Goal: Task Accomplishment & Management: Complete application form

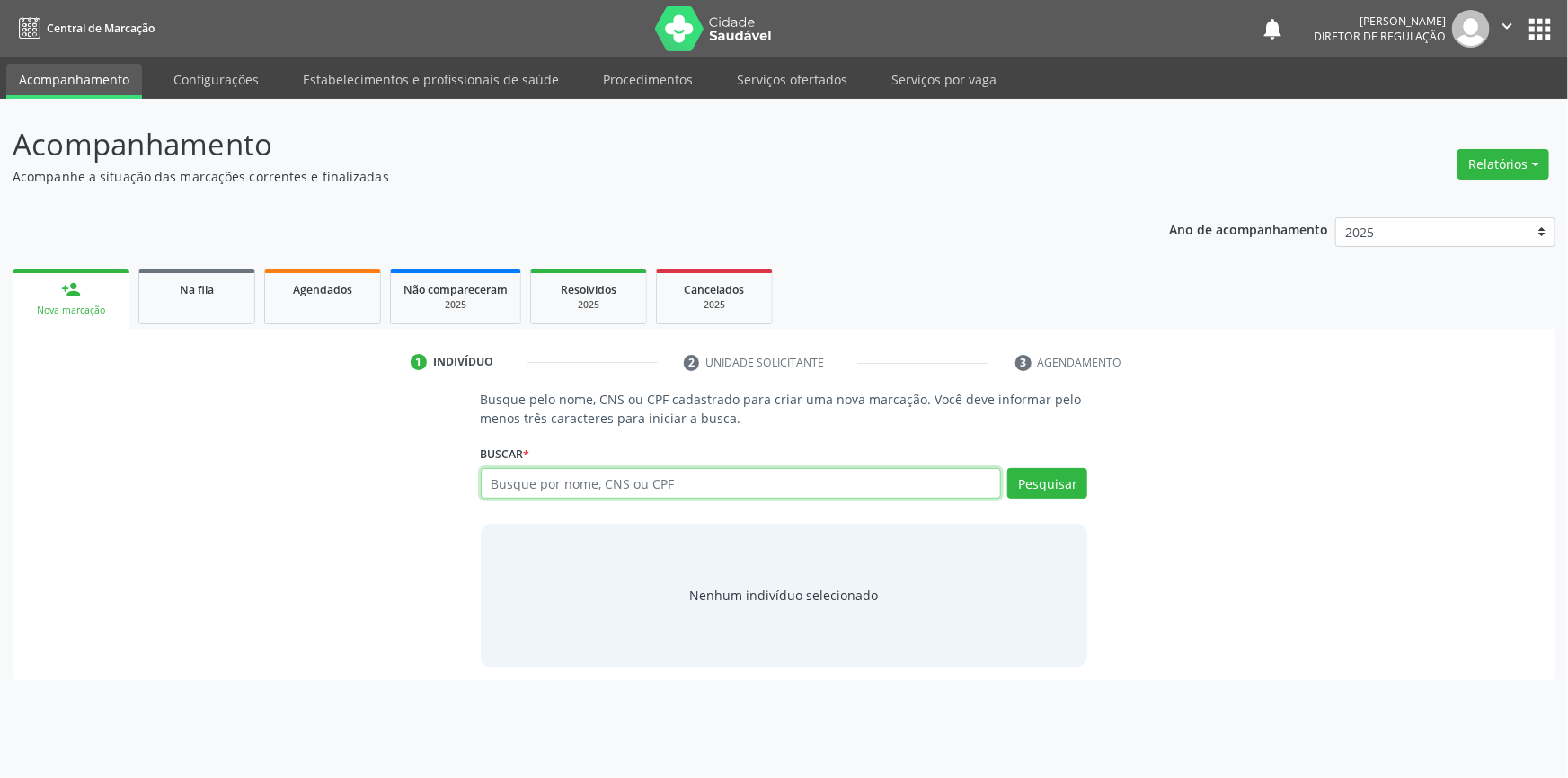
click at [573, 483] on input "text" at bounding box center [741, 483] width 521 height 31
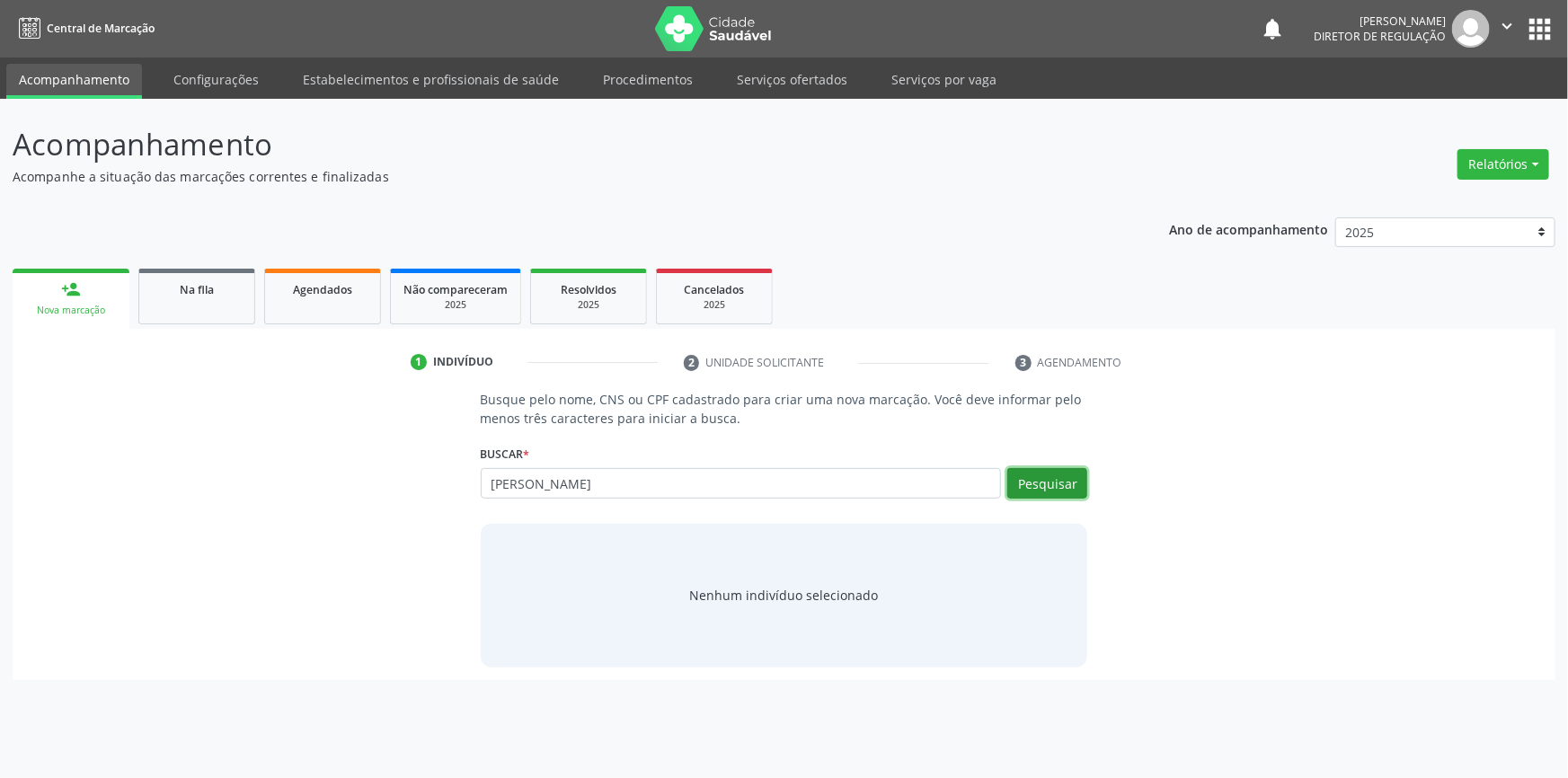
click at [1049, 476] on button "Pesquisar" at bounding box center [1047, 483] width 80 height 31
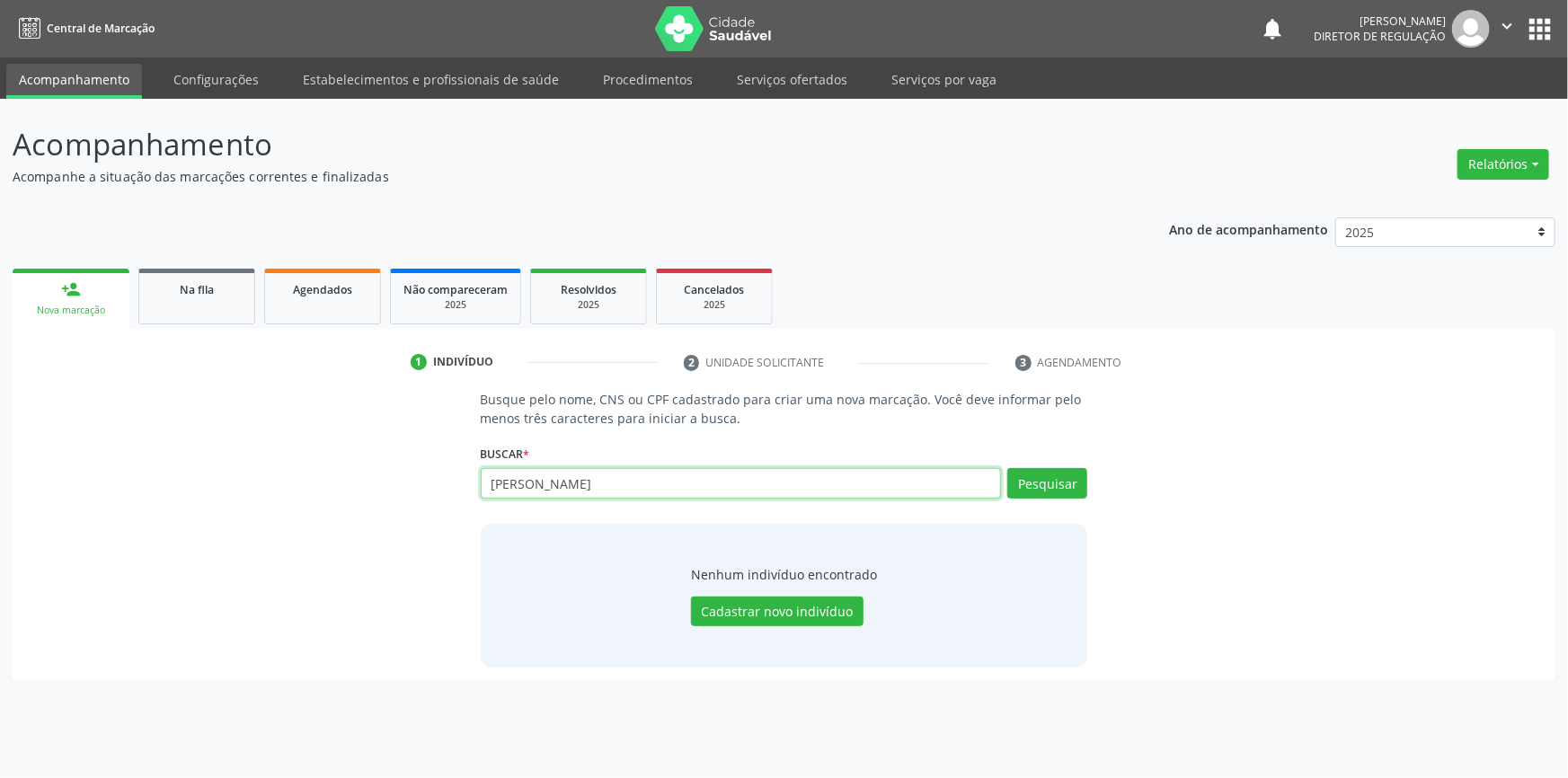
drag, startPoint x: 570, startPoint y: 484, endPoint x: 454, endPoint y: 487, distance: 116.0
click at [454, 487] on div "Busque pelo nome, CNS ou CPF cadastrado para criar uma nova marcação. Você deve…" at bounding box center [784, 528] width 1518 height 277
click at [582, 481] on input "ANA AGLAIS" at bounding box center [741, 483] width 521 height 31
drag, startPoint x: 582, startPoint y: 481, endPoint x: 449, endPoint y: 475, distance: 133.1
click at [449, 475] on div "Busque pelo nome, CNS ou CPF cadastrado para criar uma nova marcação. Você deve…" at bounding box center [784, 528] width 1518 height 277
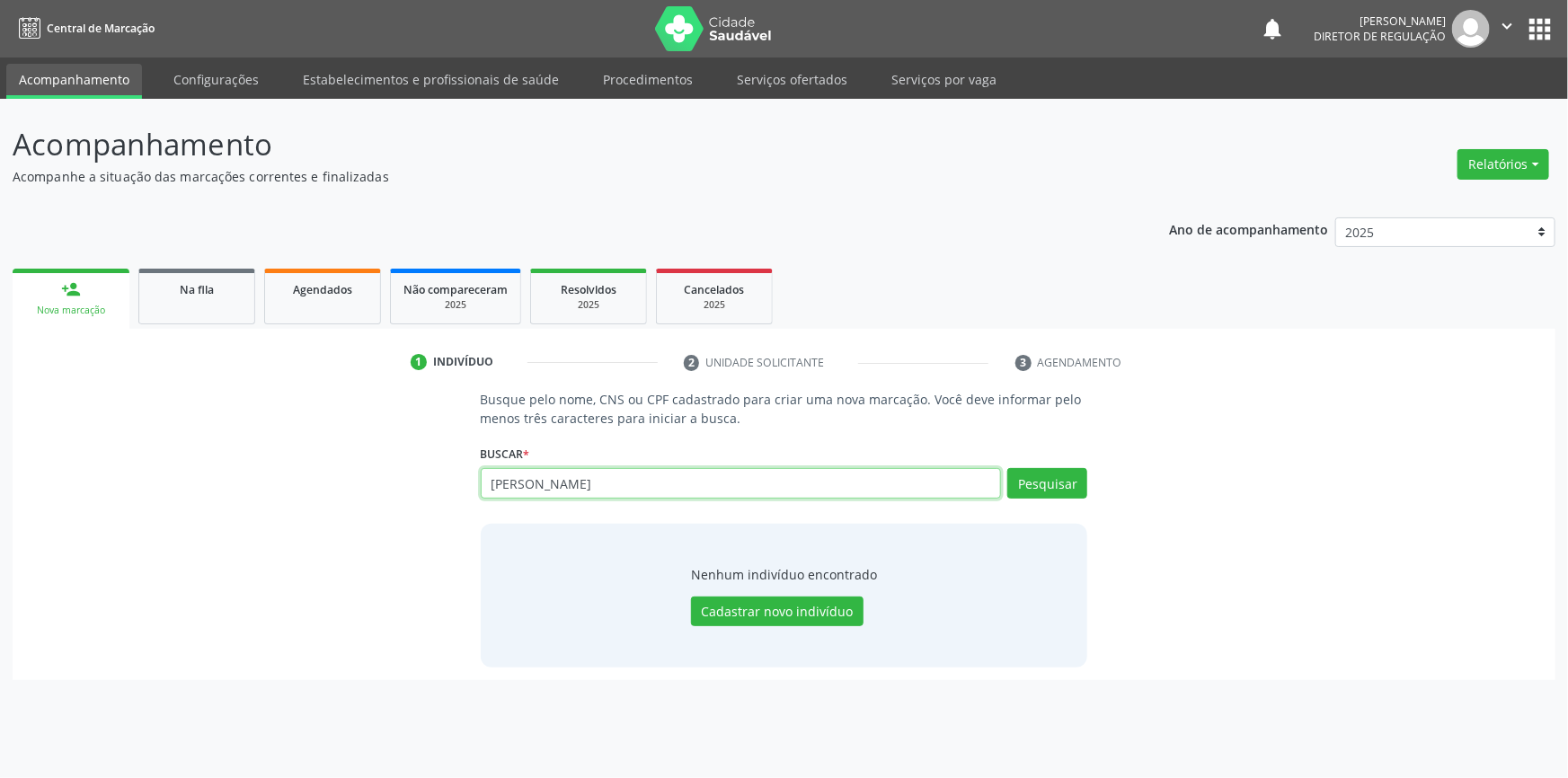
paste input "702104802883870"
type input "702104802883870"
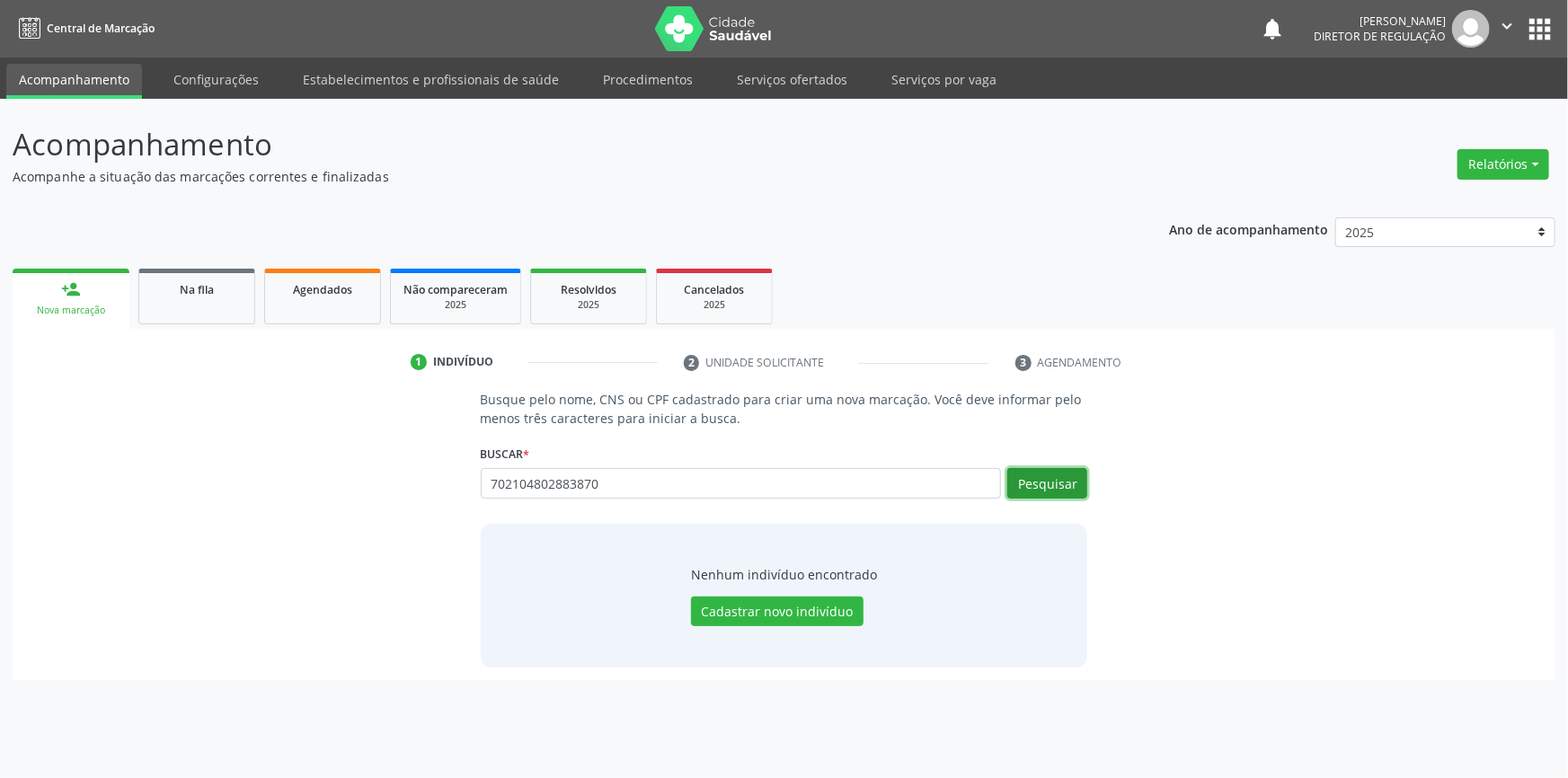
click at [1047, 482] on button "Pesquisar" at bounding box center [1047, 483] width 80 height 31
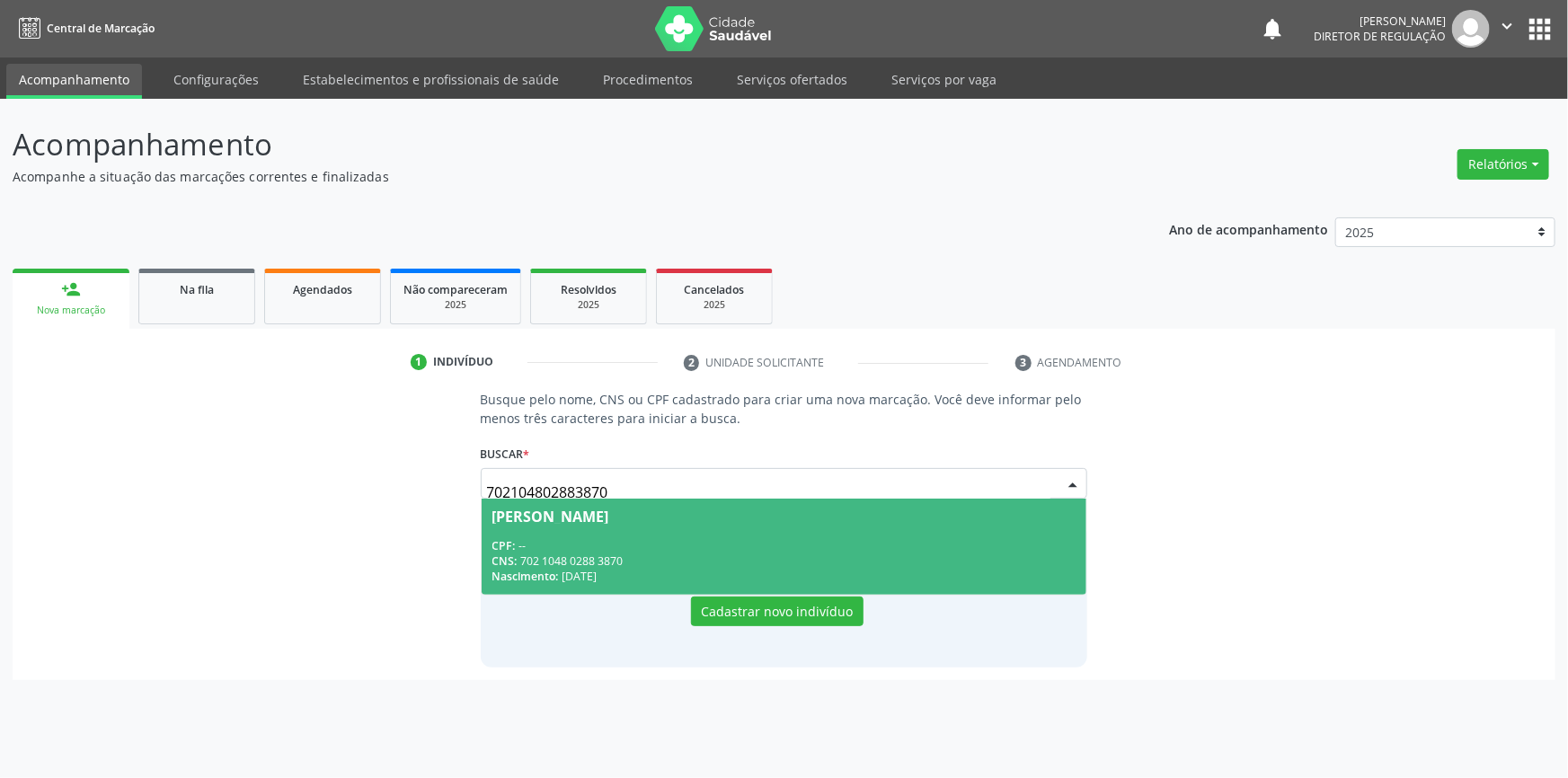
click at [650, 555] on div "CNS: 702 1048 0288 3870" at bounding box center [784, 561] width 584 height 15
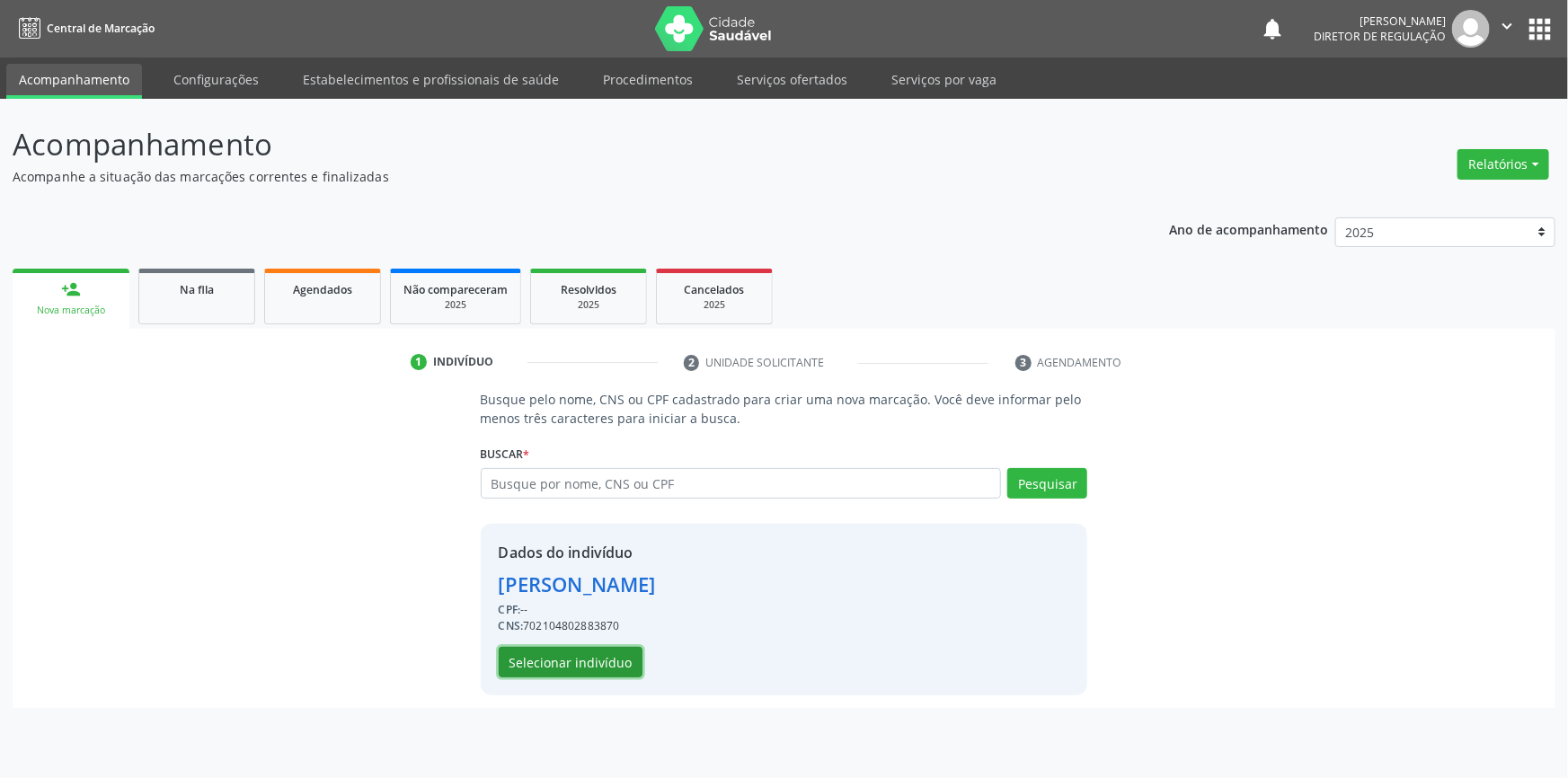
click at [596, 660] on button "Selecionar indivíduo" at bounding box center [570, 661] width 144 height 31
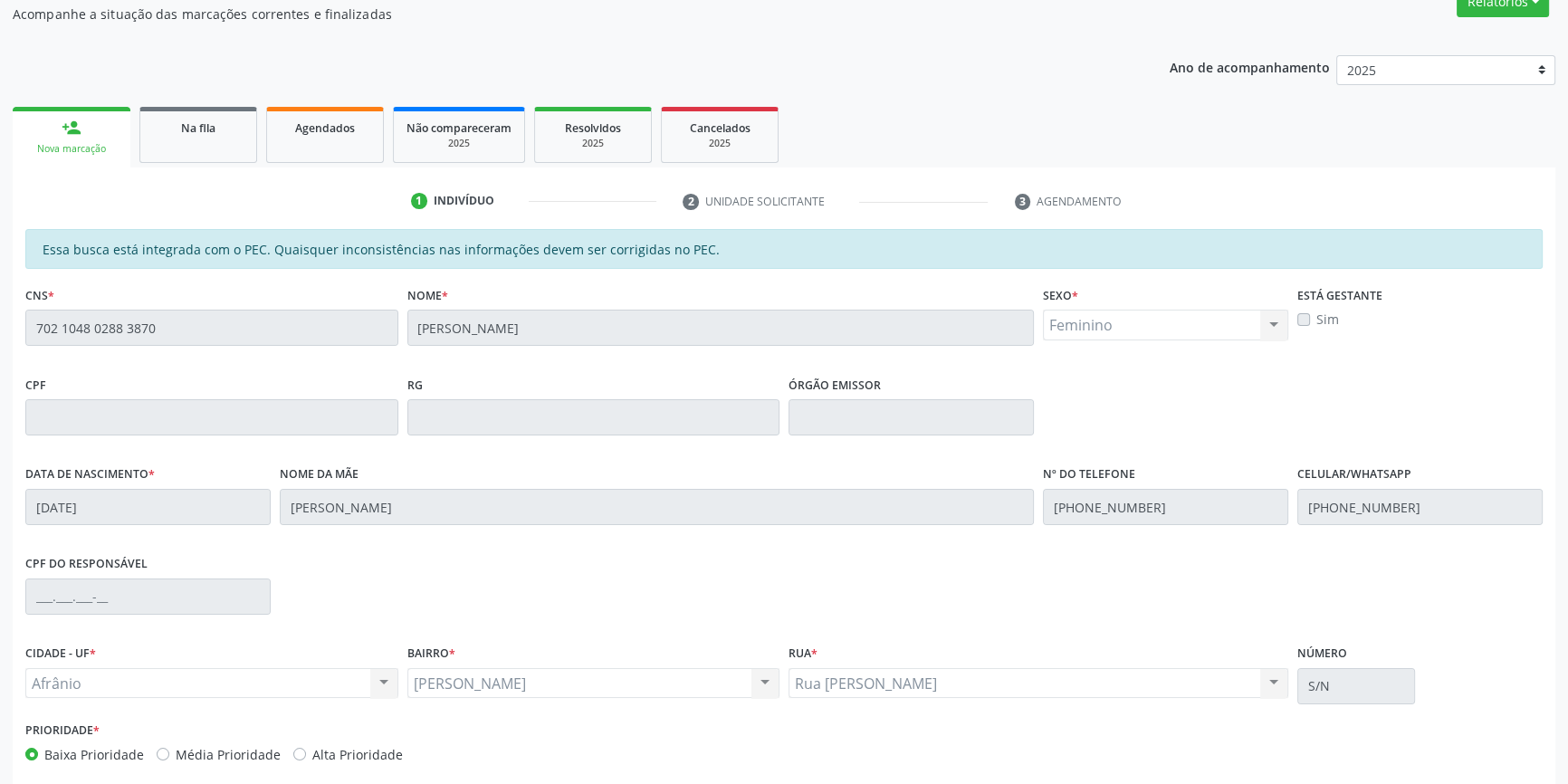
scroll to position [248, 0]
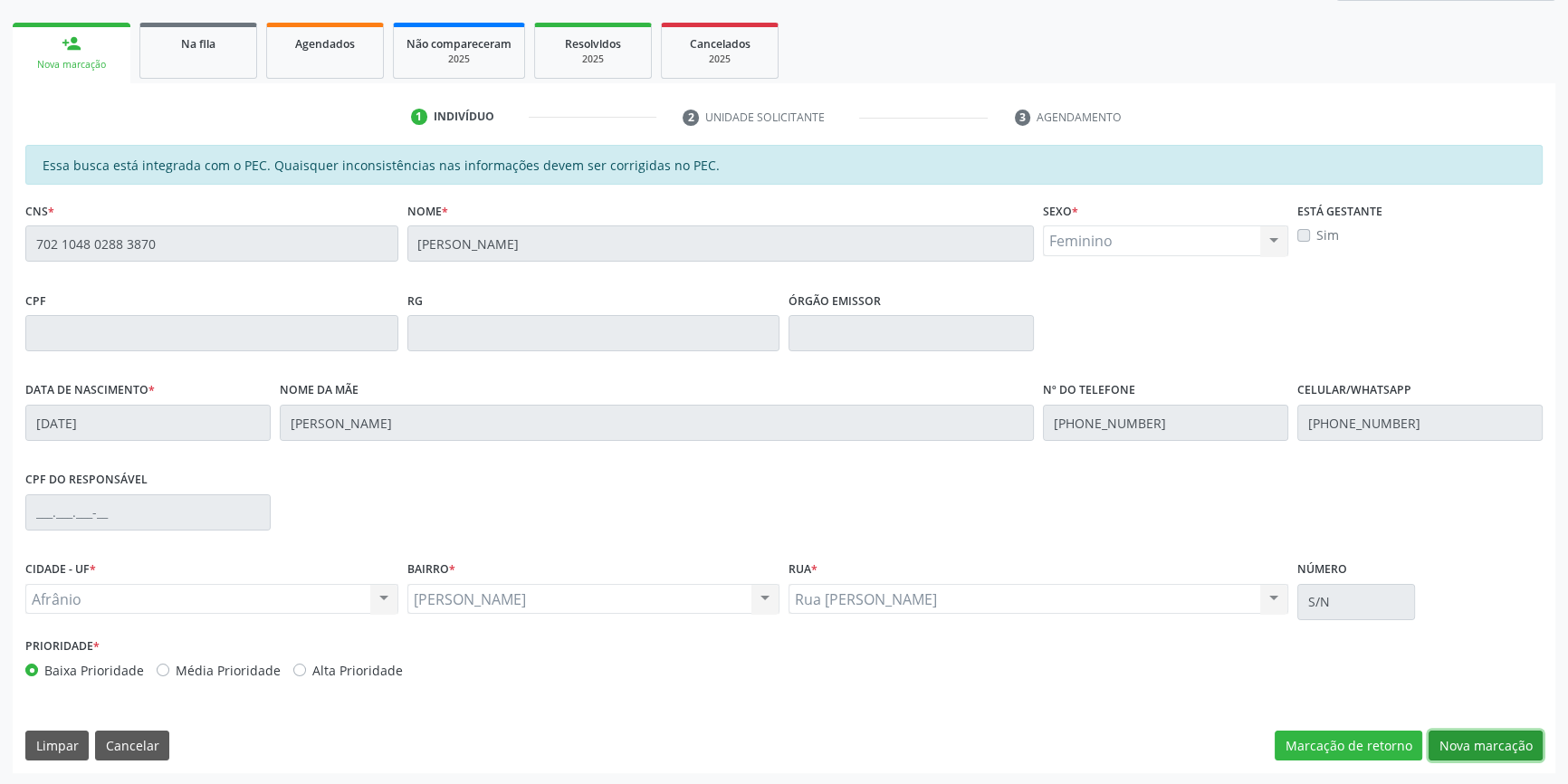
click at [1473, 743] on button "Nova marcação" at bounding box center [1486, 746] width 114 height 31
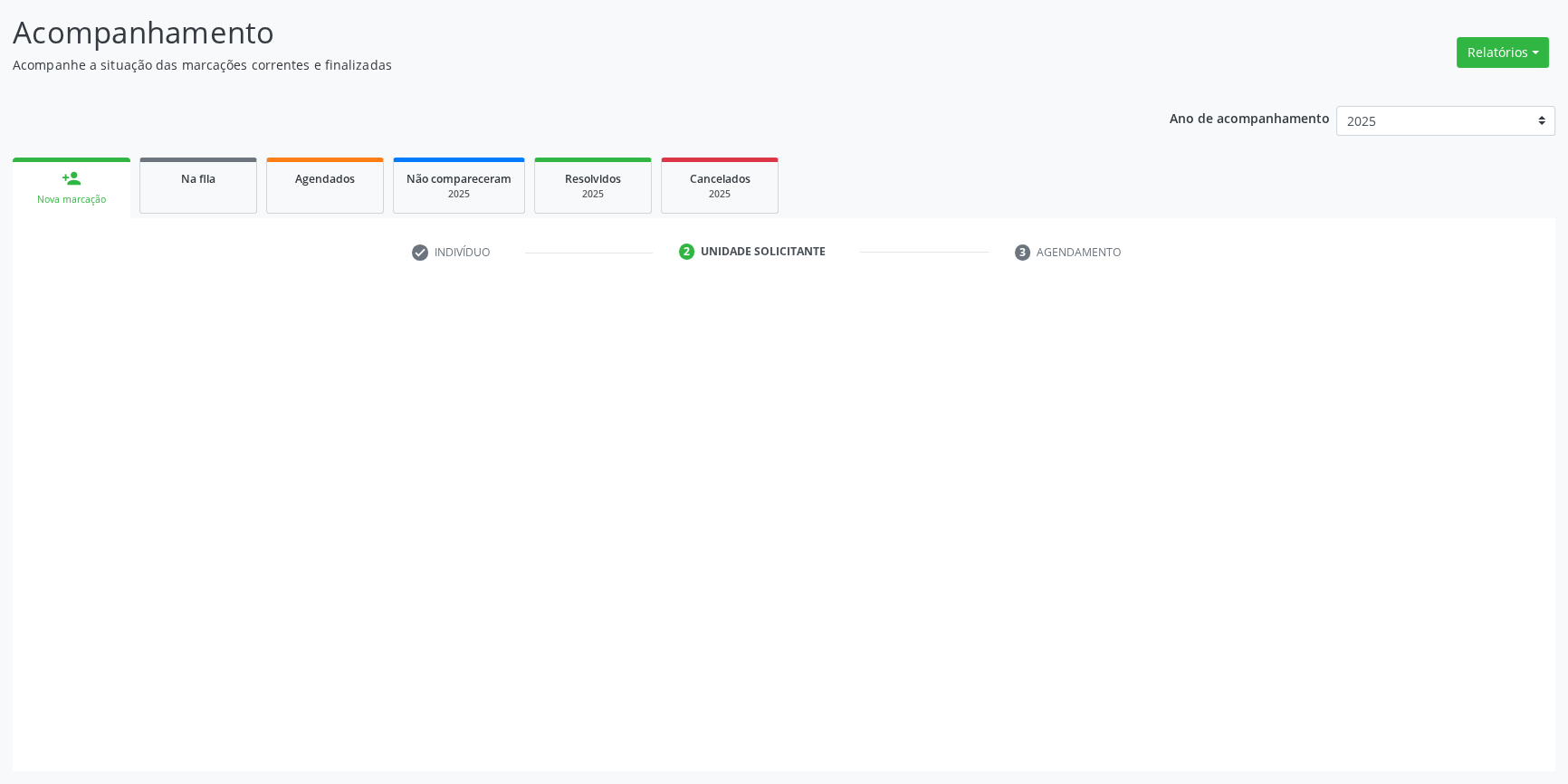
scroll to position [111, 0]
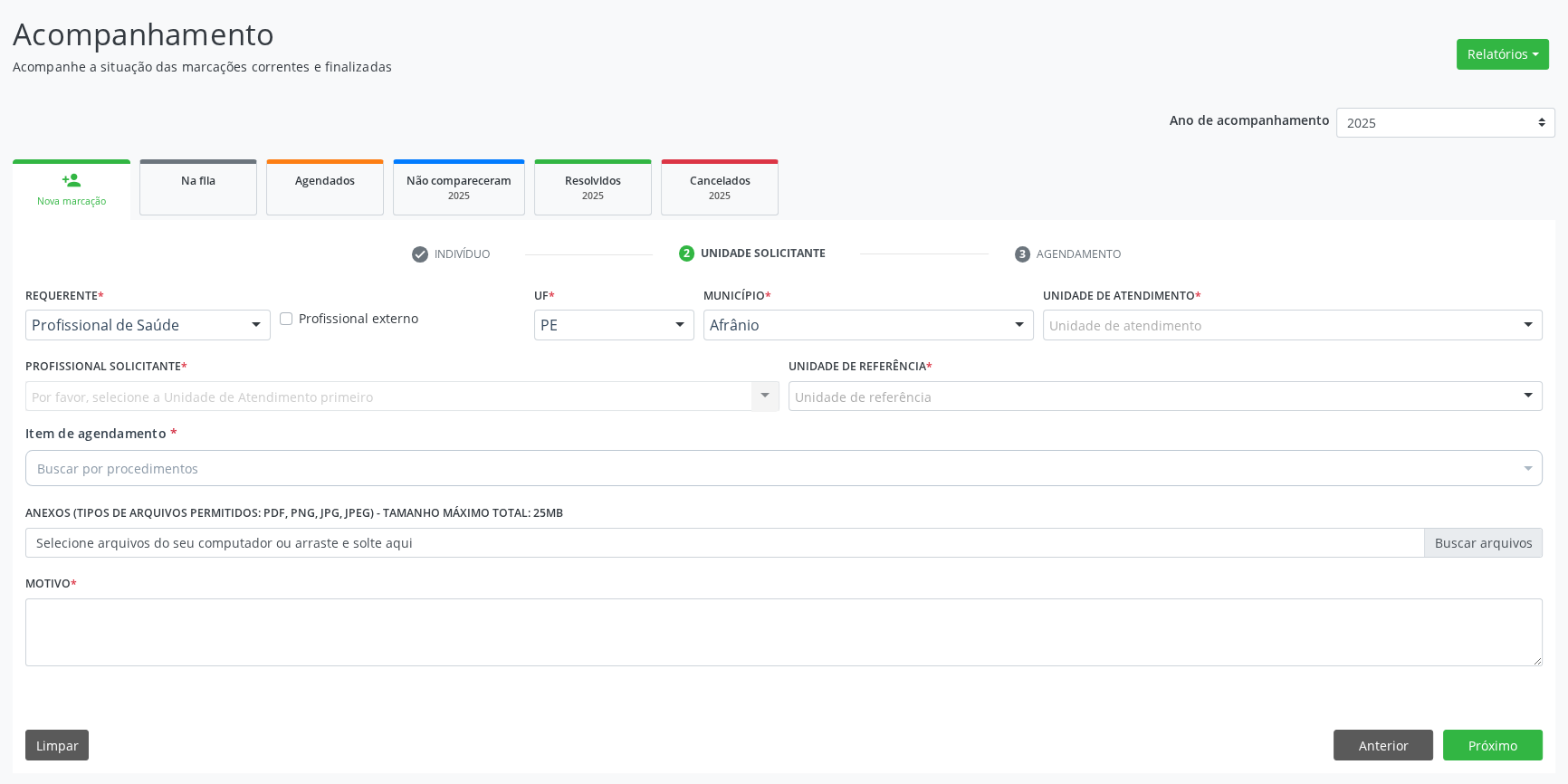
click at [1261, 326] on div "Unidade de atendimento" at bounding box center [1293, 325] width 500 height 31
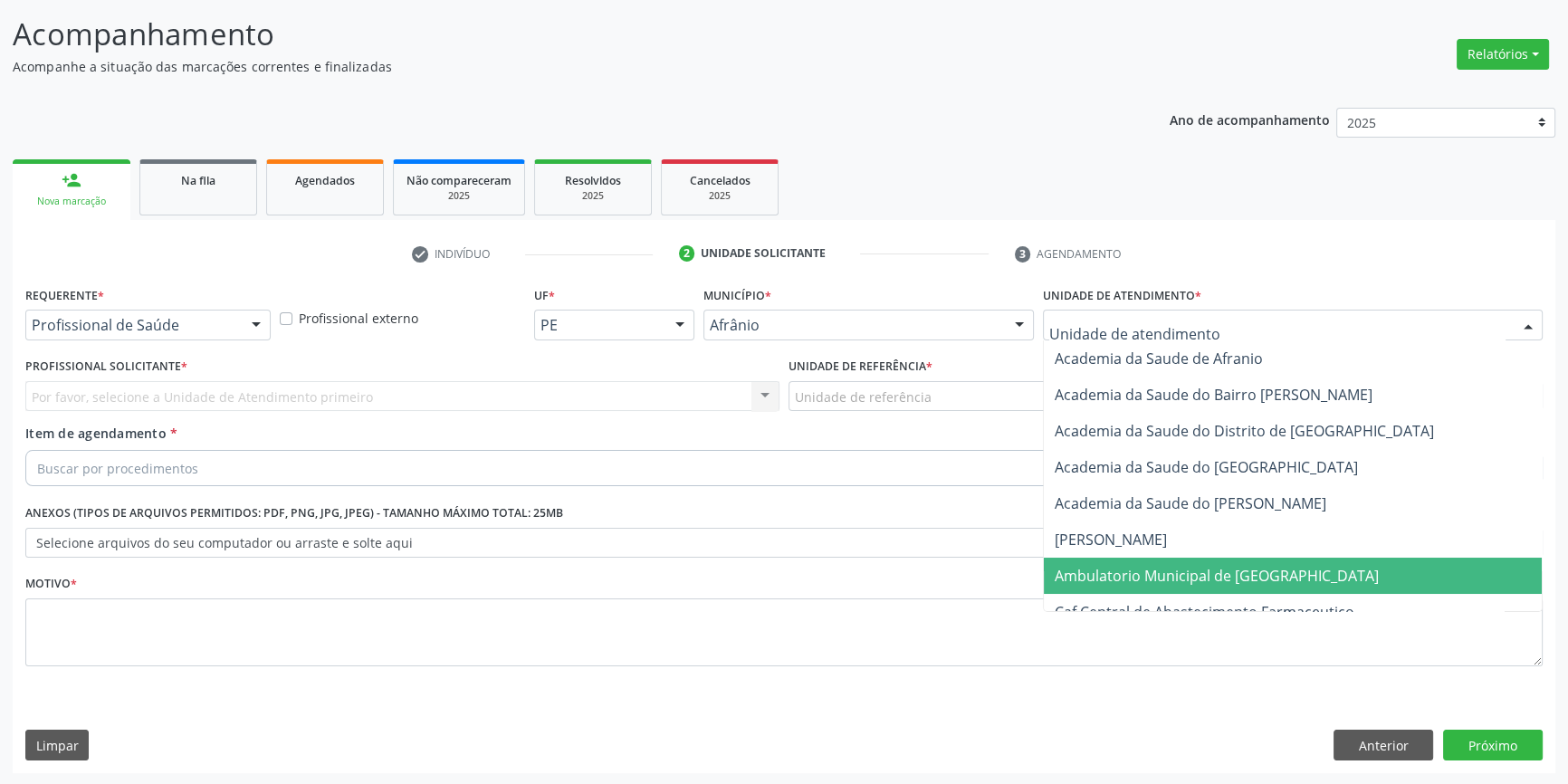
click at [1159, 573] on span "Ambulatorio Municipal de [GEOGRAPHIC_DATA]" at bounding box center [1217, 575] width 324 height 20
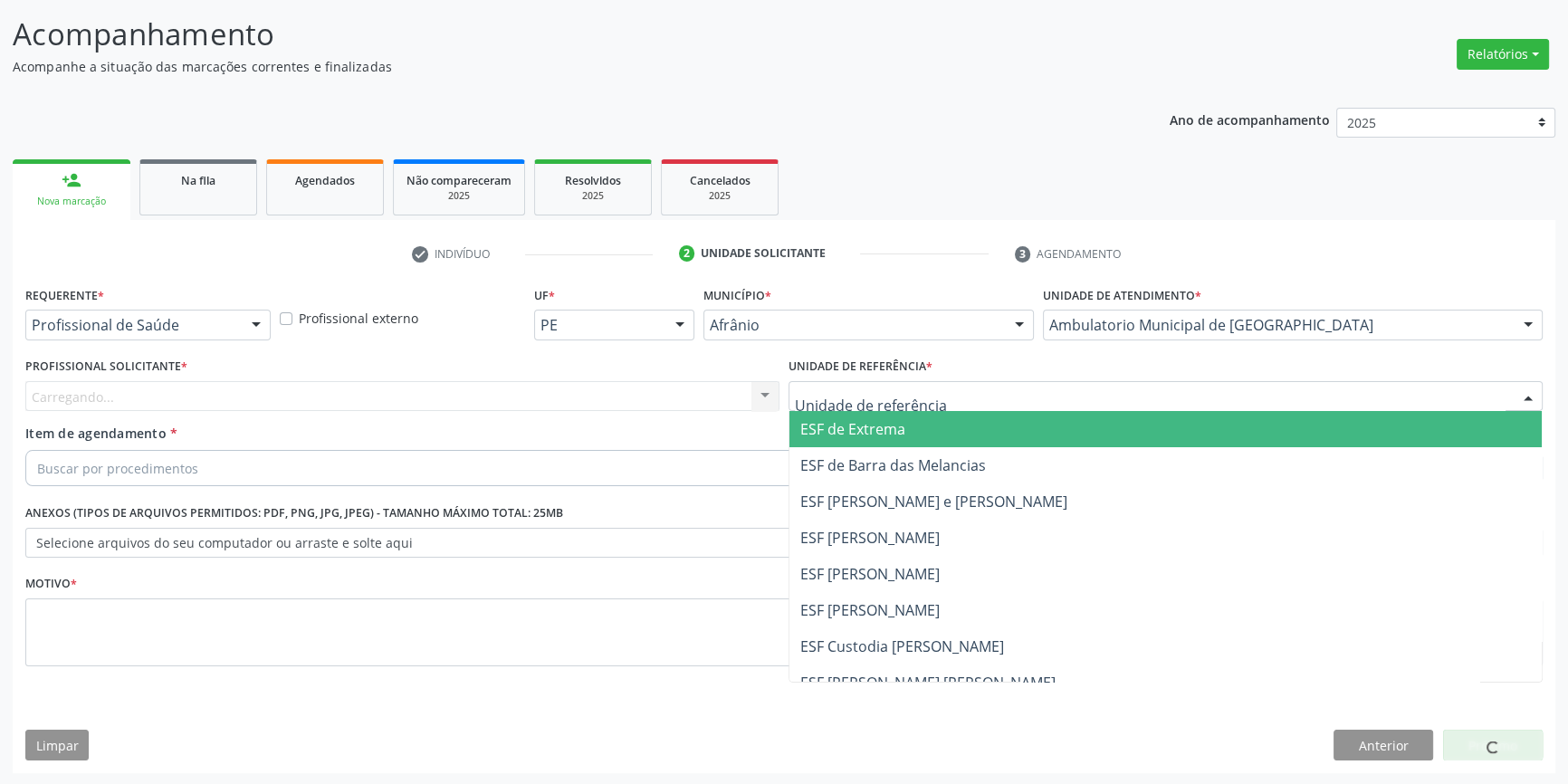
click at [967, 391] on div at bounding box center [1166, 396] width 755 height 31
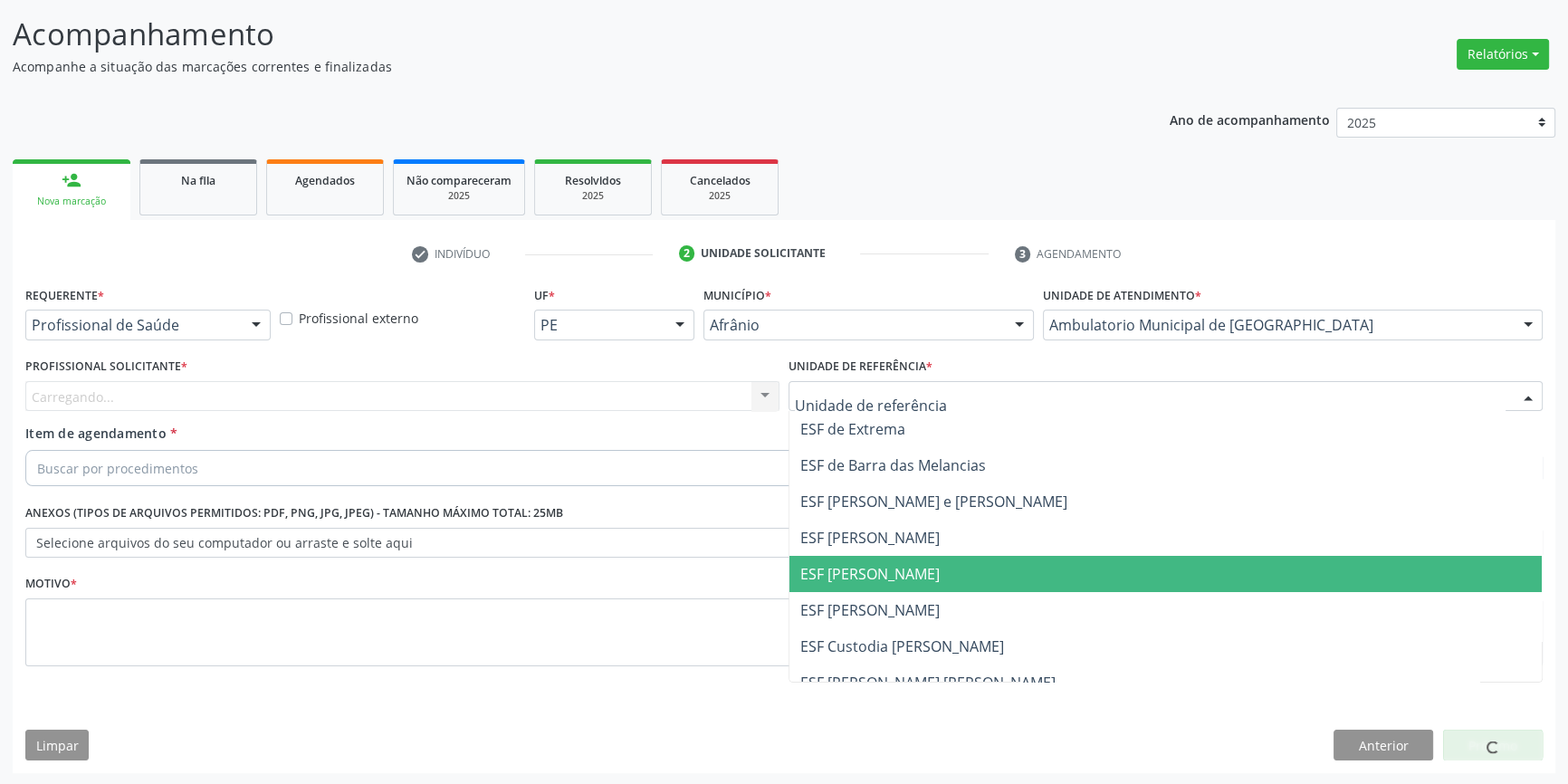
click at [907, 574] on span "ESF [PERSON_NAME]" at bounding box center [870, 573] width 139 height 20
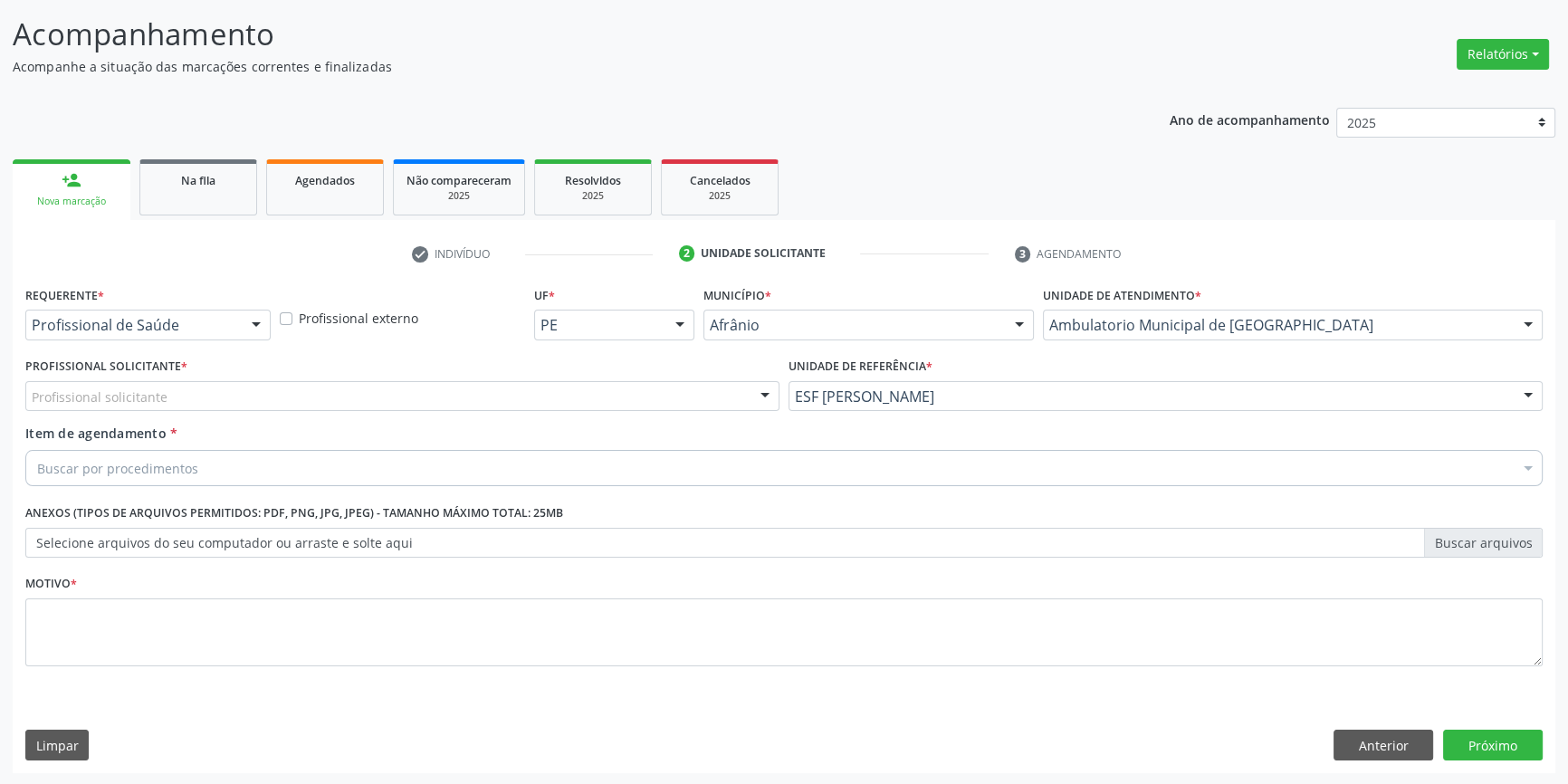
click at [634, 382] on div "Profissional solicitante" at bounding box center [403, 396] width 755 height 31
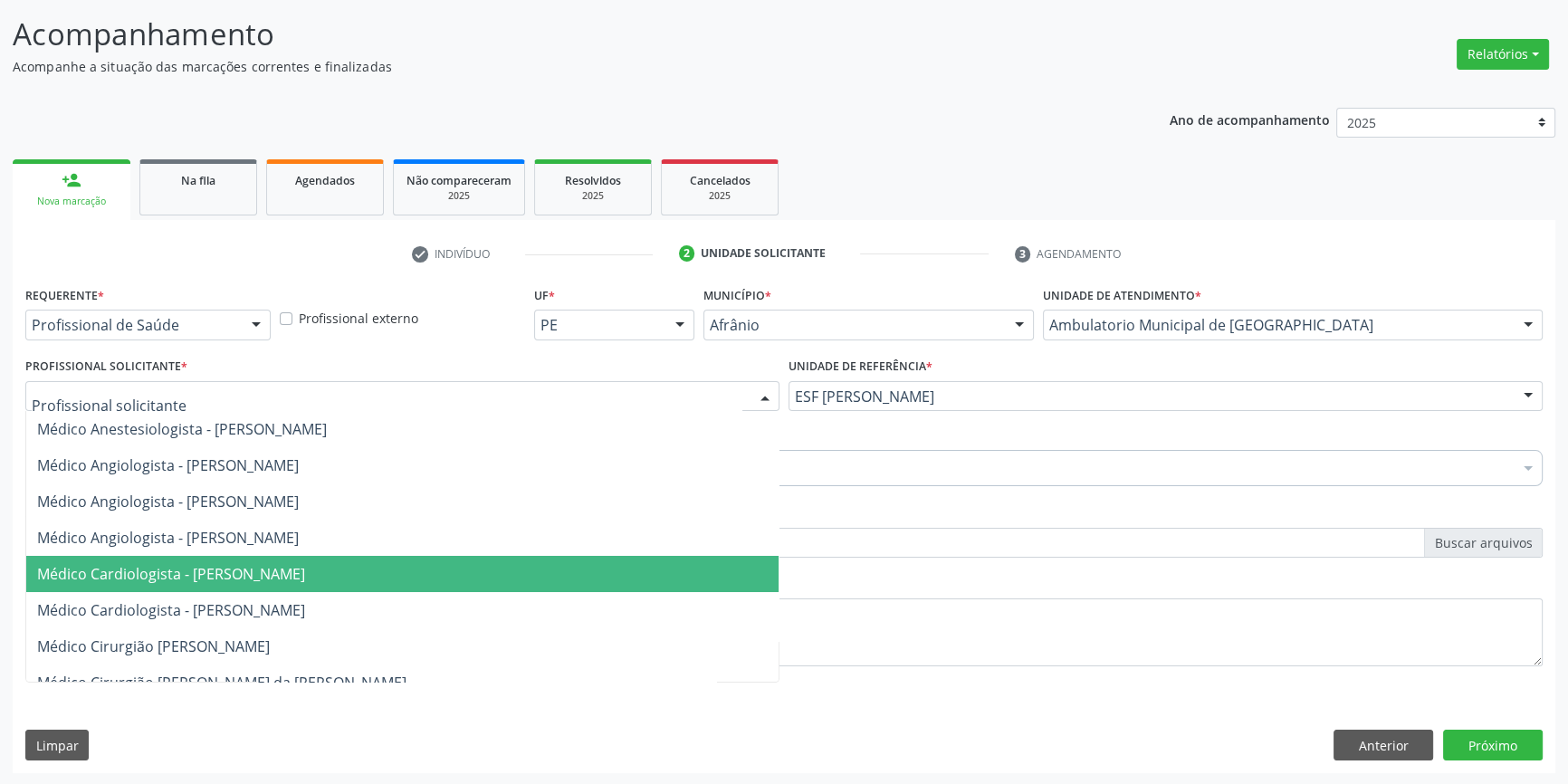
click at [572, 579] on span "Médico Cardiologista - Alysson Rodrigo Ferreira Cavalcanti" at bounding box center [403, 573] width 753 height 36
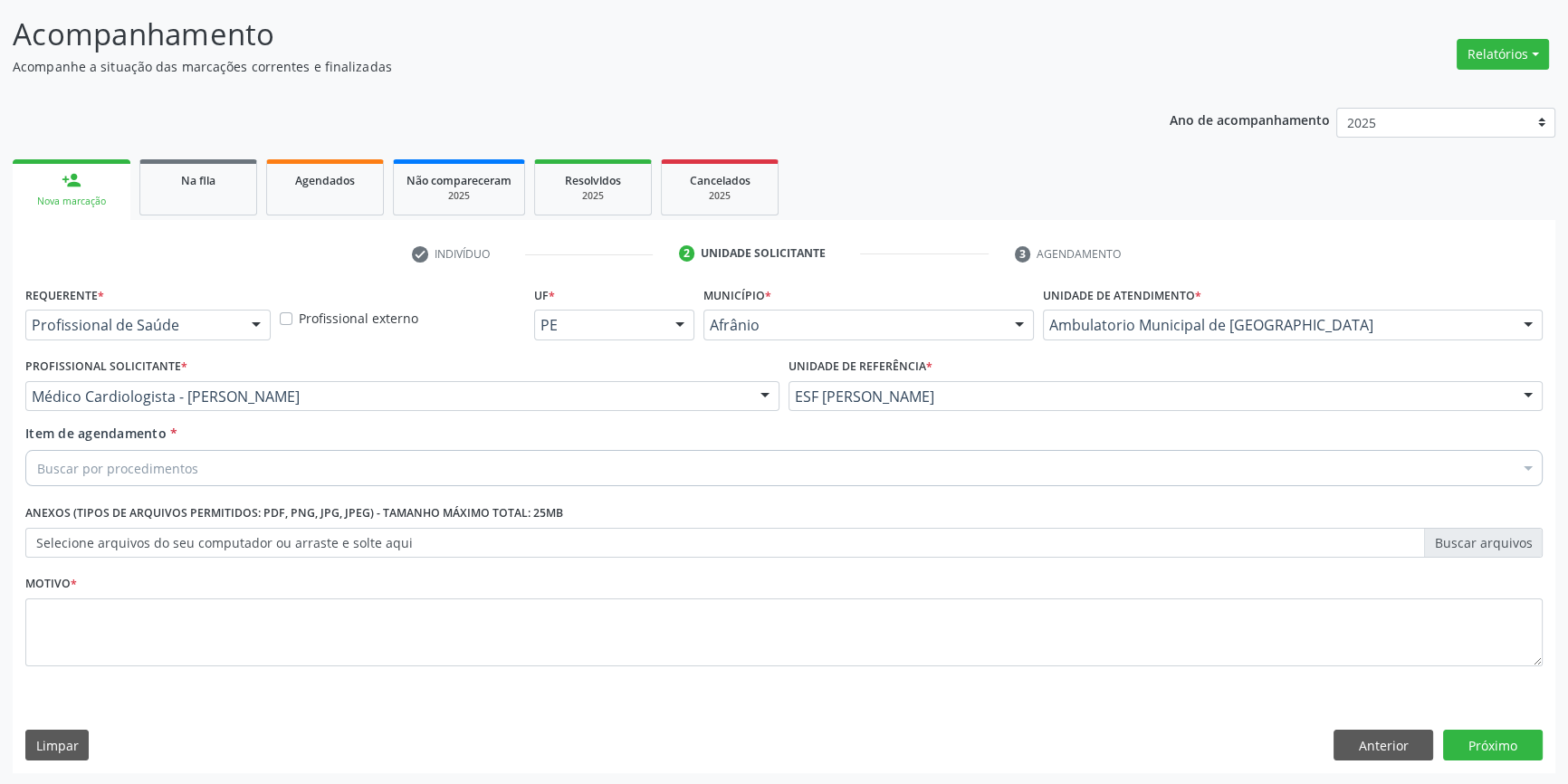
click at [432, 460] on div "Buscar por procedimentos" at bounding box center [784, 468] width 1517 height 36
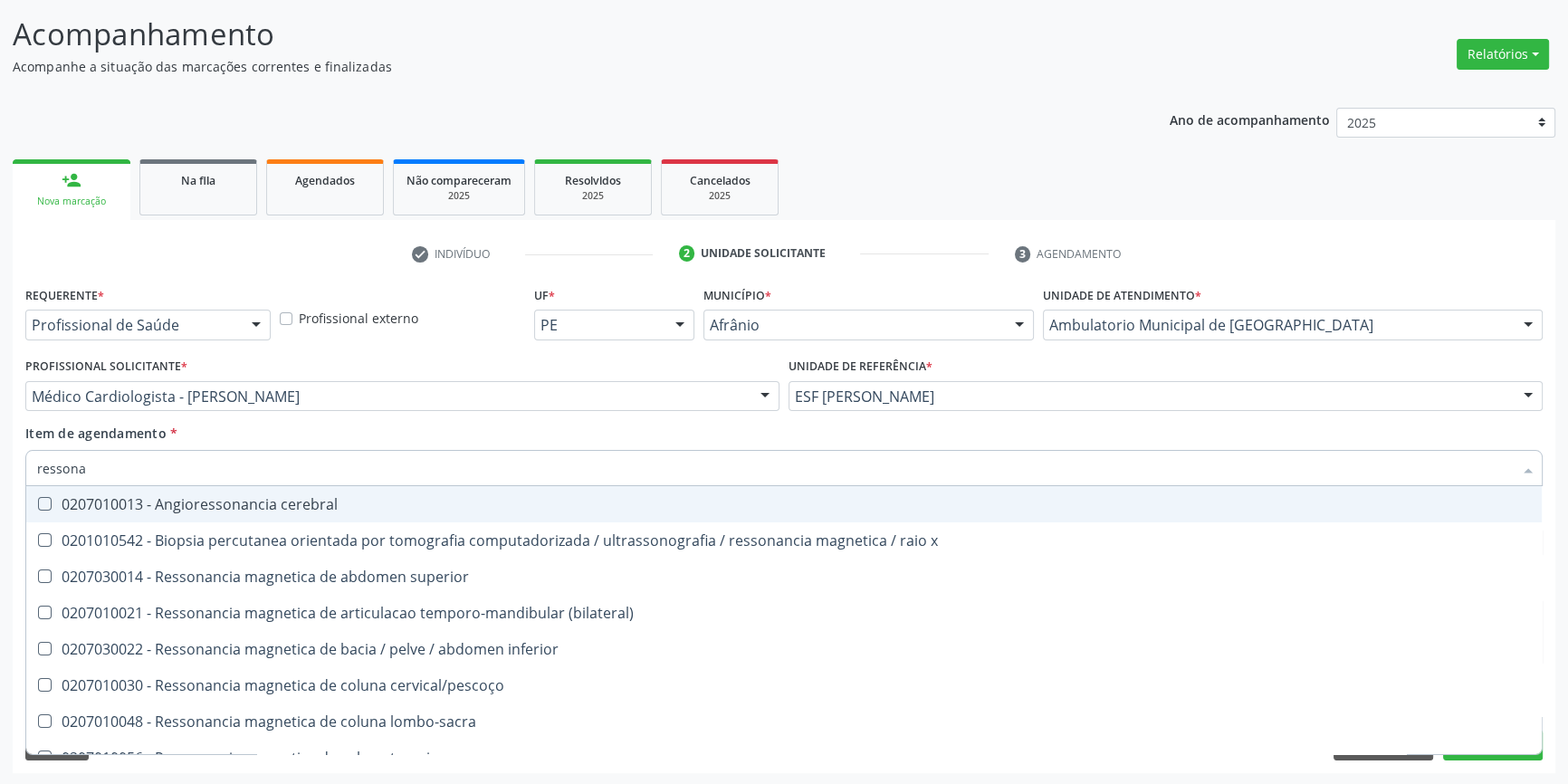
type input "ressonan"
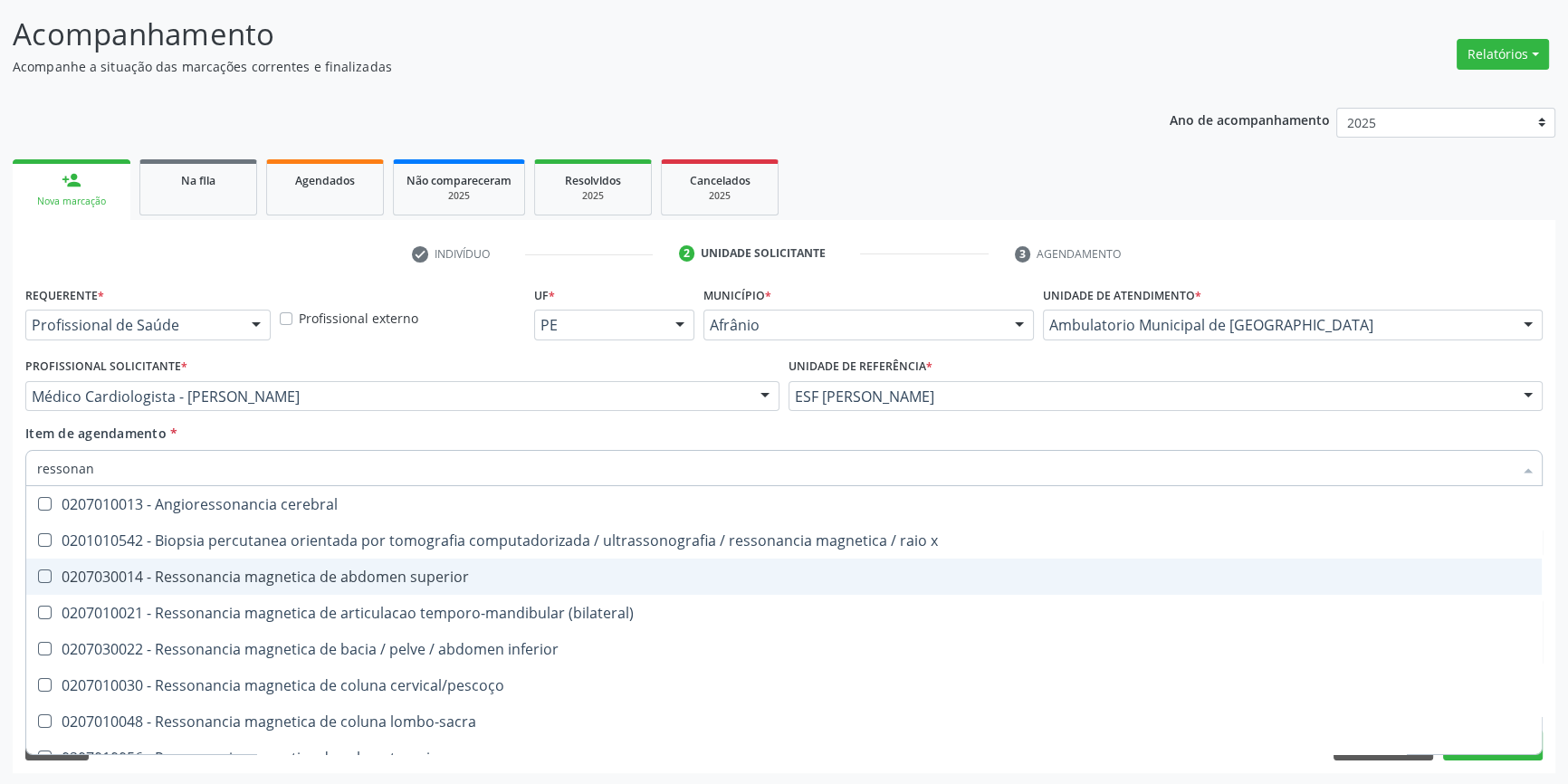
click at [432, 582] on div "0207030014 - Ressonancia magnetica de abdomen superior" at bounding box center [784, 575] width 1494 height 14
checkbox superior "true"
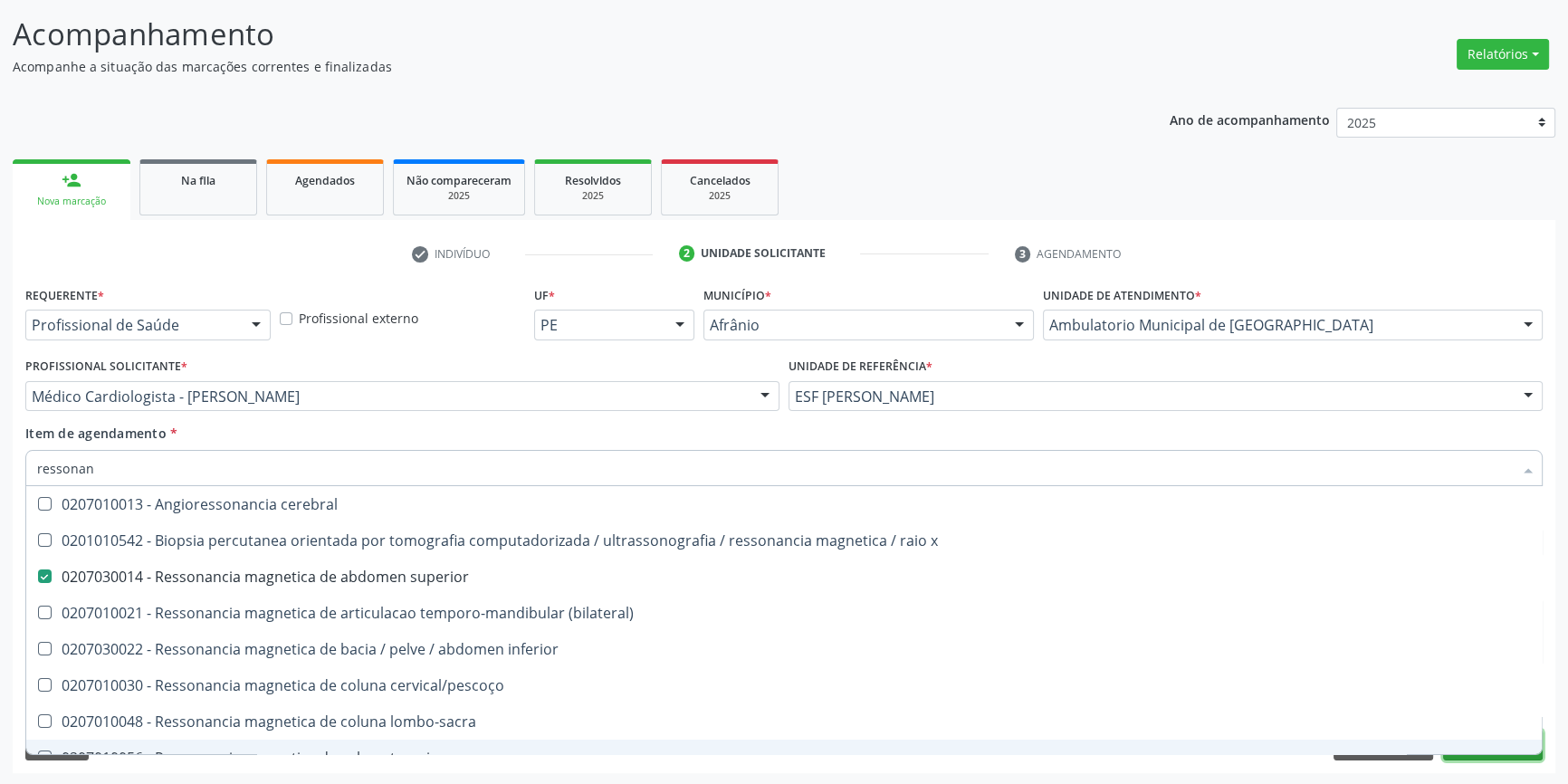
click at [1468, 755] on button "Próximo" at bounding box center [1493, 745] width 99 height 31
checkbox x "true"
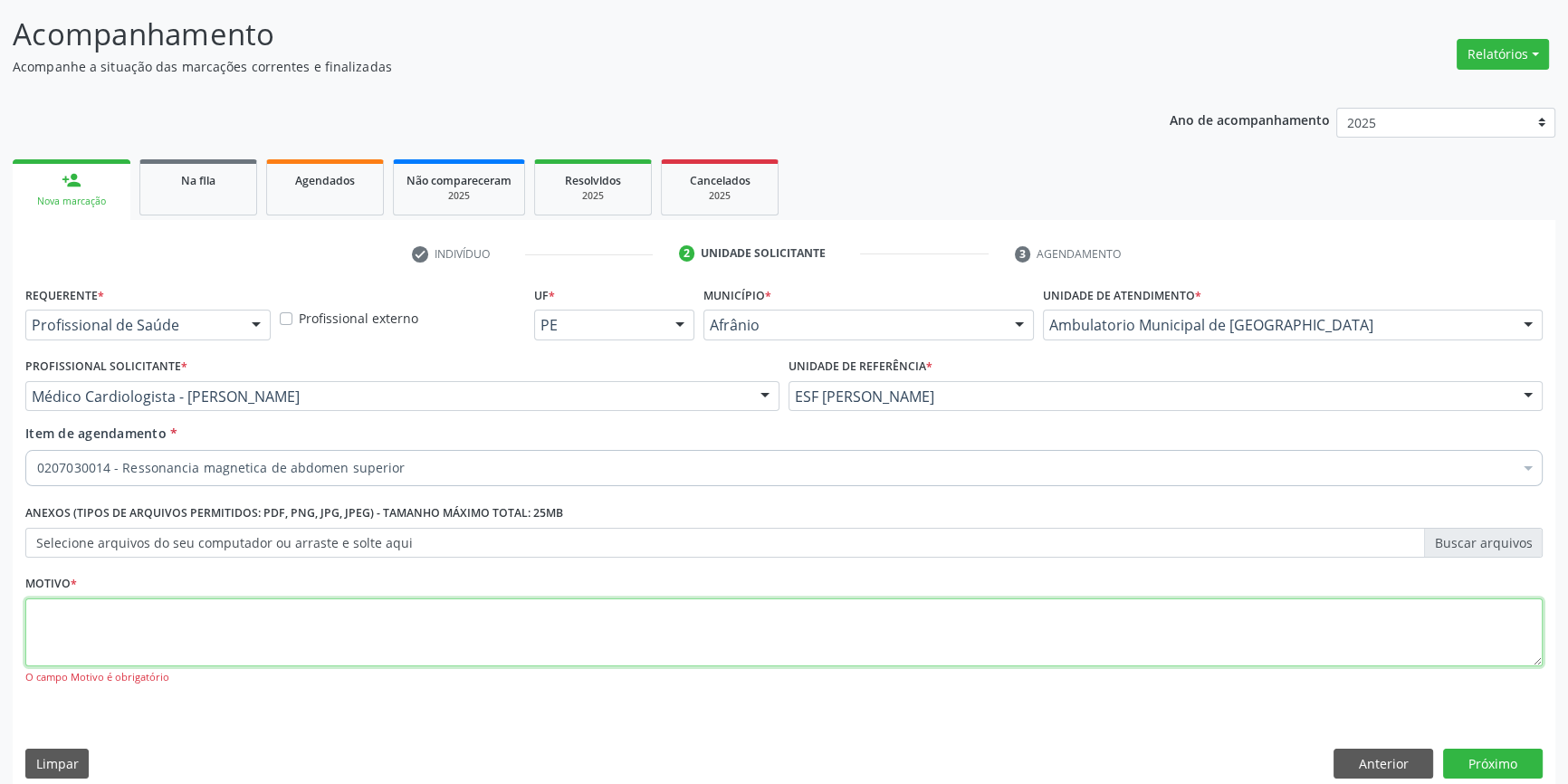
click at [1006, 633] on textarea at bounding box center [784, 632] width 1517 height 69
type textarea "*"
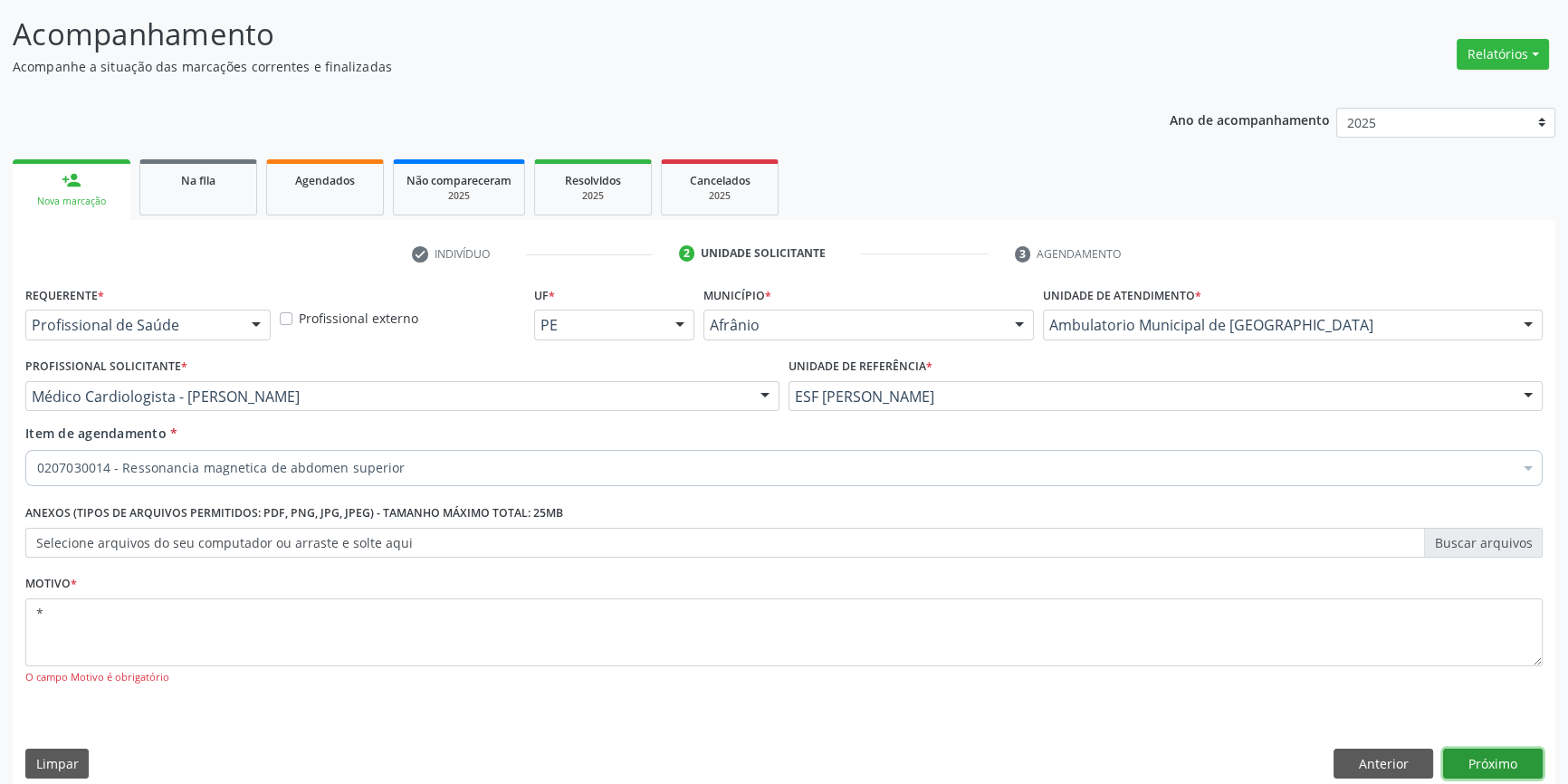
click at [1495, 762] on button "Próximo" at bounding box center [1493, 763] width 99 height 31
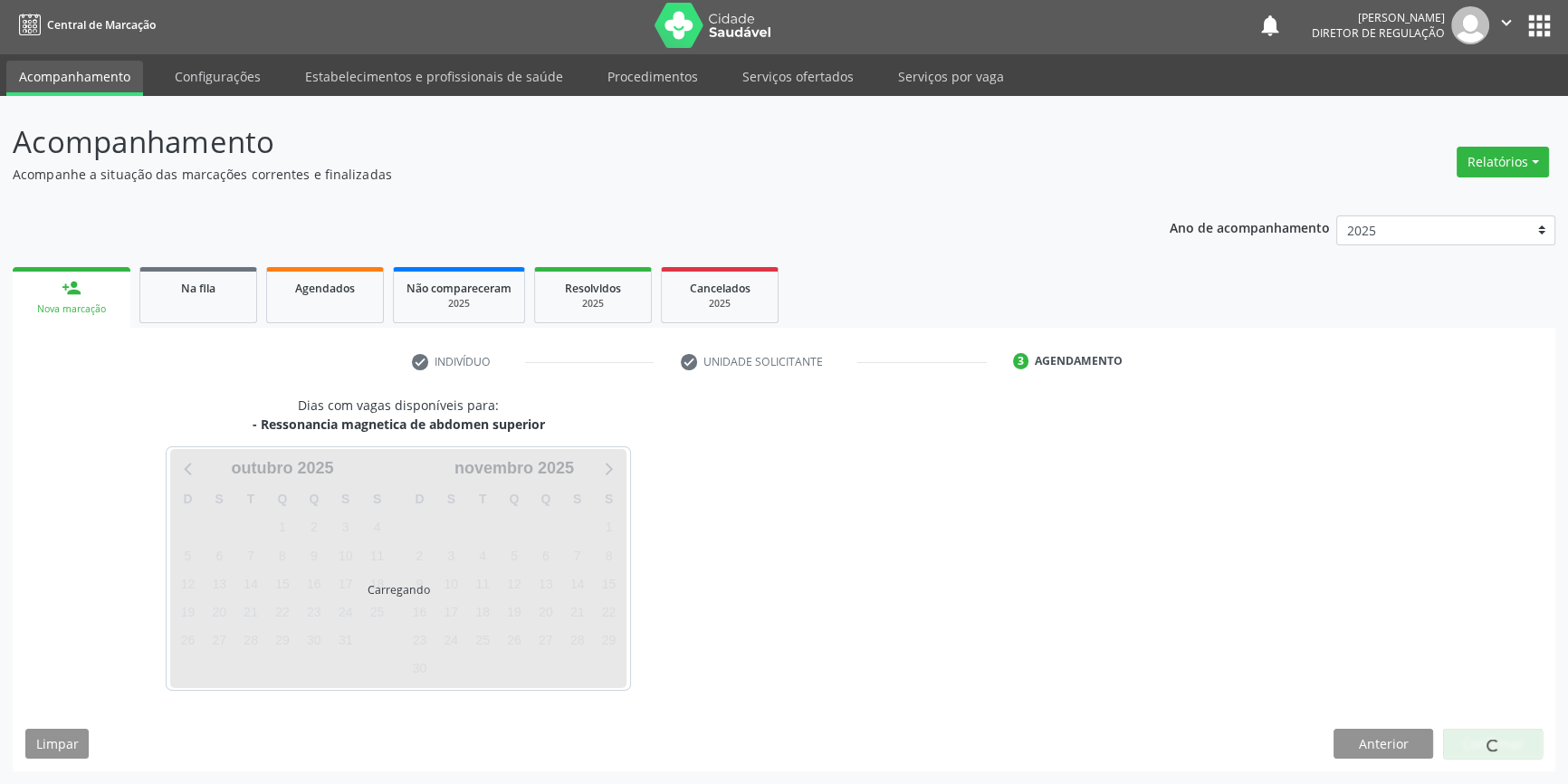
scroll to position [2, 0]
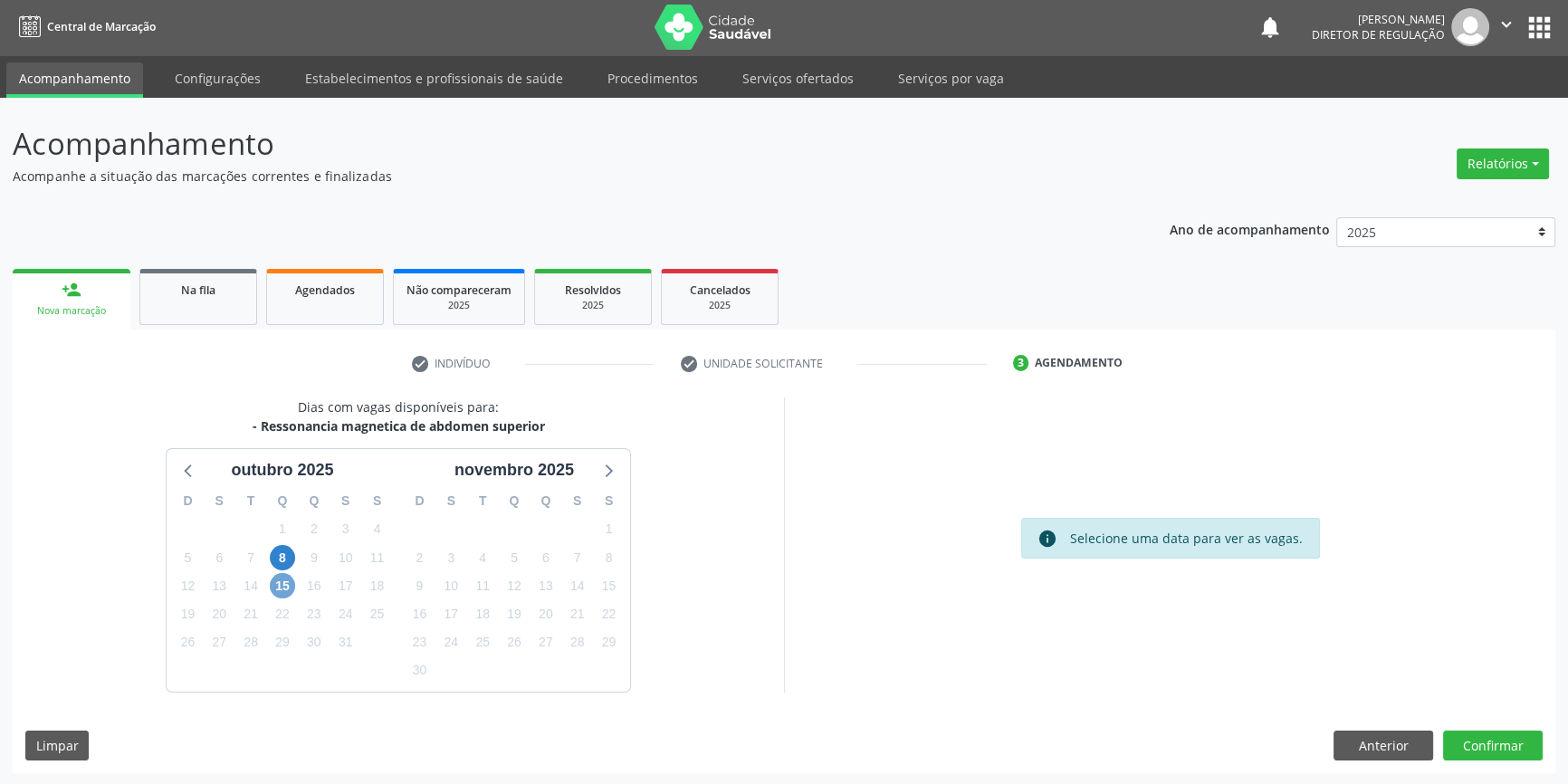
click at [283, 587] on span "15" at bounding box center [282, 585] width 25 height 25
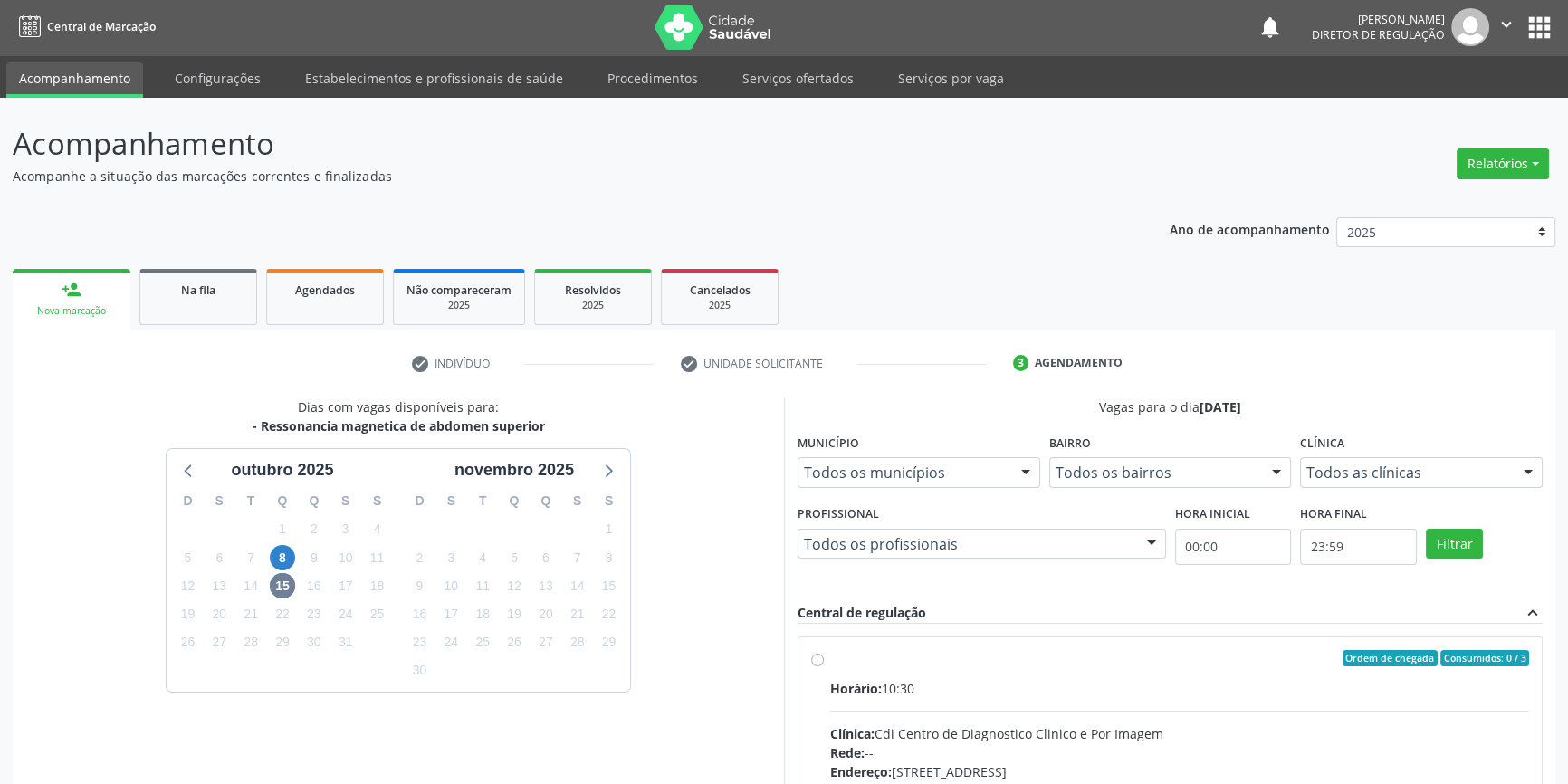
click at [869, 647] on div "Ordem de chegada Consumidos: 0 / 3 Horário: 10:30 Clínica: Cdi Centro de Diagno…" at bounding box center [1170, 789] width 743 height 303
radio input "true"
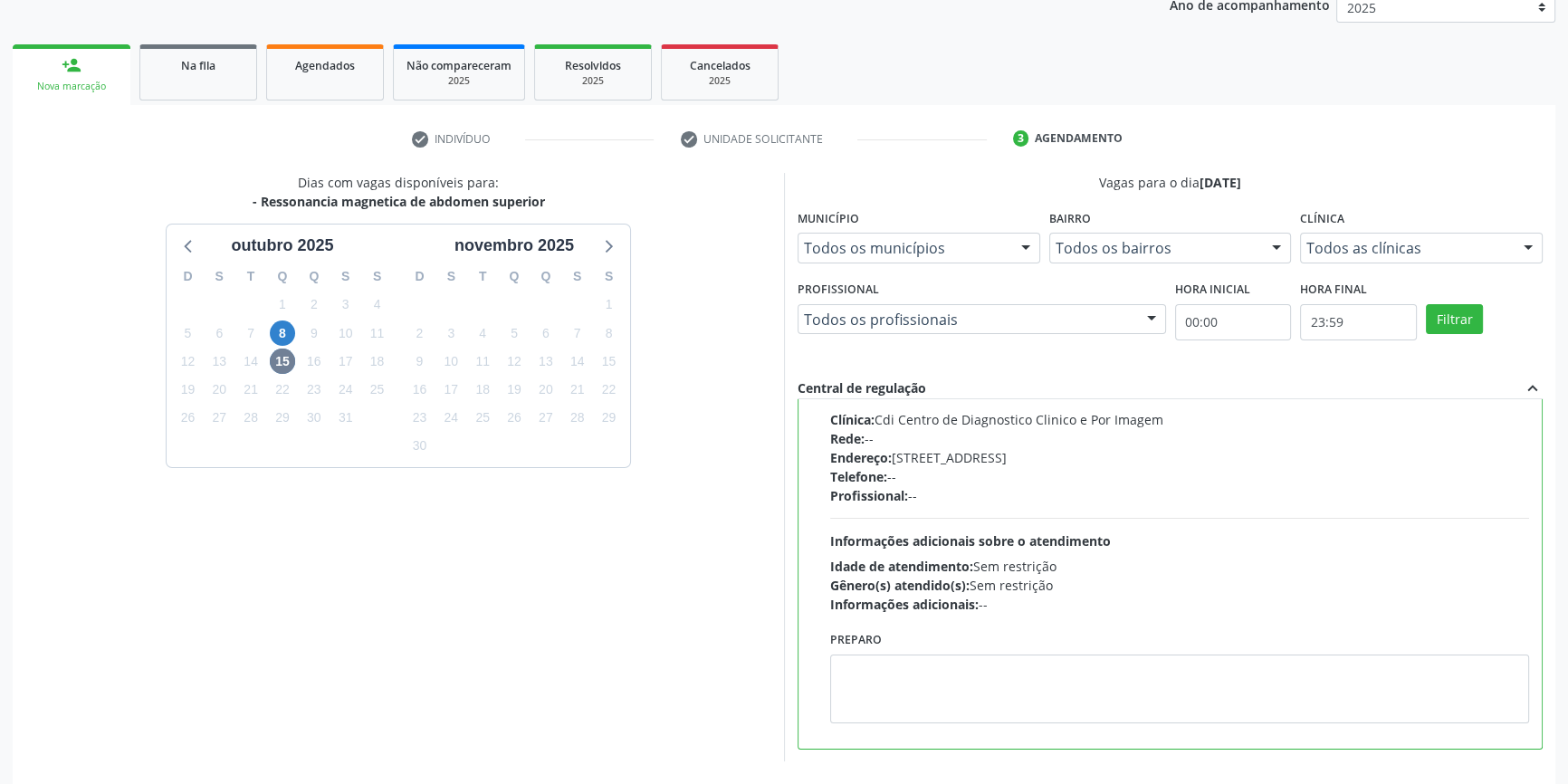
scroll to position [296, 0]
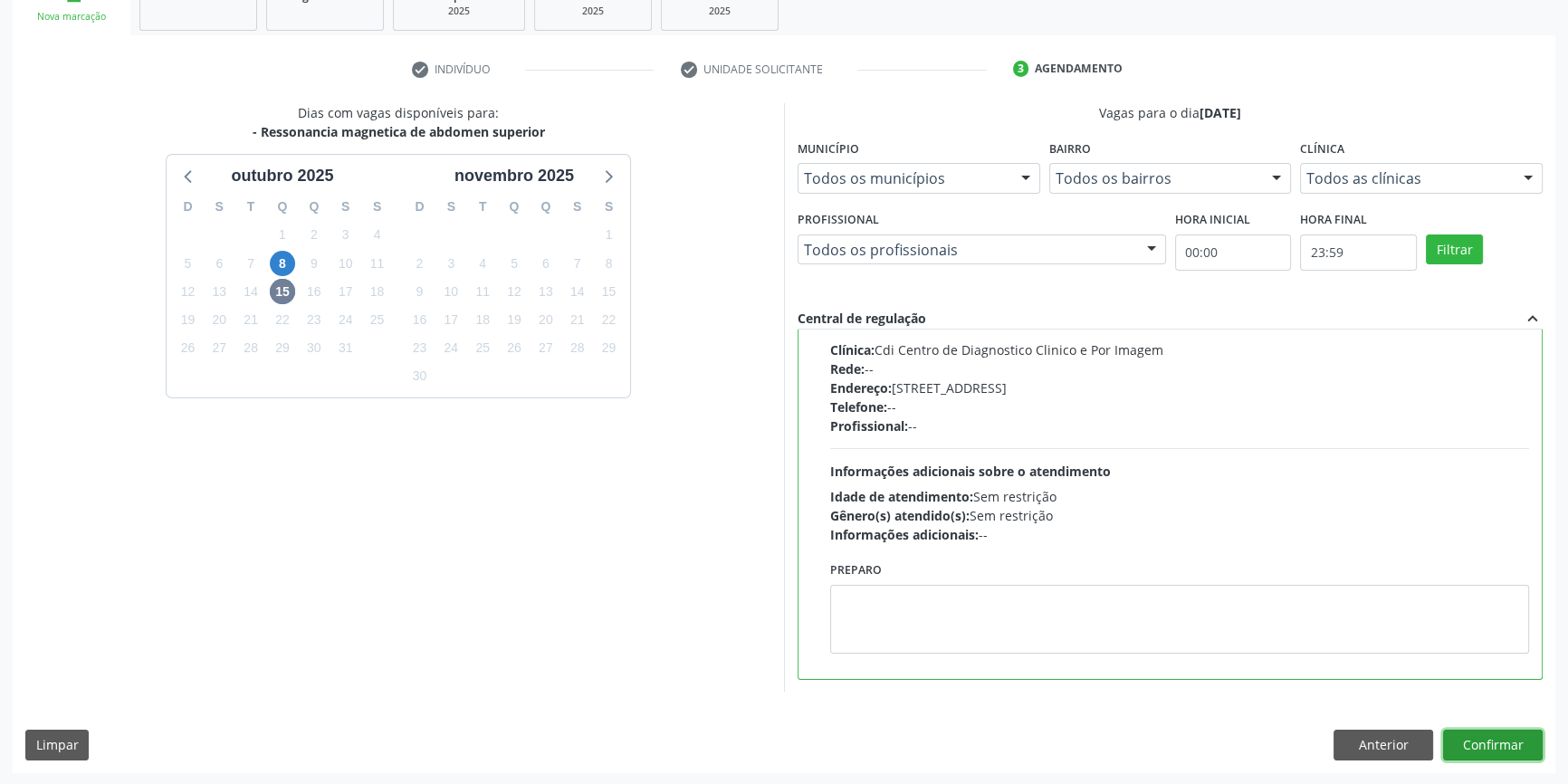
click at [1503, 746] on button "Confirmar" at bounding box center [1493, 745] width 99 height 31
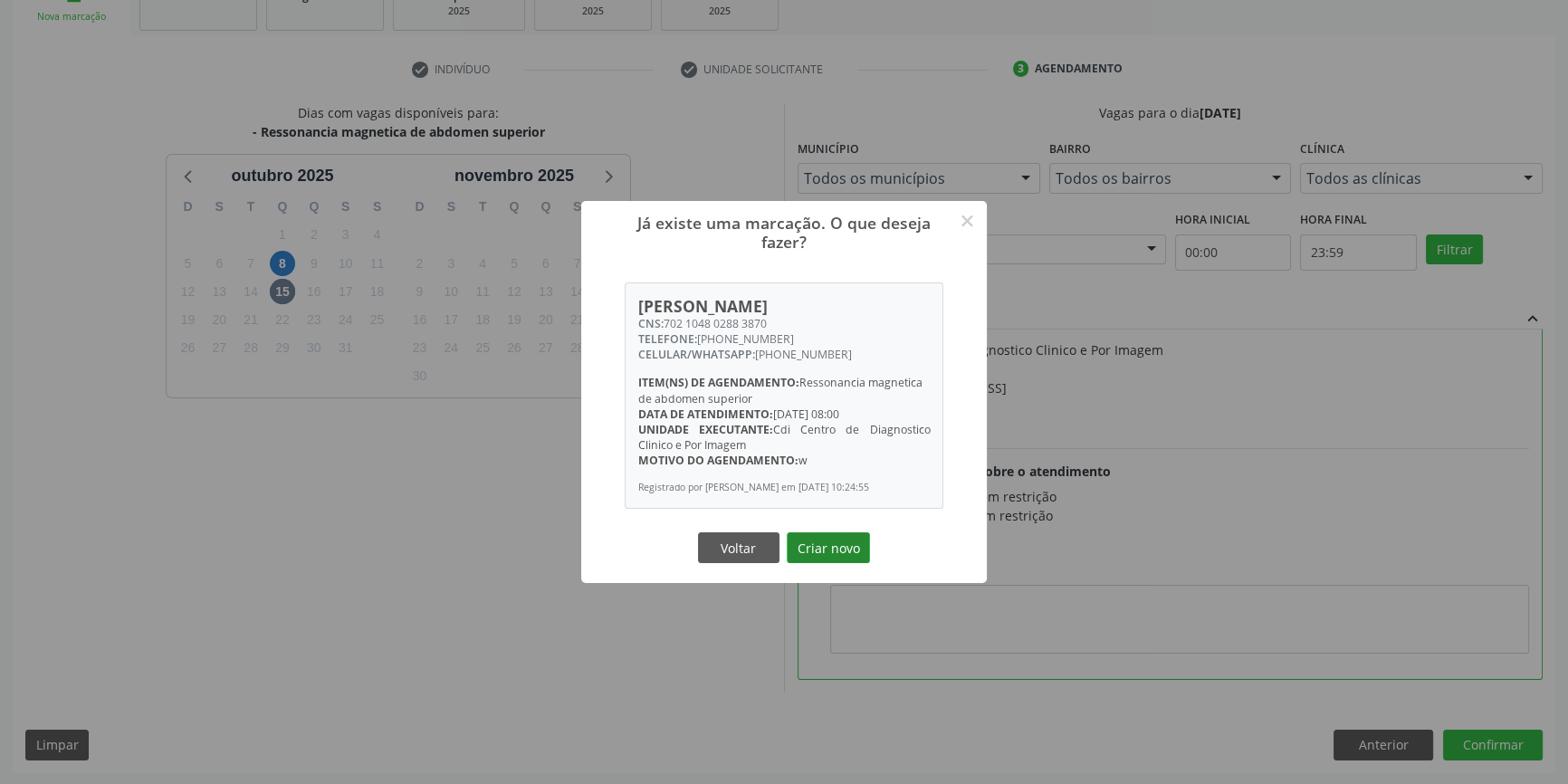
click at [849, 557] on button "Criar novo" at bounding box center [828, 547] width 83 height 31
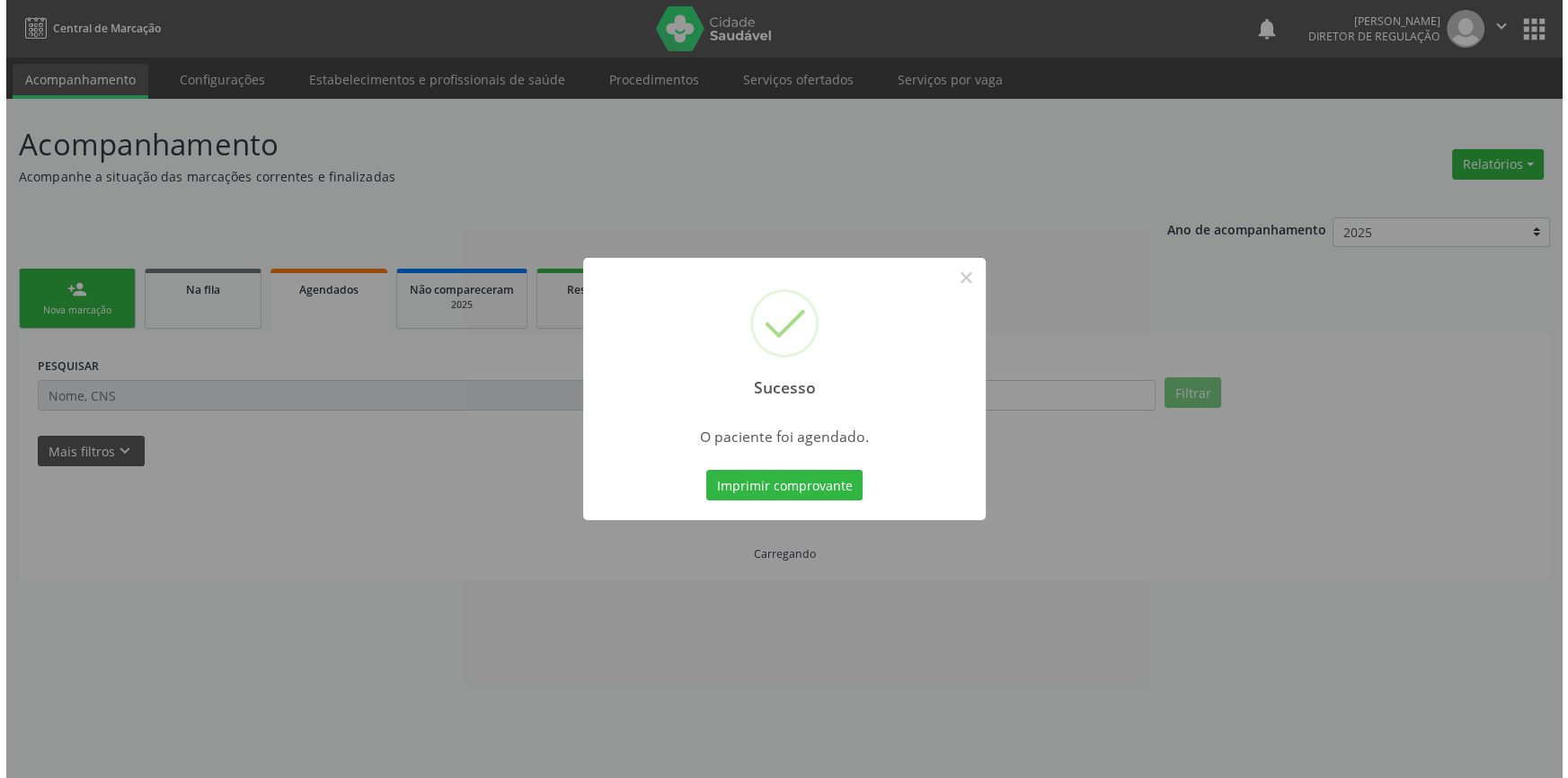
scroll to position [0, 0]
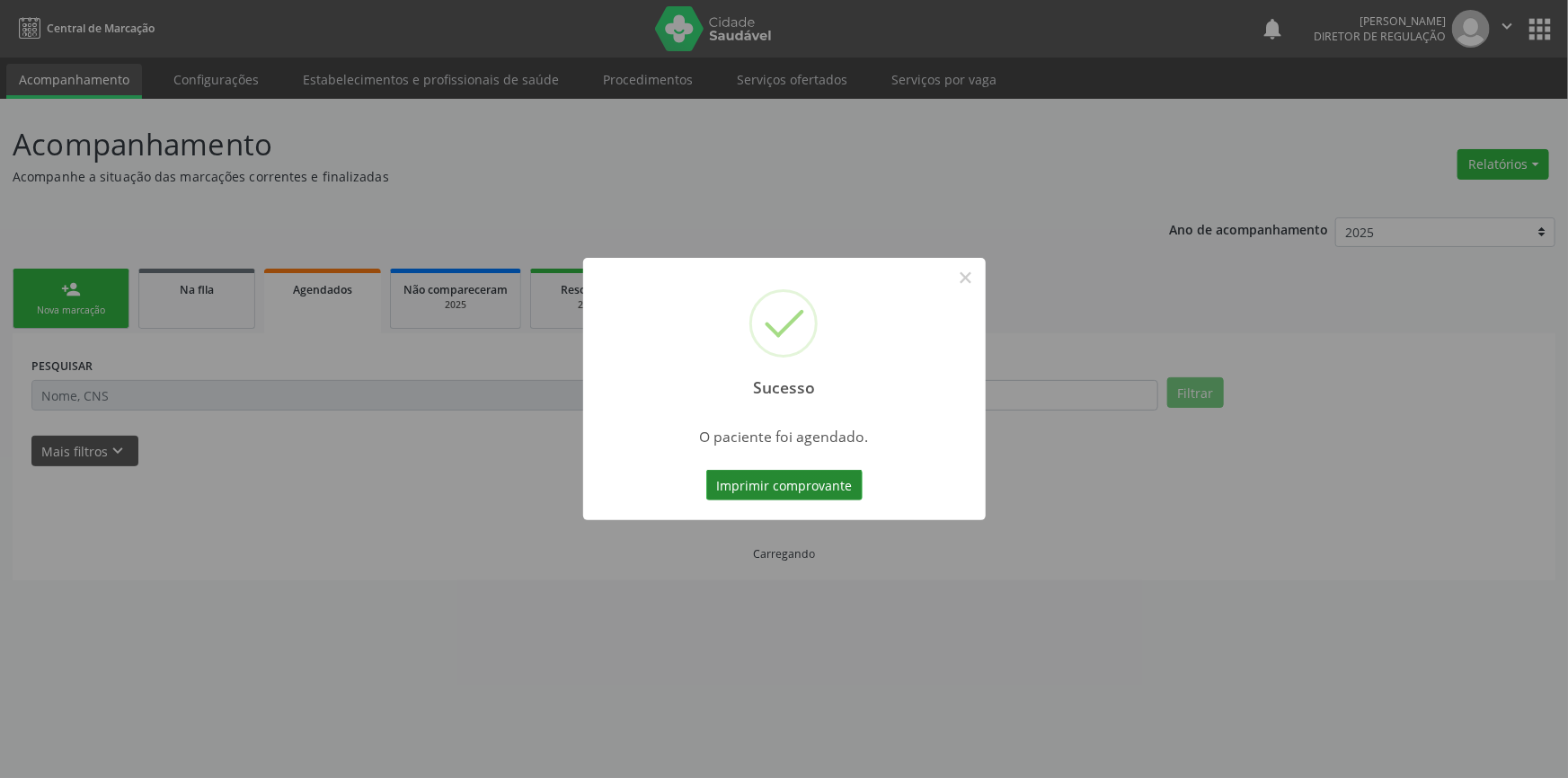
click at [827, 485] on button "Imprimir comprovante" at bounding box center [784, 485] width 156 height 31
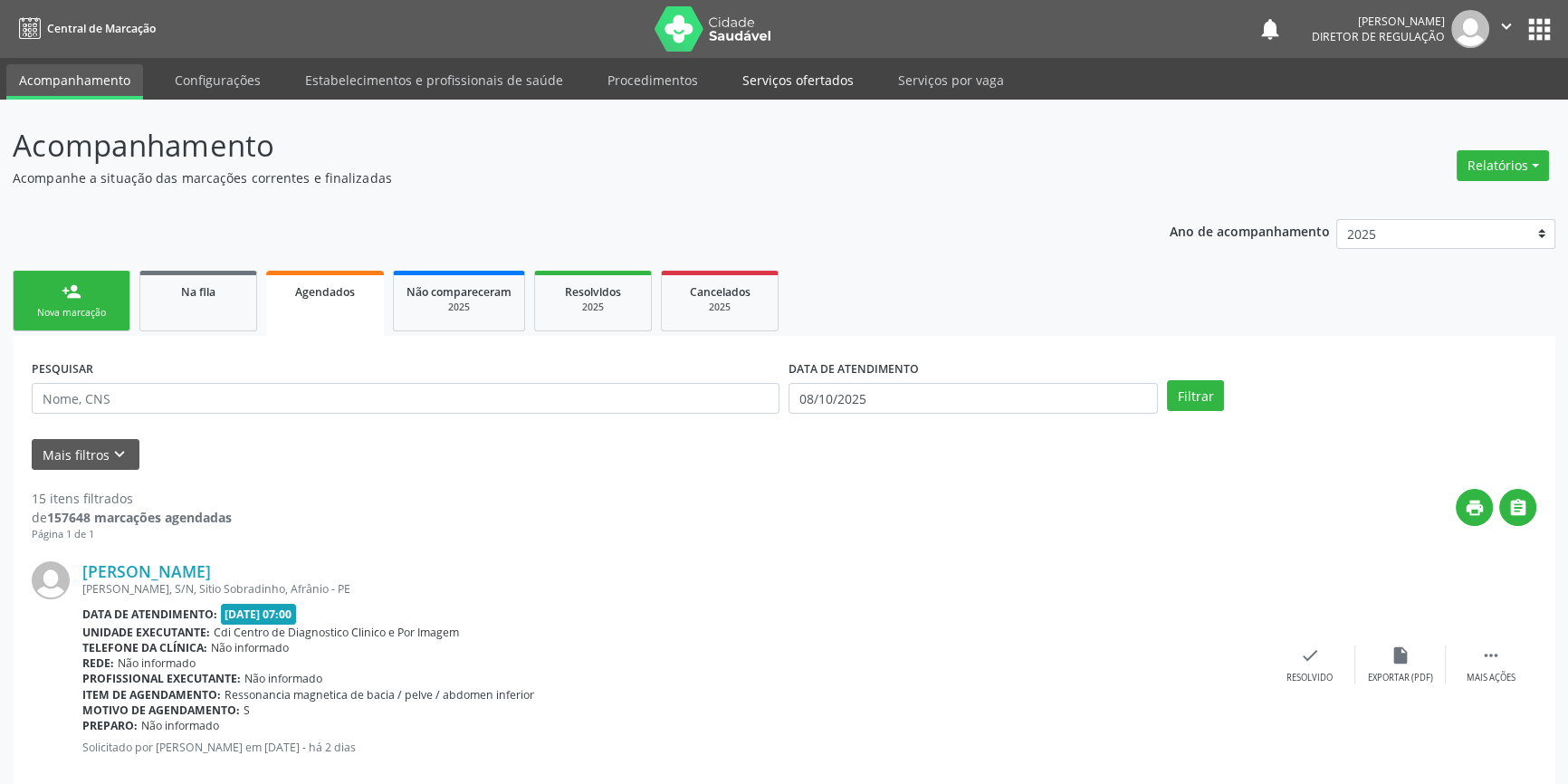
click at [770, 79] on link "Serviços ofertados" at bounding box center [799, 80] width 137 height 32
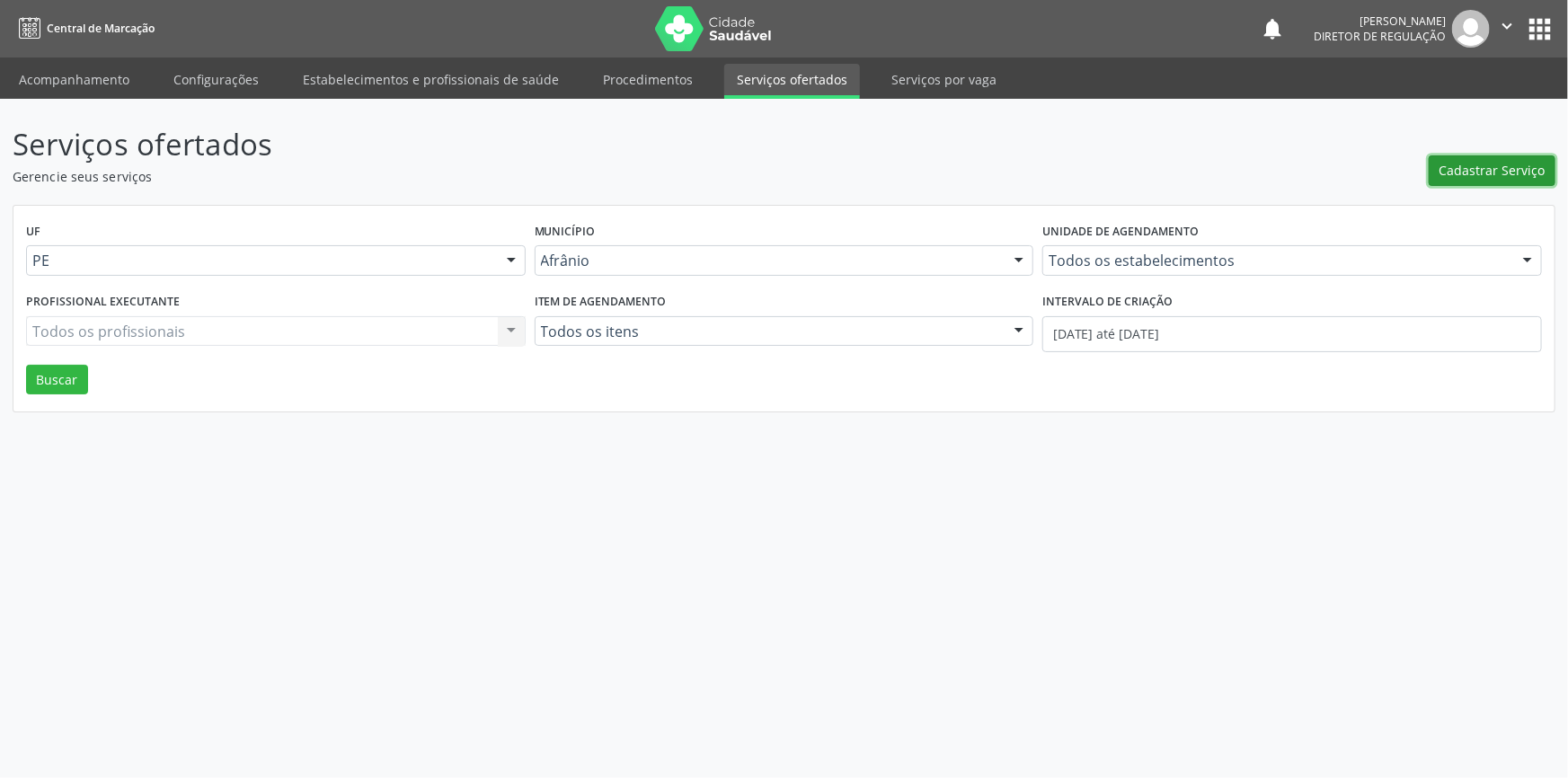
click at [1484, 170] on span "Cadastrar Serviço" at bounding box center [1493, 170] width 106 height 19
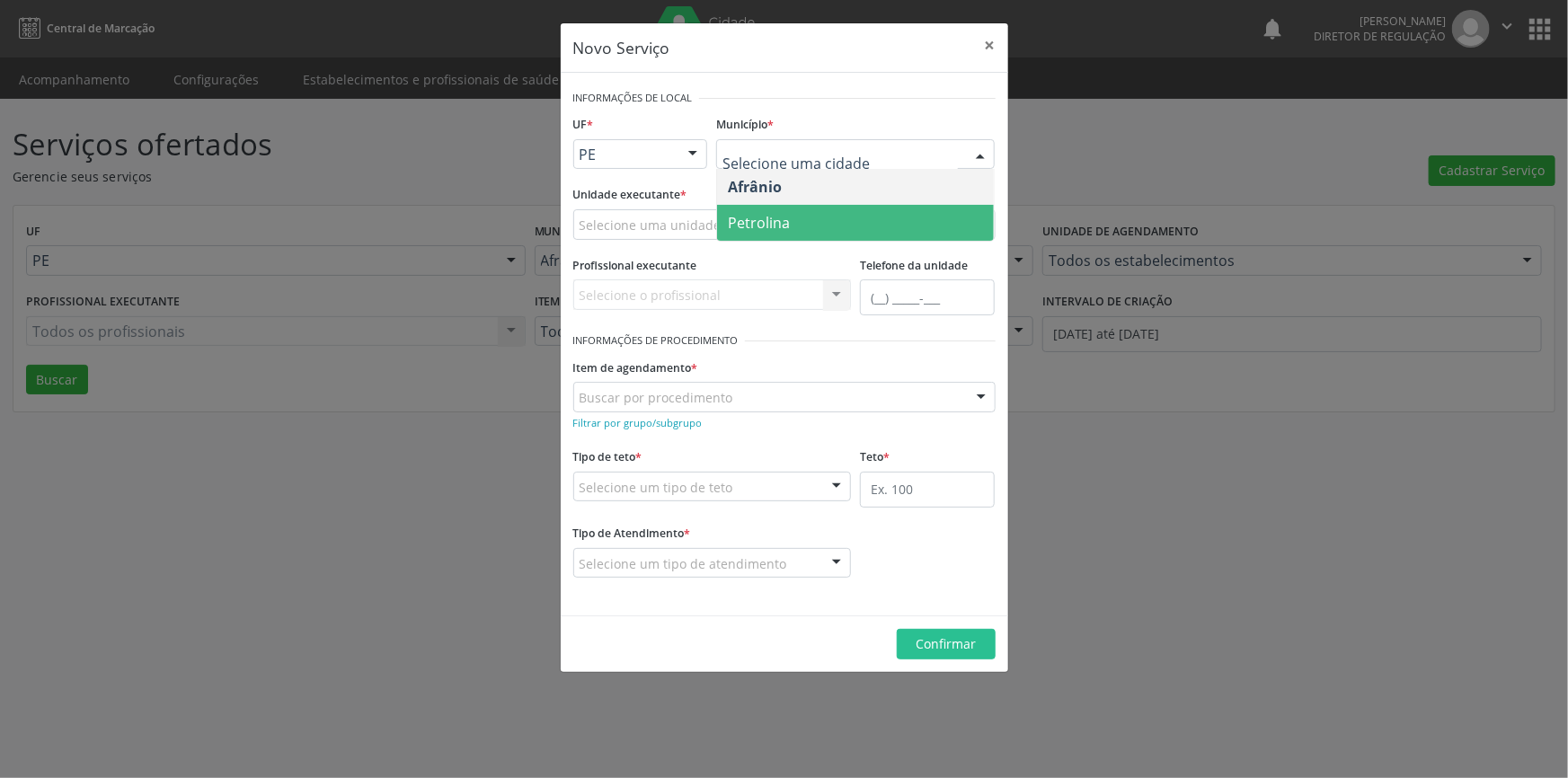
click at [816, 214] on span "Petrolina" at bounding box center [856, 223] width 277 height 36
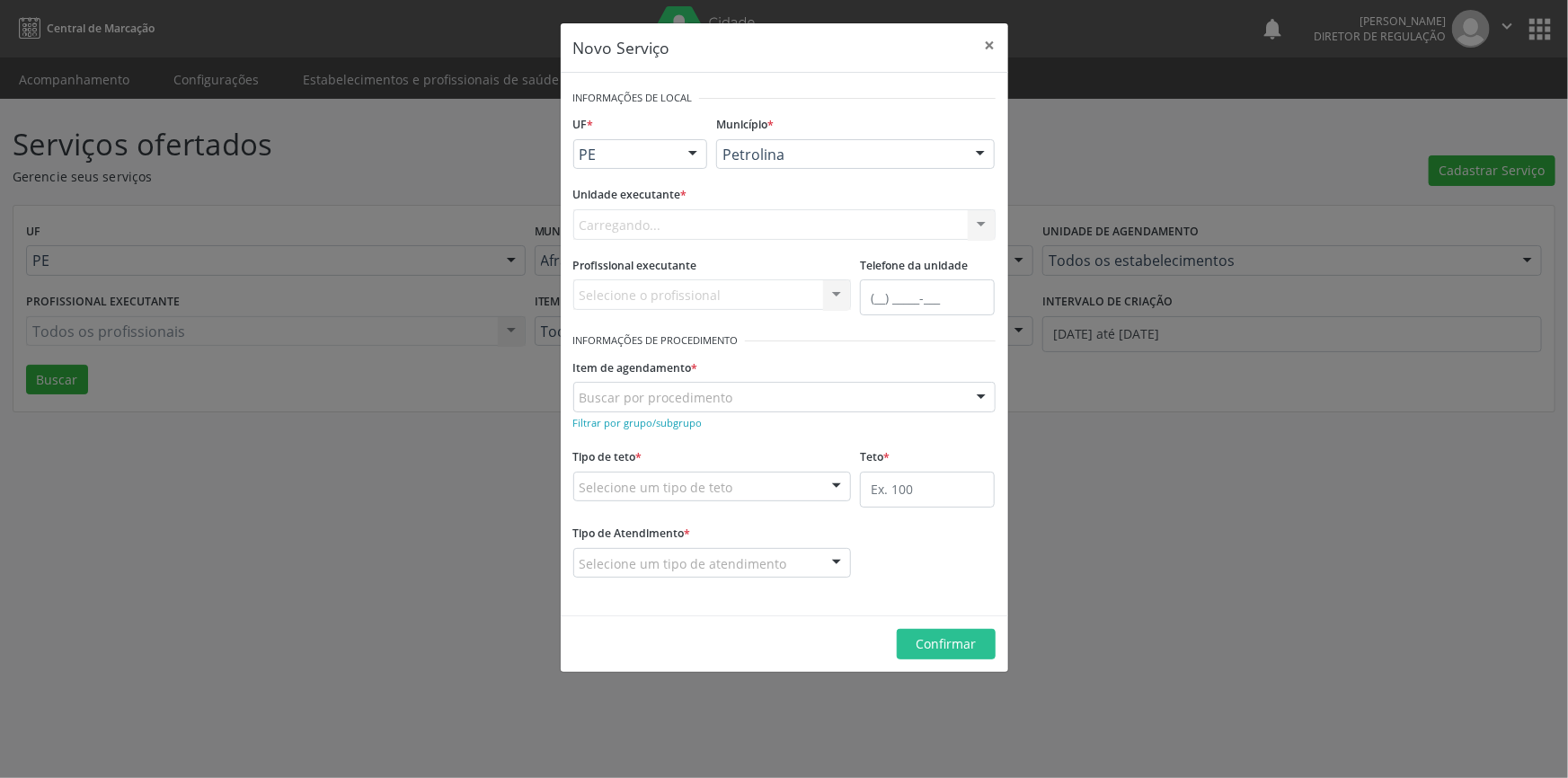
click at [730, 214] on div "Carregando... Academia da Saude de Afranio Academia da Saude do Bairro Roberto …" at bounding box center [784, 224] width 423 height 31
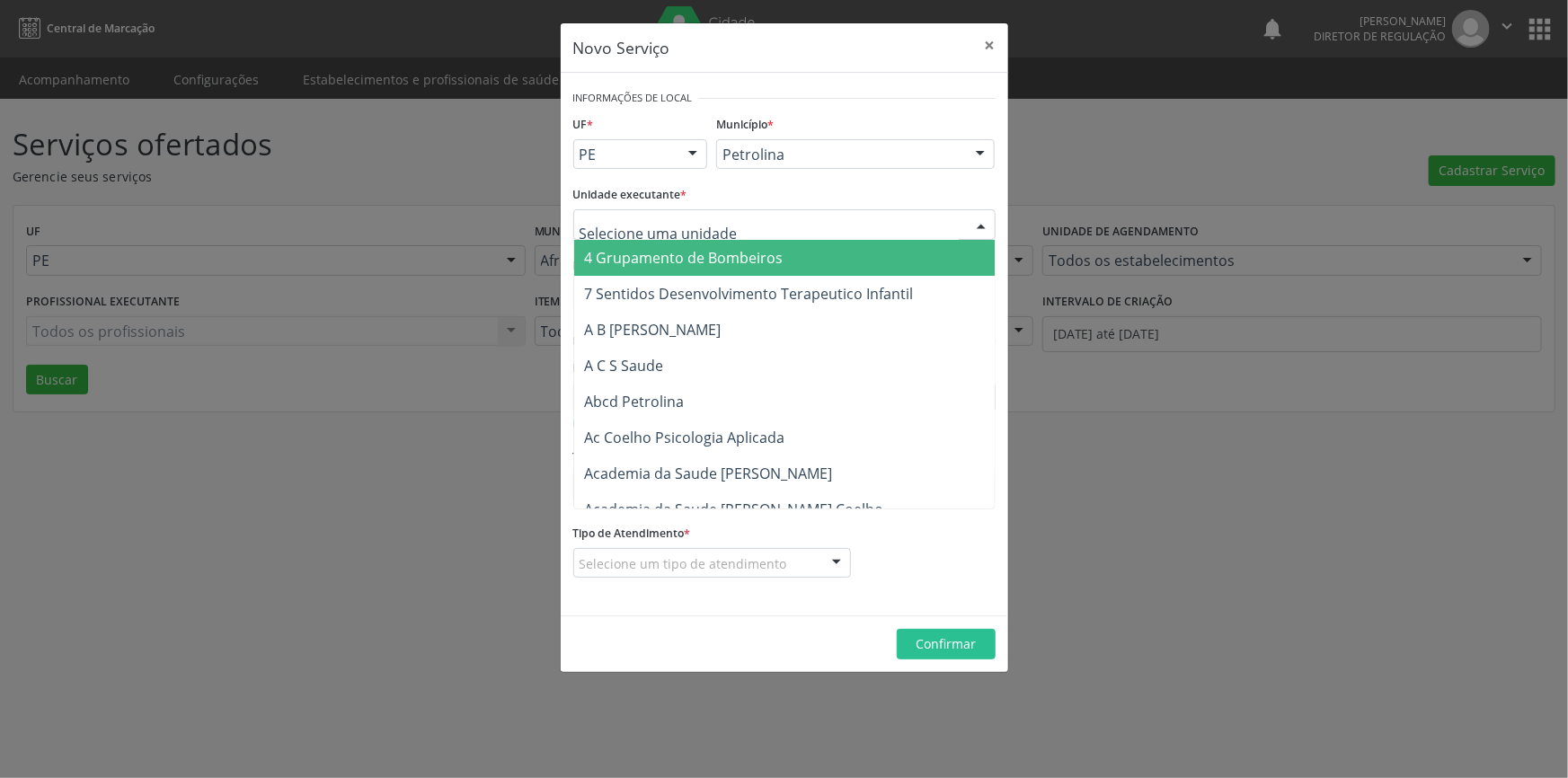
click at [730, 214] on div at bounding box center [784, 224] width 423 height 31
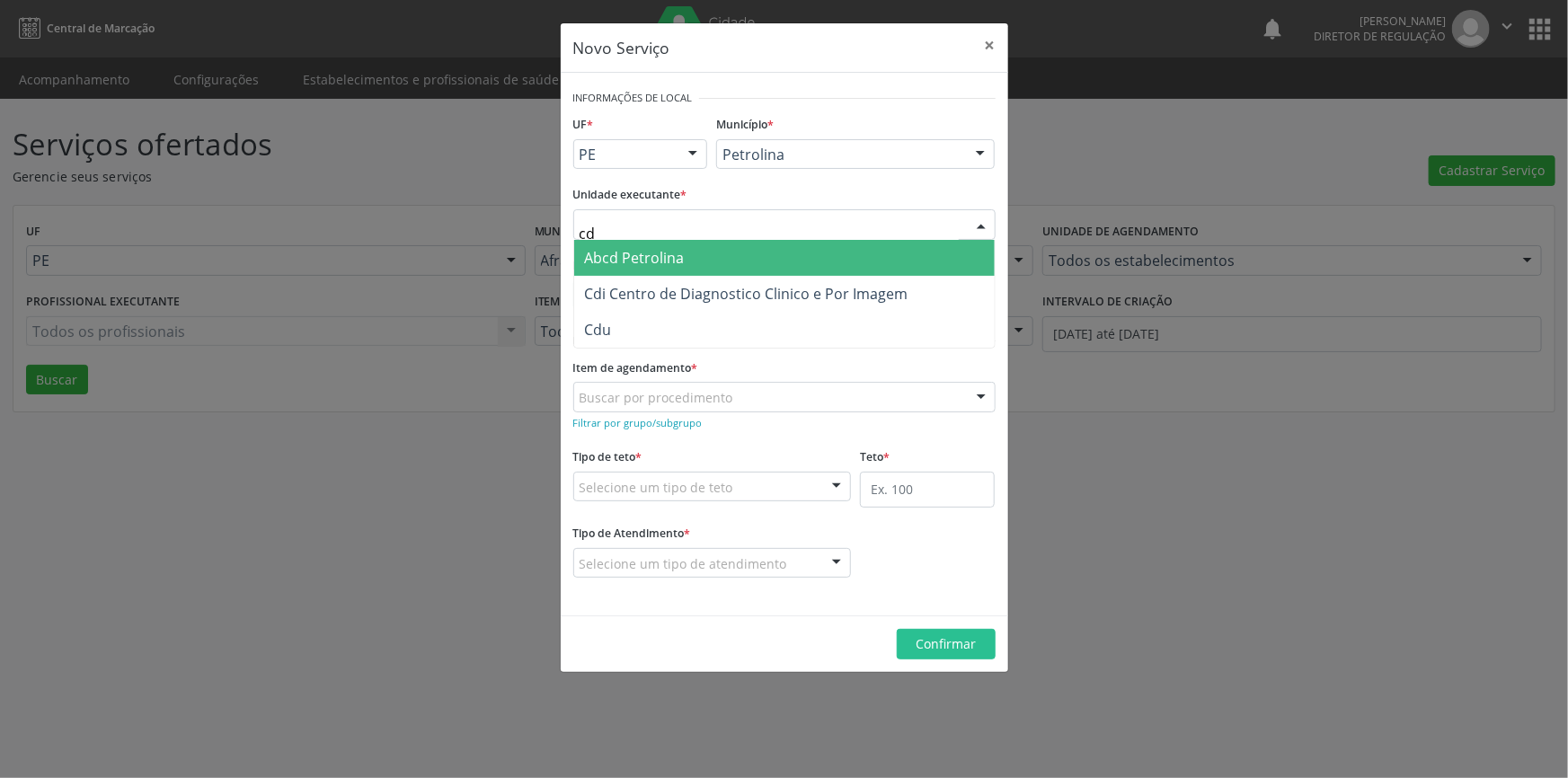
type input "cdi"
click at [727, 252] on span "Cdi Centro de Diagnostico Clinico e Por Imagem" at bounding box center [747, 257] width 323 height 19
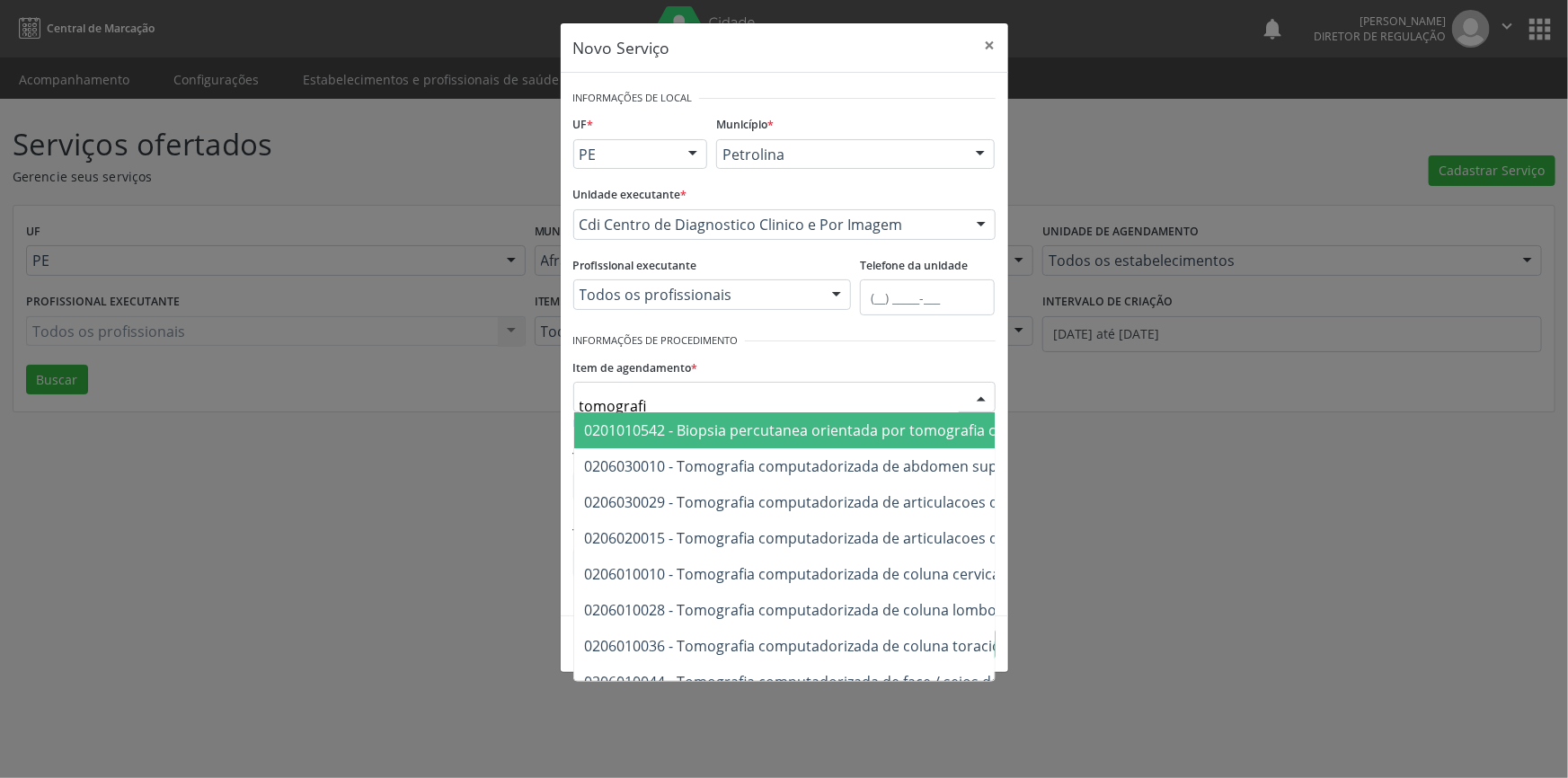
type input "tomografia"
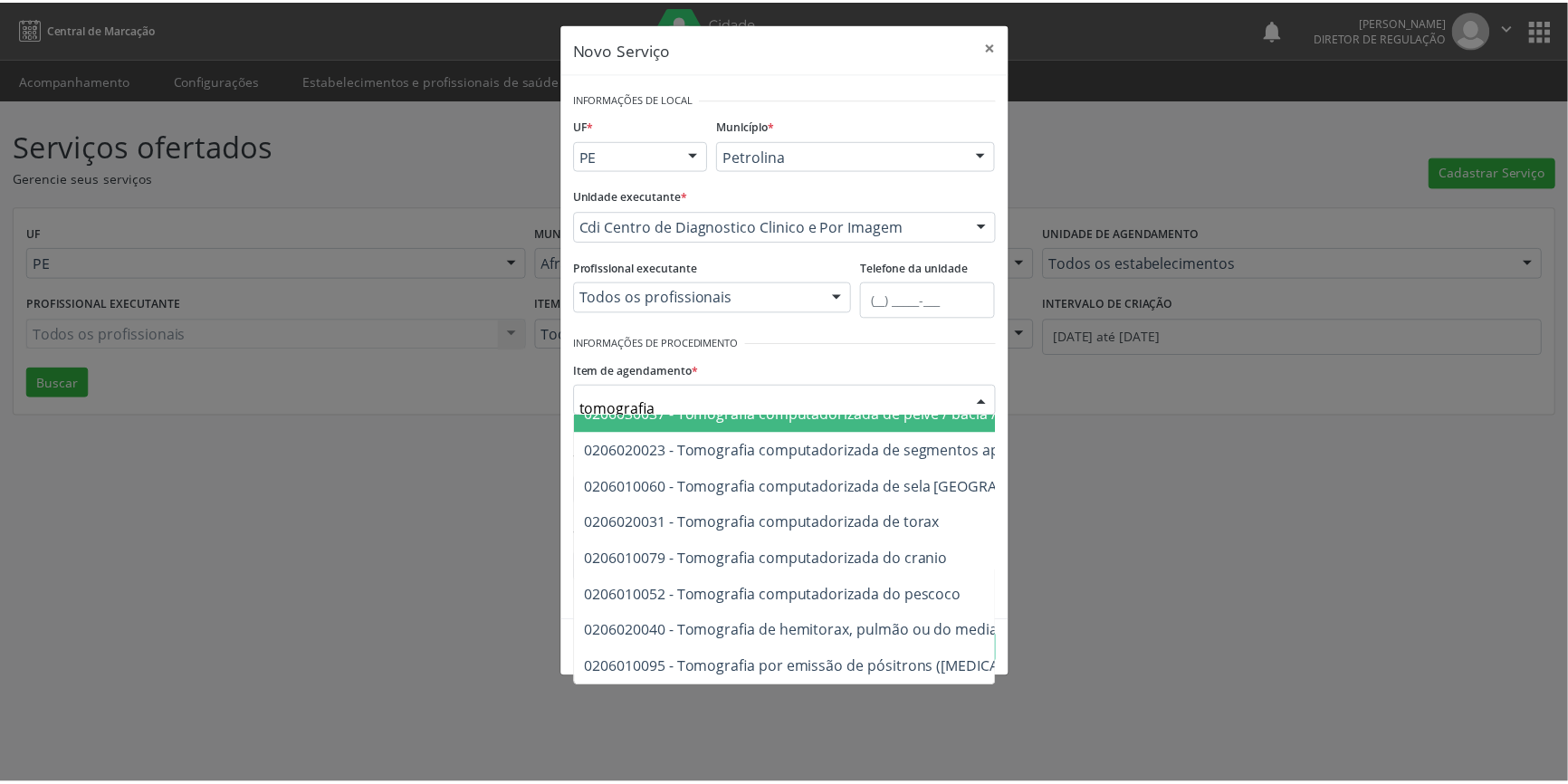
scroll to position [320, 0]
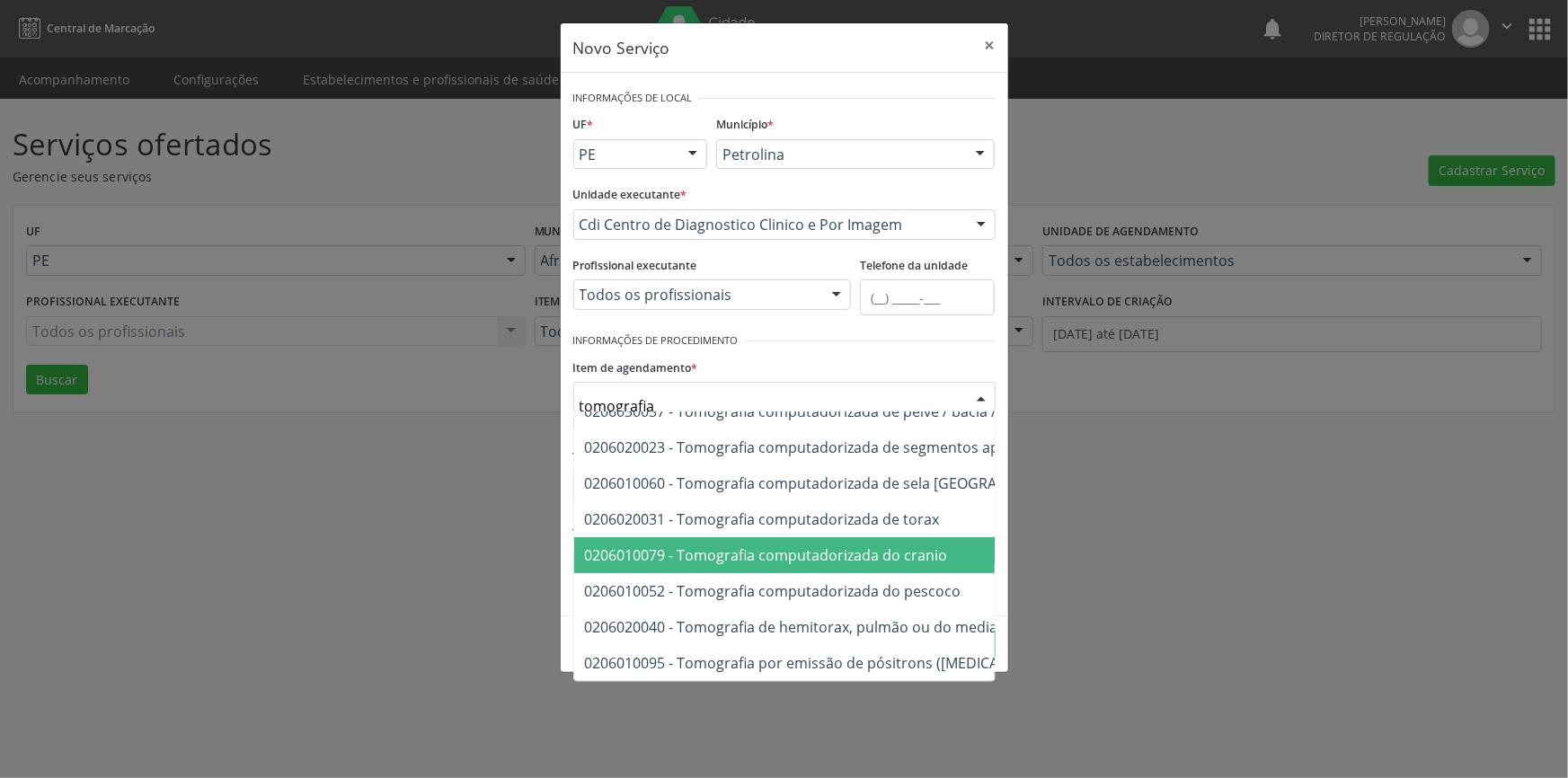
click at [854, 545] on span "0206010079 - Tomografia computadorizada do cranio" at bounding box center [766, 554] width 363 height 19
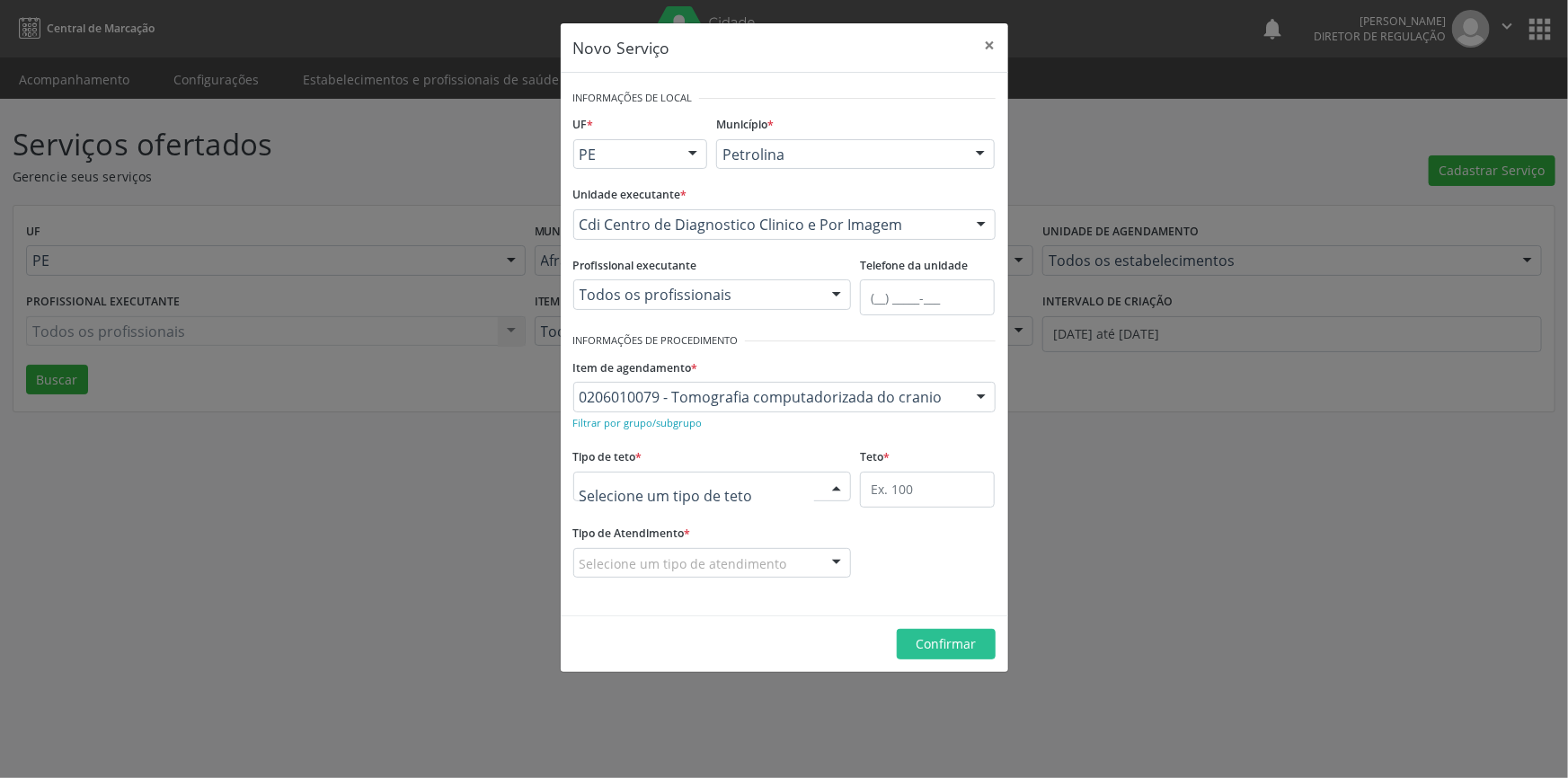
click at [772, 489] on div at bounding box center [712, 486] width 279 height 31
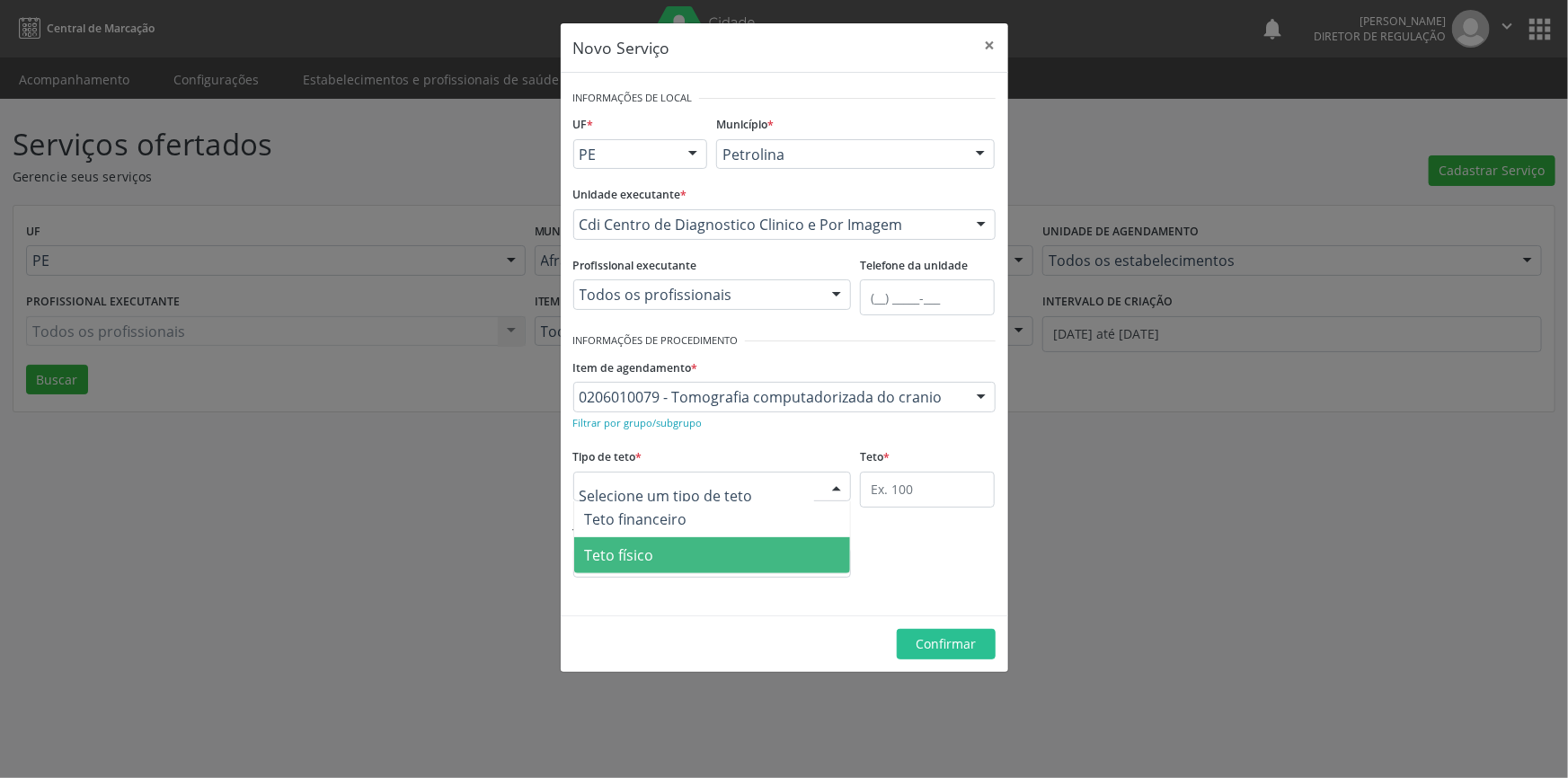
click at [729, 551] on span "Teto físico" at bounding box center [712, 554] width 277 height 36
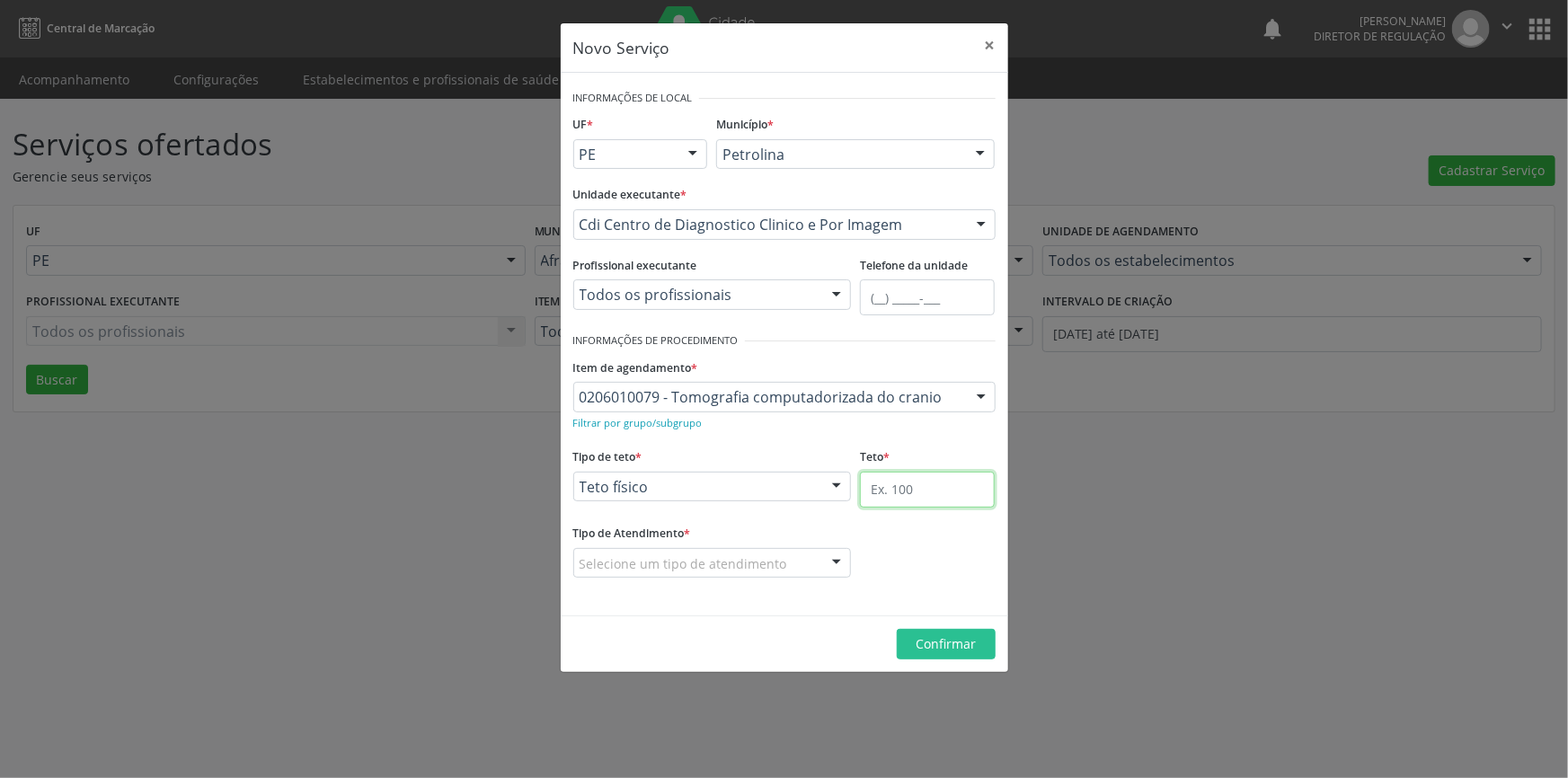
click at [870, 490] on input "text" at bounding box center [927, 489] width 135 height 36
type input "3"
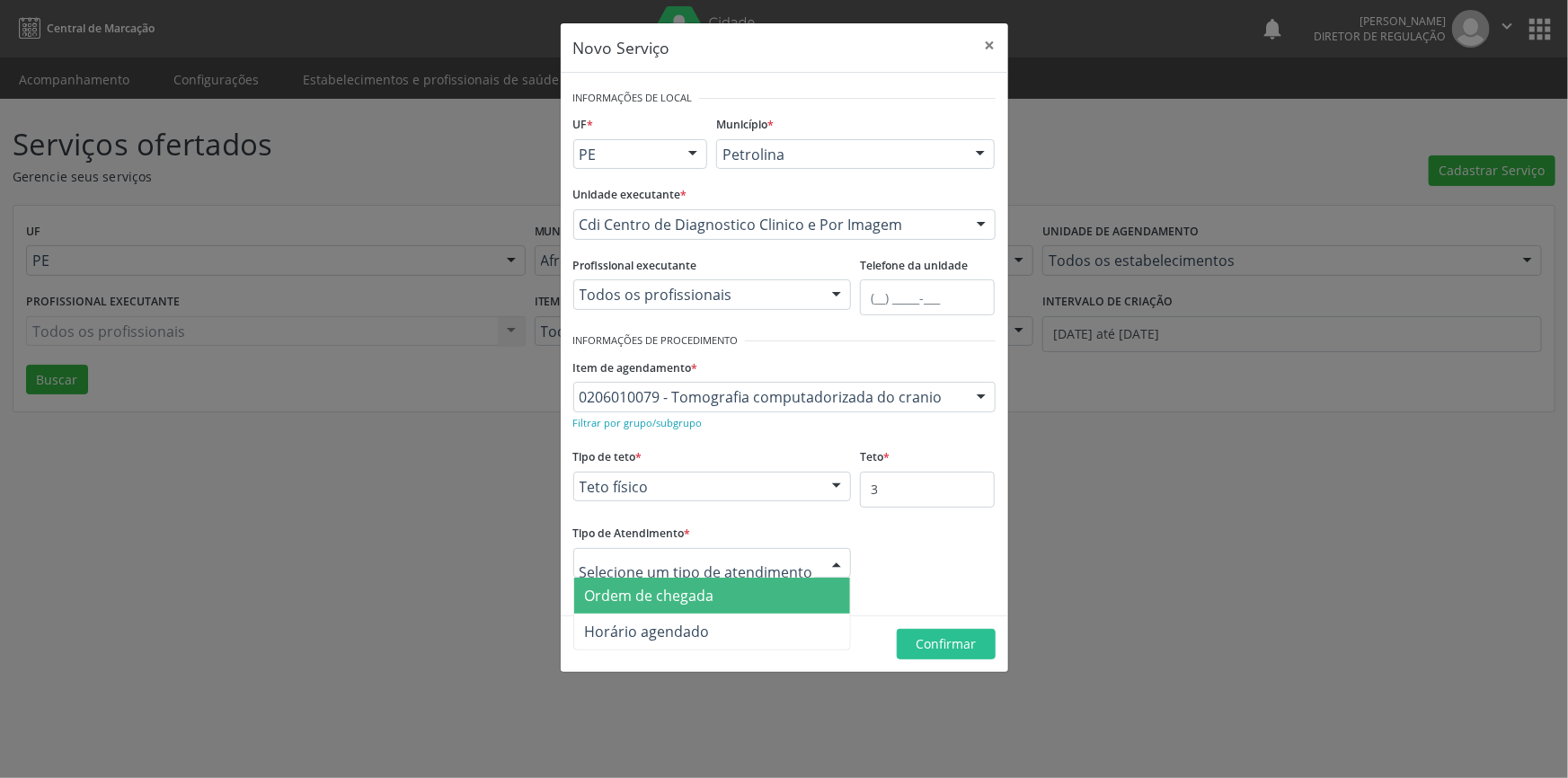
click at [808, 557] on div at bounding box center [712, 563] width 279 height 31
click at [751, 596] on span "Ordem de chegada" at bounding box center [712, 595] width 277 height 36
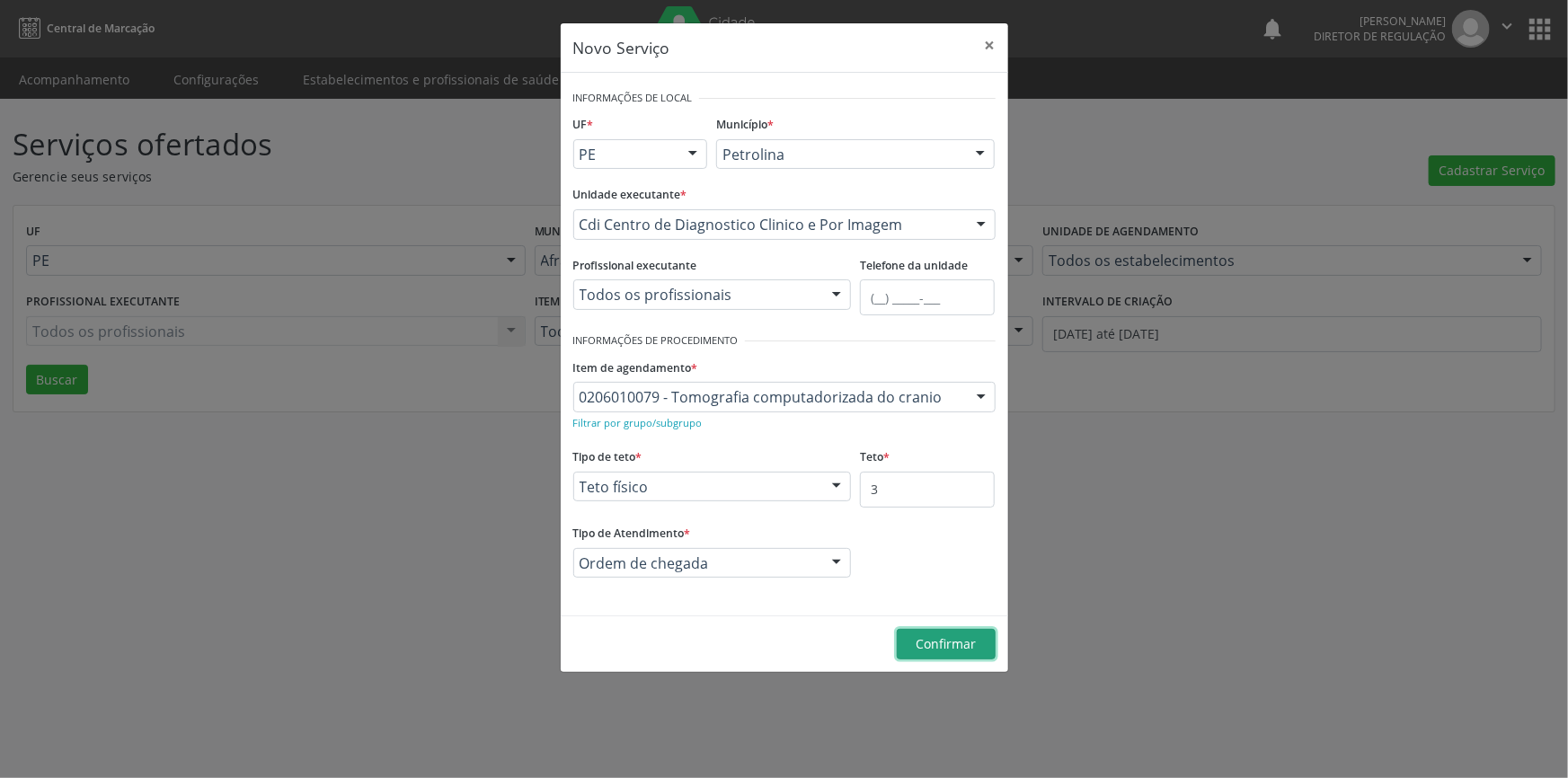
click at [921, 638] on span "Confirmar" at bounding box center [946, 643] width 60 height 17
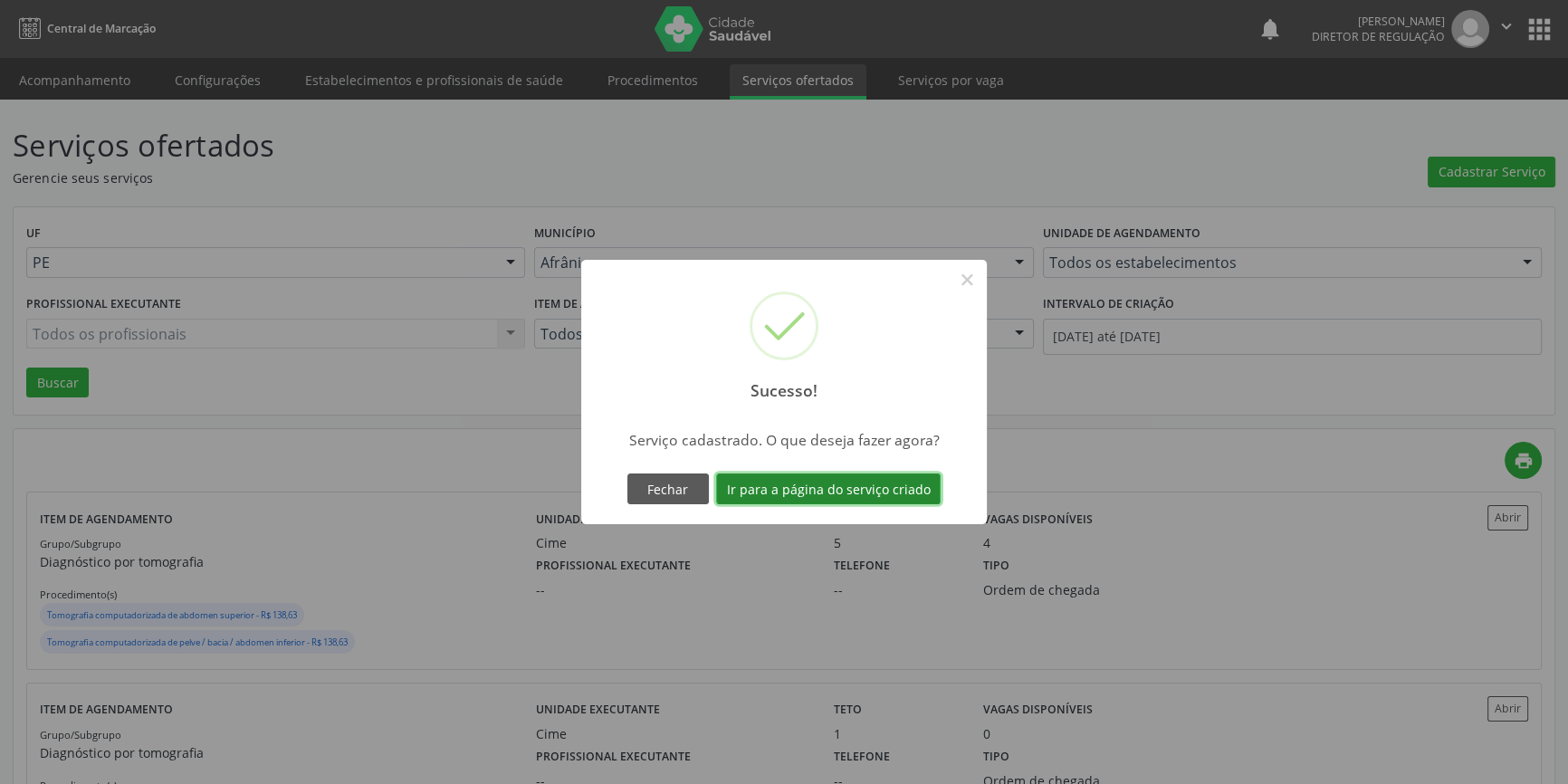
click at [866, 486] on button "Ir para a página do serviço criado" at bounding box center [828, 488] width 225 height 31
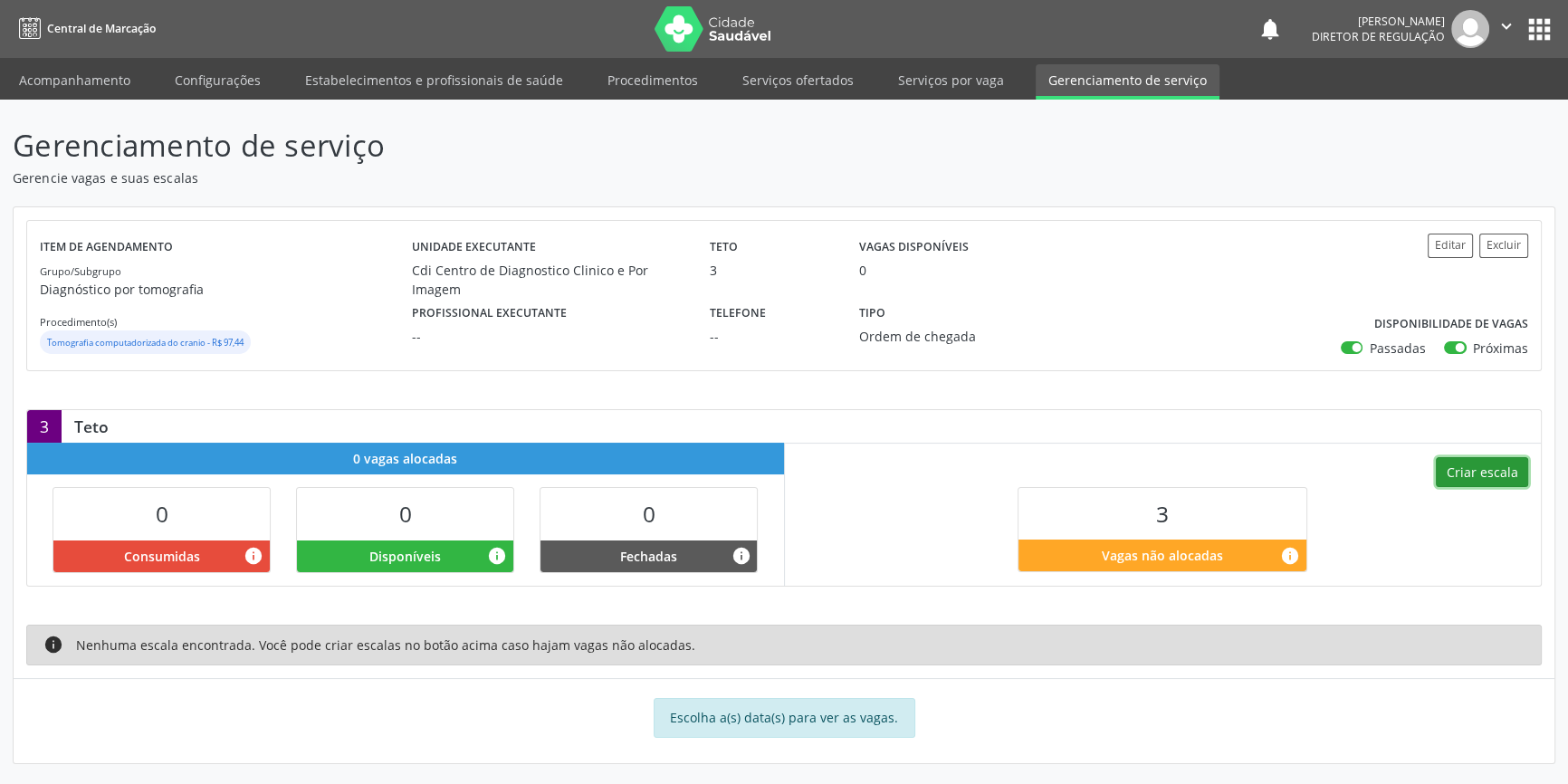
click at [1488, 469] on button "Criar escala" at bounding box center [1482, 472] width 93 height 31
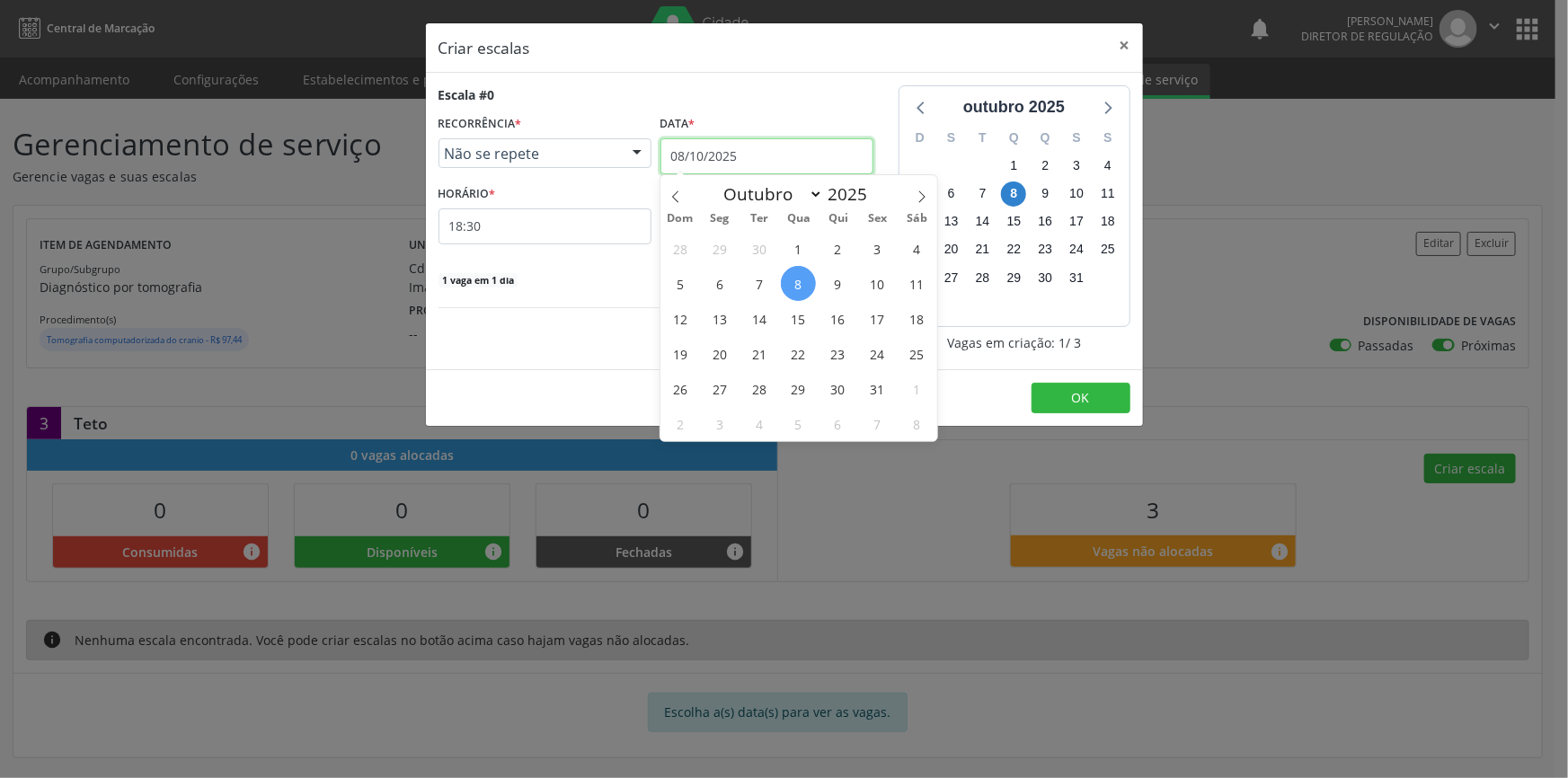
click at [793, 152] on input "08/10/2025" at bounding box center [766, 156] width 213 height 36
click at [757, 318] on span "14" at bounding box center [759, 318] width 35 height 35
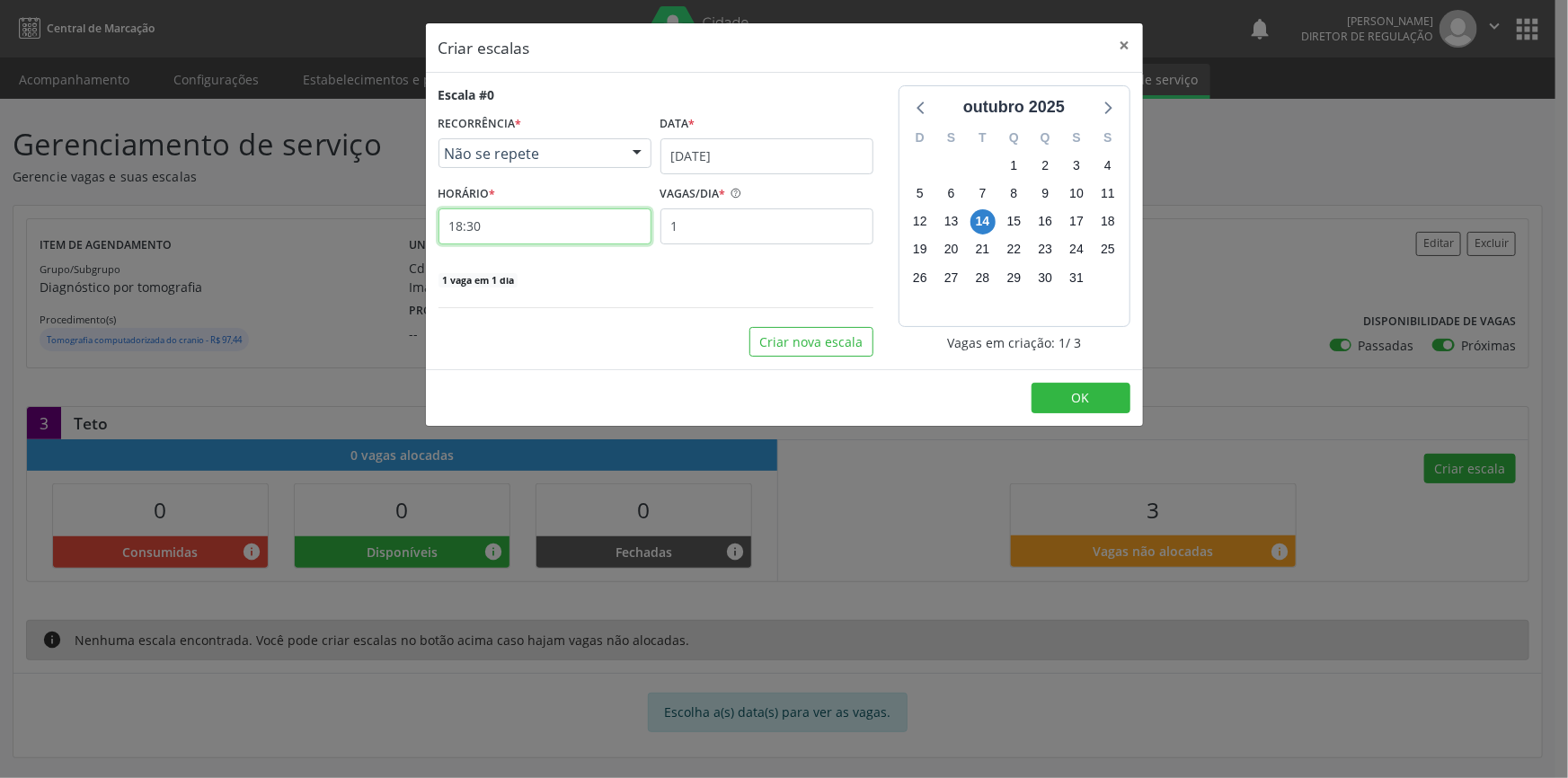
click at [607, 217] on input "18:30" at bounding box center [544, 226] width 213 height 36
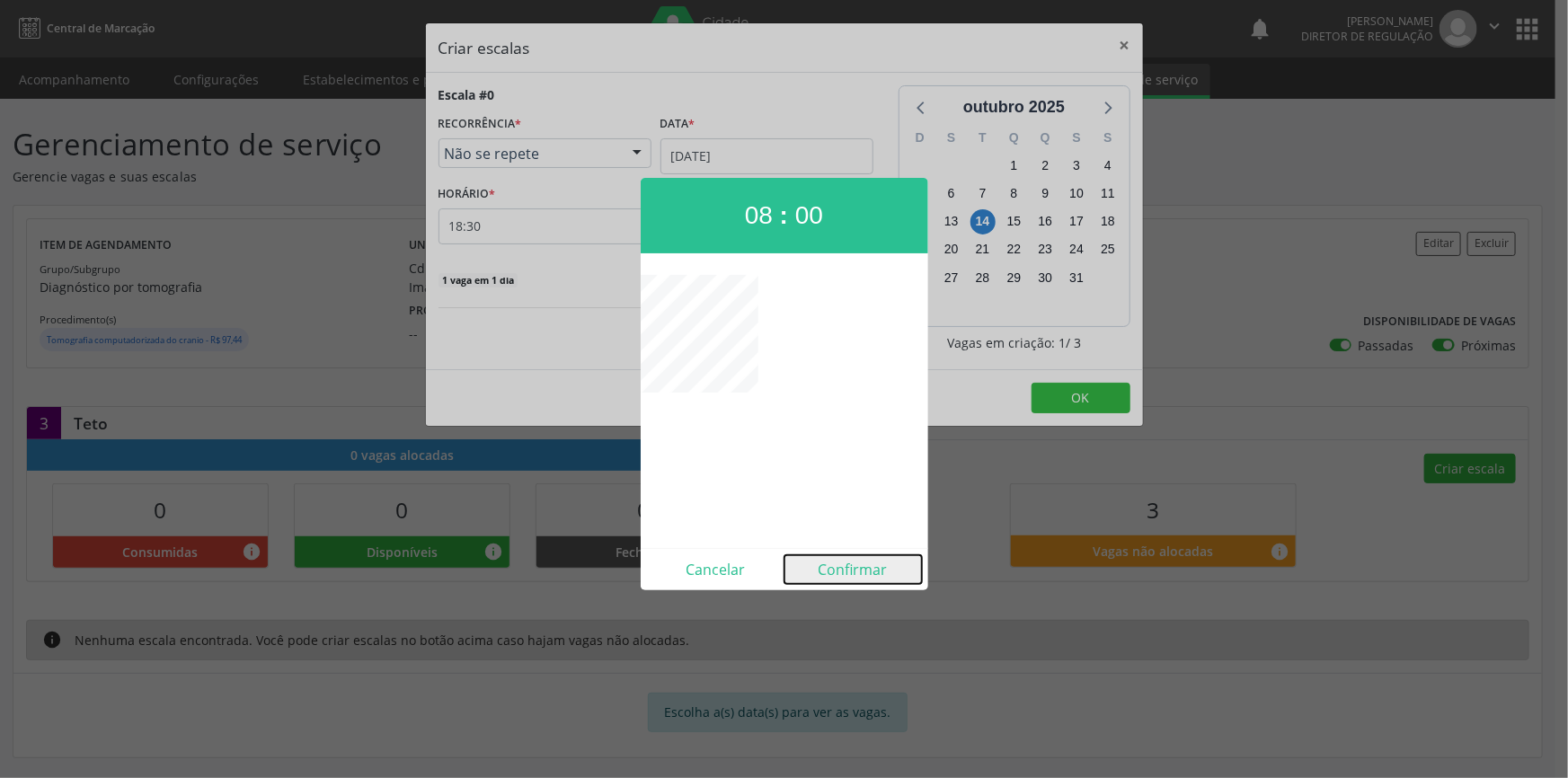
click at [856, 569] on button "Confirmar" at bounding box center [854, 569] width 137 height 29
type input "08:00"
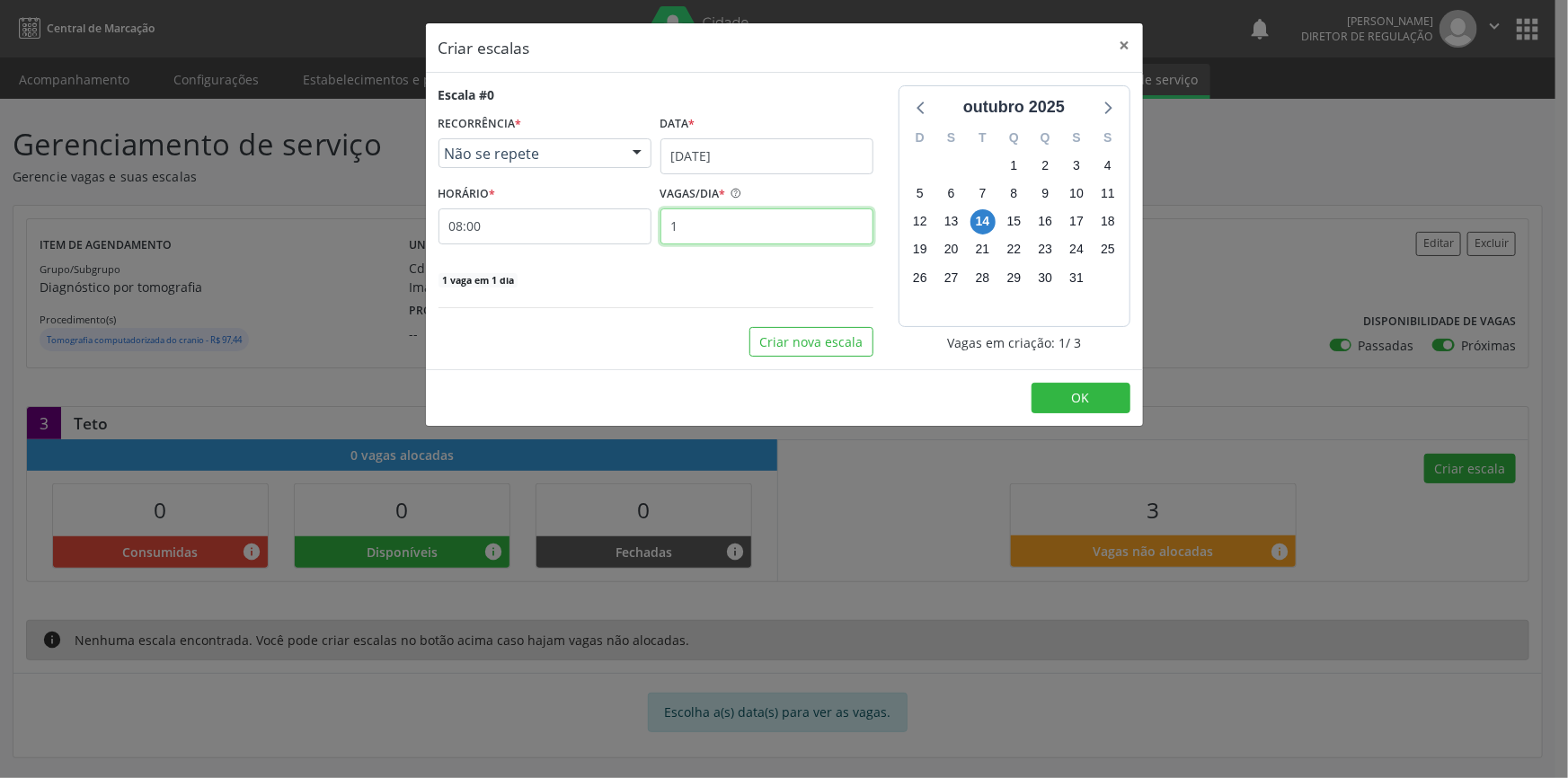
click at [761, 231] on input "1" at bounding box center [766, 226] width 213 height 36
type input "3"
click at [1088, 395] on span "OK" at bounding box center [1080, 397] width 18 height 17
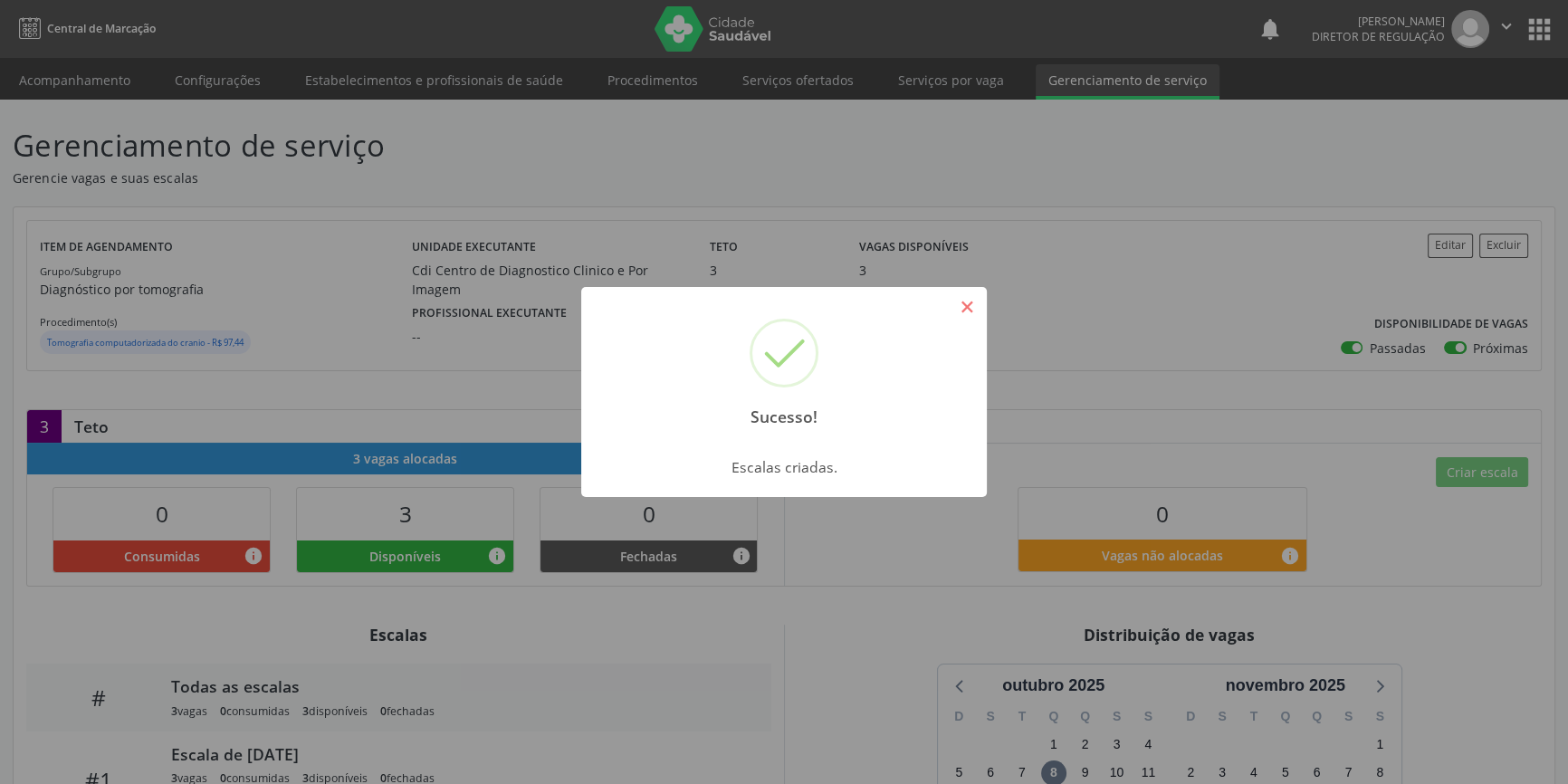
click at [954, 314] on button "×" at bounding box center [967, 306] width 31 height 31
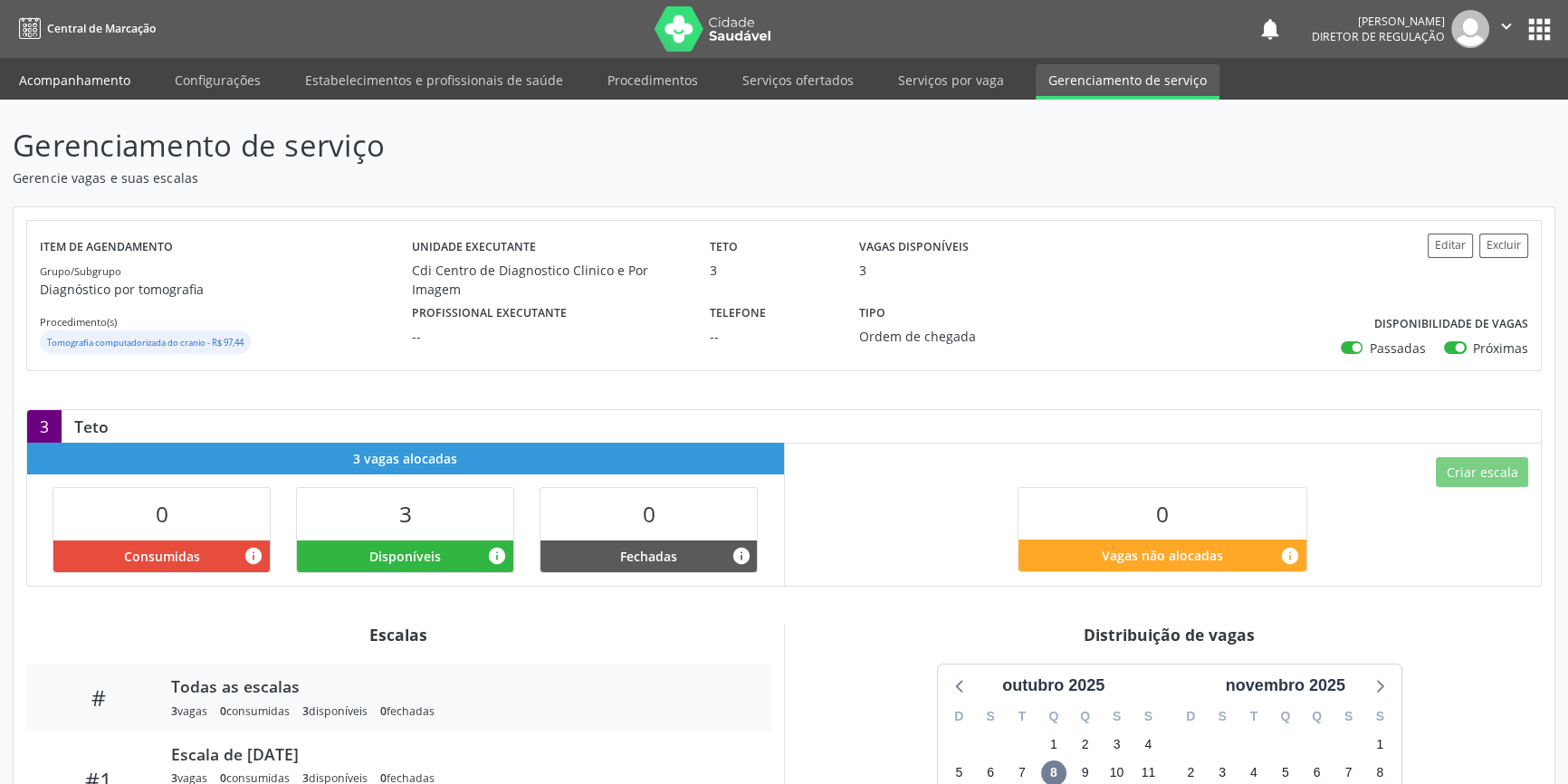
click at [99, 69] on link "Acompanhamento" at bounding box center [75, 80] width 137 height 32
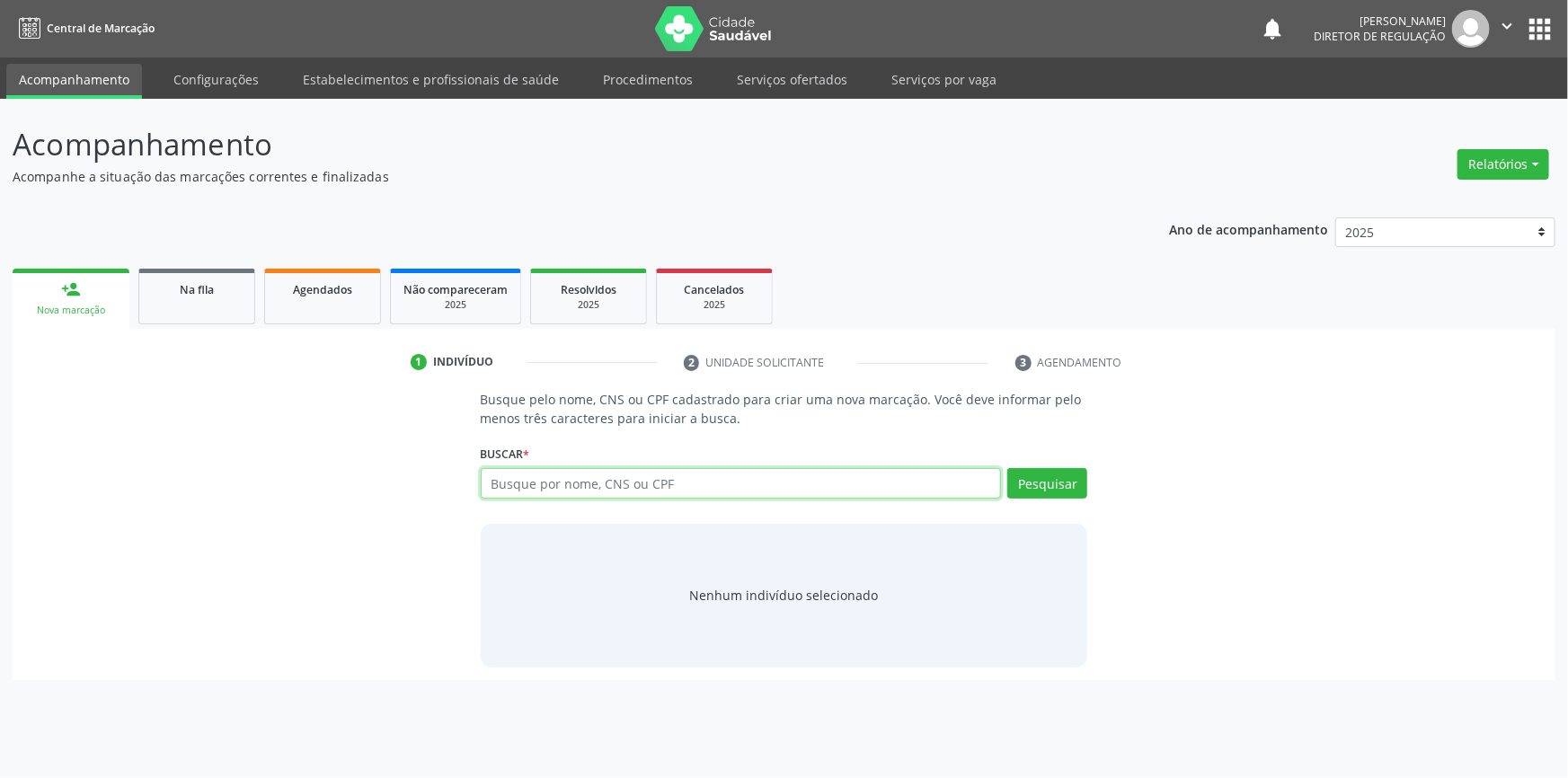
click at [535, 484] on input "text" at bounding box center [741, 483] width 521 height 31
type input "700102970767817"
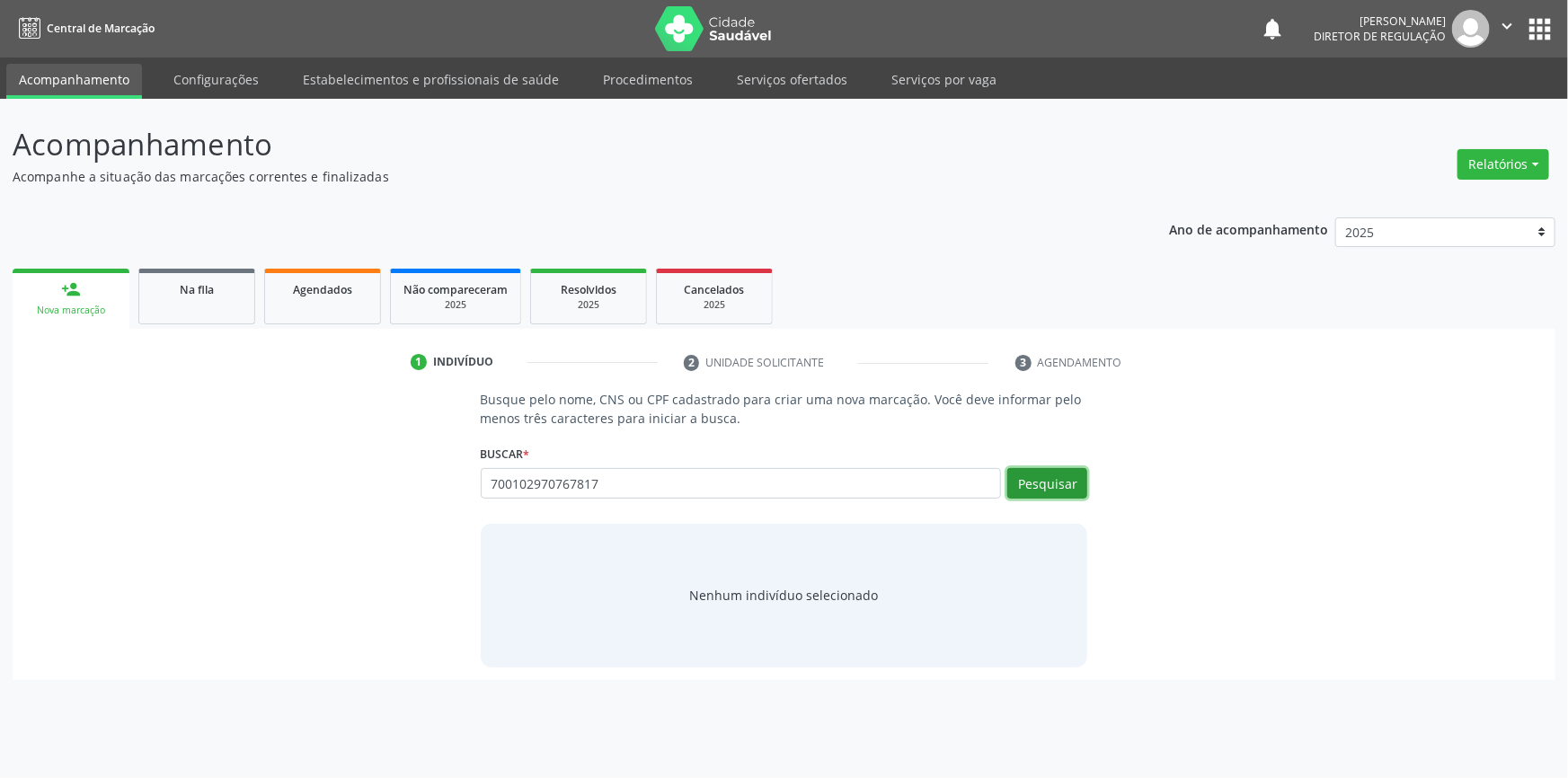
click at [1029, 484] on button "Pesquisar" at bounding box center [1047, 483] width 80 height 31
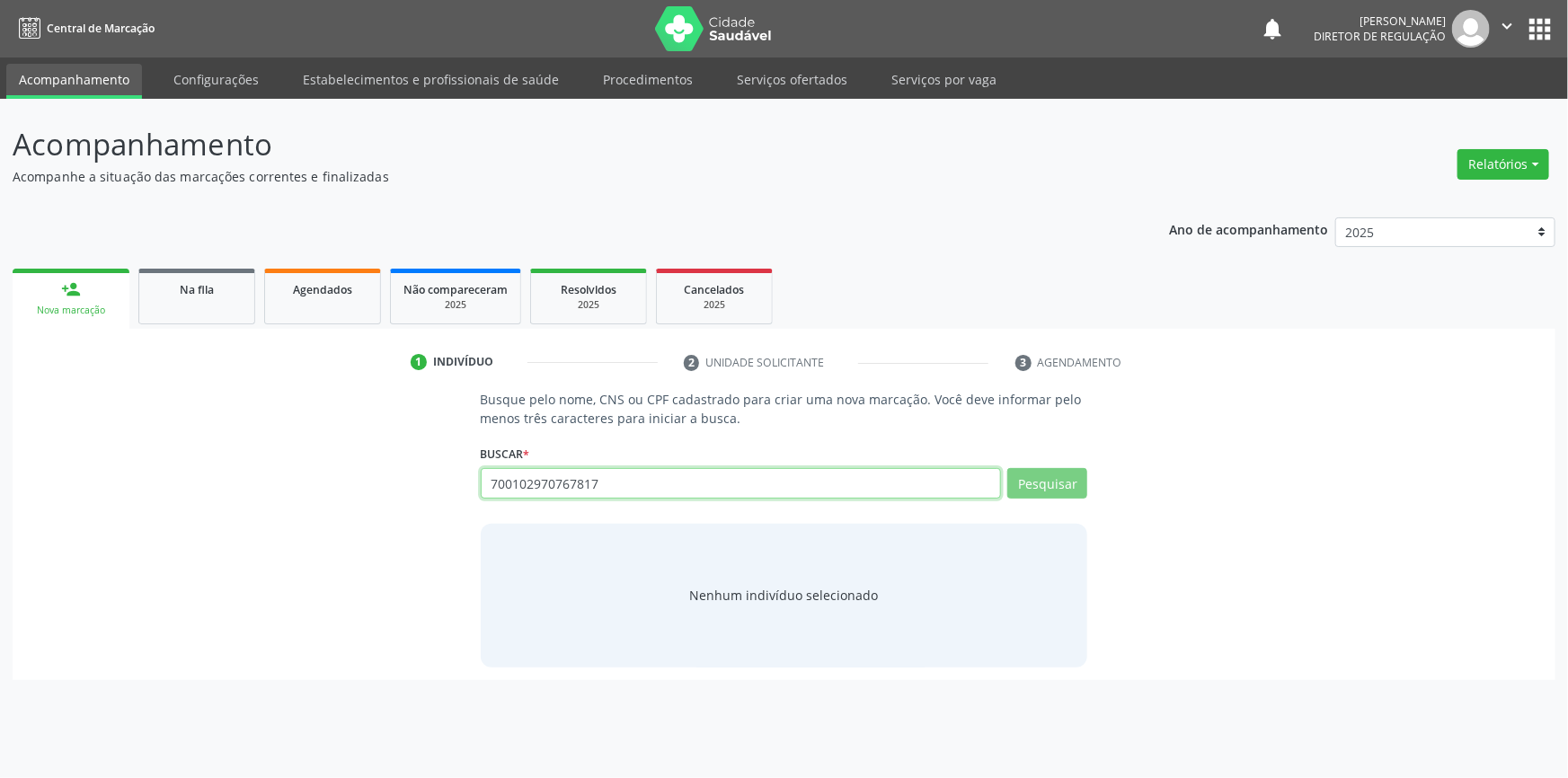
drag, startPoint x: 600, startPoint y: 473, endPoint x: 465, endPoint y: 490, distance: 136.1
click at [465, 490] on div "Busque pelo nome, CNS ou CPF cadastrado para criar uma nova marcação. Você deve…" at bounding box center [784, 528] width 1518 height 277
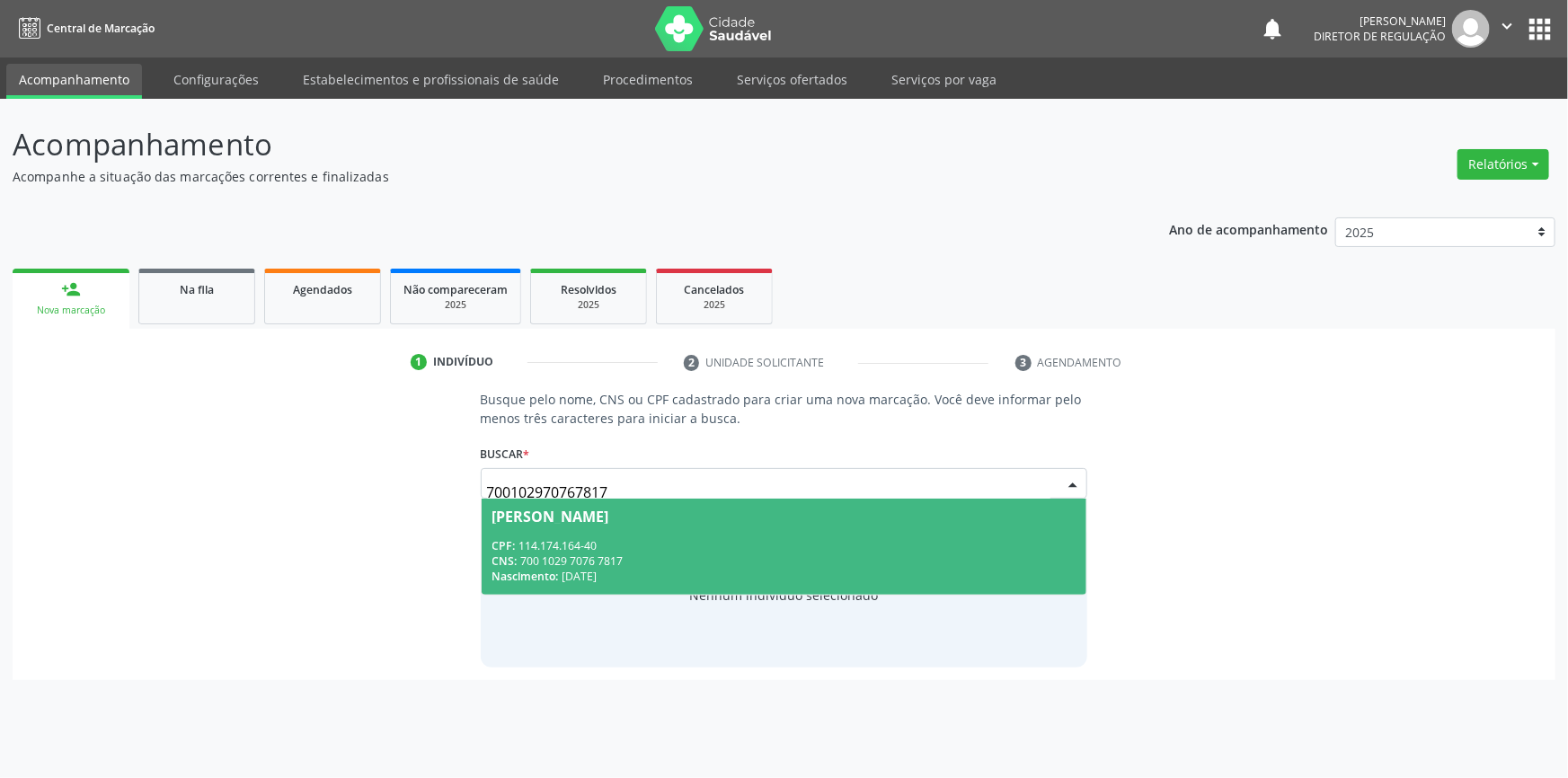
drag, startPoint x: 638, startPoint y: 477, endPoint x: 602, endPoint y: 538, distance: 70.8
click at [602, 538] on div "CPF: 114.174.164-40" at bounding box center [784, 545] width 584 height 15
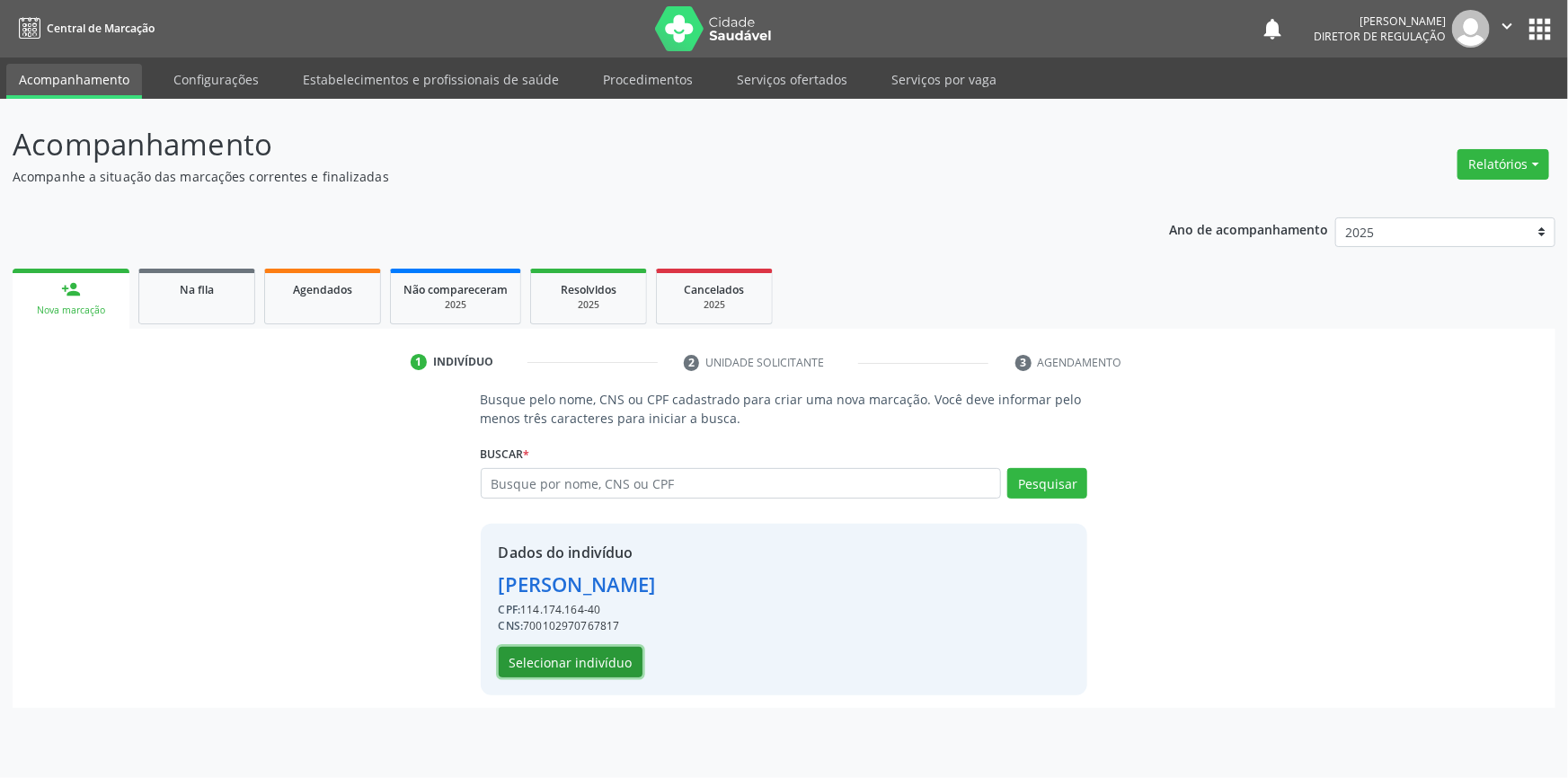
click at [606, 652] on button "Selecionar indivíduo" at bounding box center [570, 661] width 144 height 31
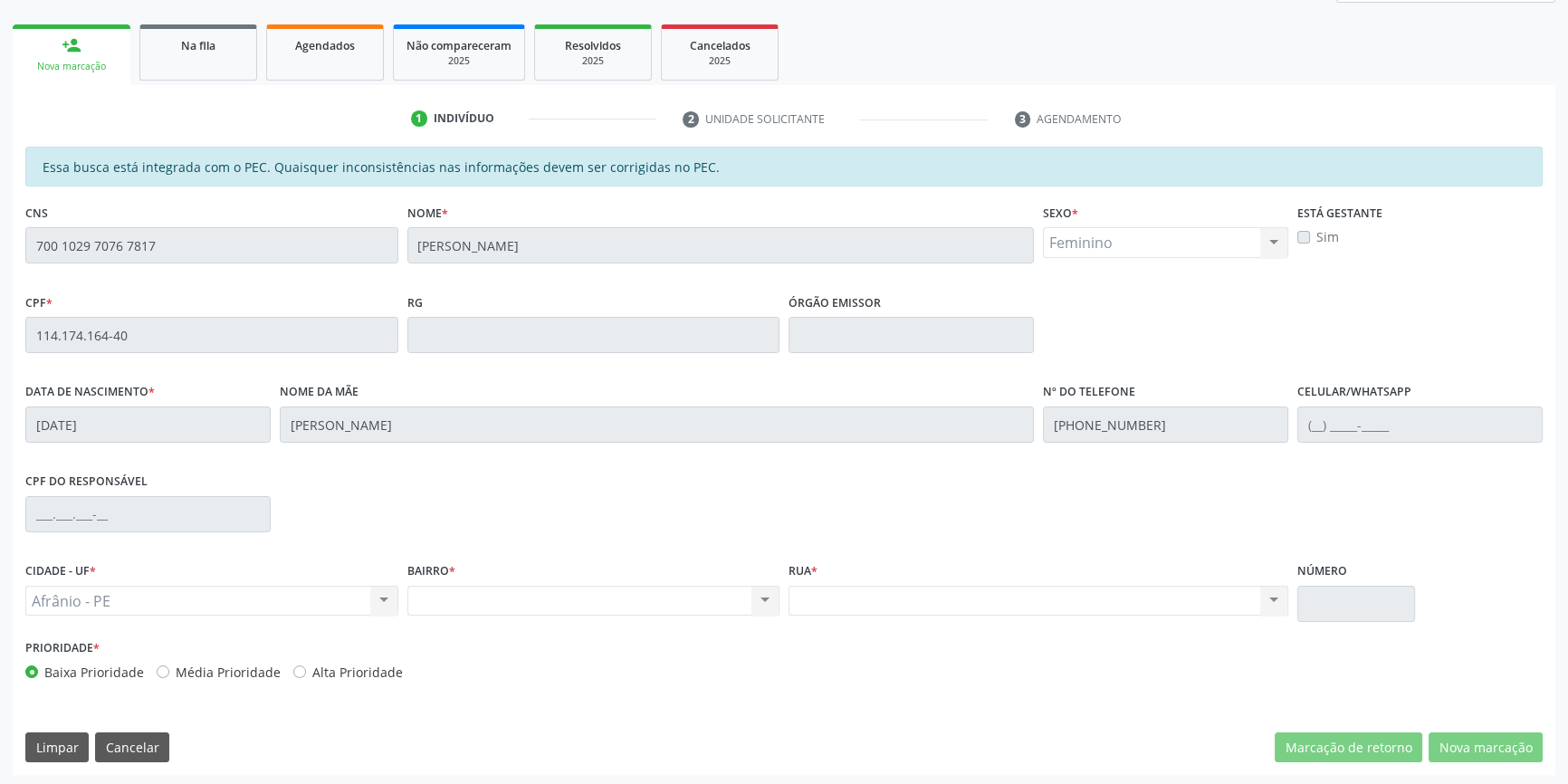
scroll to position [248, 0]
click at [9, 242] on div "Acompanhamento Acompanhe a situação das marcações correntes e finalizadas Relat…" at bounding box center [784, 318] width 1568 height 934
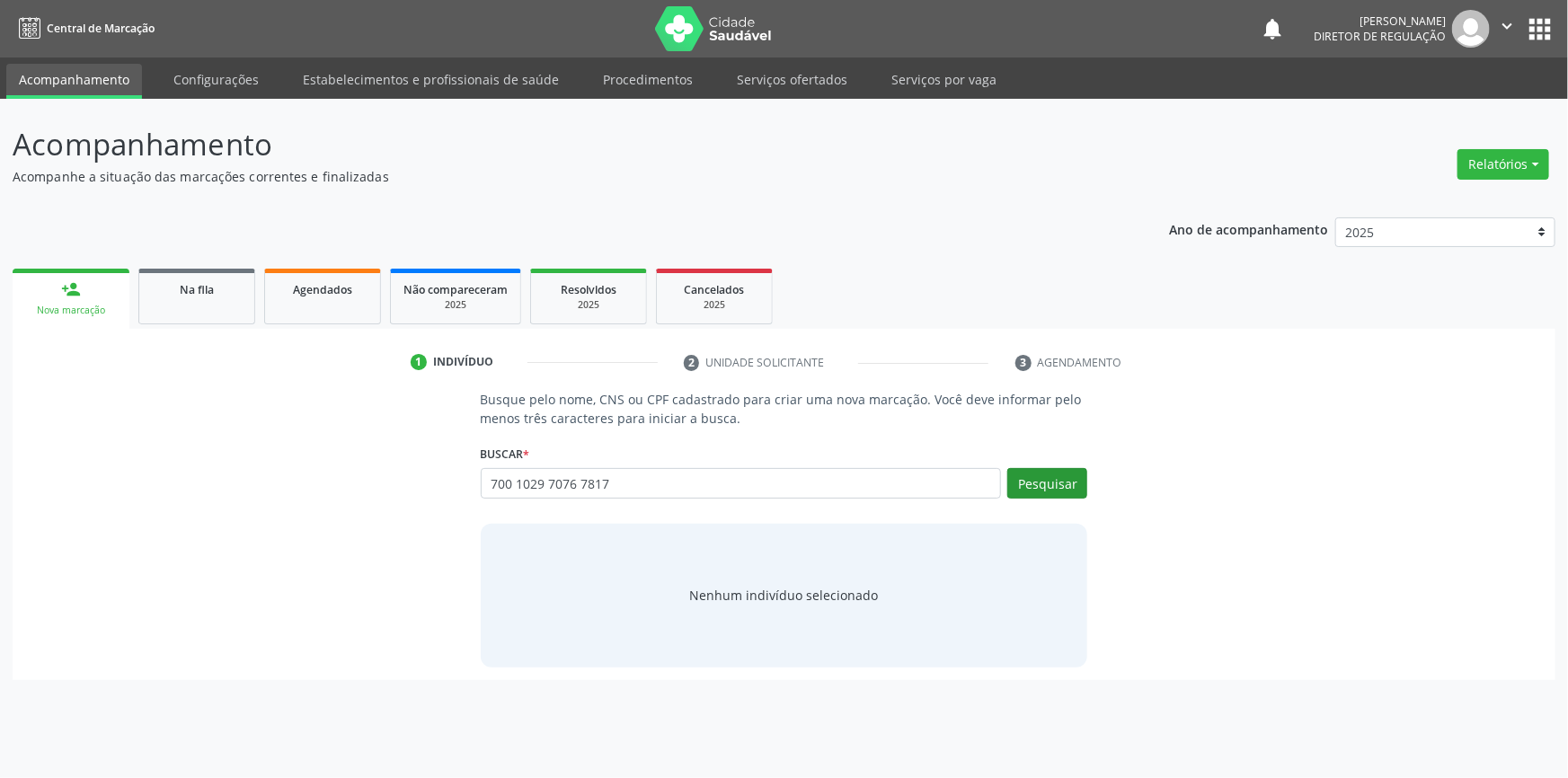
type input "700 1029 7076 7817"
click at [1036, 487] on button "Pesquisar" at bounding box center [1047, 483] width 80 height 31
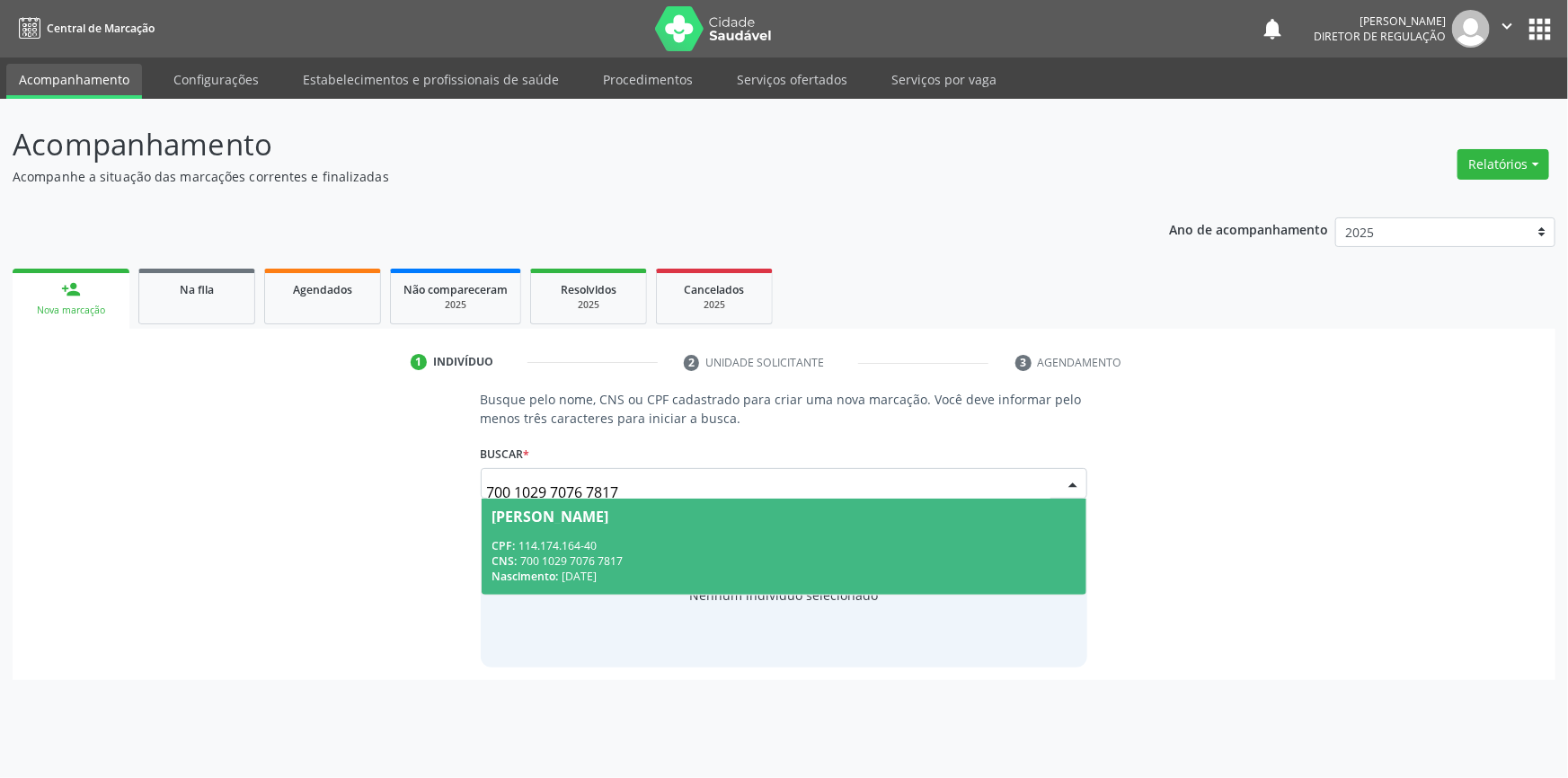
click at [757, 545] on div "CPF: 114.174.164-40" at bounding box center [784, 545] width 584 height 15
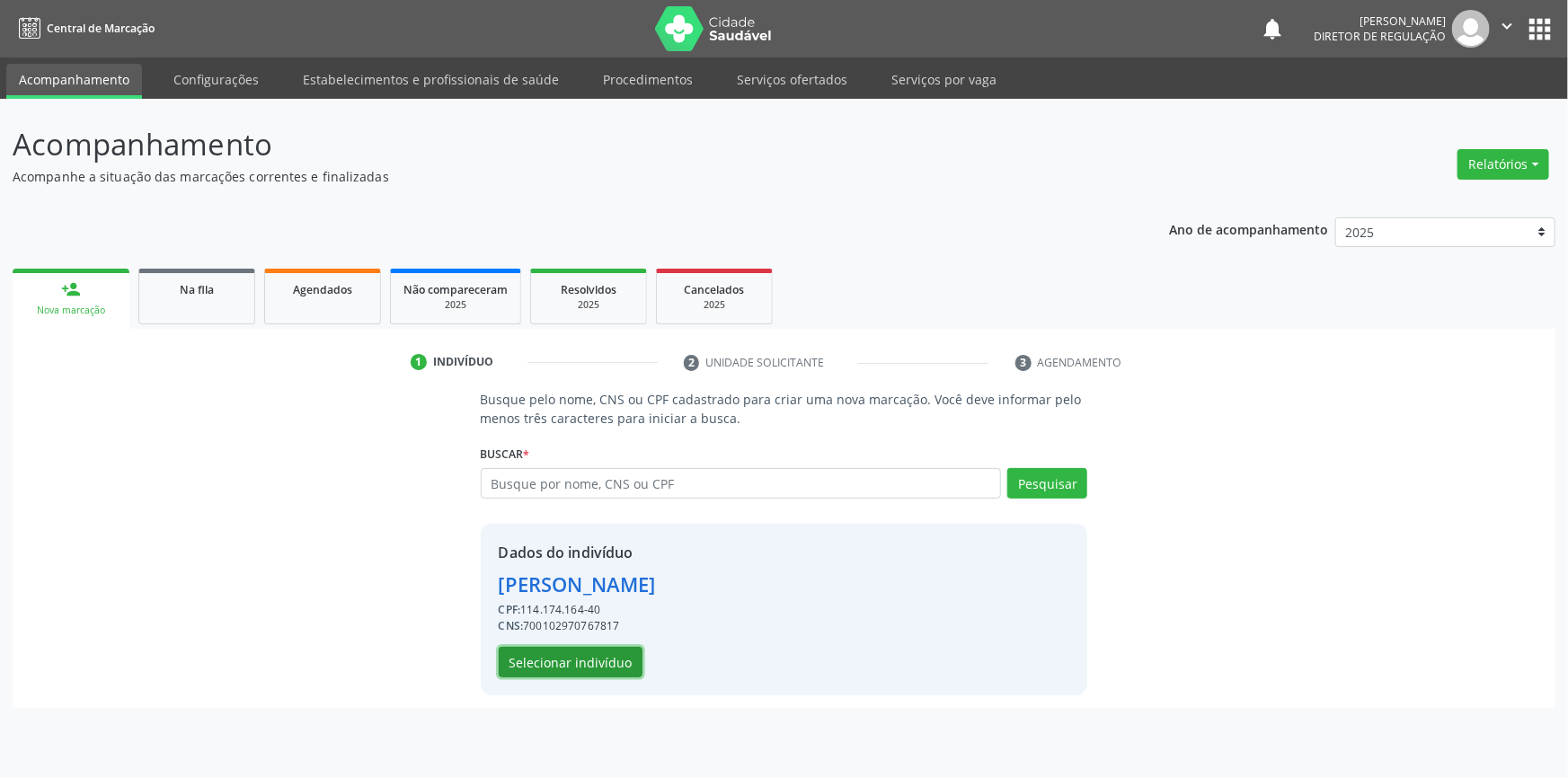
click at [602, 655] on button "Selecionar indivíduo" at bounding box center [570, 661] width 144 height 31
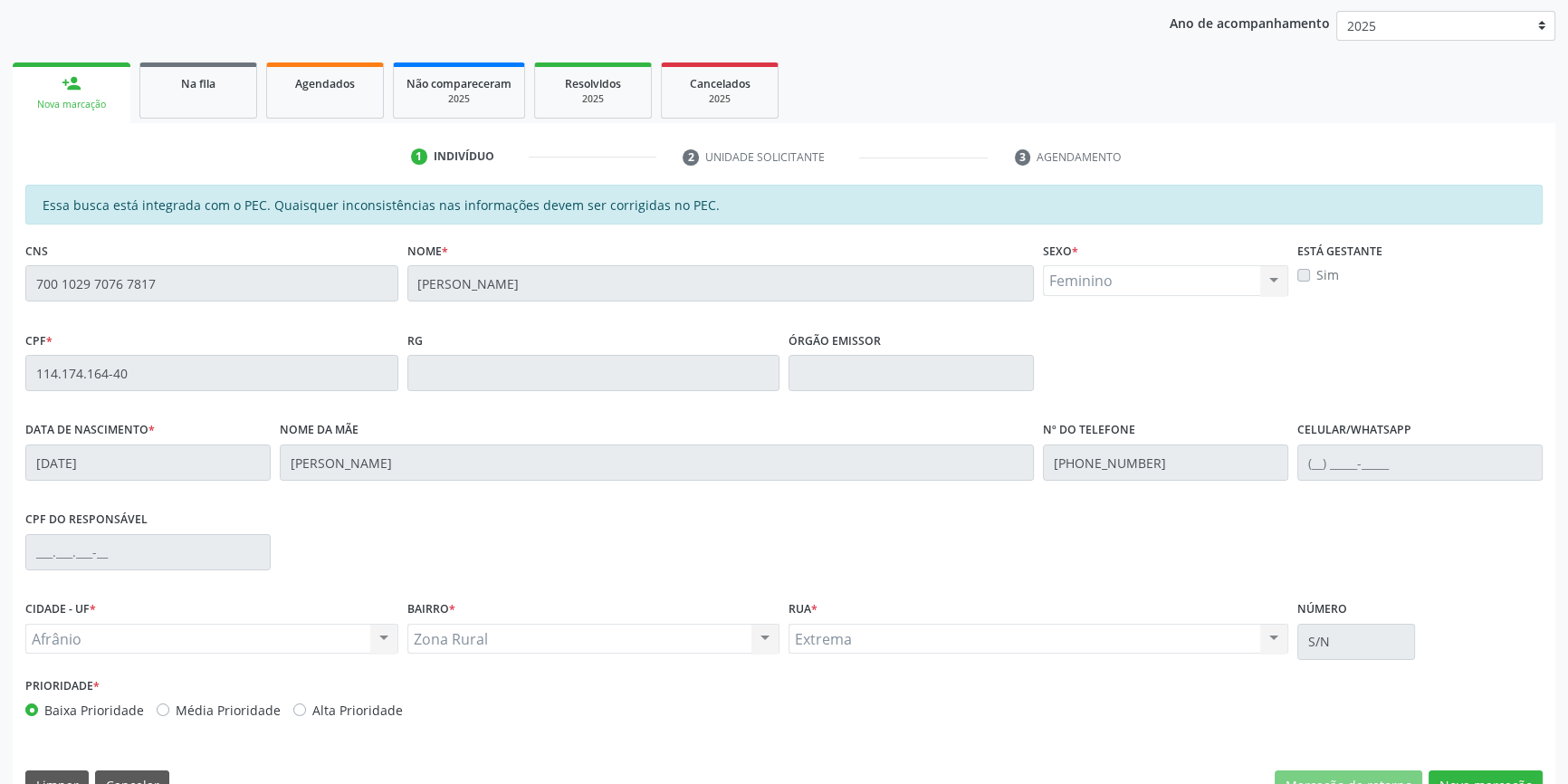
scroll to position [248, 0]
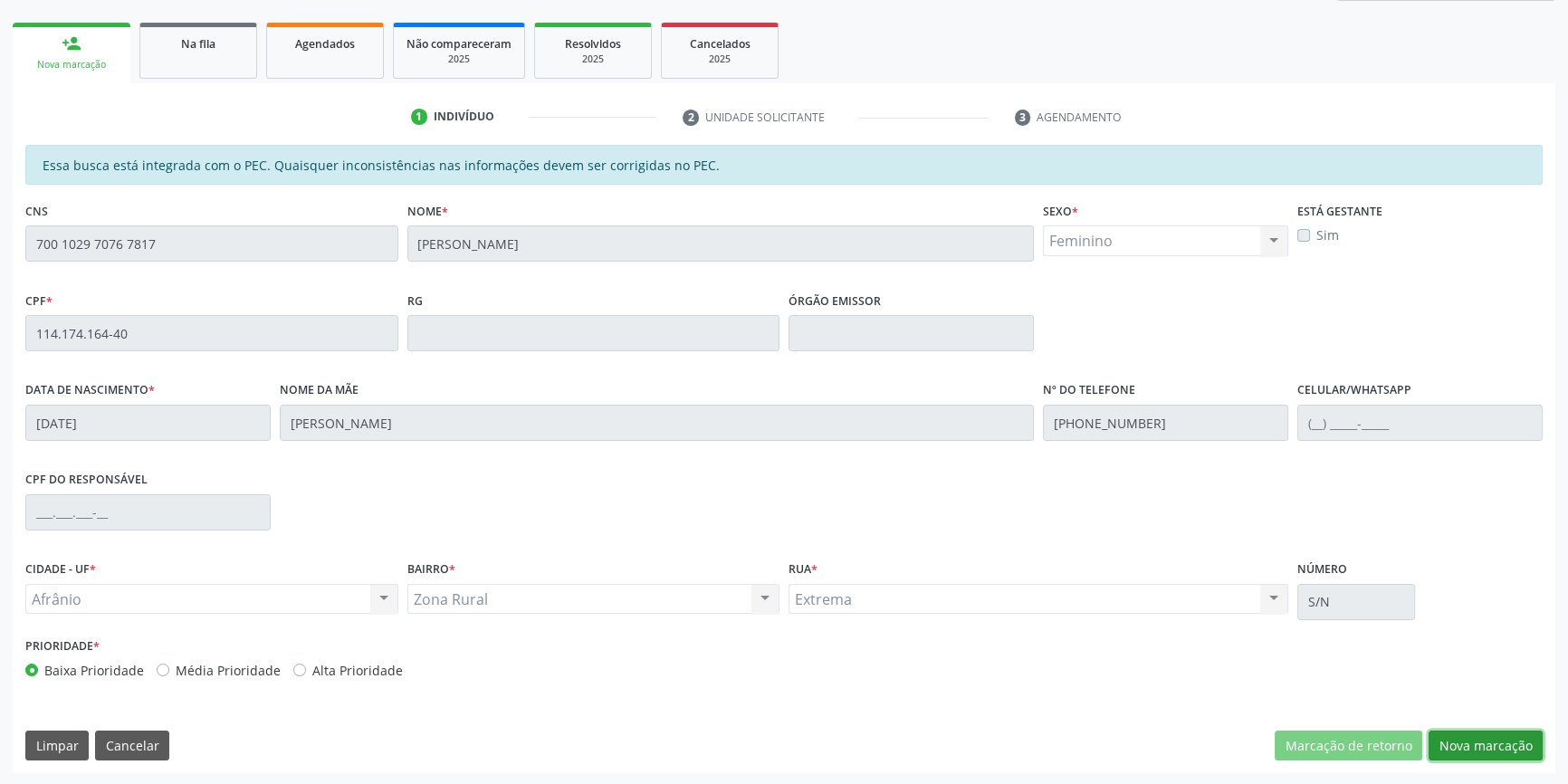
click at [1470, 742] on button "Nova marcação" at bounding box center [1486, 746] width 114 height 31
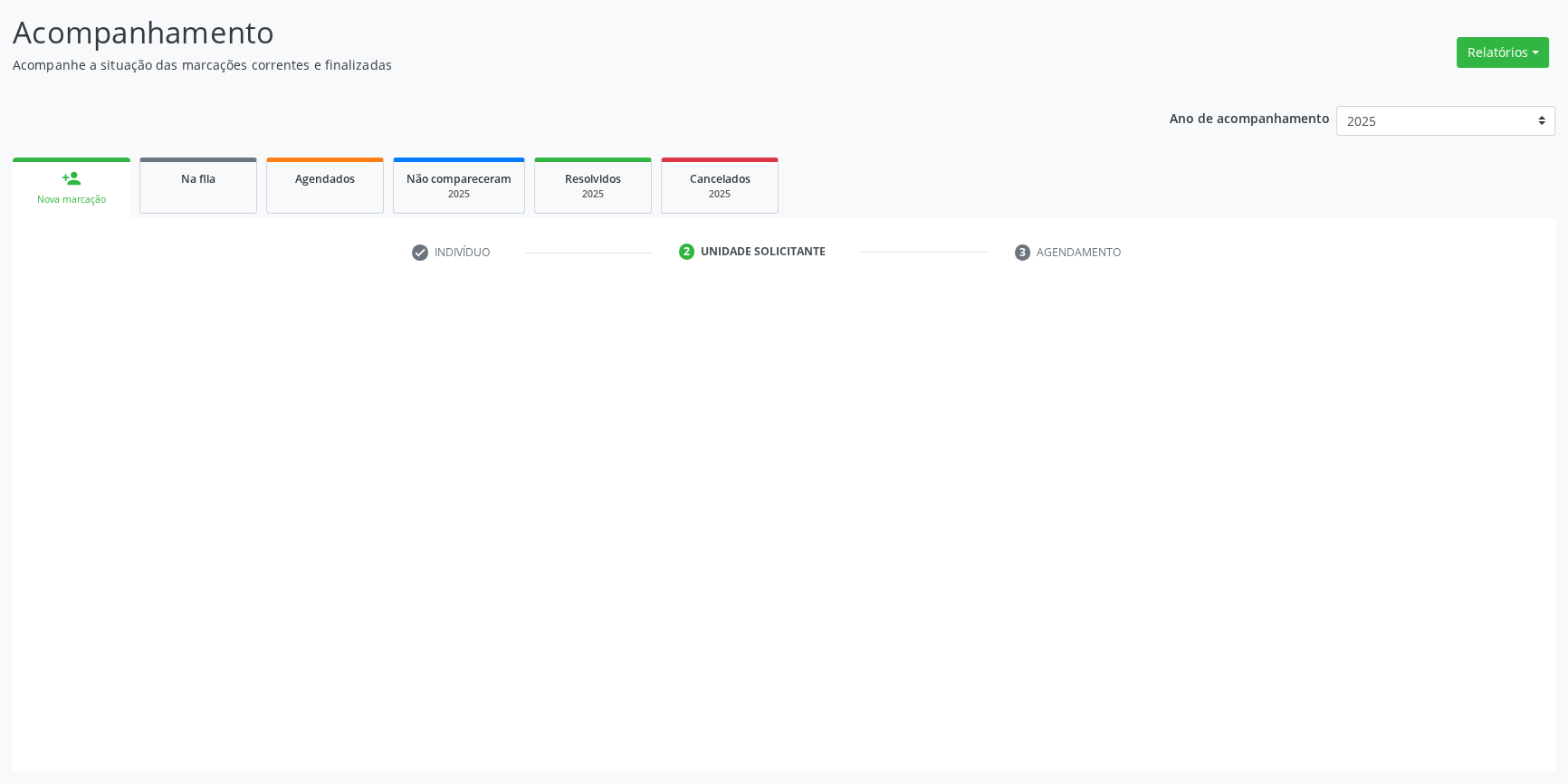
scroll to position [111, 0]
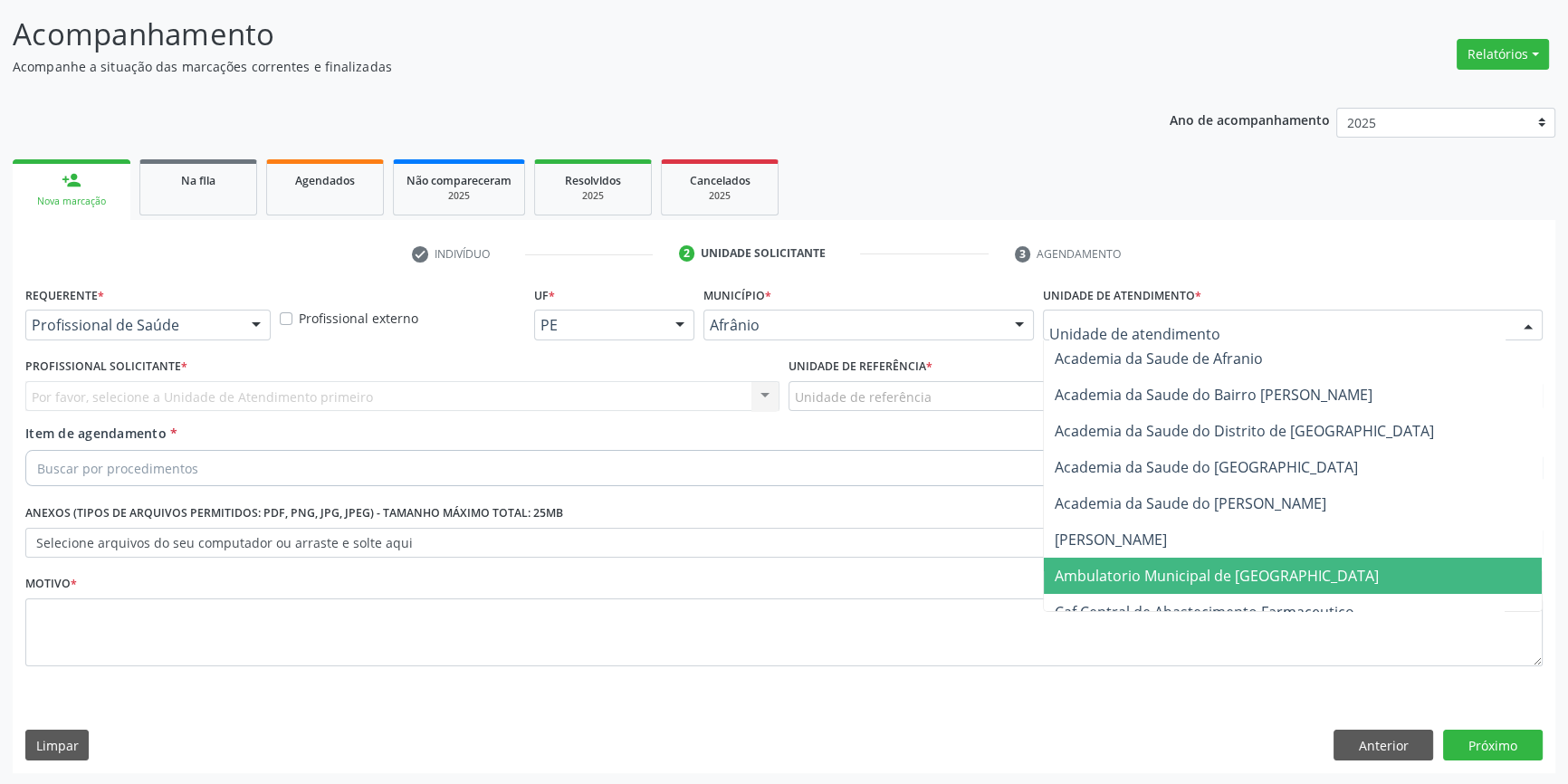
click at [1108, 572] on span "Ambulatorio Municipal de [GEOGRAPHIC_DATA]" at bounding box center [1217, 575] width 324 height 20
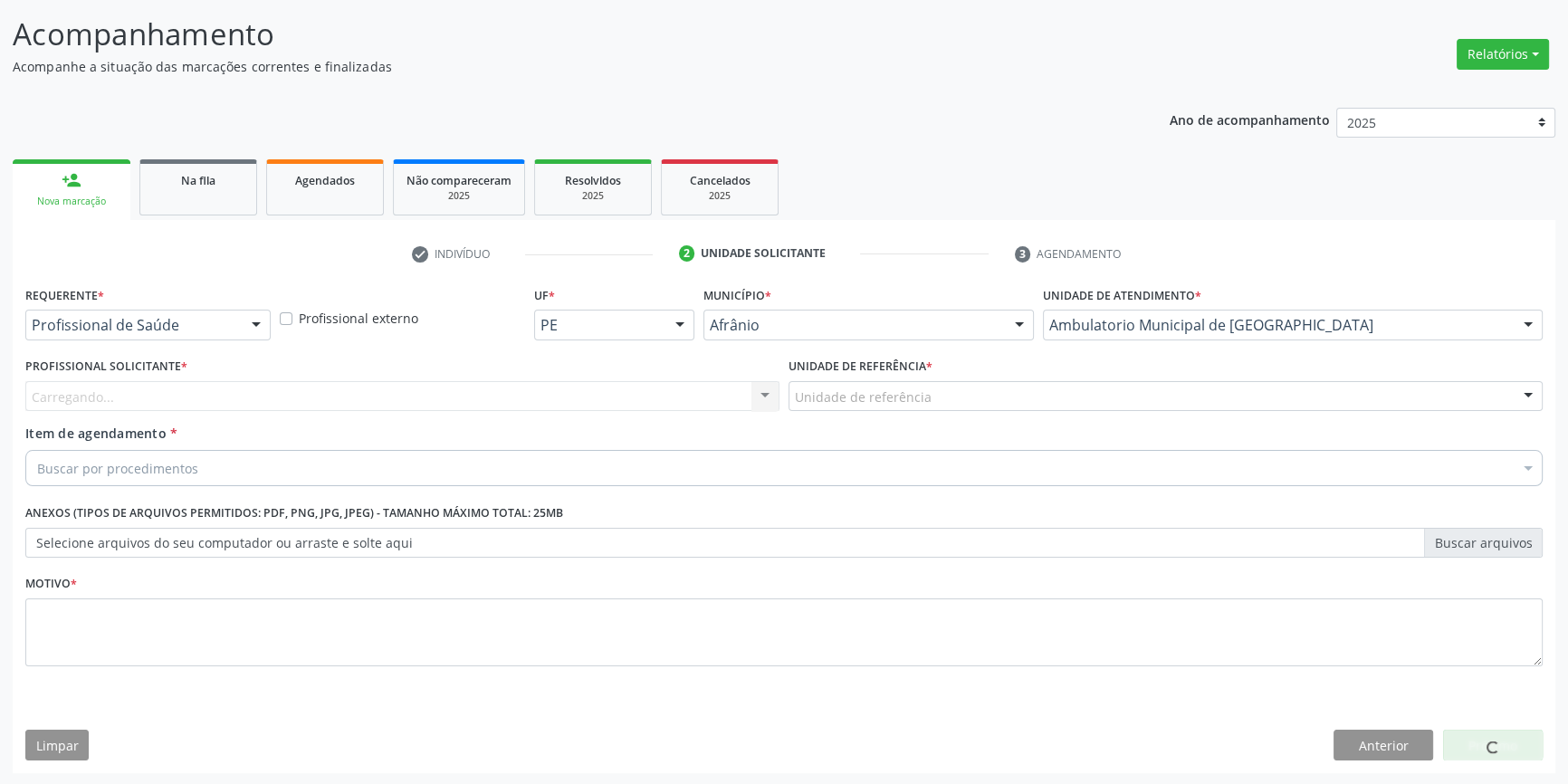
click at [964, 393] on div "Unidade de referência" at bounding box center [1166, 396] width 755 height 31
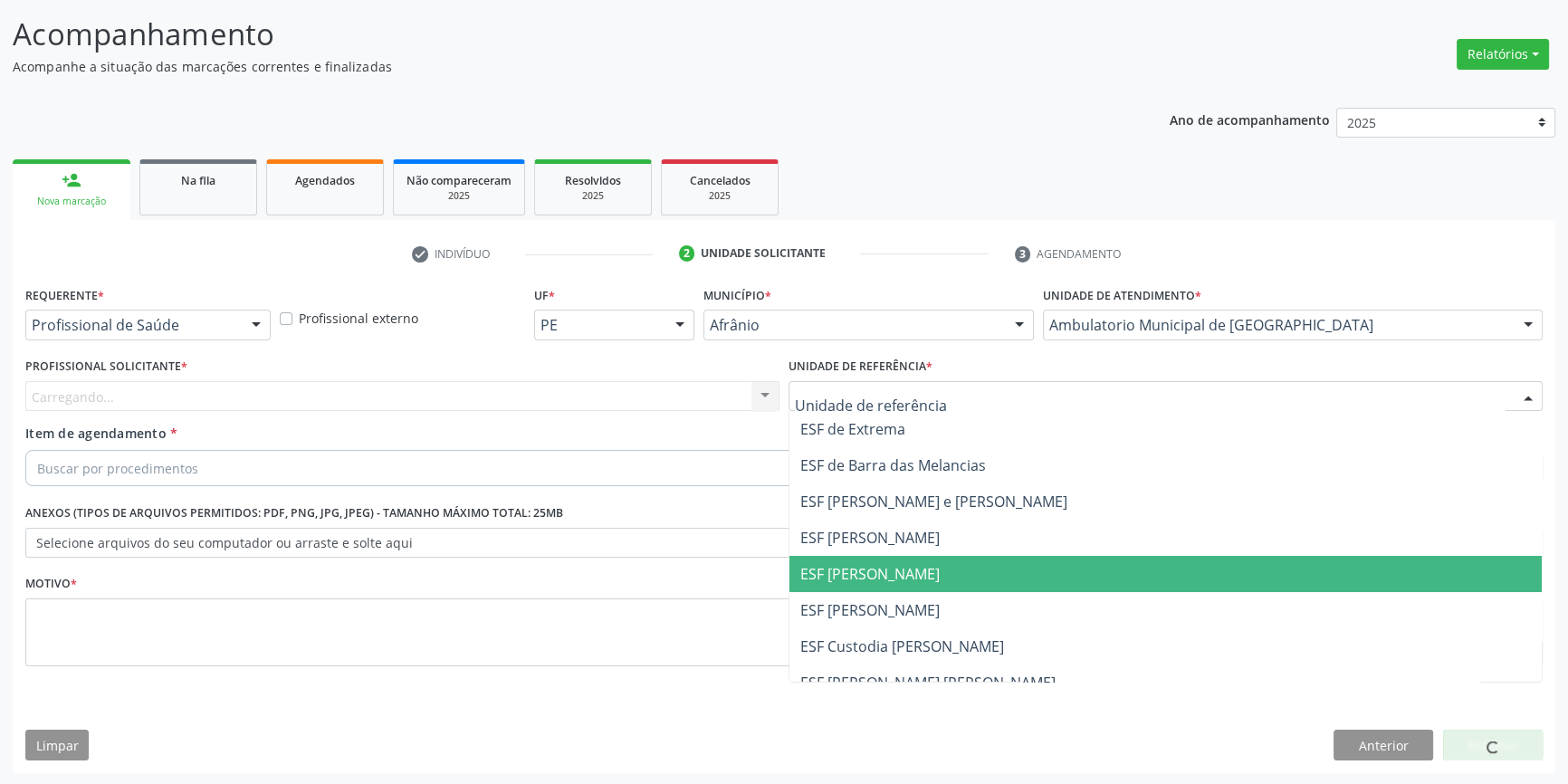
click at [907, 572] on span "ESF [PERSON_NAME]" at bounding box center [870, 573] width 139 height 20
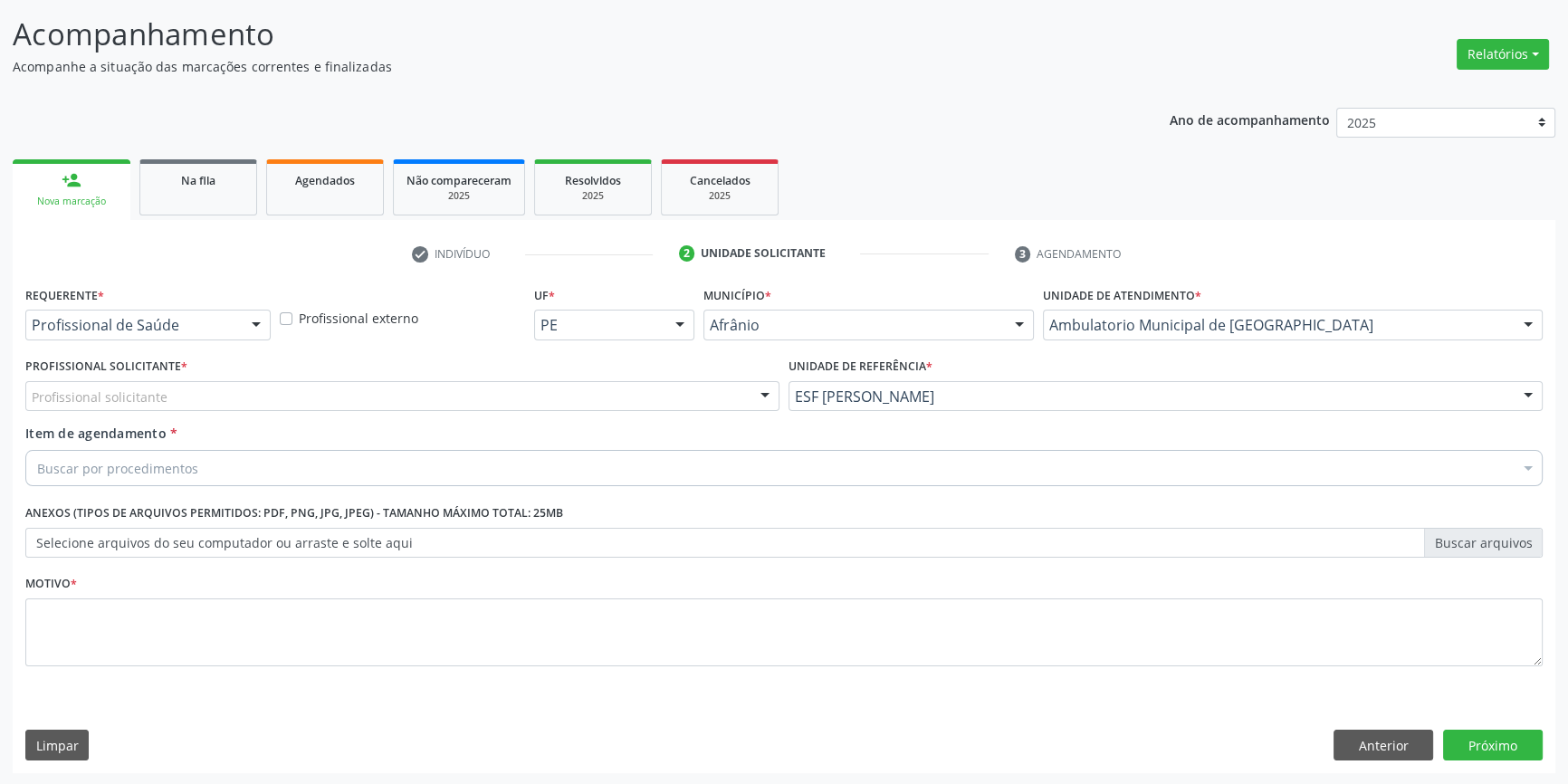
click at [562, 399] on div "Profissional solicitante" at bounding box center [403, 396] width 755 height 31
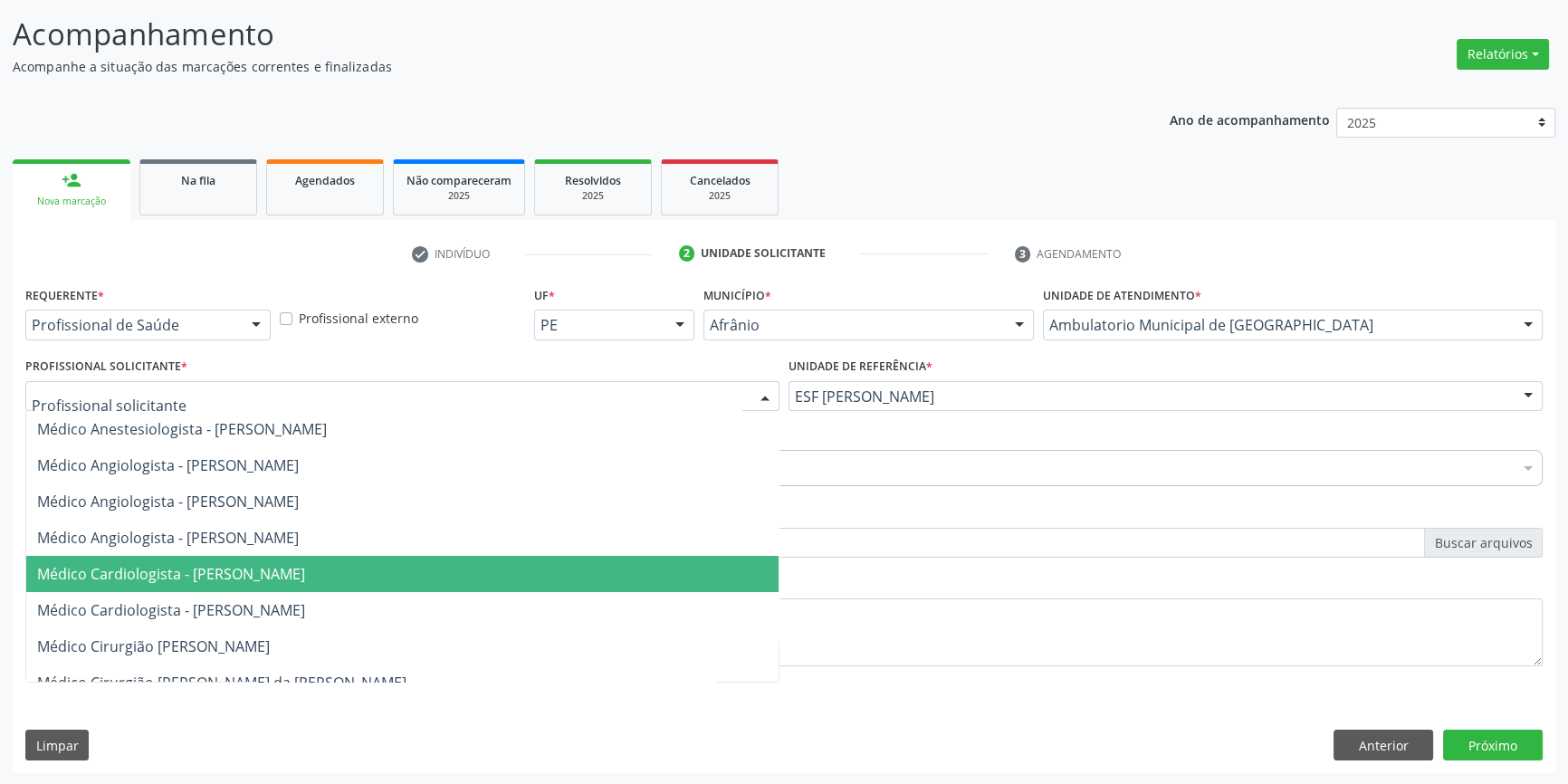
click at [516, 565] on span "Médico Cardiologista - Alysson Rodrigo Ferreira Cavalcanti" at bounding box center [403, 573] width 753 height 36
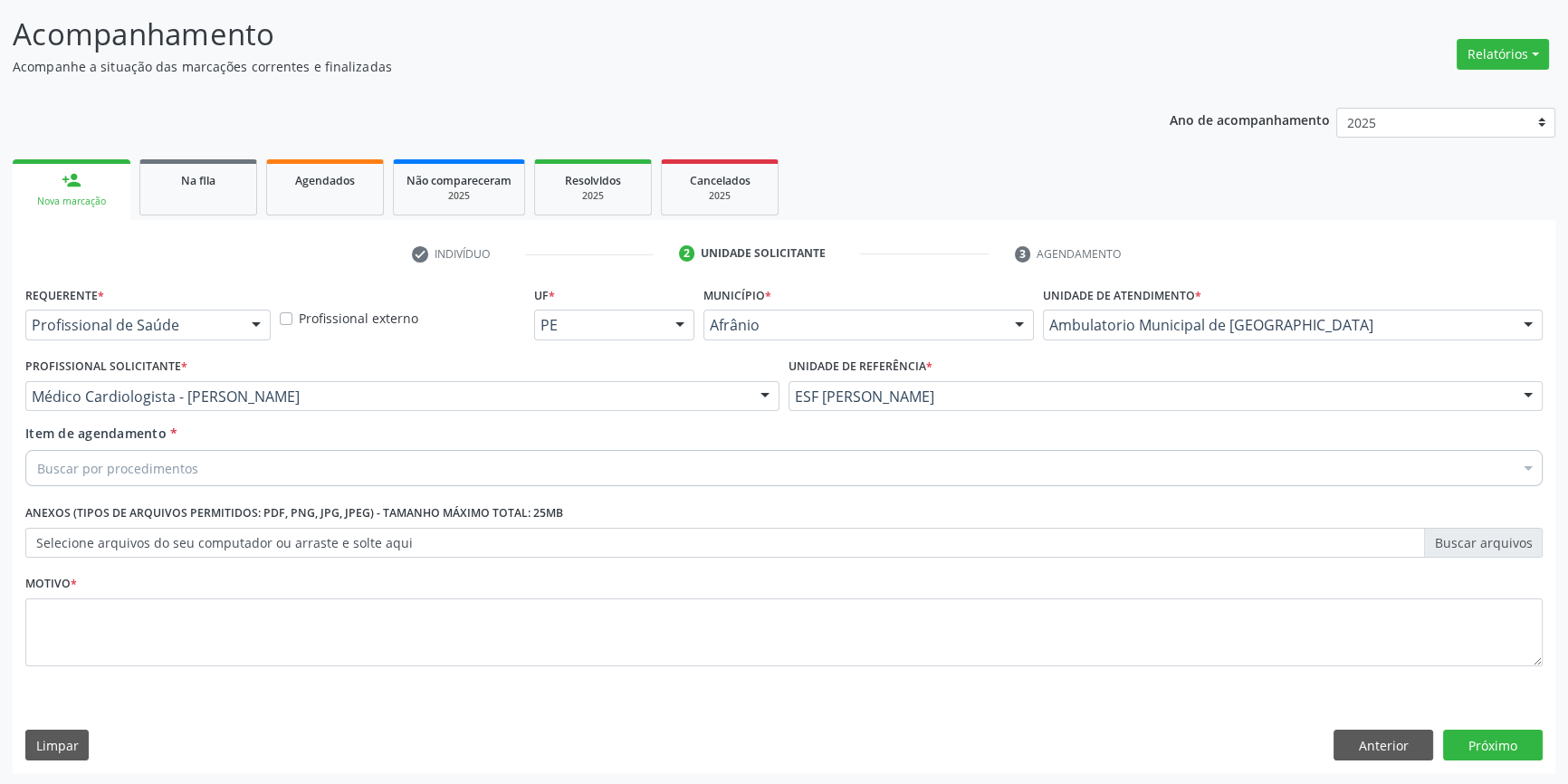
click at [370, 464] on div "Buscar por procedimentos" at bounding box center [784, 468] width 1517 height 36
click at [53, 462] on input "toomografia" at bounding box center [775, 468] width 1476 height 36
type input "tomografia"
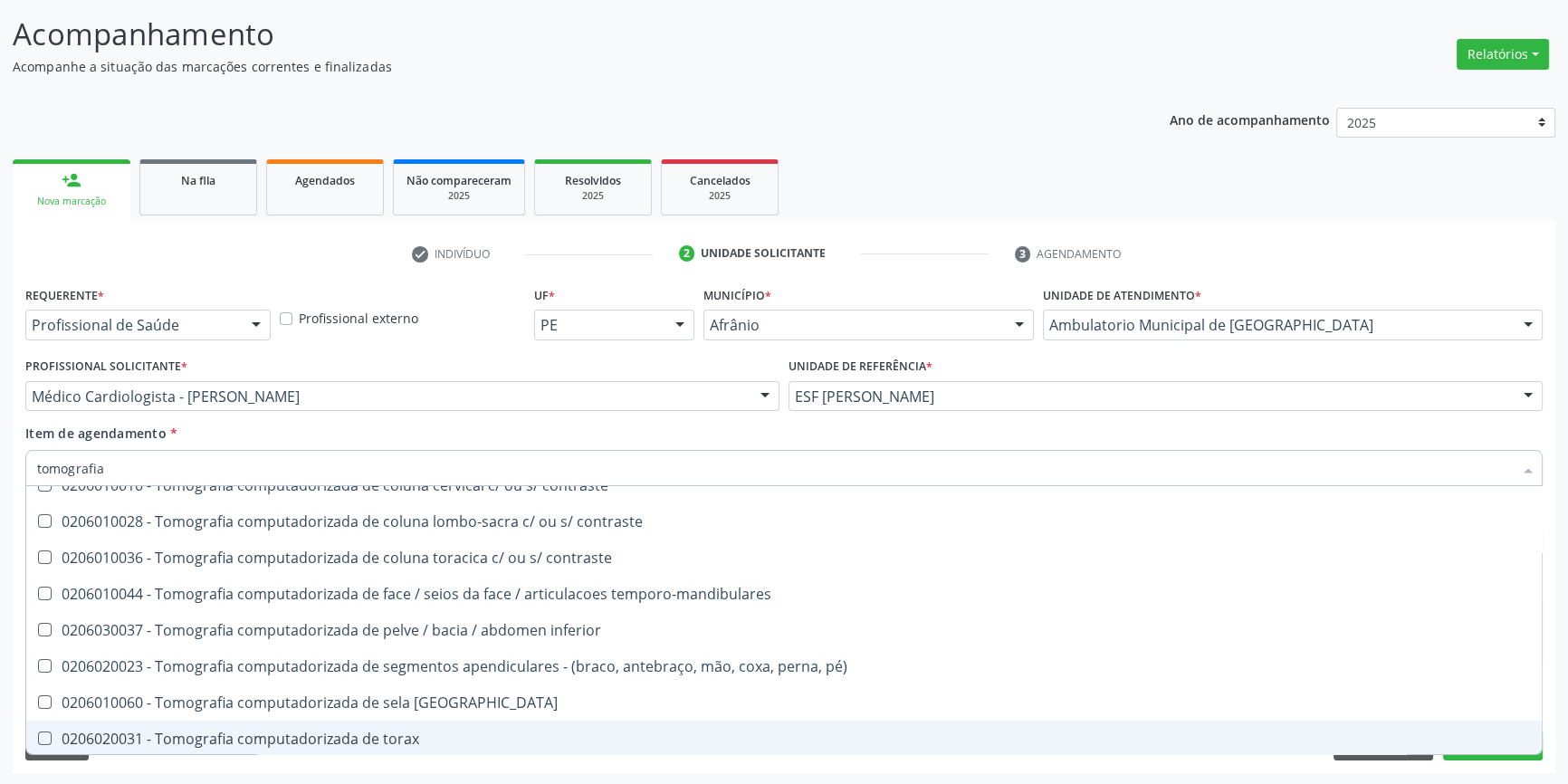
scroll to position [246, 0]
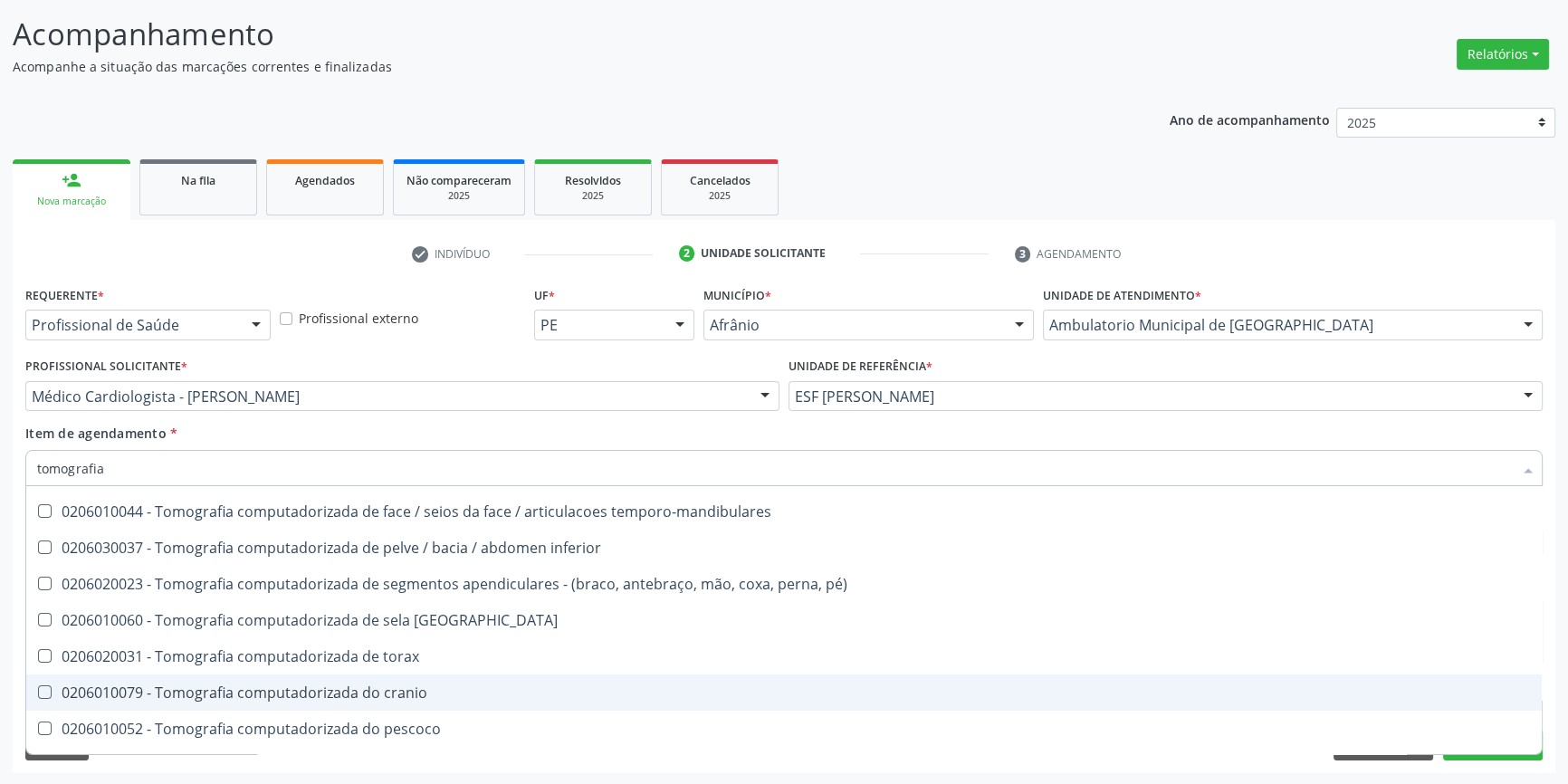
click at [442, 694] on div "0206010079 - Tomografia computadorizada do cranio" at bounding box center [784, 691] width 1494 height 14
checkbox cranio "true"
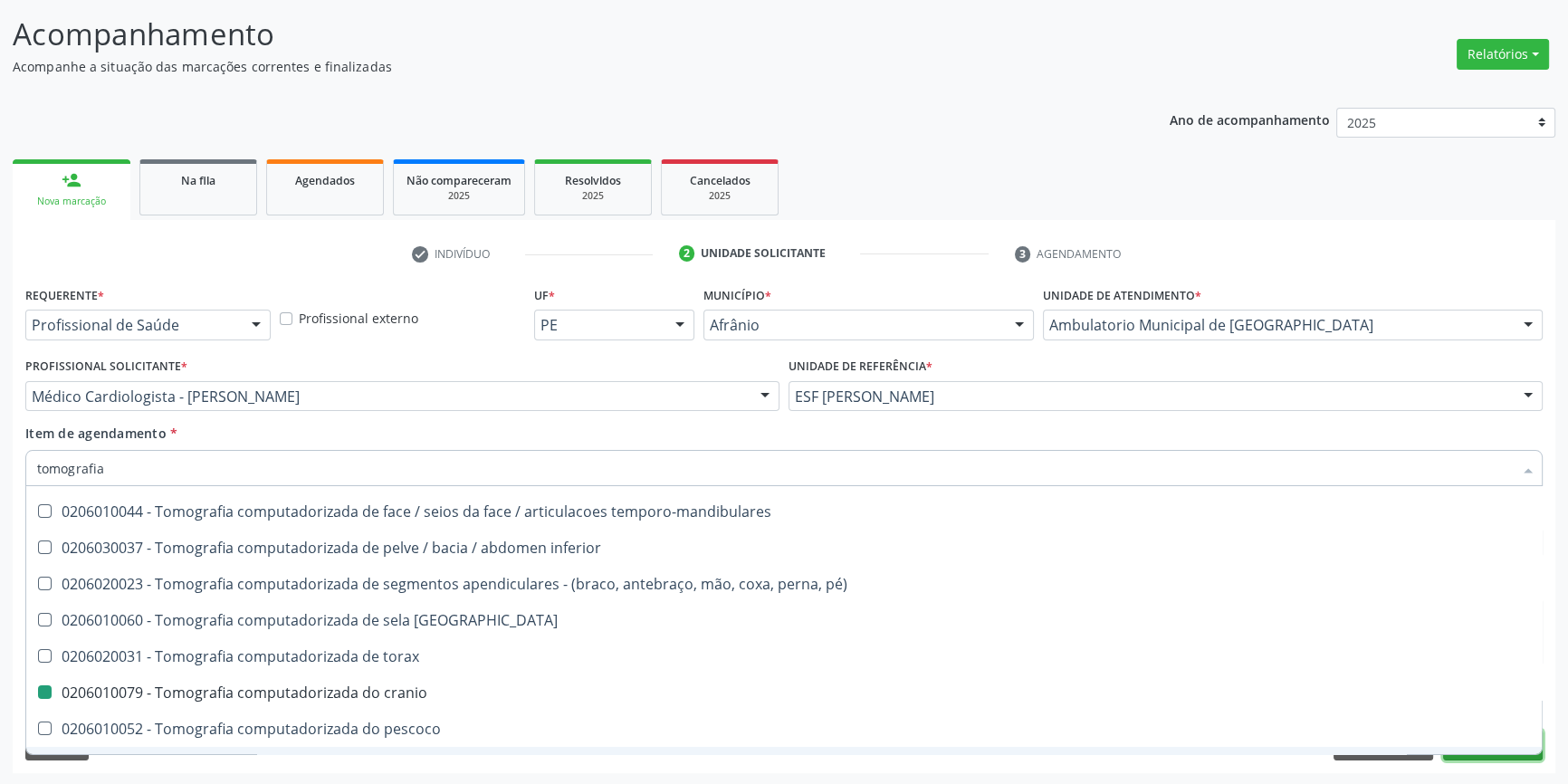
click at [1455, 754] on button "Próximo" at bounding box center [1493, 745] width 99 height 31
checkbox superior "true"
checkbox cranio "false"
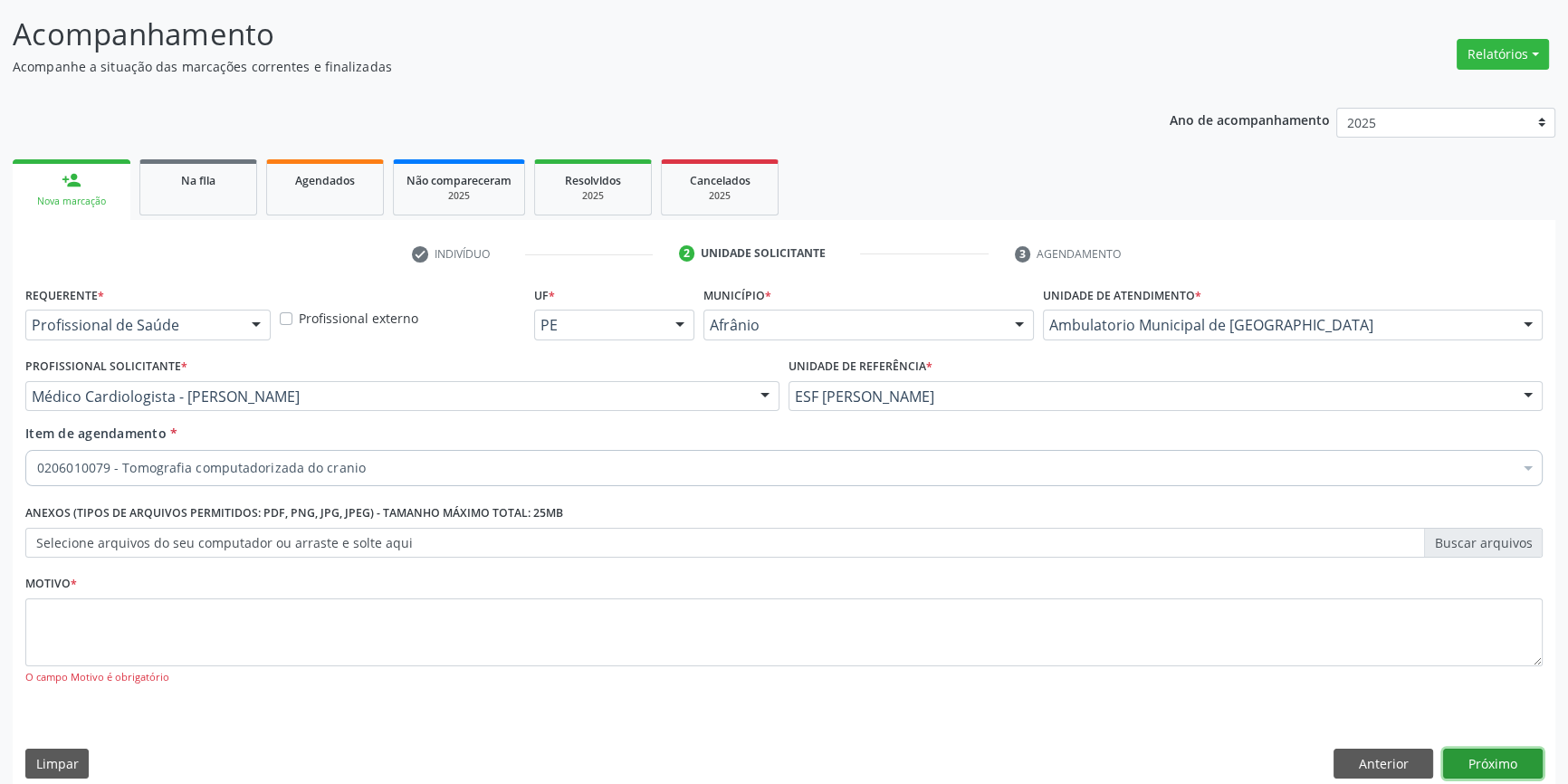
scroll to position [0, 0]
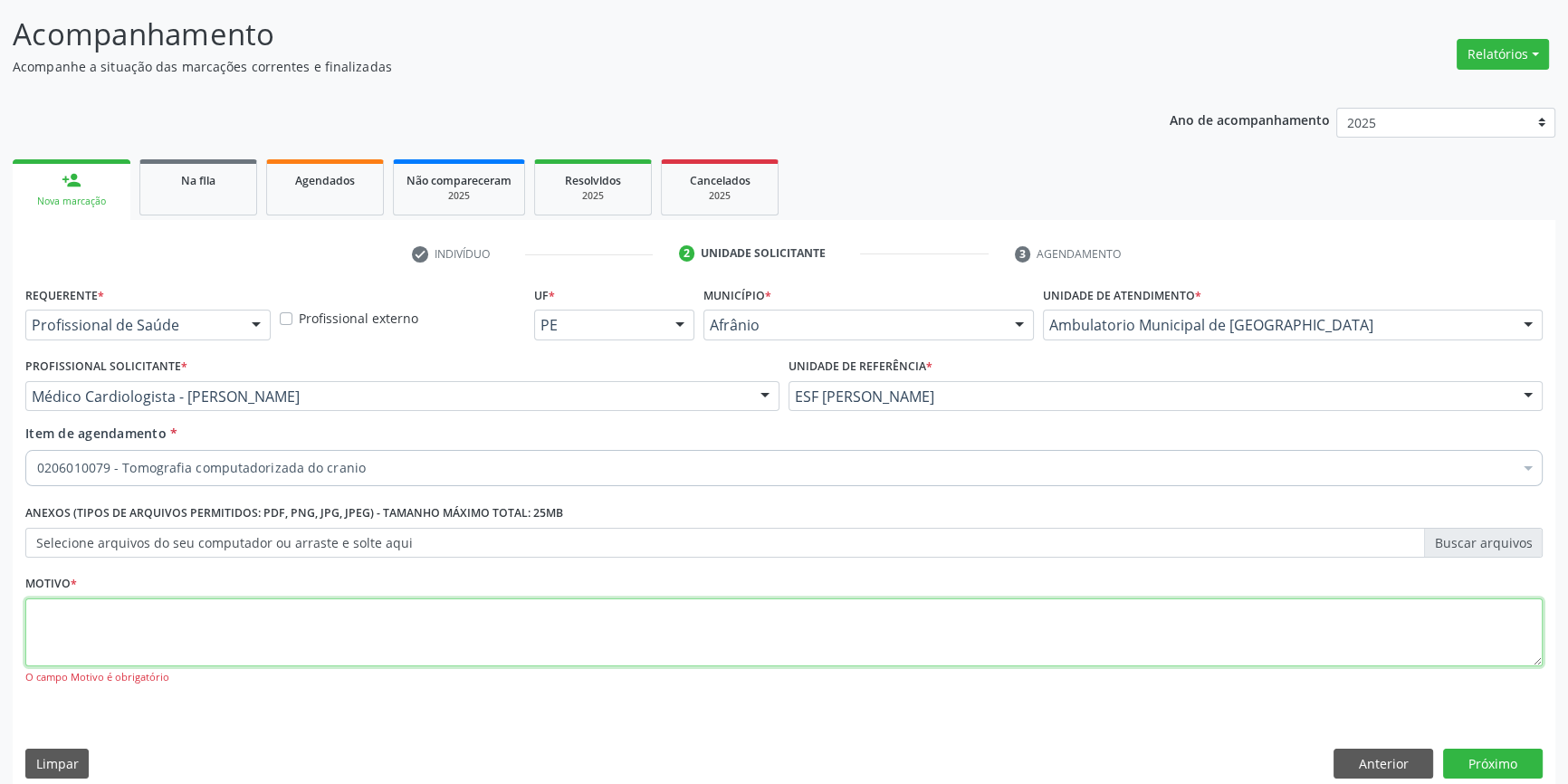
click at [543, 616] on textarea at bounding box center [784, 632] width 1517 height 69
type textarea "*"
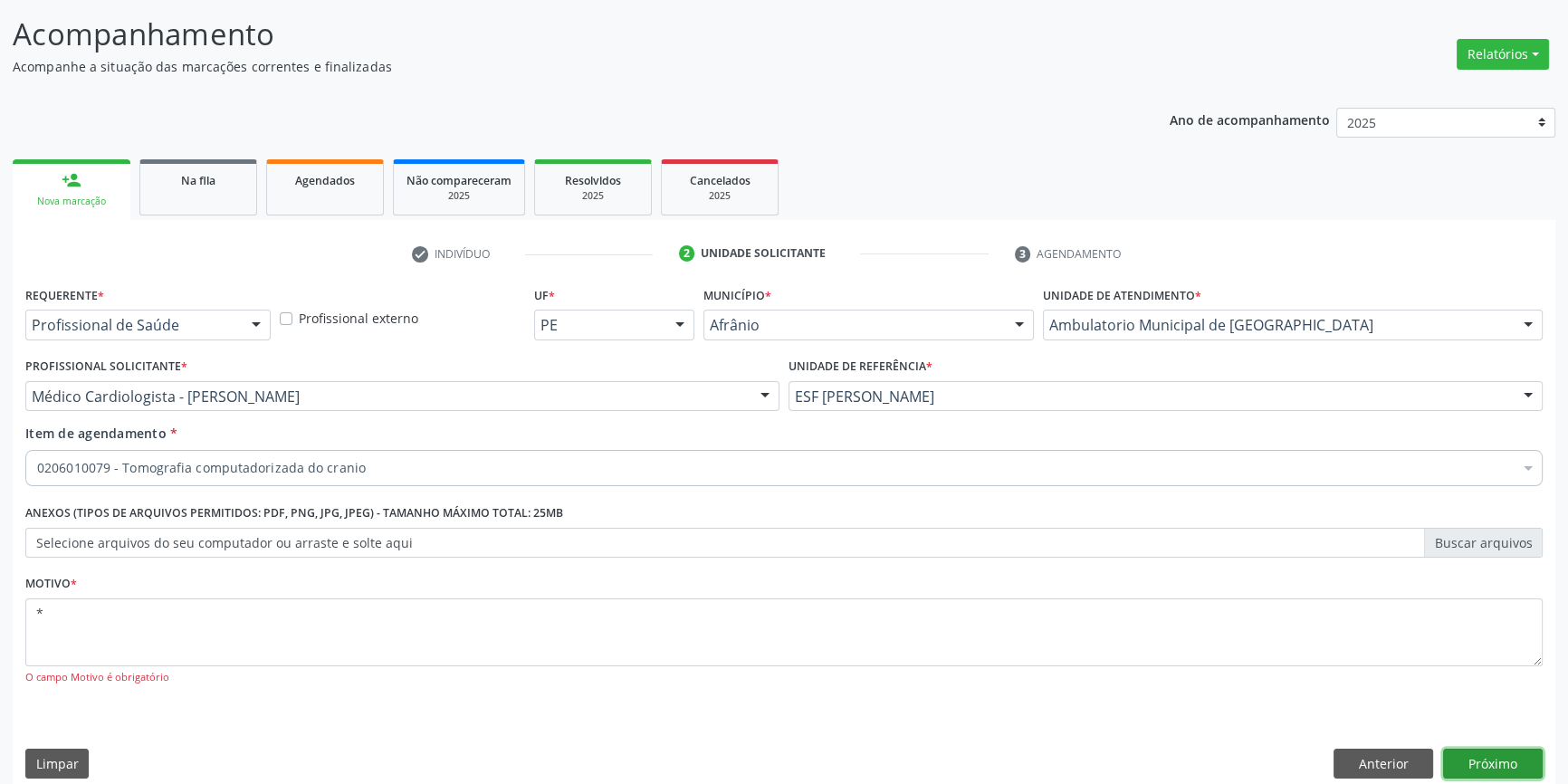
click at [1485, 760] on button "Próximo" at bounding box center [1493, 763] width 99 height 31
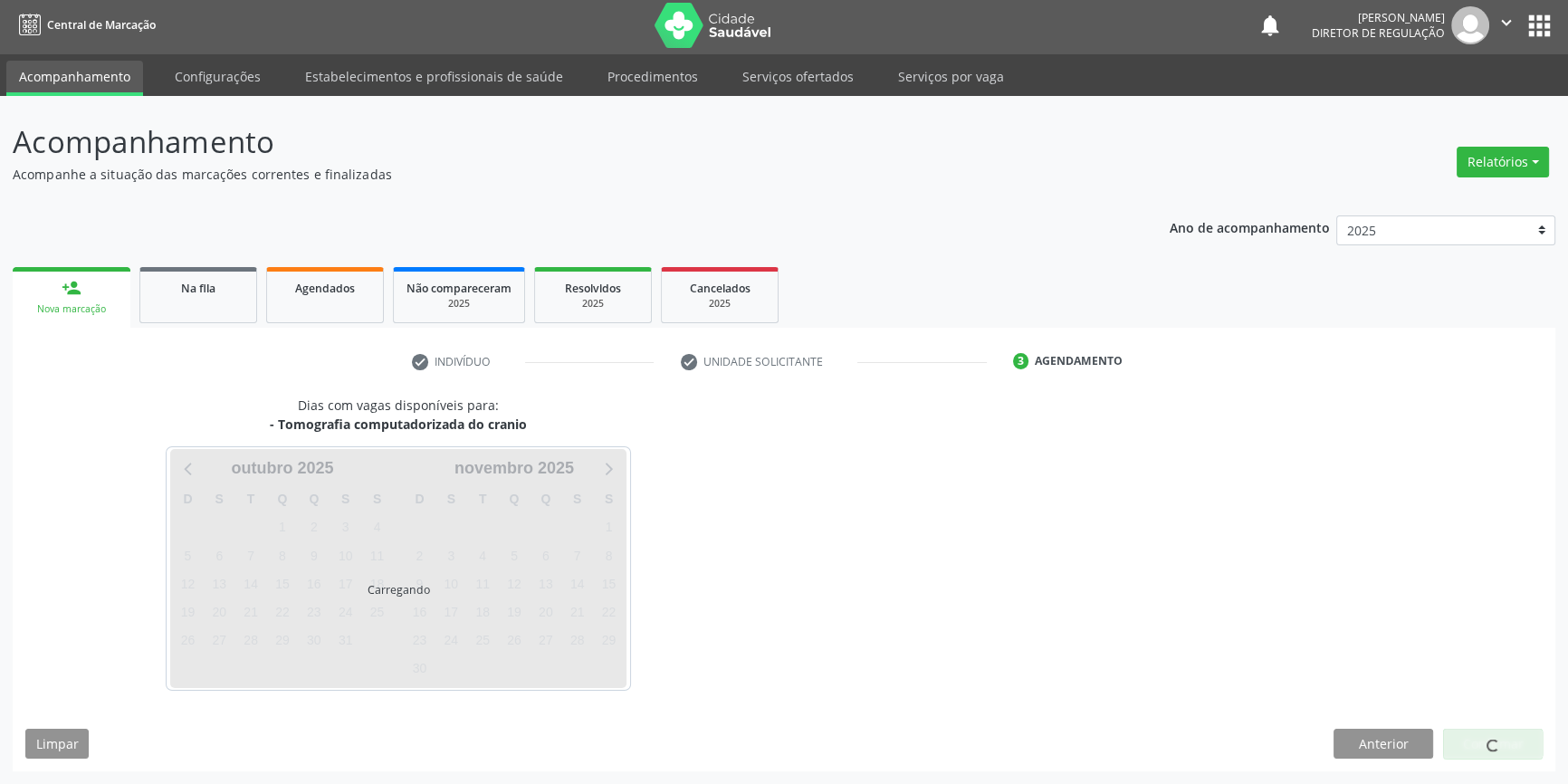
scroll to position [2, 0]
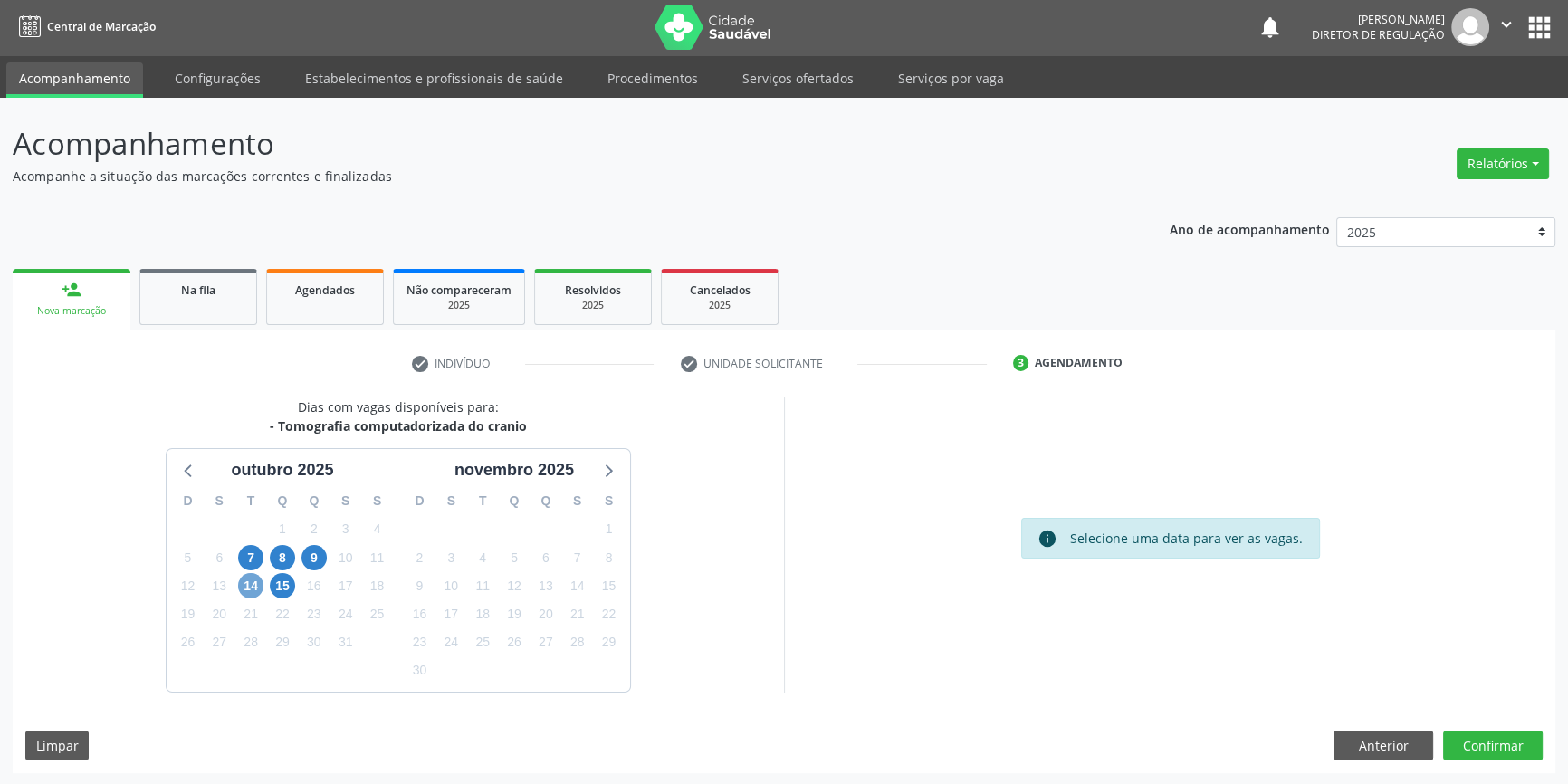
click at [245, 585] on span "14" at bounding box center [250, 585] width 25 height 25
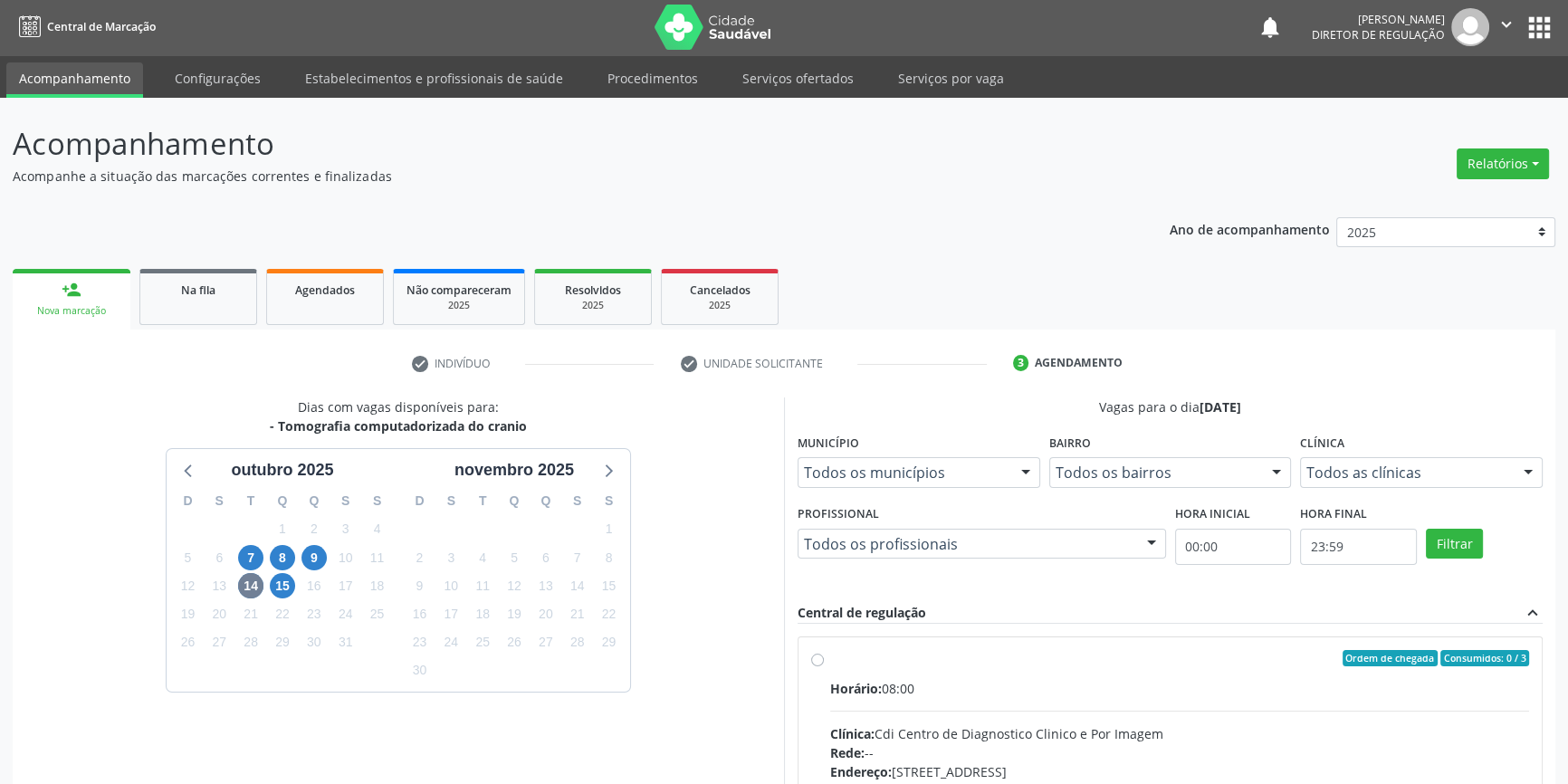
click at [842, 661] on div "Ordem de chegada Consumidos: 0 / 3" at bounding box center [1180, 658] width 699 height 16
click at [824, 661] on input "Ordem de chegada Consumidos: 0 / 3 Horário: 08:00 Clínica: Cdi Centro de Diagno…" at bounding box center [818, 658] width 13 height 16
radio input "true"
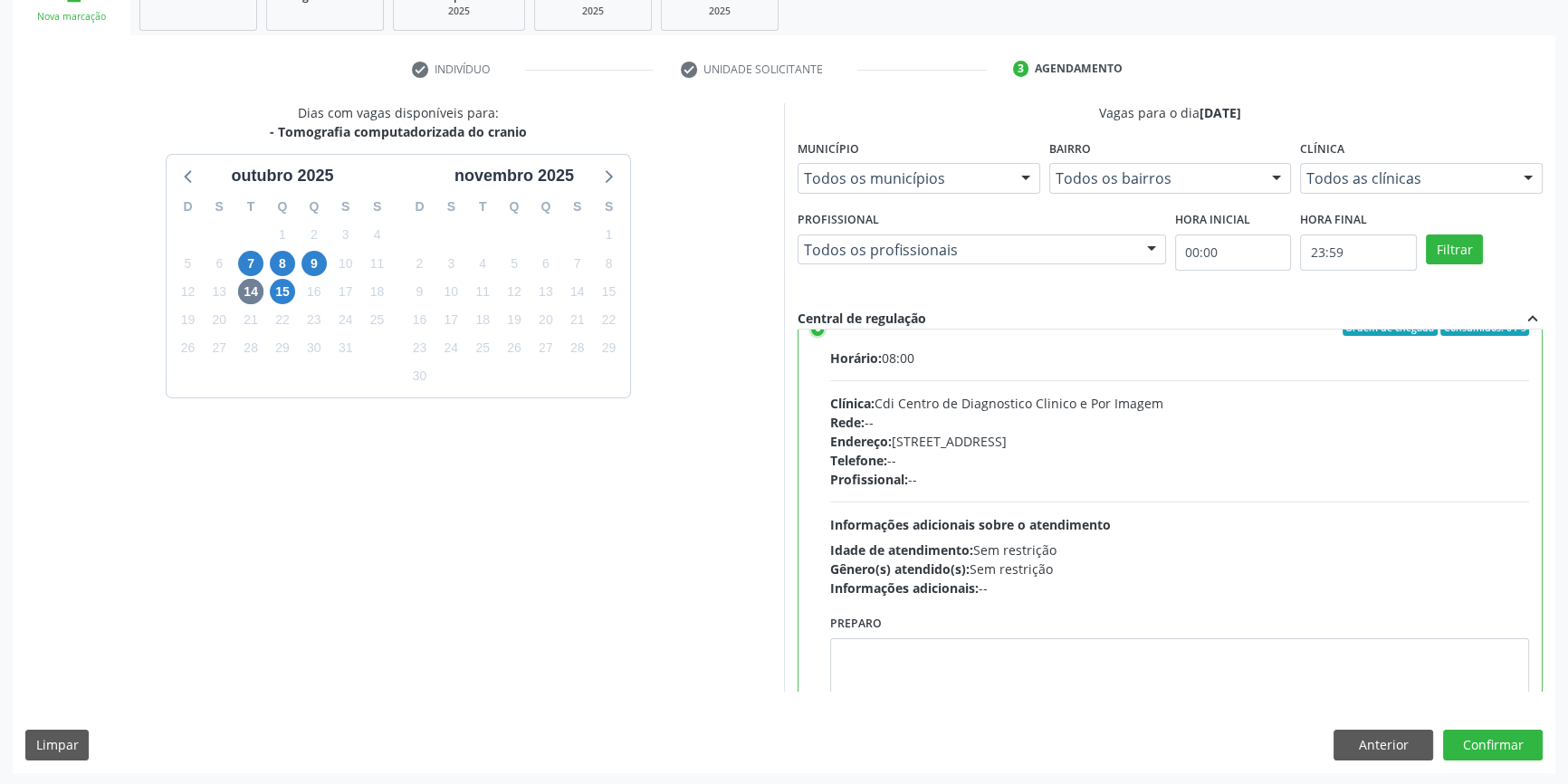
scroll to position [0, 0]
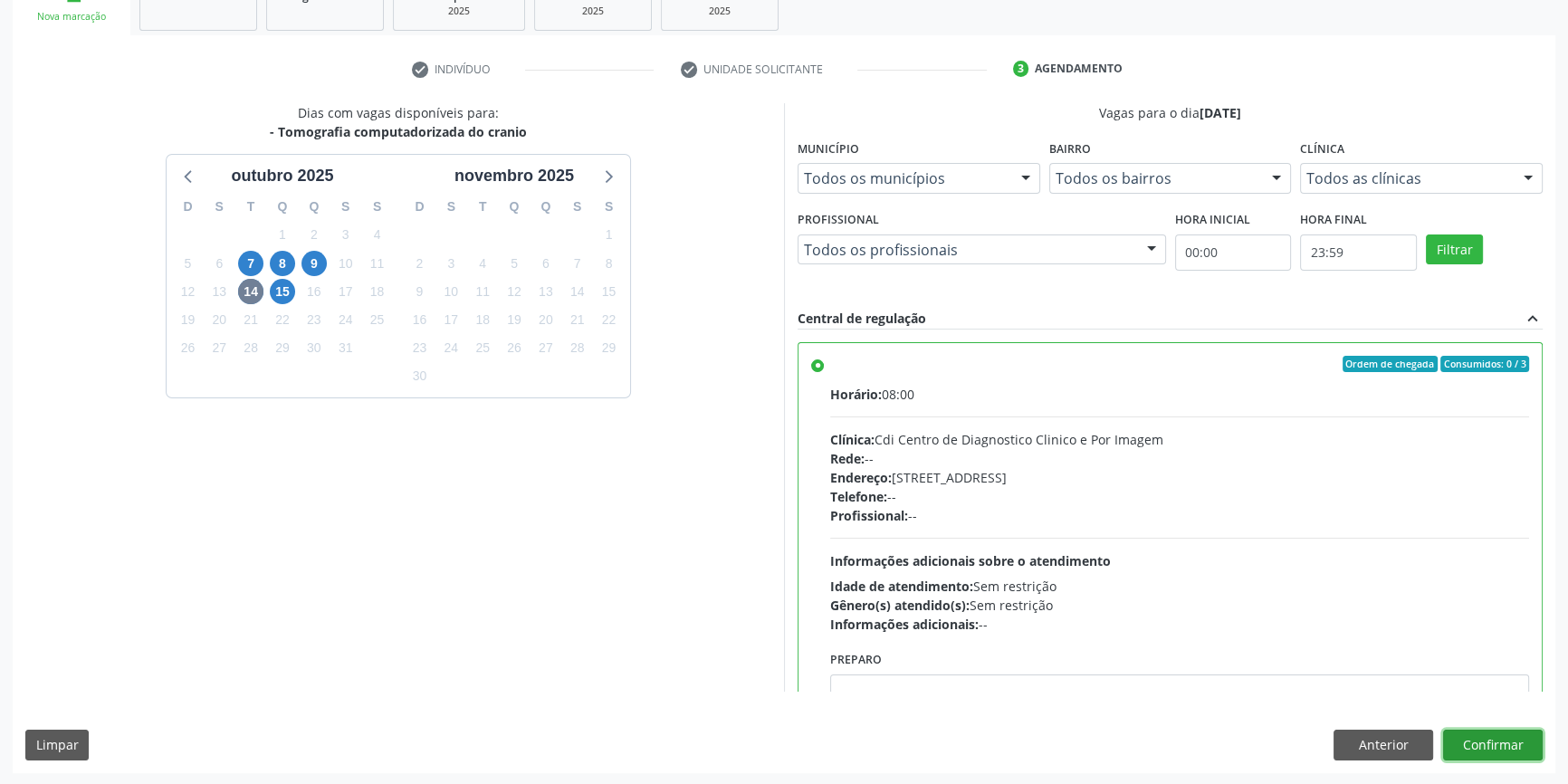
click at [1471, 742] on button "Confirmar" at bounding box center [1493, 745] width 99 height 31
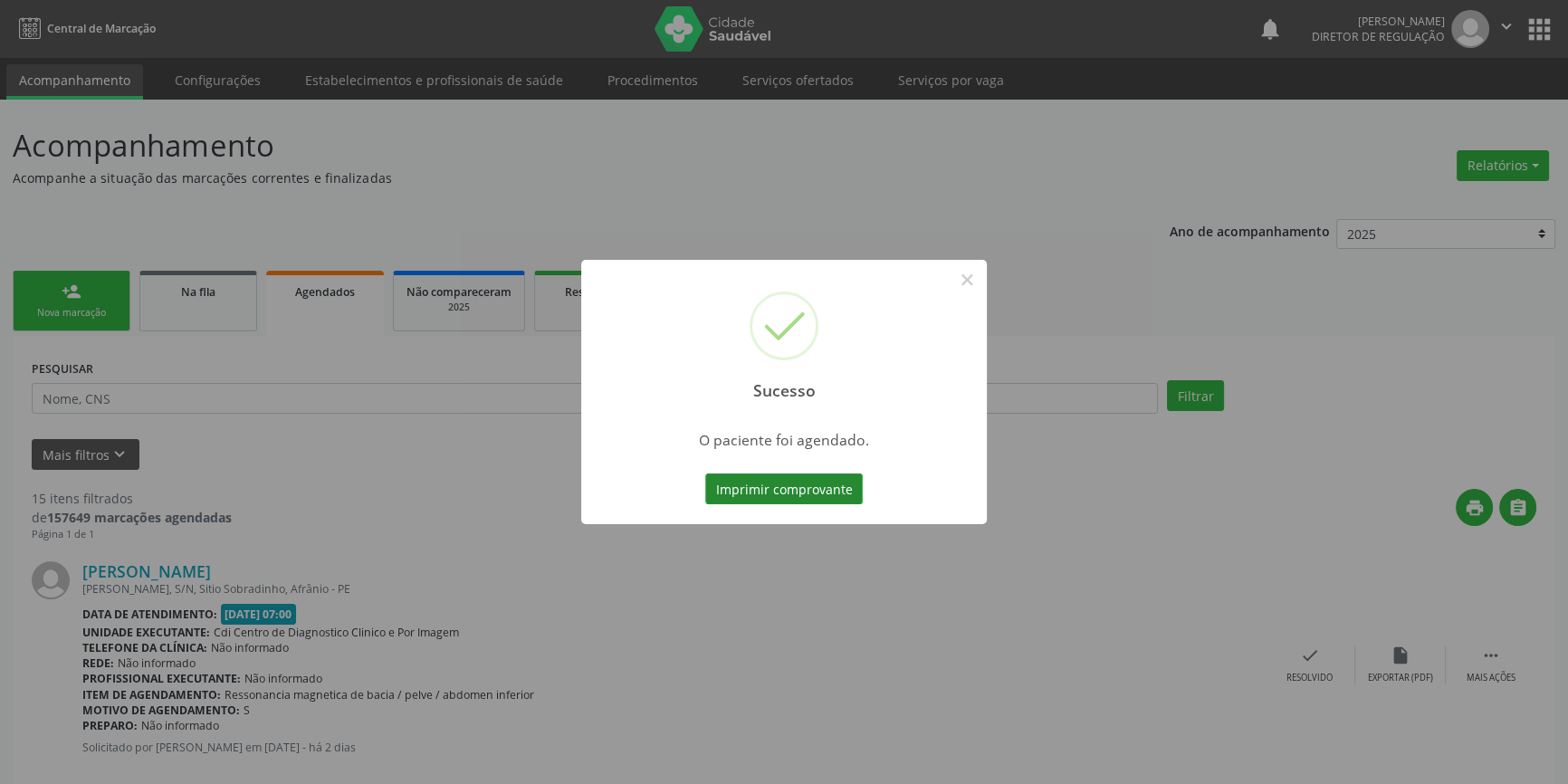
click at [842, 494] on button "Imprimir comprovante" at bounding box center [784, 488] width 157 height 31
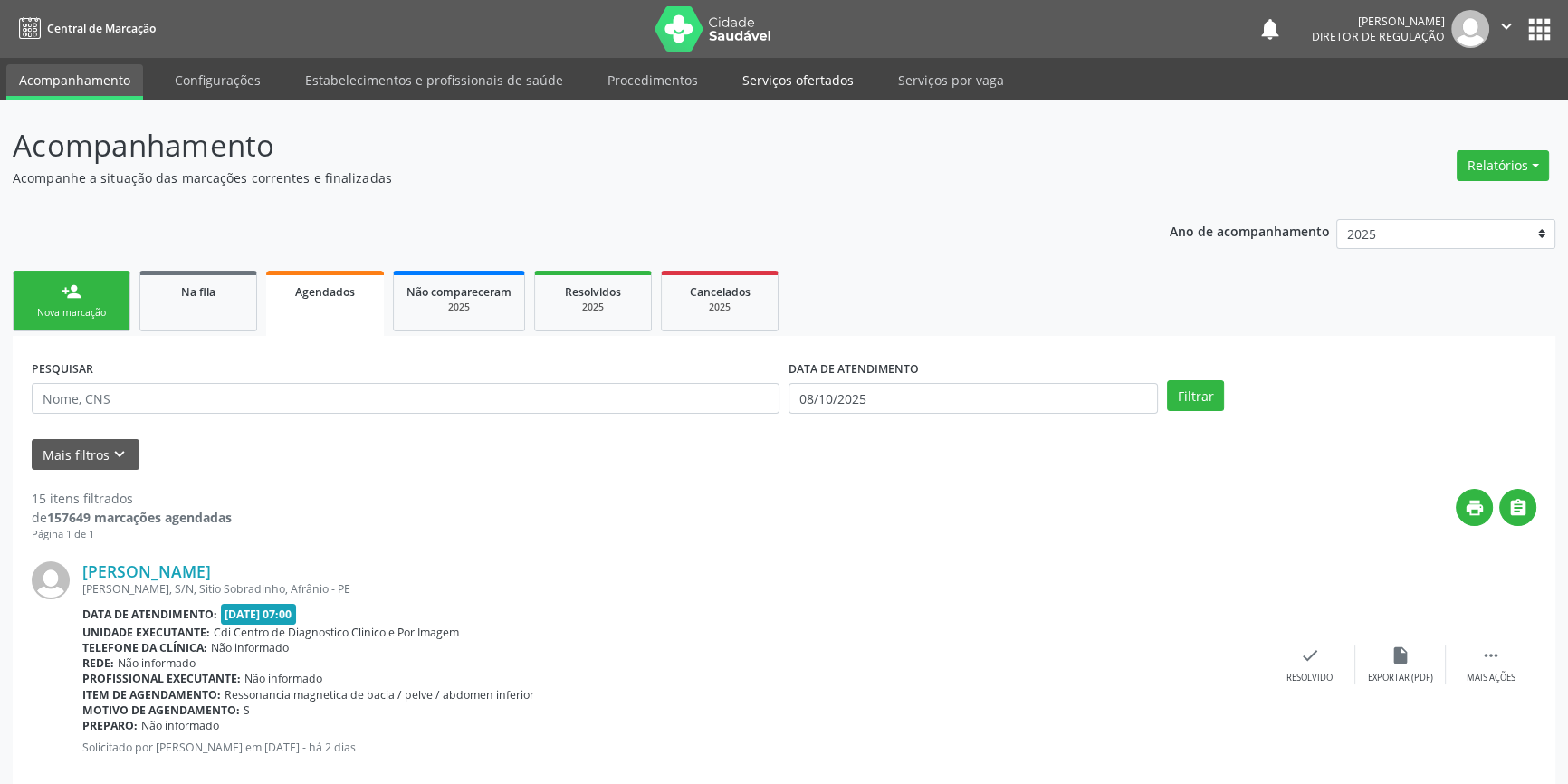
click at [810, 88] on link "Serviços ofertados" at bounding box center [799, 80] width 137 height 32
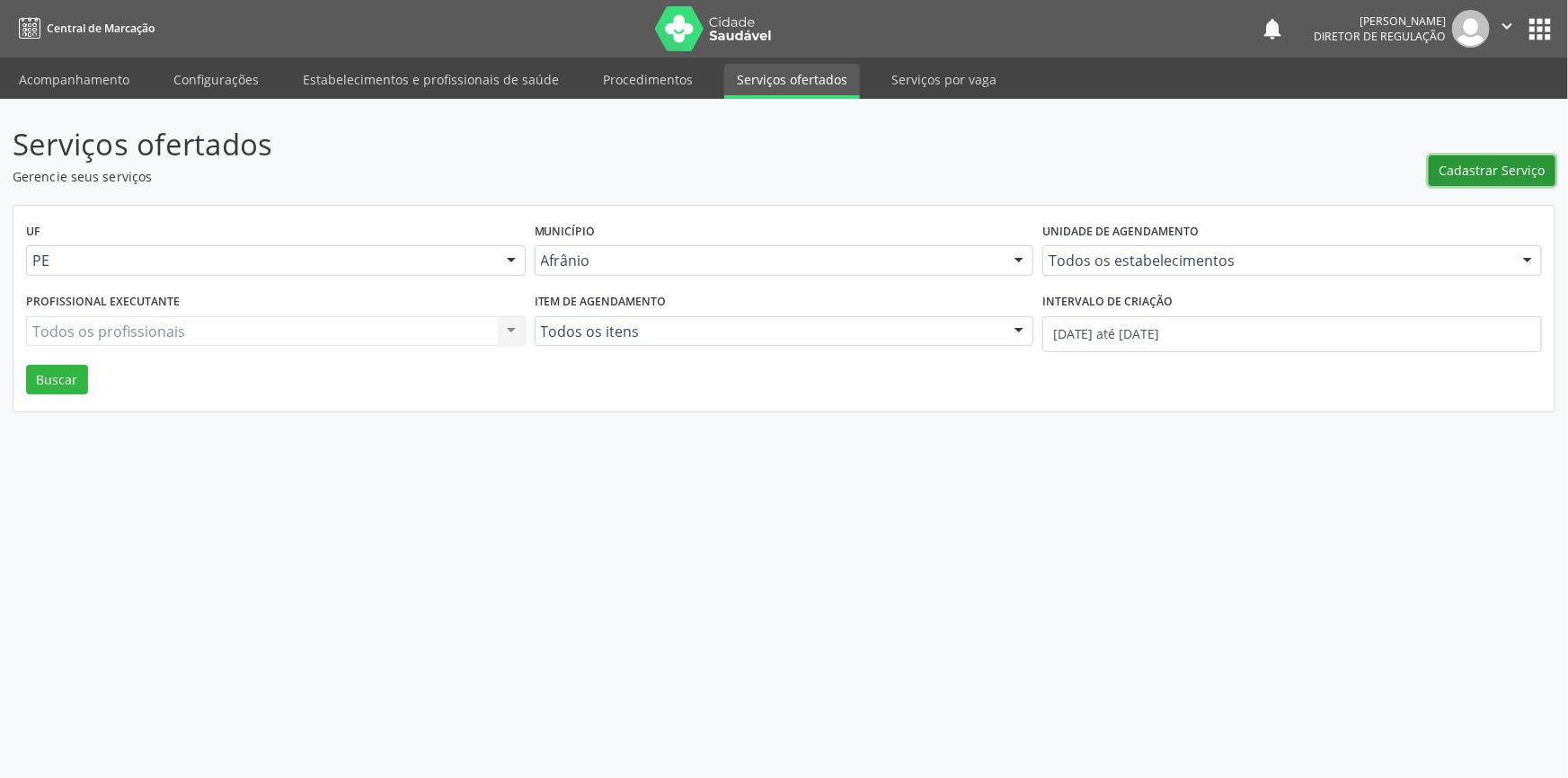
click at [1495, 172] on span "Cadastrar Serviço" at bounding box center [1493, 170] width 106 height 19
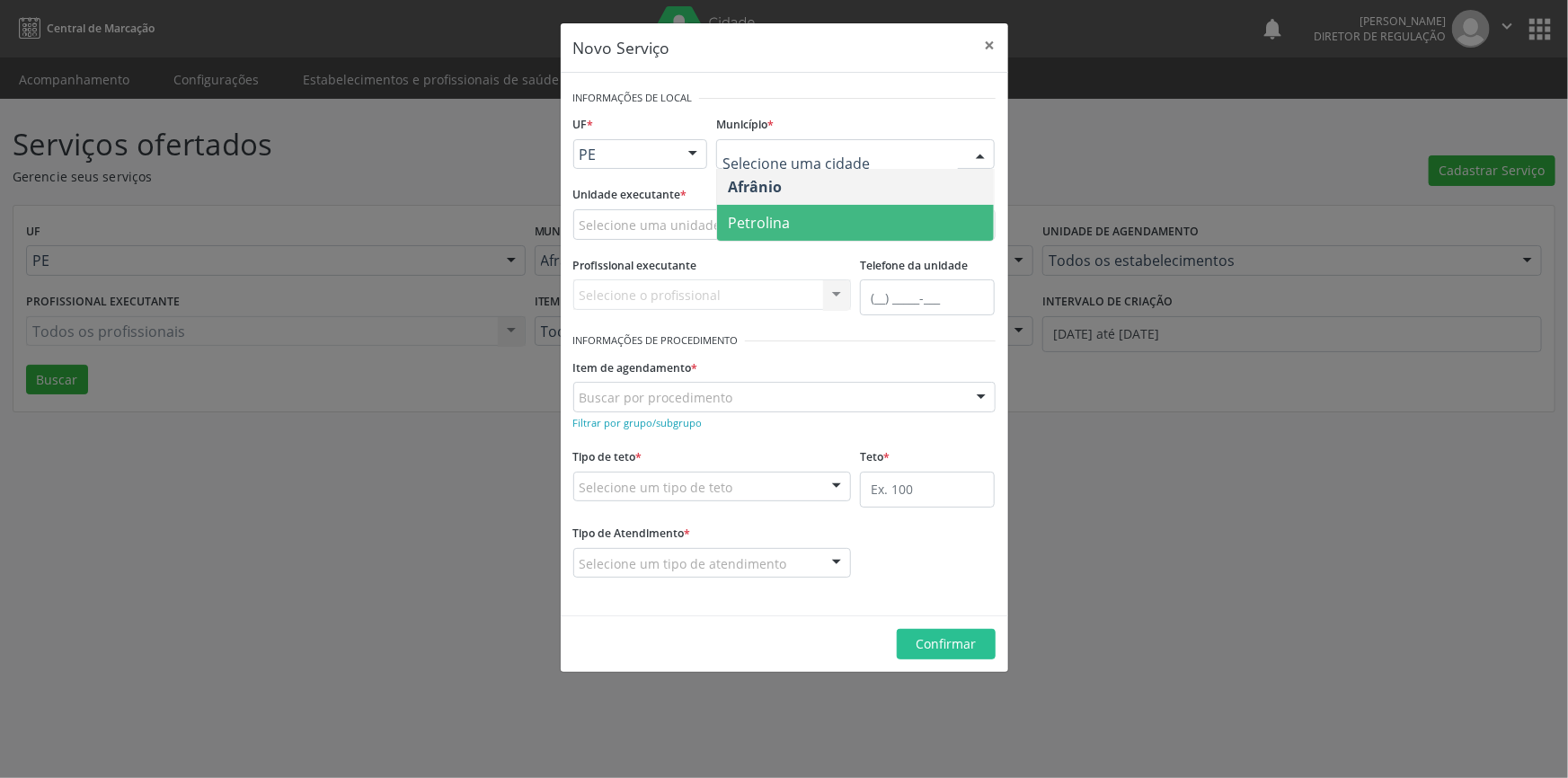
click at [830, 226] on span "Petrolina" at bounding box center [856, 223] width 277 height 36
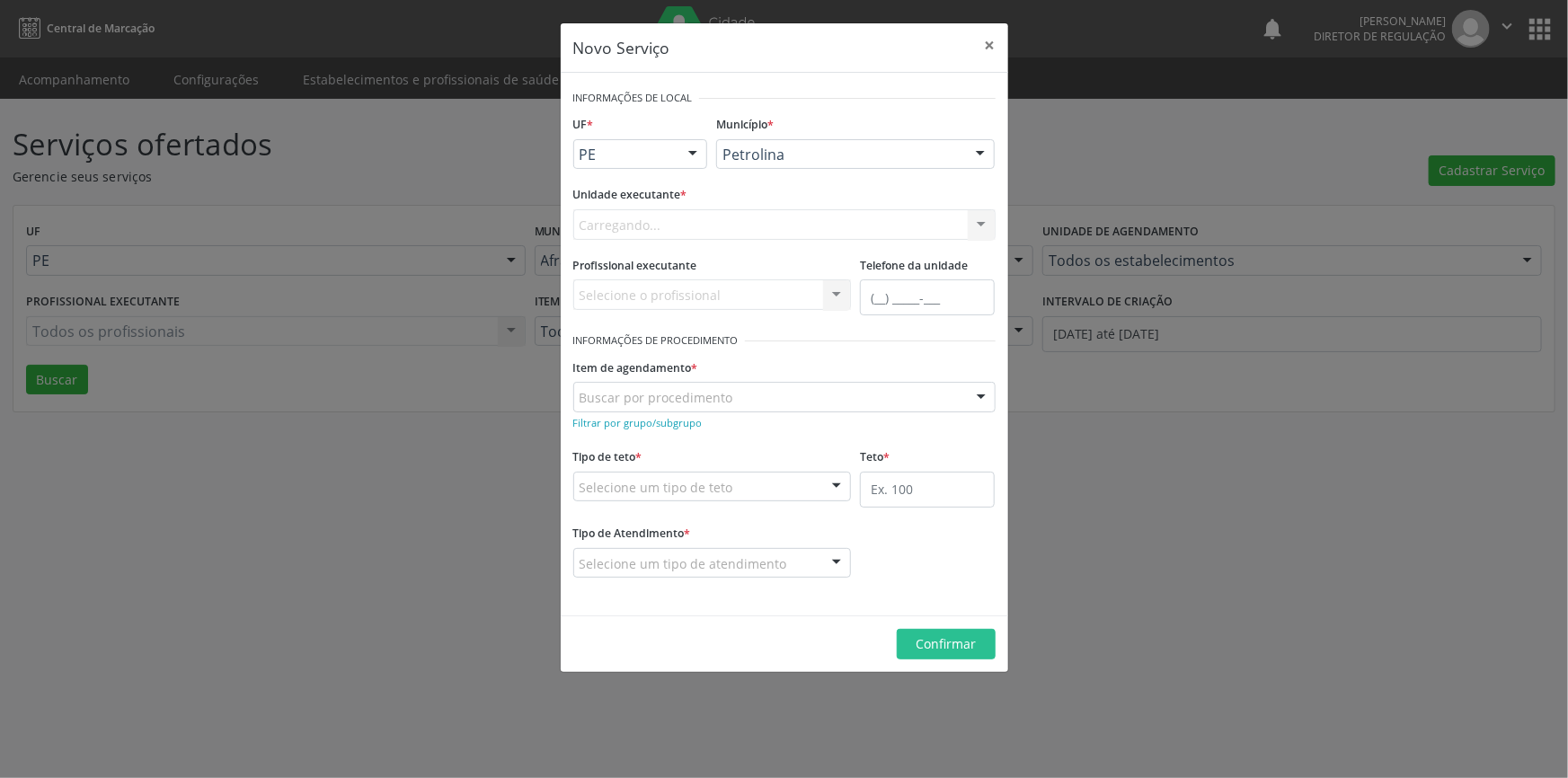
click at [781, 222] on div "Carregando... Academia da Saude de Afranio Academia da Saude do Bairro Roberto …" at bounding box center [784, 224] width 423 height 31
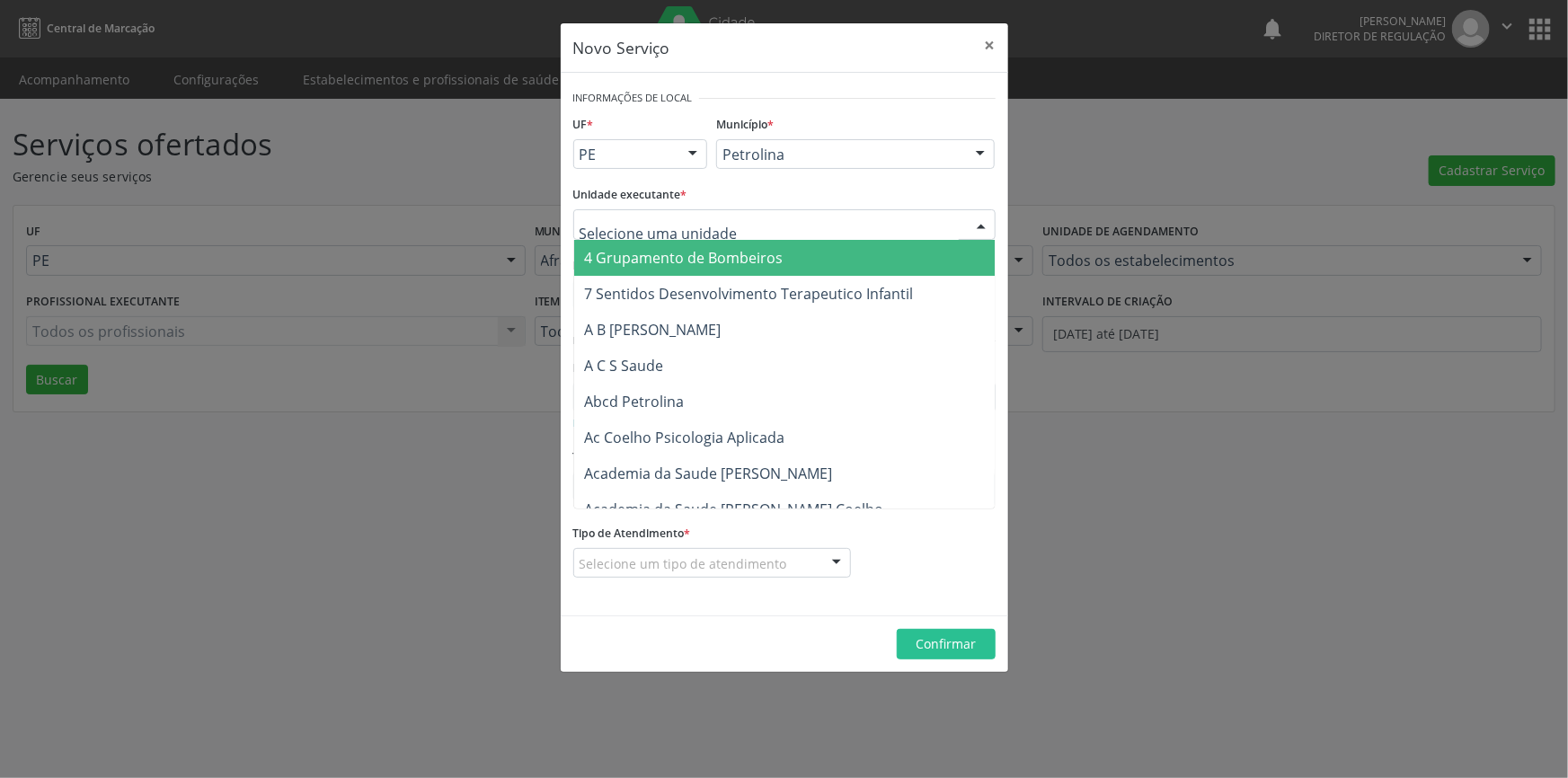
click at [781, 222] on div at bounding box center [784, 224] width 423 height 31
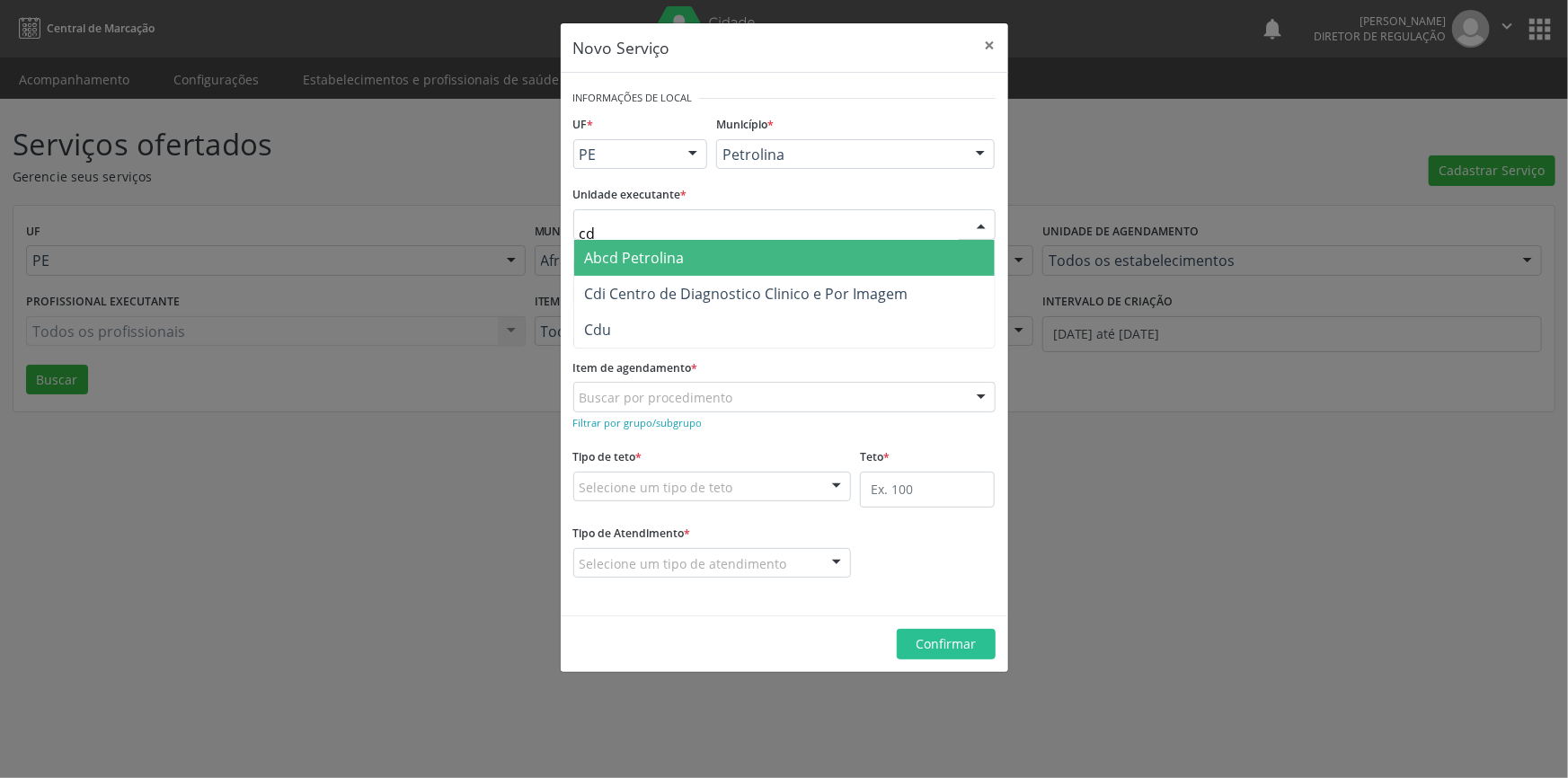
type input "cdi"
click at [764, 252] on span "Cdi Centro de Diagnostico Clinico e Por Imagem" at bounding box center [747, 257] width 323 height 19
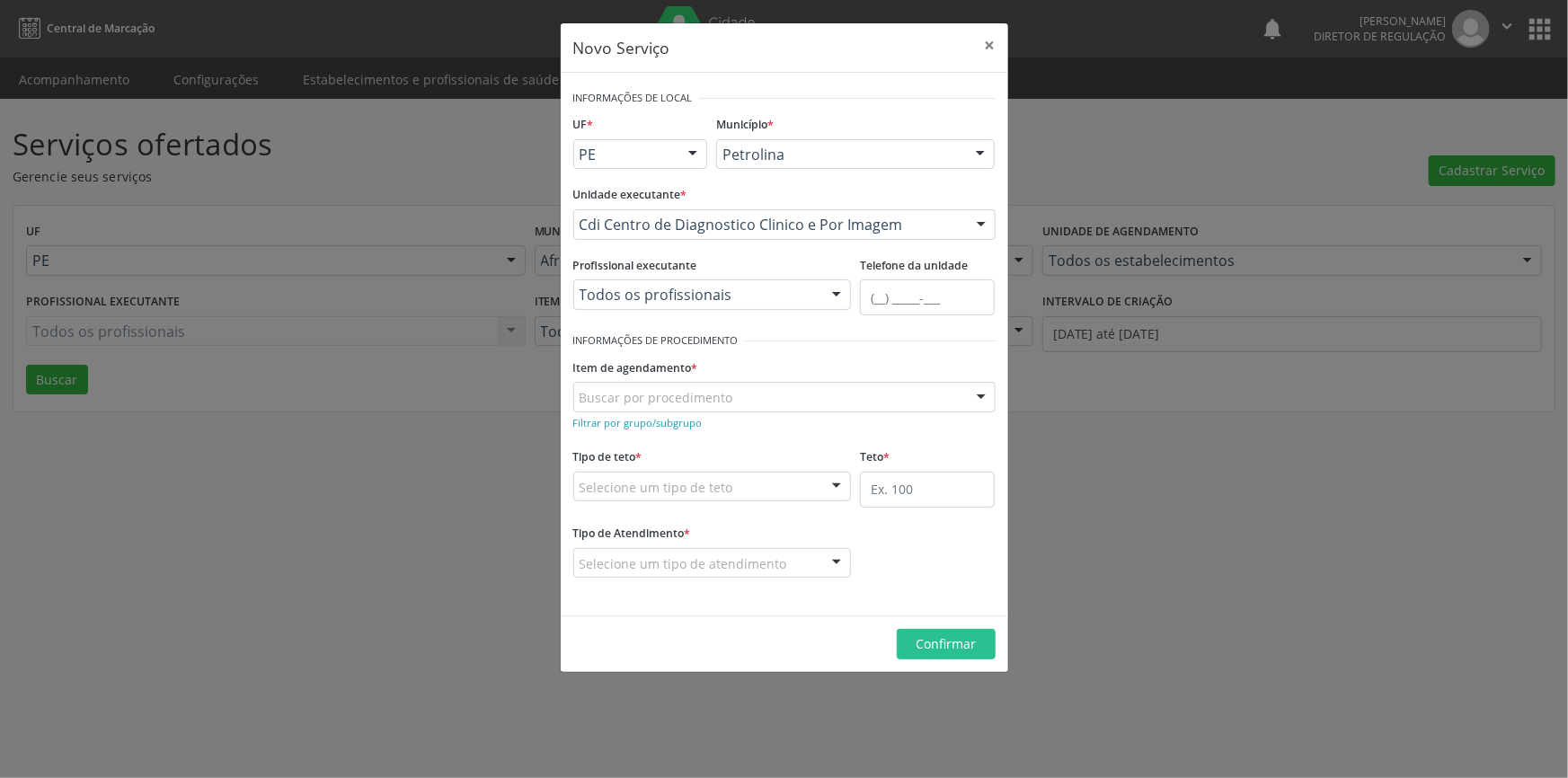
click at [449, 142] on div "Novo Serviço × Informações de Local UF * PE BA PE Nenhum resultado encontrado p…" at bounding box center [784, 389] width 1568 height 778
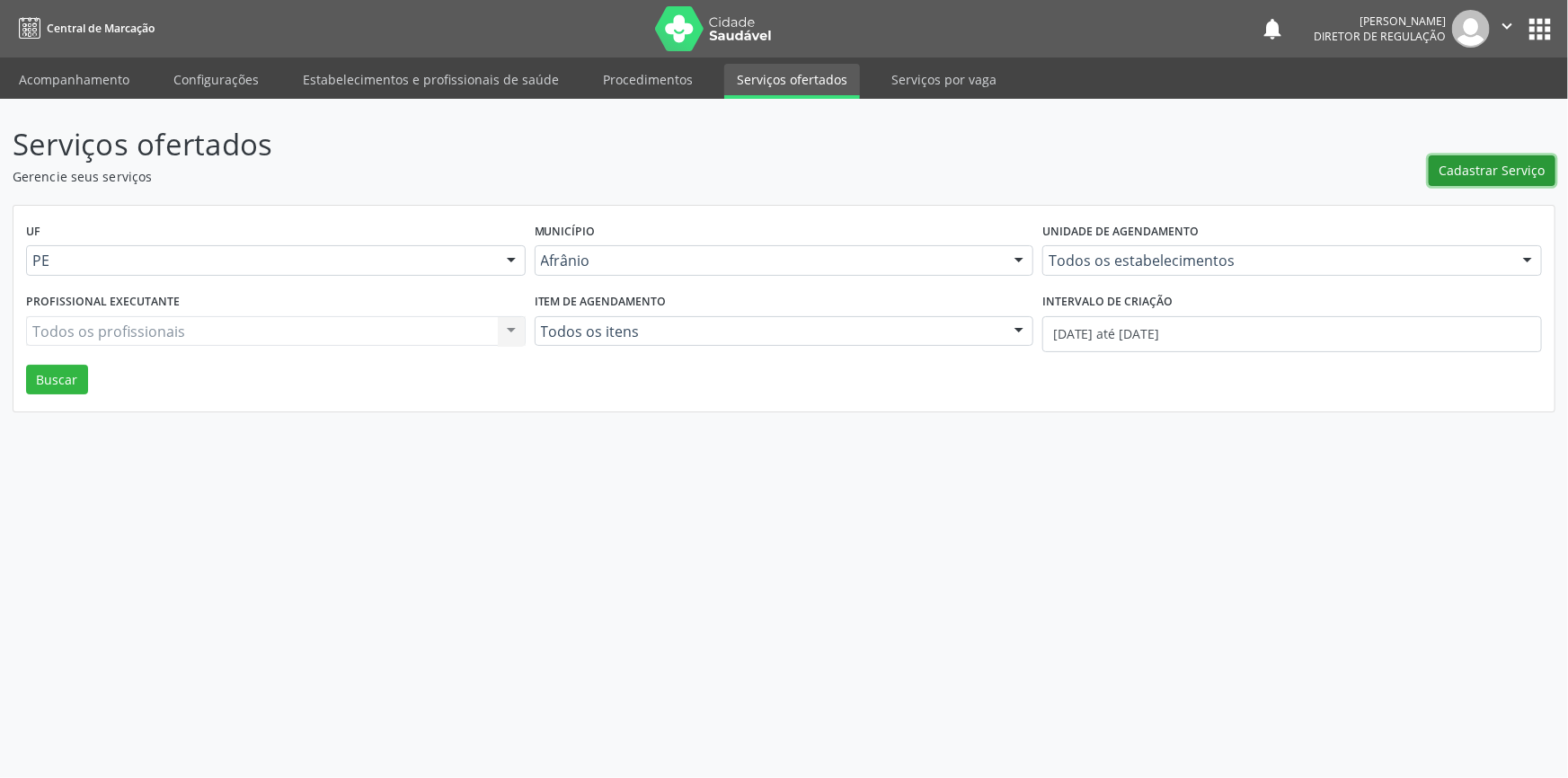
click at [1491, 166] on span "Cadastrar Serviço" at bounding box center [1493, 170] width 106 height 19
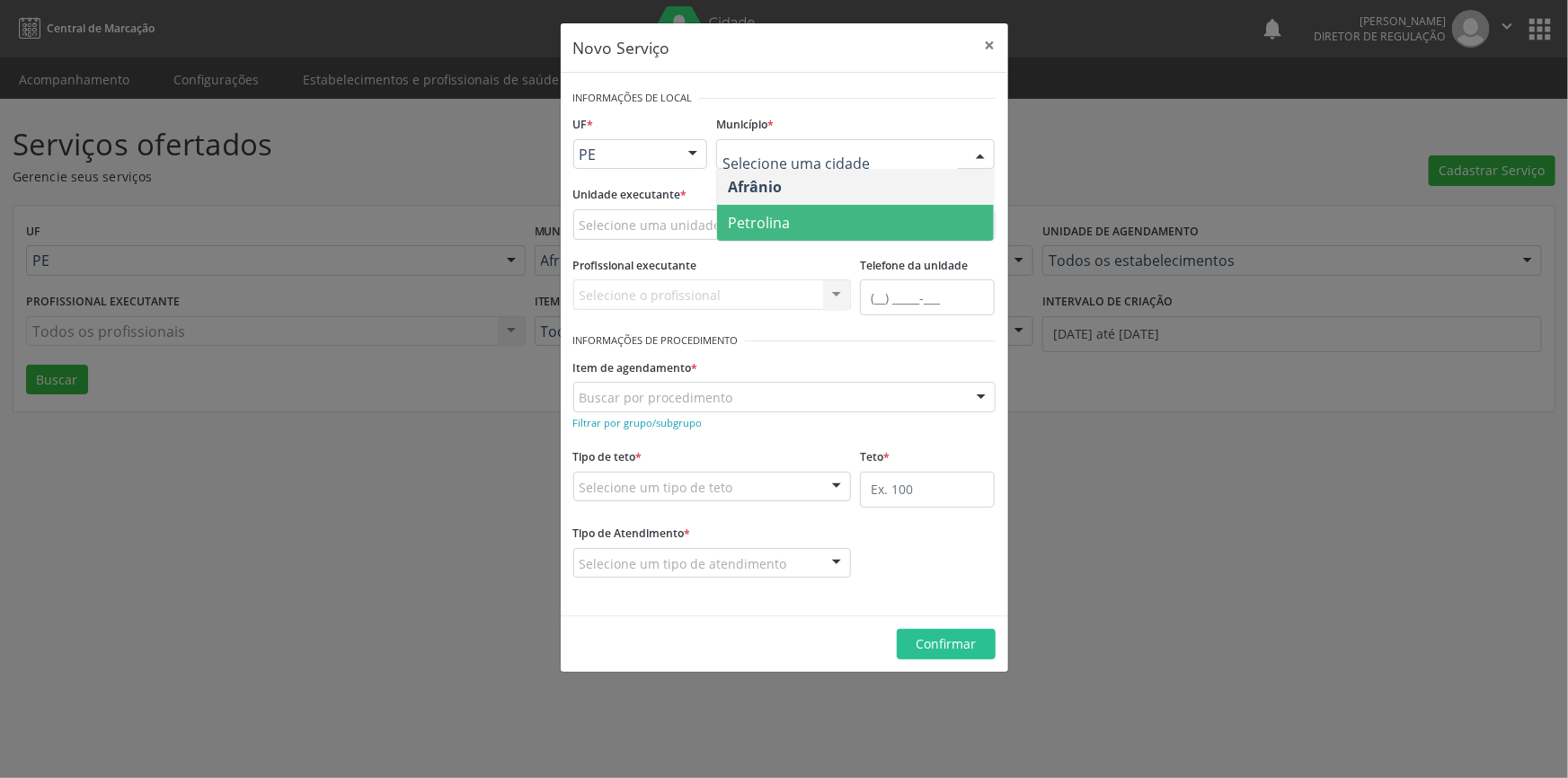
click at [790, 224] on span "Petrolina" at bounding box center [856, 223] width 277 height 36
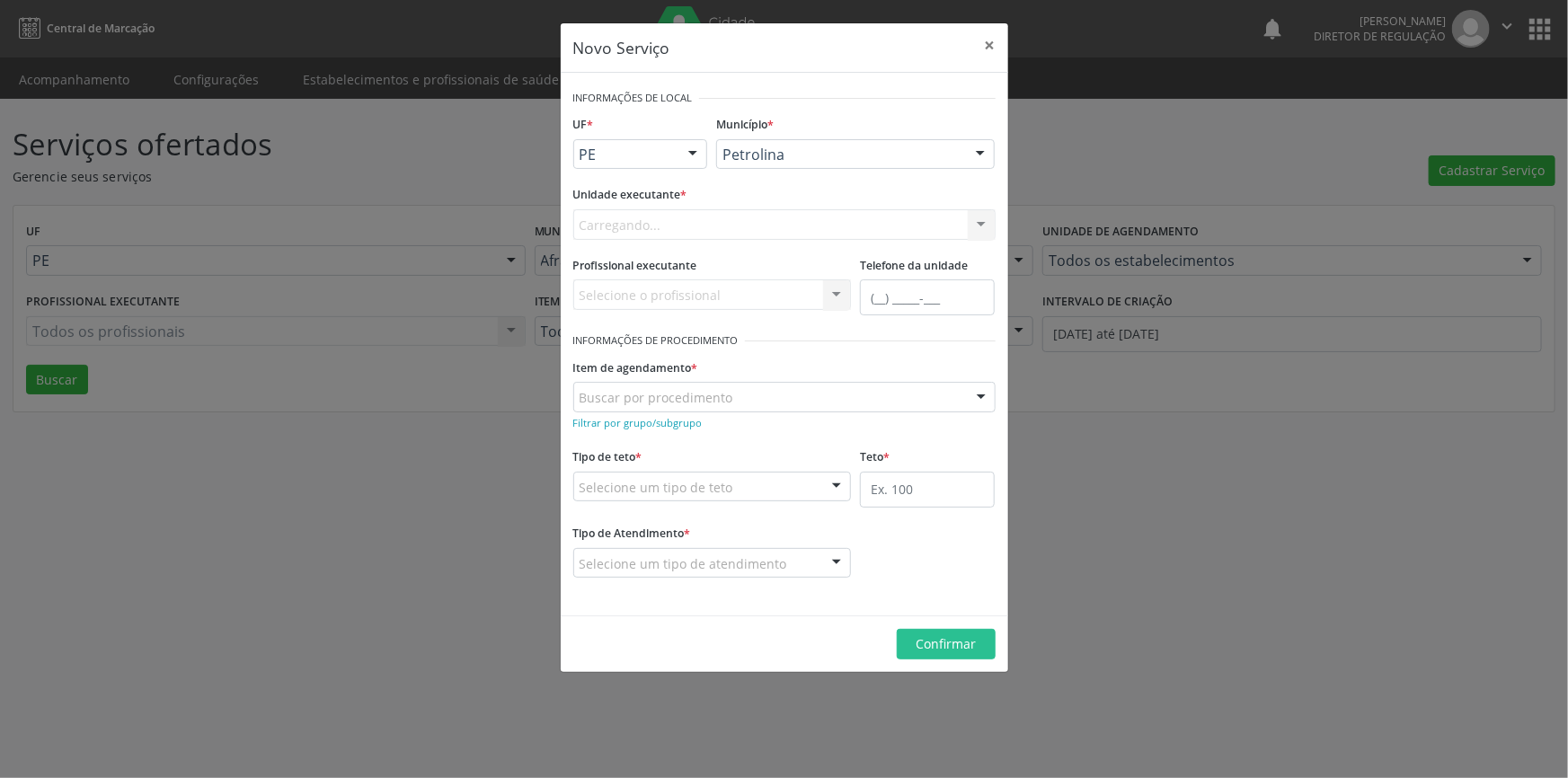
click at [693, 224] on div "Carregando... Academia da Saude de Afranio Academia da Saude do Bairro Roberto …" at bounding box center [784, 224] width 423 height 31
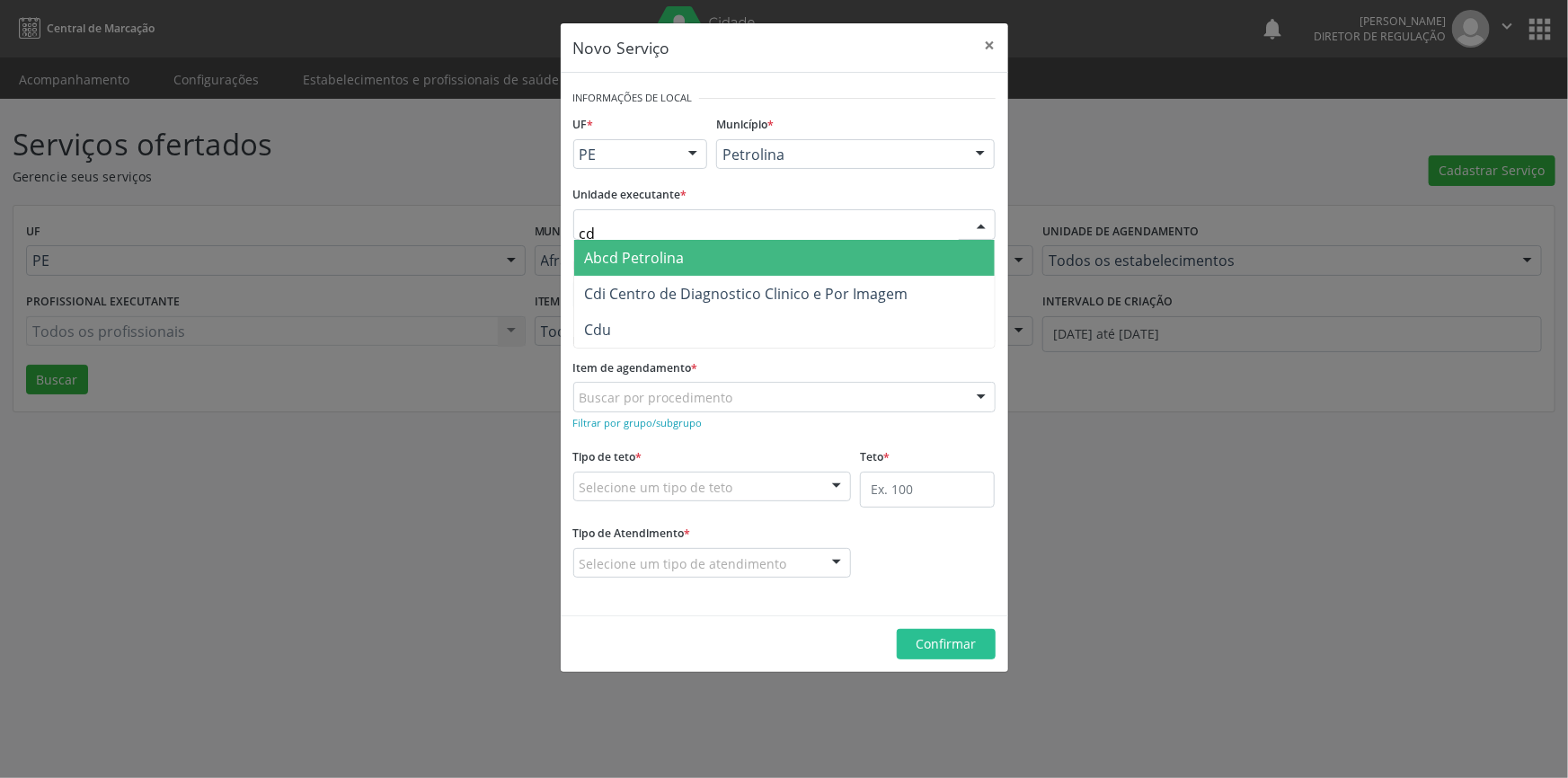
type input "cdi"
click at [690, 254] on span "Cdi Centro de Diagnostico Clinico e Por Imagem" at bounding box center [747, 257] width 323 height 19
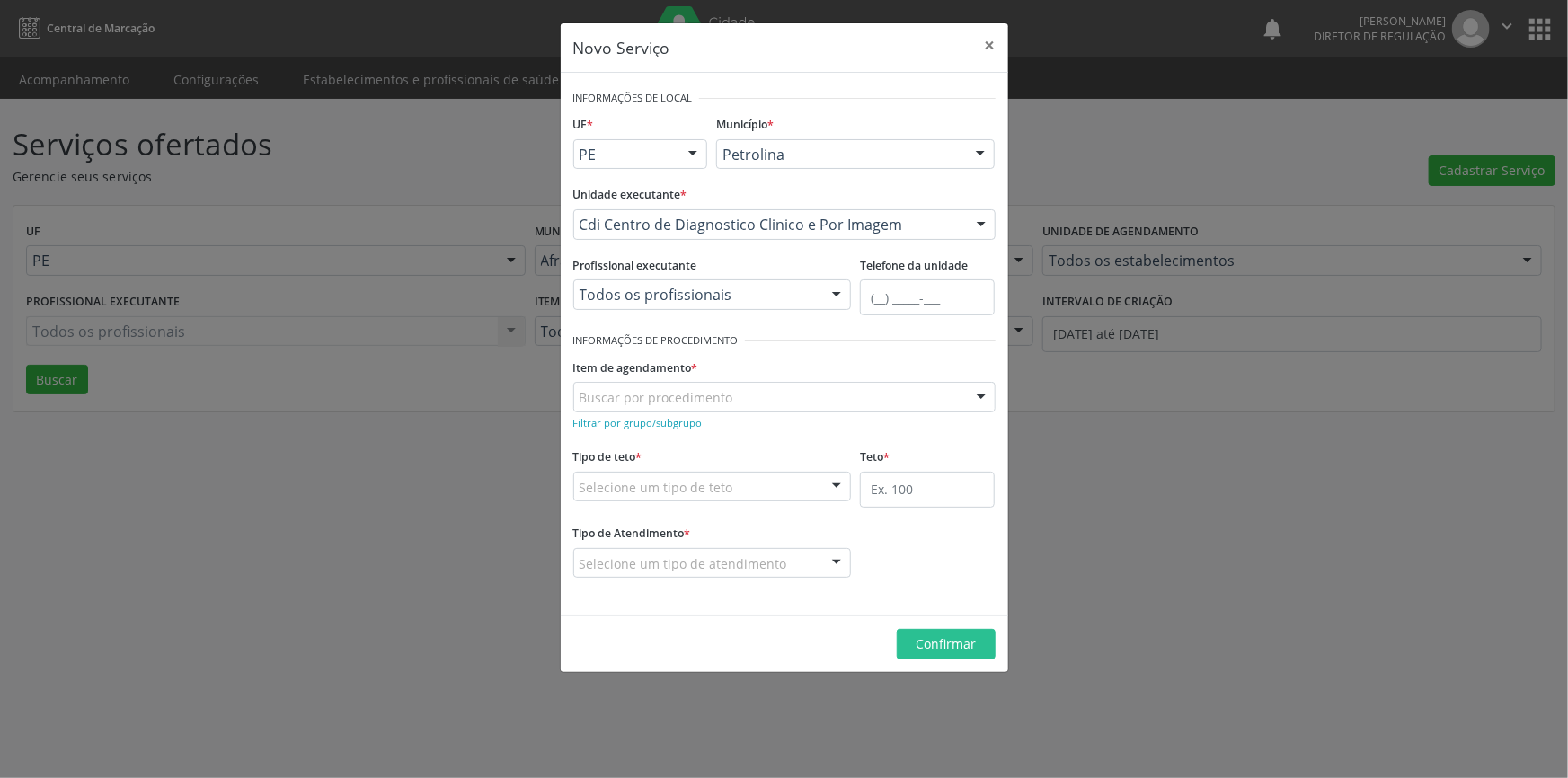
click at [763, 366] on div "Item de agendamento * Buscar por procedimento 0604320140 - Abatacepte 125 mg in…" at bounding box center [784, 383] width 423 height 58
click at [686, 425] on small "Filtrar por grupo/subgrupo" at bounding box center [637, 422] width 129 height 14
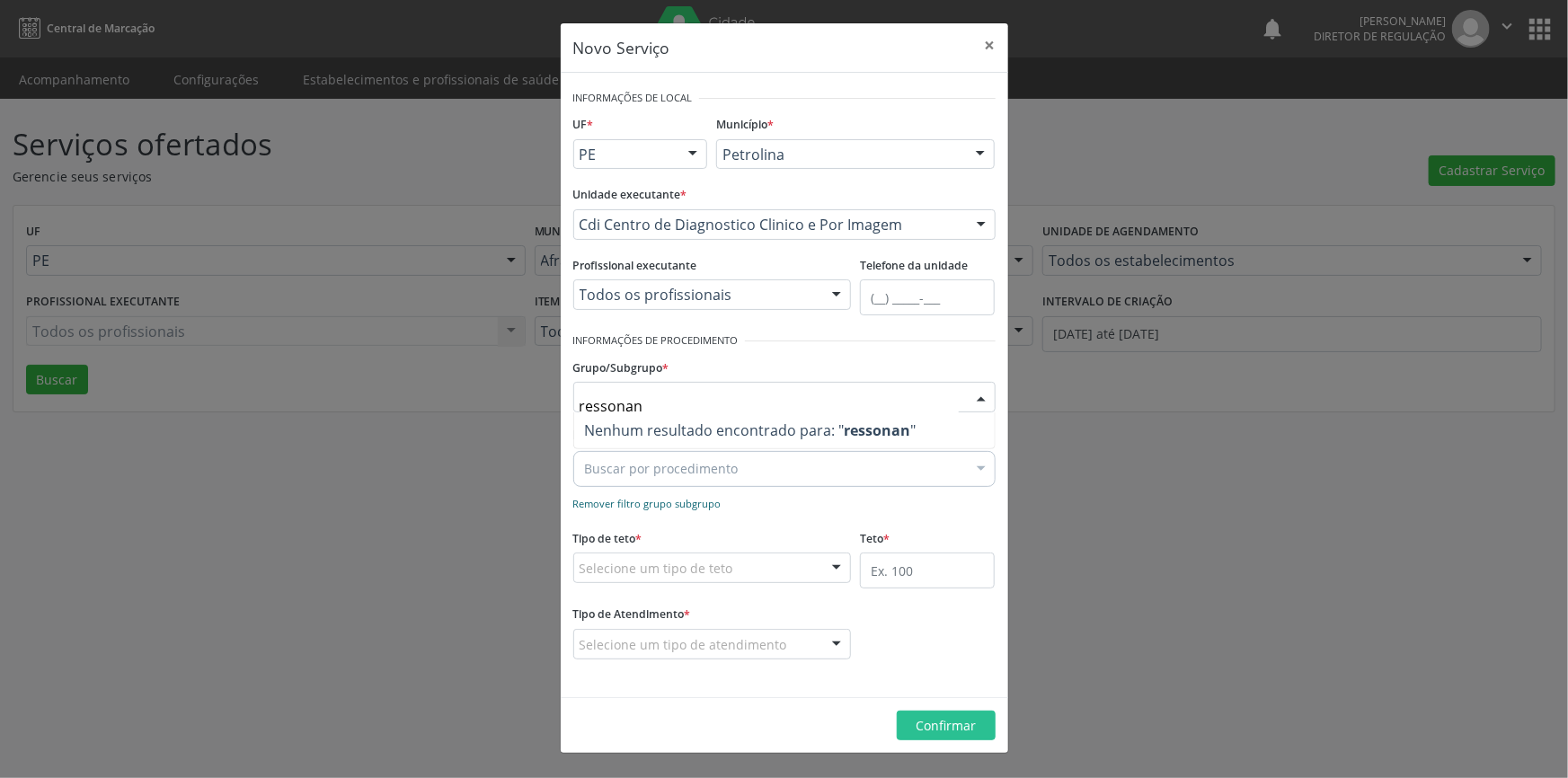
type input "ressonan"
click at [641, 503] on form "Informações de Local UF * PE BA PE Nenhum resultado encontrado para: " " Não há…" at bounding box center [784, 384] width 423 height 599
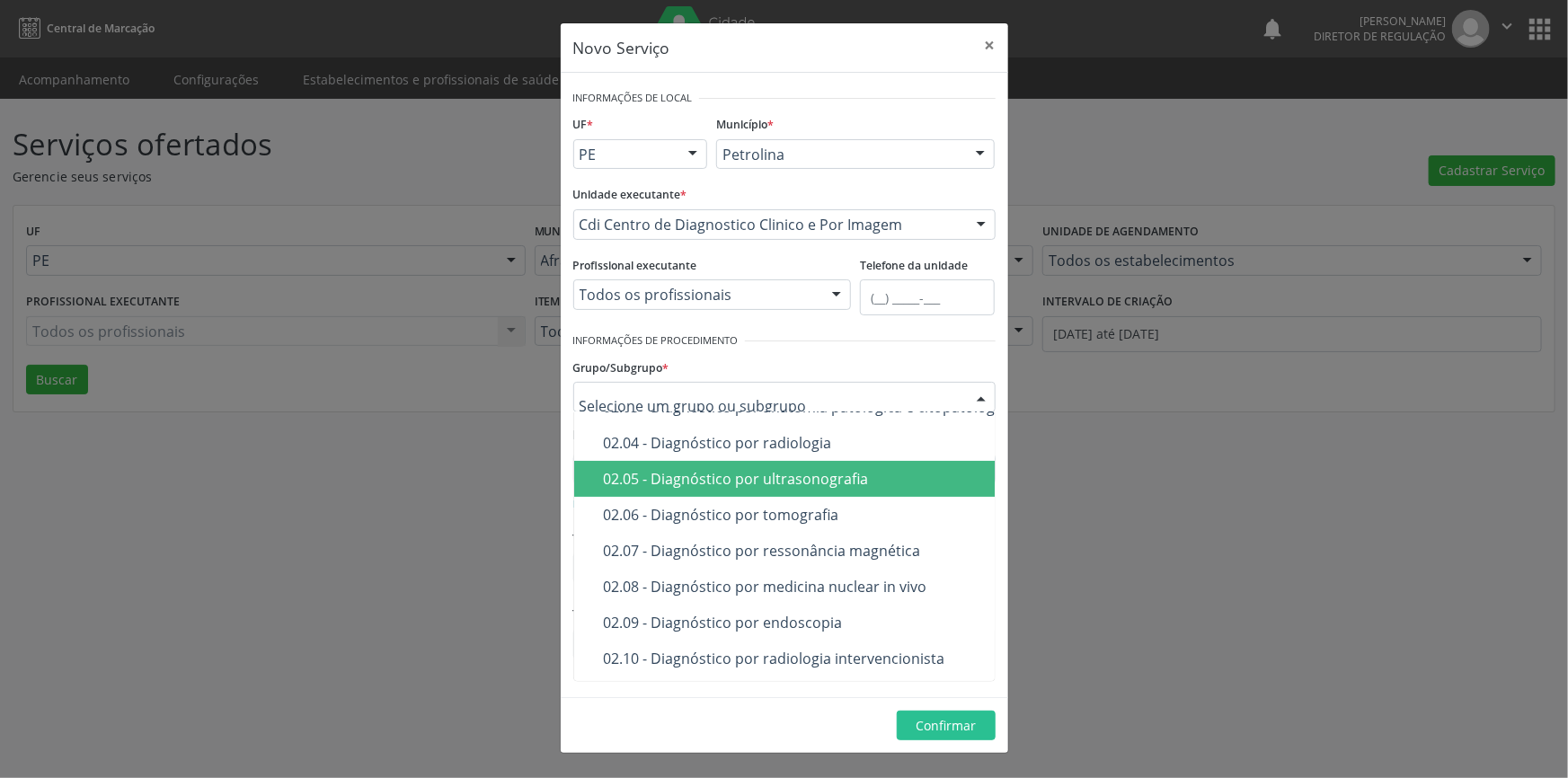
scroll to position [244, 0]
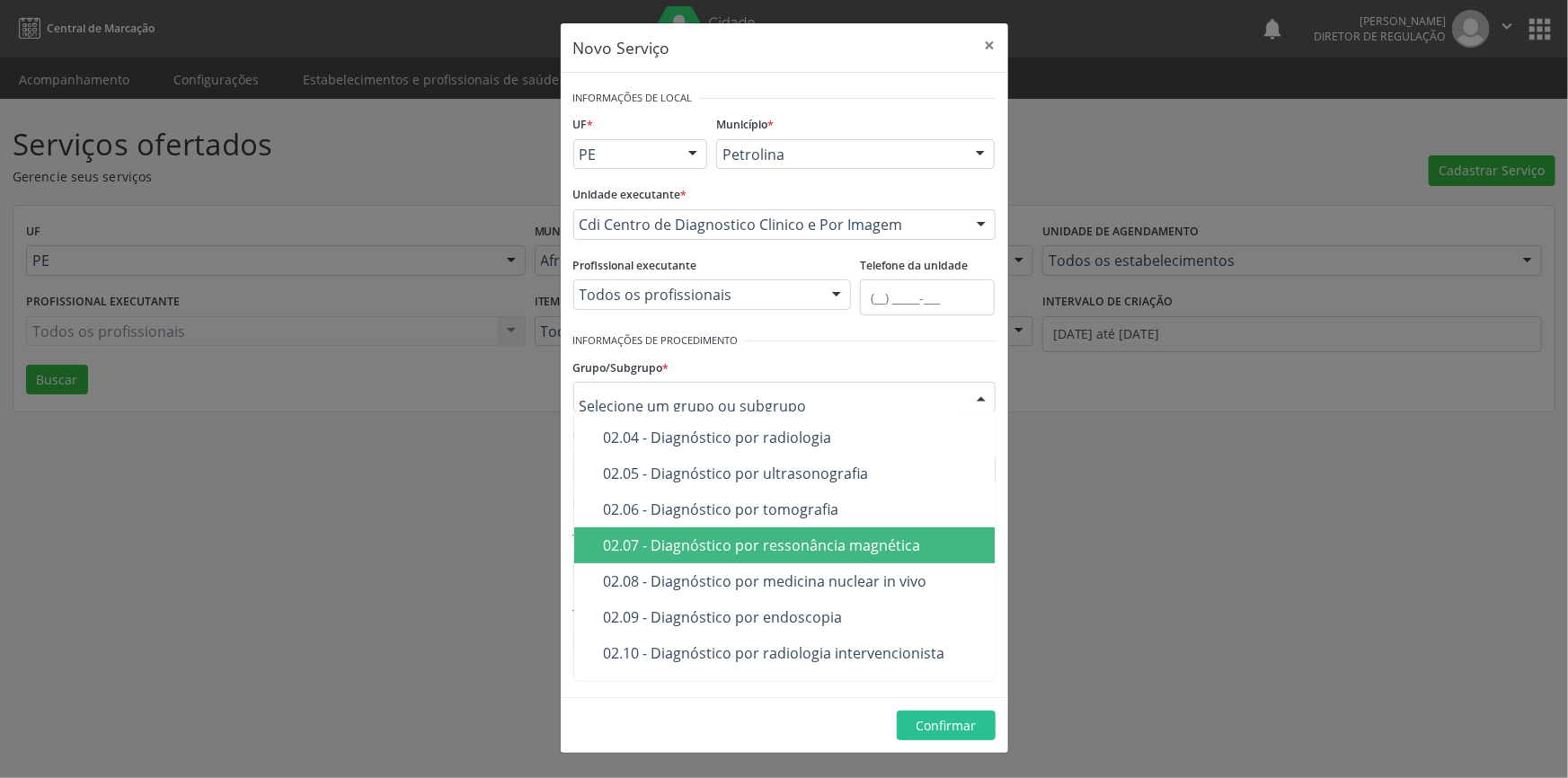
click at [747, 539] on div "02.07 - Diagnóstico por ressonância magnética" at bounding box center [908, 544] width 608 height 14
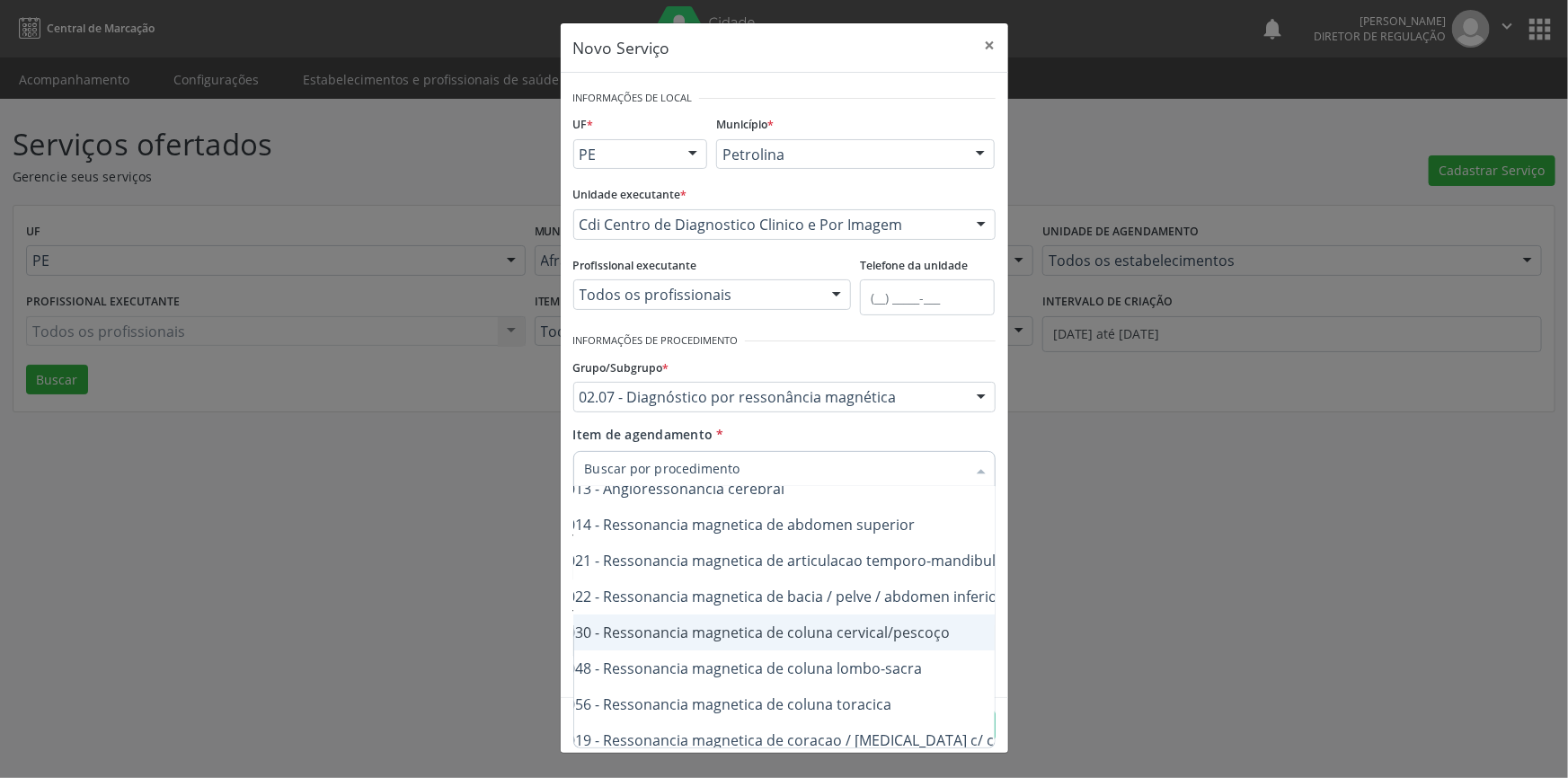
scroll to position [108, 98]
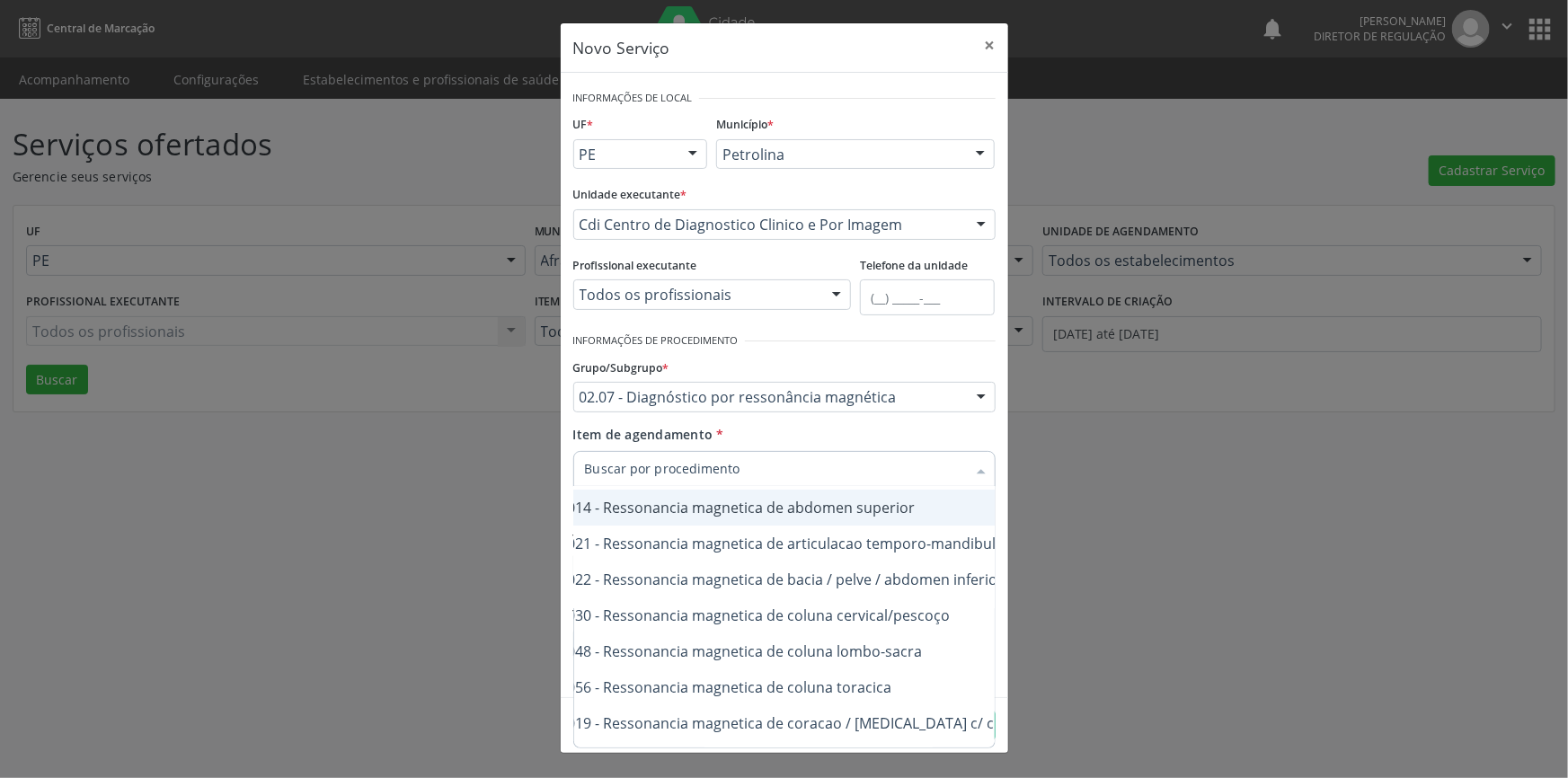
click at [841, 512] on div "0207030014 - Ressonancia magnetica de abdomen superior" at bounding box center [782, 507] width 592 height 14
checkbox superior "true"
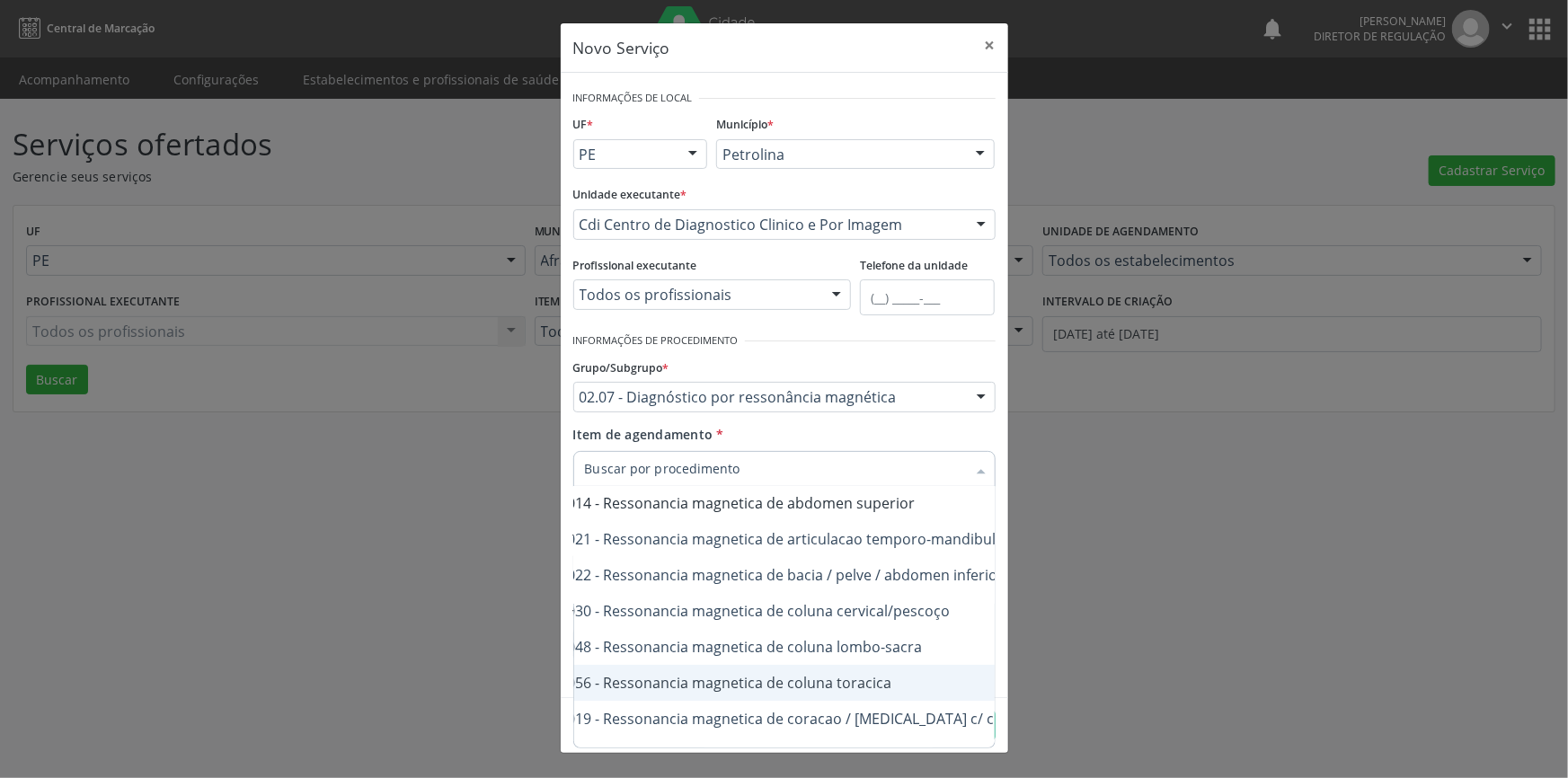
scroll to position [84, 98]
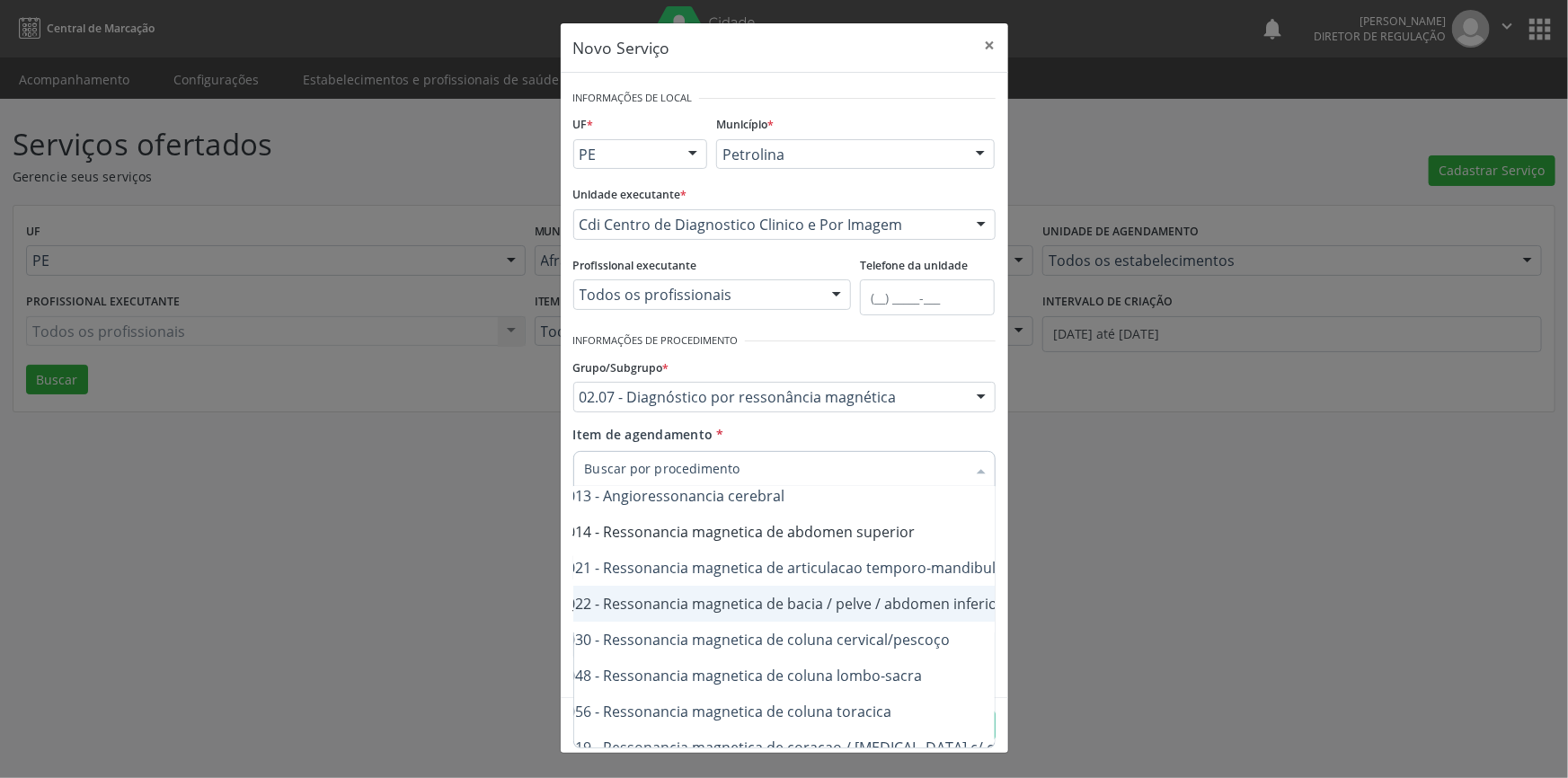
click at [862, 603] on div "0207030022 - Ressonancia magnetica de bacia / pelve / abdomen inferior" at bounding box center [782, 603] width 592 height 14
checkbox inferior "true"
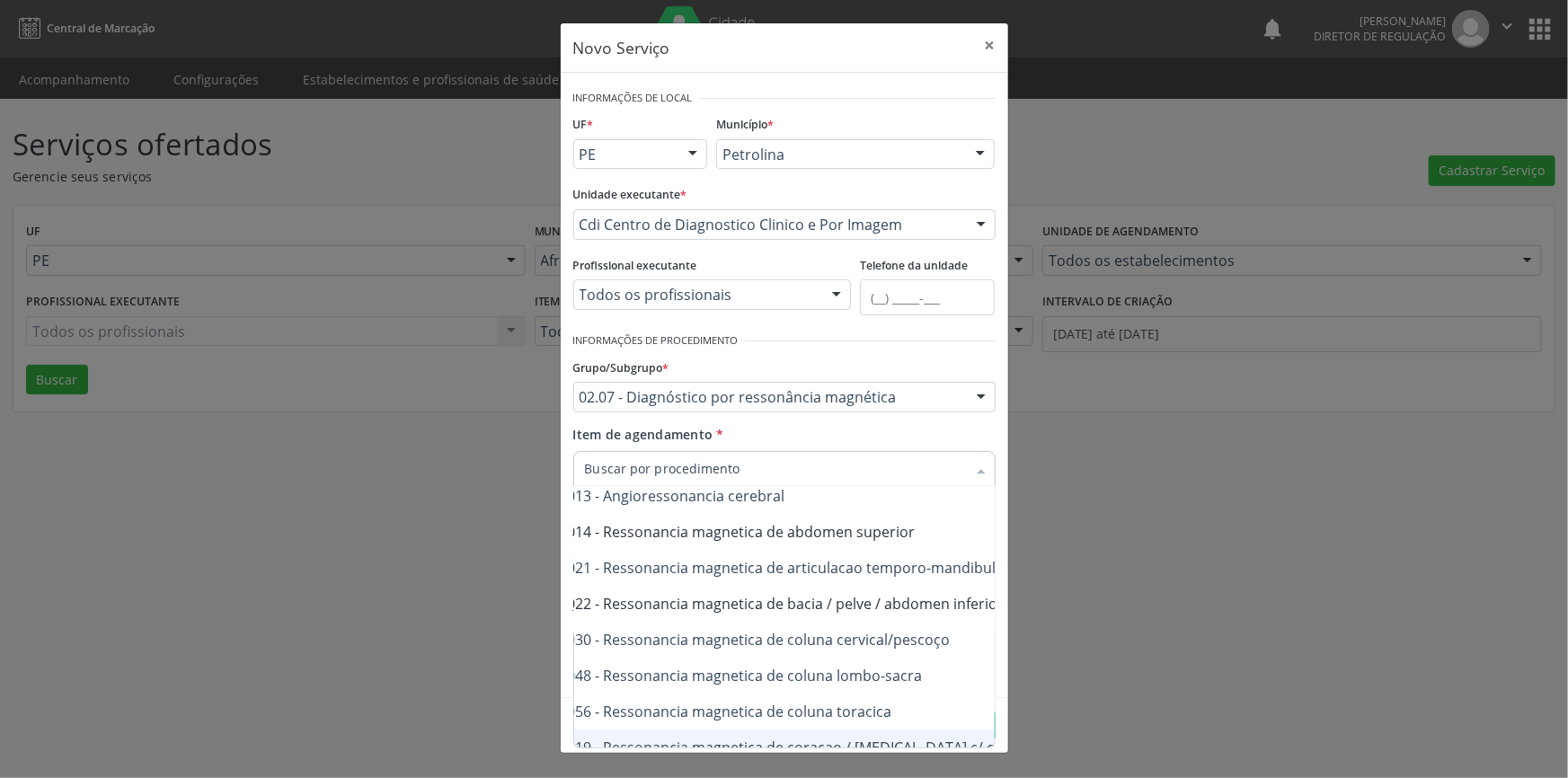
checkbox \(bilateral\) "true"
click at [1056, 693] on div "Novo Serviço × Informações de Local UF * PE BA PE Nenhum resultado encontrado p…" at bounding box center [784, 389] width 1568 height 778
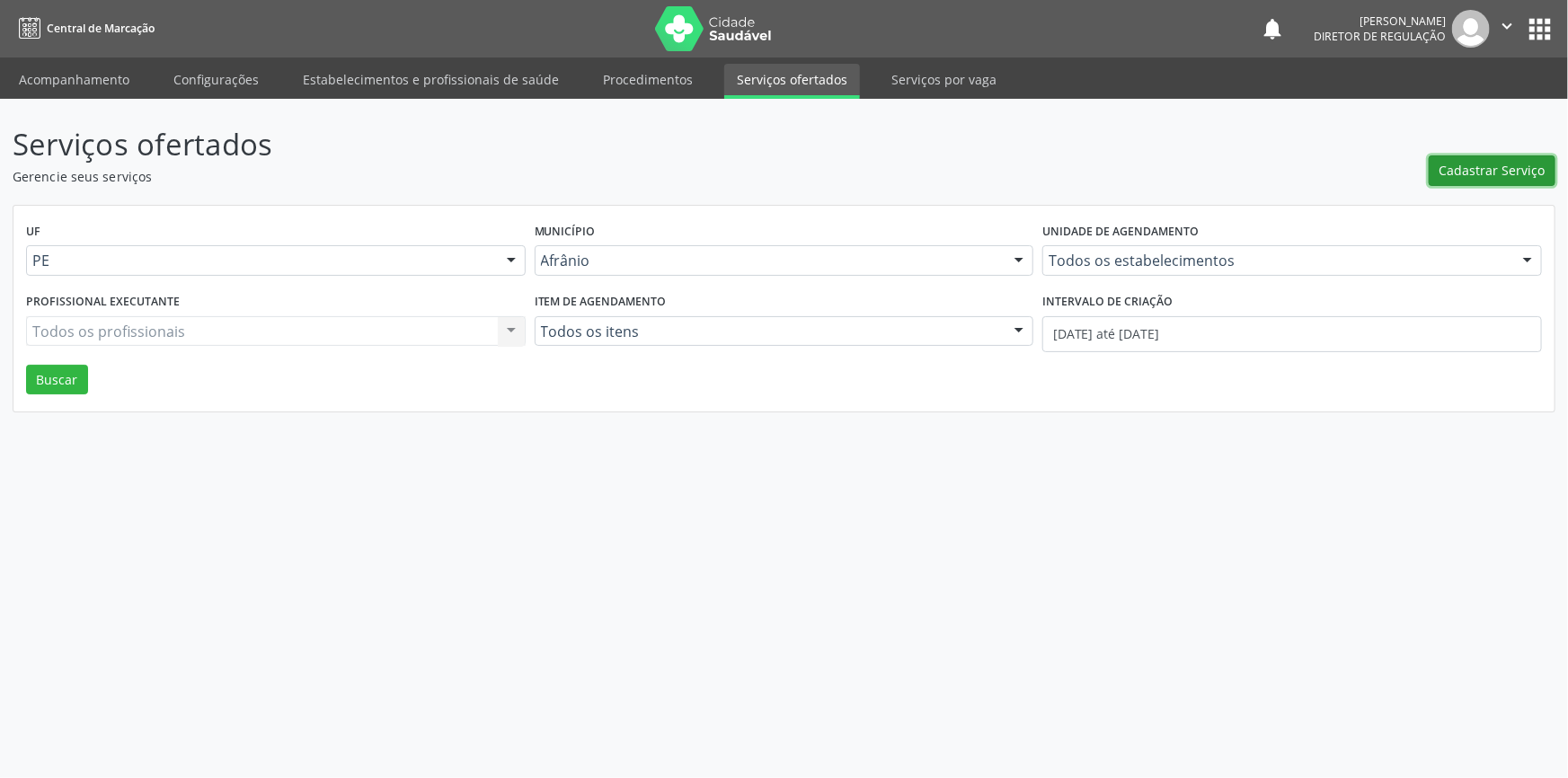
click at [1482, 171] on span "Cadastrar Serviço" at bounding box center [1493, 170] width 106 height 19
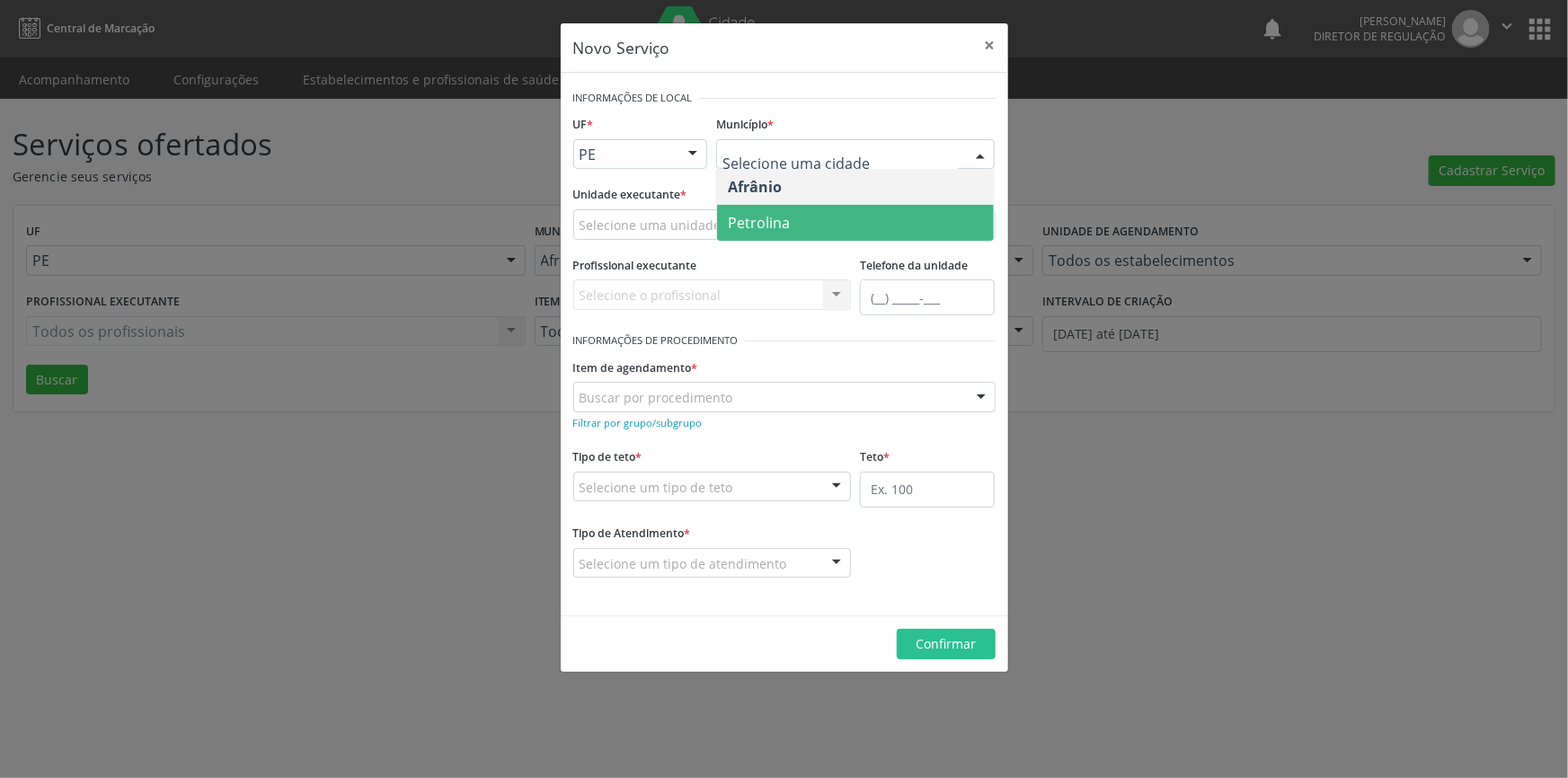
click at [790, 217] on span "Petrolina" at bounding box center [856, 223] width 277 height 36
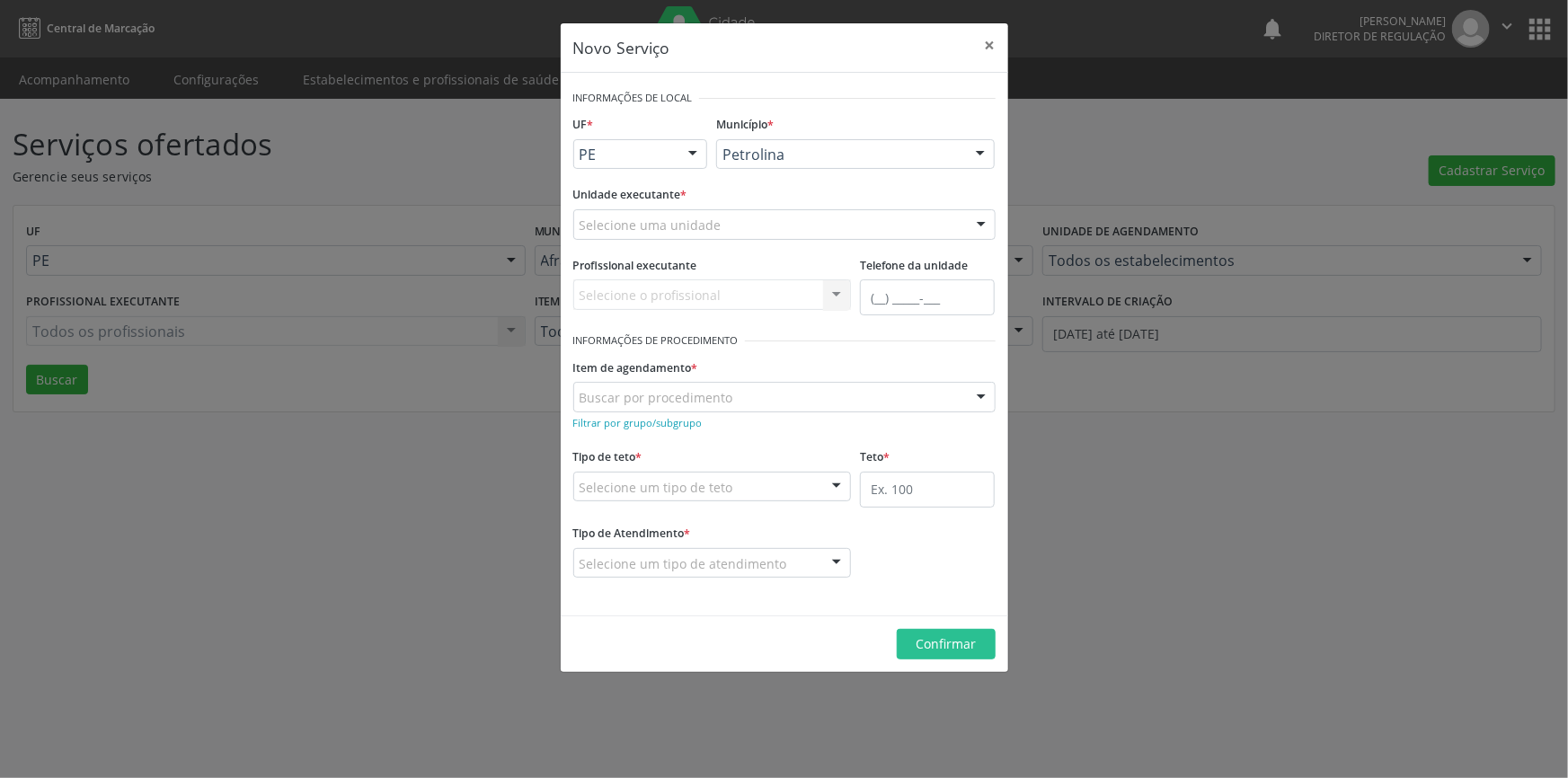
click at [786, 222] on div "Selecione uma unidade" at bounding box center [784, 224] width 423 height 31
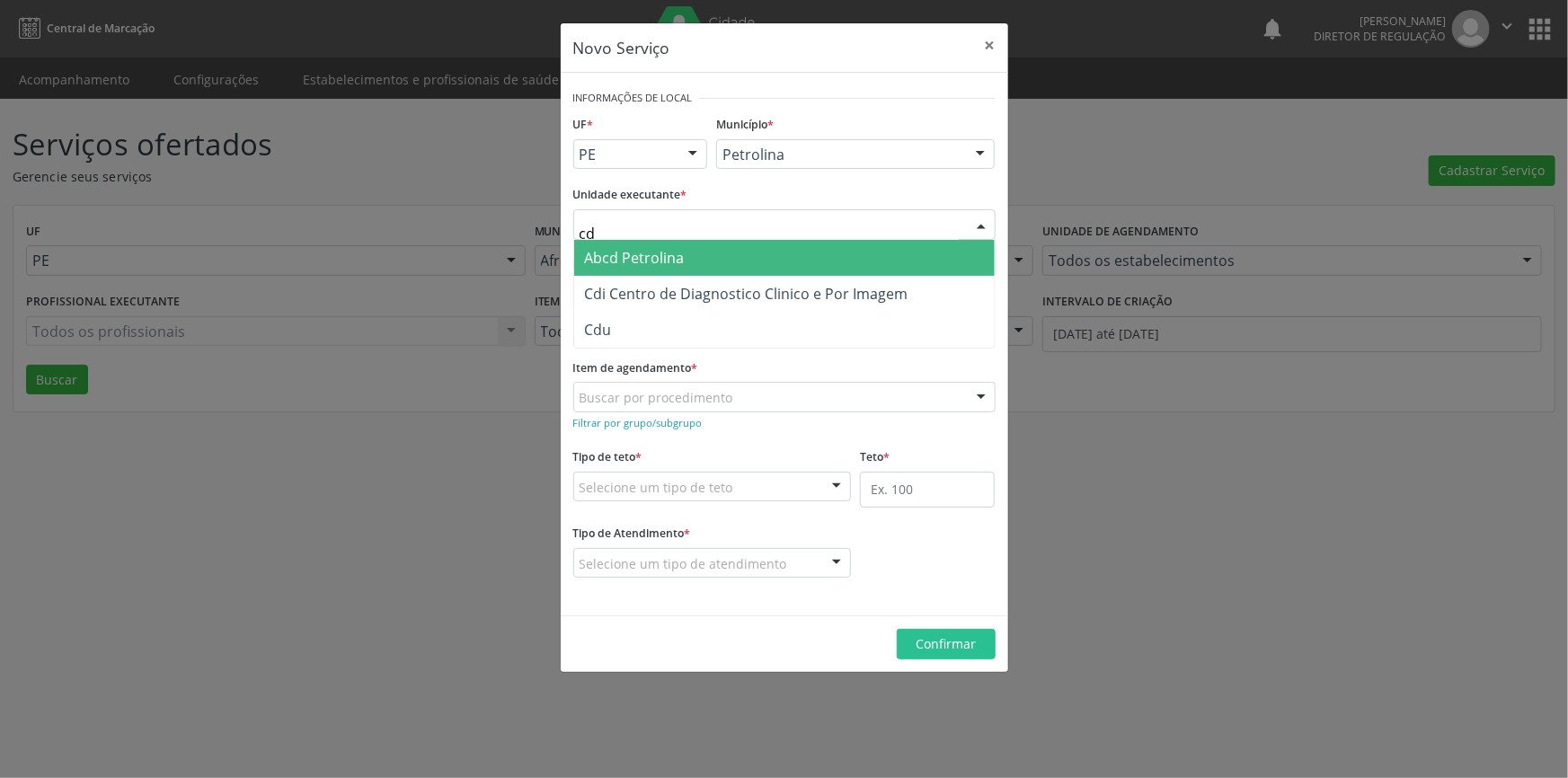
type input "cdi"
click at [779, 251] on span "Cdi Centro de Diagnostico Clinico e Por Imagem" at bounding box center [747, 257] width 323 height 19
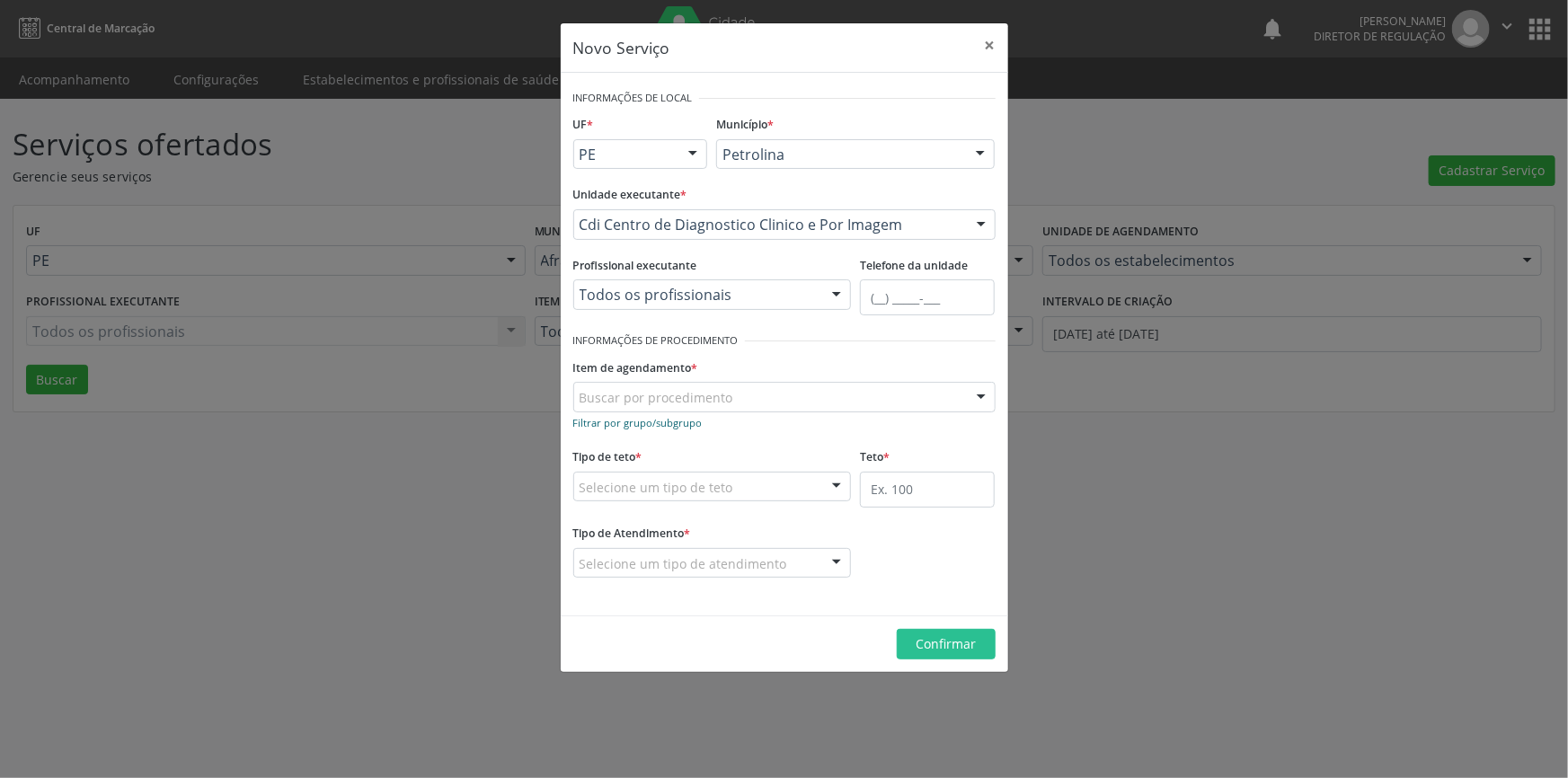
click at [661, 421] on small "Filtrar por grupo/subgrupo" at bounding box center [637, 422] width 129 height 14
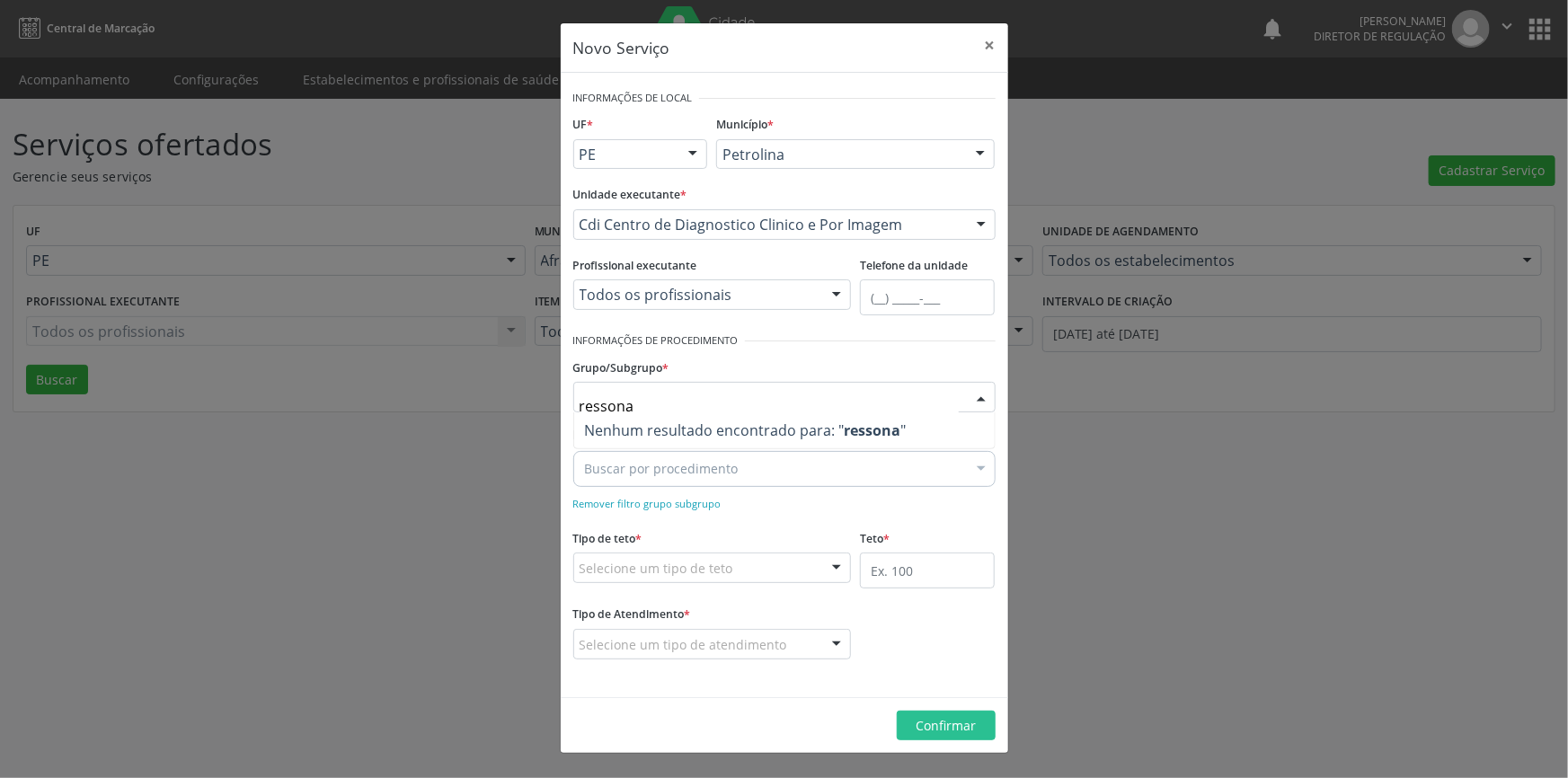
type input "resson"
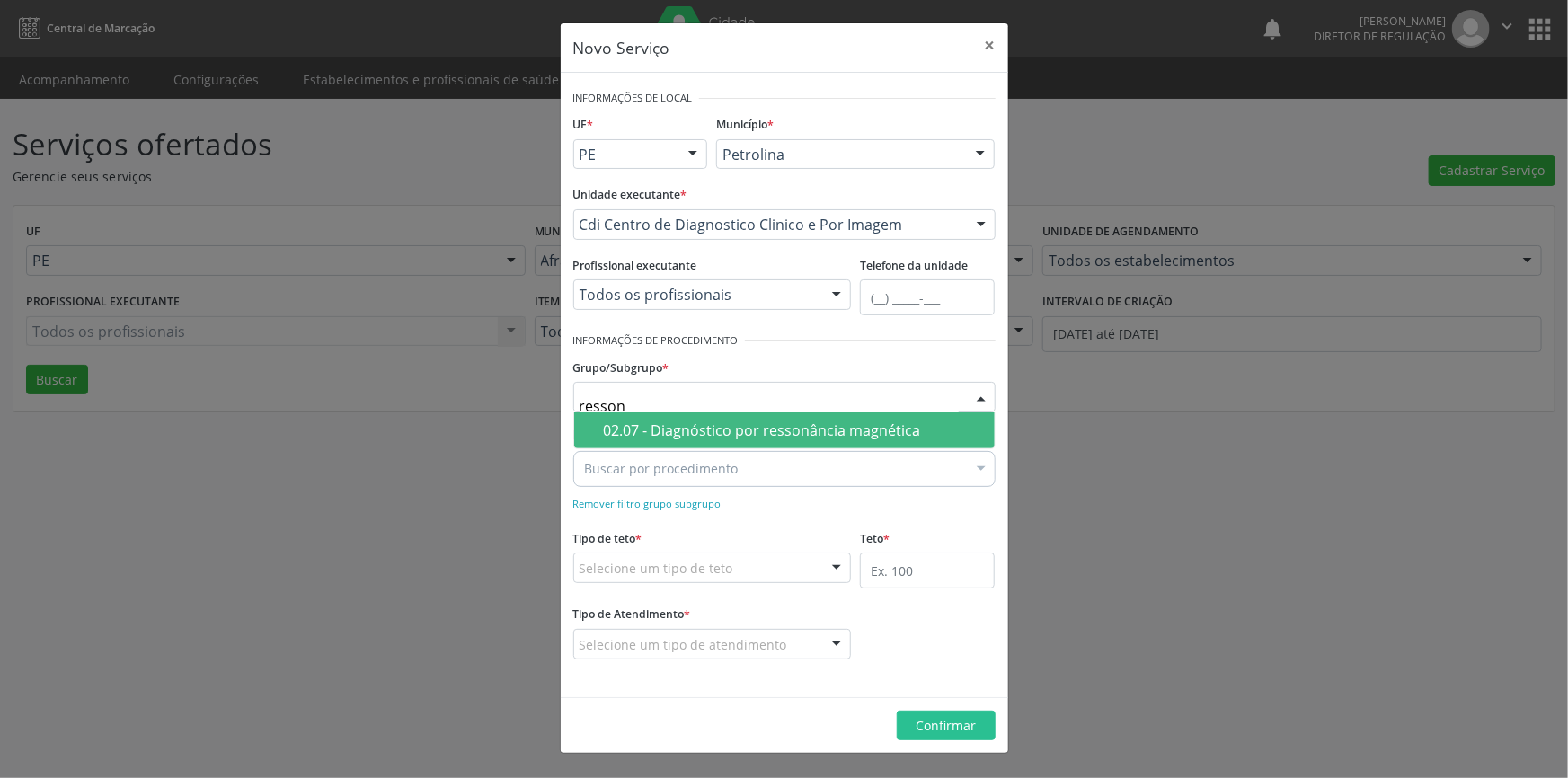
click at [712, 430] on div "02.07 - Diagnóstico por ressonância magnética" at bounding box center [793, 430] width 380 height 14
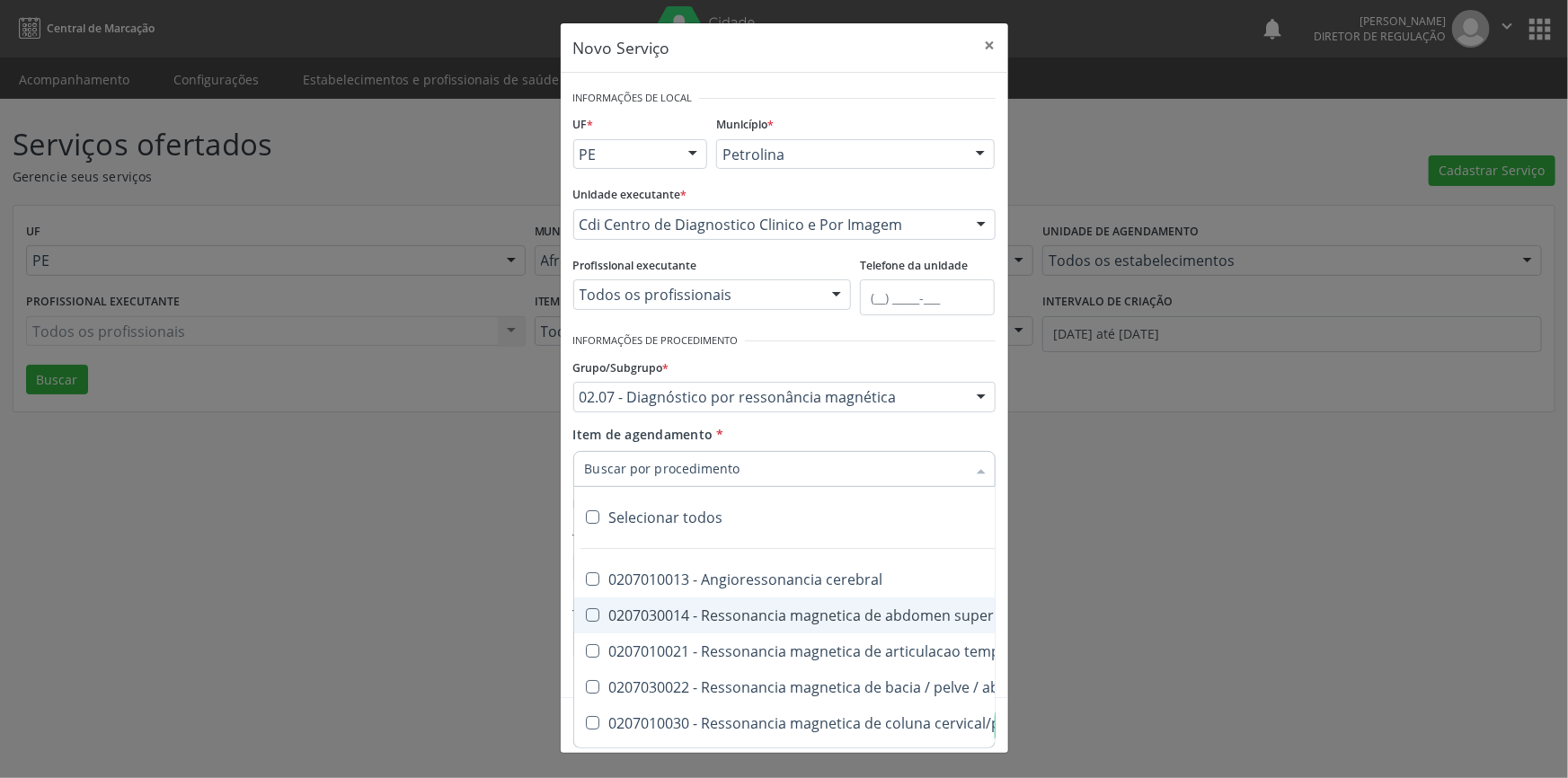
click at [858, 614] on div "0207030014 - Ressonancia magnetica de abdomen superior" at bounding box center [881, 615] width 592 height 14
checkbox superior "true"
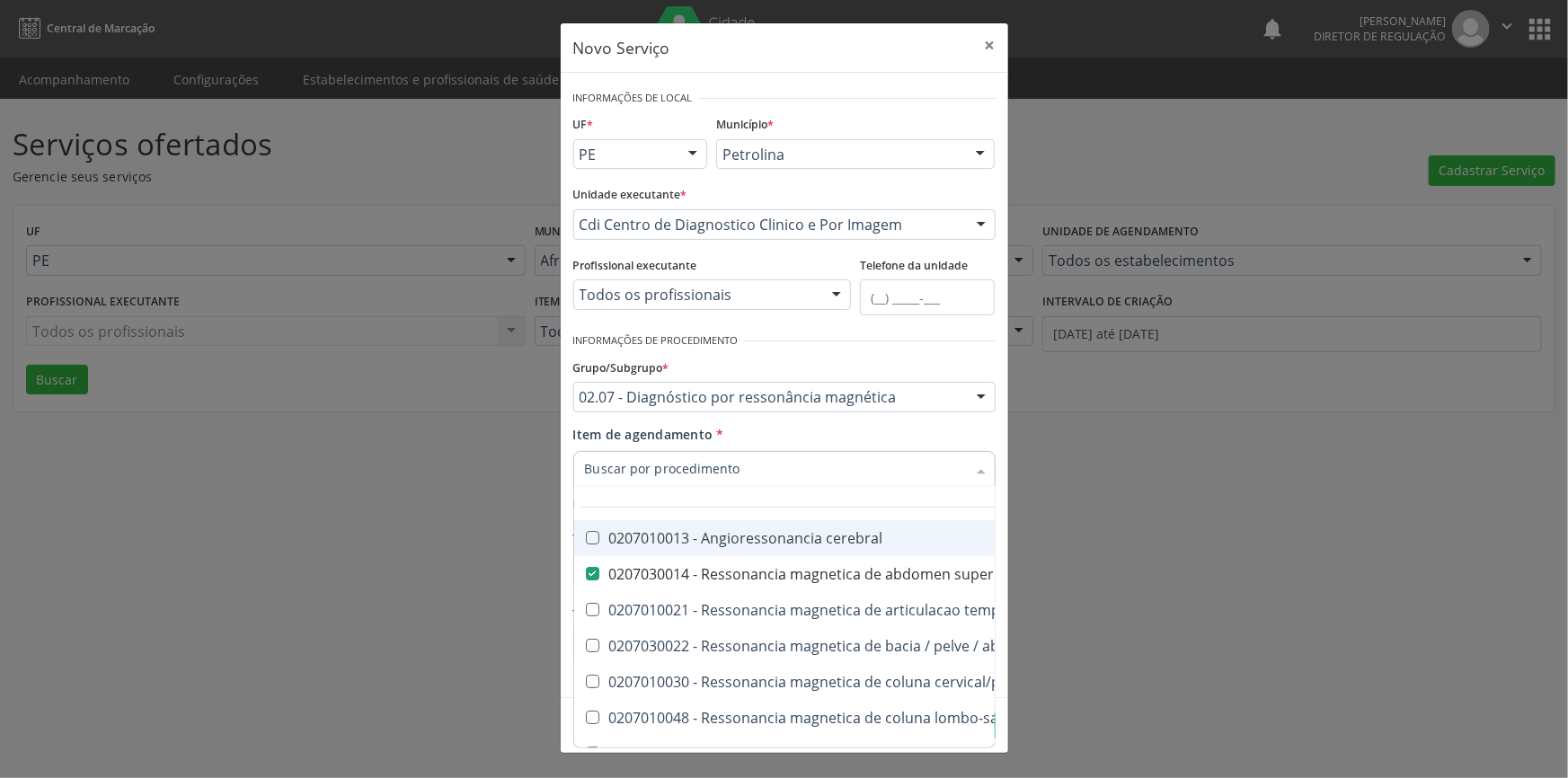
scroll to position [81, 0]
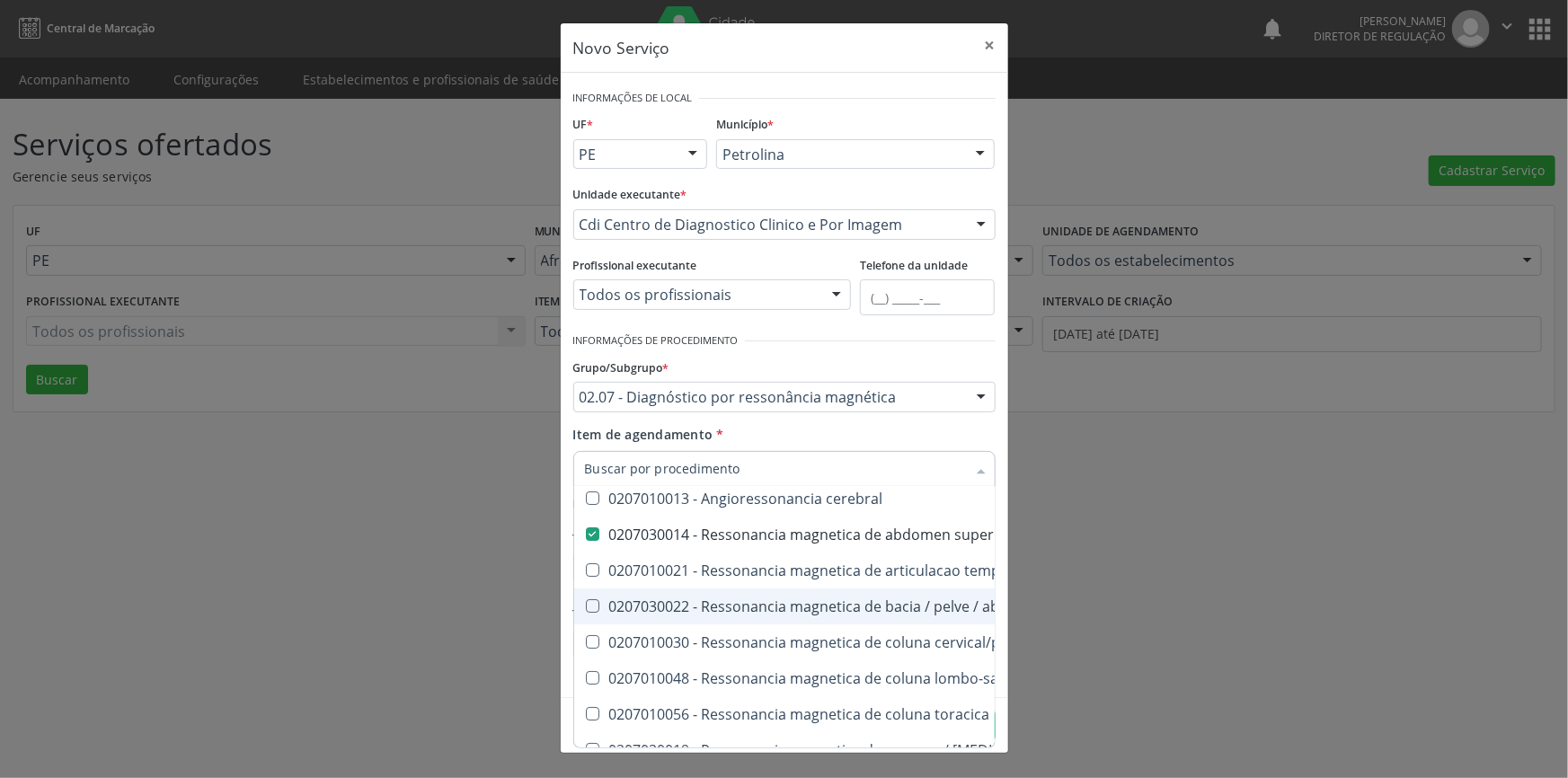
click at [907, 607] on div "0207030022 - Ressonancia magnetica de bacia / pelve / abdomen inferior" at bounding box center [881, 605] width 592 height 14
checkbox inferior "true"
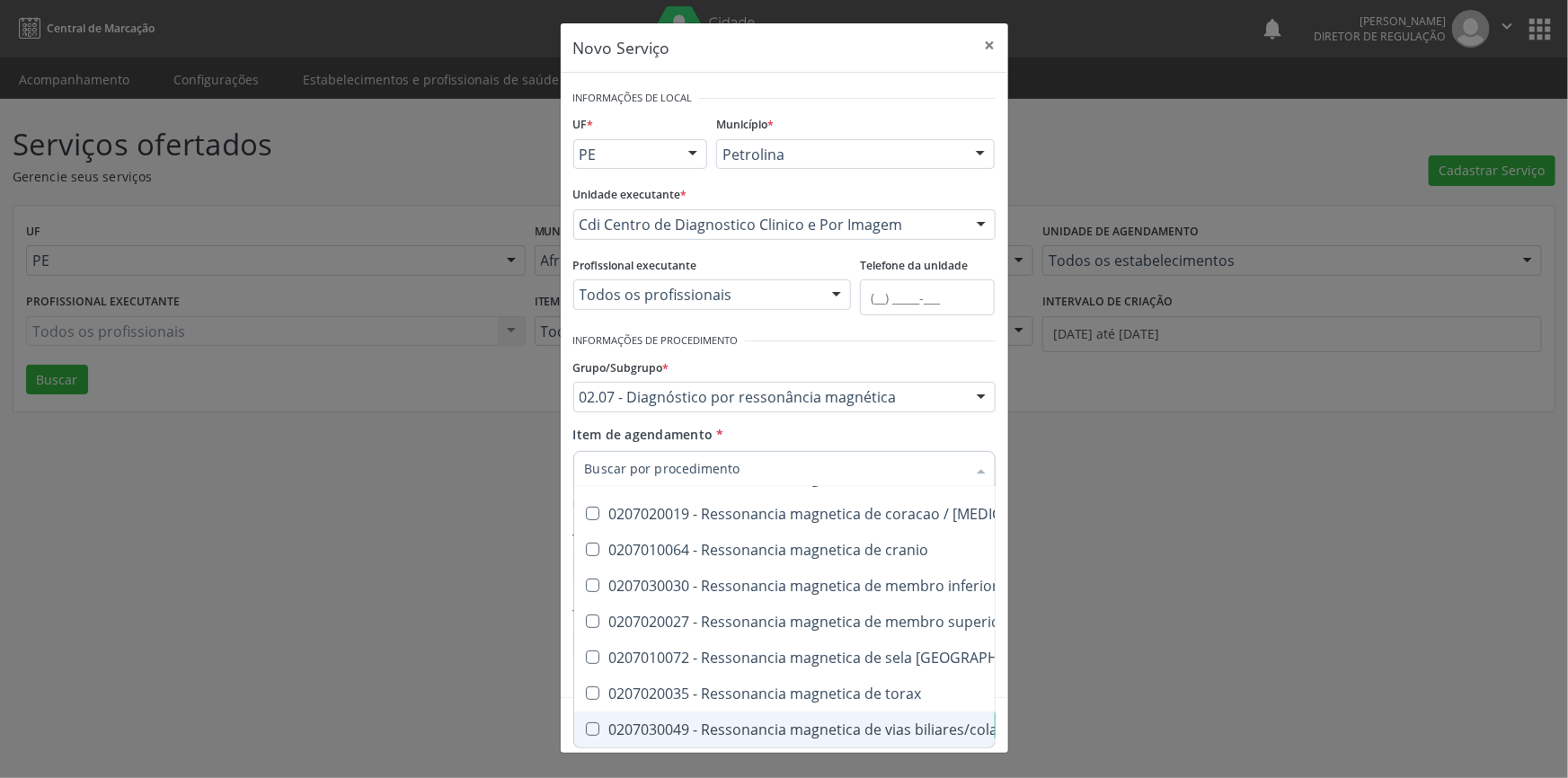
scroll to position [329, 0]
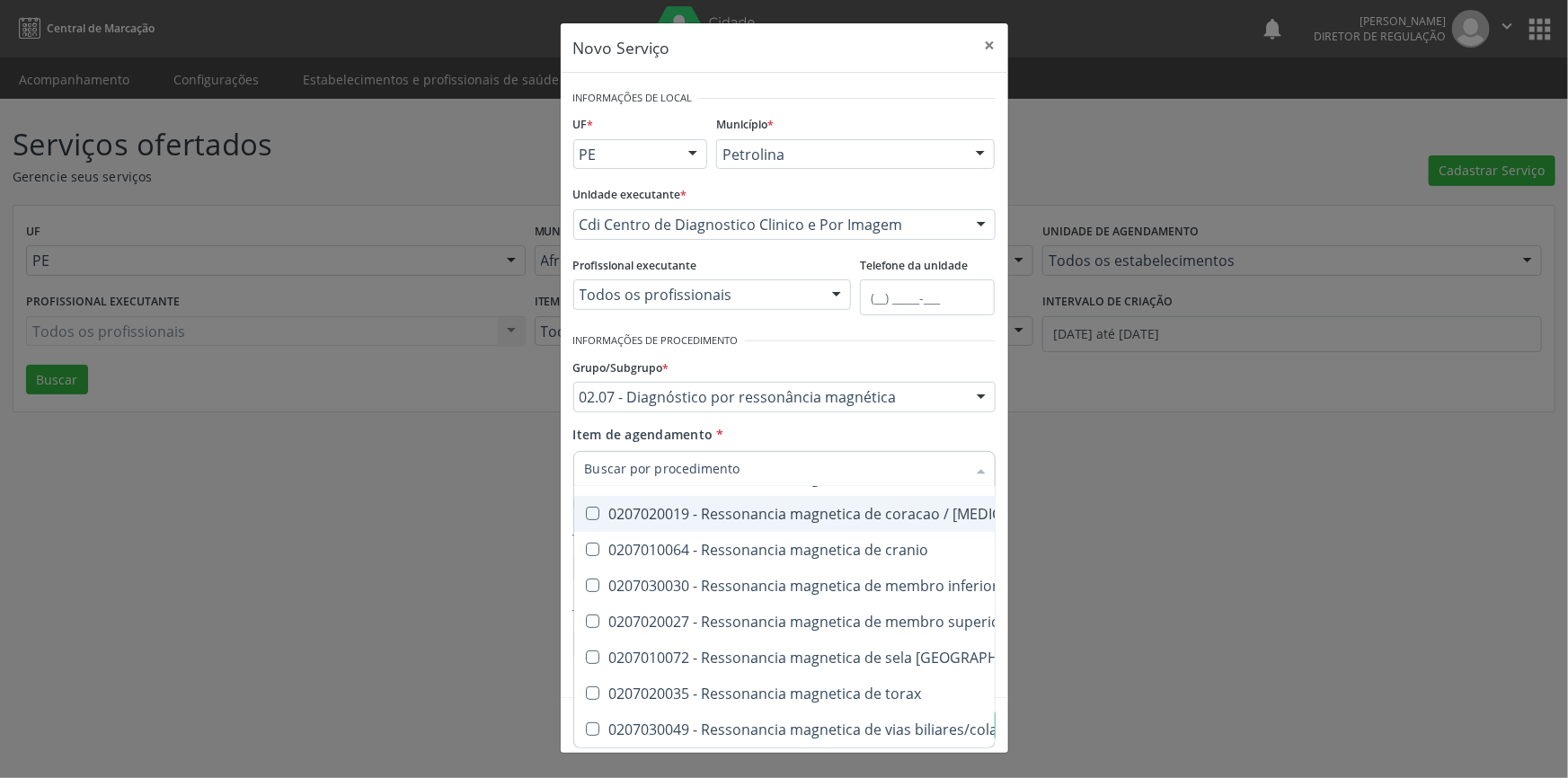
checkbox \(bilateral\) "true"
click at [765, 431] on div "Item de agendamento * Desfazer seleção 0207010013 - Angioressonancia cerebral 0…" at bounding box center [784, 453] width 423 height 57
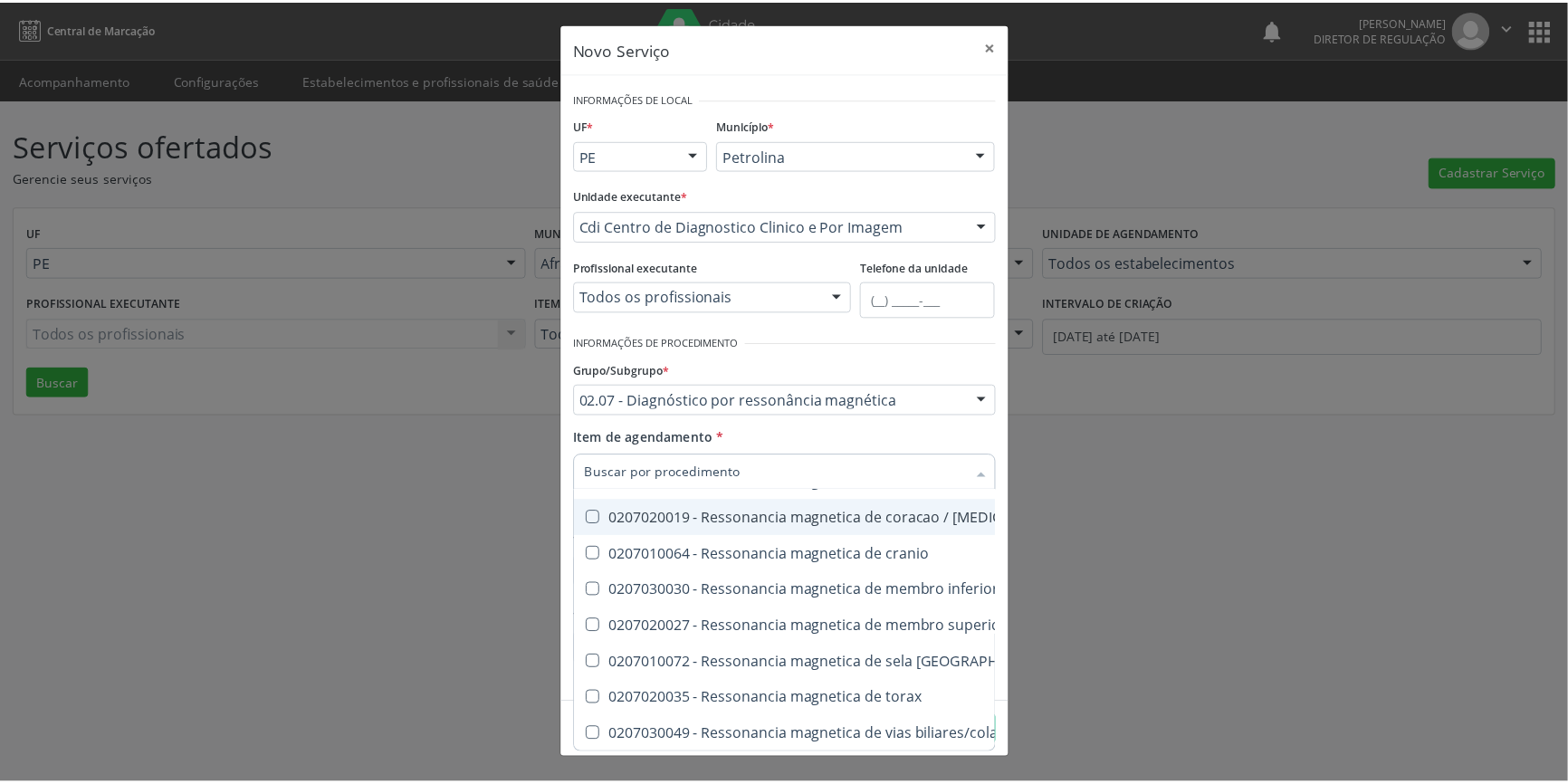
scroll to position [0, 0]
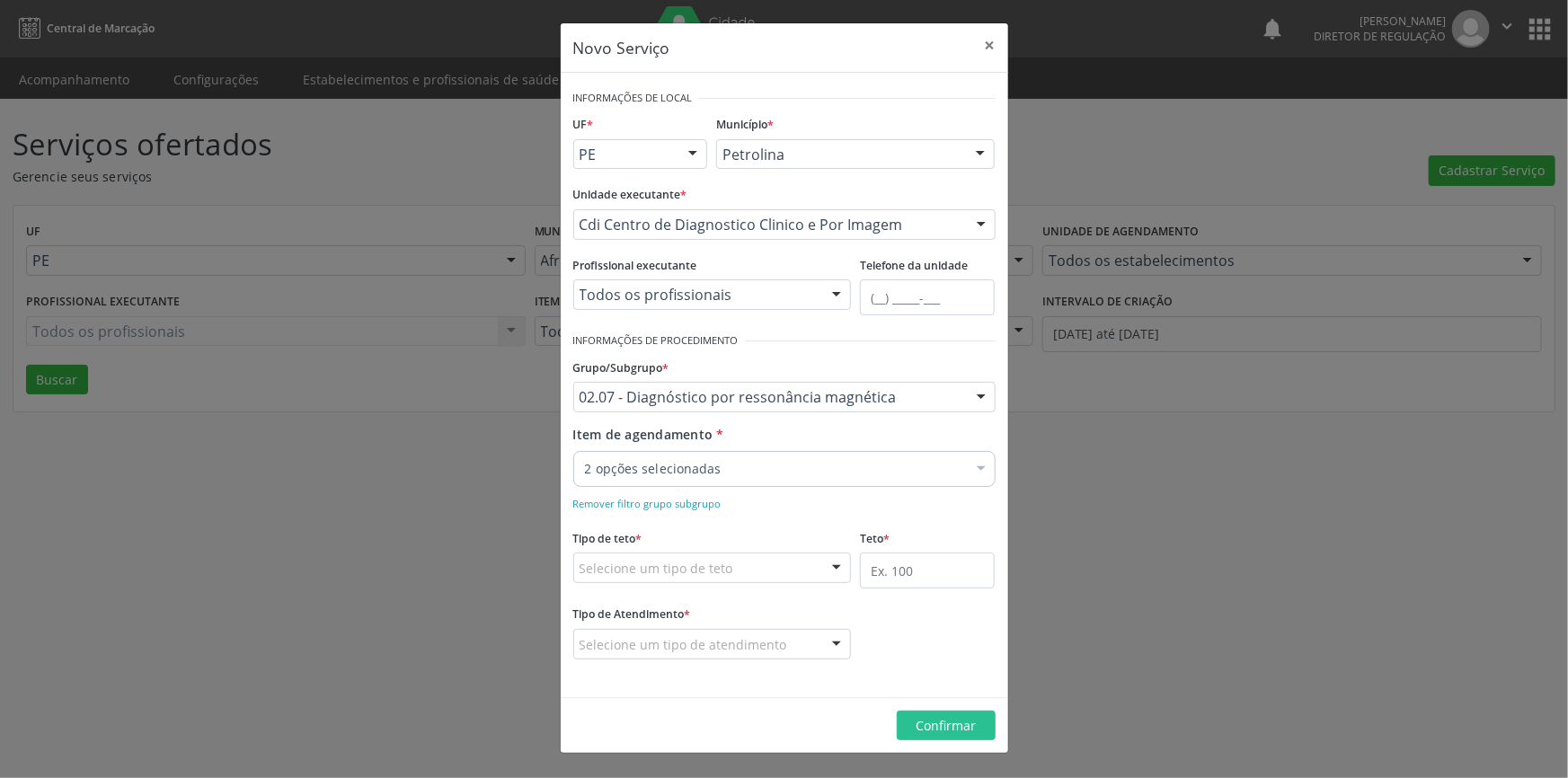
click at [736, 570] on div "Selecione um tipo de teto" at bounding box center [712, 567] width 279 height 31
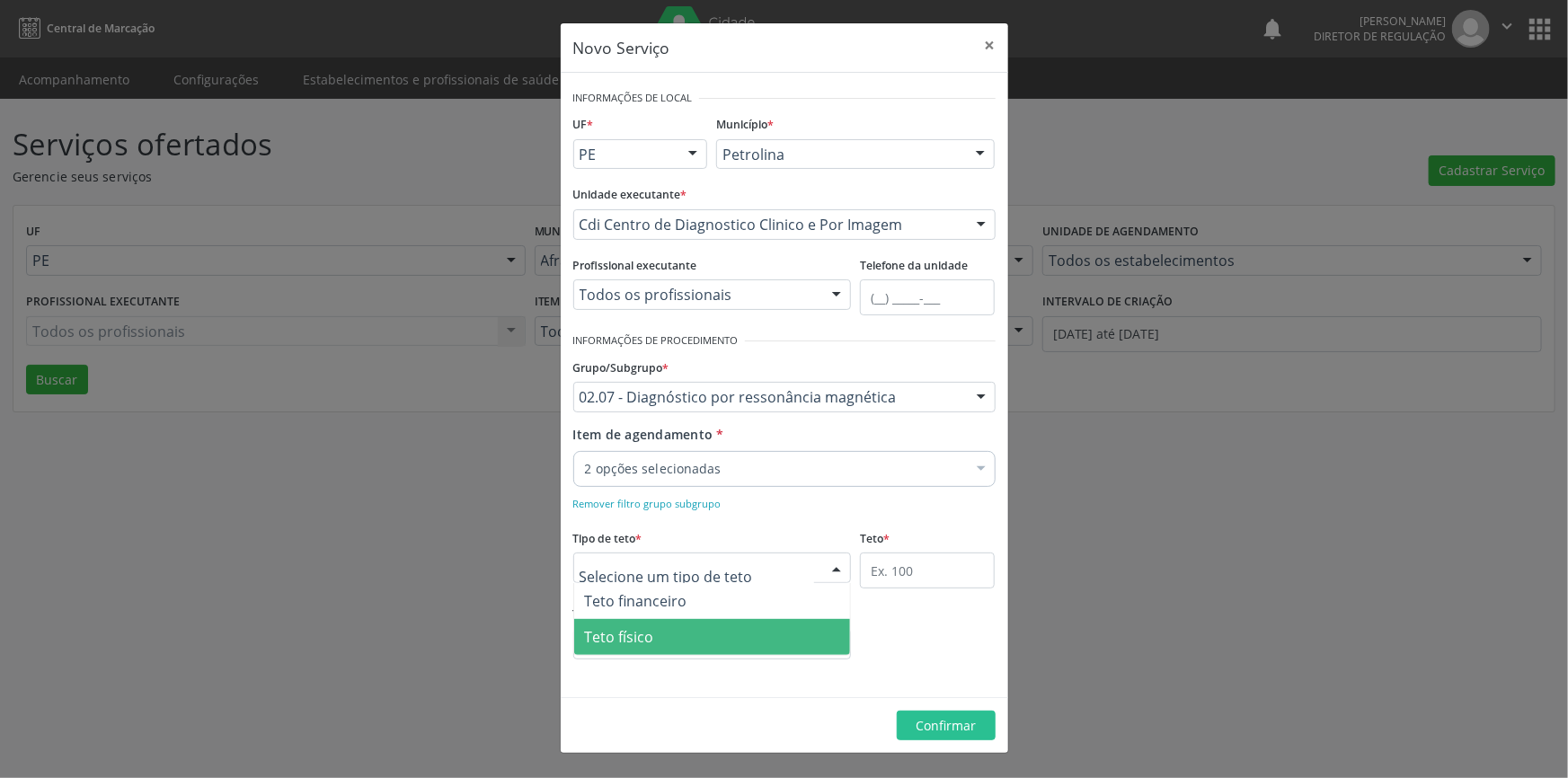
click at [719, 637] on span "Teto físico" at bounding box center [712, 637] width 277 height 36
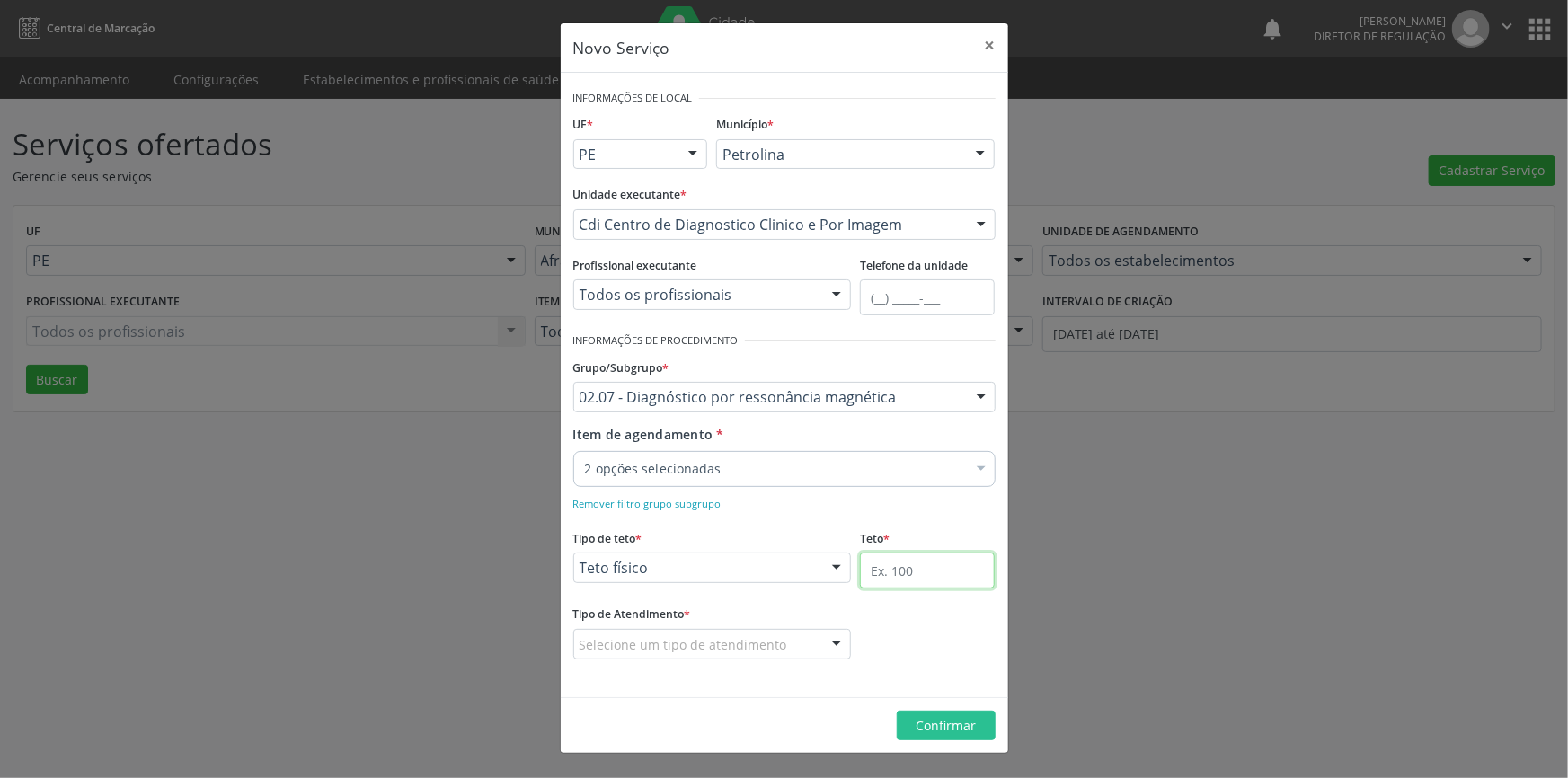
click at [883, 564] on input "text" at bounding box center [927, 570] width 135 height 36
type input "2"
click at [796, 639] on div "Selecione um tipo de atendimento" at bounding box center [712, 643] width 279 height 31
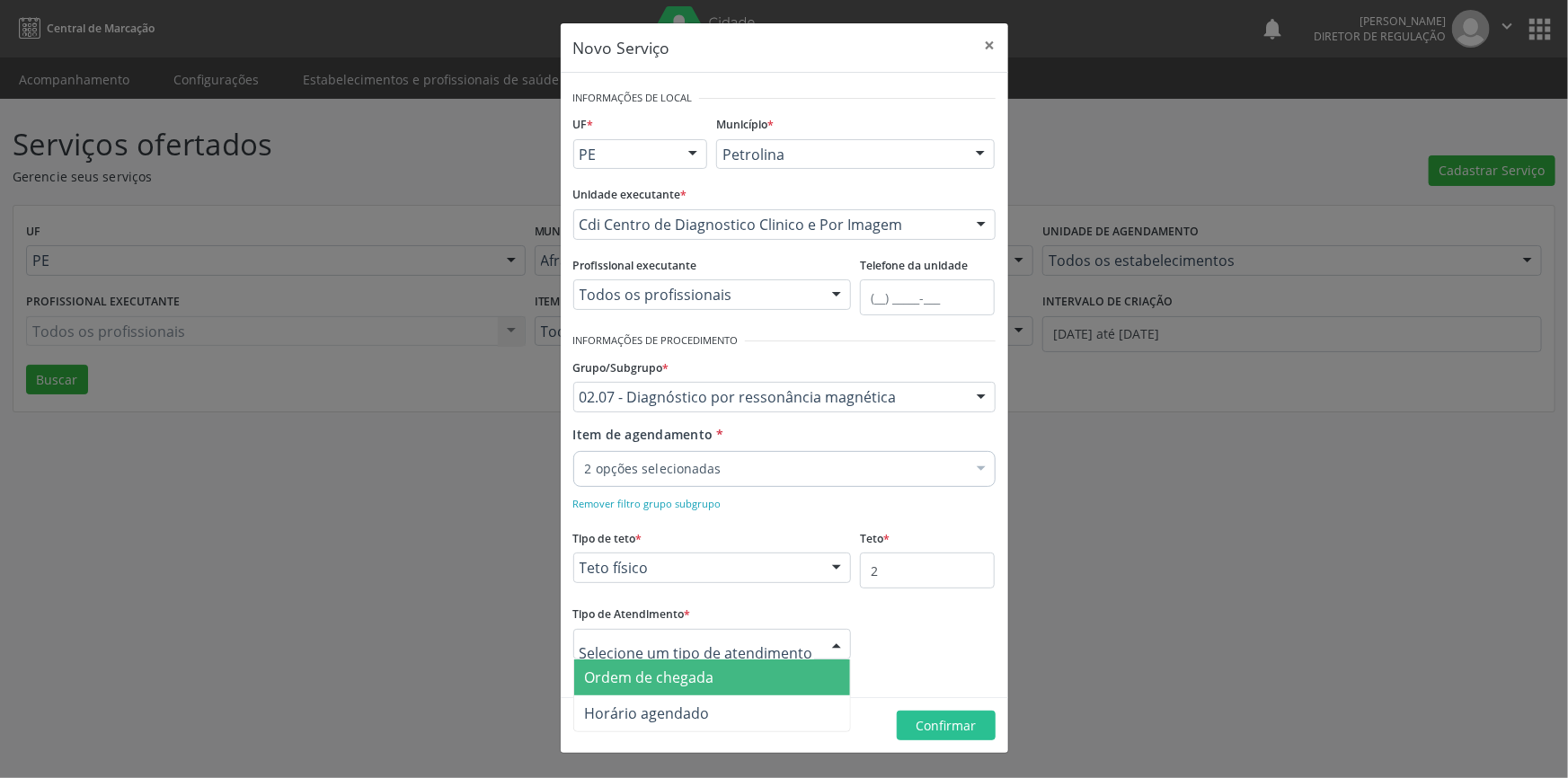
click at [719, 668] on span "Ordem de chegada" at bounding box center [712, 677] width 277 height 36
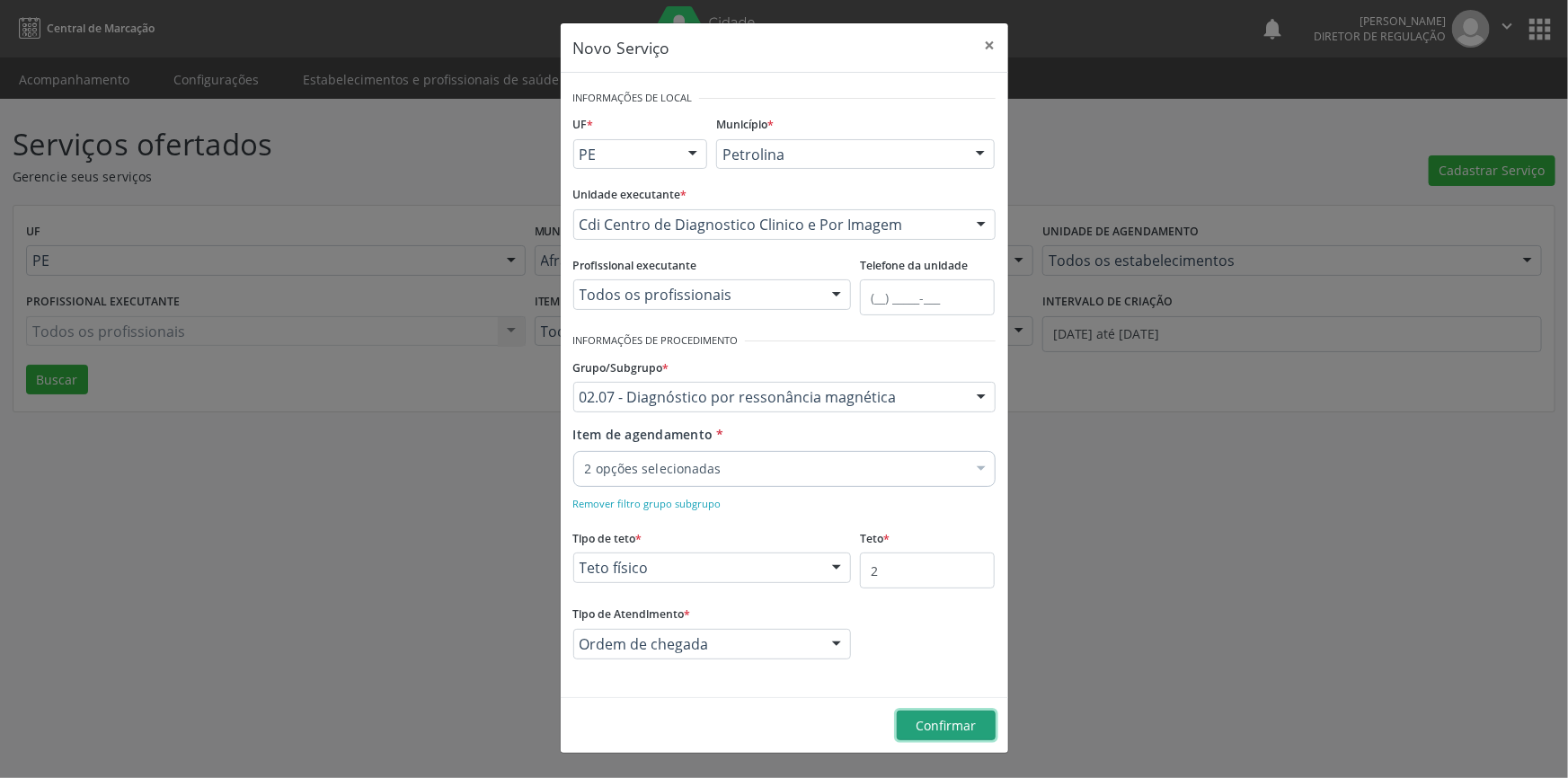
click at [944, 720] on span "Confirmar" at bounding box center [946, 725] width 60 height 17
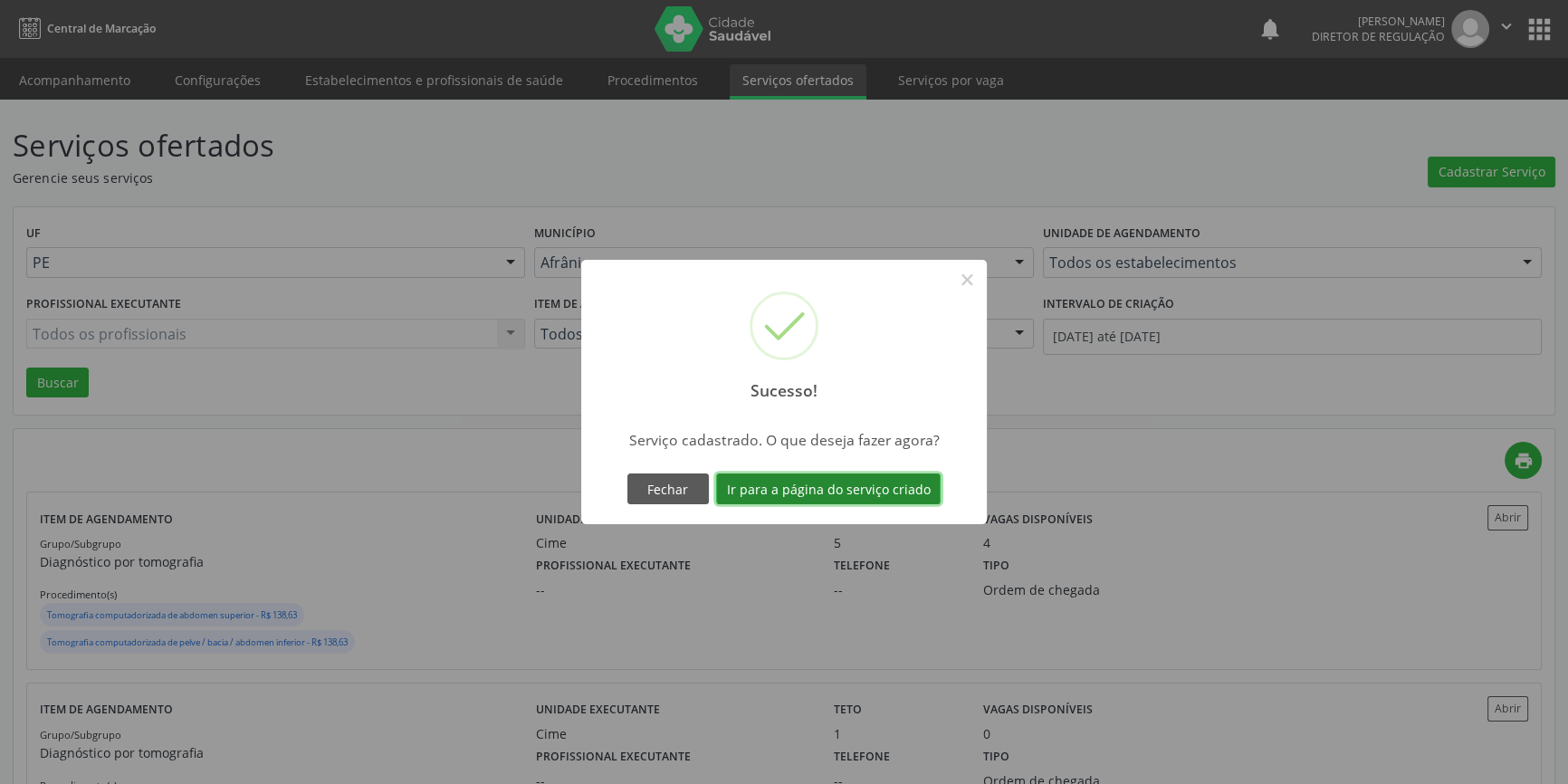
click at [866, 486] on button "Ir para a página do serviço criado" at bounding box center [828, 488] width 225 height 31
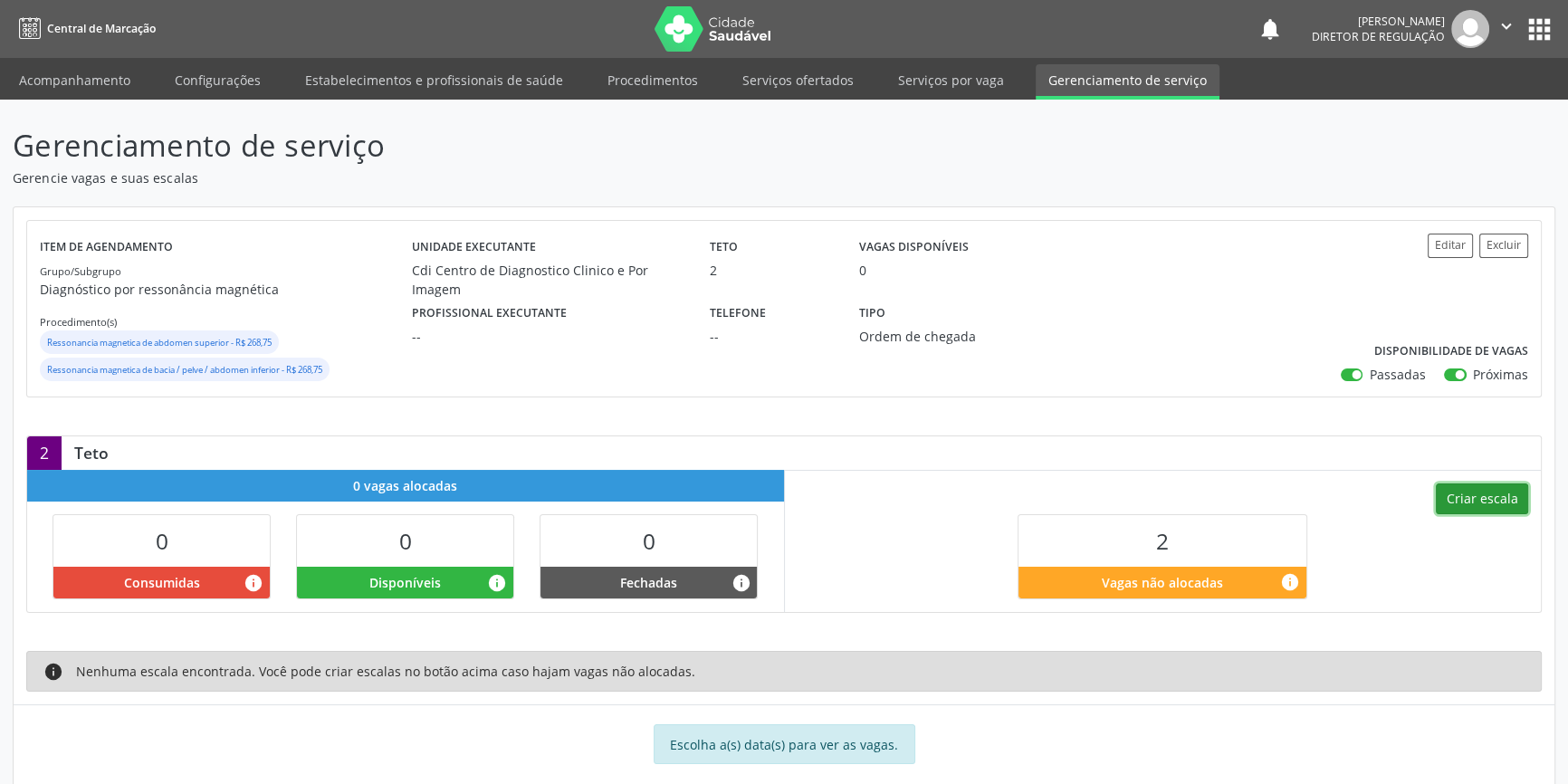
click at [1494, 501] on button "Criar escala" at bounding box center [1482, 499] width 93 height 31
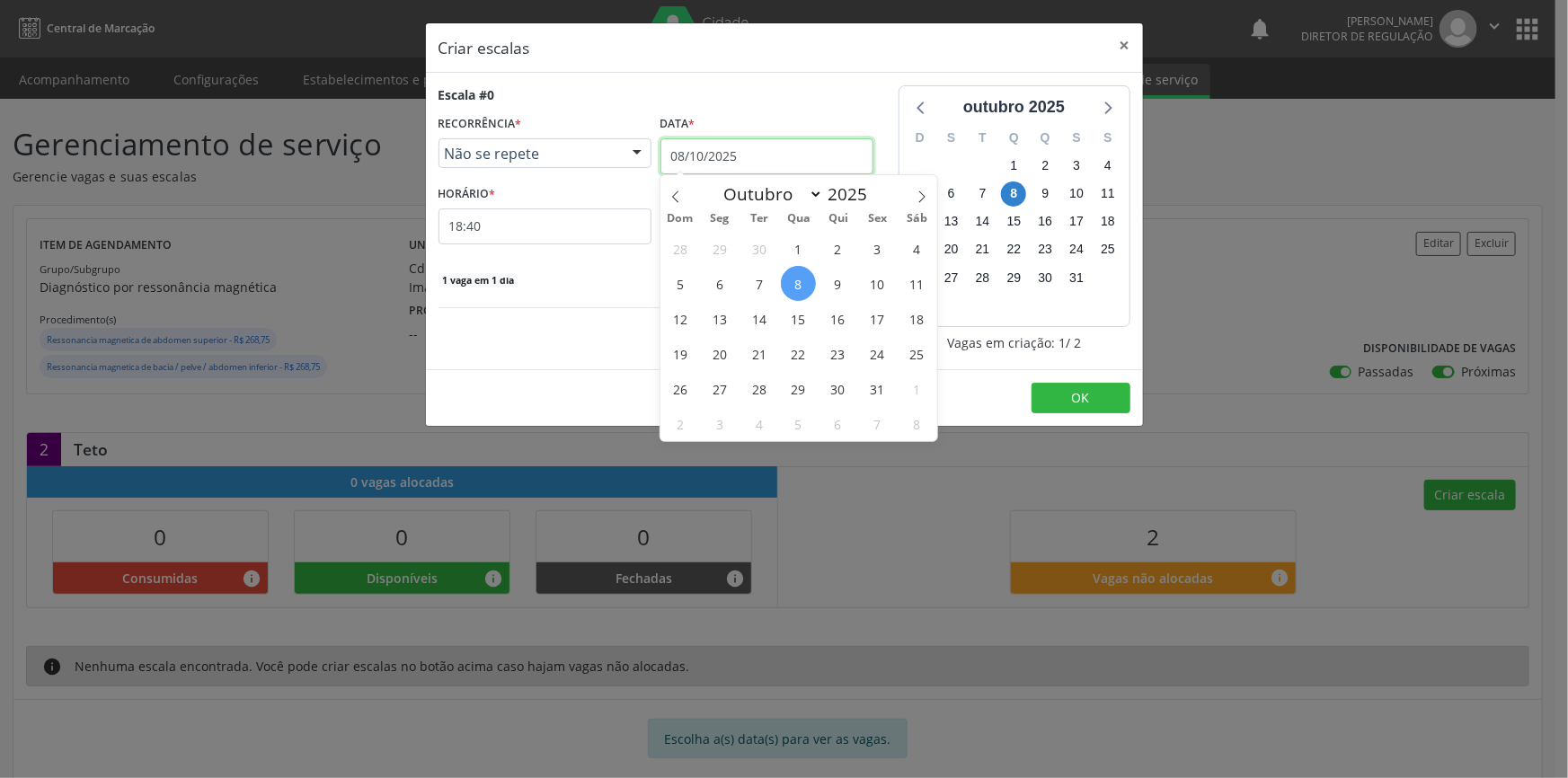
click at [826, 158] on input "08/10/2025" at bounding box center [766, 156] width 213 height 36
click at [838, 321] on span "16" at bounding box center [838, 318] width 35 height 35
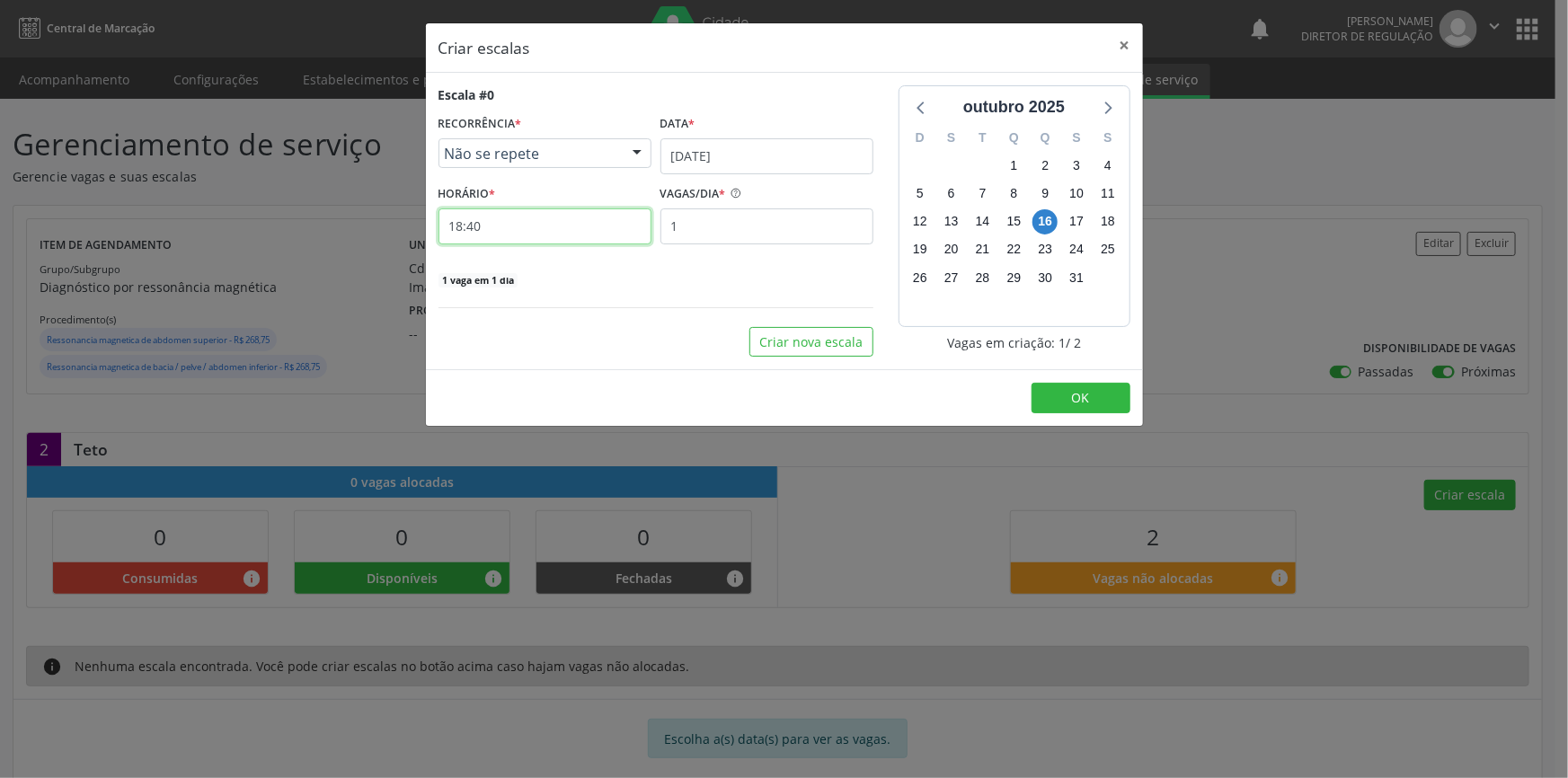
click at [603, 234] on input "18:40" at bounding box center [544, 226] width 213 height 36
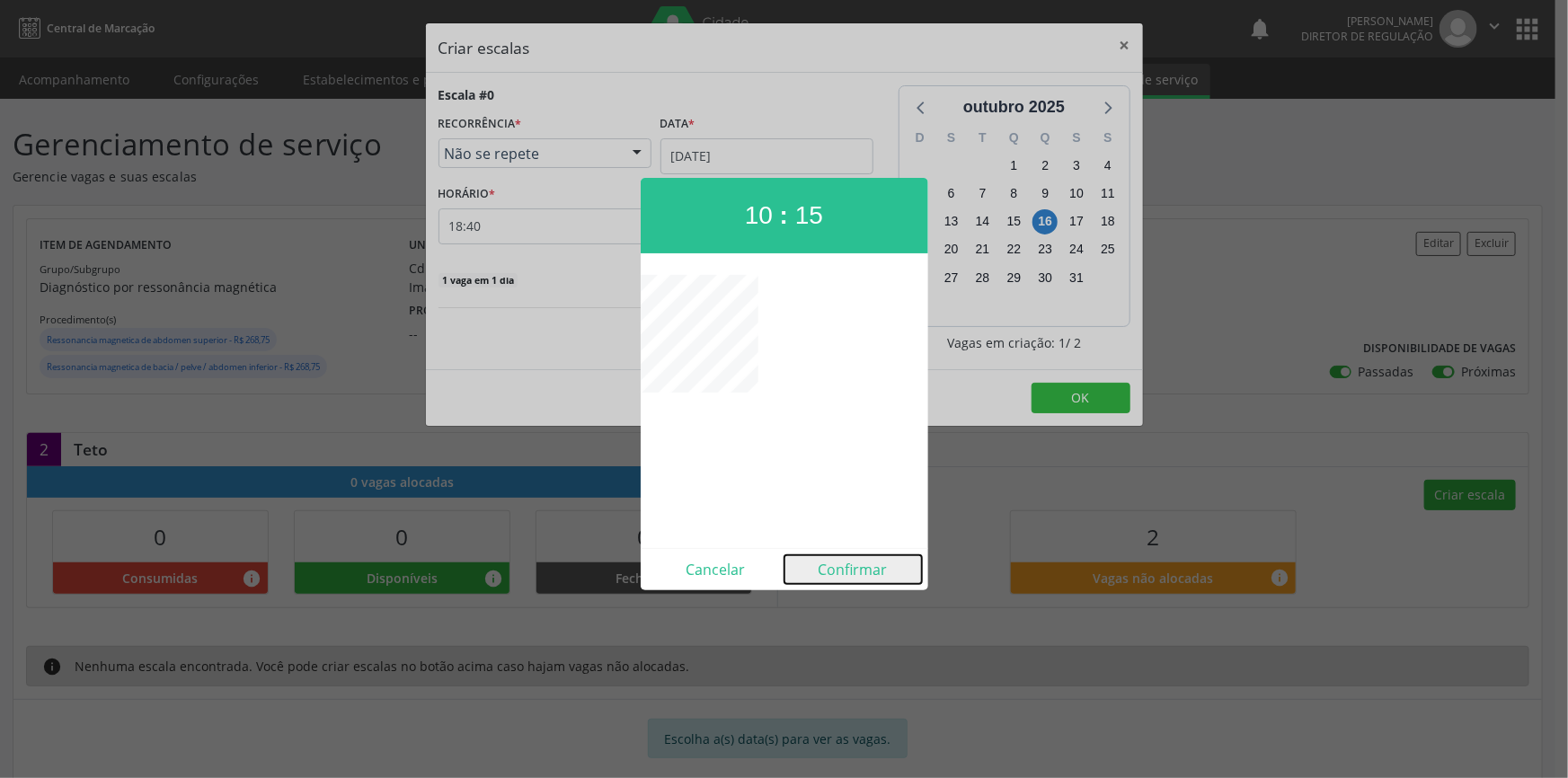
click at [858, 573] on button "Confirmar" at bounding box center [854, 569] width 137 height 29
type input "10:15"
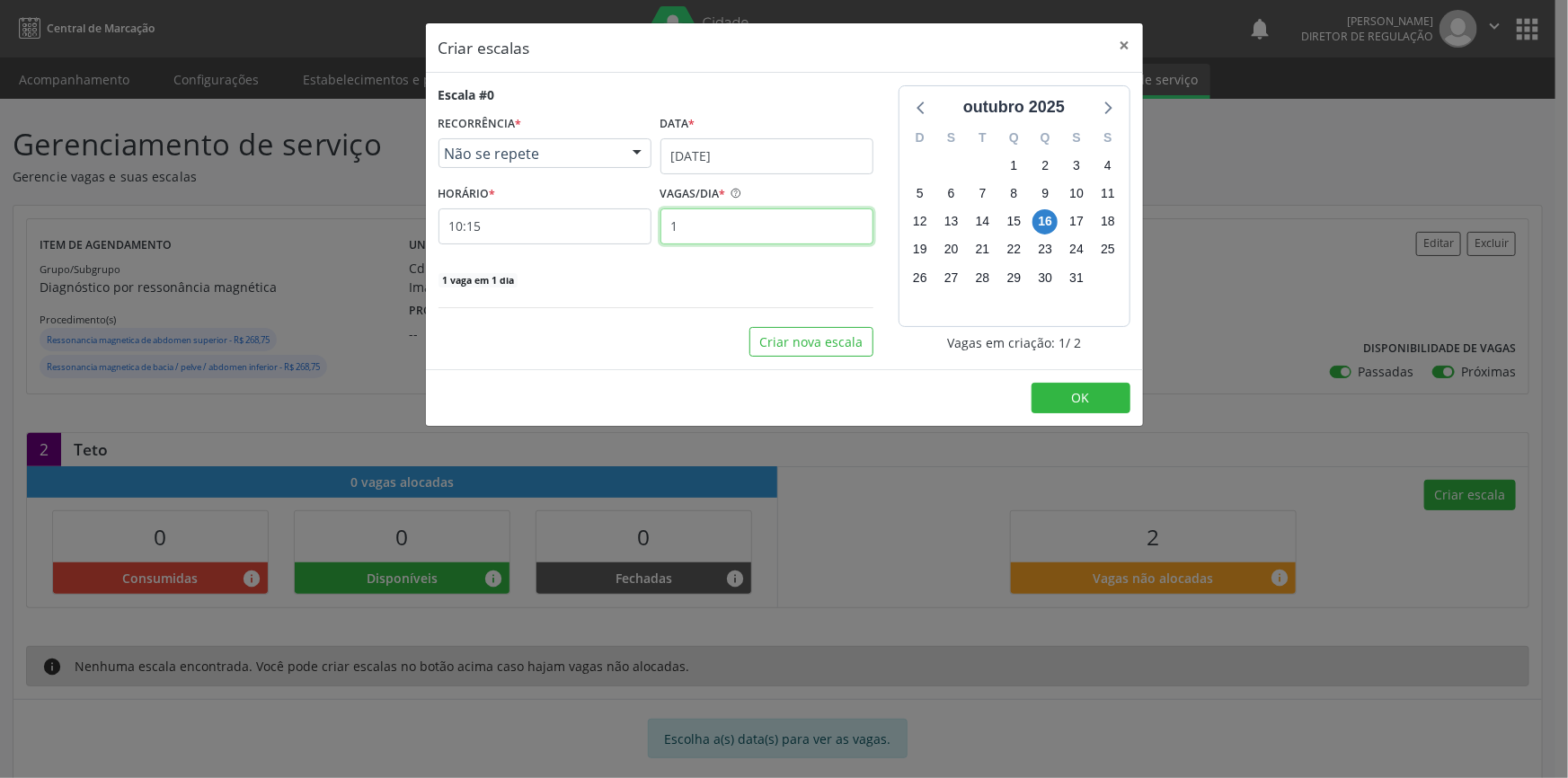
click at [801, 224] on input "1" at bounding box center [766, 226] width 213 height 36
type input "2"
click at [1092, 394] on button "OK" at bounding box center [1081, 397] width 98 height 31
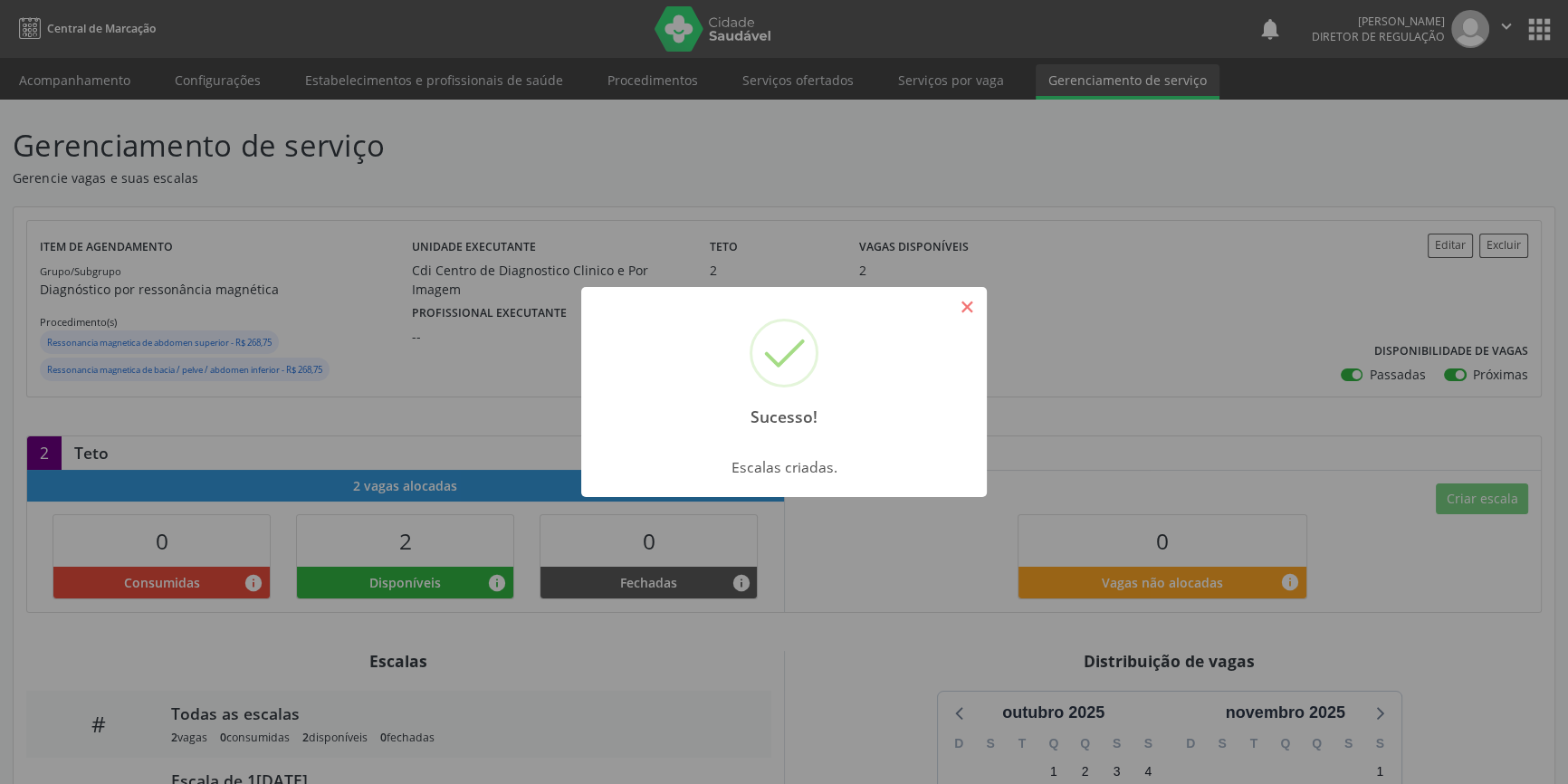
click at [967, 307] on button "×" at bounding box center [967, 306] width 31 height 31
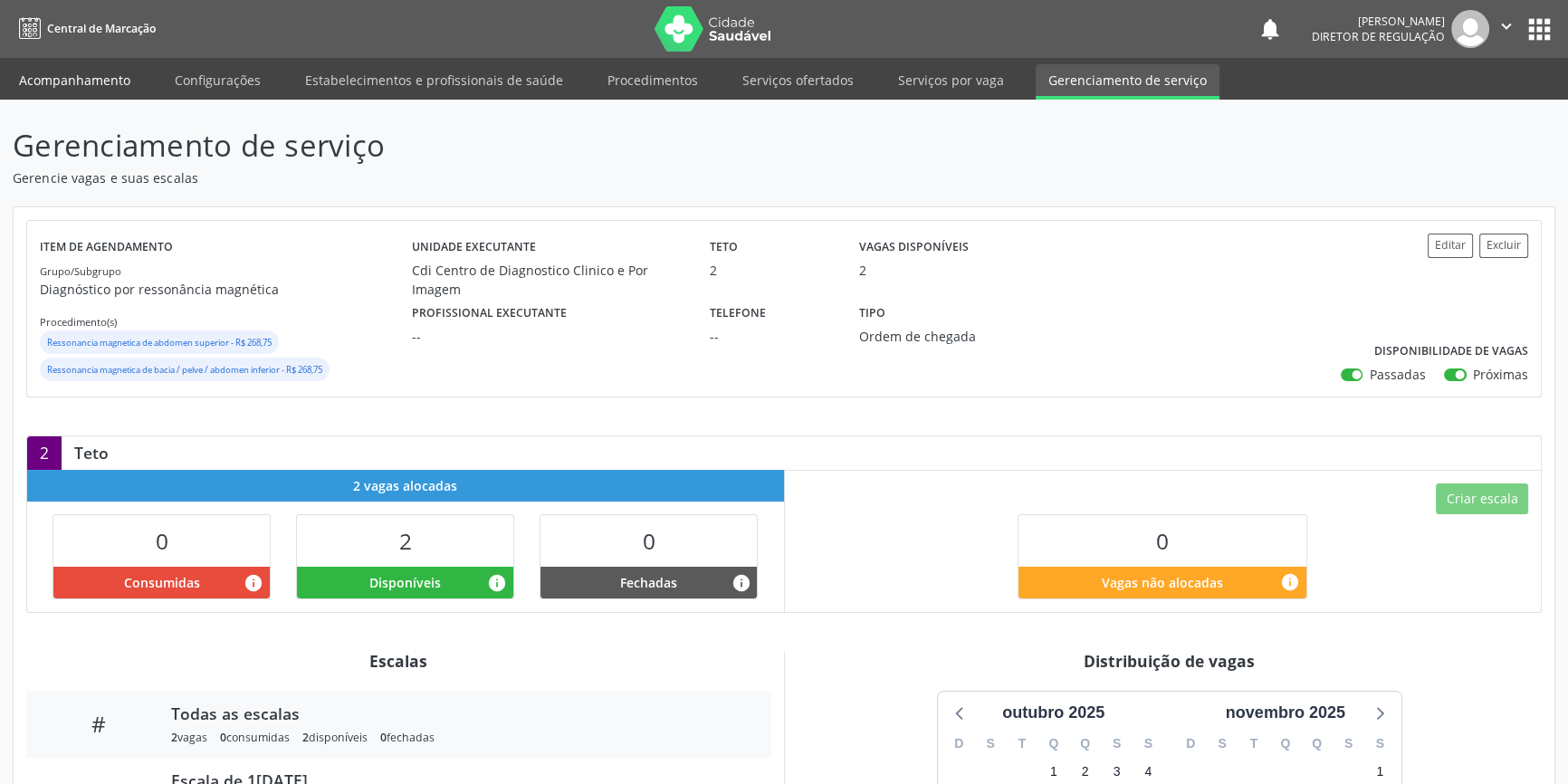
click at [102, 89] on link "Acompanhamento" at bounding box center [75, 80] width 137 height 32
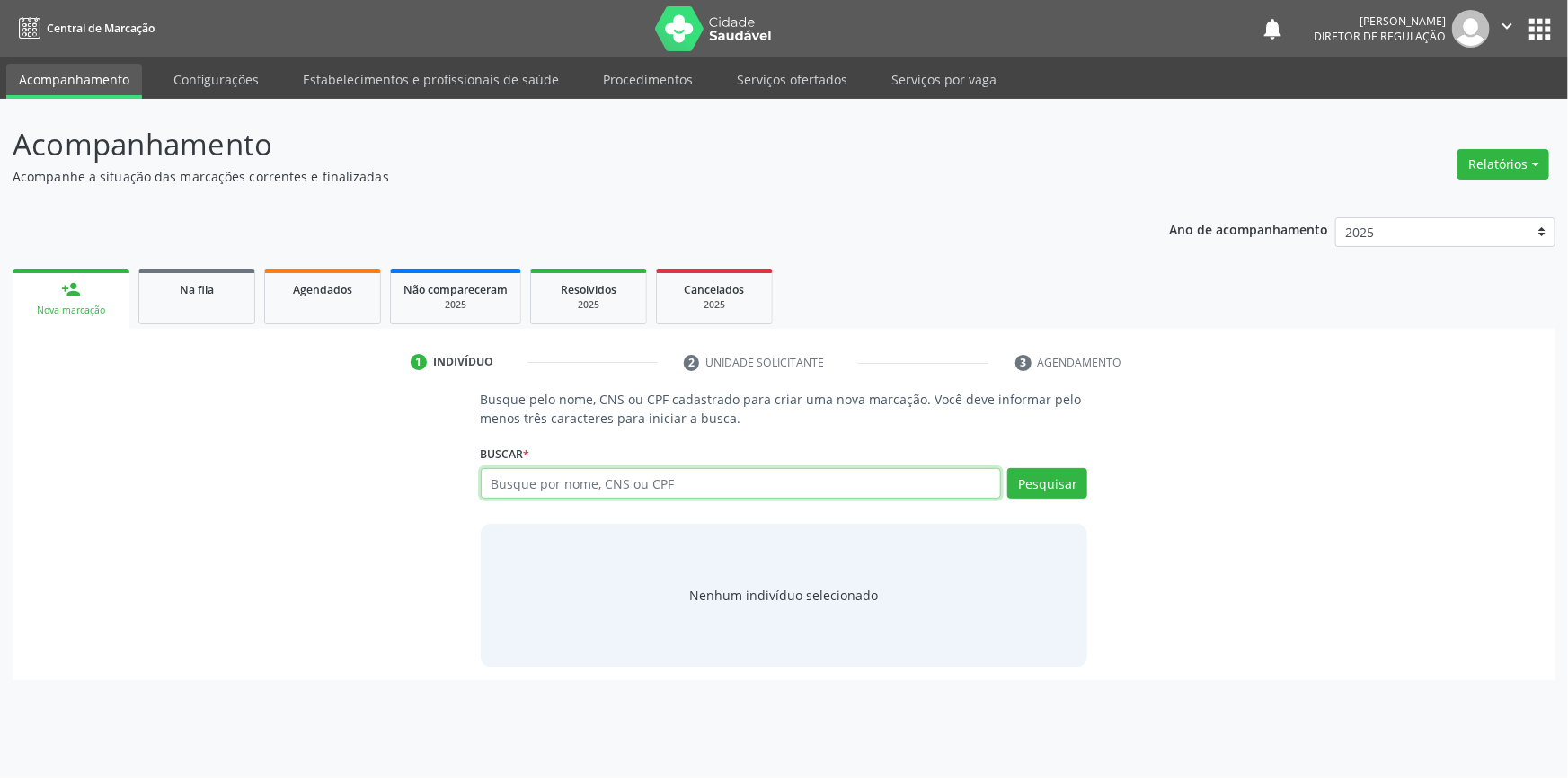
click at [503, 482] on input "text" at bounding box center [741, 483] width 521 height 31
type input "704200268297687"
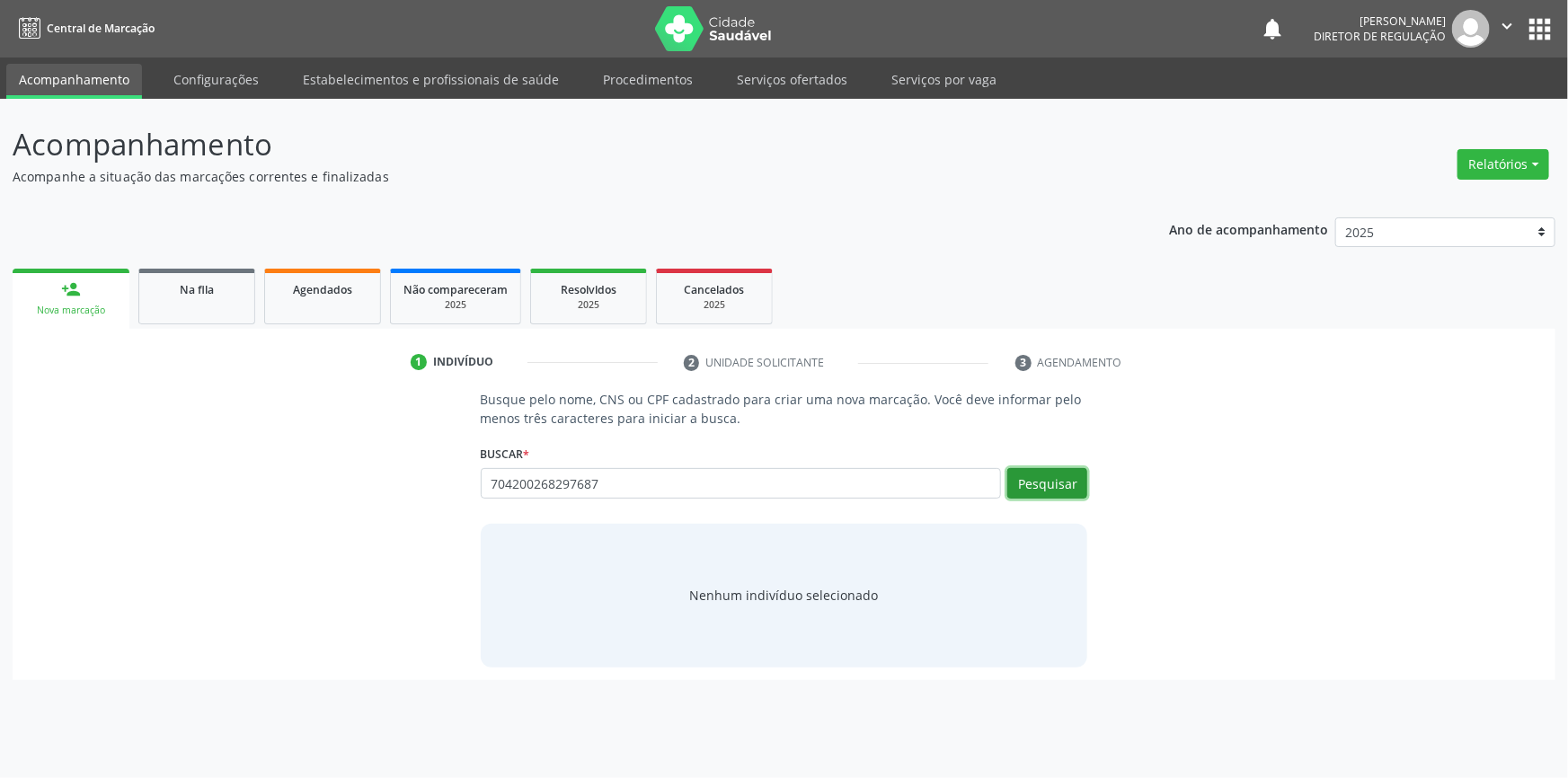
click at [1052, 480] on button "Pesquisar" at bounding box center [1047, 483] width 80 height 31
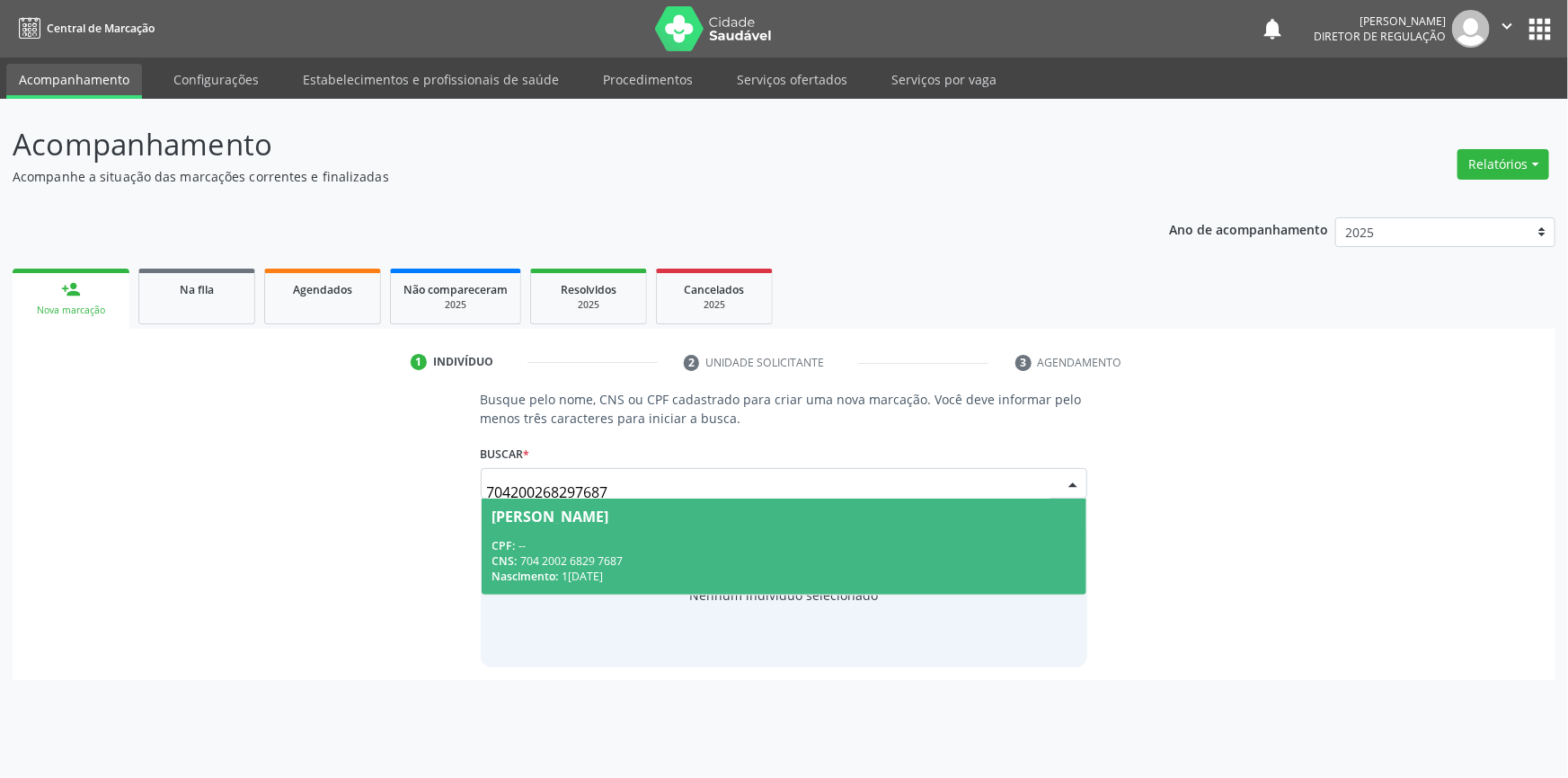
click at [799, 556] on div "CNS: 704 2002 6829 7687" at bounding box center [784, 561] width 584 height 15
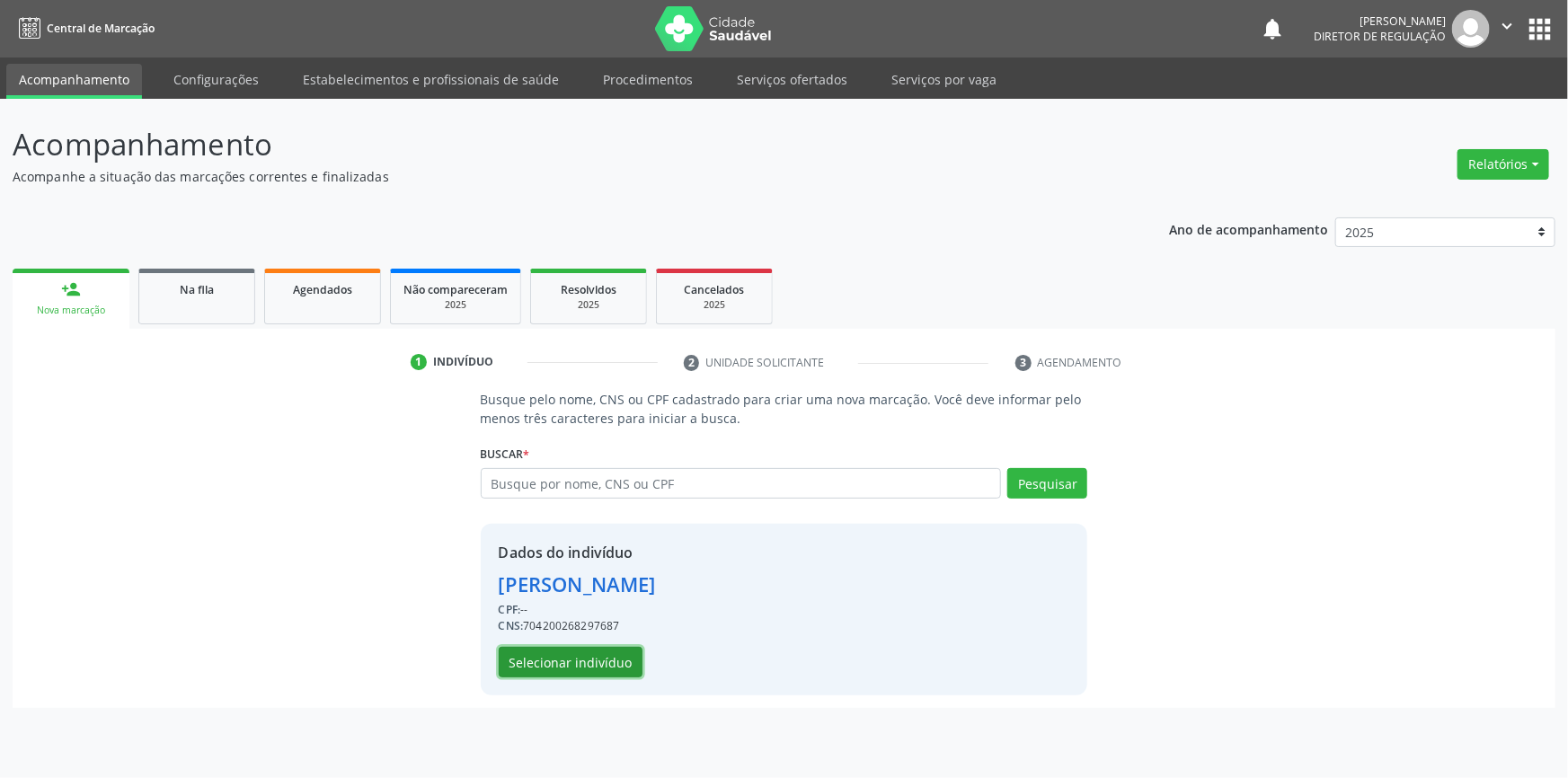
click at [614, 666] on button "Selecionar indivíduo" at bounding box center [570, 661] width 144 height 31
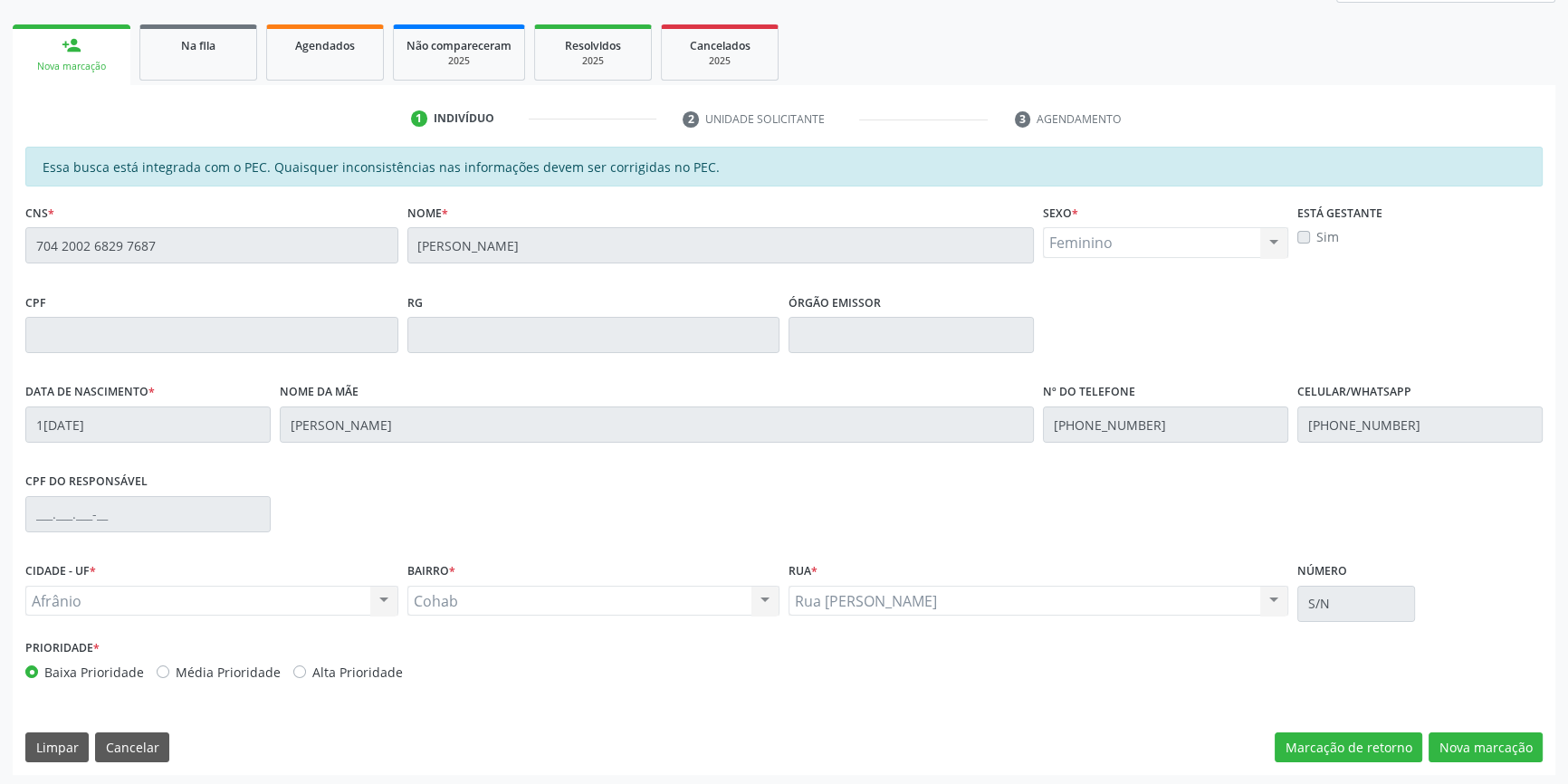
scroll to position [248, 0]
click at [1478, 742] on button "Nova marcação" at bounding box center [1486, 746] width 114 height 31
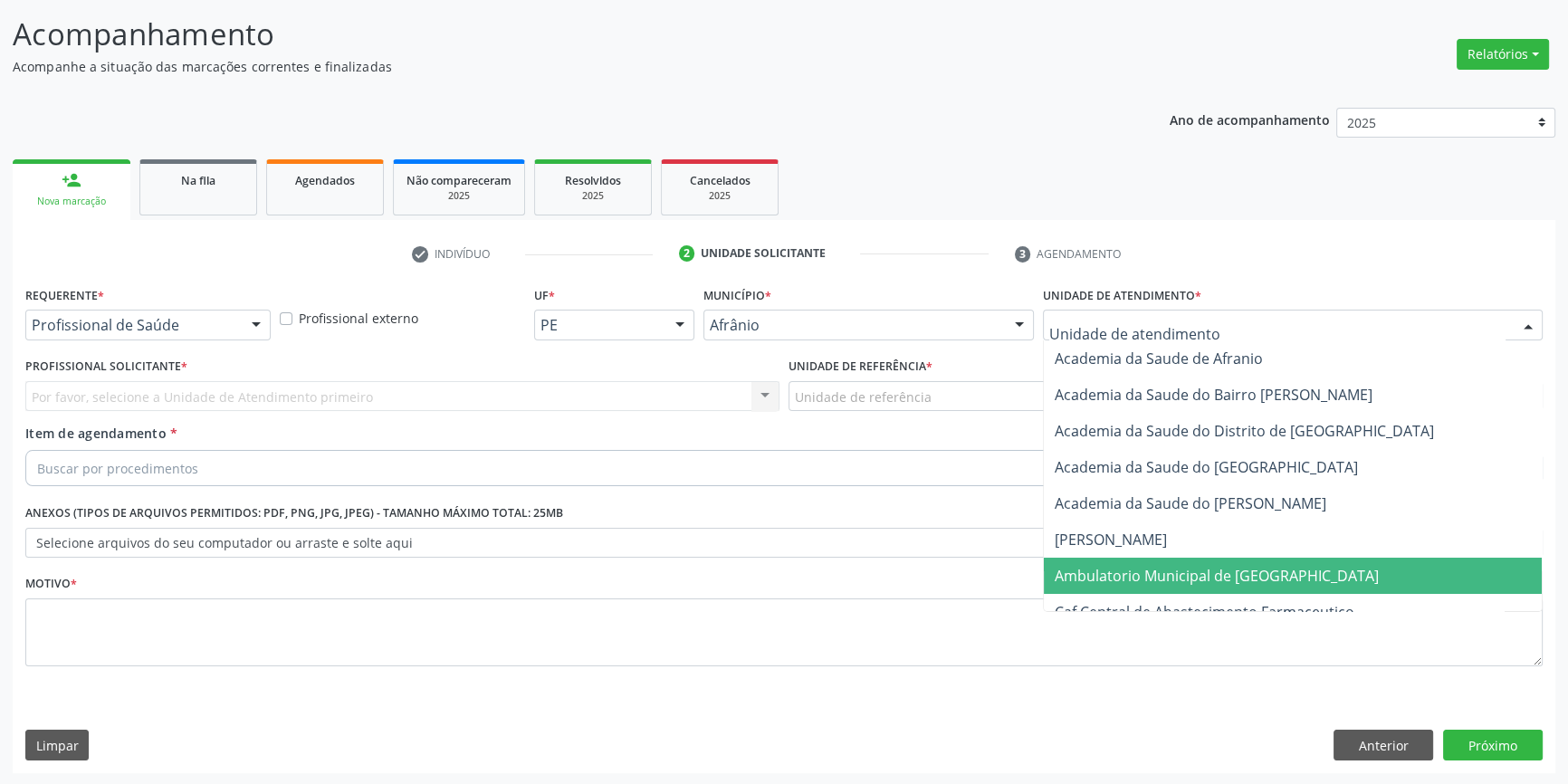
click at [1160, 580] on span "Ambulatorio Municipal de [GEOGRAPHIC_DATA]" at bounding box center [1217, 575] width 324 height 20
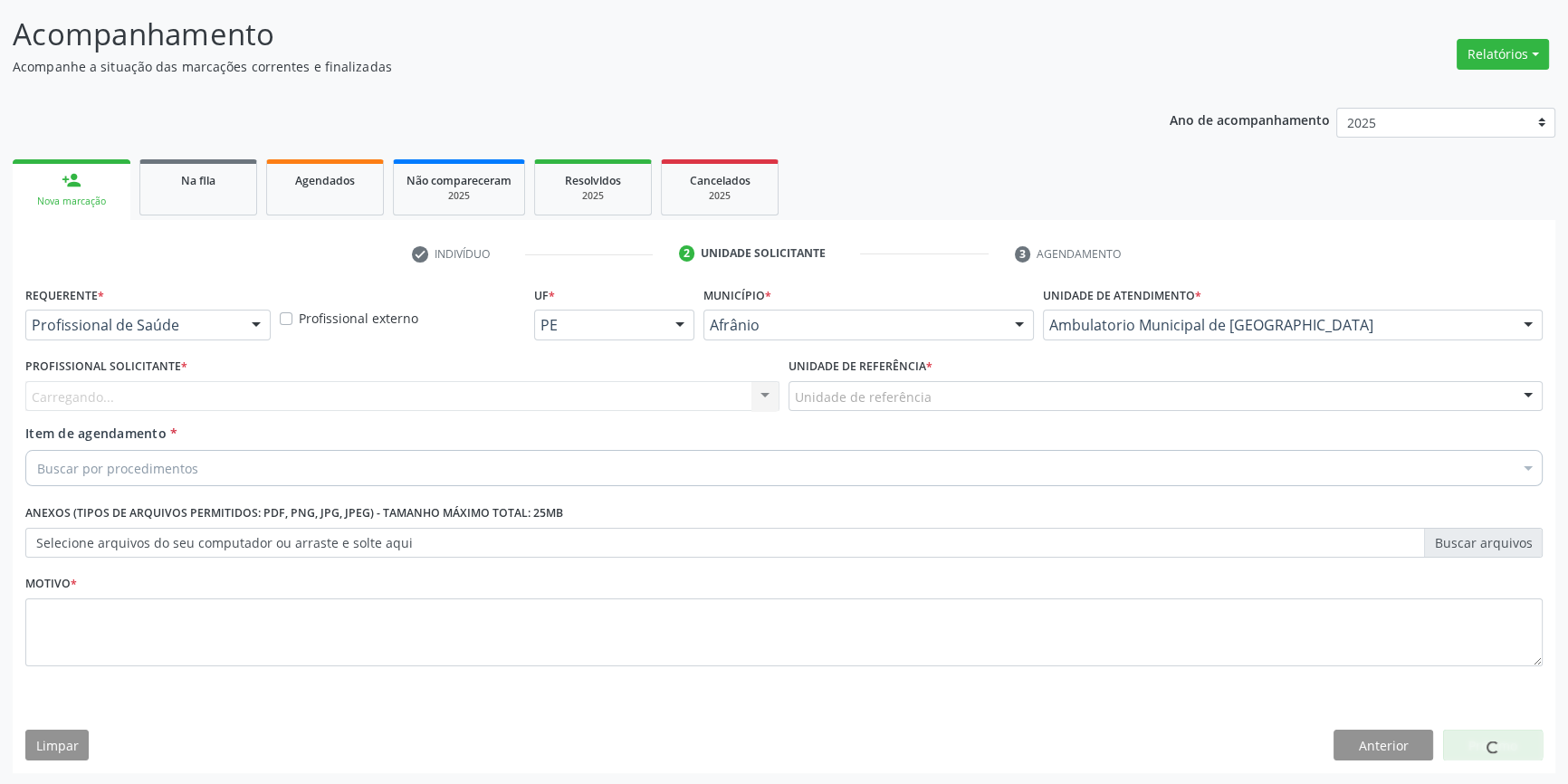
click at [970, 392] on div "Unidade de referência" at bounding box center [1166, 396] width 755 height 31
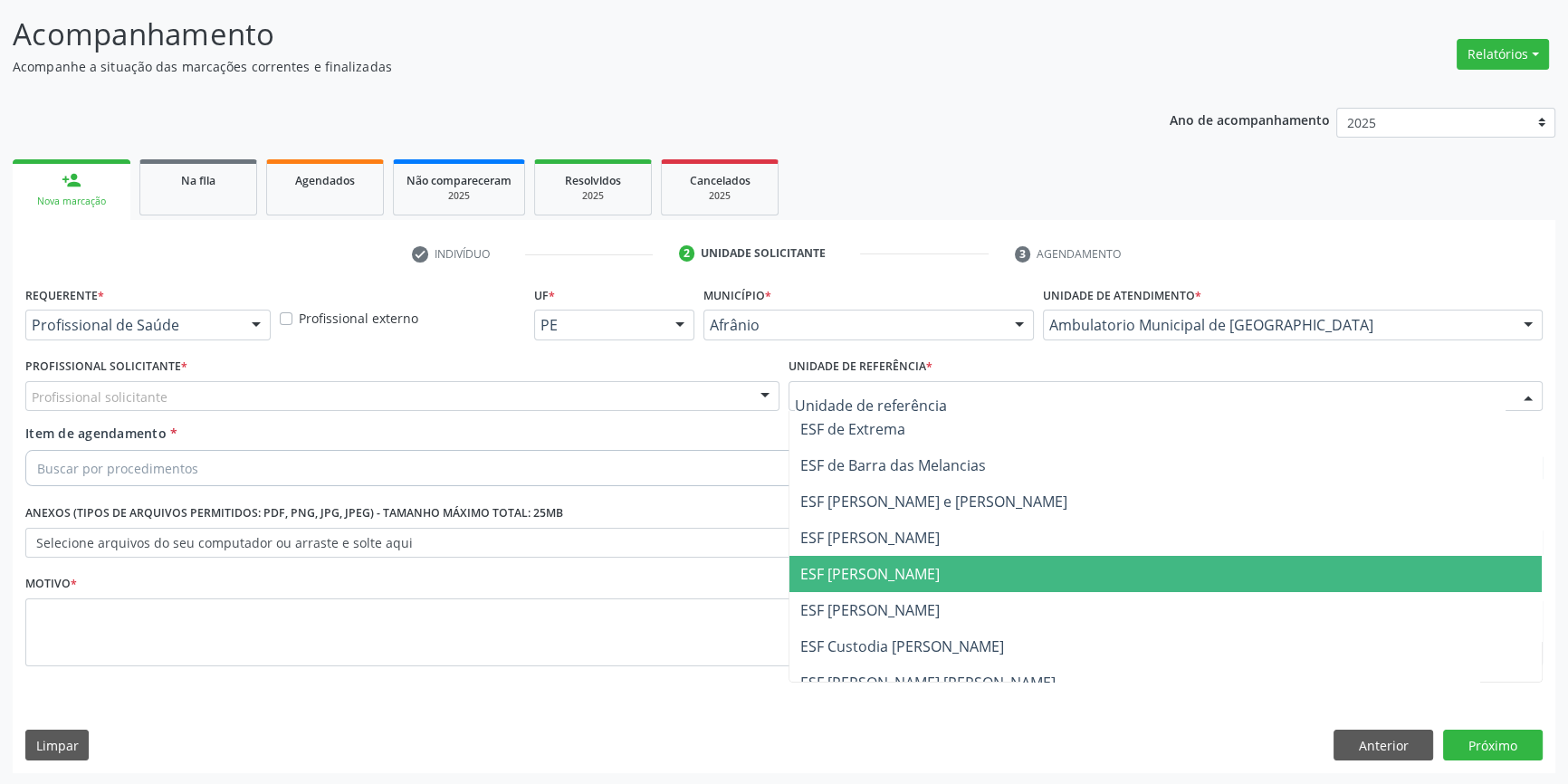
click at [951, 572] on span "ESF [PERSON_NAME]" at bounding box center [1166, 573] width 753 height 36
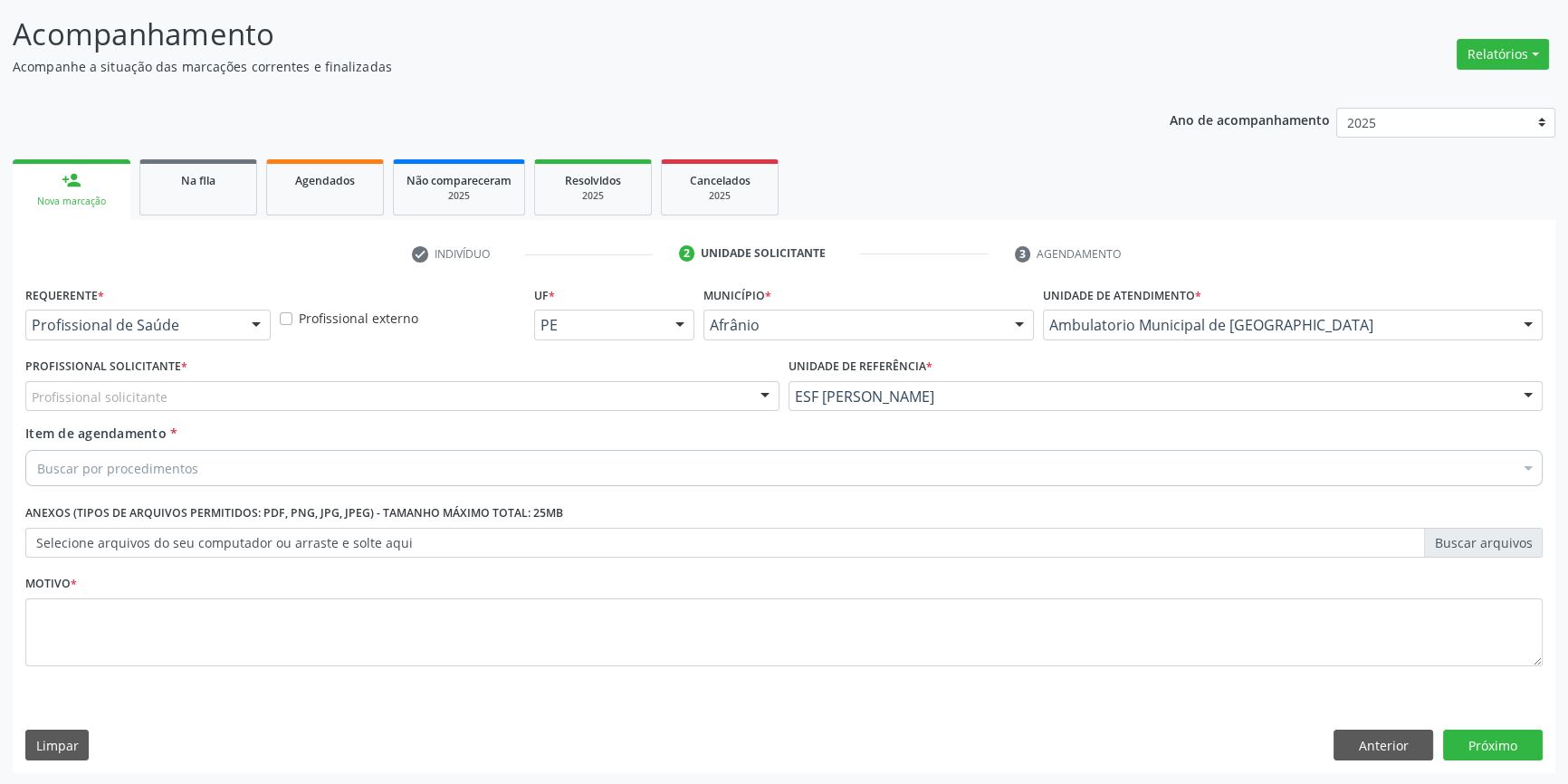
click at [715, 386] on div "Profissional solicitante" at bounding box center [403, 396] width 755 height 31
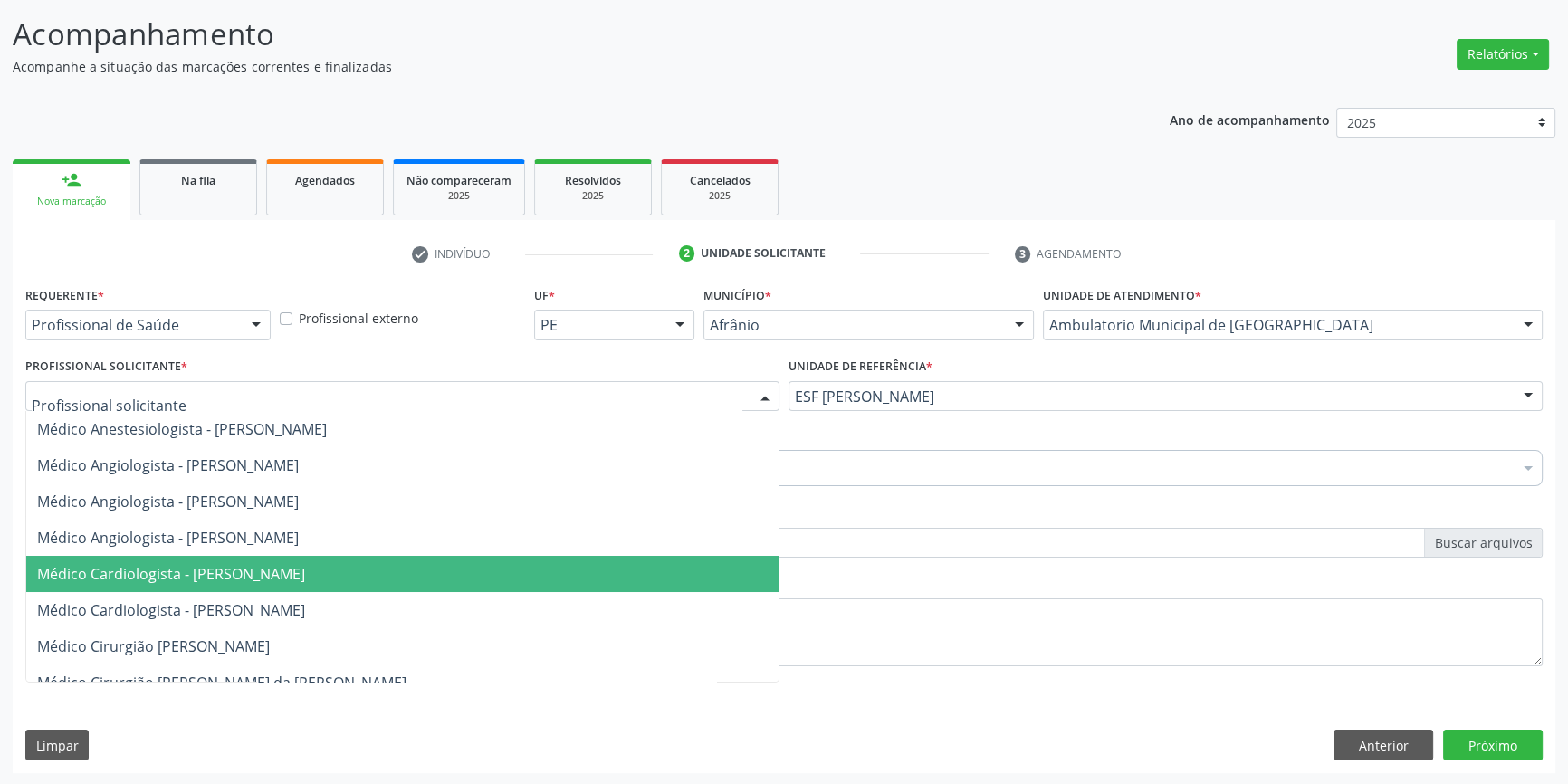
click at [633, 569] on span "Médico Cardiologista - [PERSON_NAME]" at bounding box center [403, 573] width 753 height 36
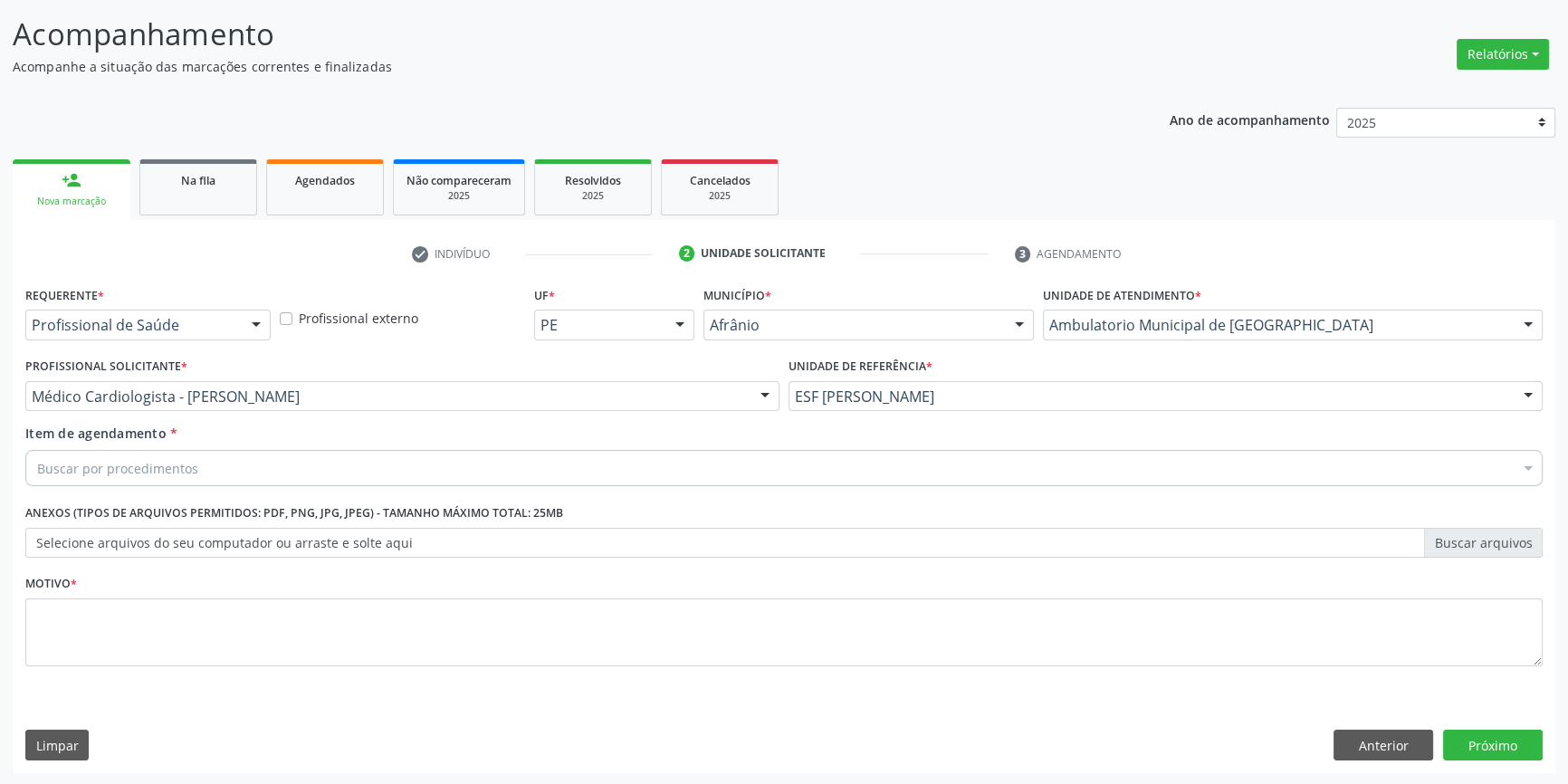
click at [533, 465] on div "Buscar por procedimentos" at bounding box center [784, 468] width 1517 height 36
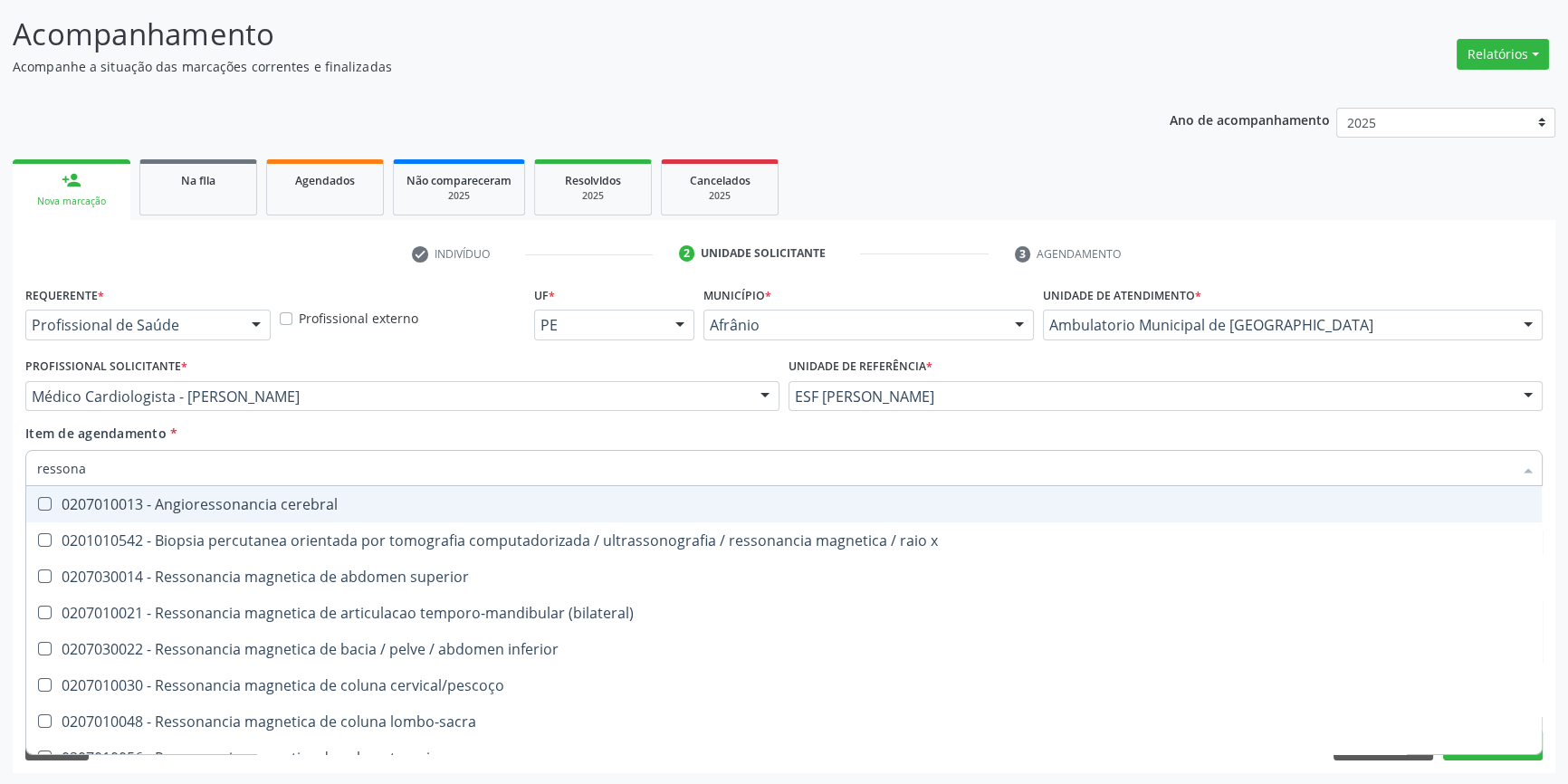
type input "ressonan"
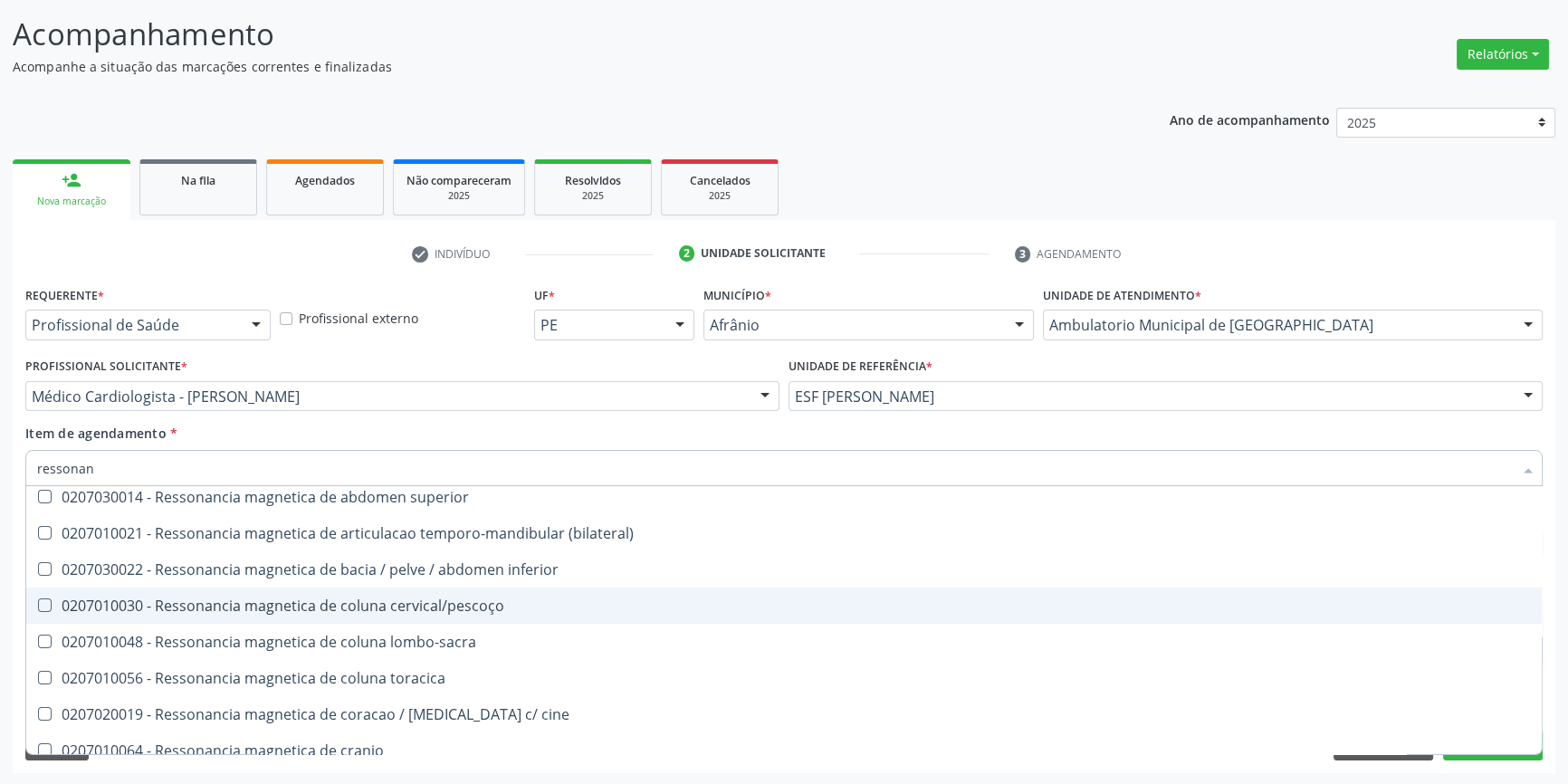
scroll to position [164, 0]
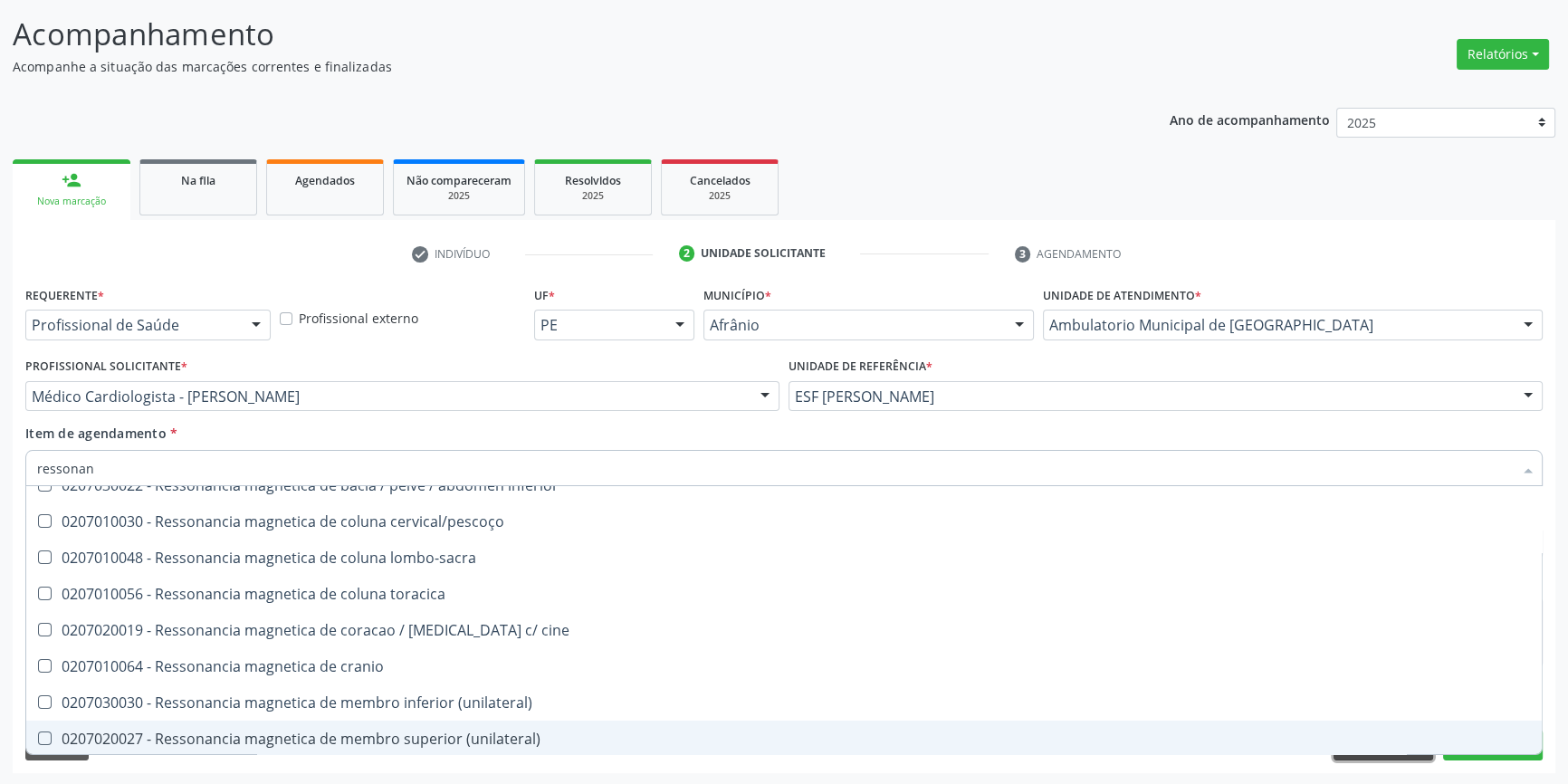
click at [1407, 757] on button "Anterior" at bounding box center [1384, 745] width 99 height 31
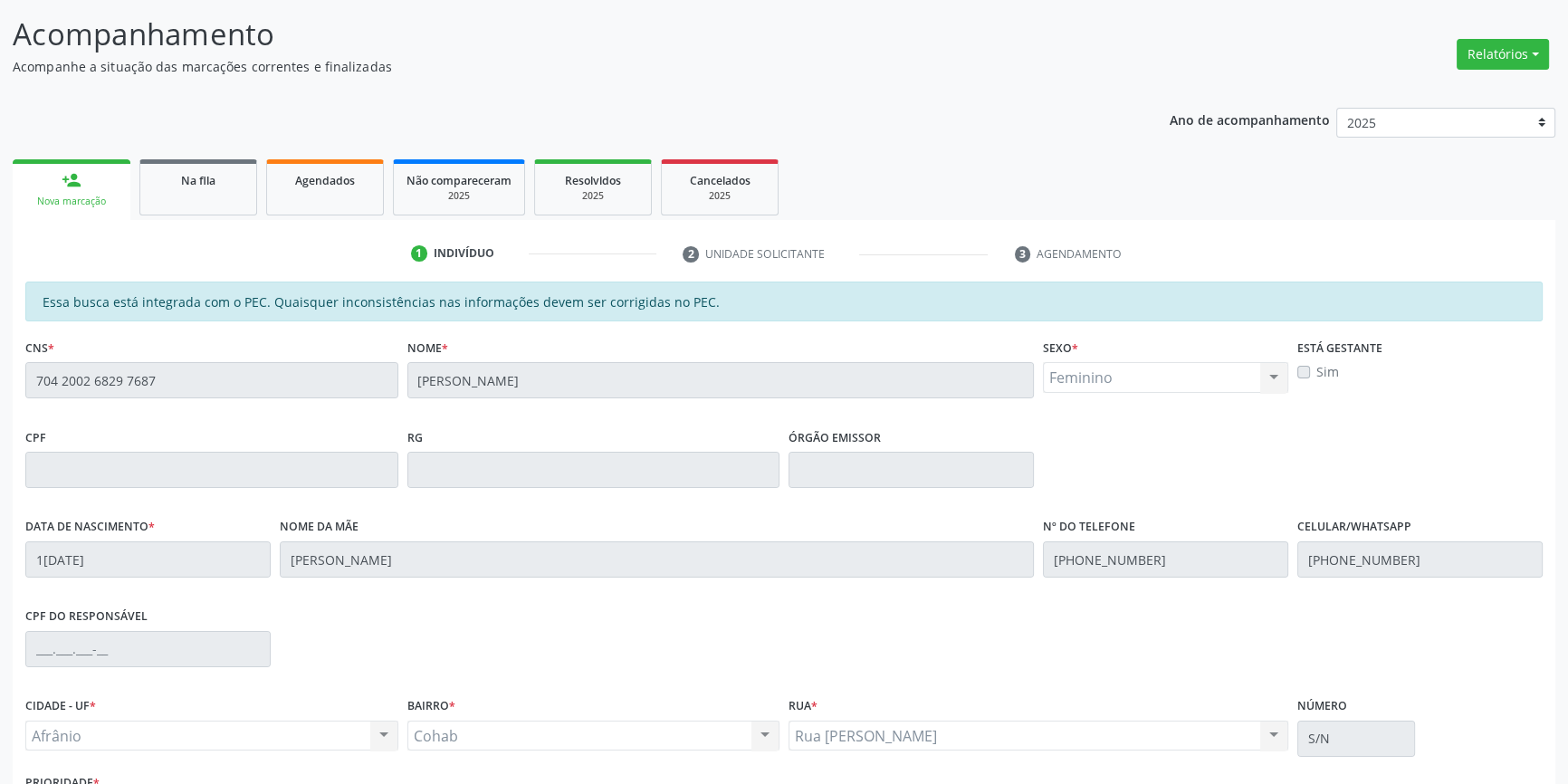
scroll to position [0, 0]
click at [19, 374] on div "Essa busca está integrada com o PEC. Quaisquer inconsistências nas informações …" at bounding box center [784, 595] width 1543 height 628
click at [208, 190] on link "Na fila" at bounding box center [198, 187] width 118 height 56
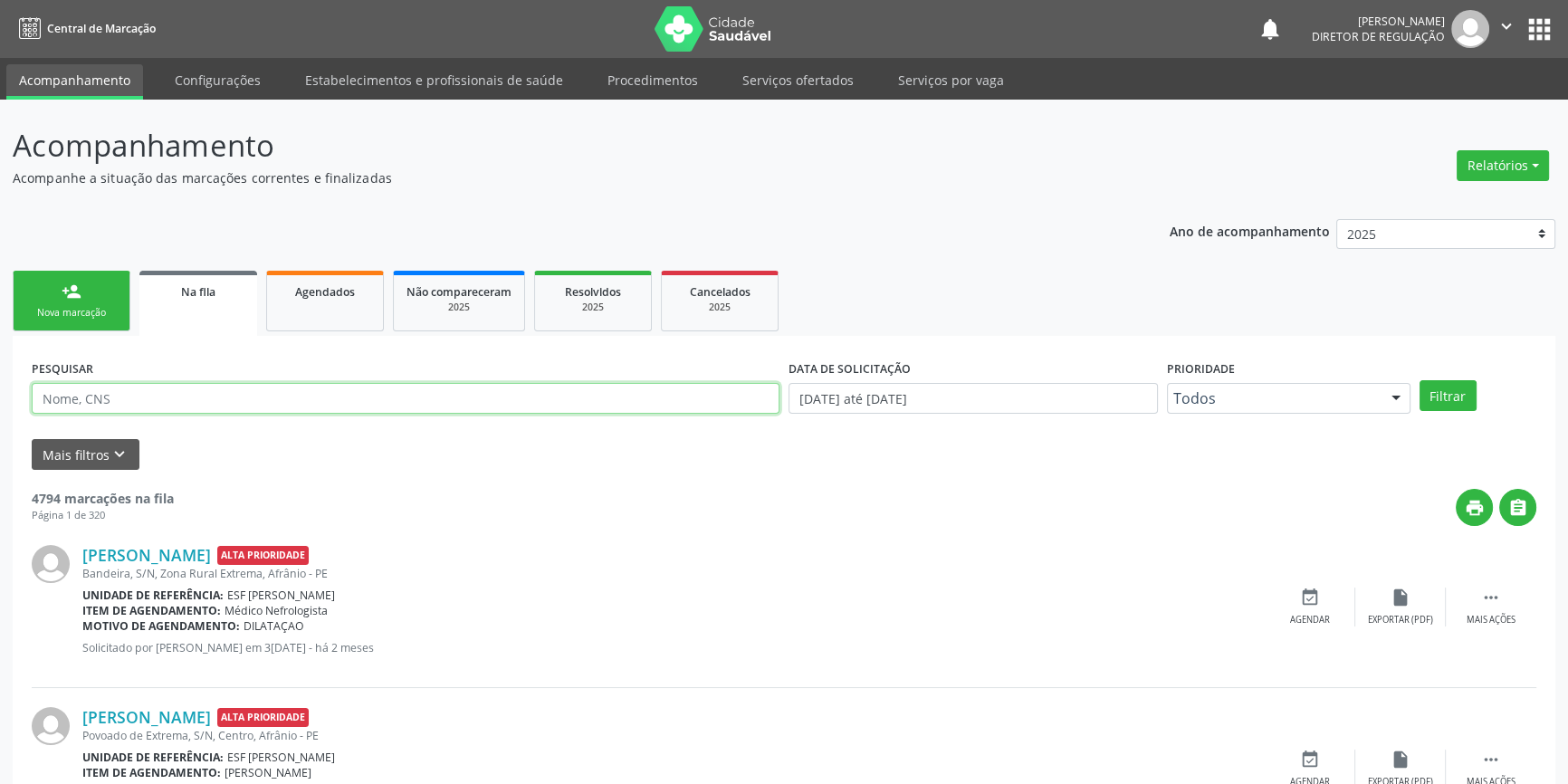
click at [160, 394] on input "text" at bounding box center [405, 398] width 748 height 31
paste input "704 2002 6829 7687"
type input "704 2002 6829 7687"
click at [1454, 397] on button "Filtrar" at bounding box center [1448, 395] width 57 height 31
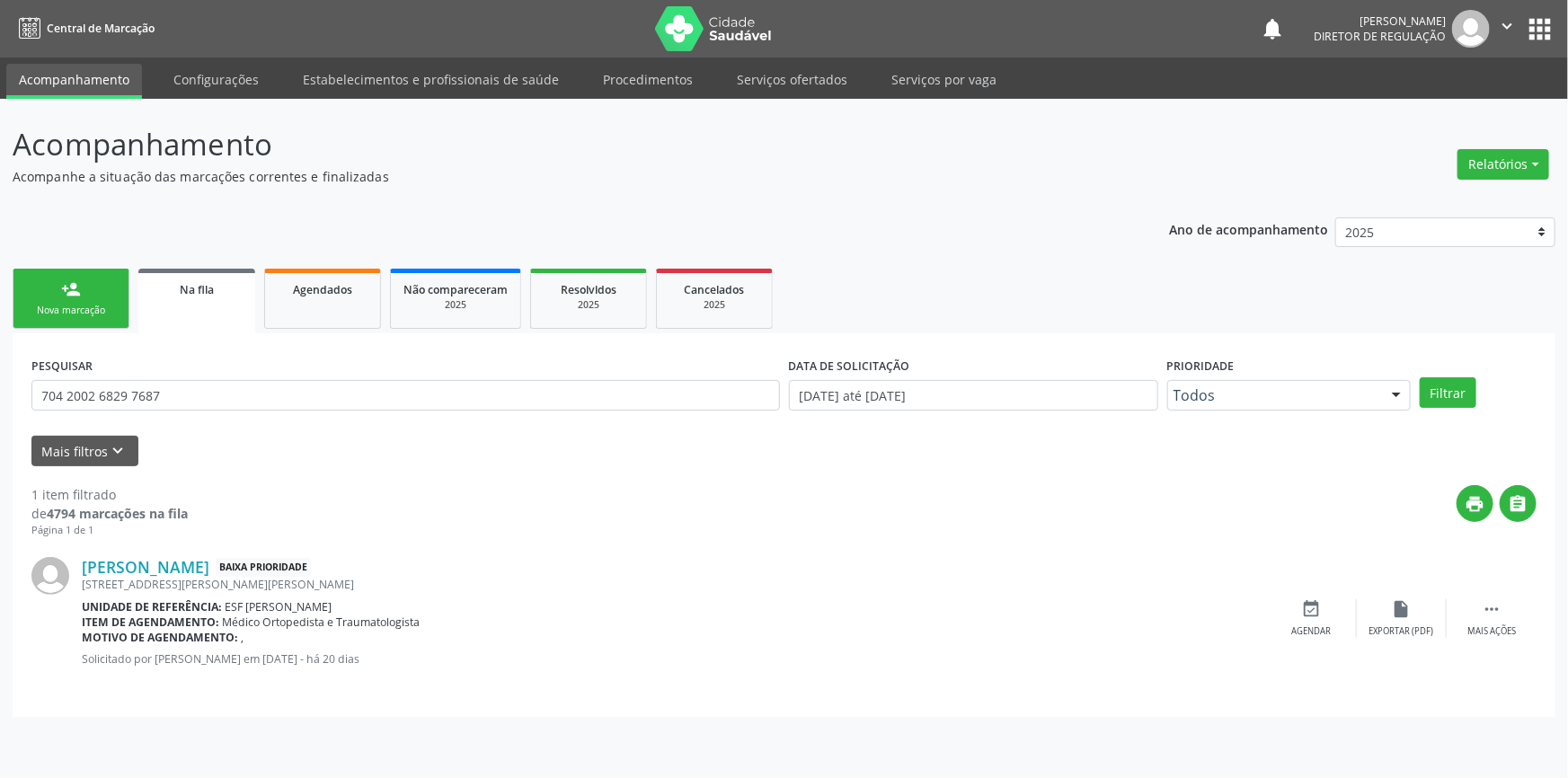
click at [108, 304] on div "Nova marcação" at bounding box center [71, 310] width 90 height 14
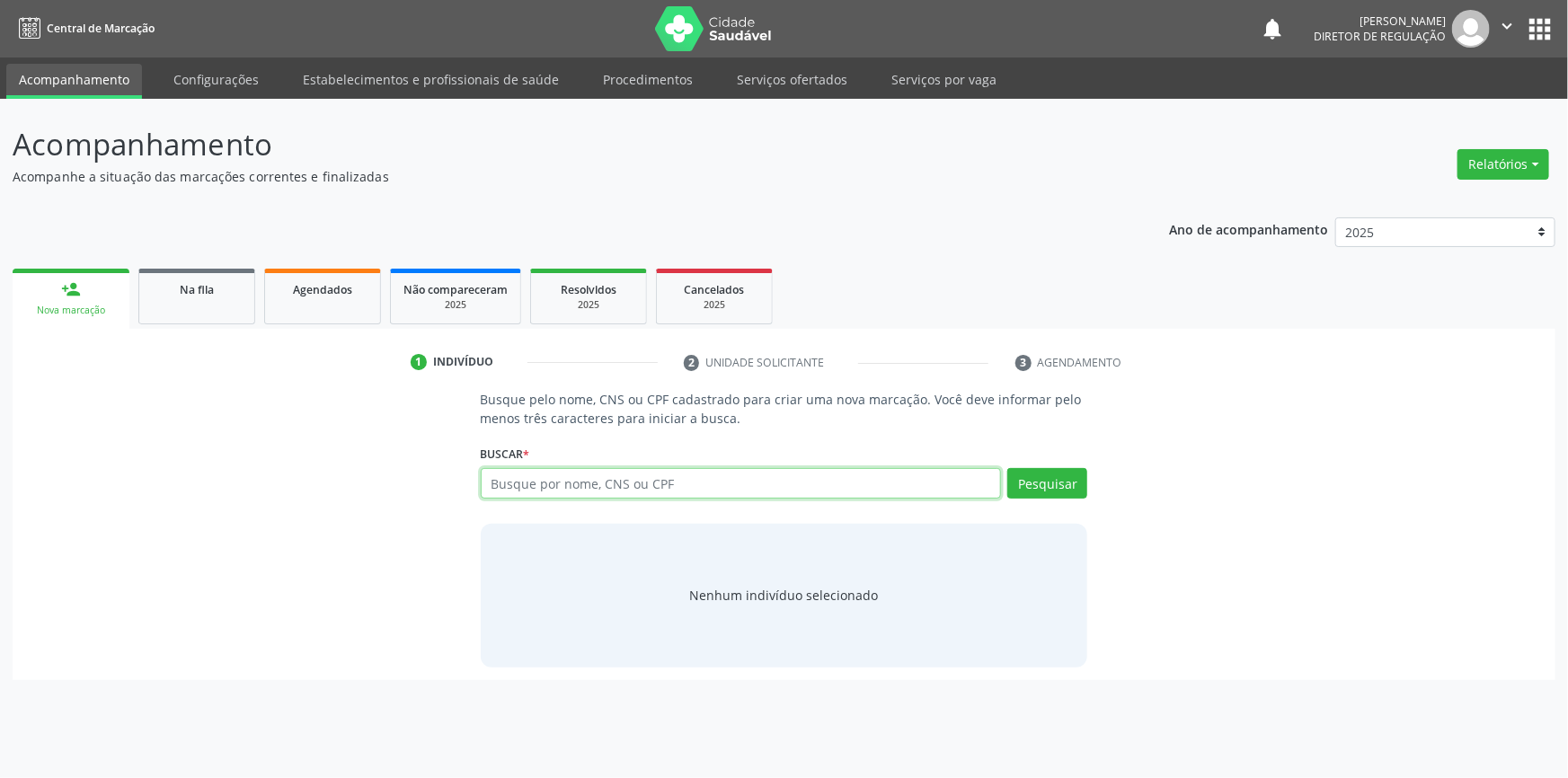
click at [703, 477] on input "text" at bounding box center [741, 483] width 521 height 31
paste input "704 2002 6829 7687"
type input "704 2002 6829 7687"
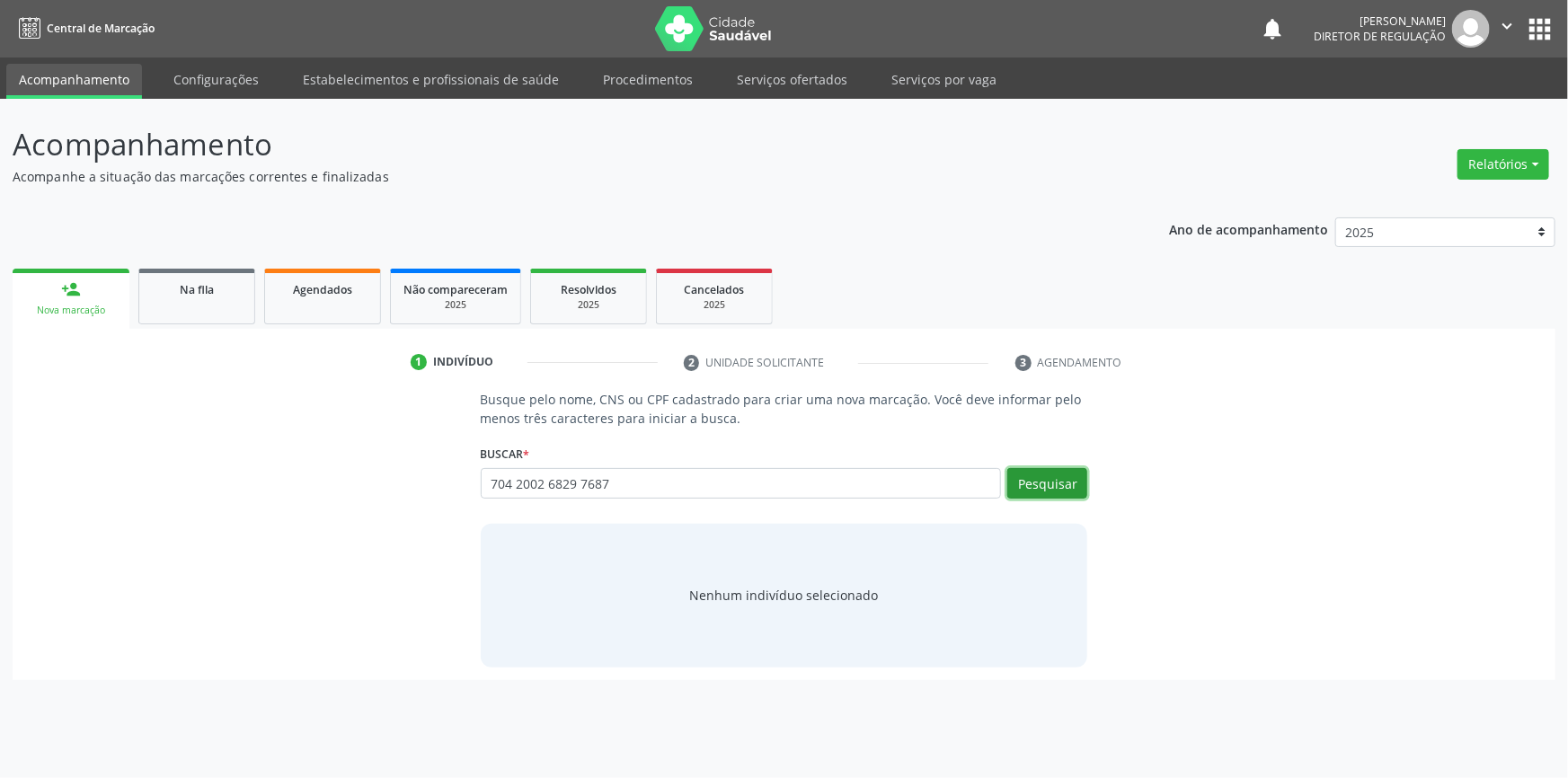
click at [1056, 483] on button "Pesquisar" at bounding box center [1047, 483] width 80 height 31
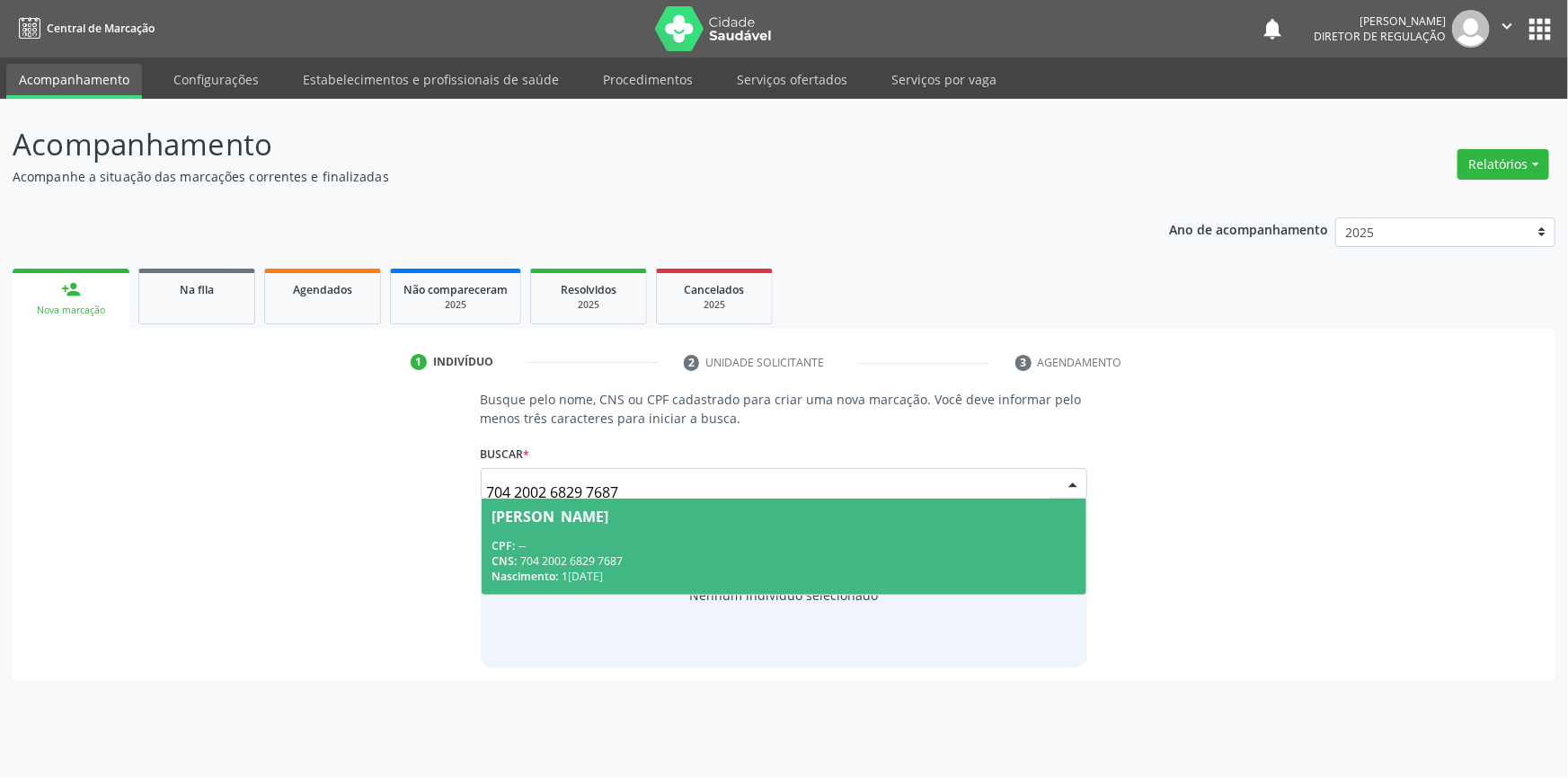
click at [728, 512] on div "Evanei Alves Coelho Santos" at bounding box center [784, 515] width 584 height 14
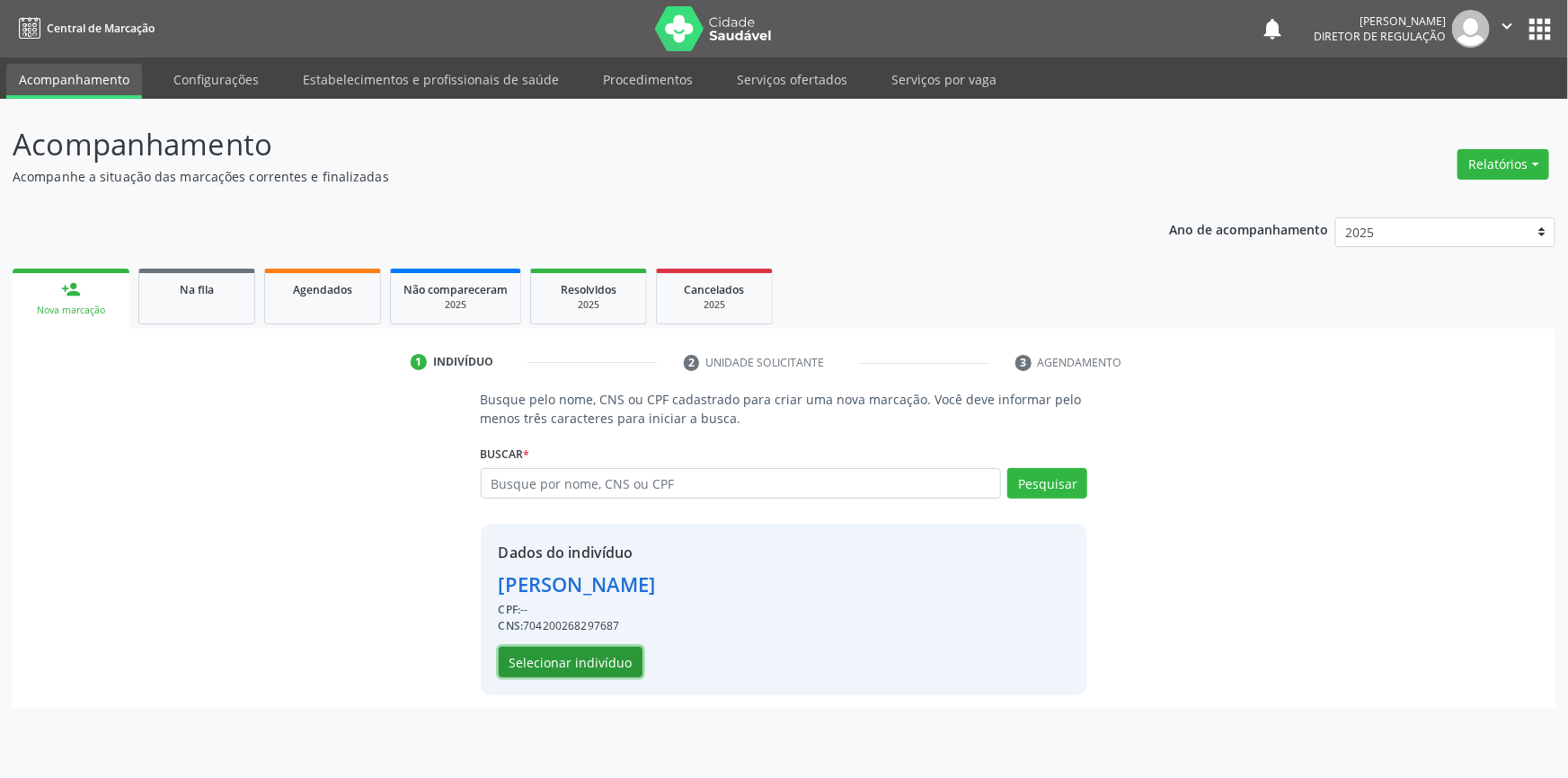
click at [615, 655] on button "Selecionar indivíduo" at bounding box center [570, 661] width 144 height 31
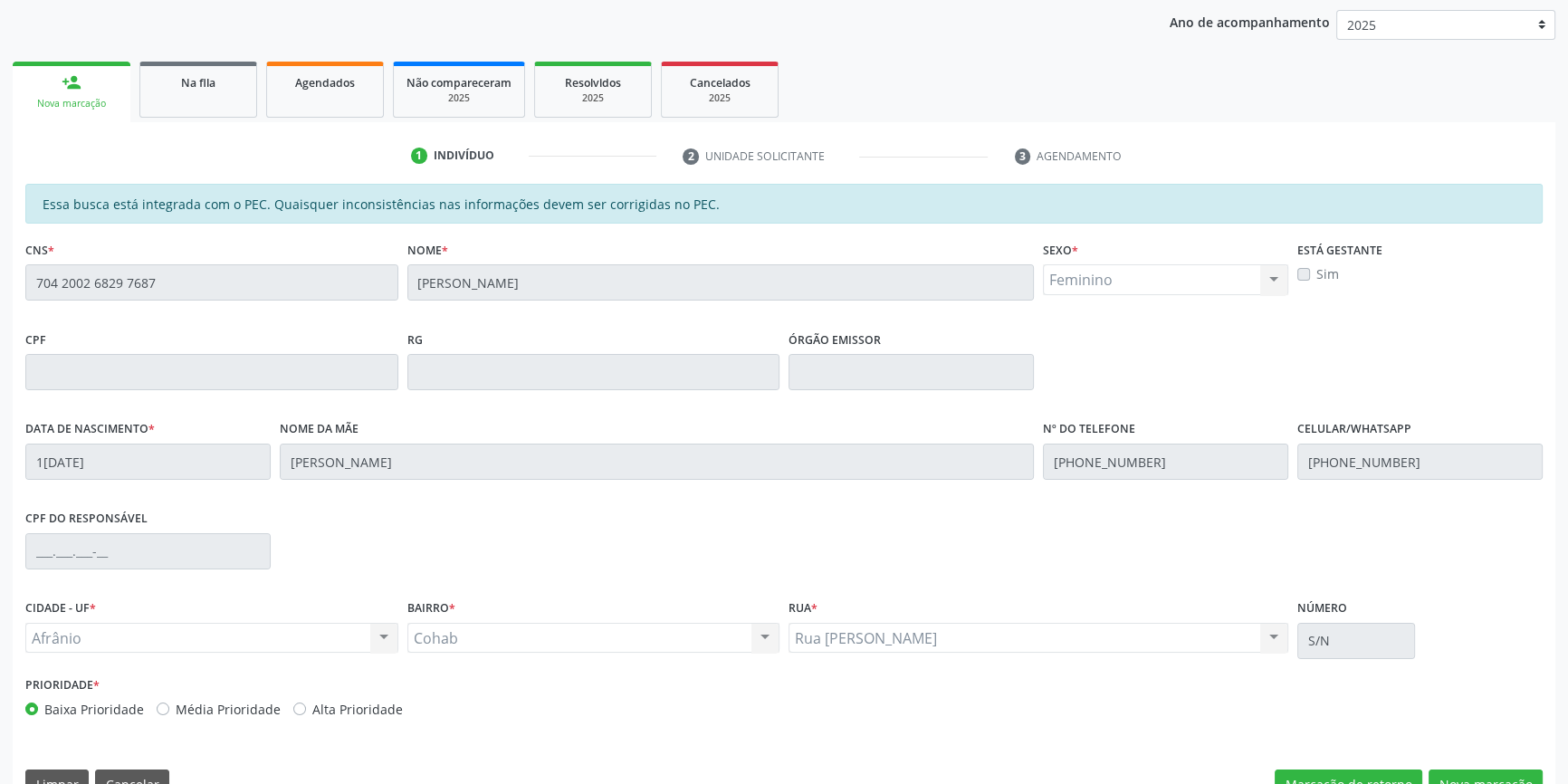
scroll to position [248, 0]
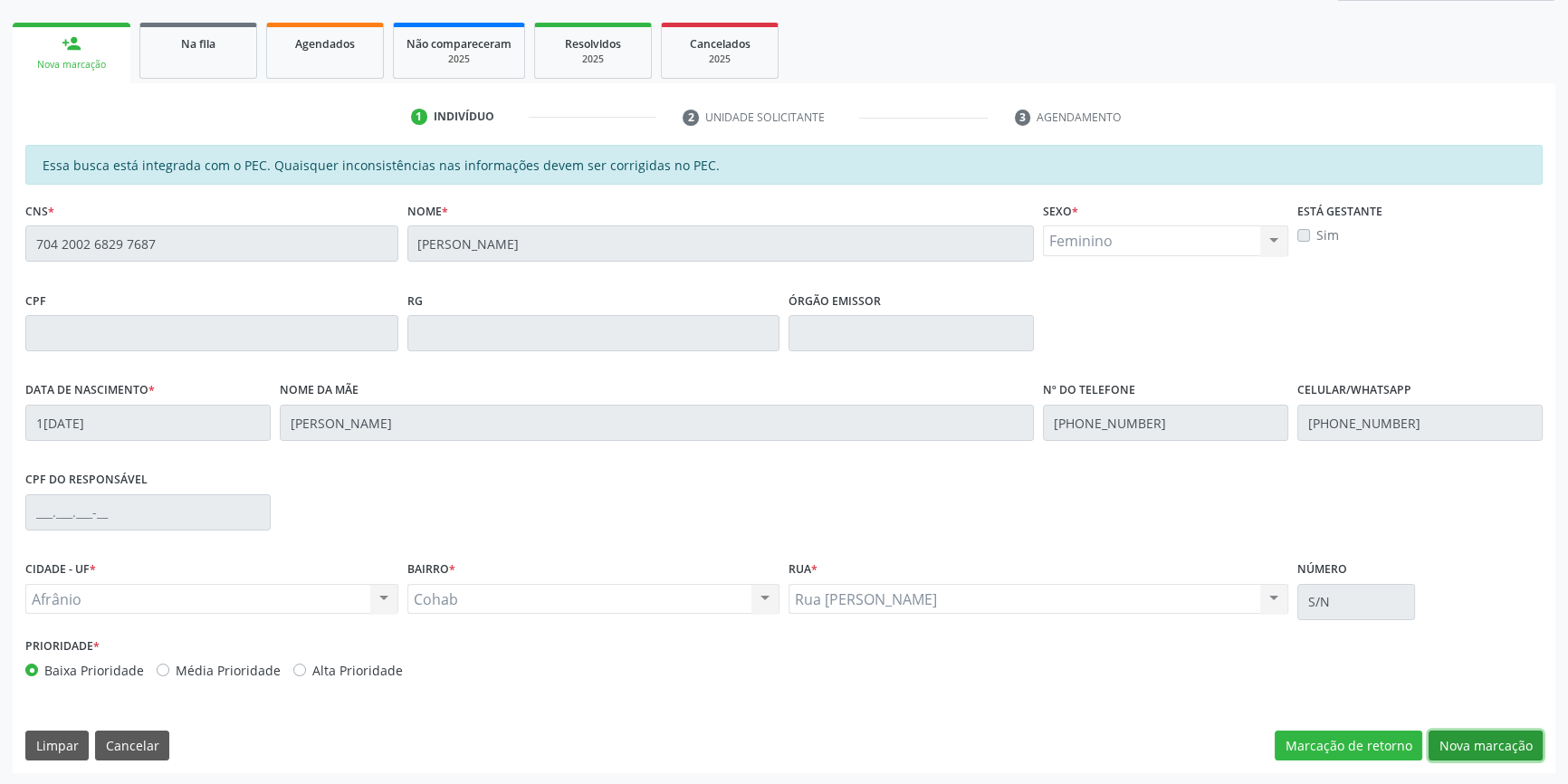
click at [1491, 741] on button "Nova marcação" at bounding box center [1486, 746] width 114 height 31
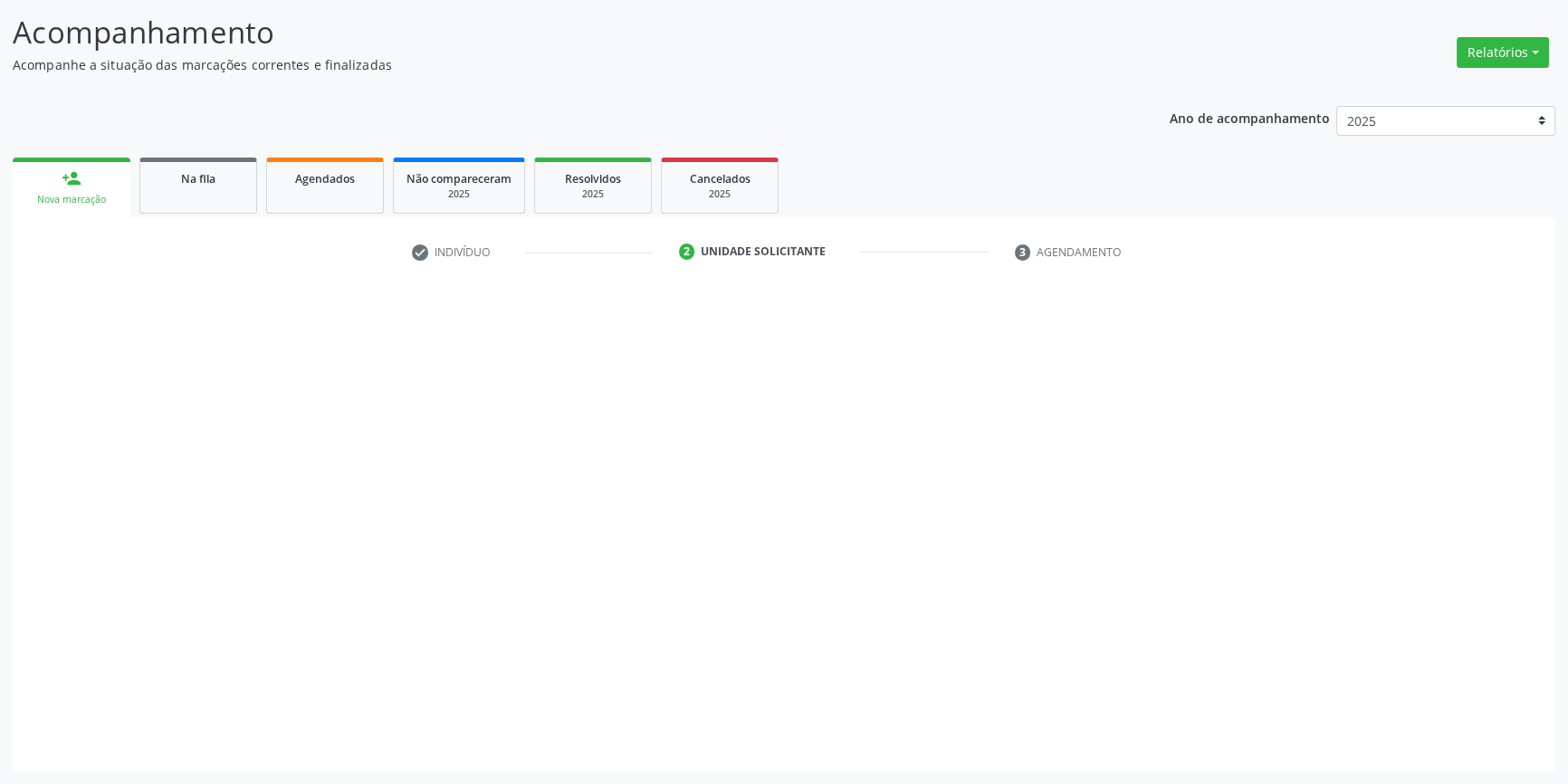
scroll to position [111, 0]
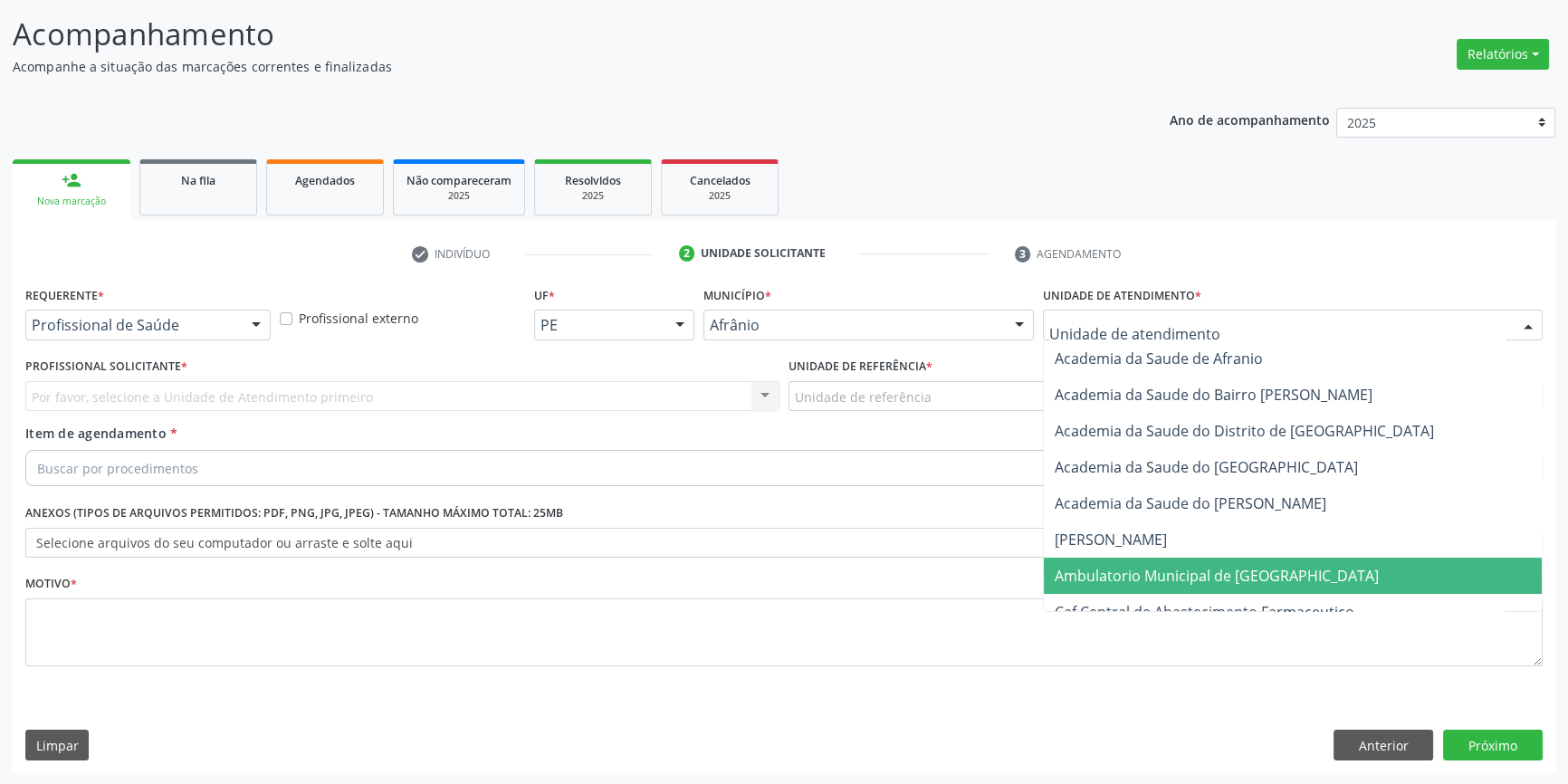
click at [1176, 573] on span "Ambulatorio Municipal de [GEOGRAPHIC_DATA]" at bounding box center [1217, 575] width 324 height 20
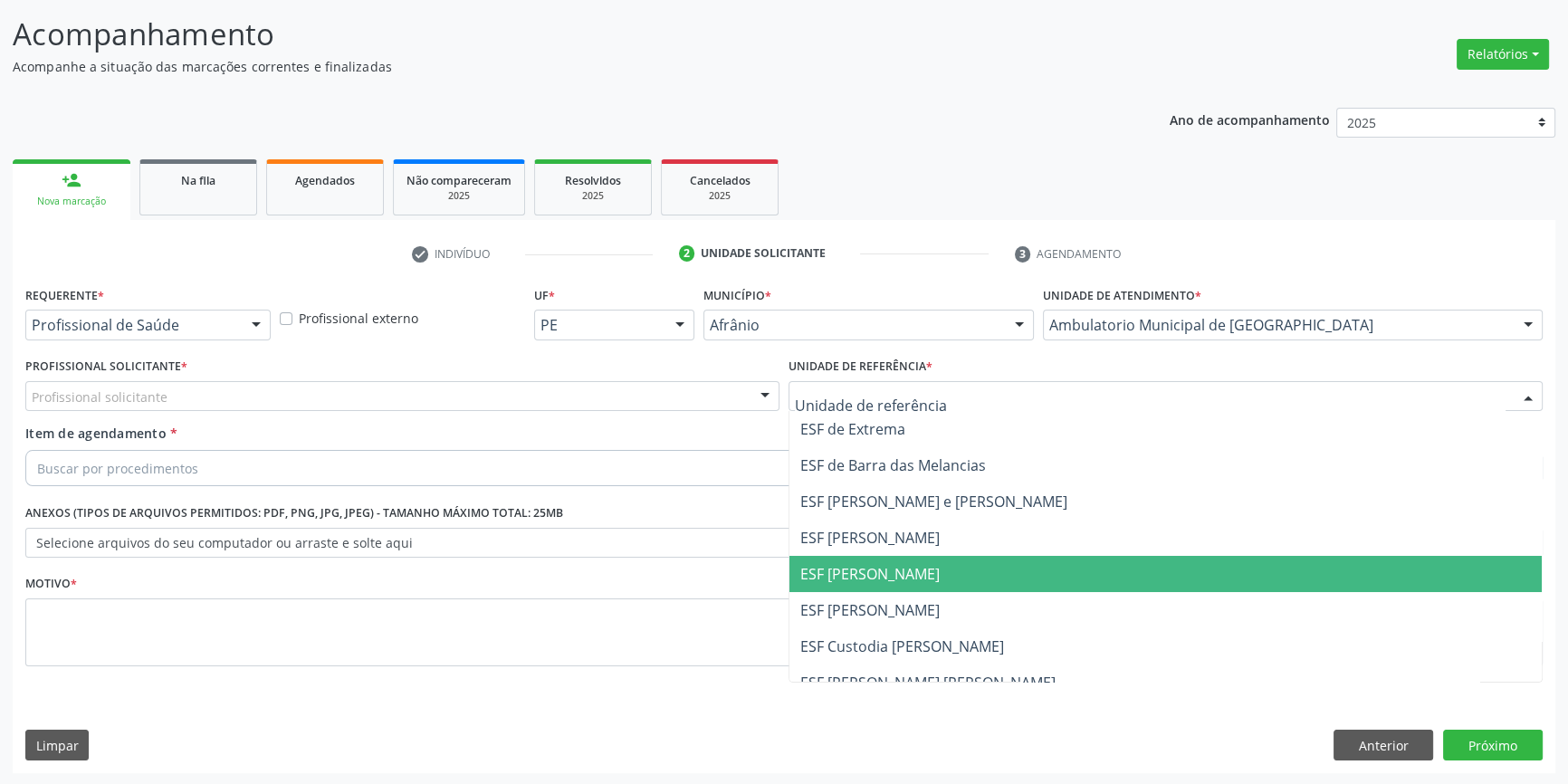
click at [907, 574] on span "ESF [PERSON_NAME]" at bounding box center [870, 573] width 139 height 20
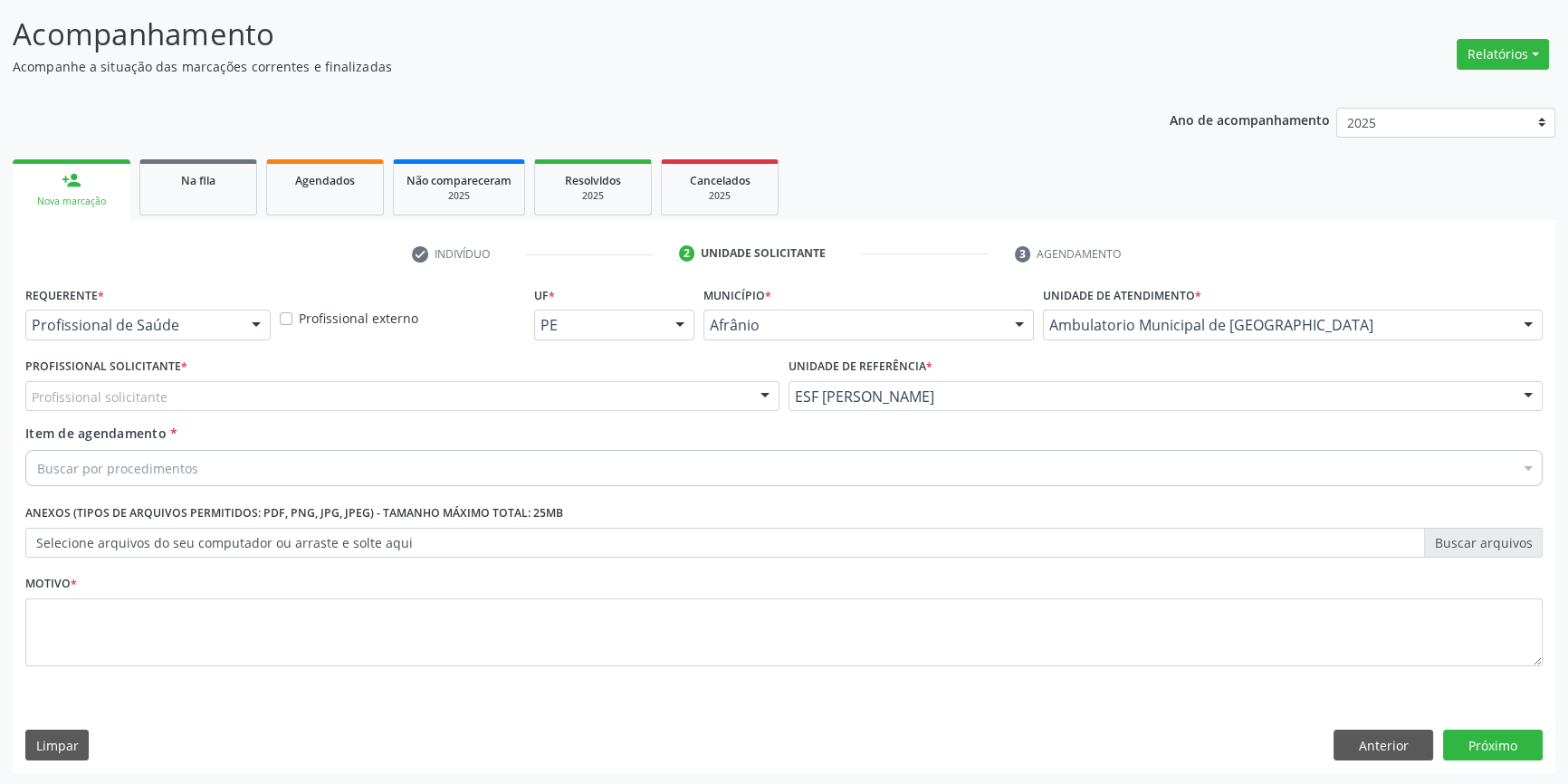
click at [688, 397] on div "Profissional solicitante" at bounding box center [403, 396] width 755 height 31
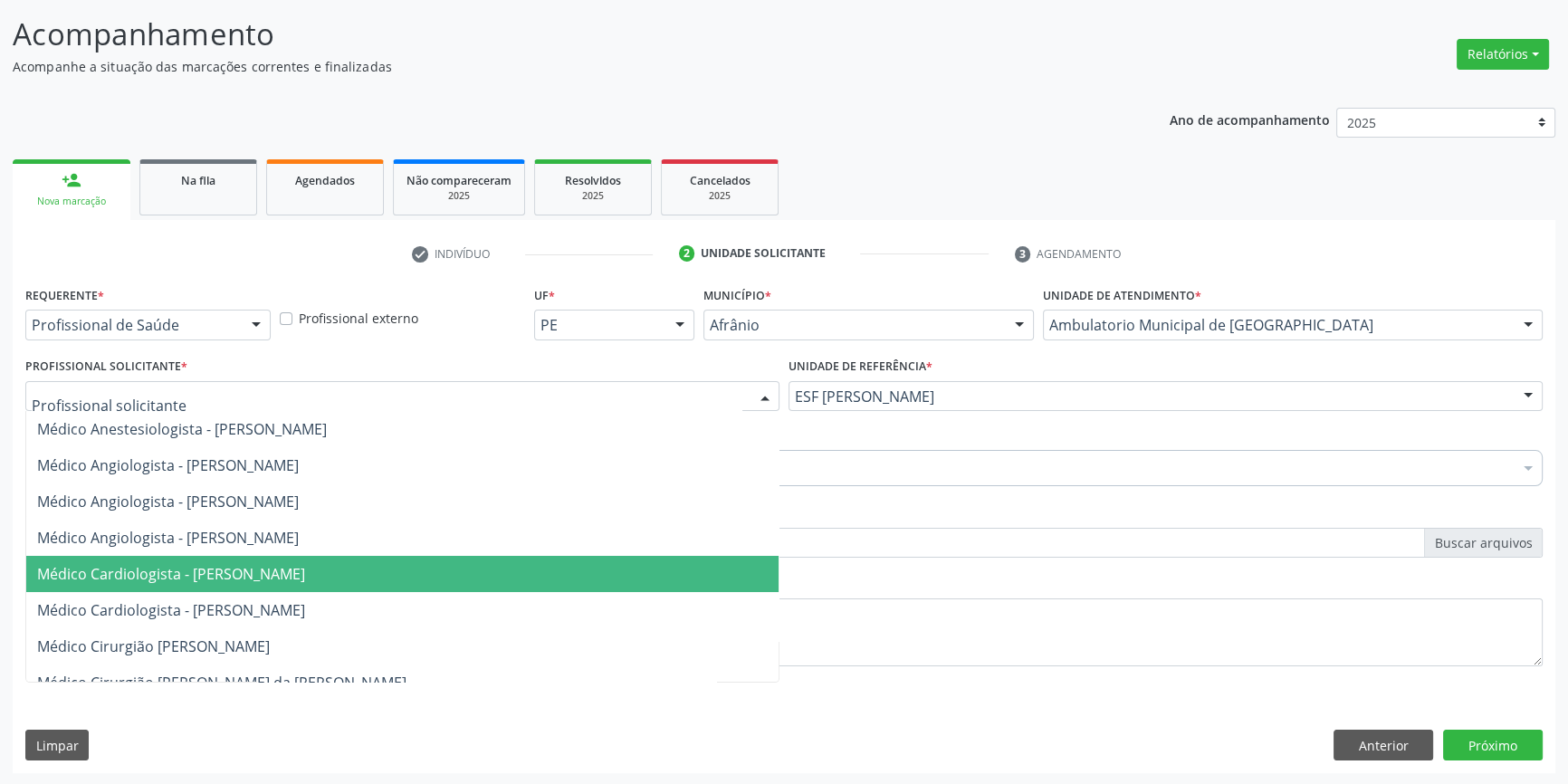
click at [646, 575] on span "Médico Cardiologista - [PERSON_NAME]" at bounding box center [403, 573] width 753 height 36
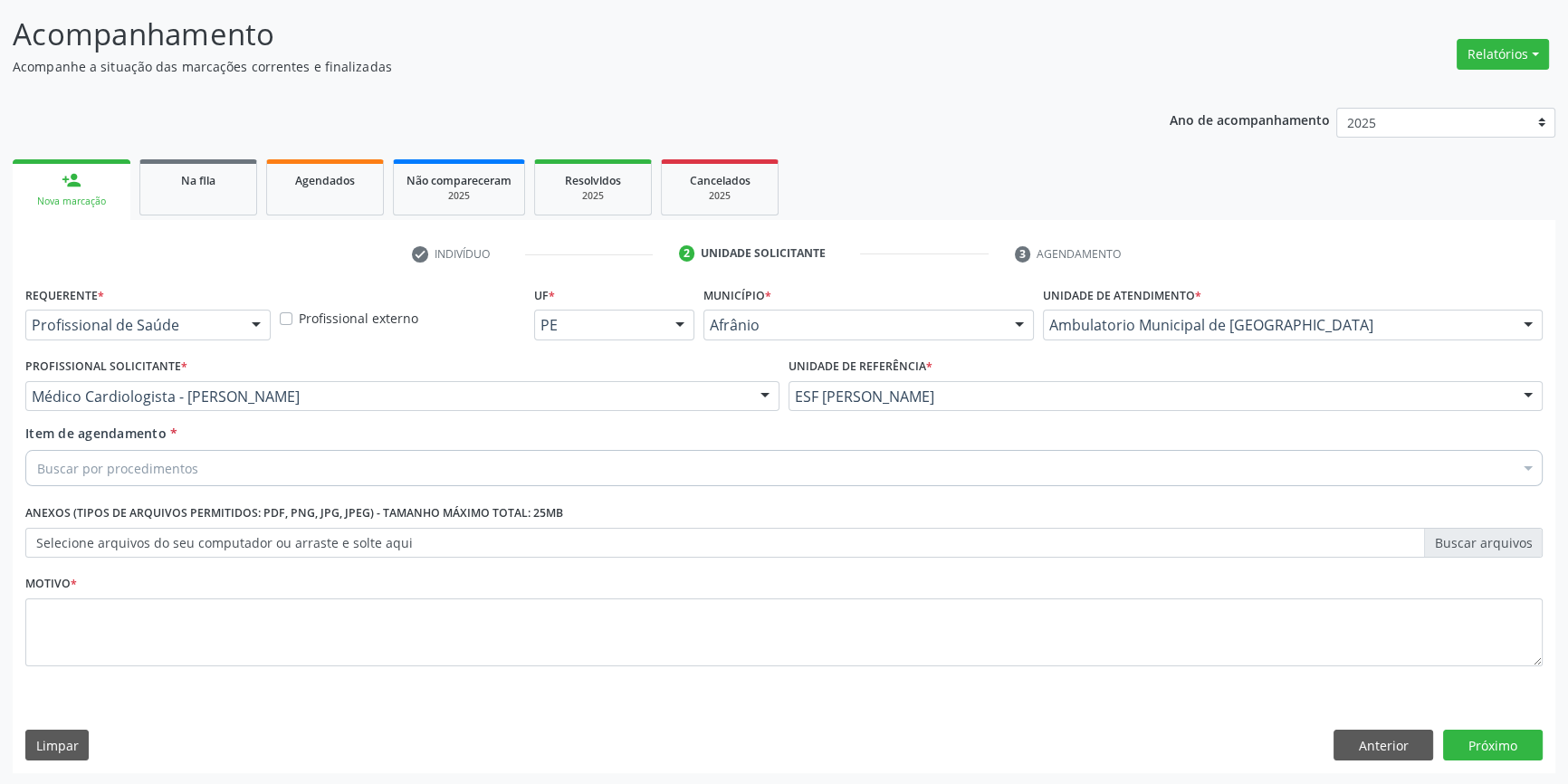
click at [518, 465] on div "Buscar por procedimentos" at bounding box center [784, 468] width 1517 height 36
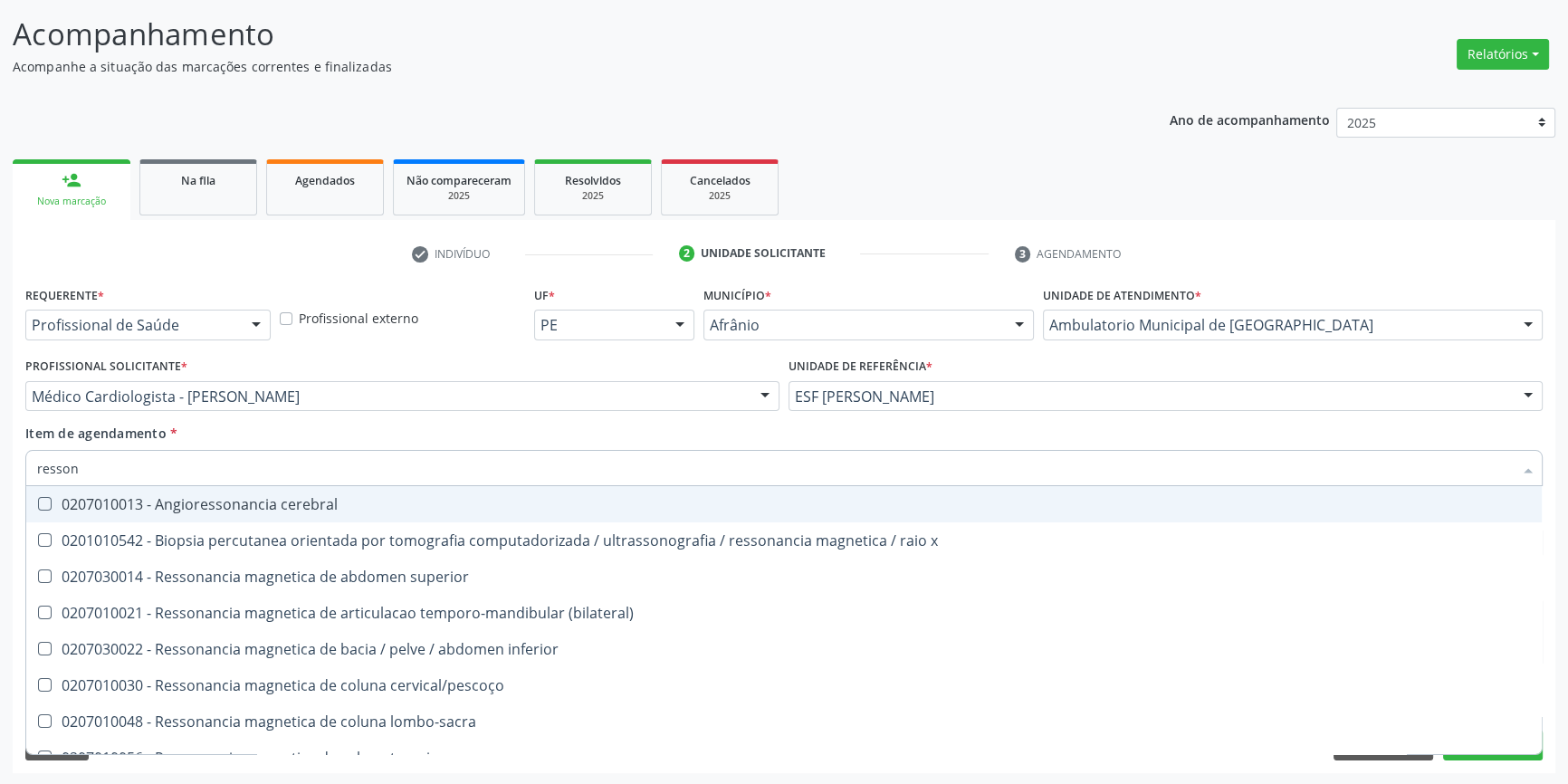
type input "ressona"
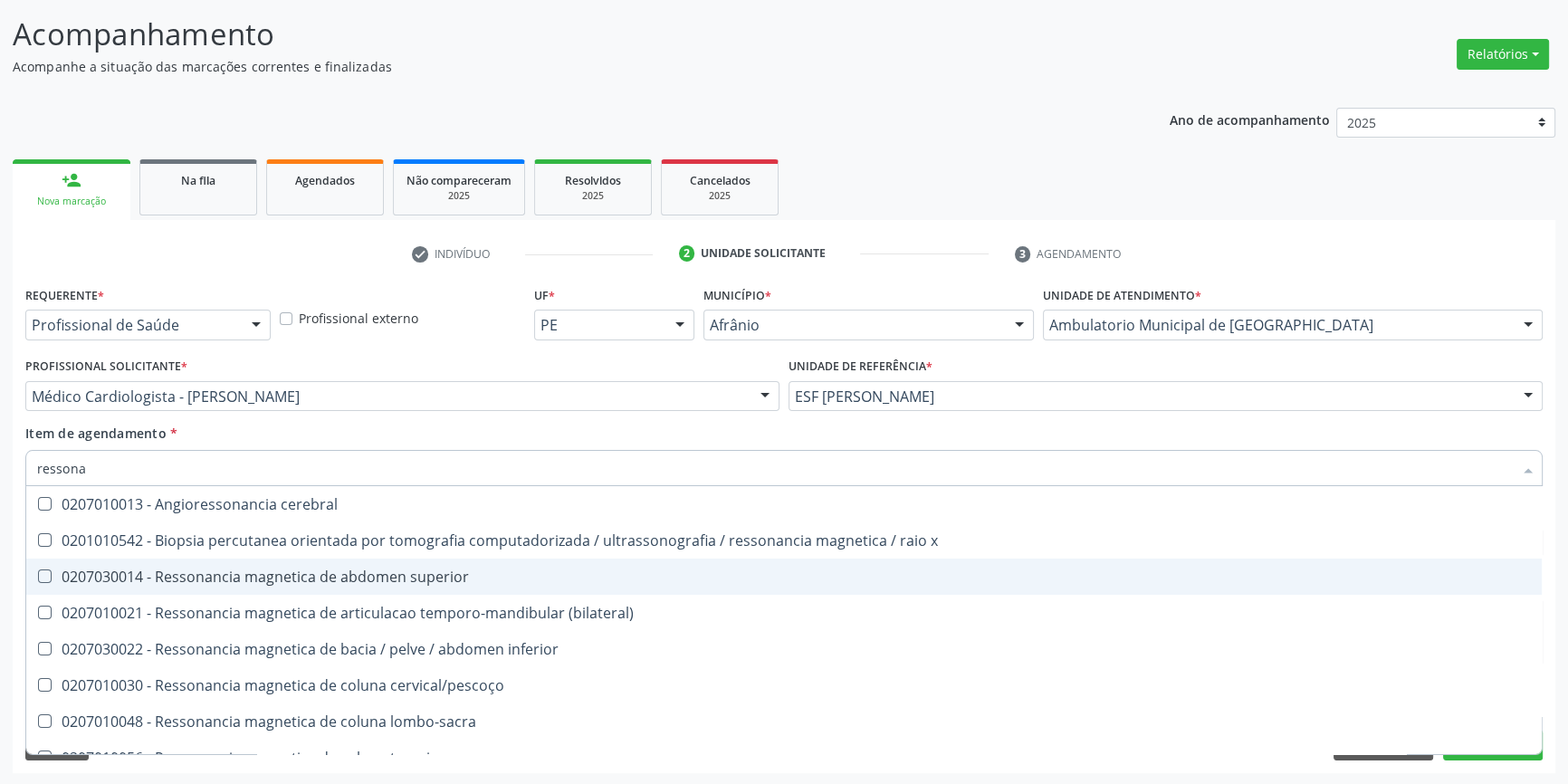
click at [458, 577] on div "0207030014 - Ressonancia magnetica de abdomen superior" at bounding box center [784, 575] width 1494 height 14
checkbox superior "true"
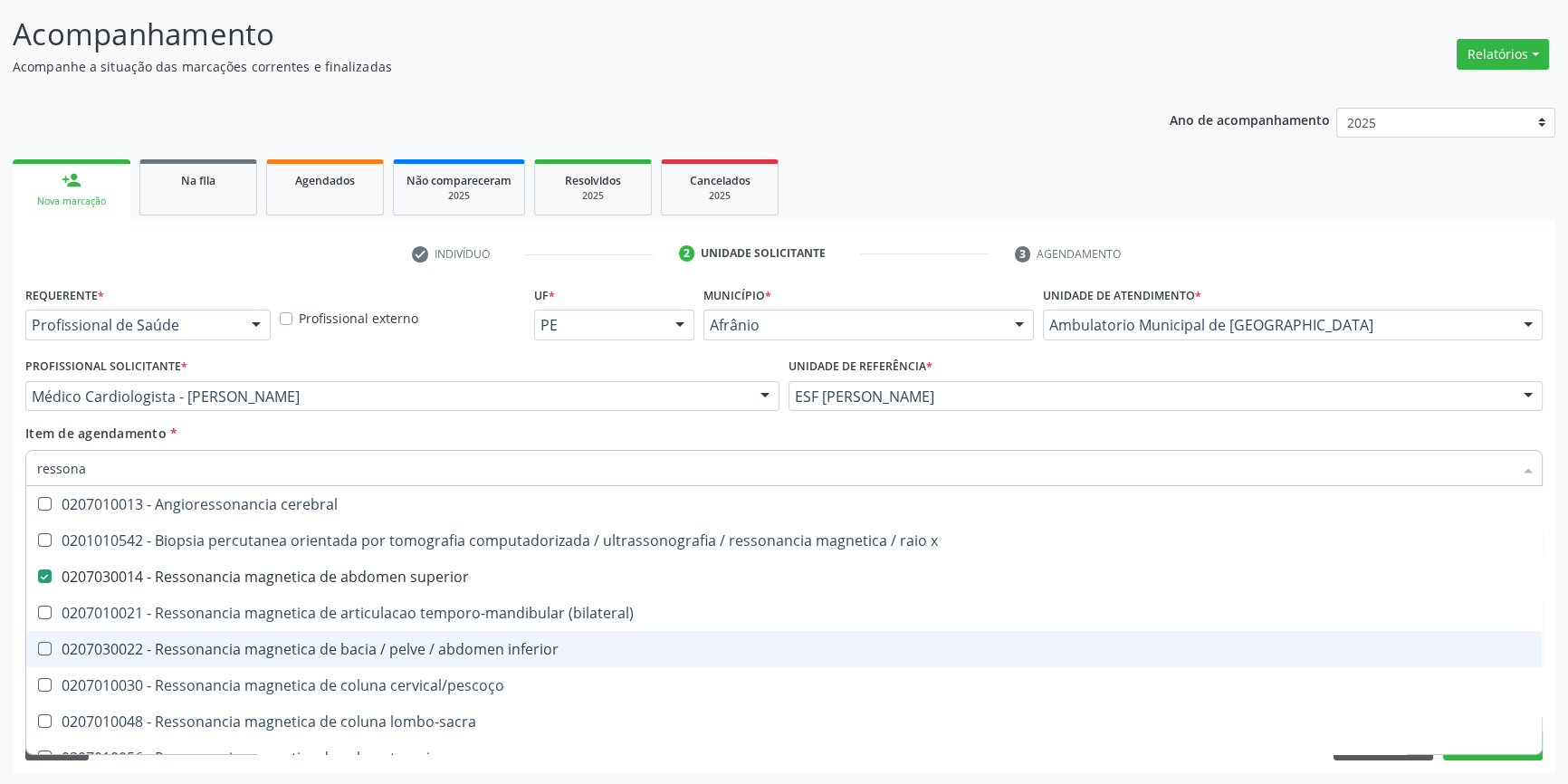
click at [458, 646] on div "0207030022 - Ressonancia magnetica de bacia / pelve / abdomen inferior" at bounding box center [784, 648] width 1494 height 14
checkbox inferior "true"
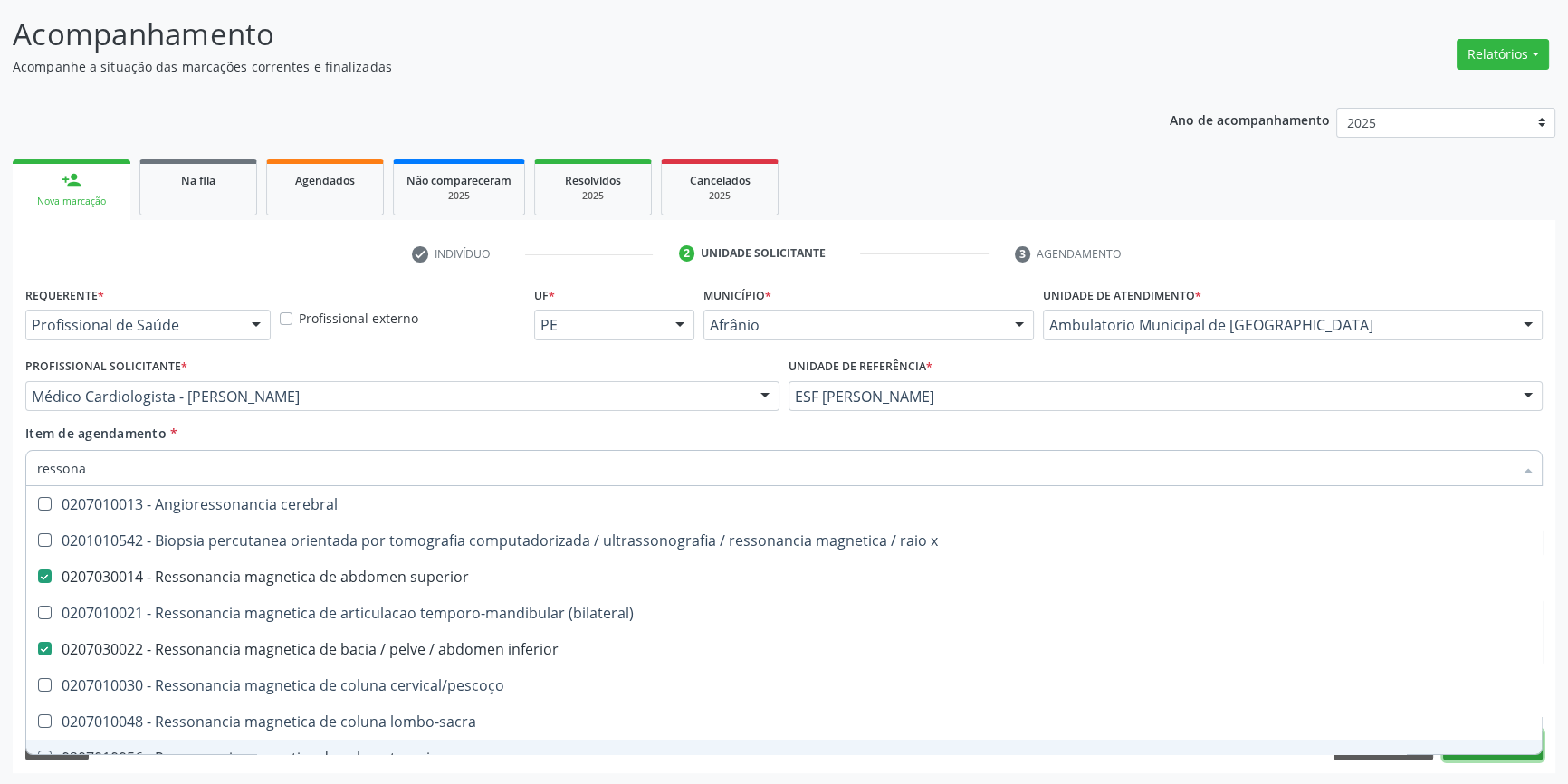
click at [1476, 754] on button "Próximo" at bounding box center [1493, 745] width 99 height 31
checkbox x "true"
checkbox inferior "false"
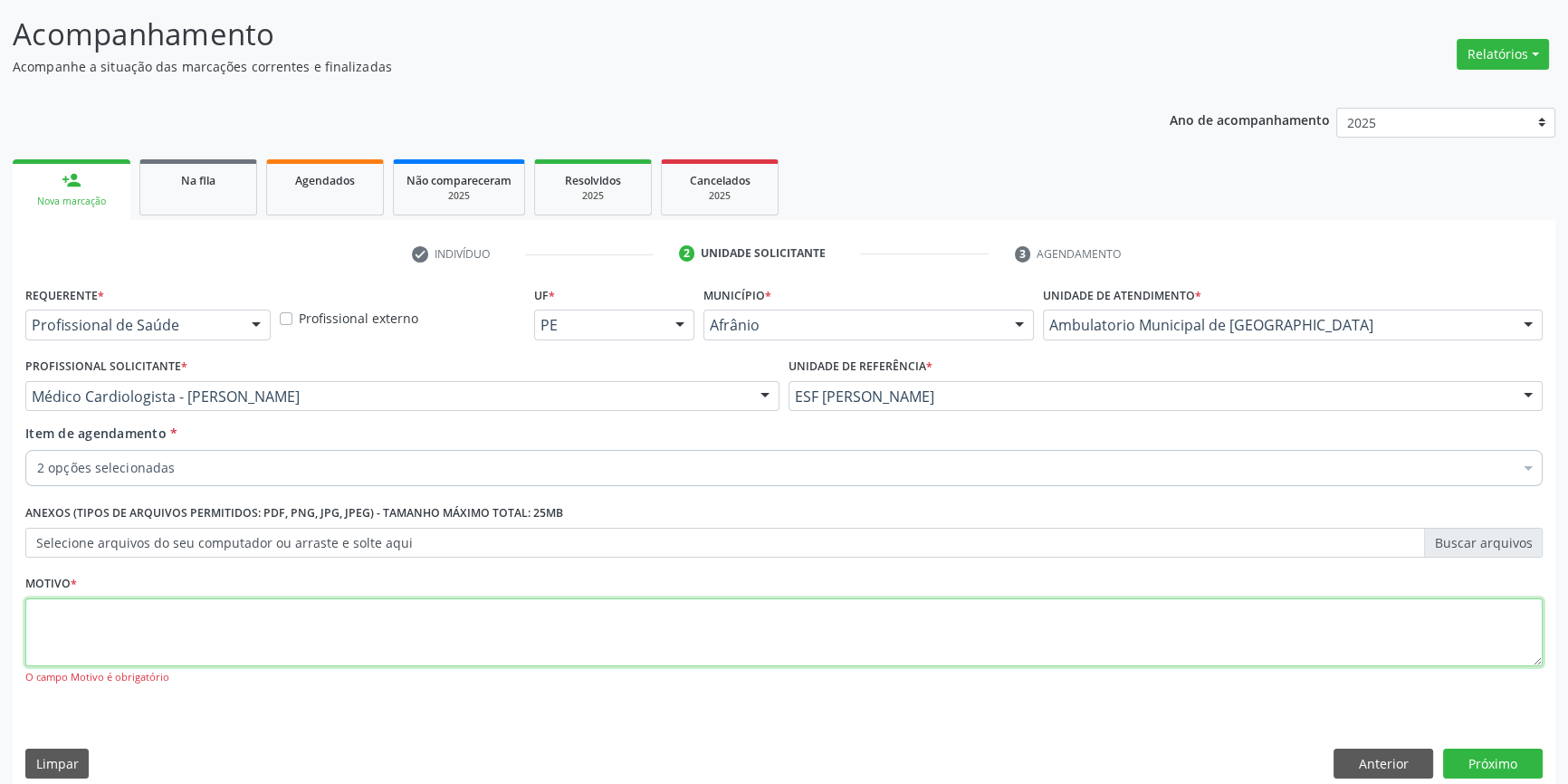
click at [403, 616] on textarea at bounding box center [784, 632] width 1517 height 69
type textarea "a"
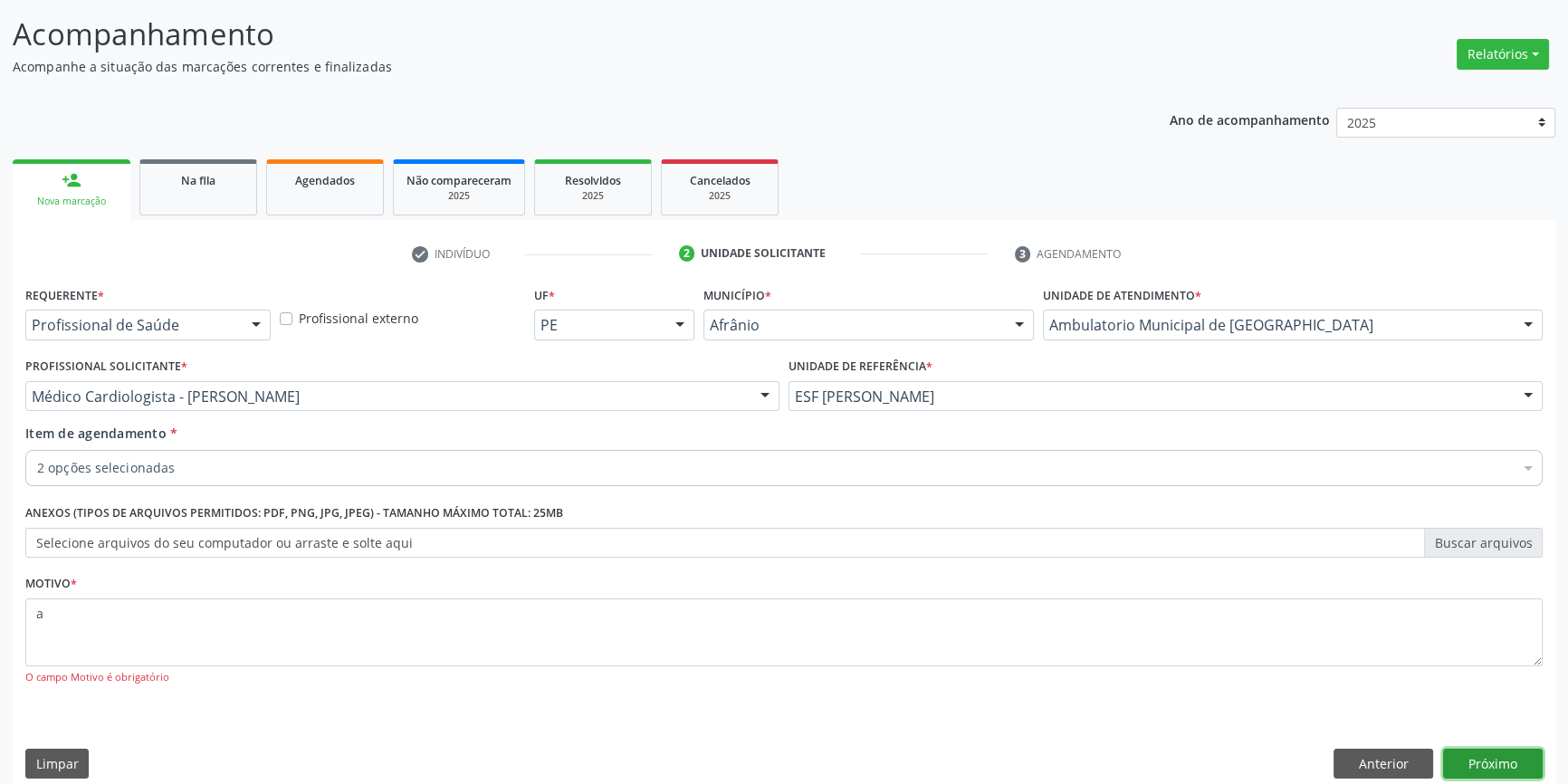
click at [1458, 760] on button "Próximo" at bounding box center [1493, 763] width 99 height 31
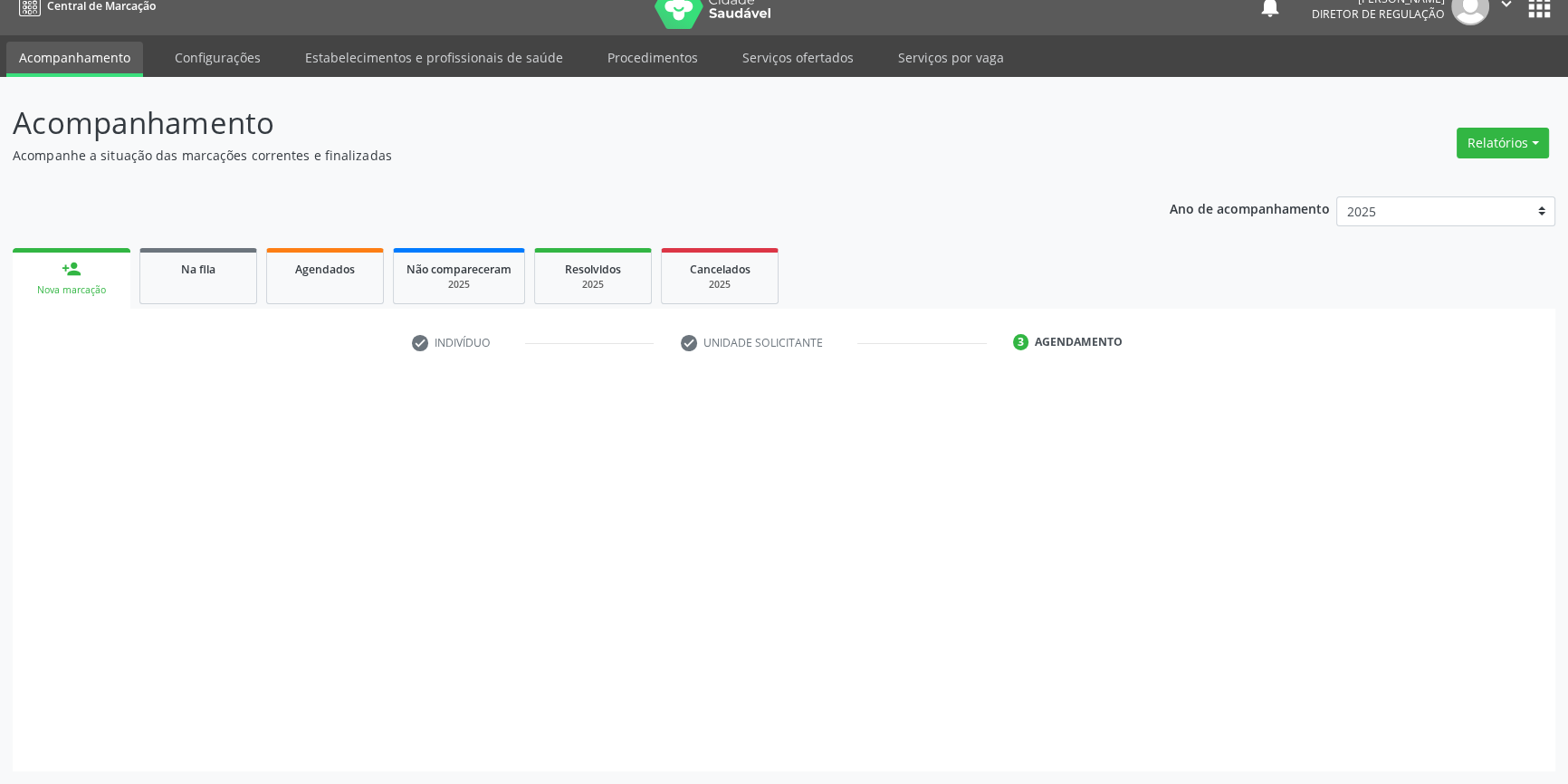
scroll to position [21, 0]
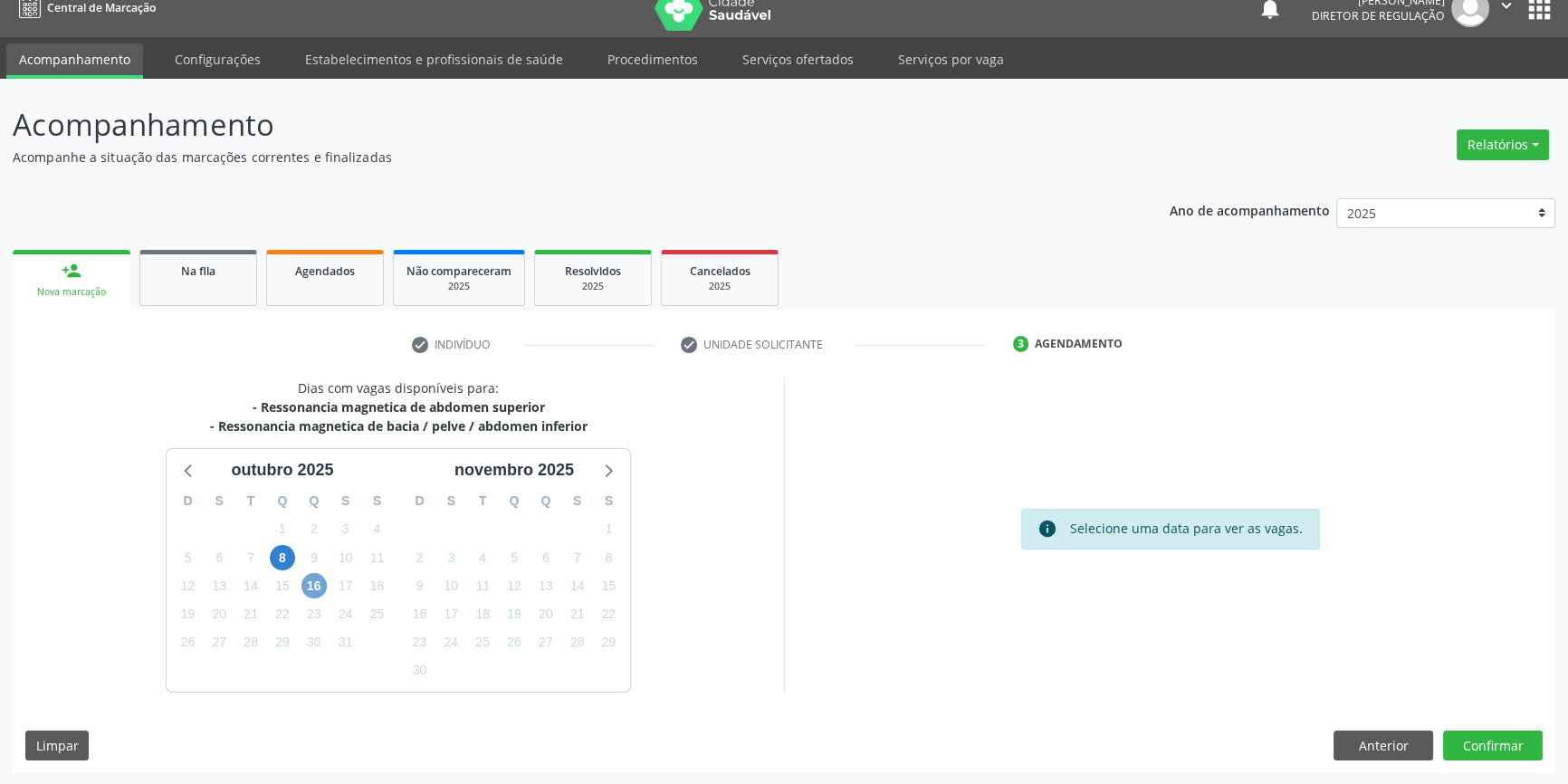
click at [314, 586] on span "16" at bounding box center [314, 585] width 25 height 25
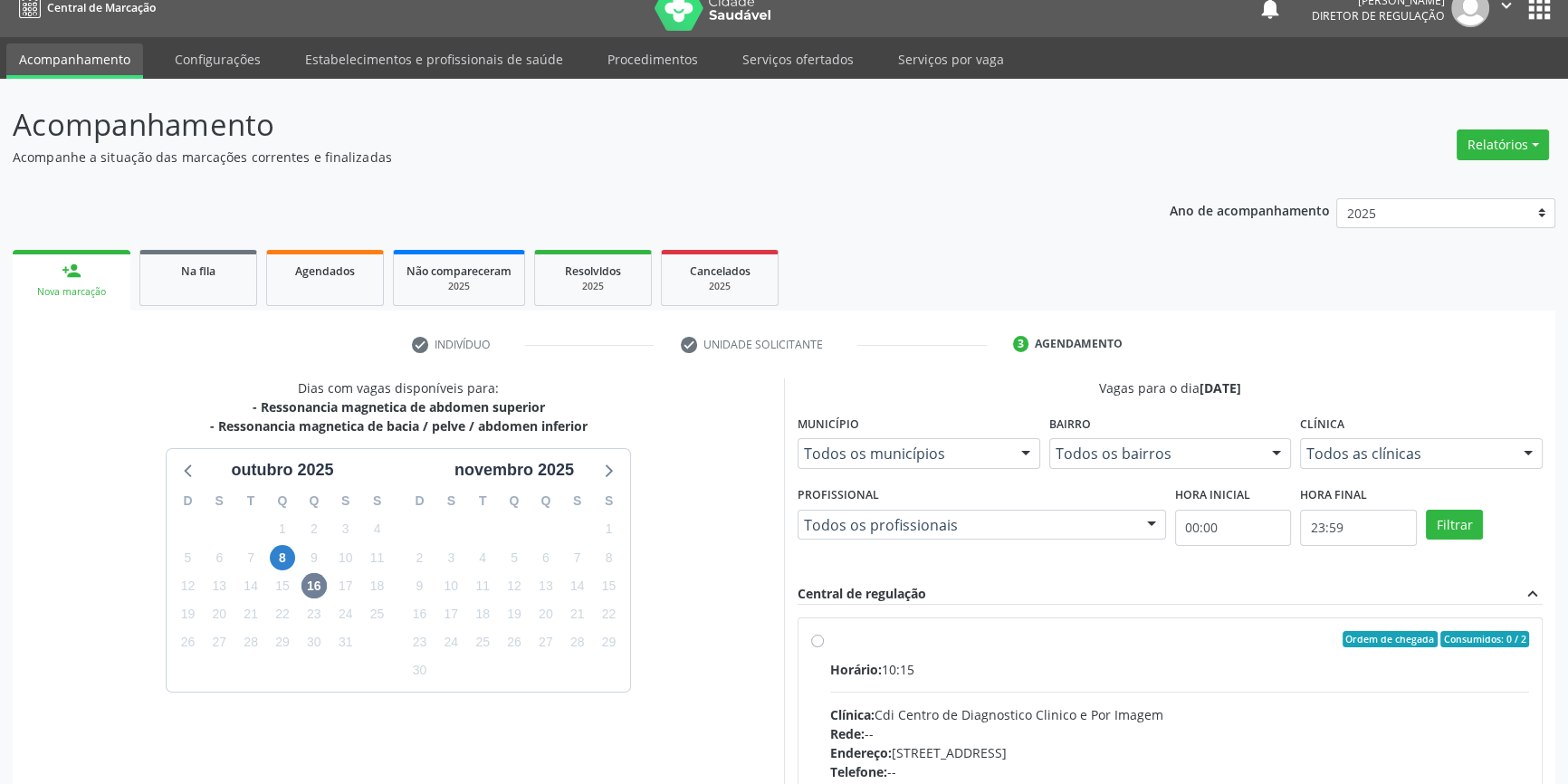
click at [980, 660] on div "Horário: 10:15" at bounding box center [1180, 669] width 699 height 19
click at [824, 647] on input "Ordem de chegada Consumidos: 0 / 2 Horário: 10:15 Clínica: Cdi Centro de Diagno…" at bounding box center [818, 638] width 13 height 16
radio input "true"
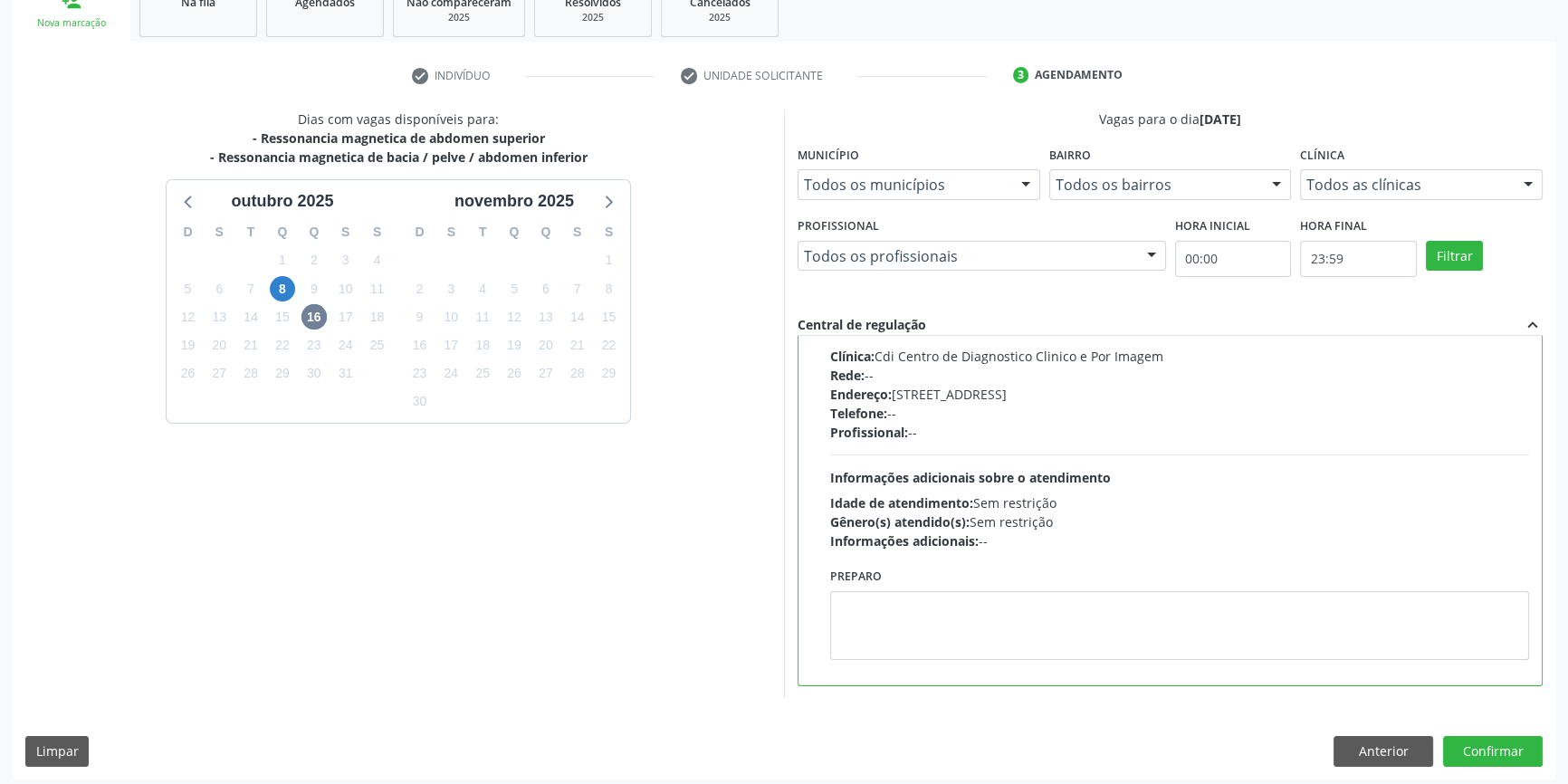
scroll to position [296, 0]
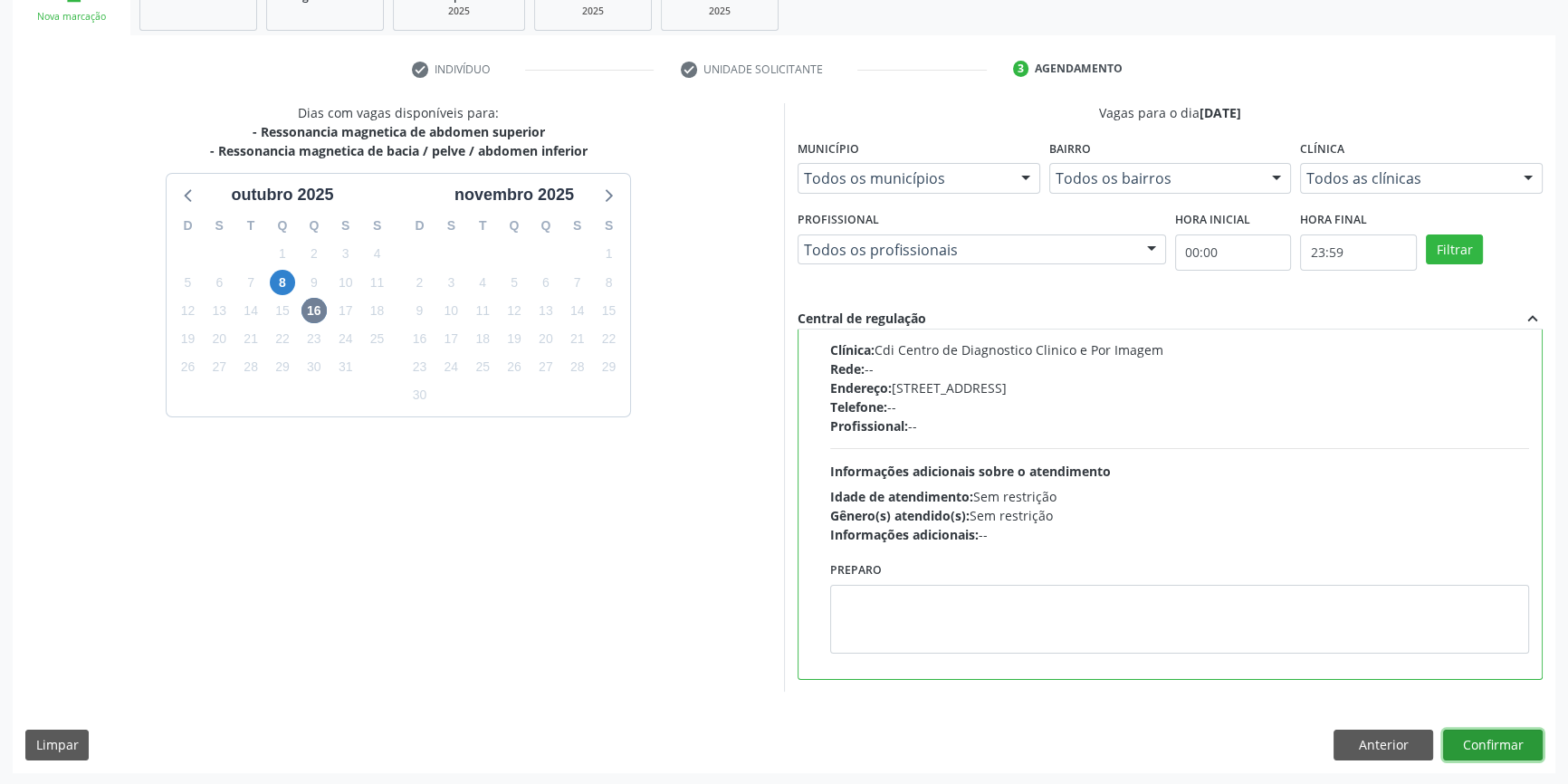
click at [1483, 740] on button "Confirmar" at bounding box center [1493, 745] width 99 height 31
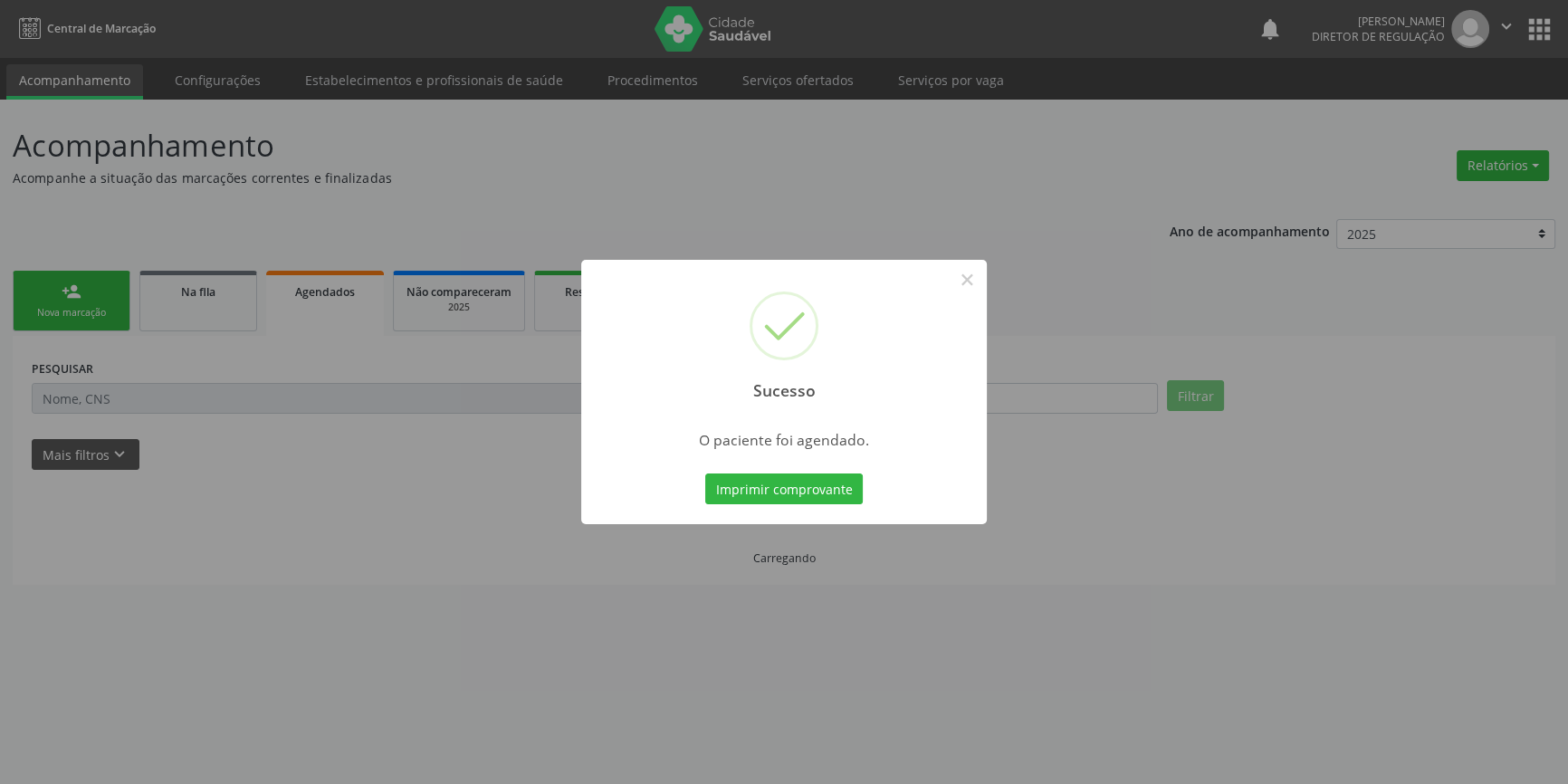
scroll to position [0, 0]
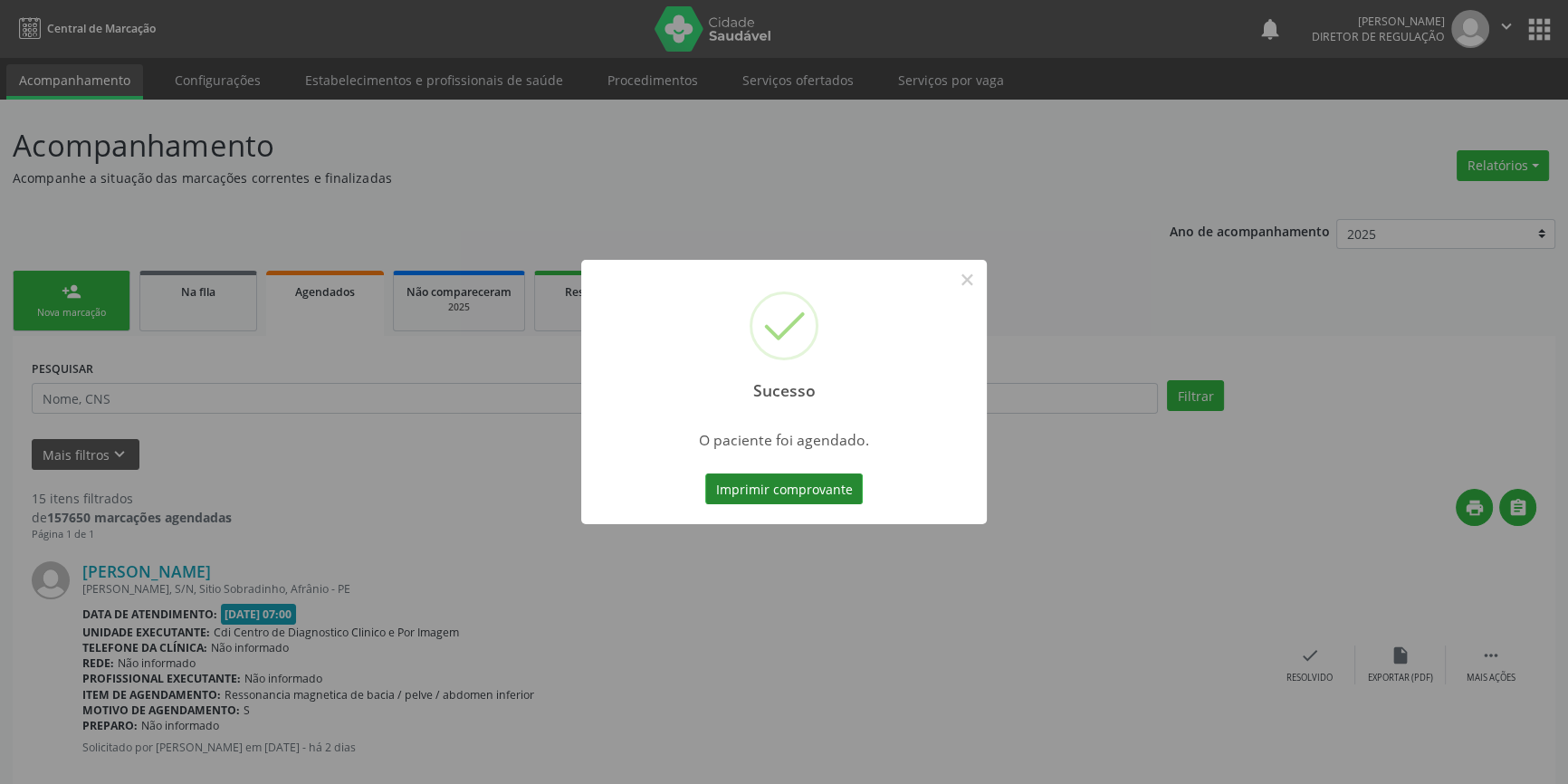
click at [830, 483] on button "Imprimir comprovante" at bounding box center [784, 488] width 157 height 31
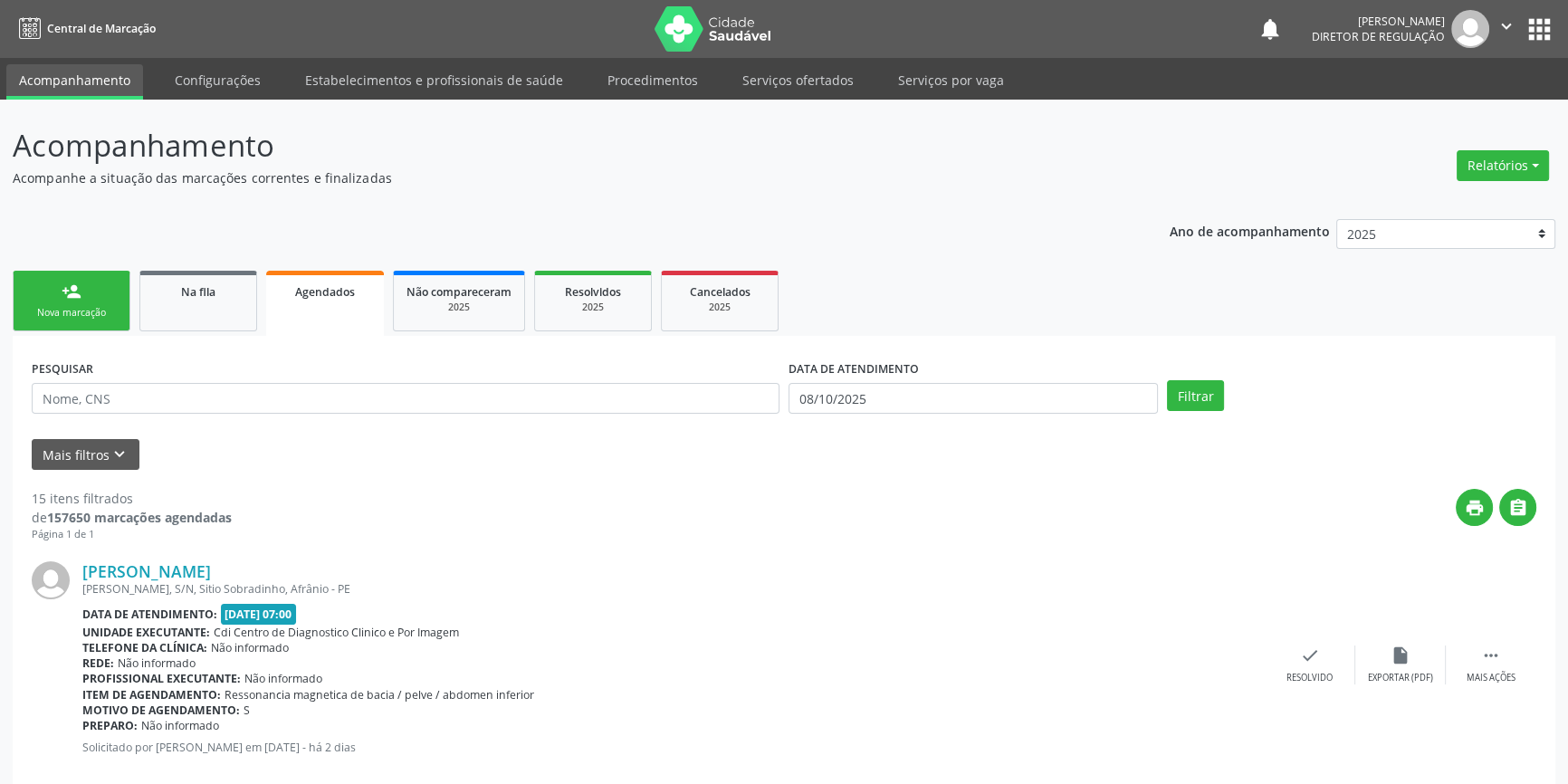
click at [103, 308] on div "Nova marcação" at bounding box center [71, 312] width 91 height 14
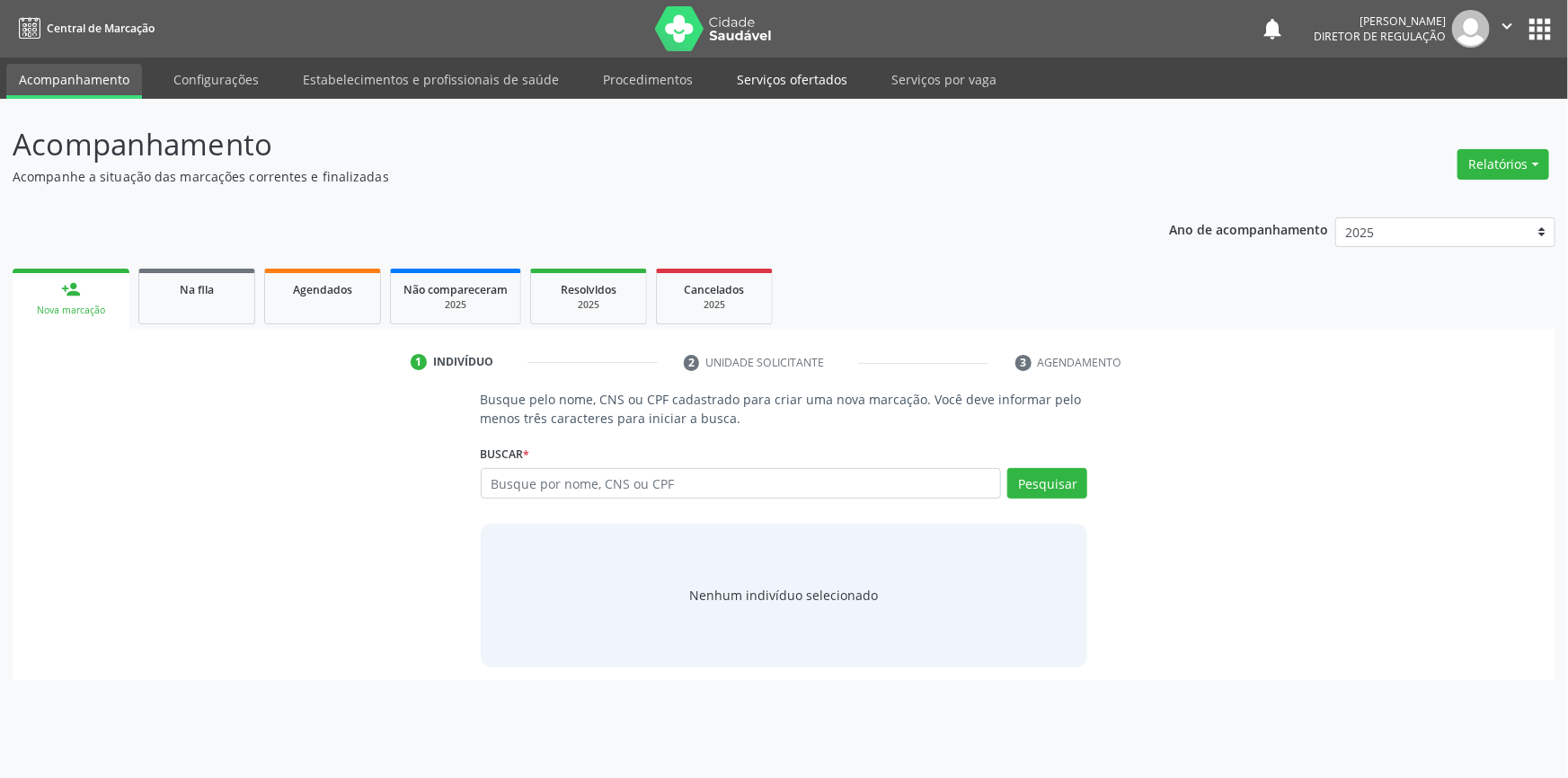
click at [789, 81] on link "Serviços ofertados" at bounding box center [792, 80] width 136 height 32
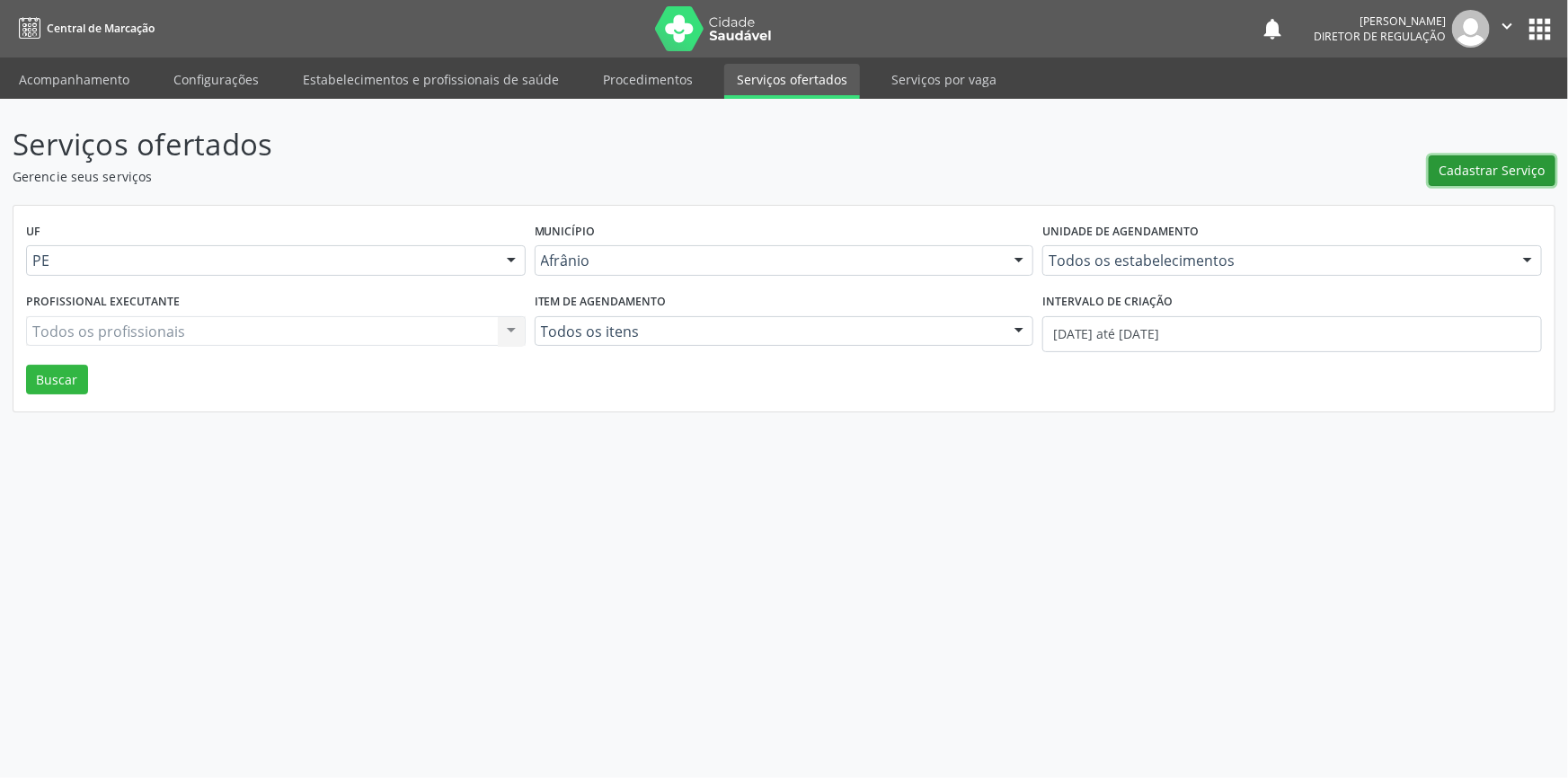
click at [1492, 172] on span "Cadastrar Serviço" at bounding box center [1493, 170] width 106 height 19
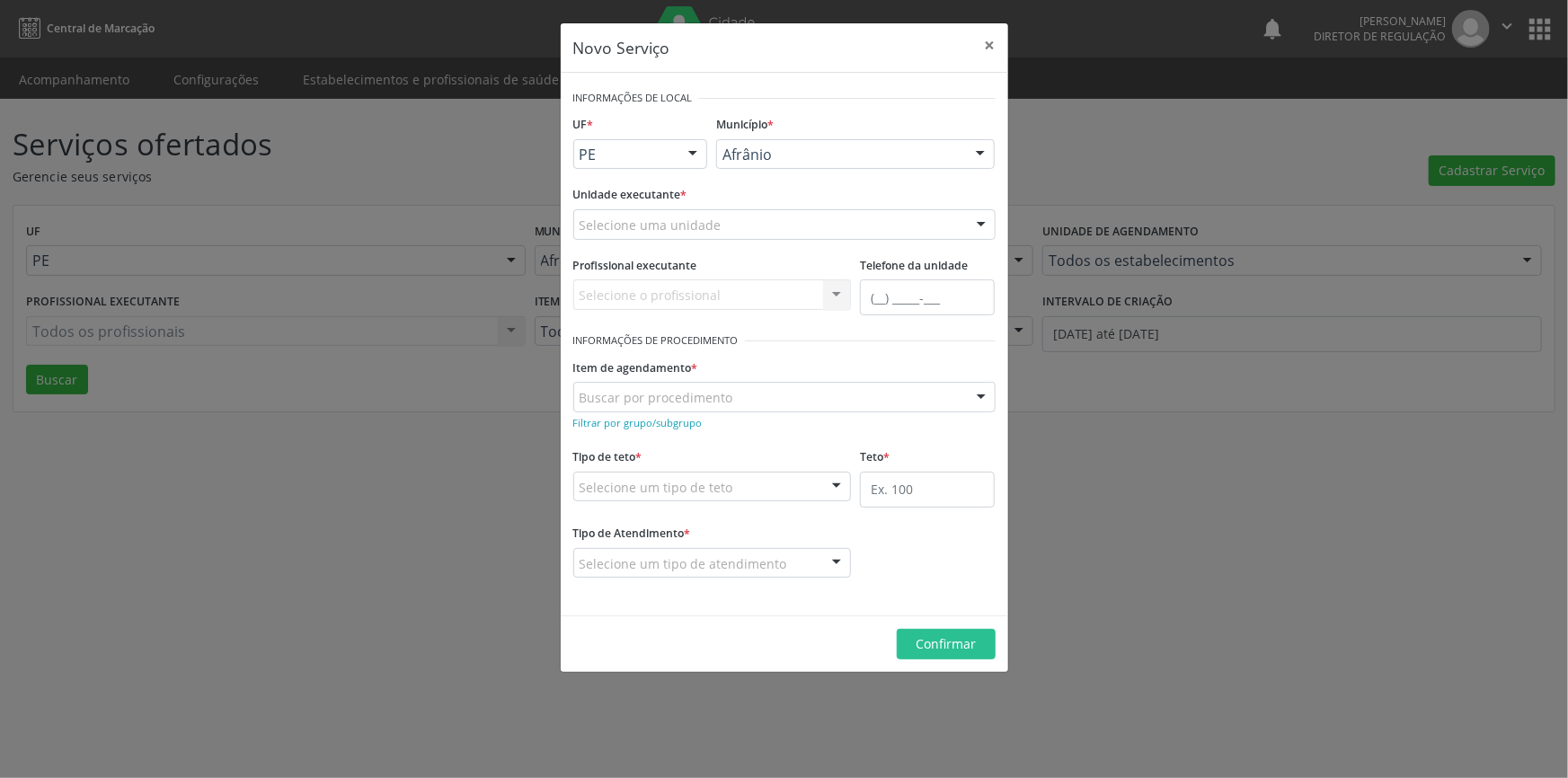
click at [689, 147] on div at bounding box center [692, 155] width 27 height 31
click at [674, 183] on span "BA" at bounding box center [640, 187] width 133 height 36
click at [761, 188] on span "Juazeiro" at bounding box center [755, 187] width 54 height 19
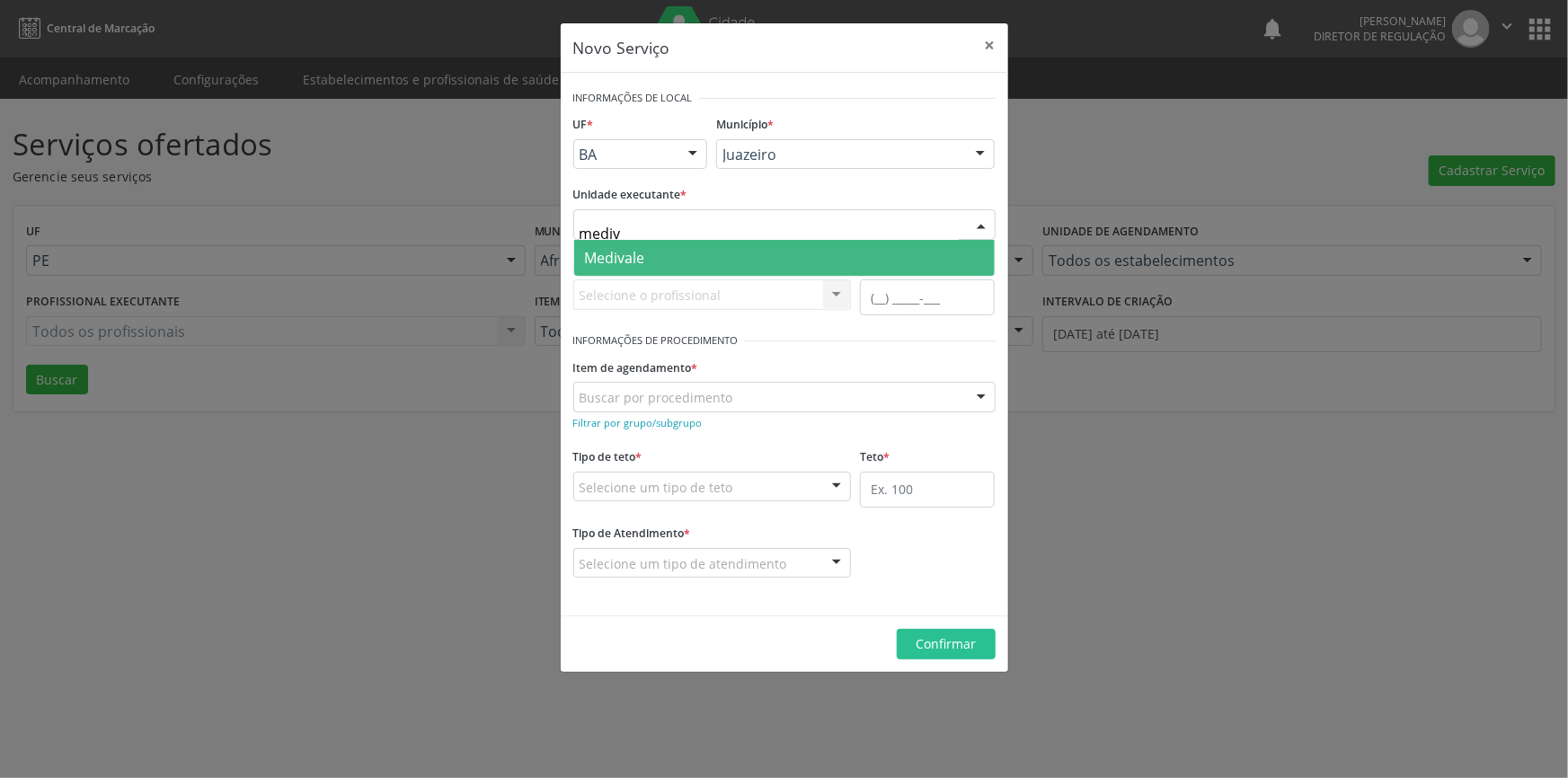
type input "mediva"
click at [666, 252] on span "Medivale" at bounding box center [784, 257] width 421 height 36
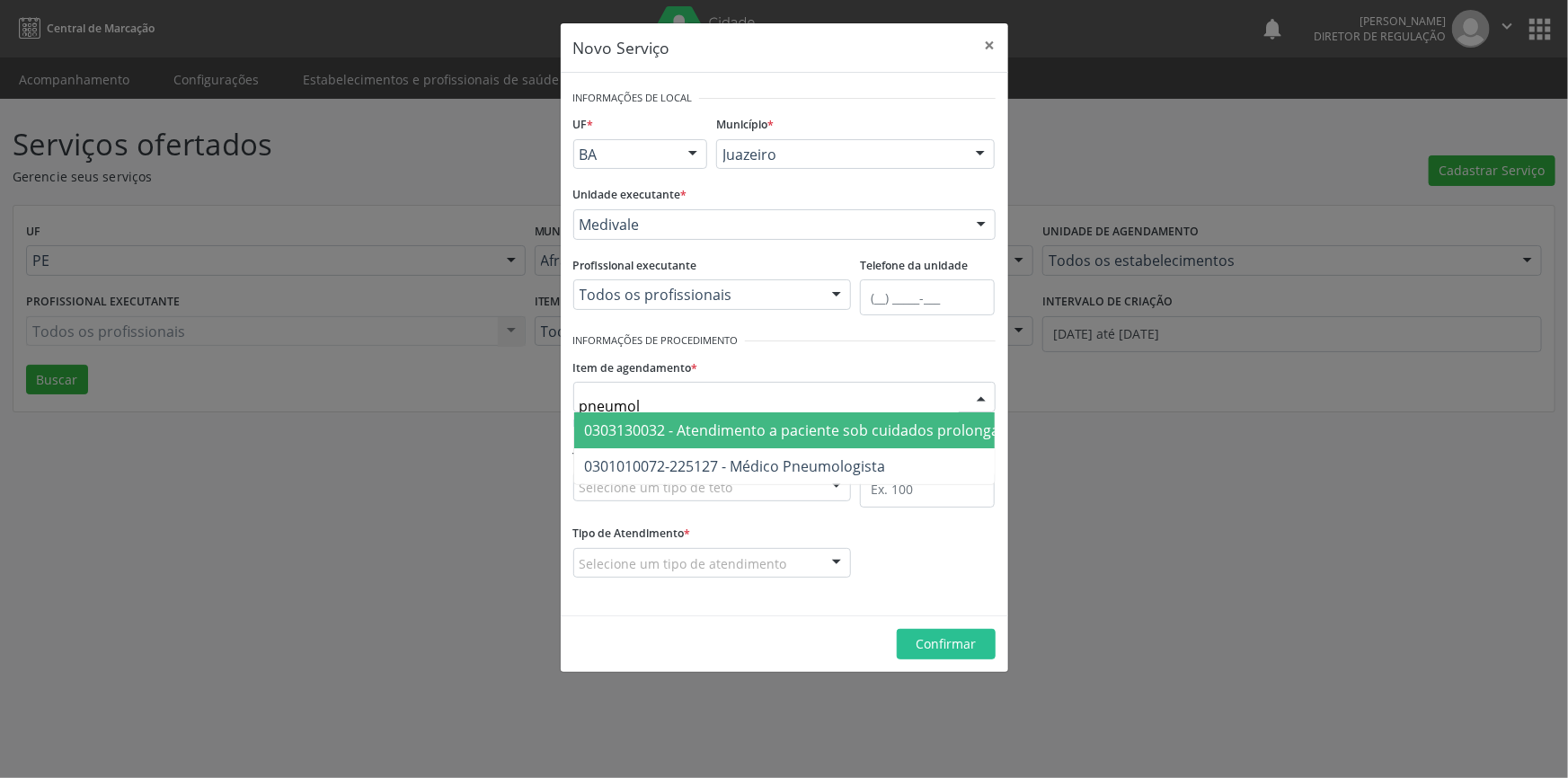
type input "pneumolo"
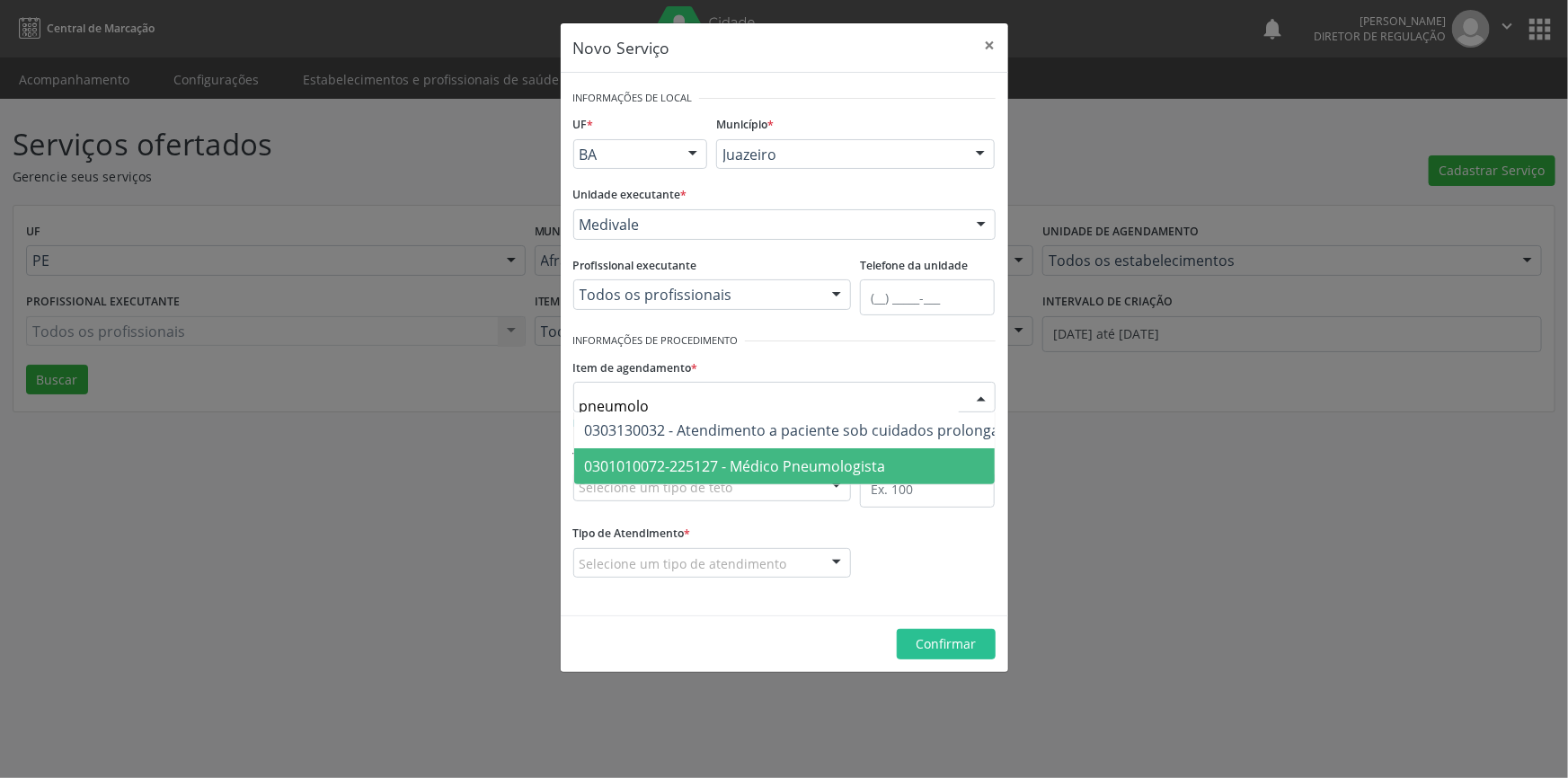
click at [811, 464] on span "0301010072-225127 - Médico Pneumologista" at bounding box center [736, 465] width 301 height 19
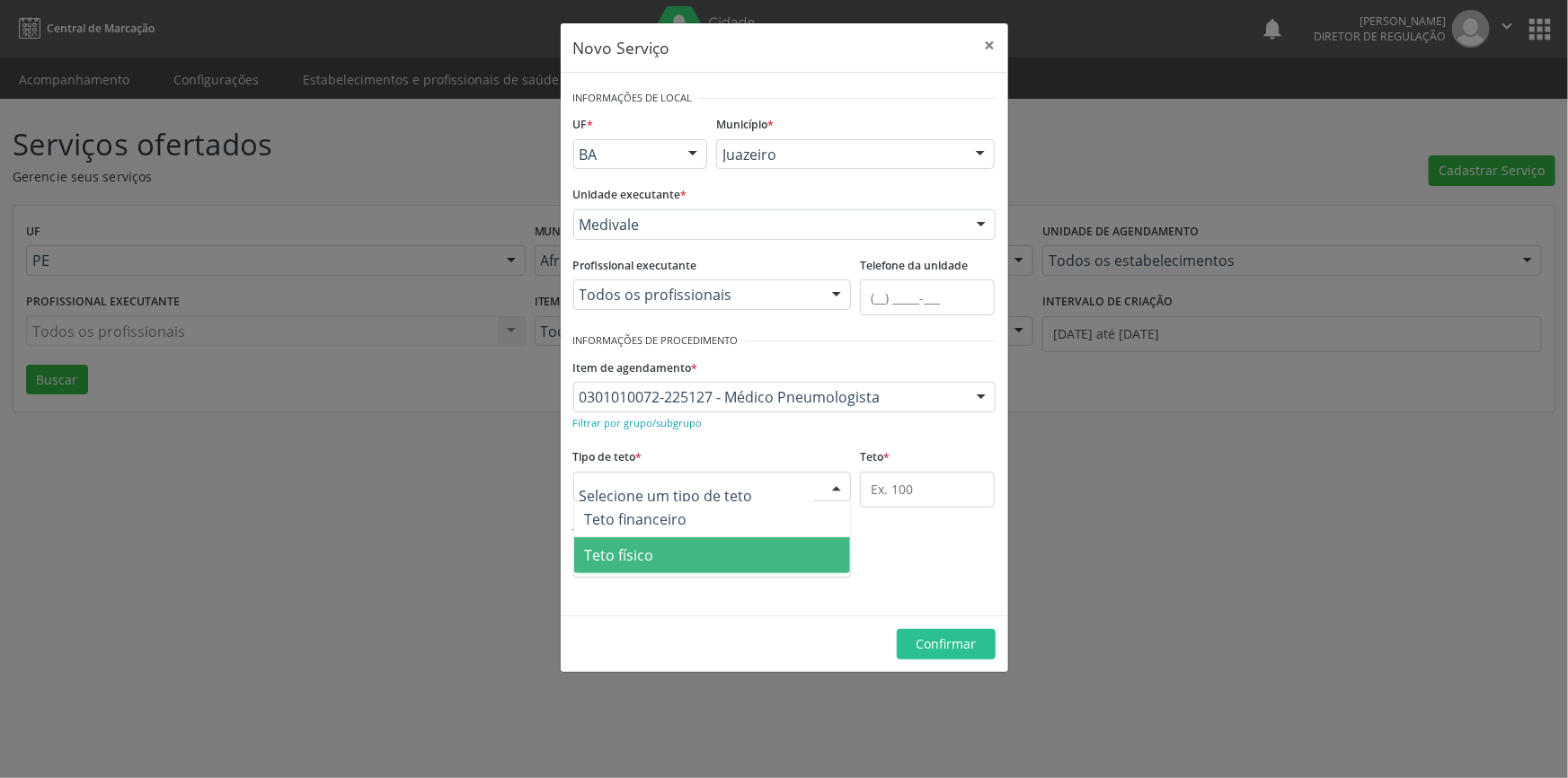
click at [683, 552] on span "Teto físico" at bounding box center [712, 554] width 277 height 36
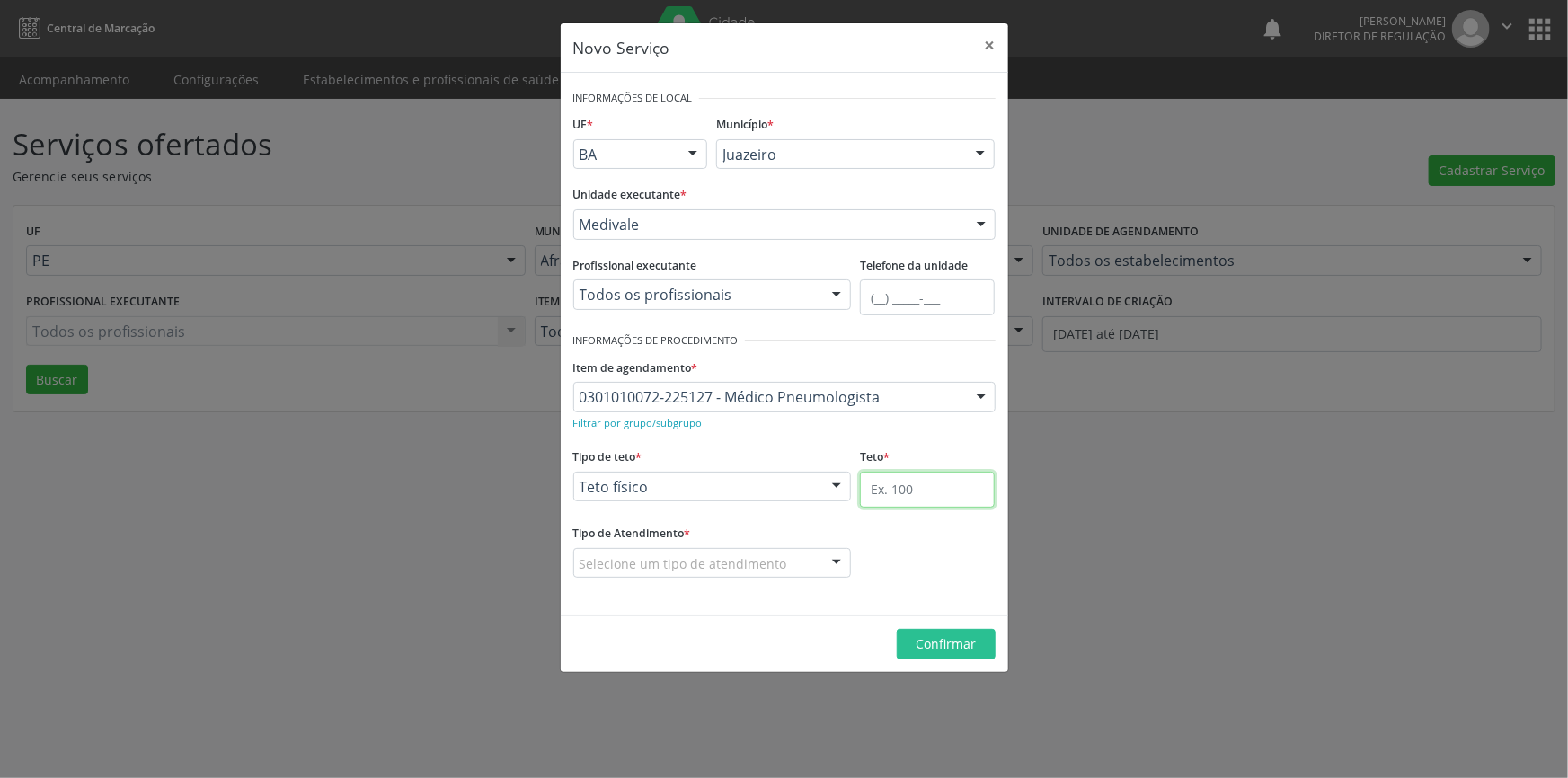
click at [909, 495] on input "text" at bounding box center [927, 489] width 135 height 36
type input "1"
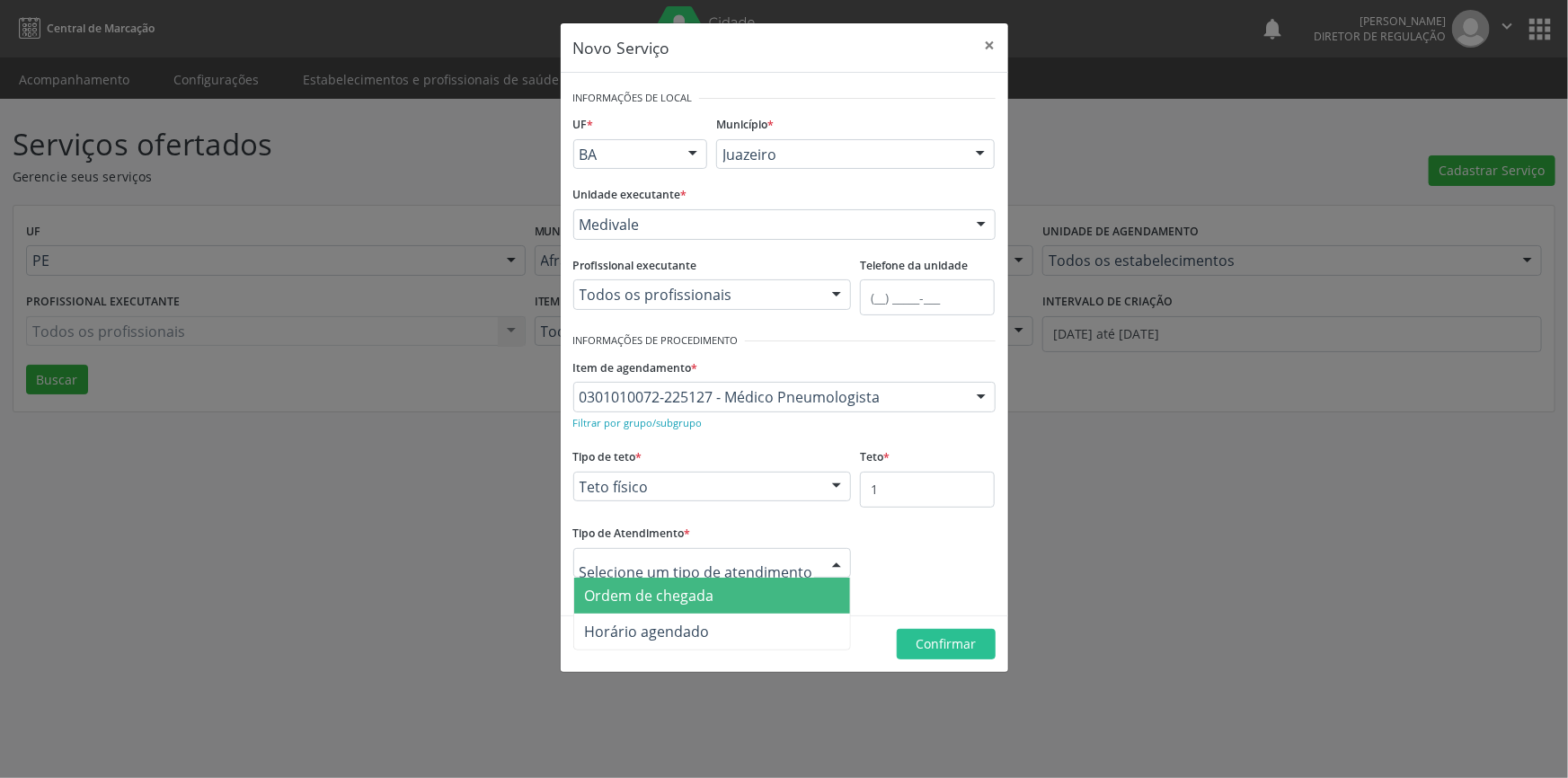
click at [737, 595] on span "Ordem de chegada" at bounding box center [712, 595] width 277 height 36
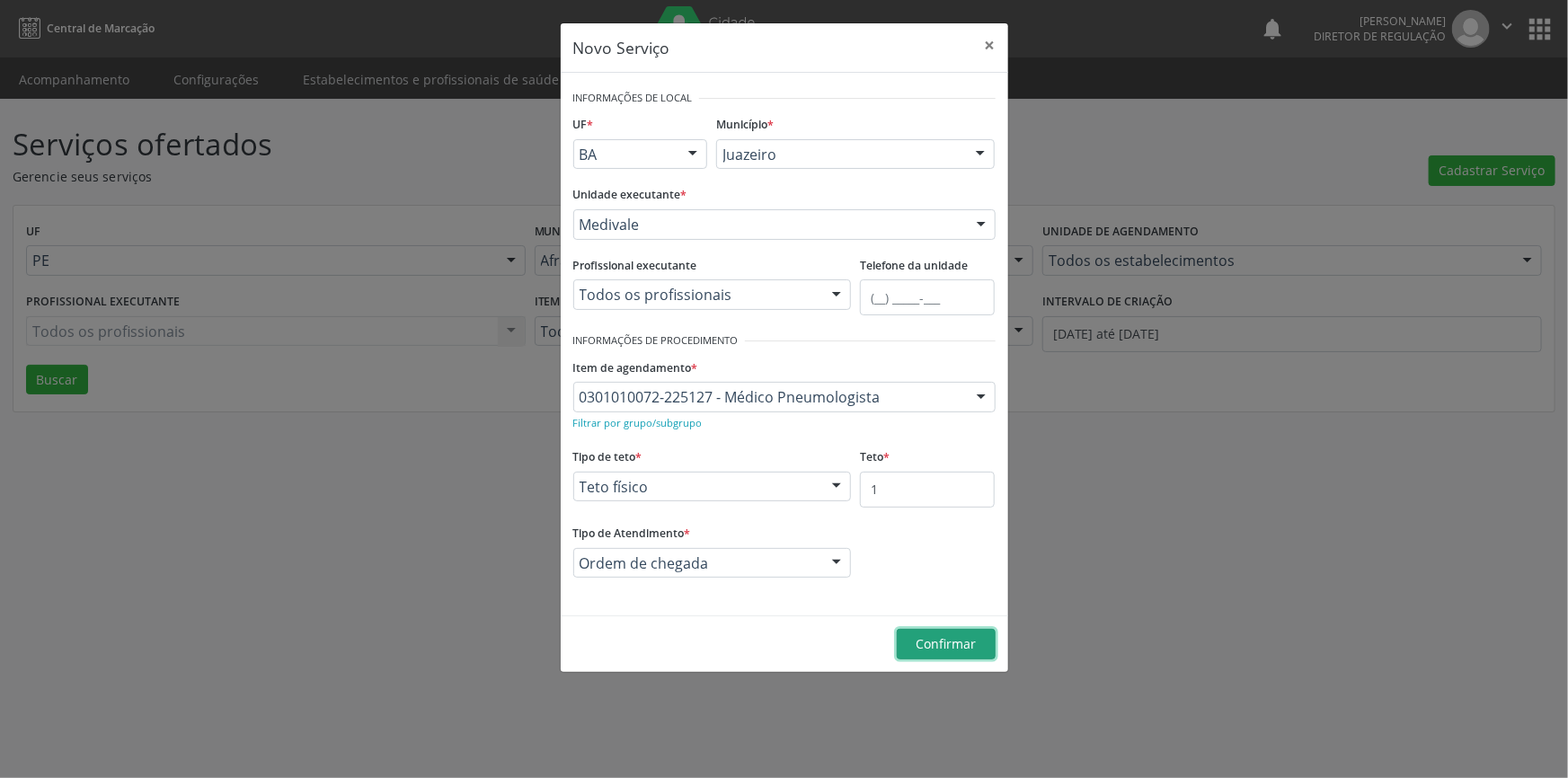
click at [955, 645] on span "Confirmar" at bounding box center [946, 643] width 60 height 17
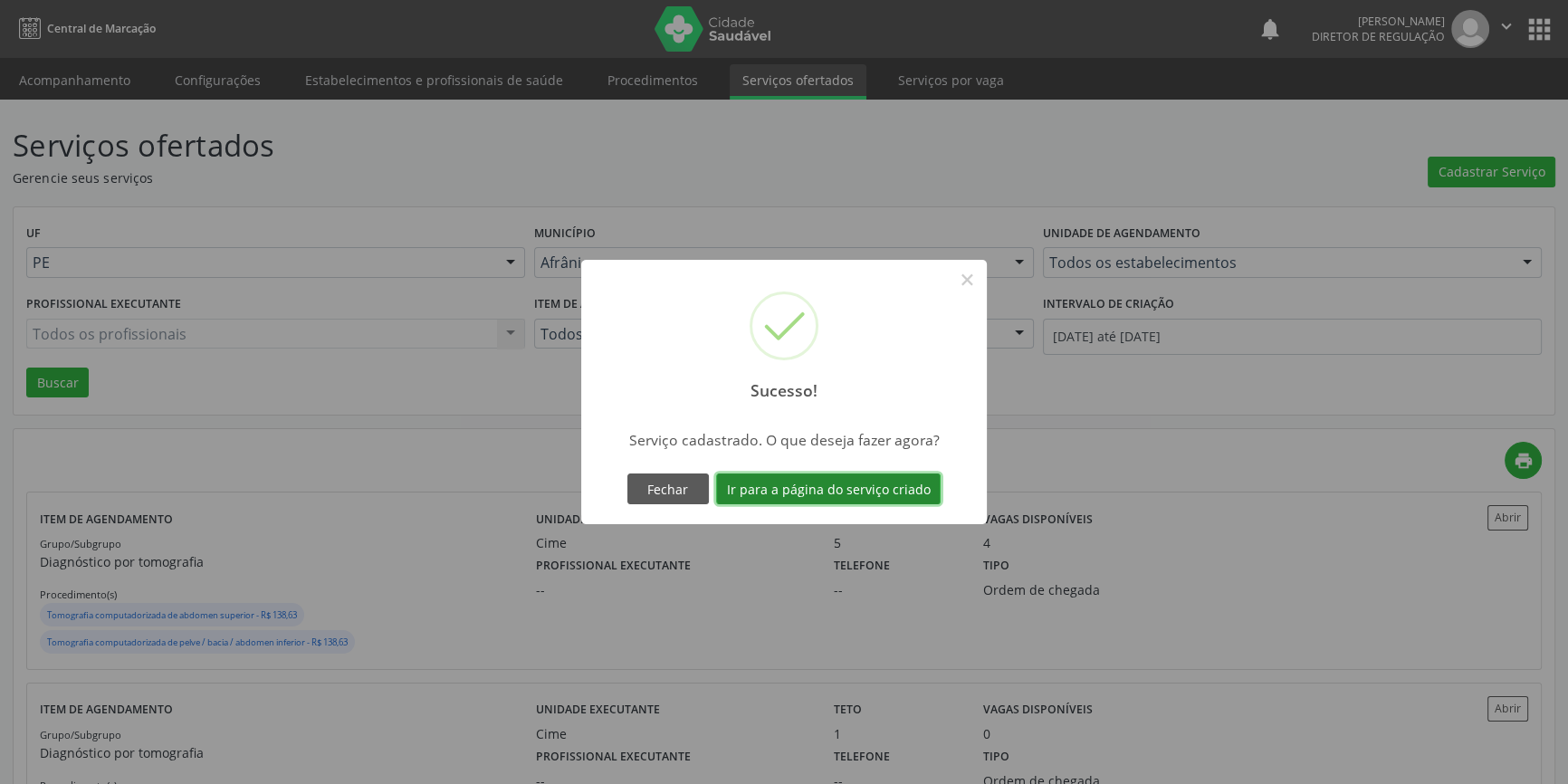
click at [856, 497] on button "Ir para a página do serviço criado" at bounding box center [828, 488] width 225 height 31
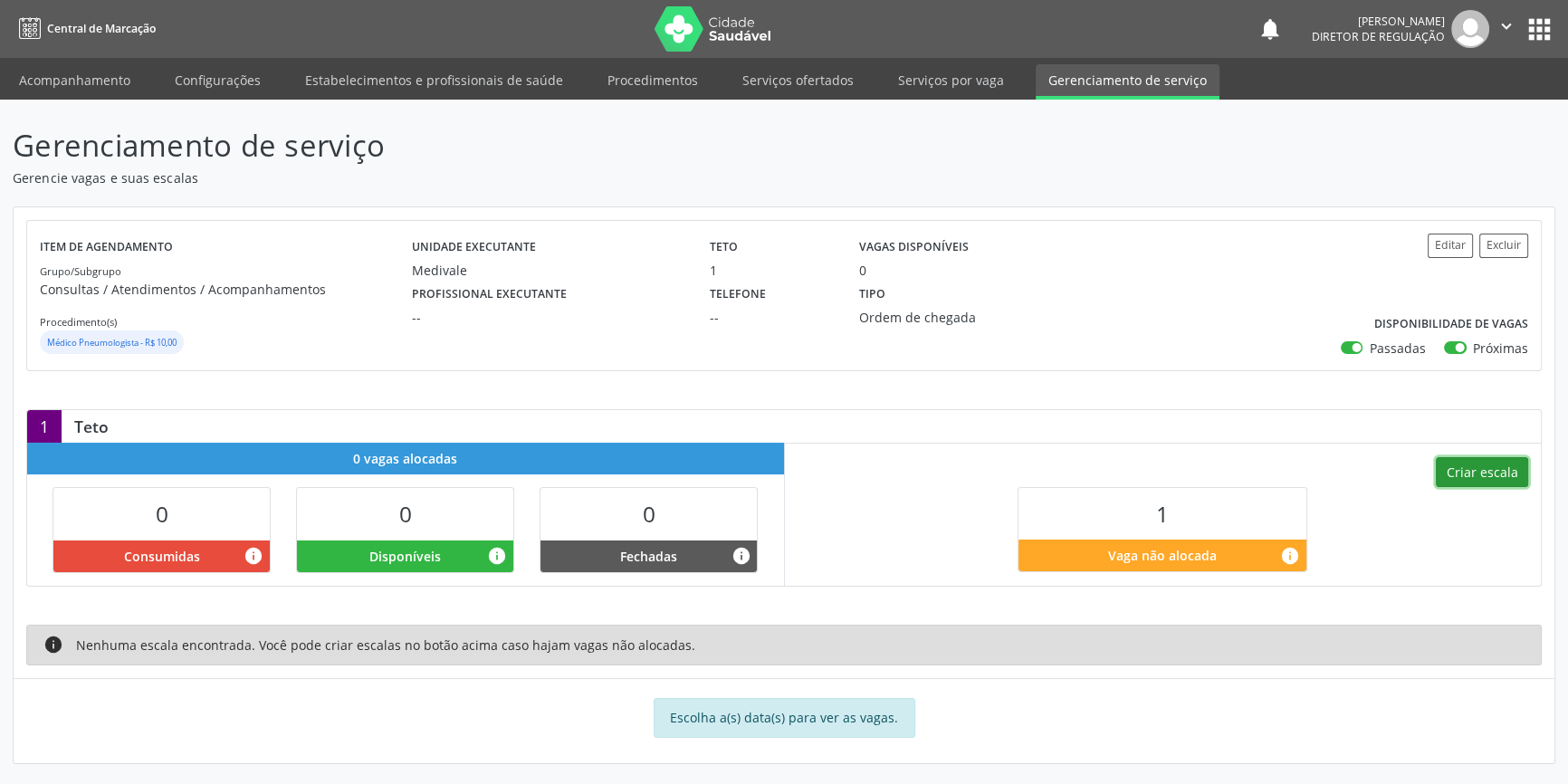
click at [1487, 465] on button "Criar escala" at bounding box center [1482, 472] width 93 height 31
select select "9"
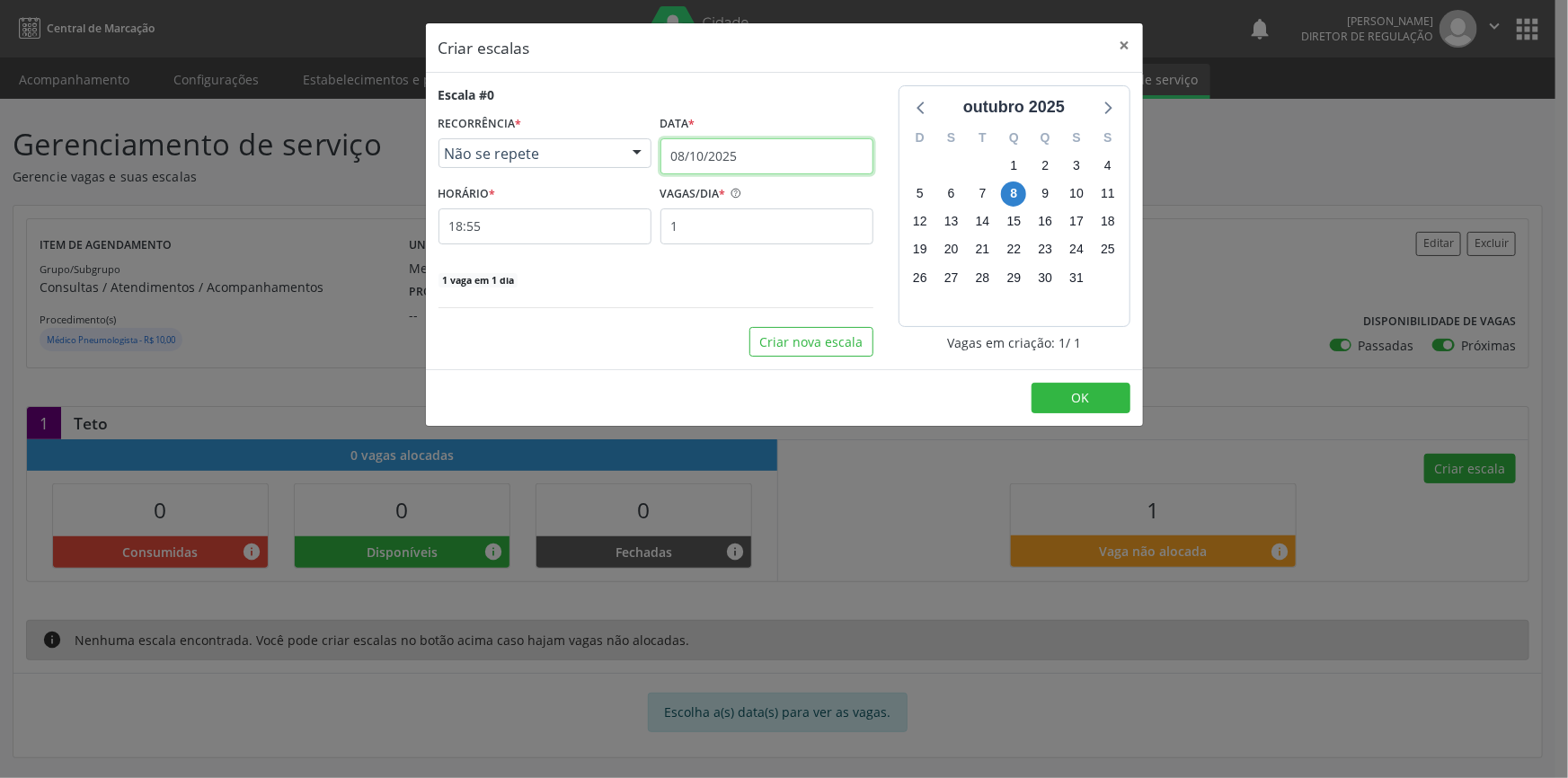
click at [806, 149] on input "08/10/2025" at bounding box center [766, 156] width 213 height 36
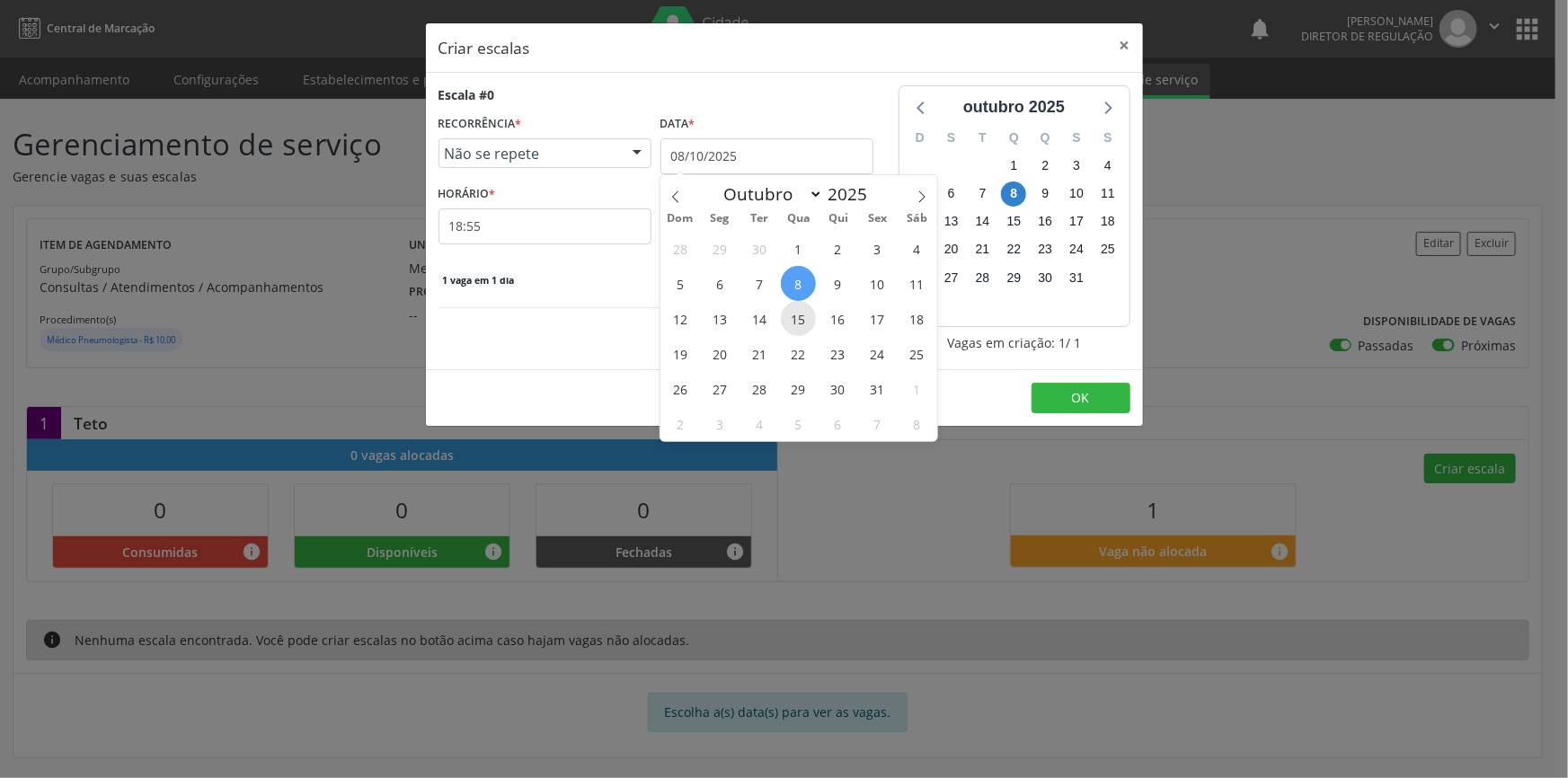
click at [803, 320] on span "15" at bounding box center [799, 318] width 35 height 35
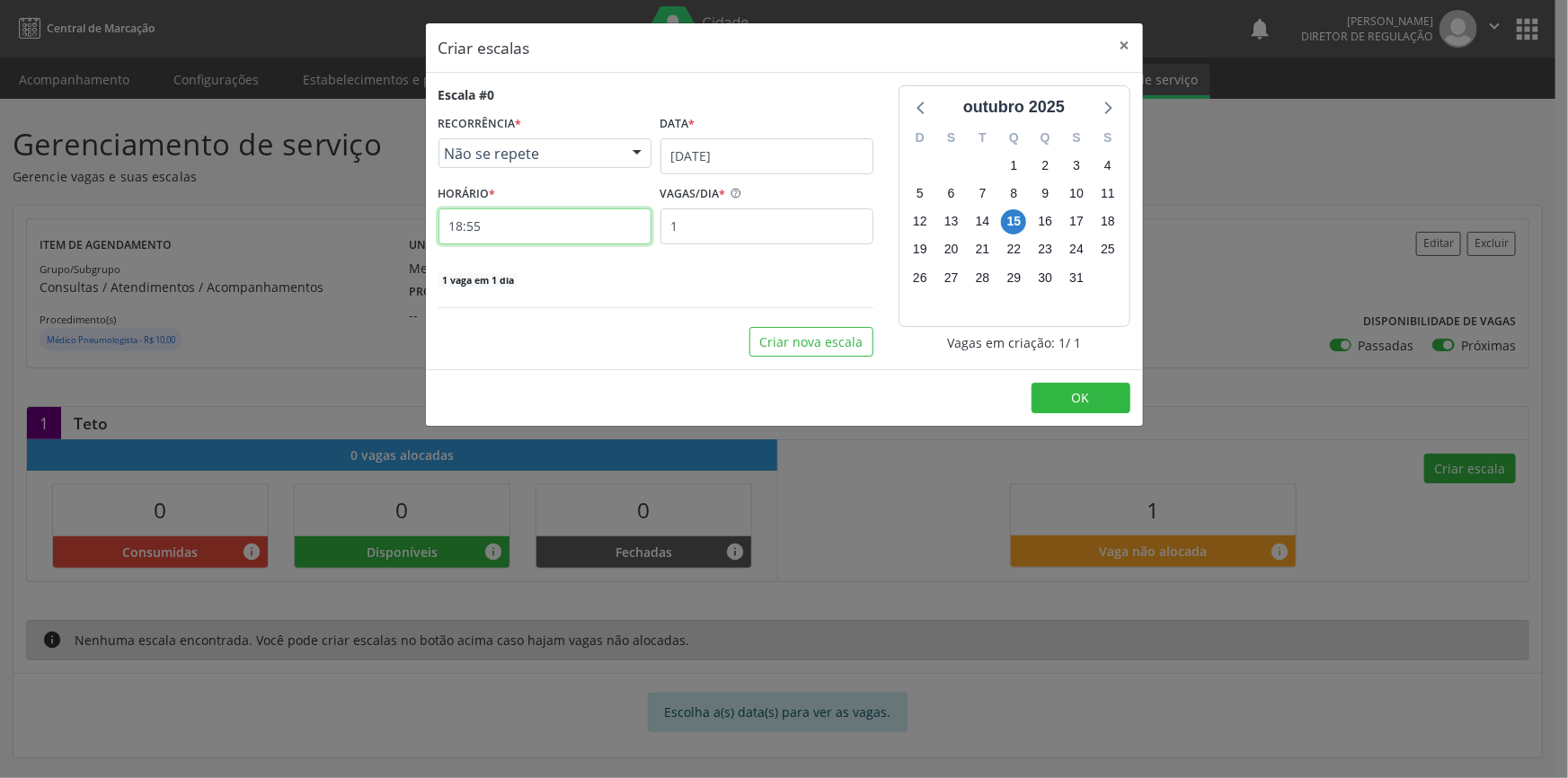
click at [581, 229] on input "18:55" at bounding box center [544, 226] width 213 height 36
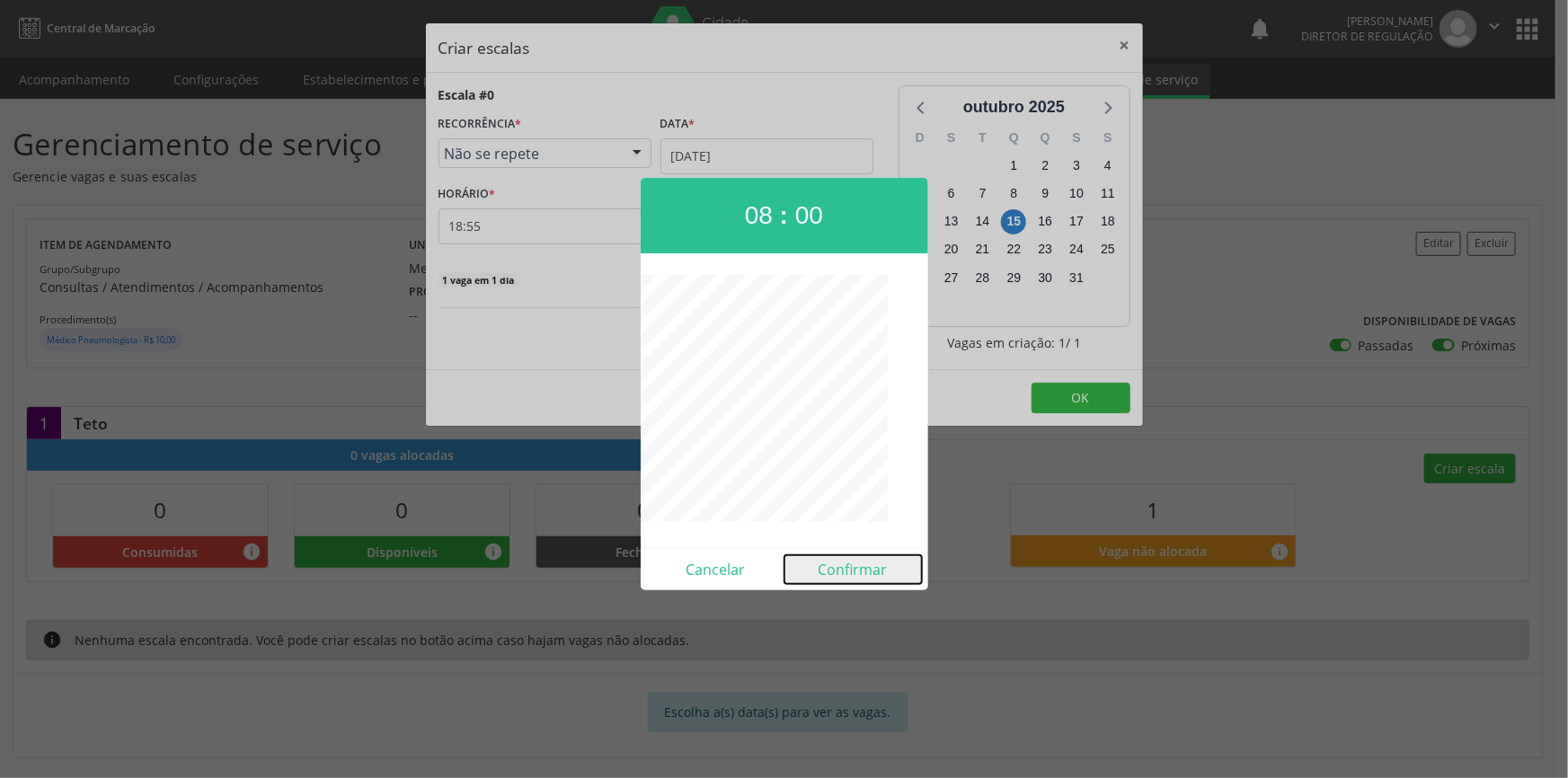
click at [868, 575] on button "Confirmar" at bounding box center [854, 569] width 137 height 29
type input "08:00"
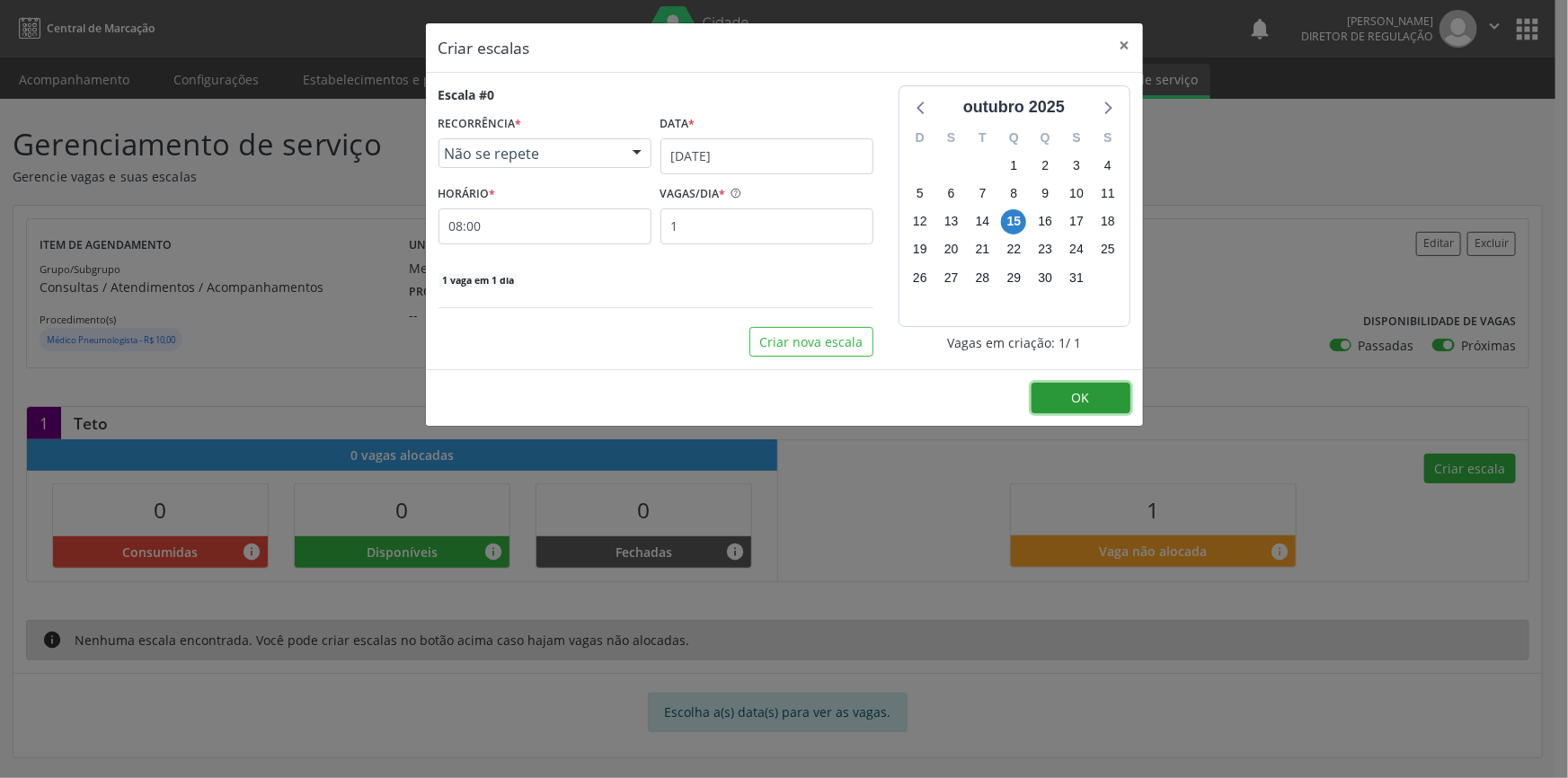
click at [1089, 399] on button "OK" at bounding box center [1081, 397] width 98 height 31
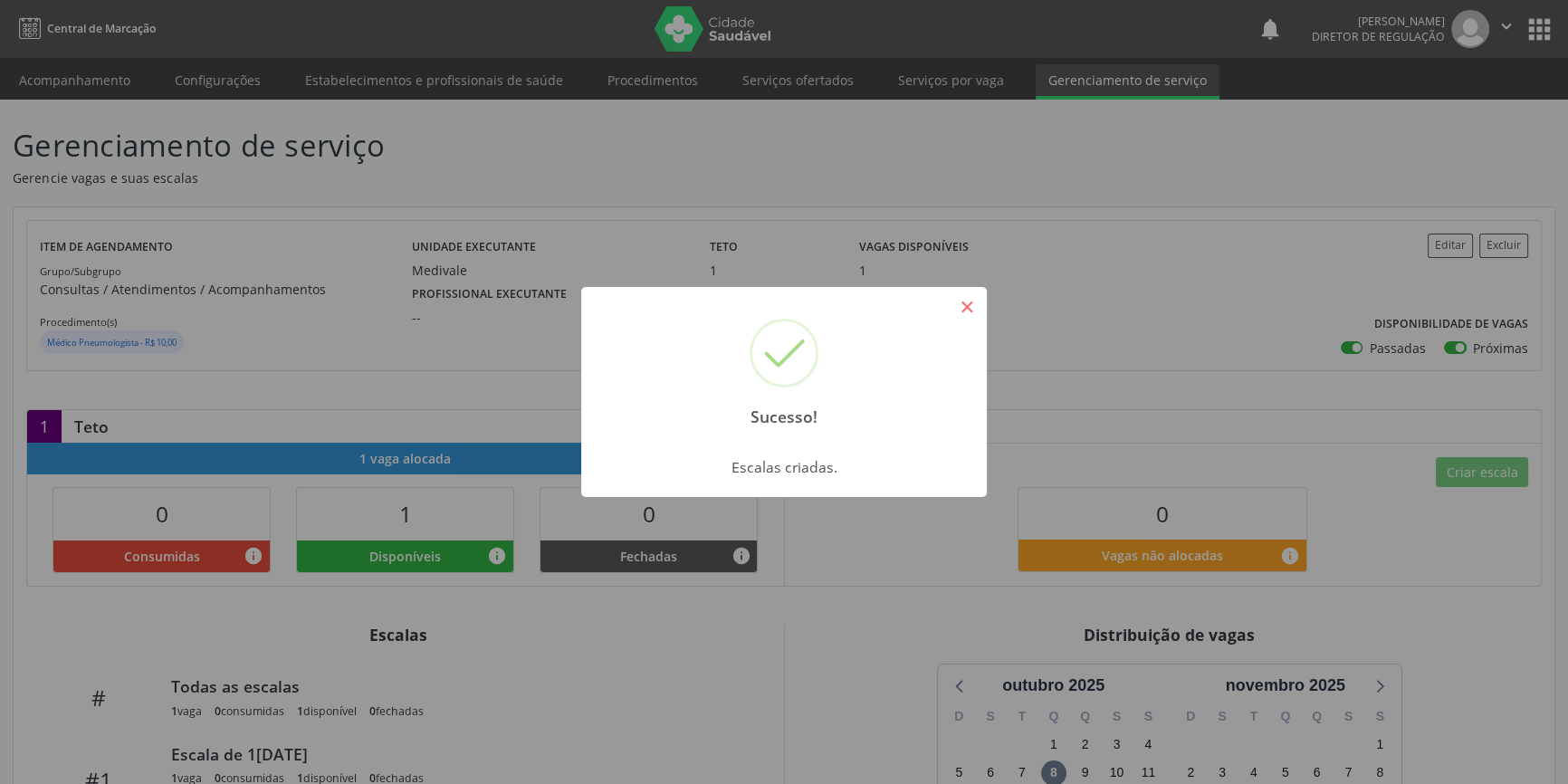
click at [969, 304] on button "×" at bounding box center [967, 306] width 31 height 31
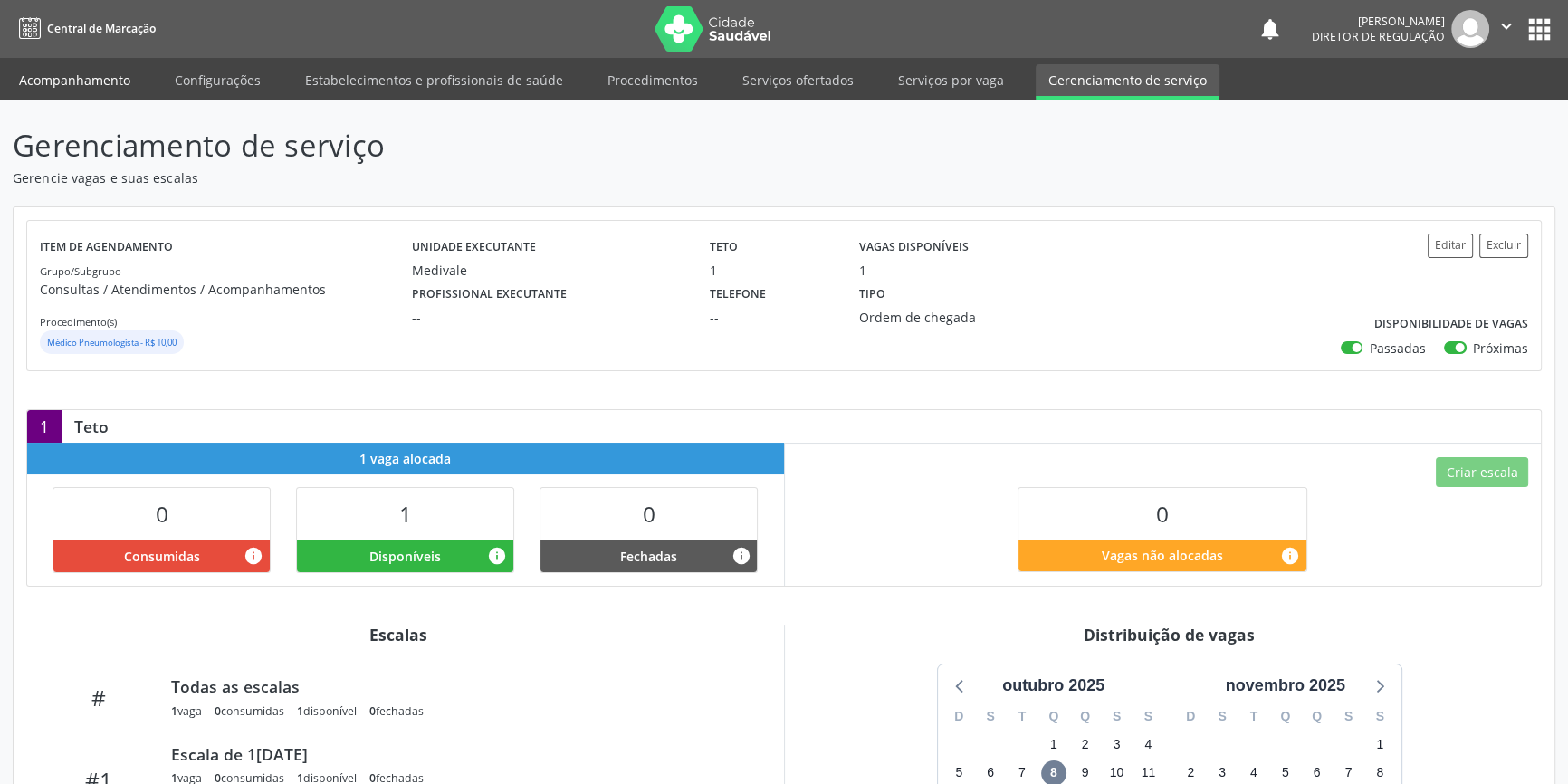
click at [60, 84] on link "Acompanhamento" at bounding box center [75, 80] width 137 height 32
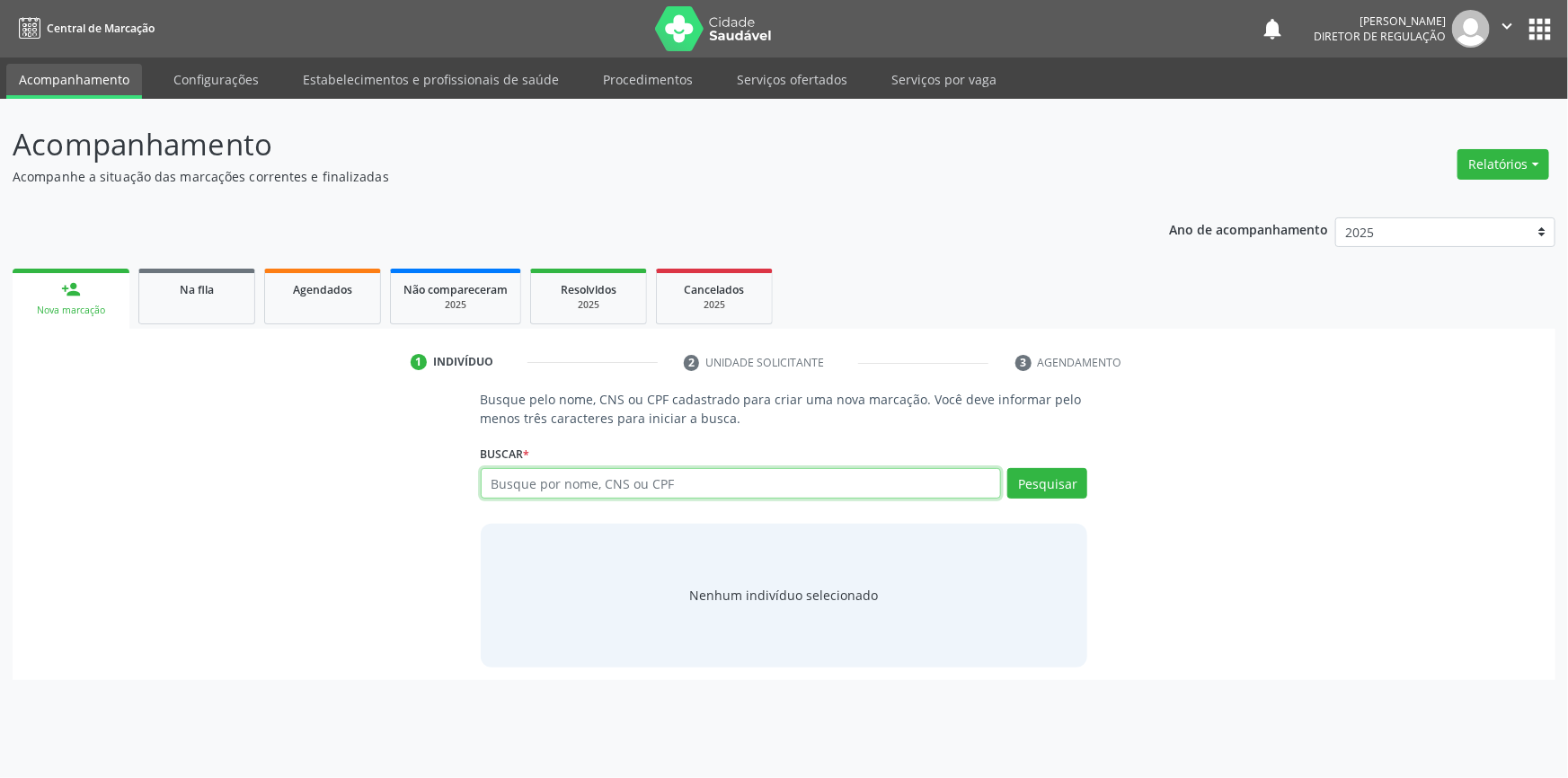
click at [531, 487] on input "text" at bounding box center [741, 483] width 521 height 31
paste input "HEITOR FERNANDES"
type input "HEITOR FERNANDES"
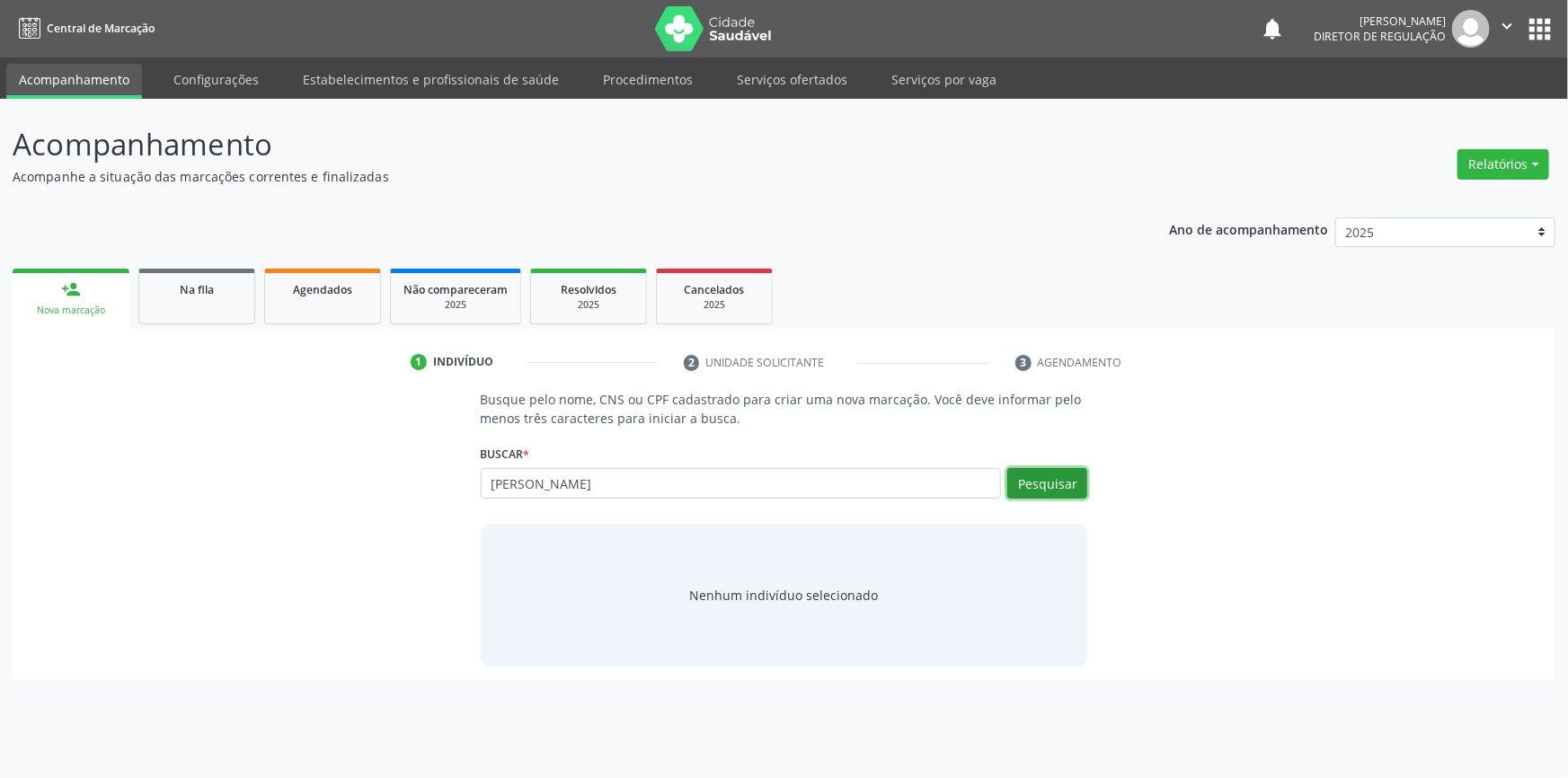
click at [1047, 481] on button "Pesquisar" at bounding box center [1047, 483] width 80 height 31
click at [1065, 486] on button "Pesquisar" at bounding box center [1047, 483] width 80 height 31
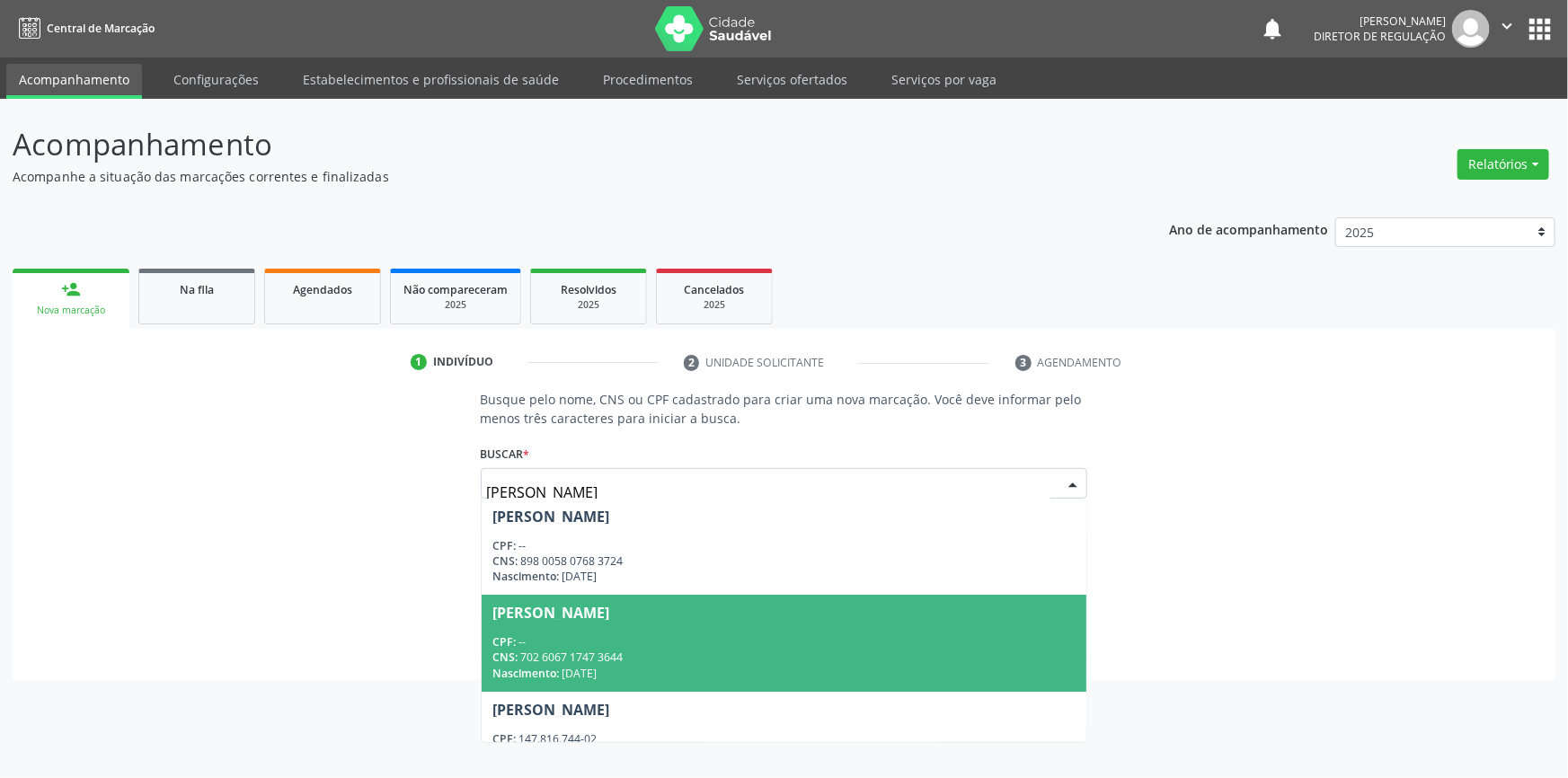
click at [656, 634] on div "CPF: --" at bounding box center [784, 642] width 584 height 15
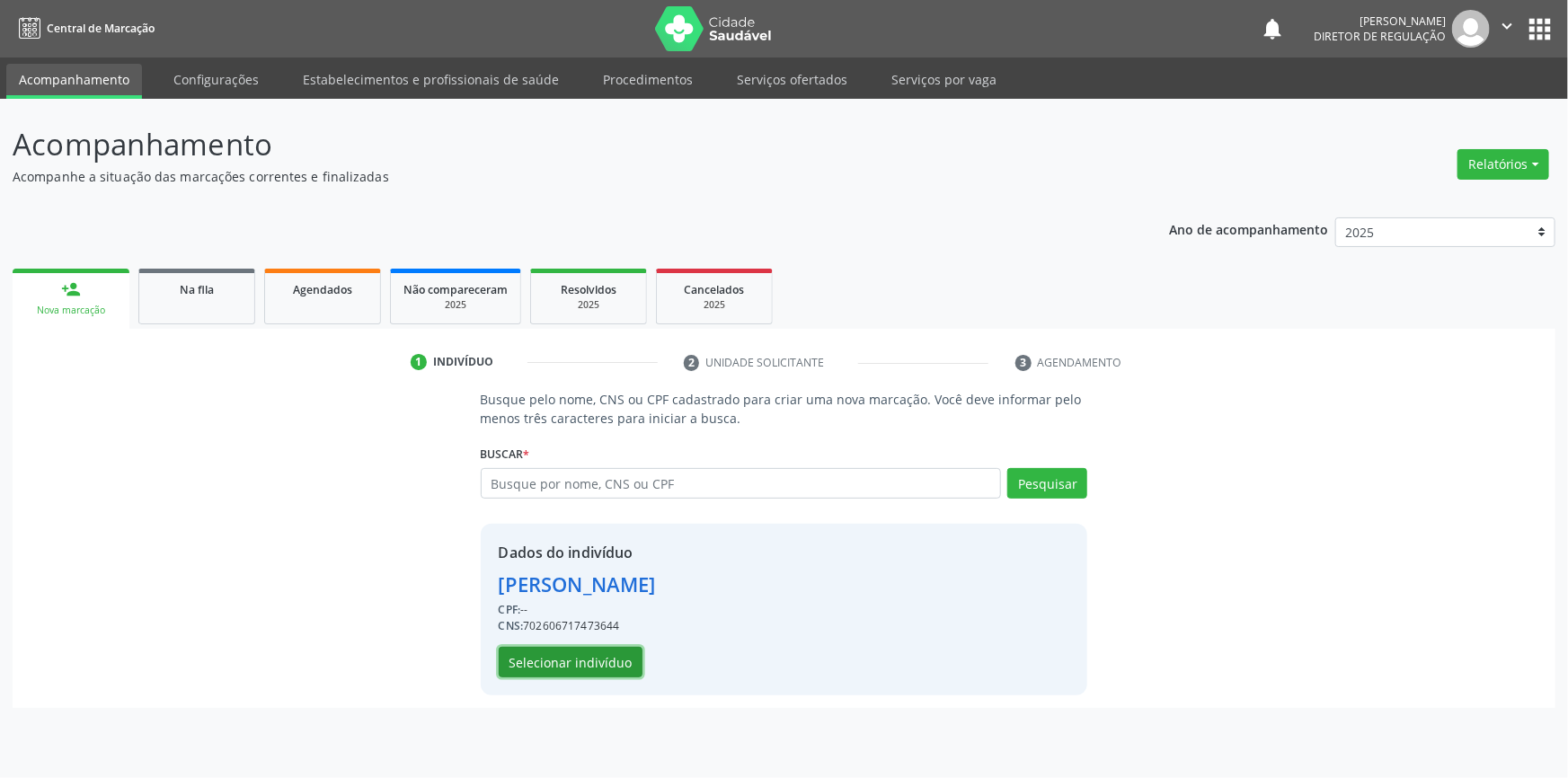
click at [624, 662] on button "Selecionar indivíduo" at bounding box center [570, 661] width 144 height 31
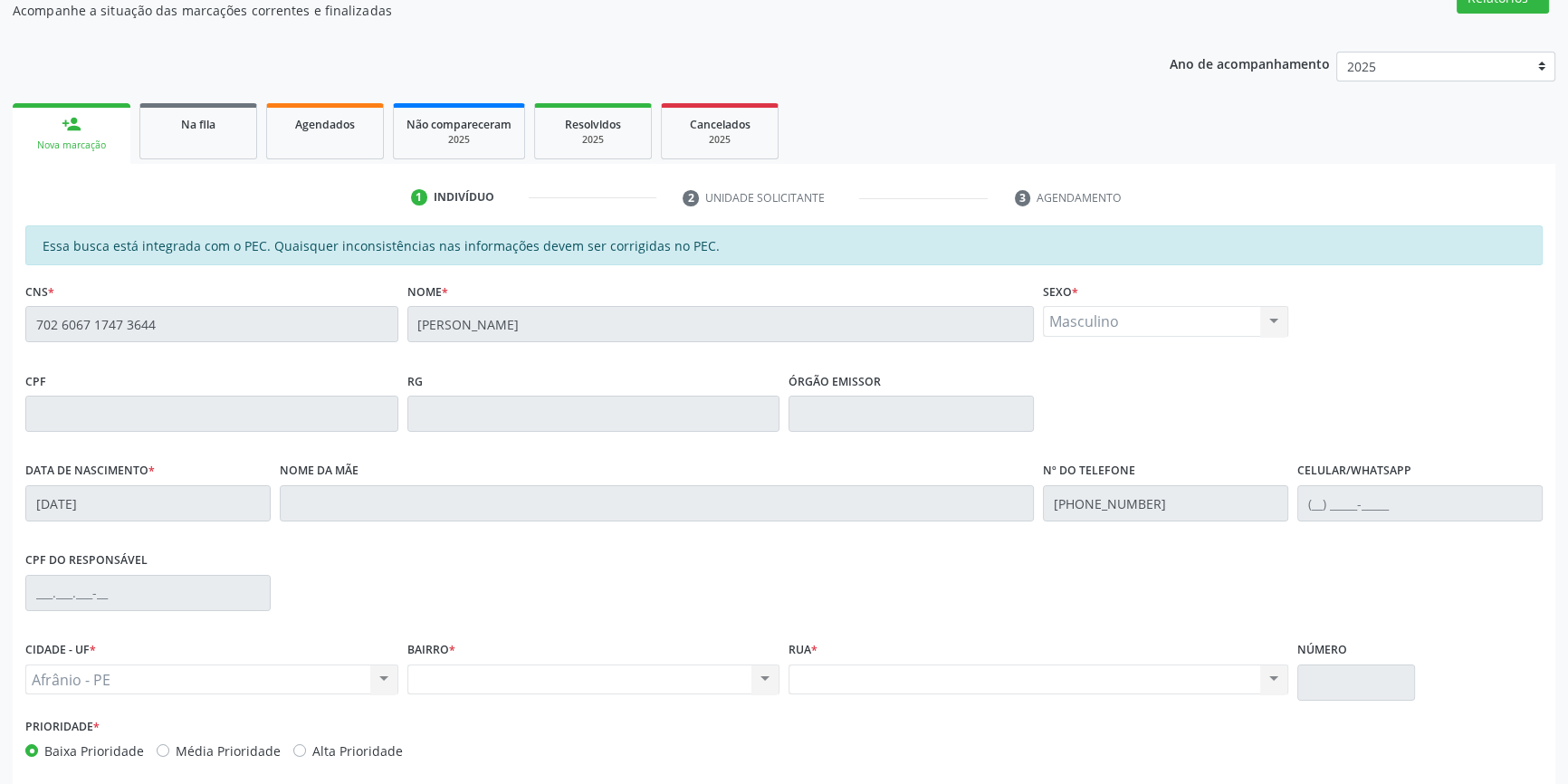
scroll to position [248, 0]
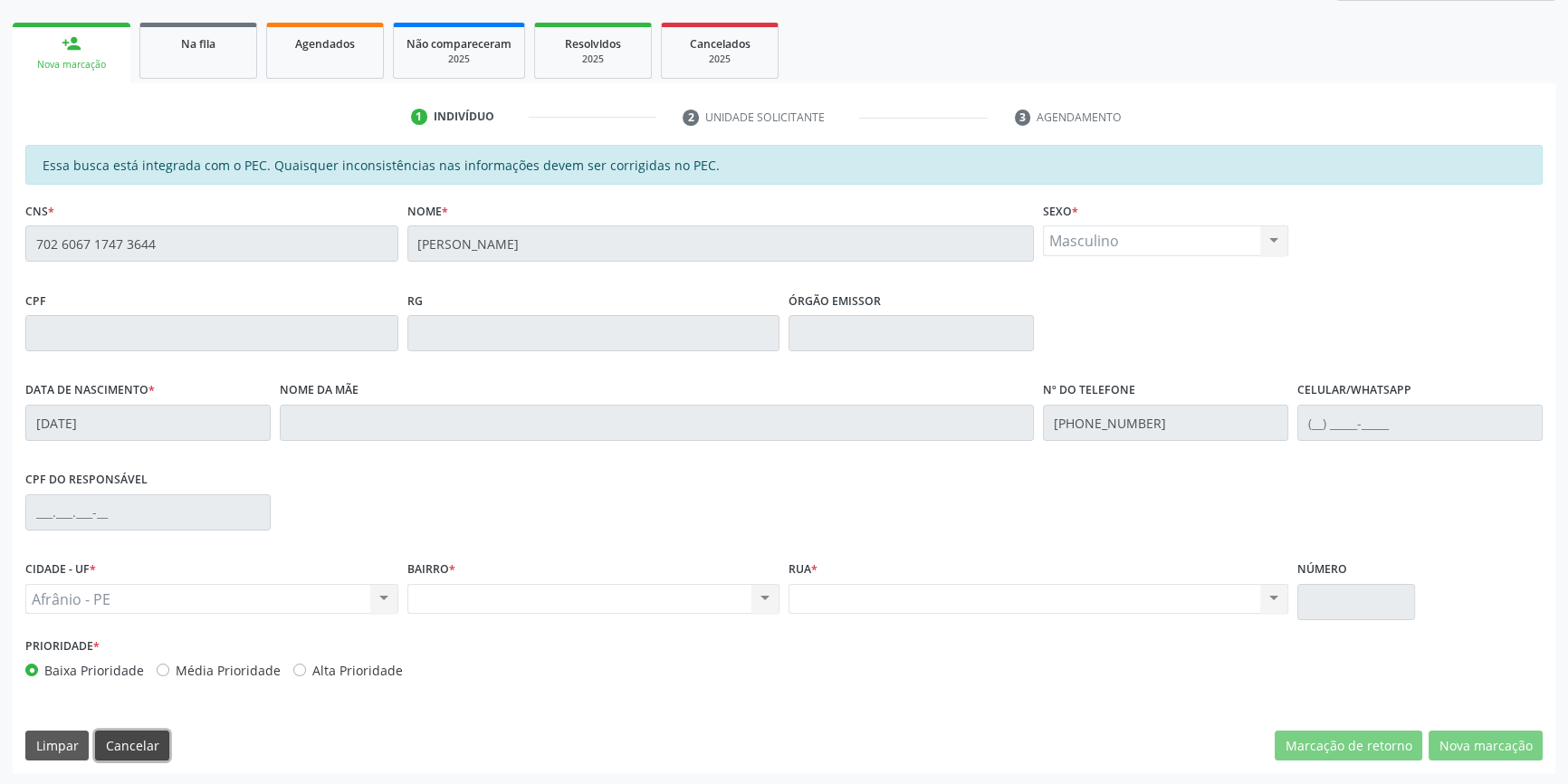
click at [135, 747] on button "Cancelar" at bounding box center [132, 746] width 74 height 31
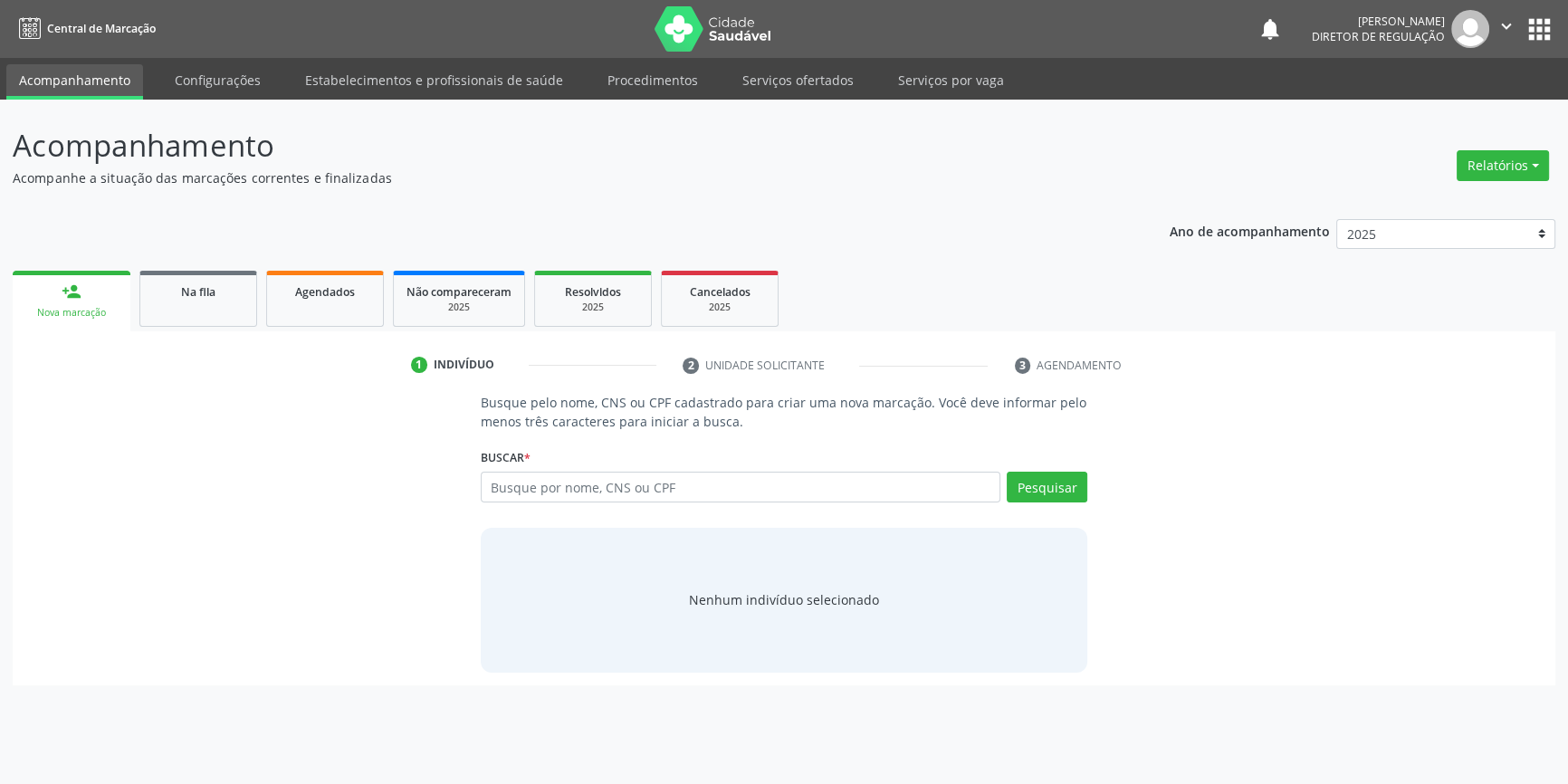
scroll to position [0, 0]
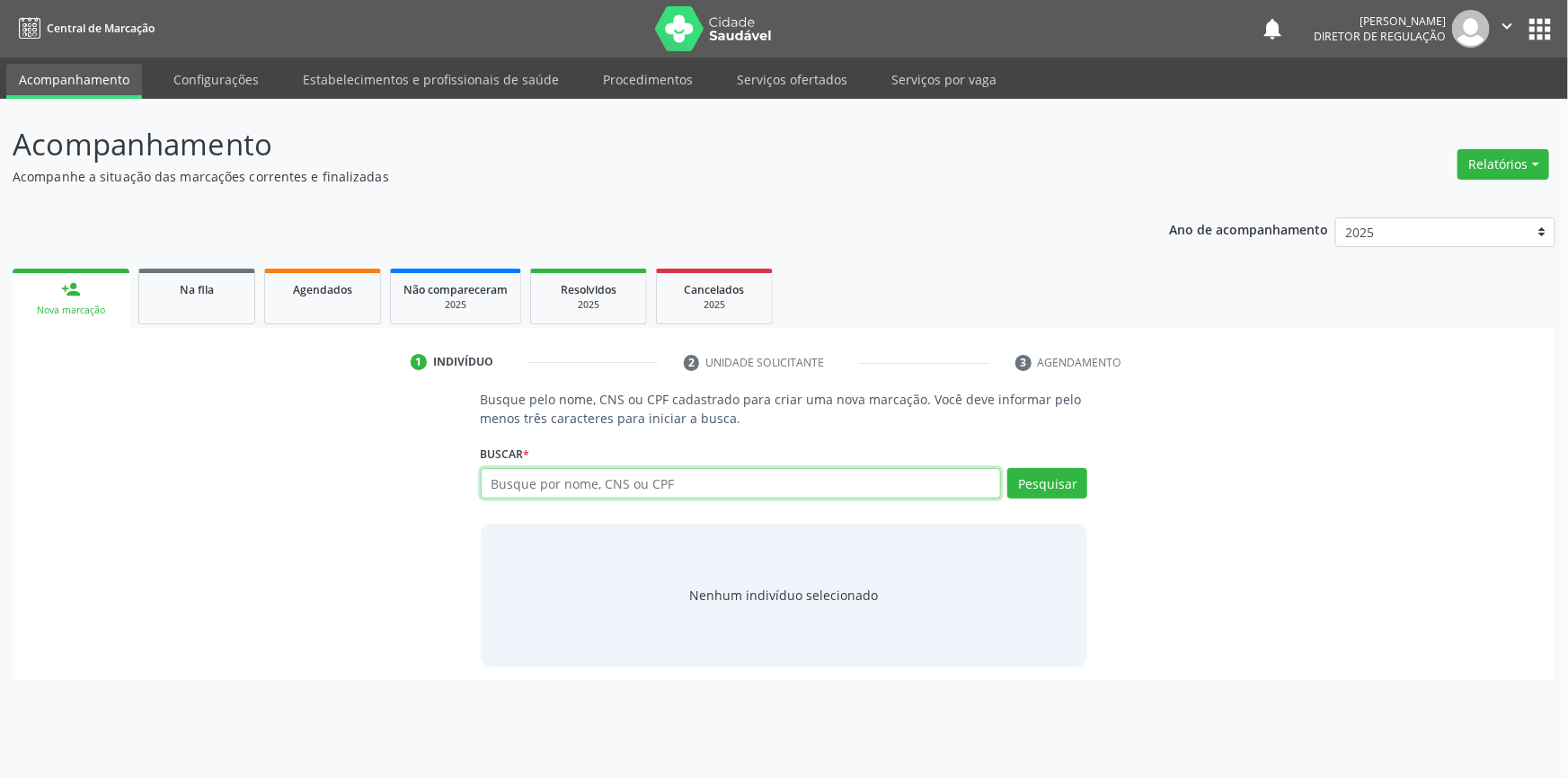
click at [596, 478] on input "text" at bounding box center [741, 483] width 521 height 31
paste input "HEITOR FERNANDES"
type input "HEITOR FERNANDES"
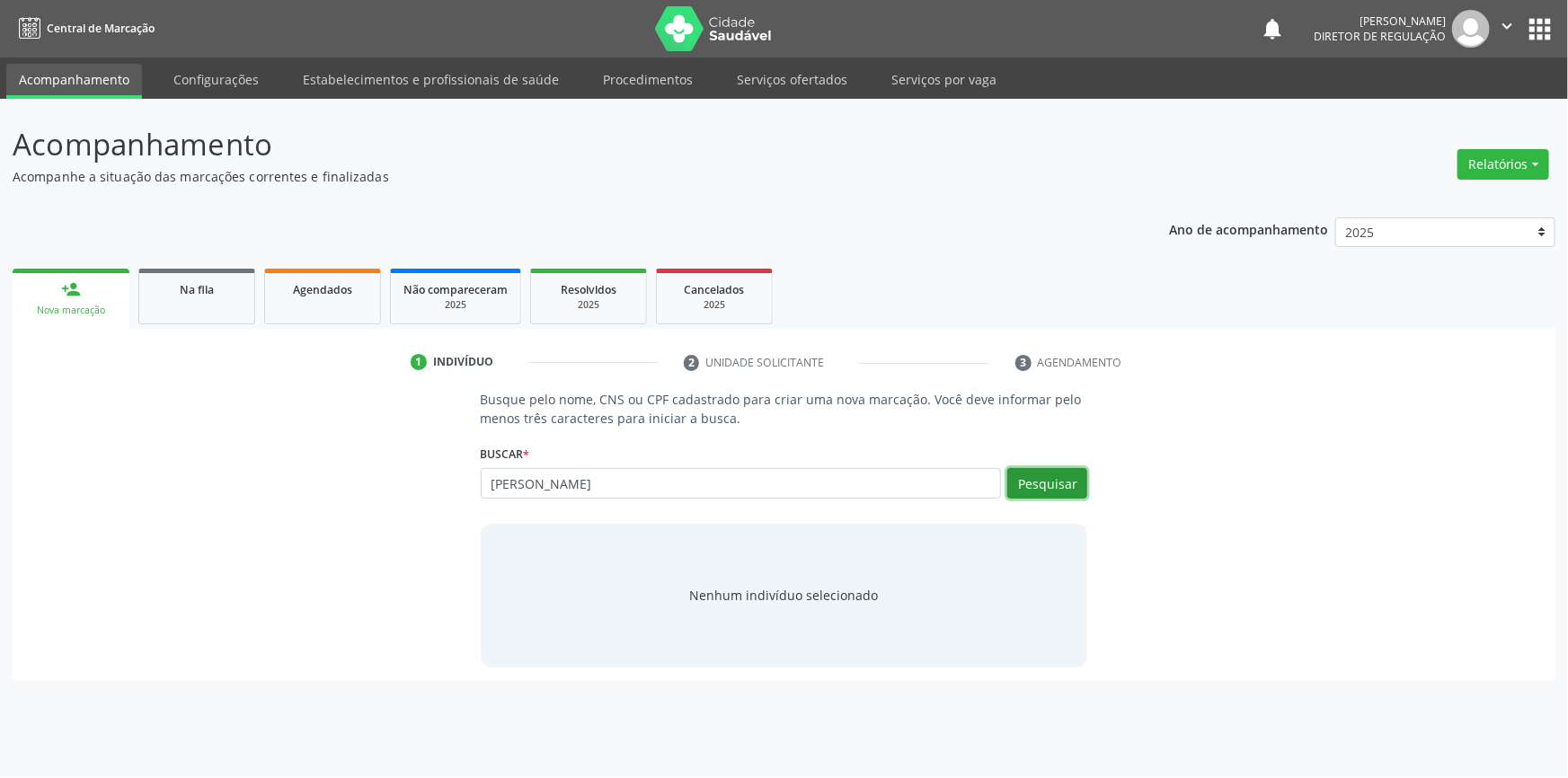
click at [1067, 487] on button "Pesquisar" at bounding box center [1047, 483] width 80 height 31
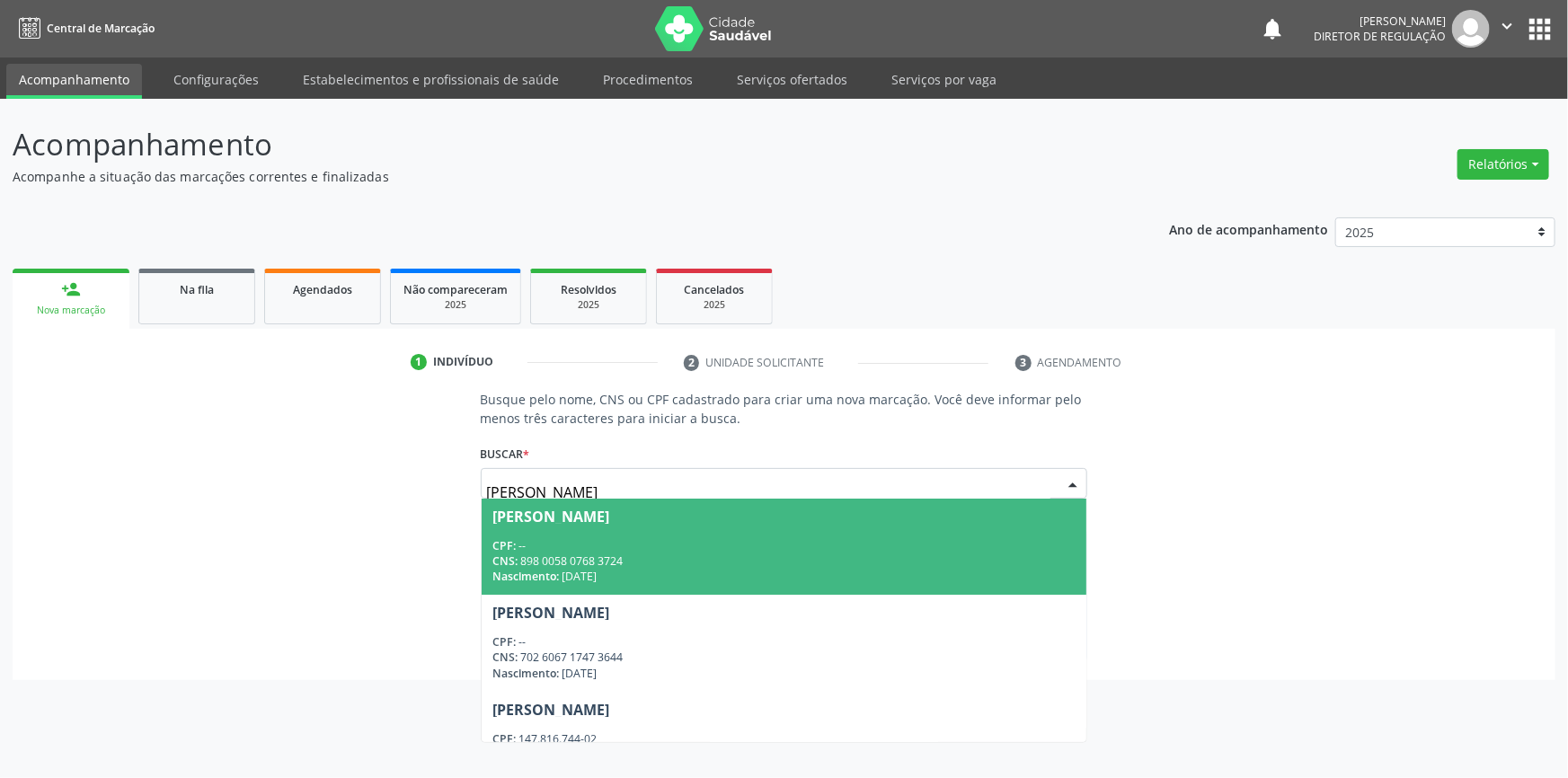
click at [624, 550] on div "CPF: --" at bounding box center [784, 545] width 584 height 15
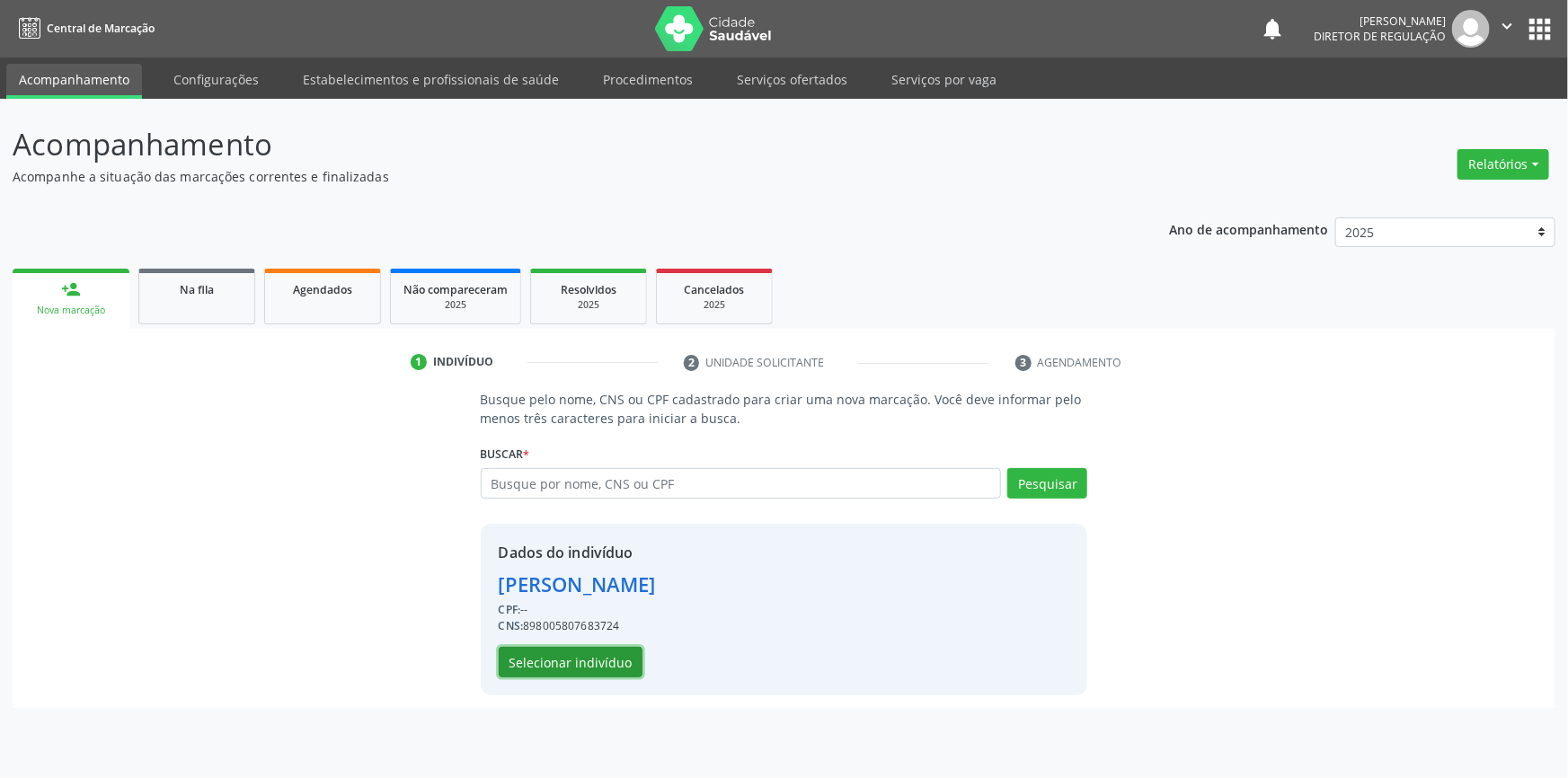
click at [606, 667] on button "Selecionar indivíduo" at bounding box center [570, 661] width 144 height 31
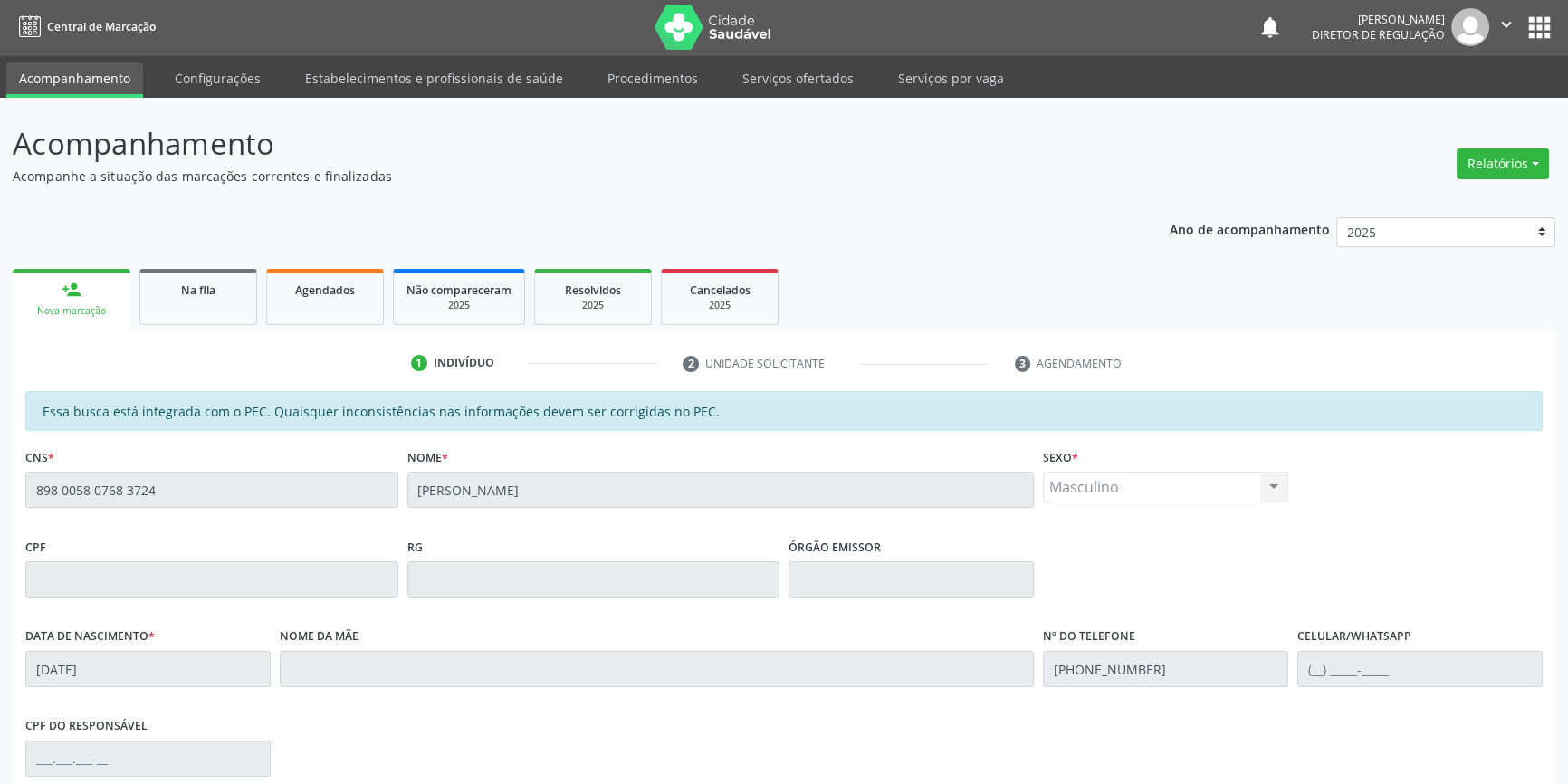
scroll to position [1, 0]
click at [351, 303] on link "Agendados" at bounding box center [325, 298] width 118 height 56
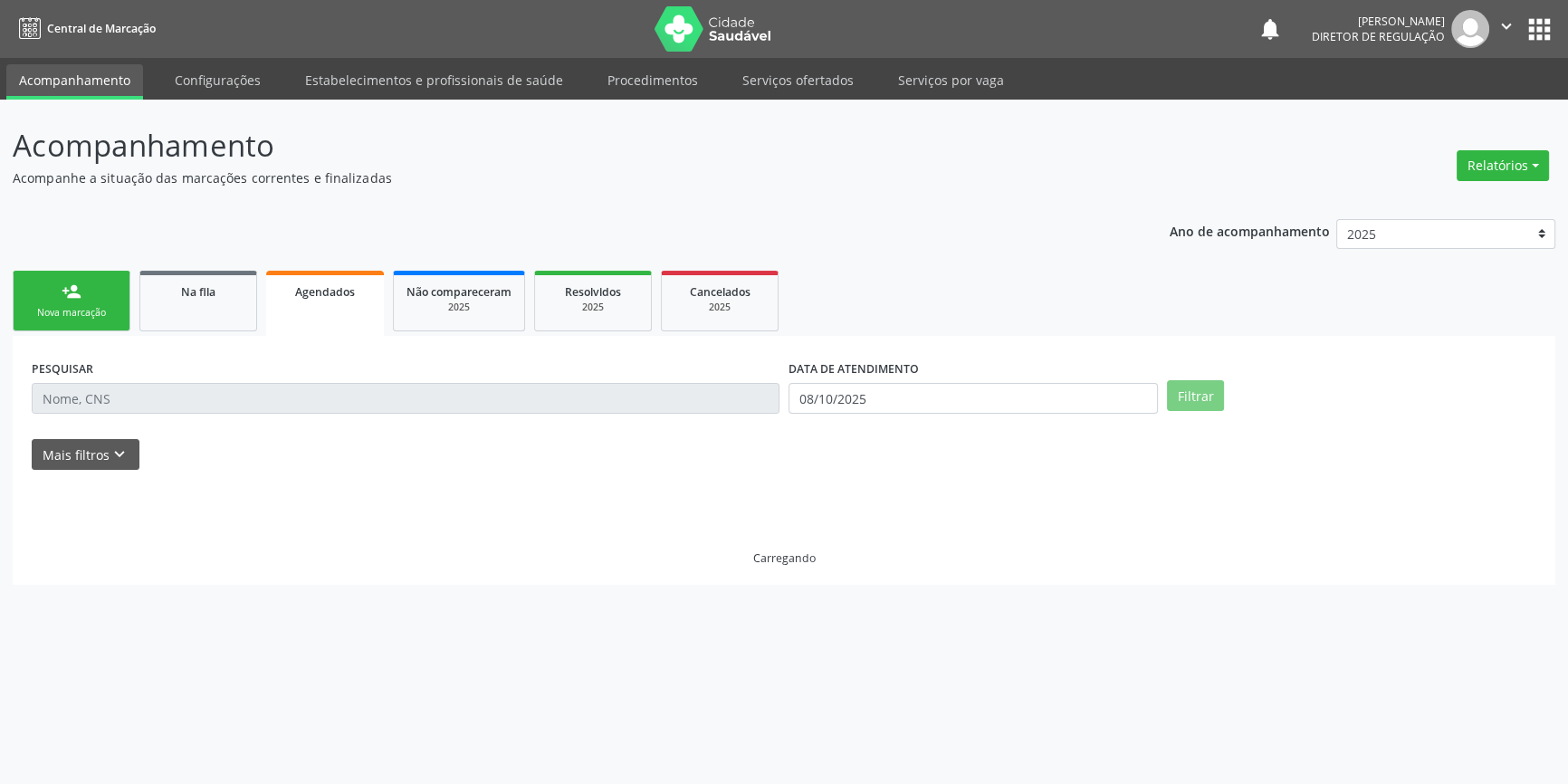
scroll to position [0, 0]
click at [71, 303] on link "person_add Nova marcação" at bounding box center [72, 300] width 118 height 61
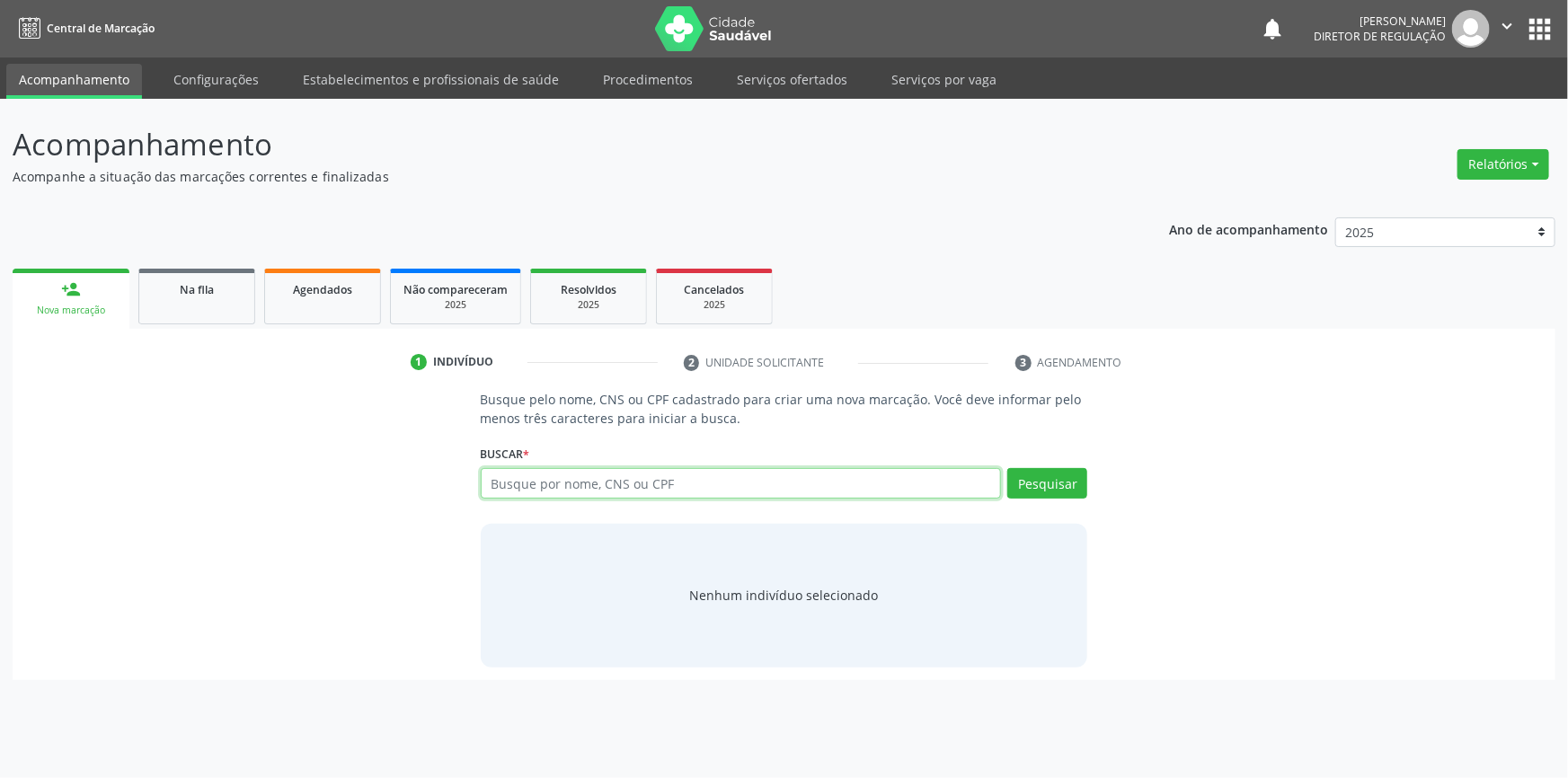
click at [533, 483] on input "text" at bounding box center [741, 483] width 521 height 31
paste input "HEITOR FERNANDES"
type input "HEITOR FERNANDES"
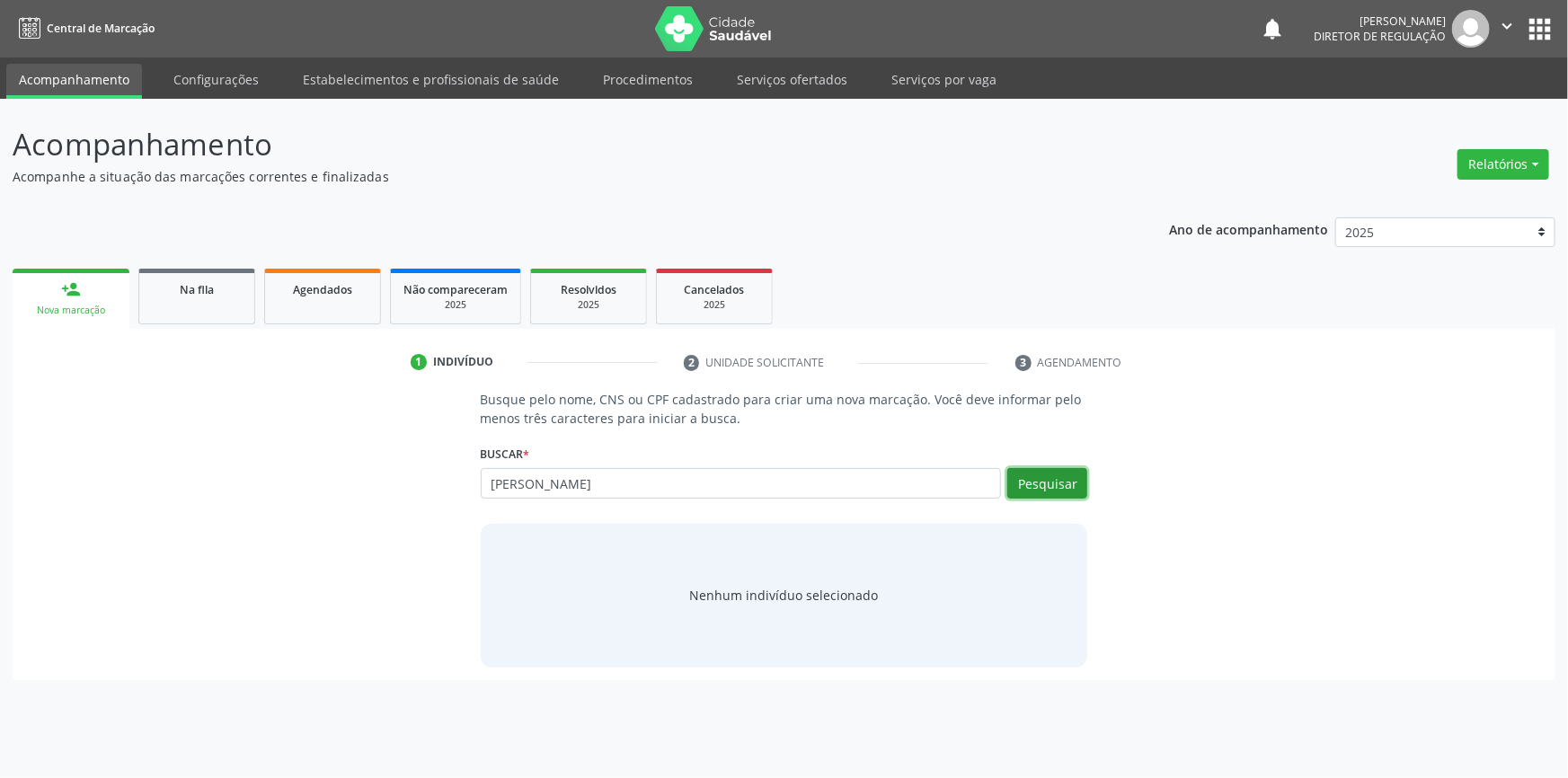
click at [1045, 482] on button "Pesquisar" at bounding box center [1047, 483] width 80 height 31
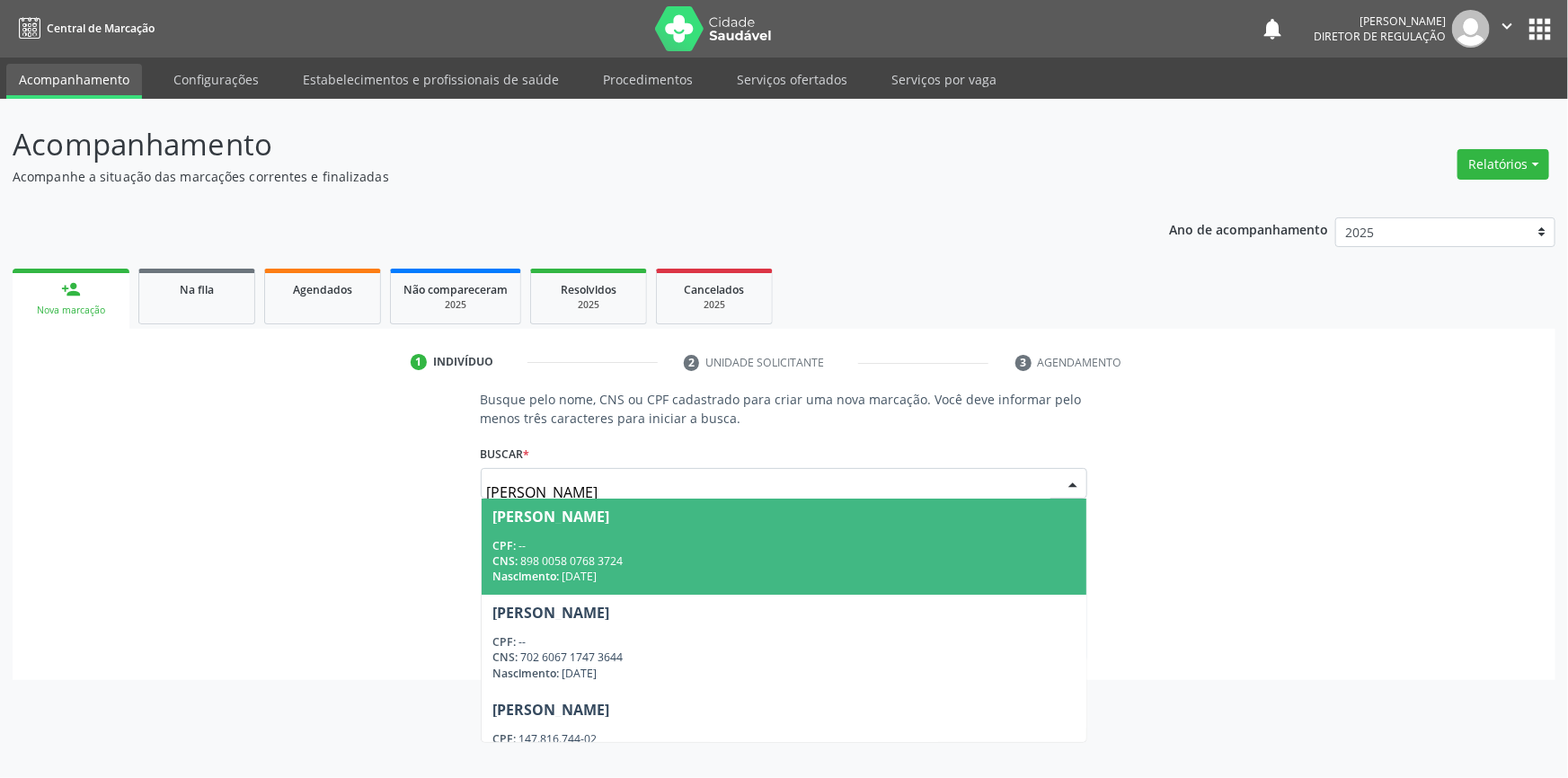
click at [667, 564] on div "CNS: 898 0058 0768 3724" at bounding box center [784, 561] width 584 height 15
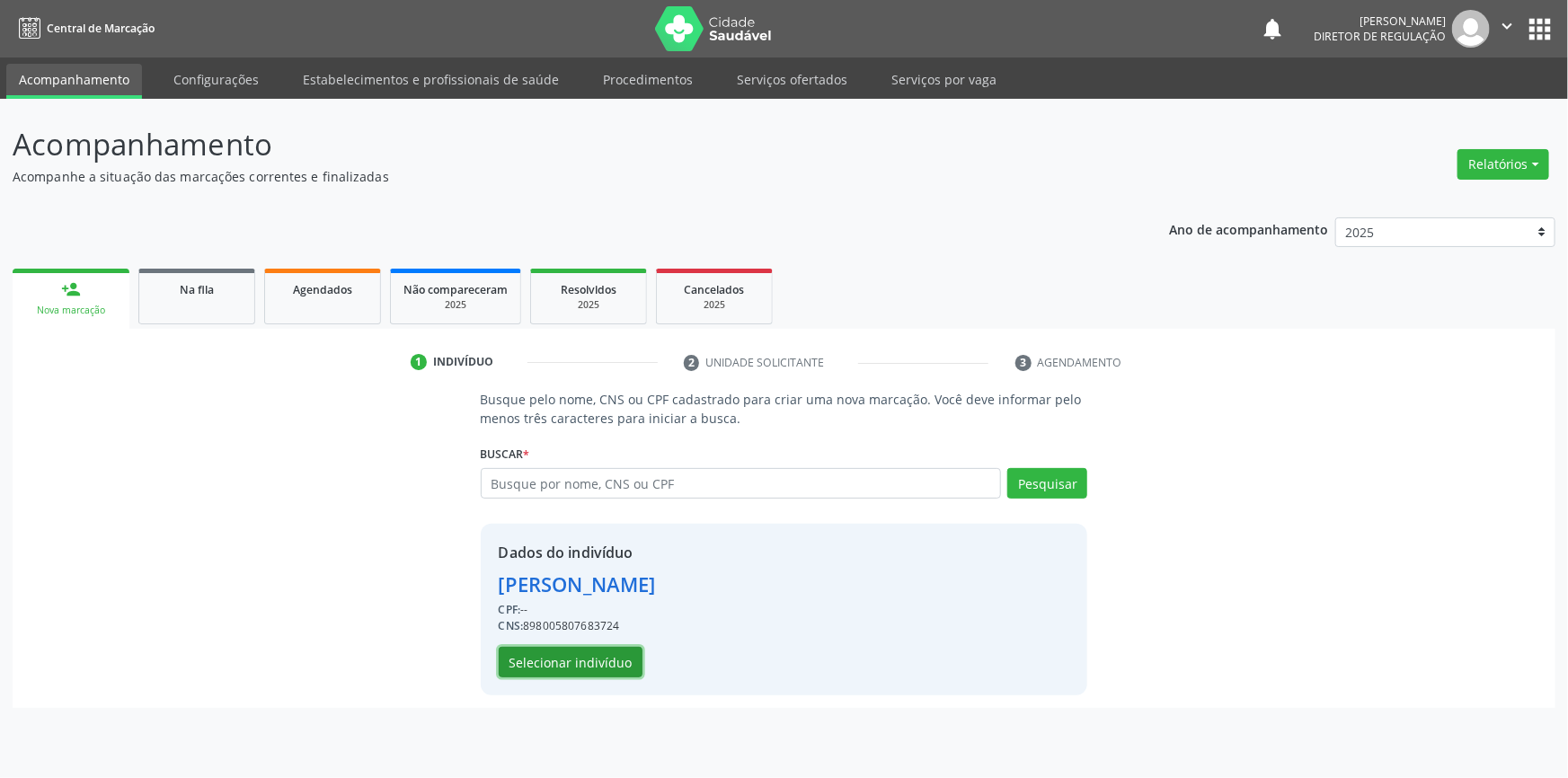
click at [600, 655] on button "Selecionar indivíduo" at bounding box center [570, 661] width 144 height 31
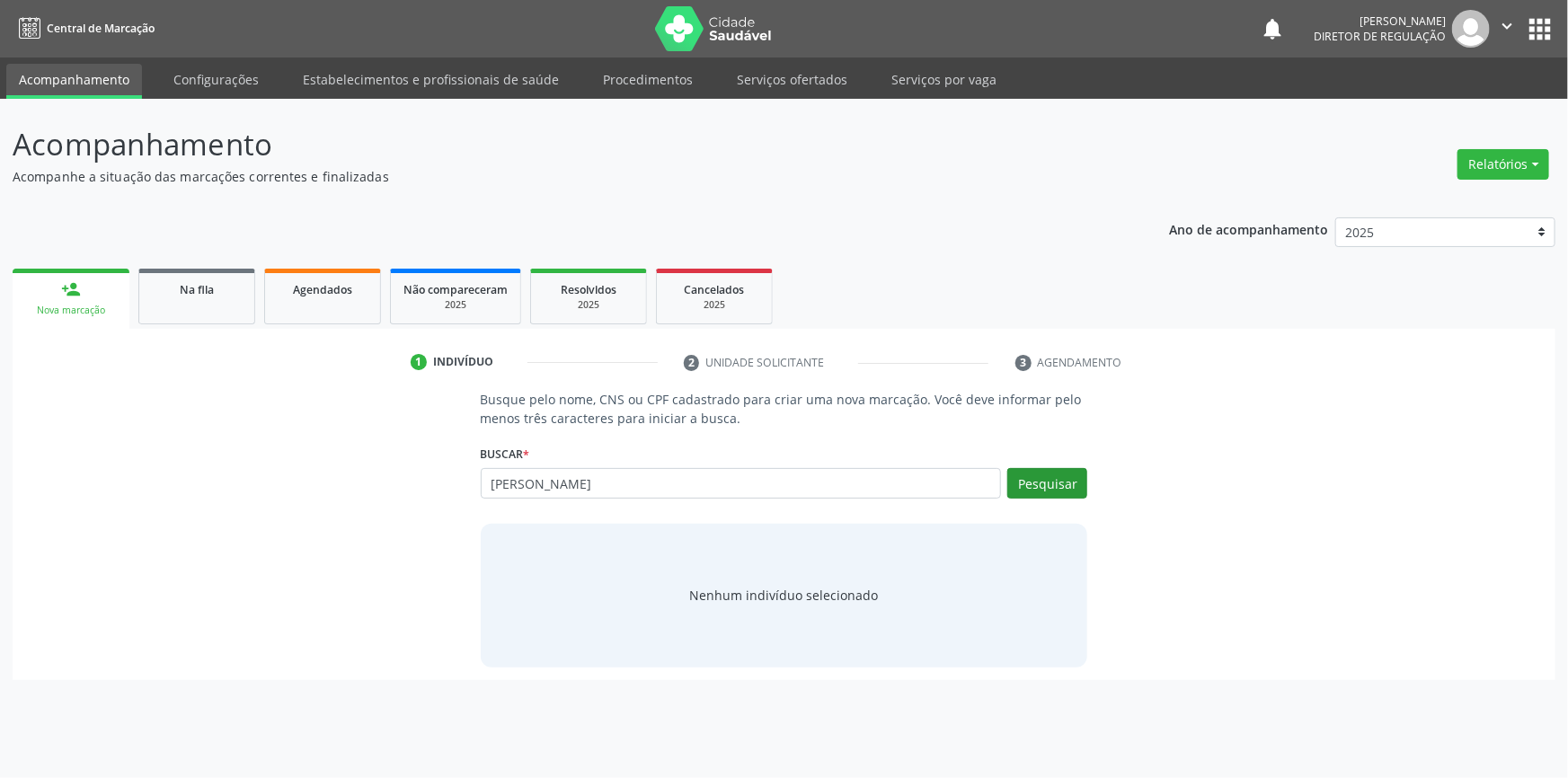
type input "[PERSON_NAME]"
click at [1046, 485] on button "Pesquisar" at bounding box center [1047, 483] width 80 height 31
type input "HEITOR FERNANDES"
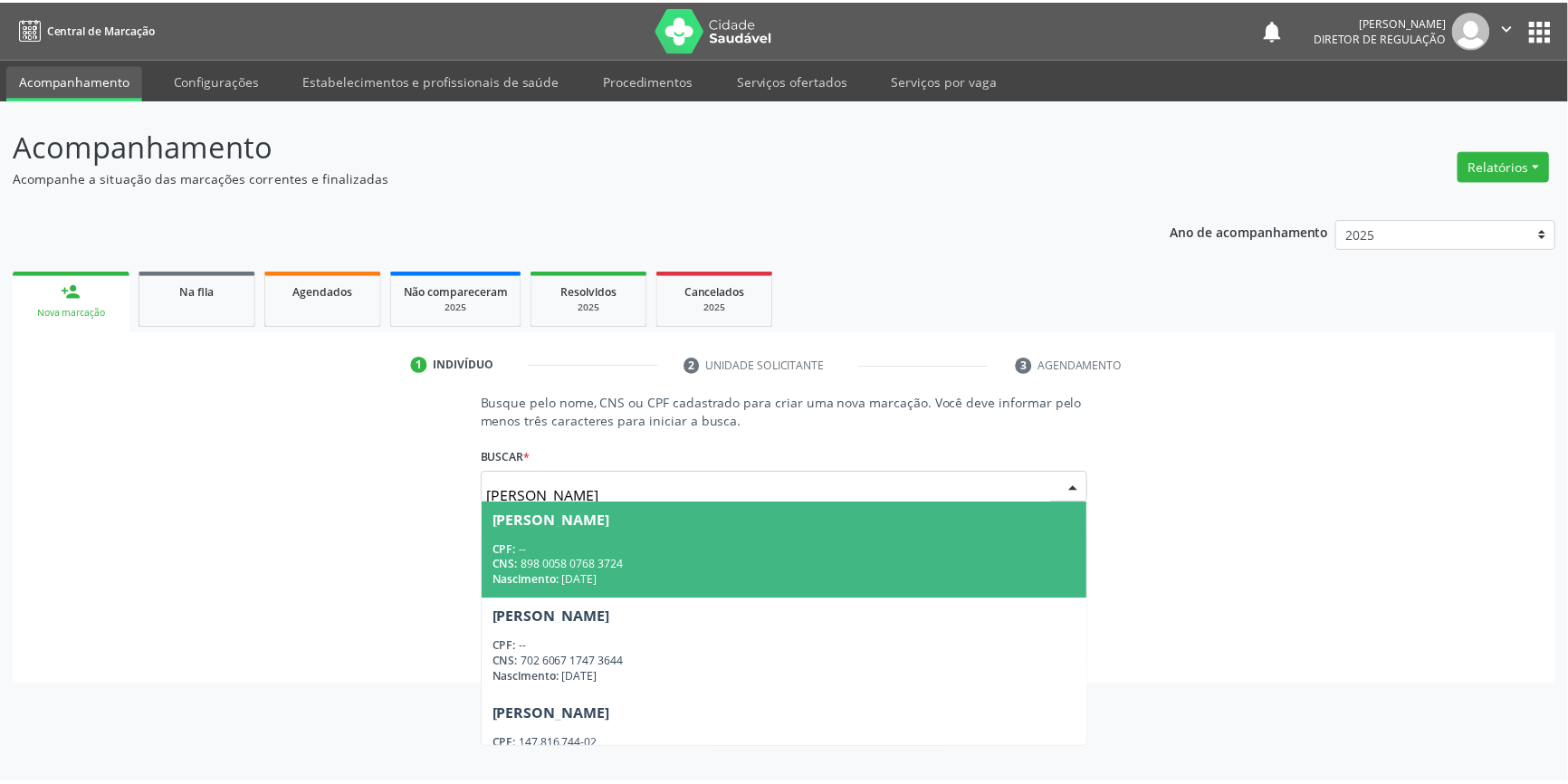
scroll to position [45, 0]
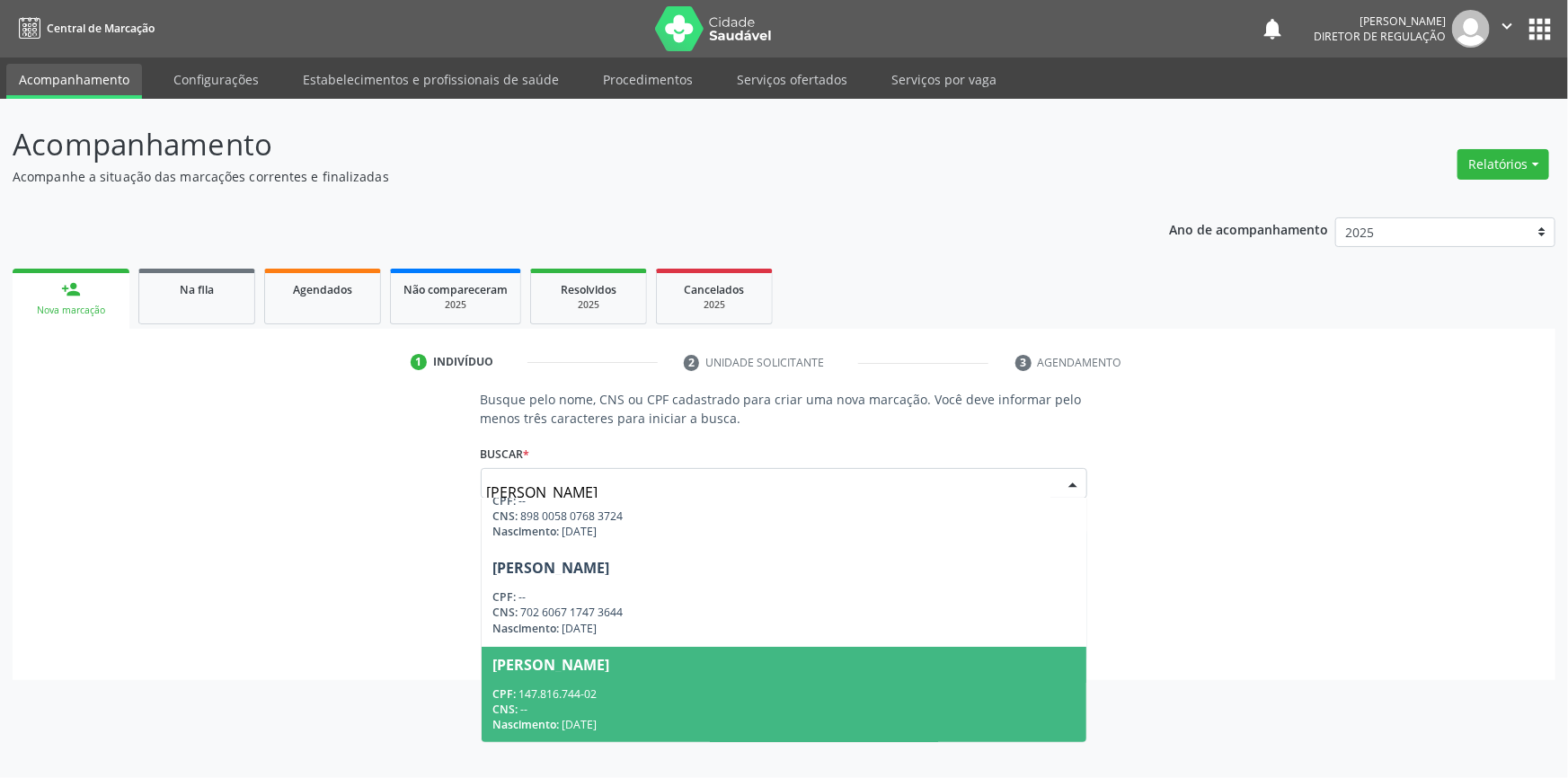
click at [640, 691] on div "CPF: 147.816.744-02" at bounding box center [784, 694] width 584 height 15
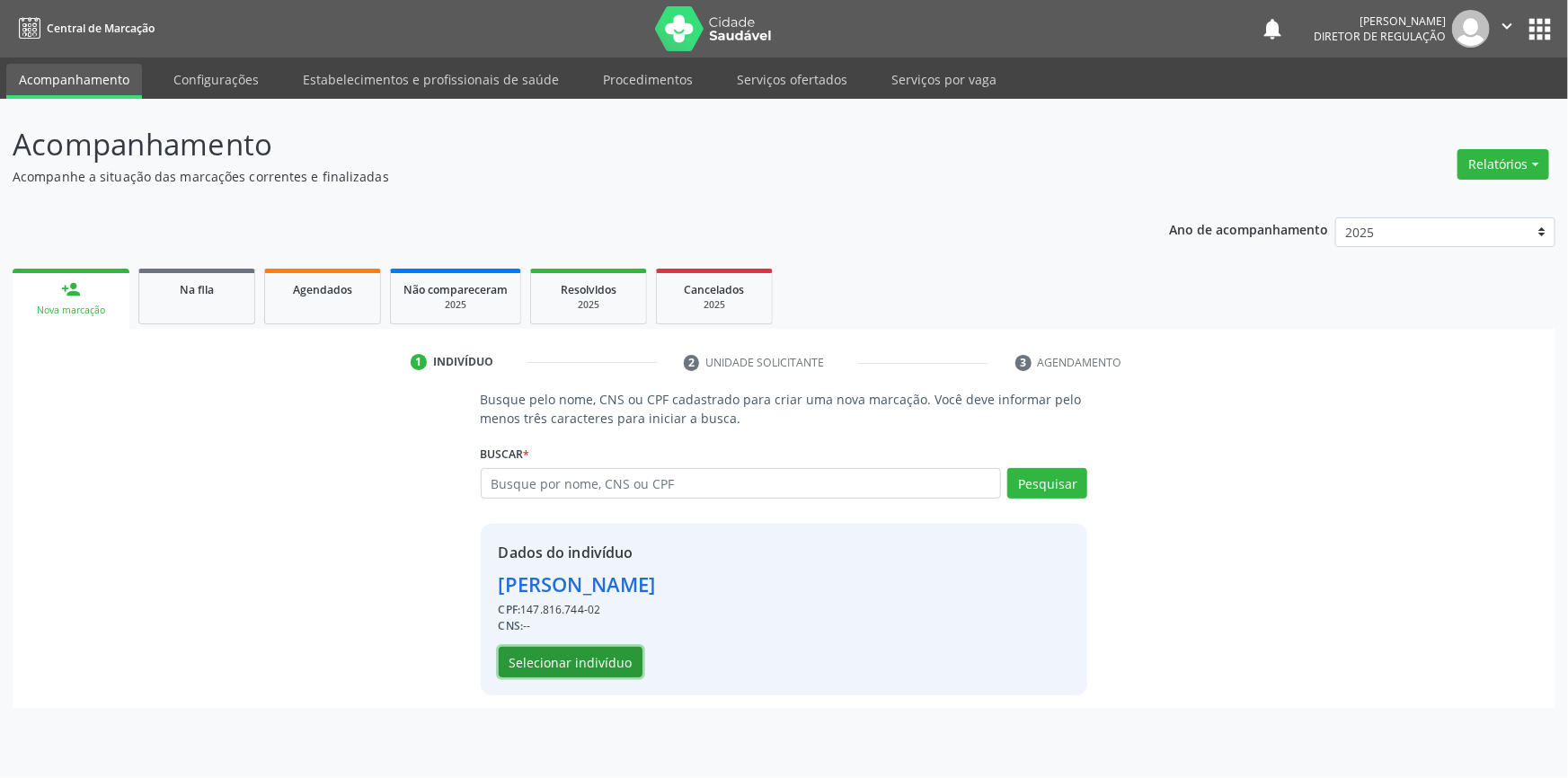
click at [621, 668] on button "Selecionar indivíduo" at bounding box center [570, 661] width 144 height 31
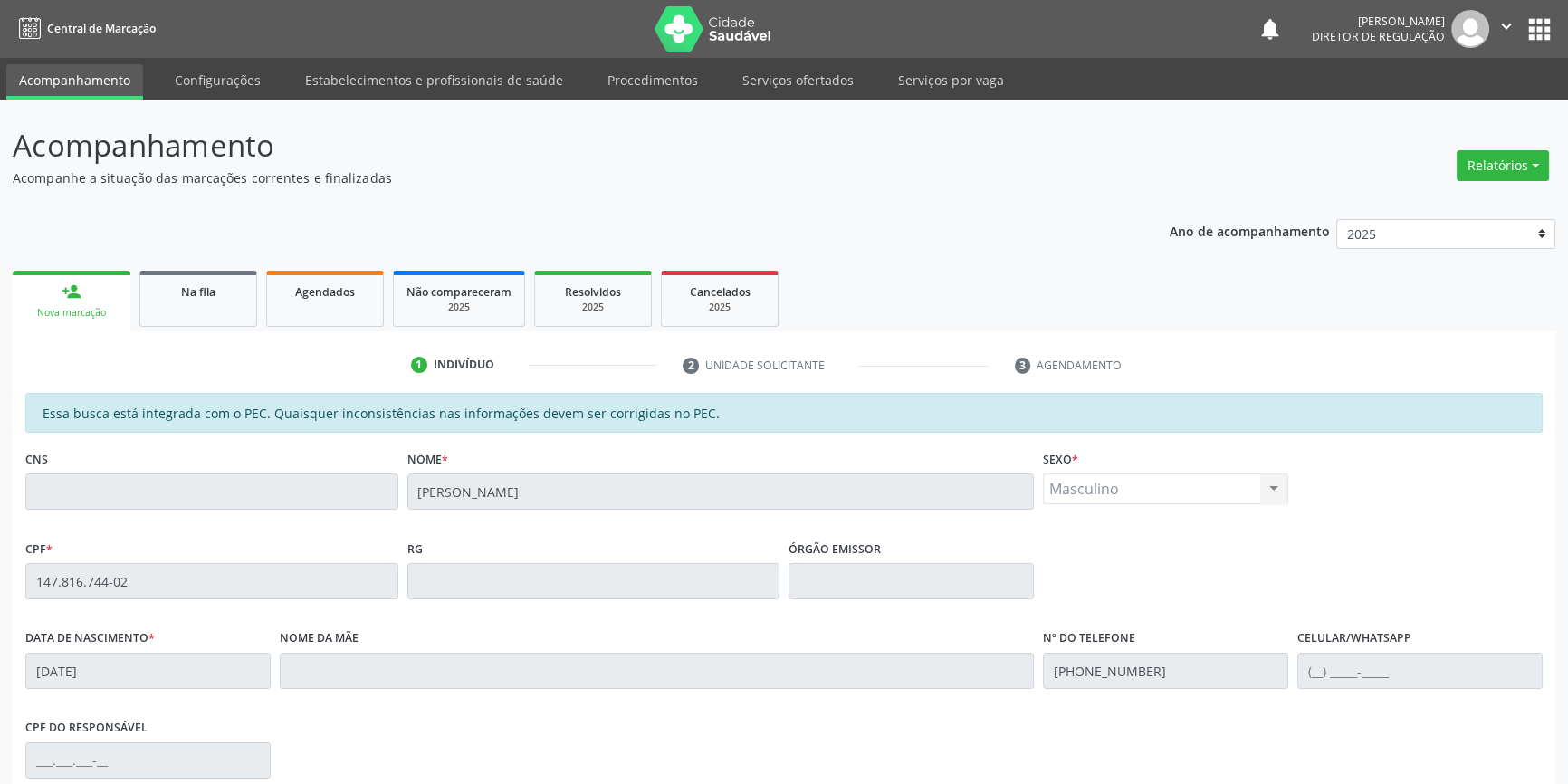
scroll to position [0, 0]
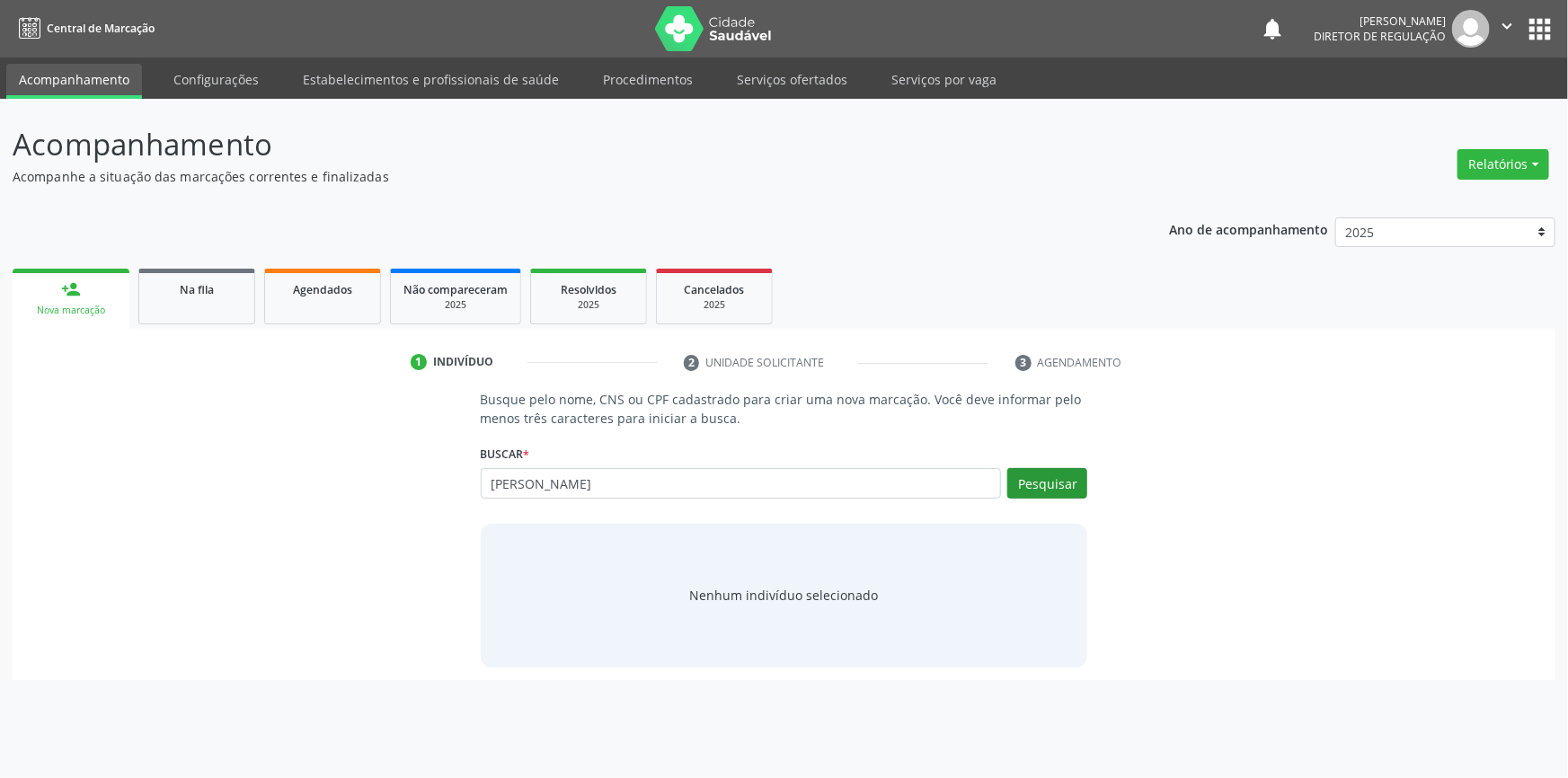
type input "HEITOR FERNANDES"
click at [1065, 485] on button "Pesquisar" at bounding box center [1047, 483] width 80 height 31
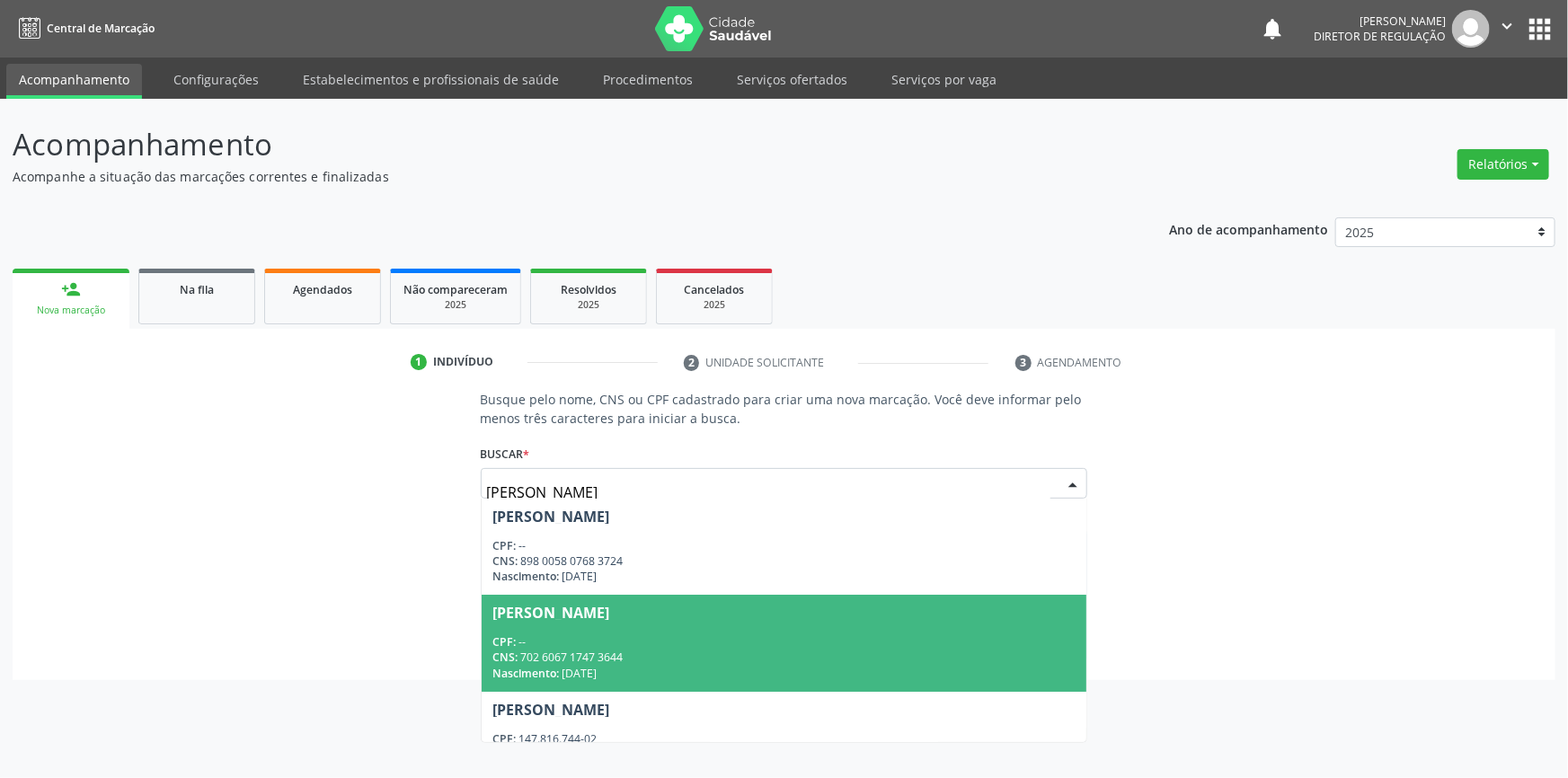
click at [705, 653] on div "CNS: 702 6067 1747 3644" at bounding box center [784, 656] width 584 height 15
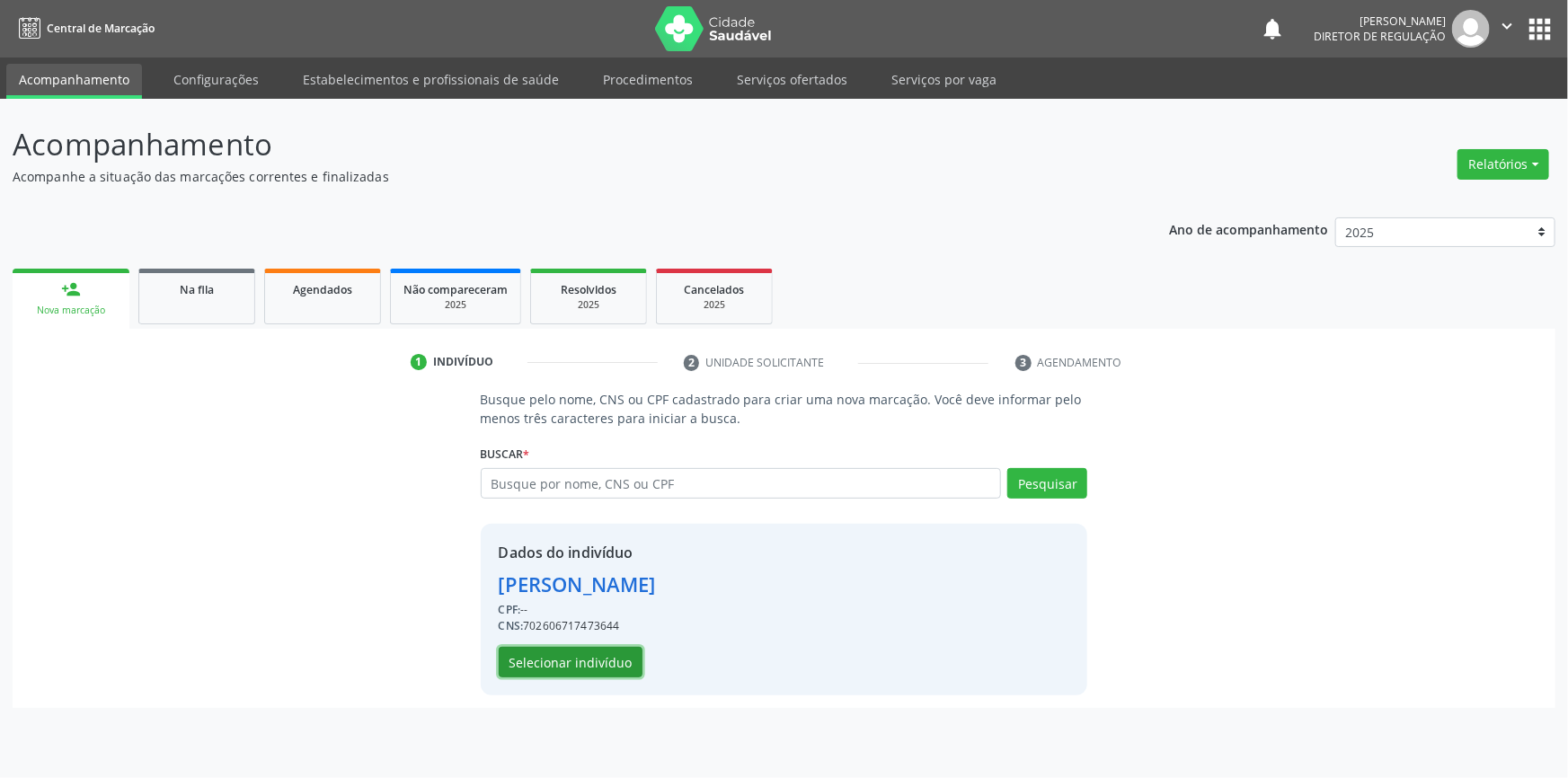
click at [609, 661] on button "Selecionar indivíduo" at bounding box center [570, 661] width 144 height 31
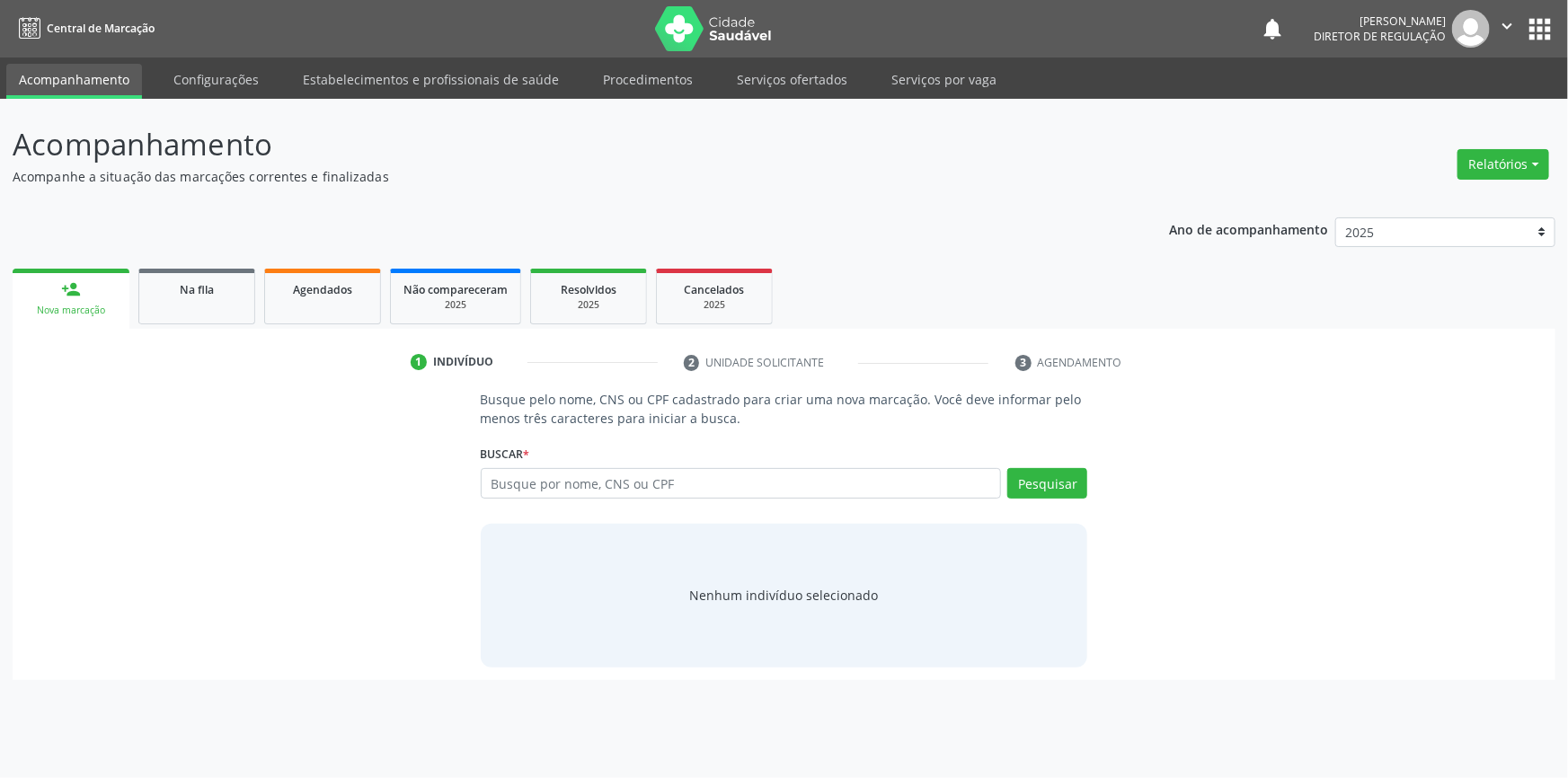
click at [591, 488] on input "text" at bounding box center [741, 483] width 521 height 31
type input "[PERSON_NAME]"
click at [1043, 485] on button "Pesquisar" at bounding box center [1047, 483] width 80 height 31
type input "[PERSON_NAME]"
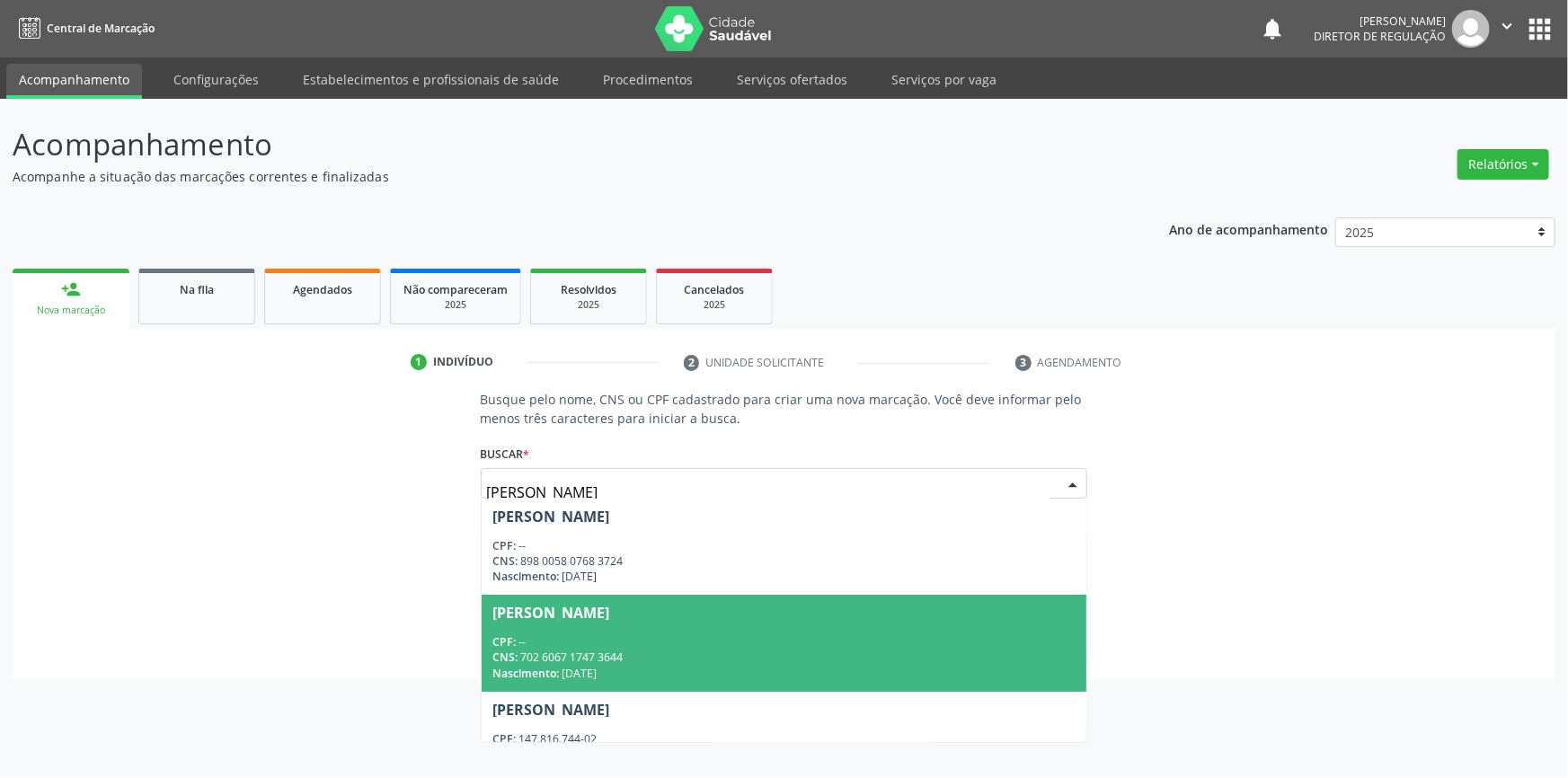
click at [735, 654] on div "CNS: 702 6067 1747 3644" at bounding box center [784, 656] width 584 height 15
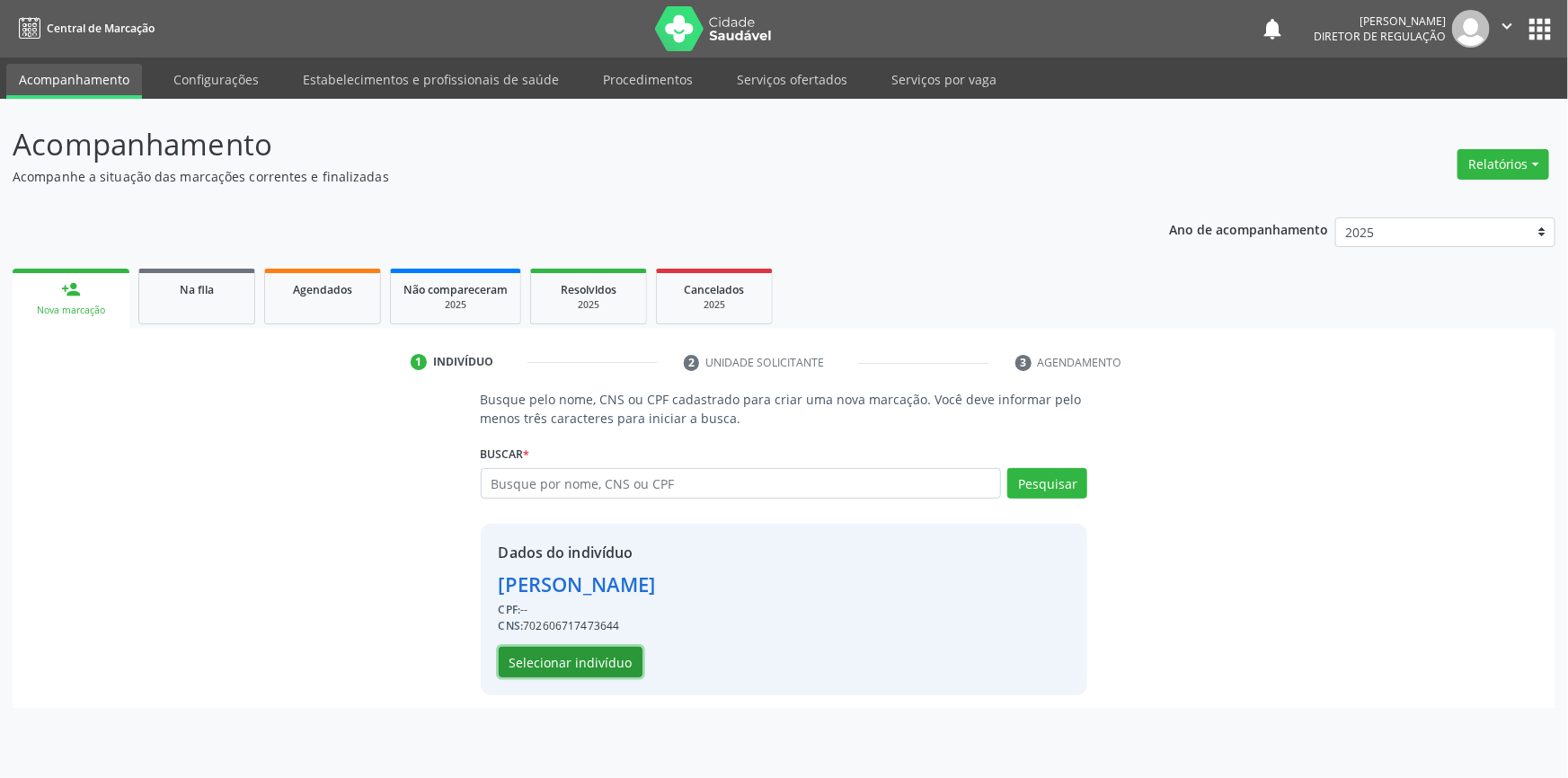
click at [622, 668] on button "Selecionar indivíduo" at bounding box center [570, 661] width 144 height 31
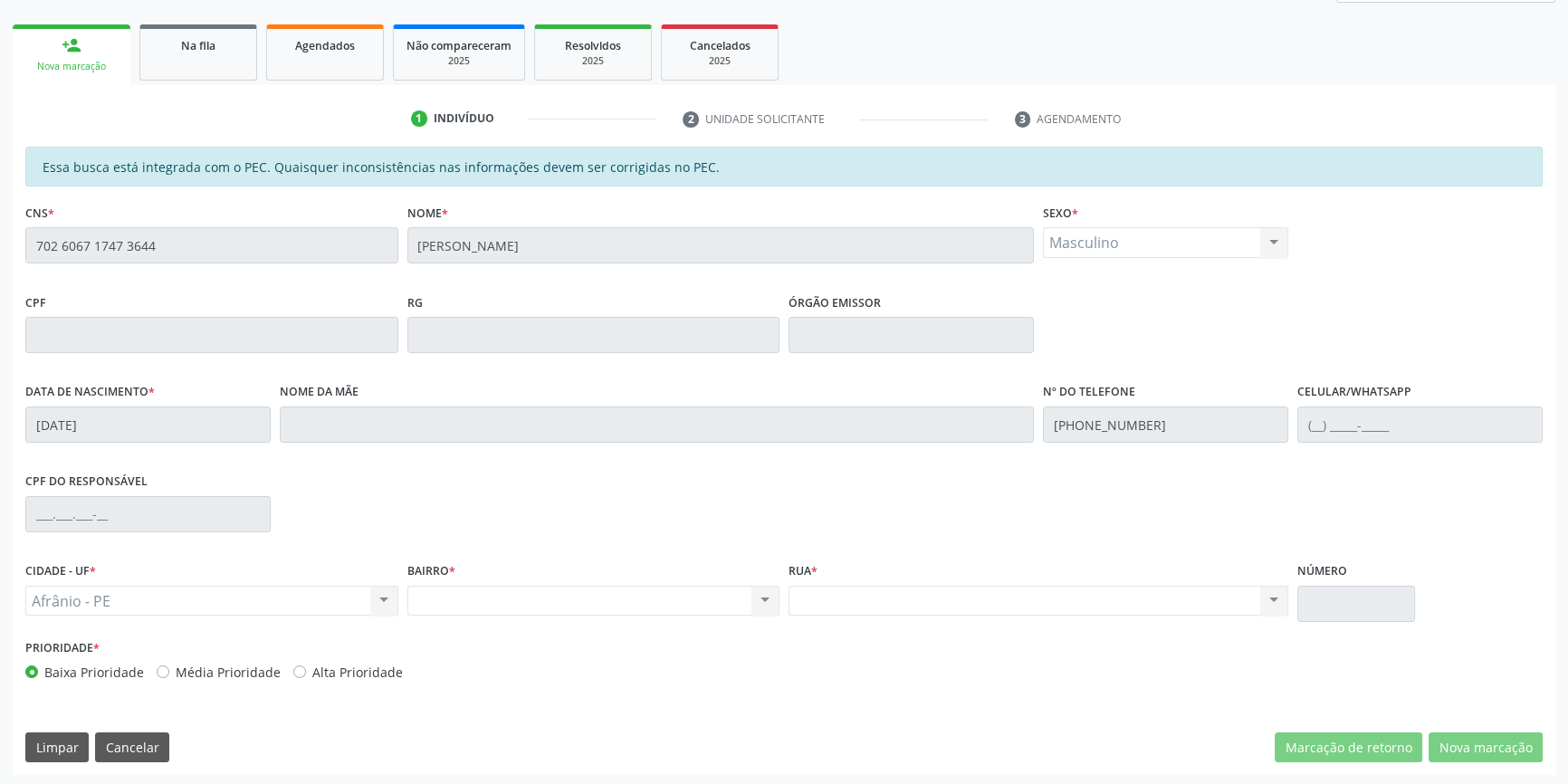
scroll to position [248, 0]
click at [22, 243] on div "CNS * 702 6067 1747 3644" at bounding box center [212, 242] width 382 height 90
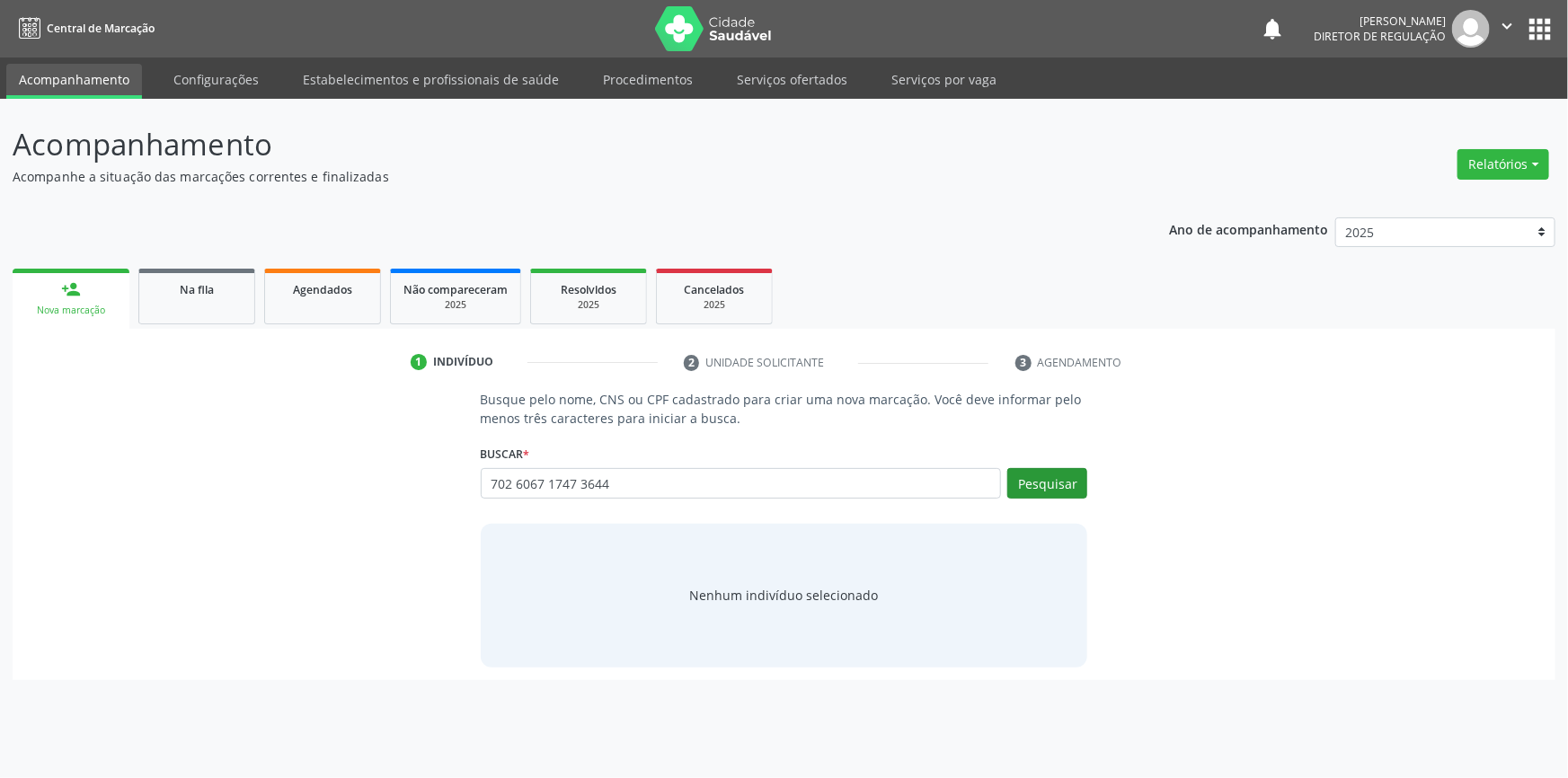
type input "702 6067 1747 3644"
click at [1060, 479] on button "Pesquisar" at bounding box center [1047, 483] width 80 height 31
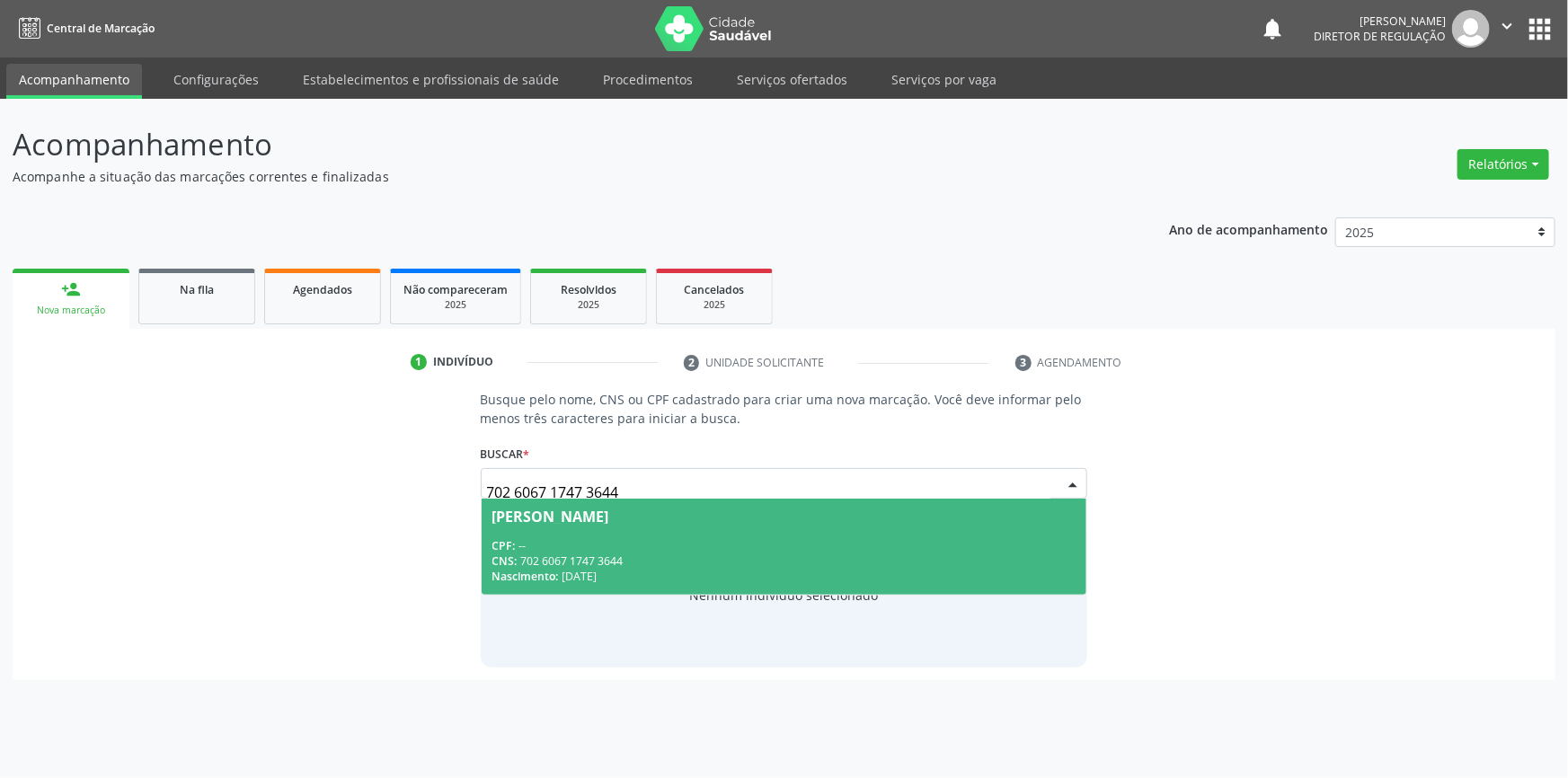
click at [622, 546] on div "CPF: --" at bounding box center [784, 545] width 584 height 15
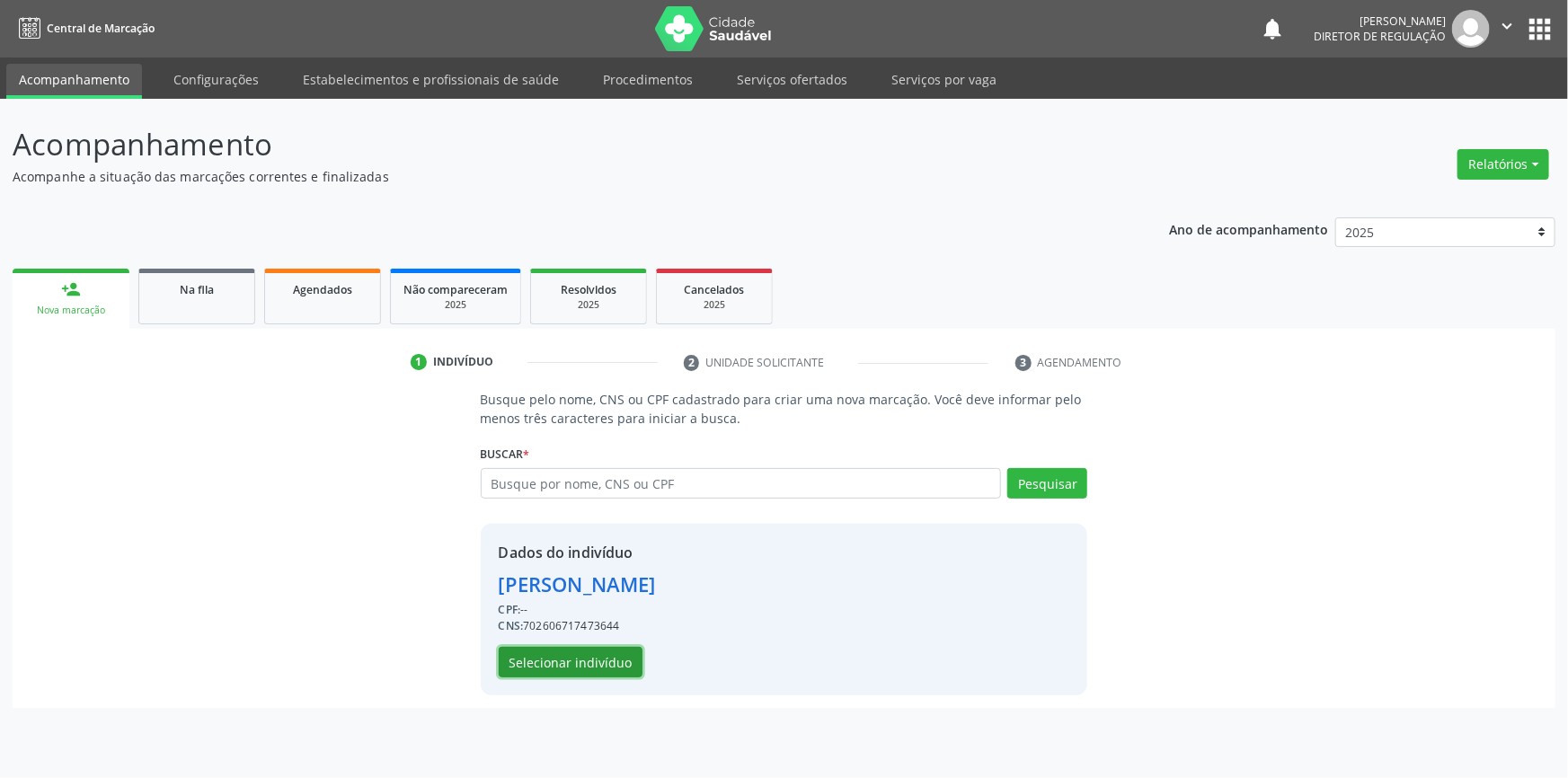
click at [627, 661] on button "Selecionar indivíduo" at bounding box center [570, 661] width 144 height 31
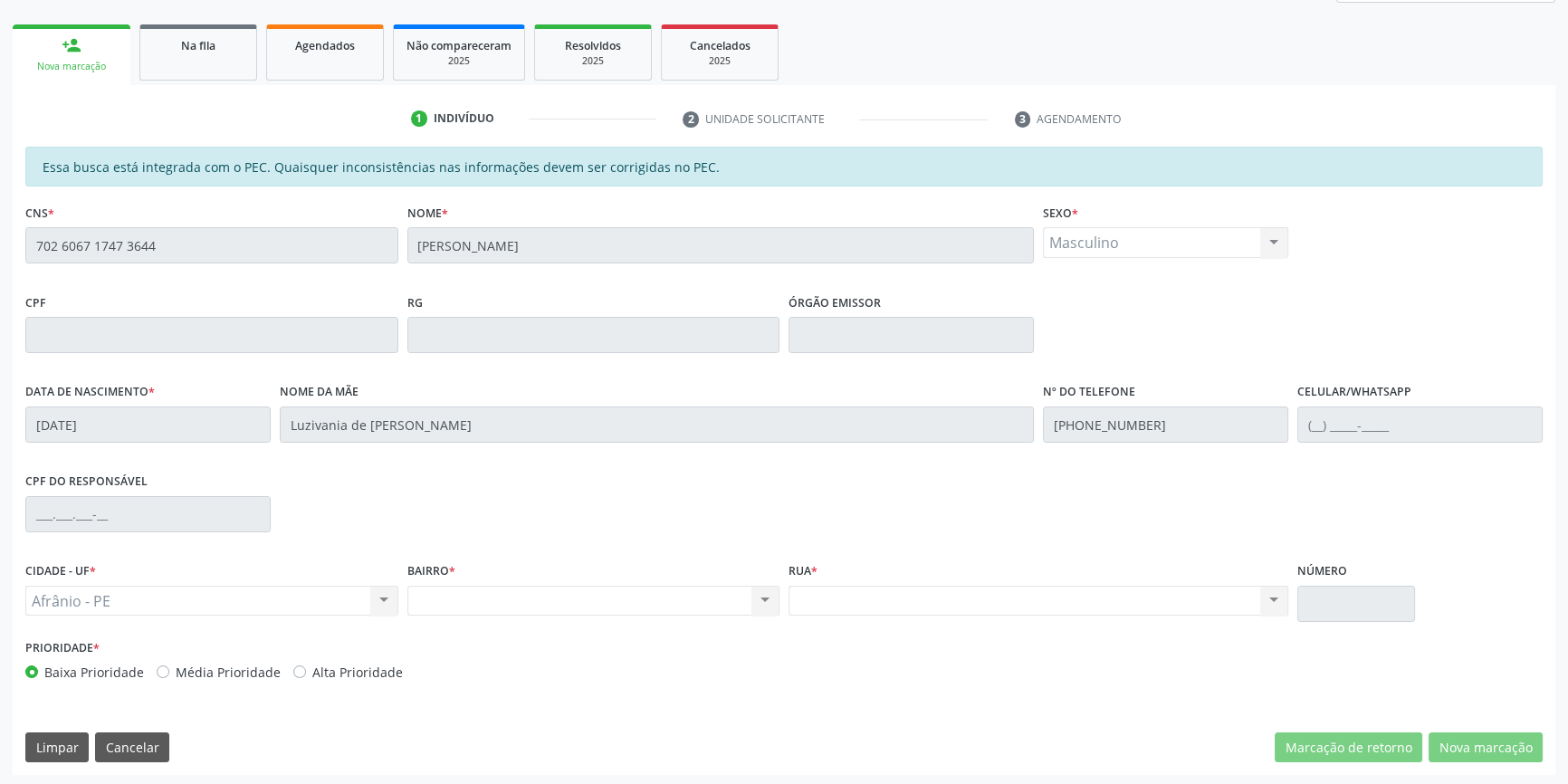
scroll to position [248, 0]
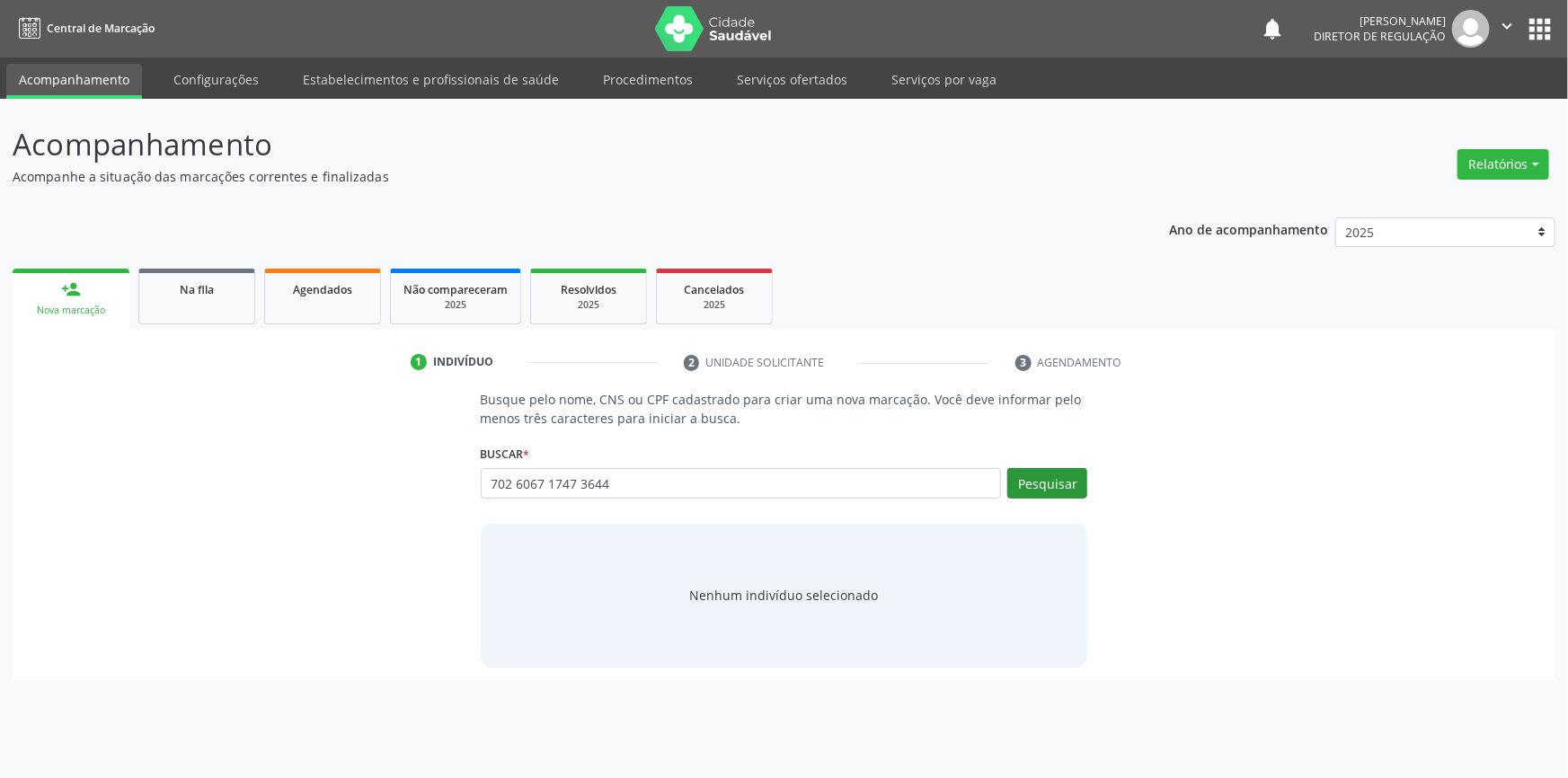
type input "702 6067 1747 3644"
click at [1042, 482] on button "Pesquisar" at bounding box center [1047, 483] width 80 height 31
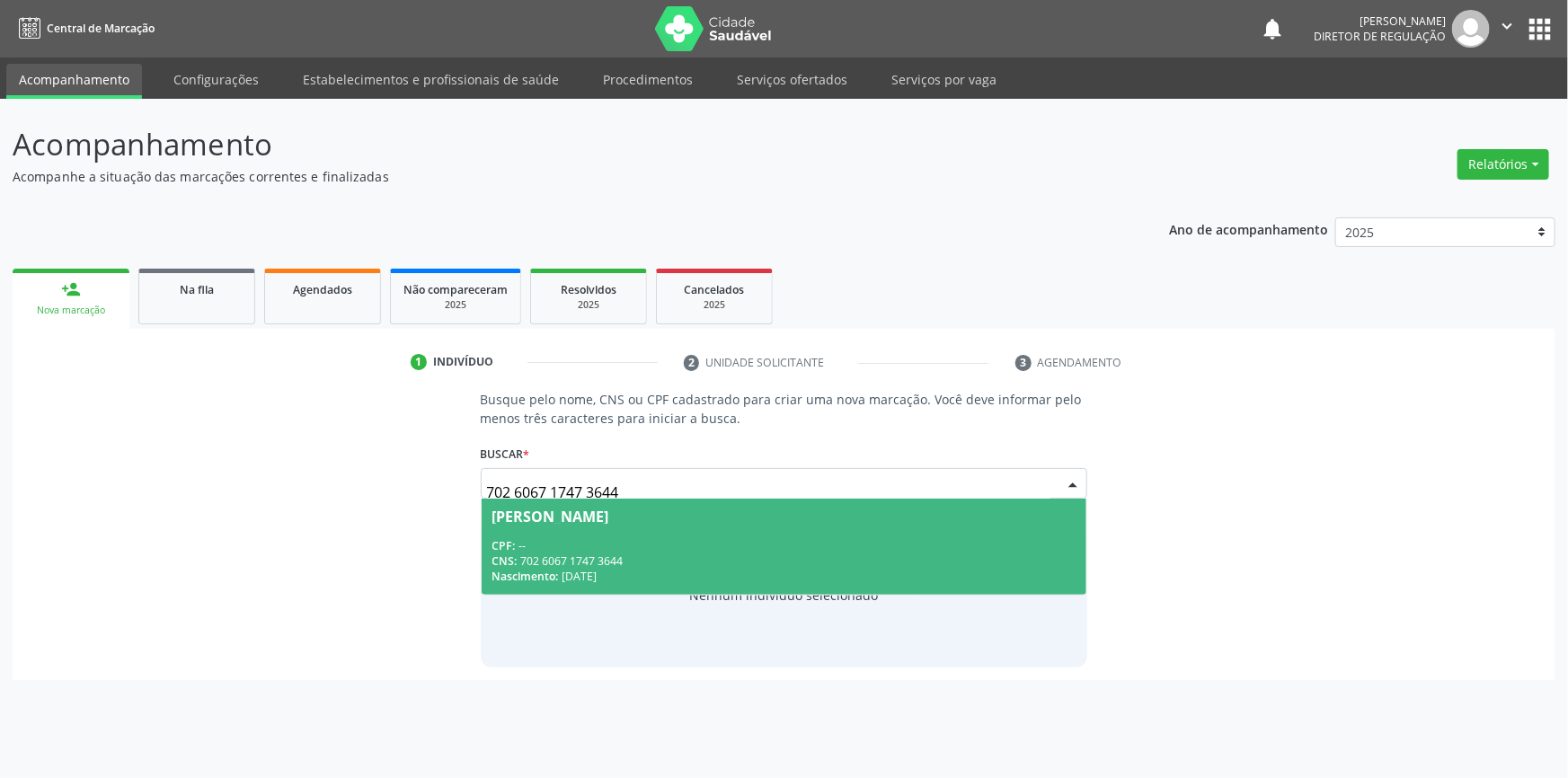
click at [595, 571] on div "Nascimento: [DATE]" at bounding box center [784, 576] width 584 height 15
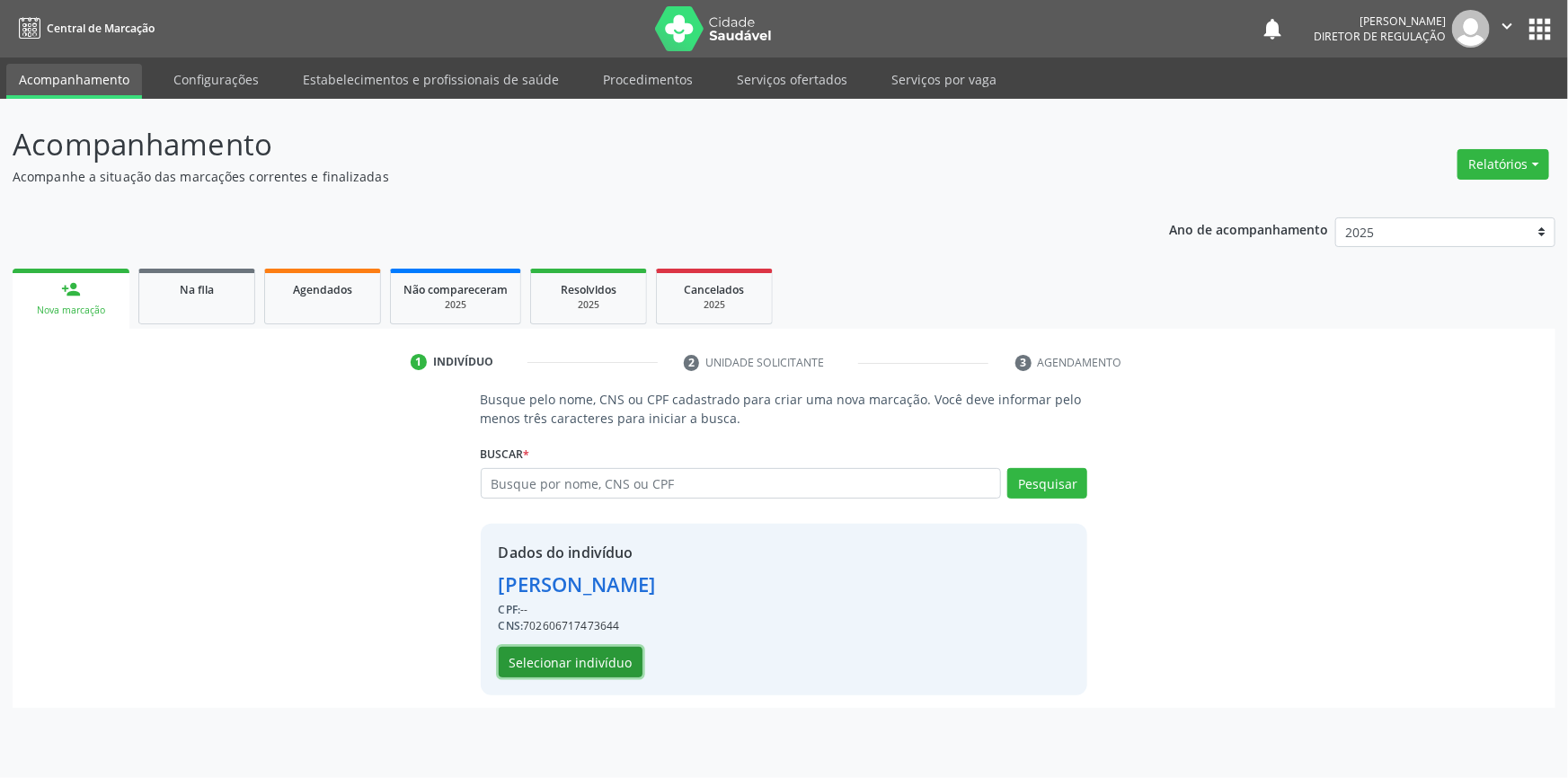
click at [619, 665] on button "Selecionar indivíduo" at bounding box center [570, 661] width 144 height 31
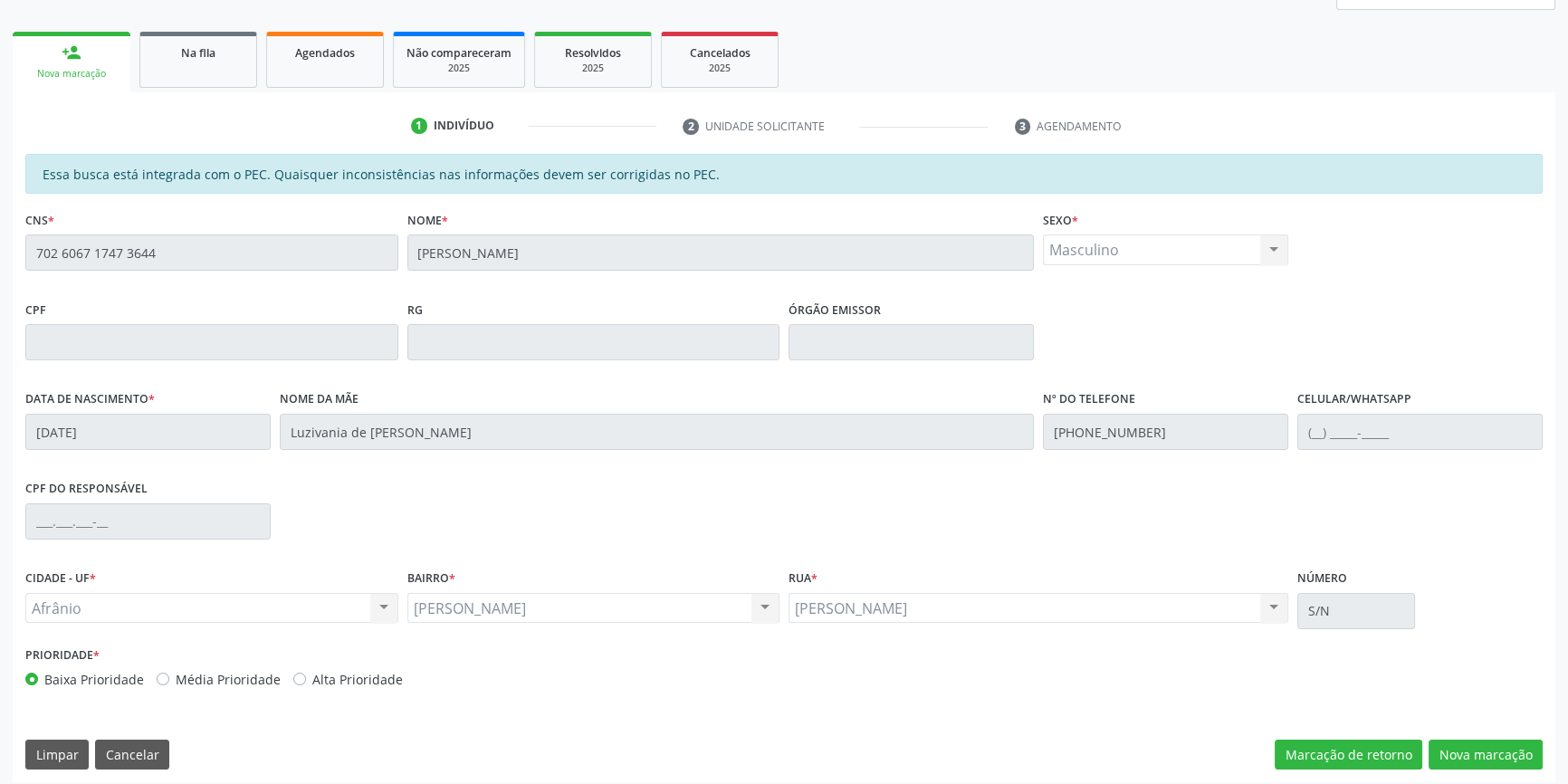
scroll to position [248, 0]
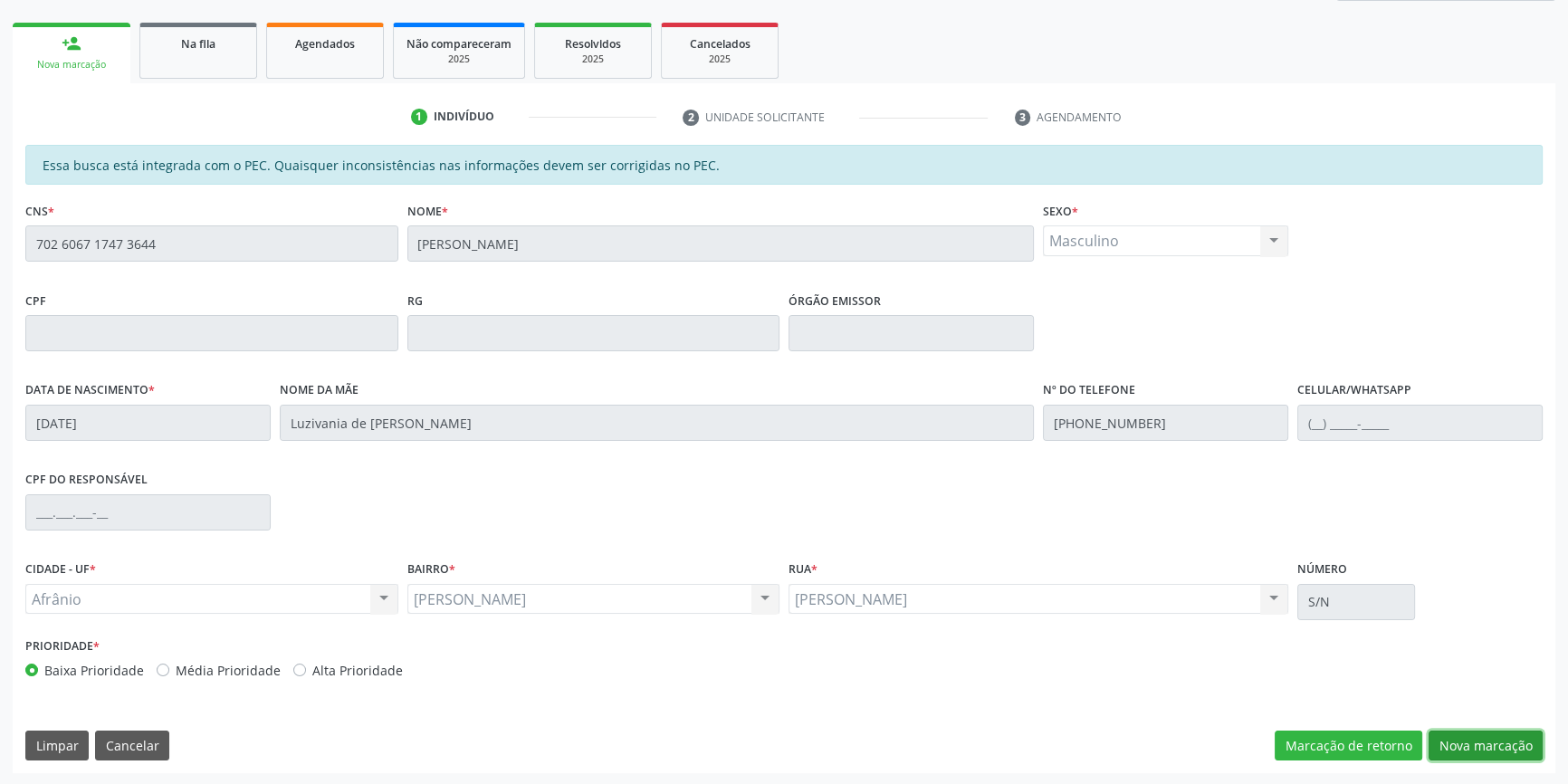
click at [1466, 744] on button "Nova marcação" at bounding box center [1486, 746] width 114 height 31
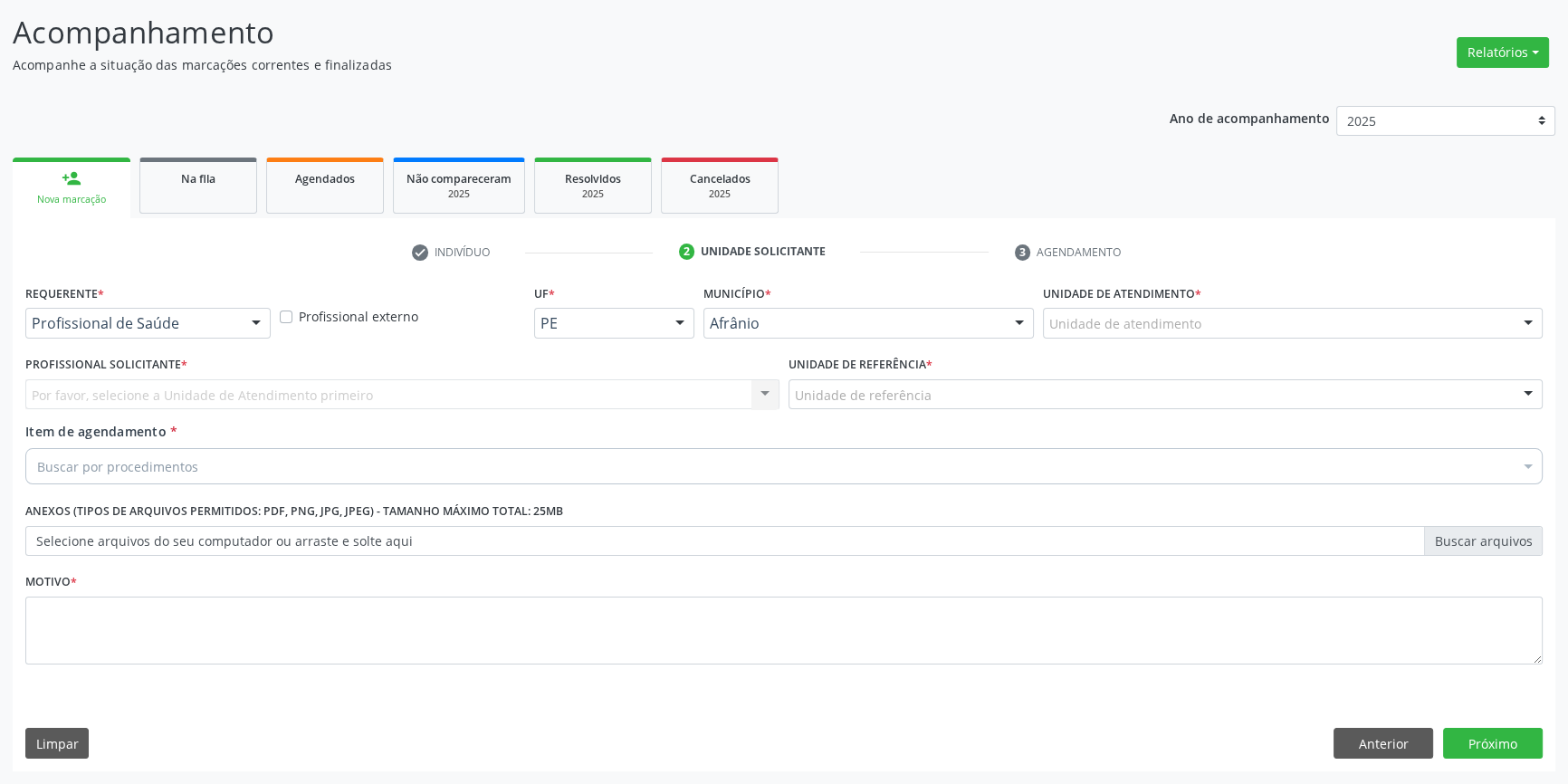
scroll to position [111, 0]
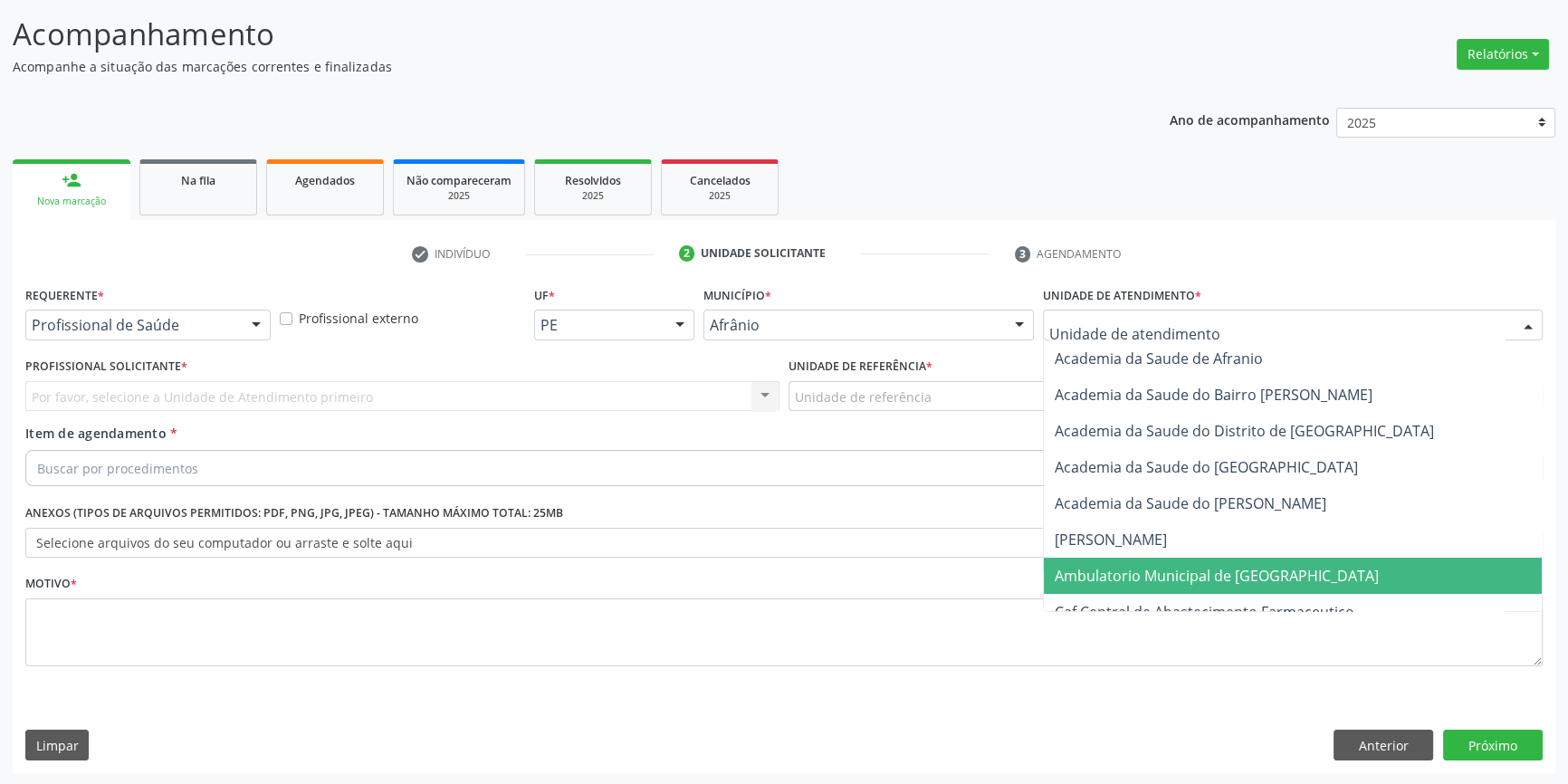
click at [1127, 571] on span "Ambulatorio Municipal de [GEOGRAPHIC_DATA]" at bounding box center [1217, 575] width 324 height 20
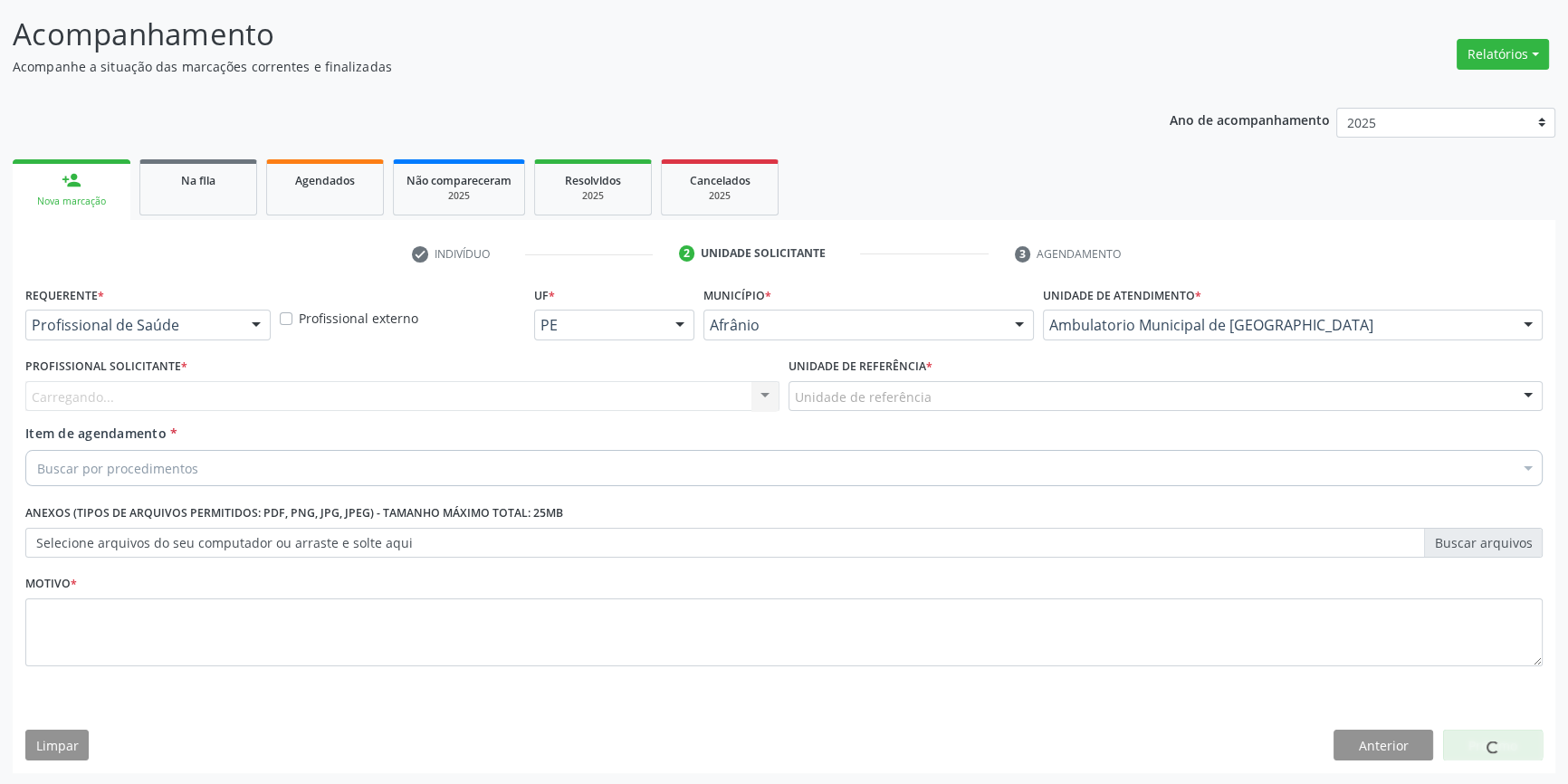
click at [933, 393] on div "Unidade de referência" at bounding box center [1166, 396] width 755 height 31
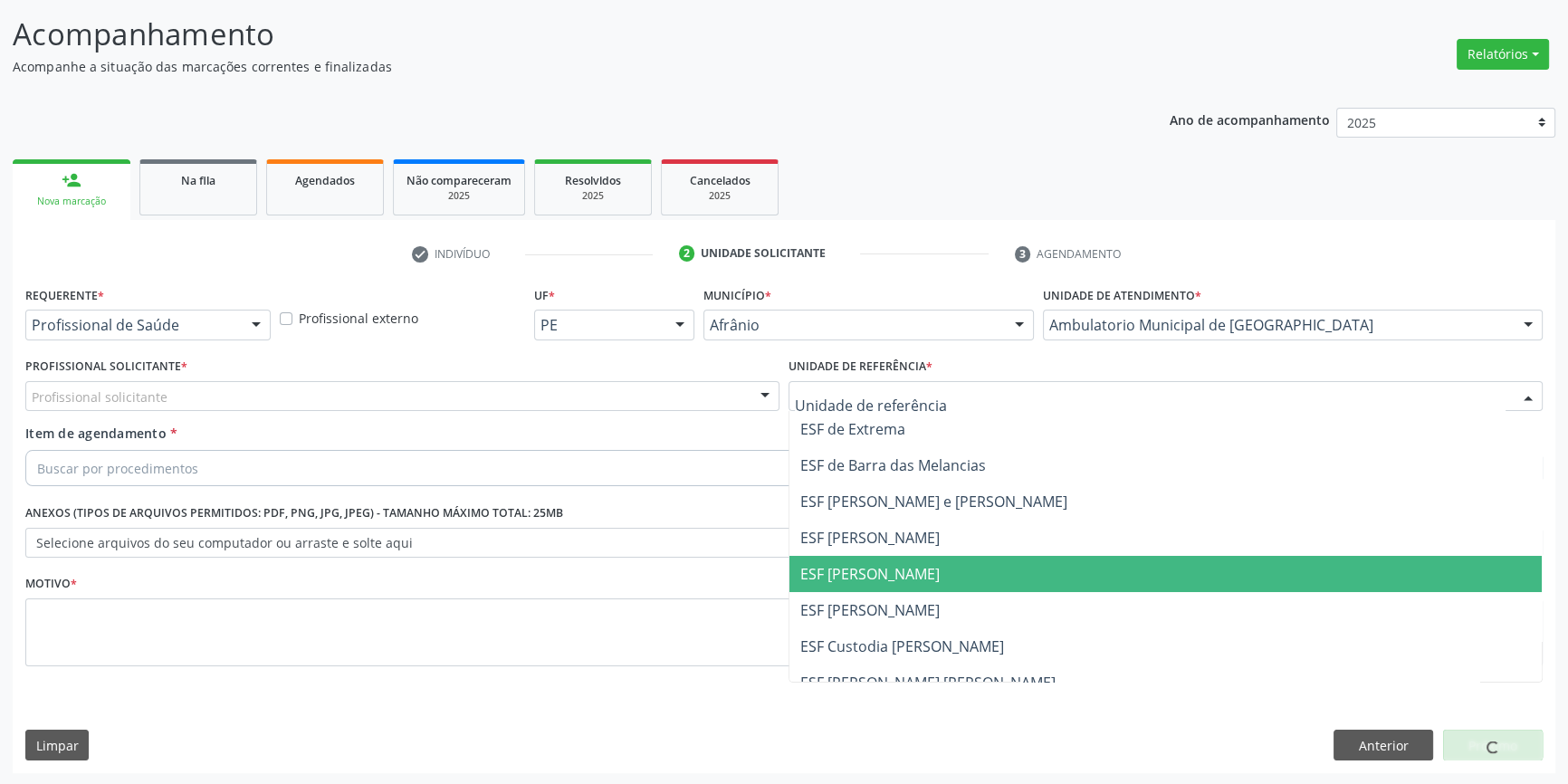
click at [896, 572] on span "ESF [PERSON_NAME]" at bounding box center [870, 573] width 139 height 20
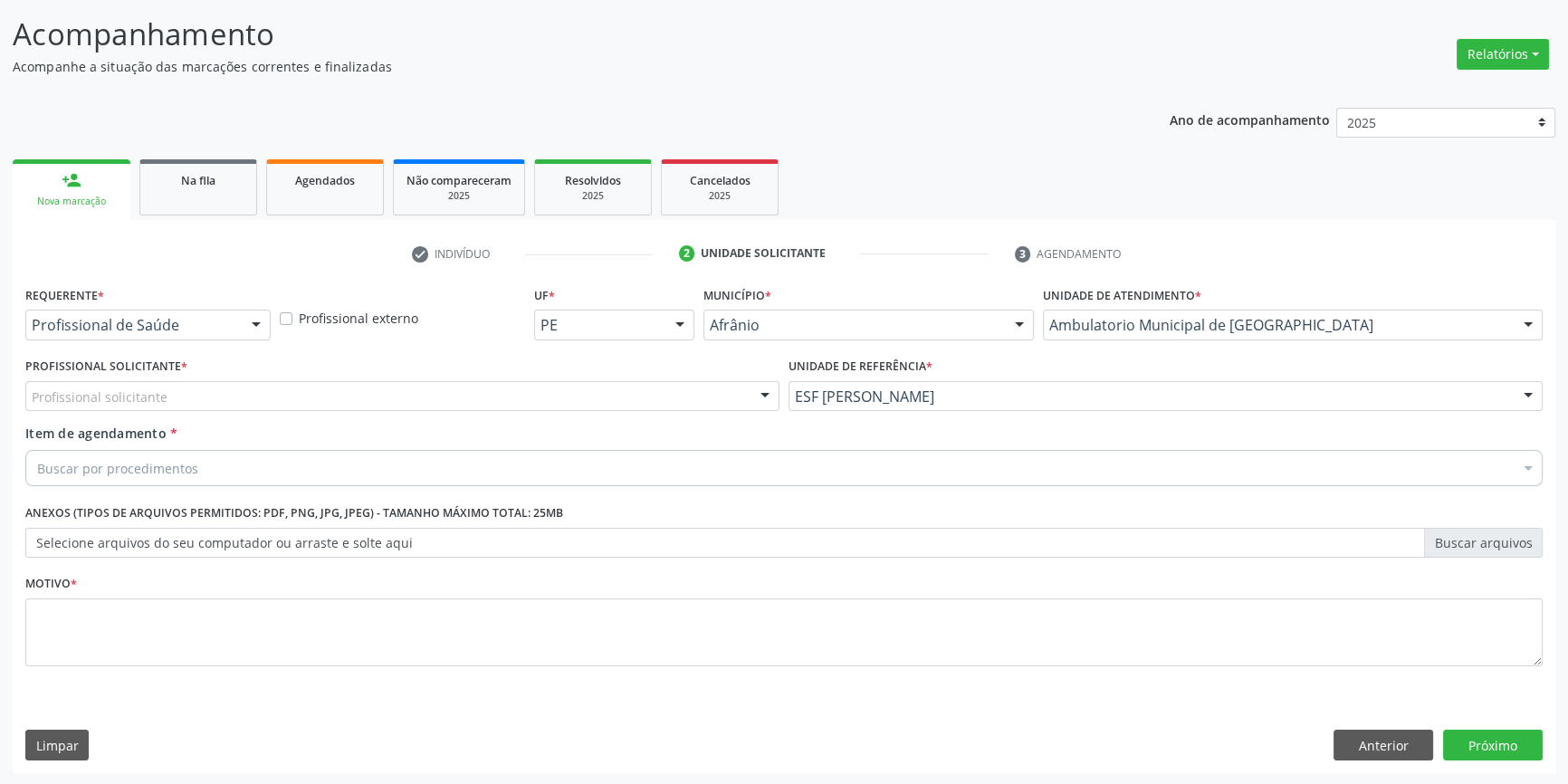
click at [670, 375] on div "Profissional Solicitante * Profissional solicitante Médico Anestesiologista - […" at bounding box center [403, 382] width 755 height 58
click at [589, 396] on div "Profissional solicitante" at bounding box center [403, 396] width 755 height 31
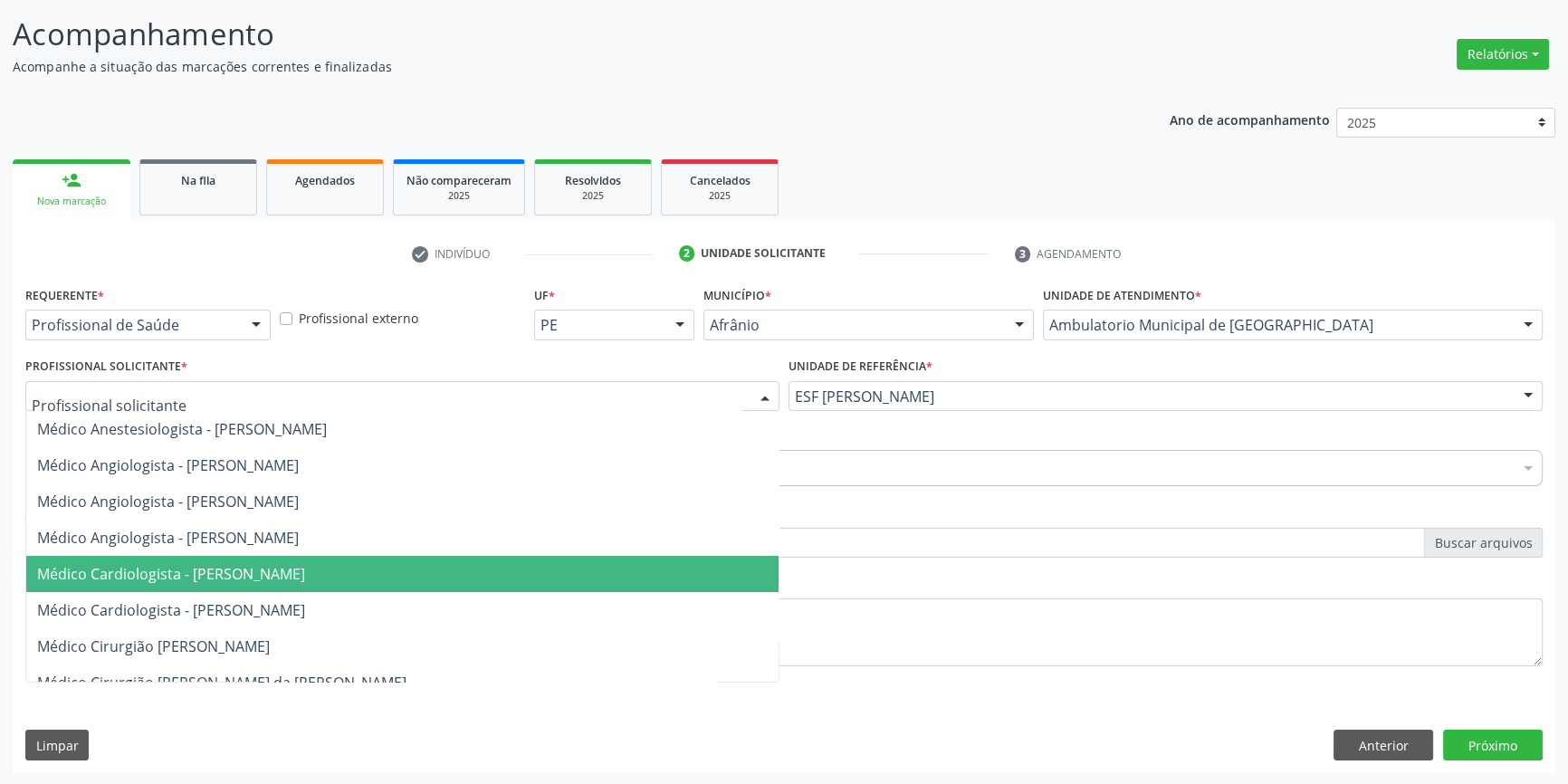
click at [543, 580] on span "Médico Cardiologista - [PERSON_NAME]" at bounding box center [403, 573] width 753 height 36
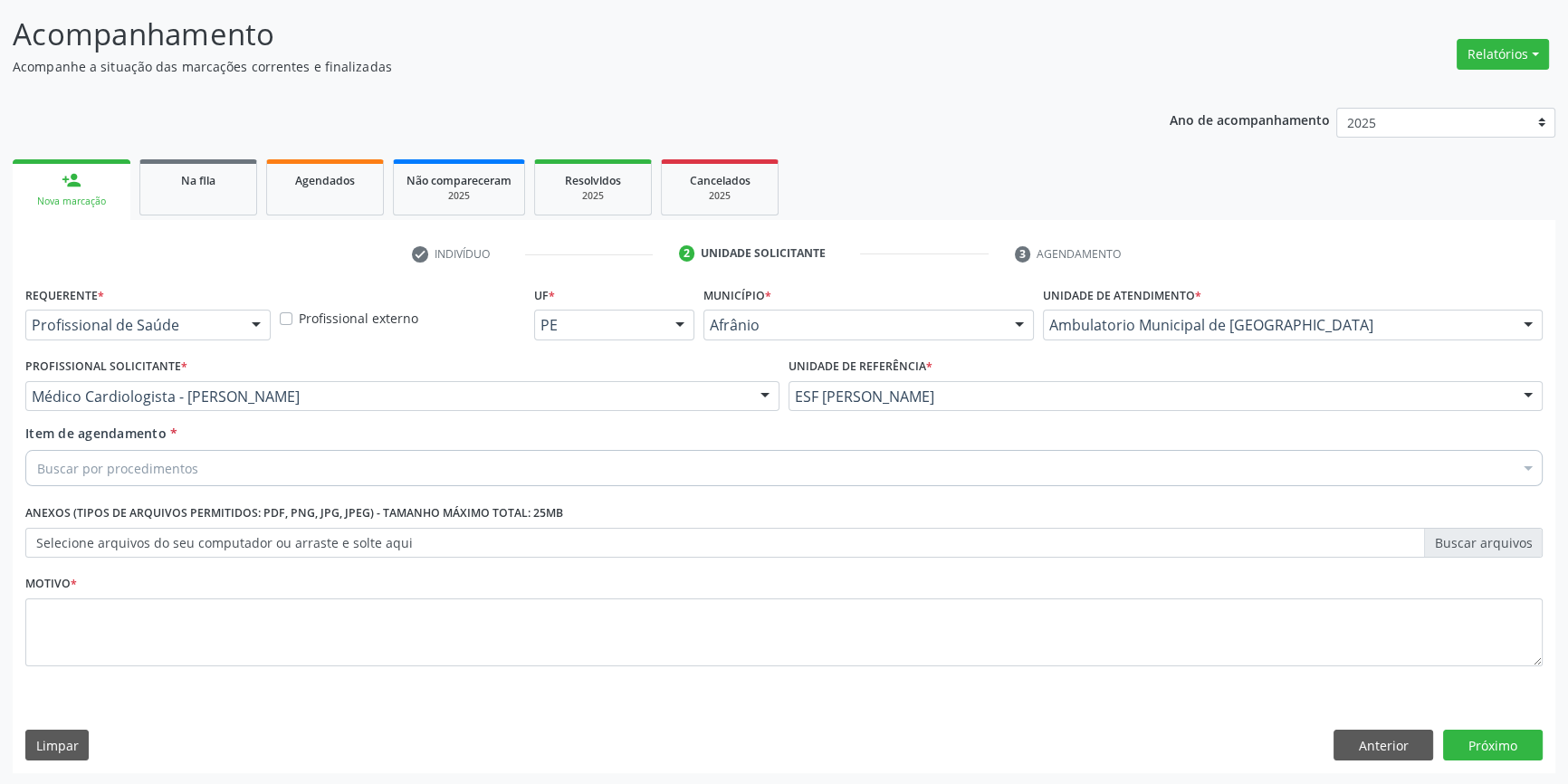
click at [506, 462] on div "Buscar por procedimentos" at bounding box center [784, 468] width 1517 height 36
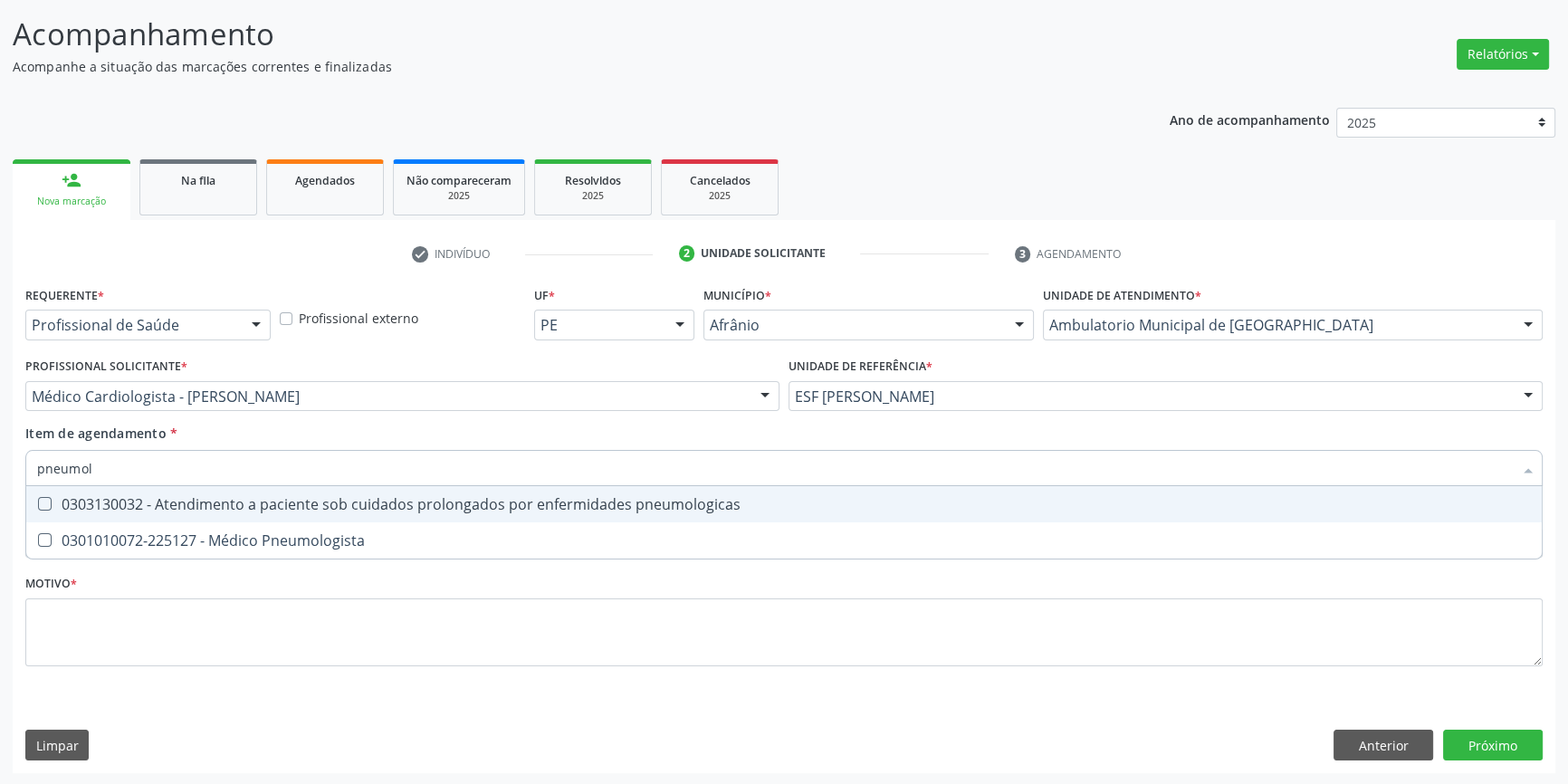
type input "pneumolo"
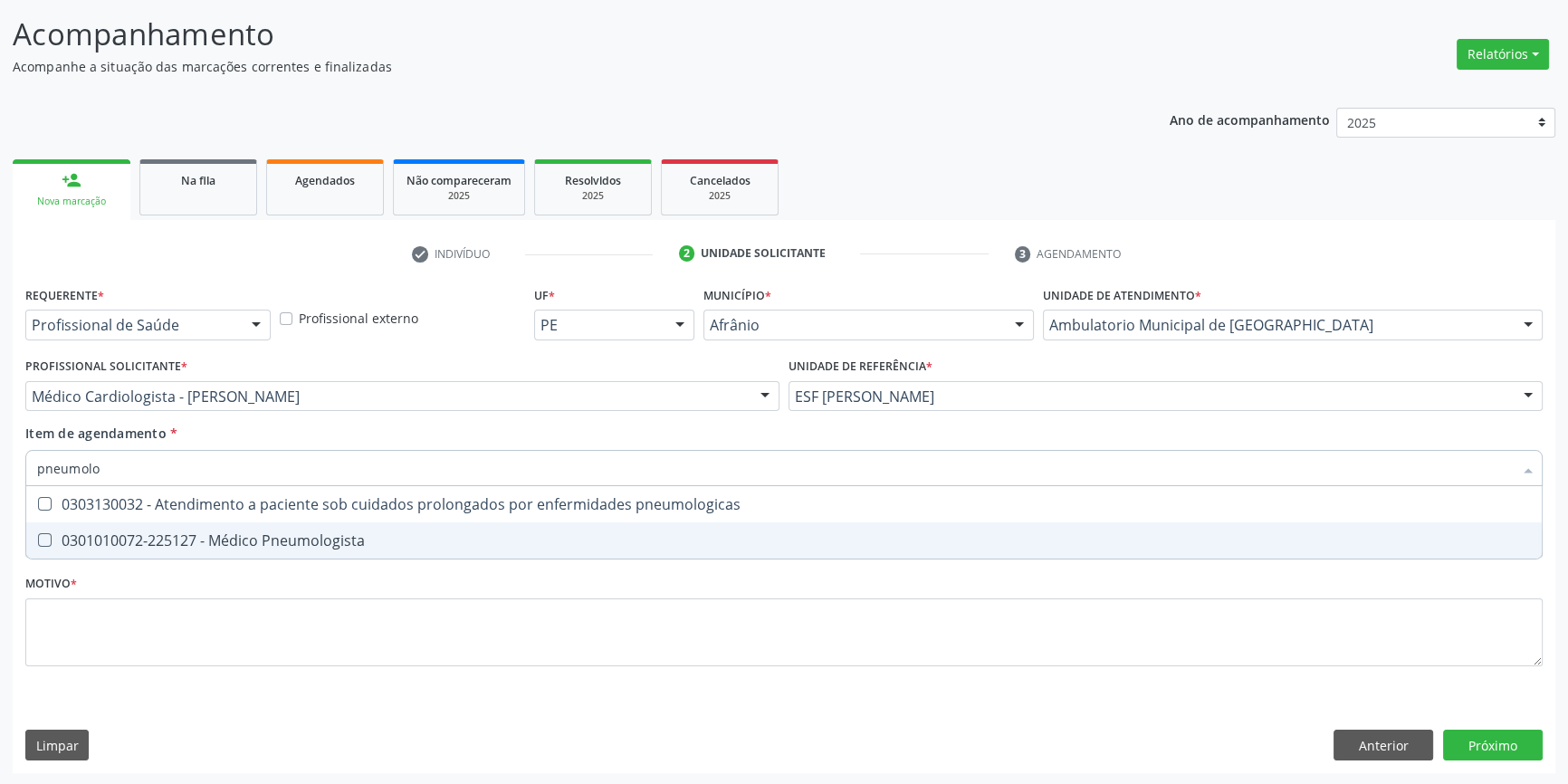
click at [458, 535] on div "0301010072-225127 - Médico Pneumologista" at bounding box center [784, 540] width 1494 height 14
checkbox Pneumologista "true"
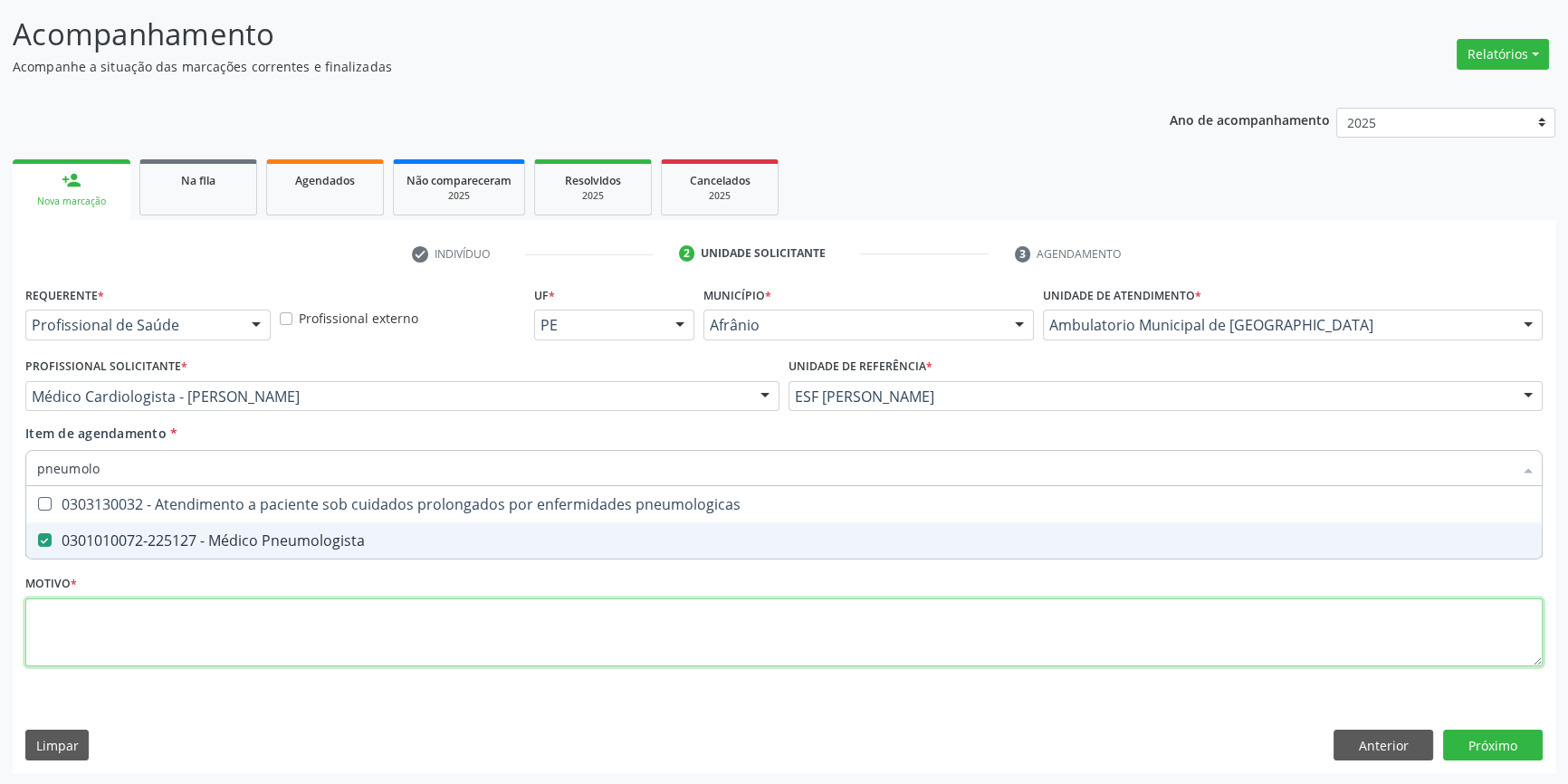
click at [445, 616] on div "Requerente * Profissional de Saúde Profissional de Saúde Paciente Nenhum result…" at bounding box center [784, 486] width 1517 height 410
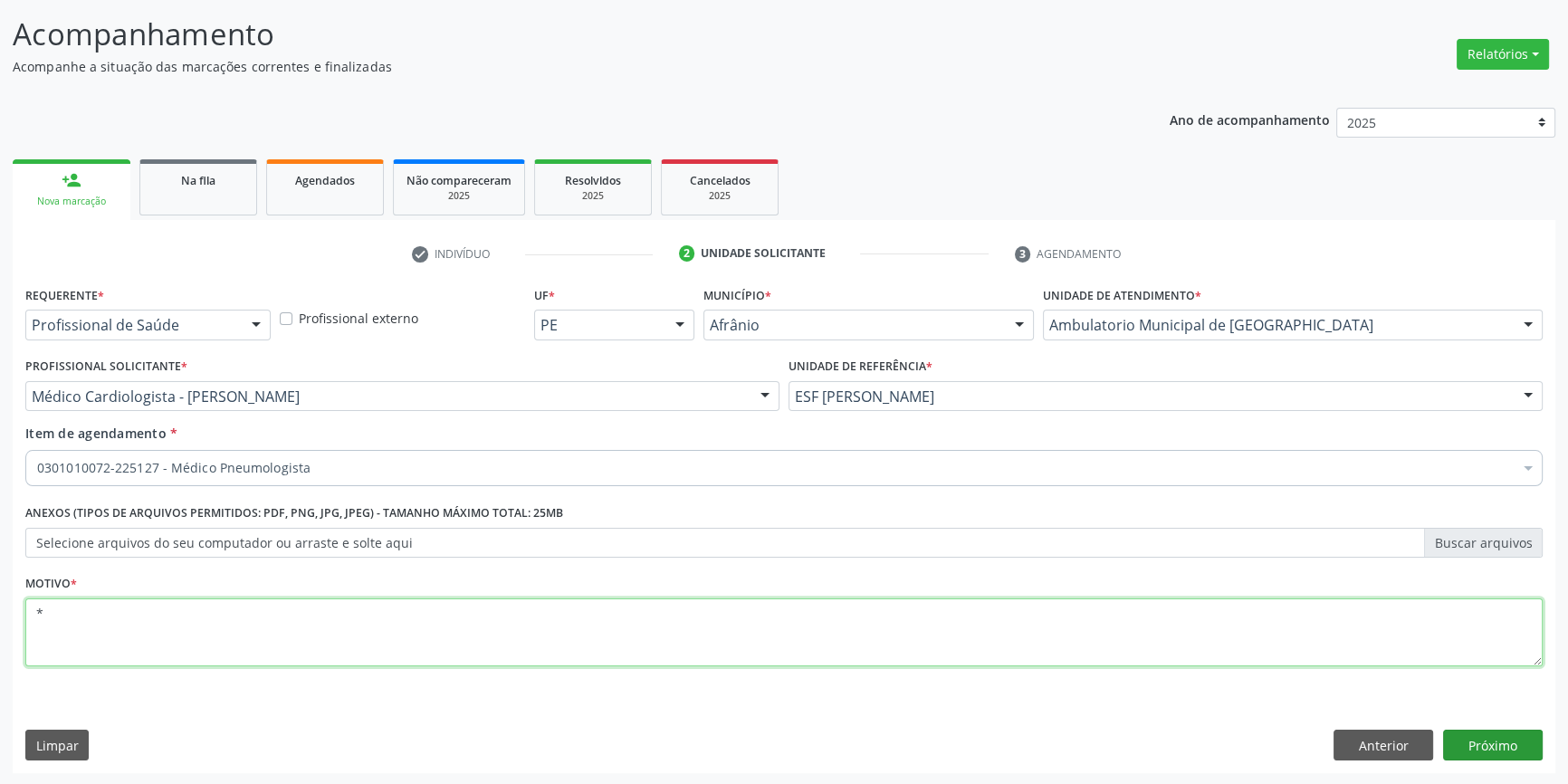
type textarea "*"
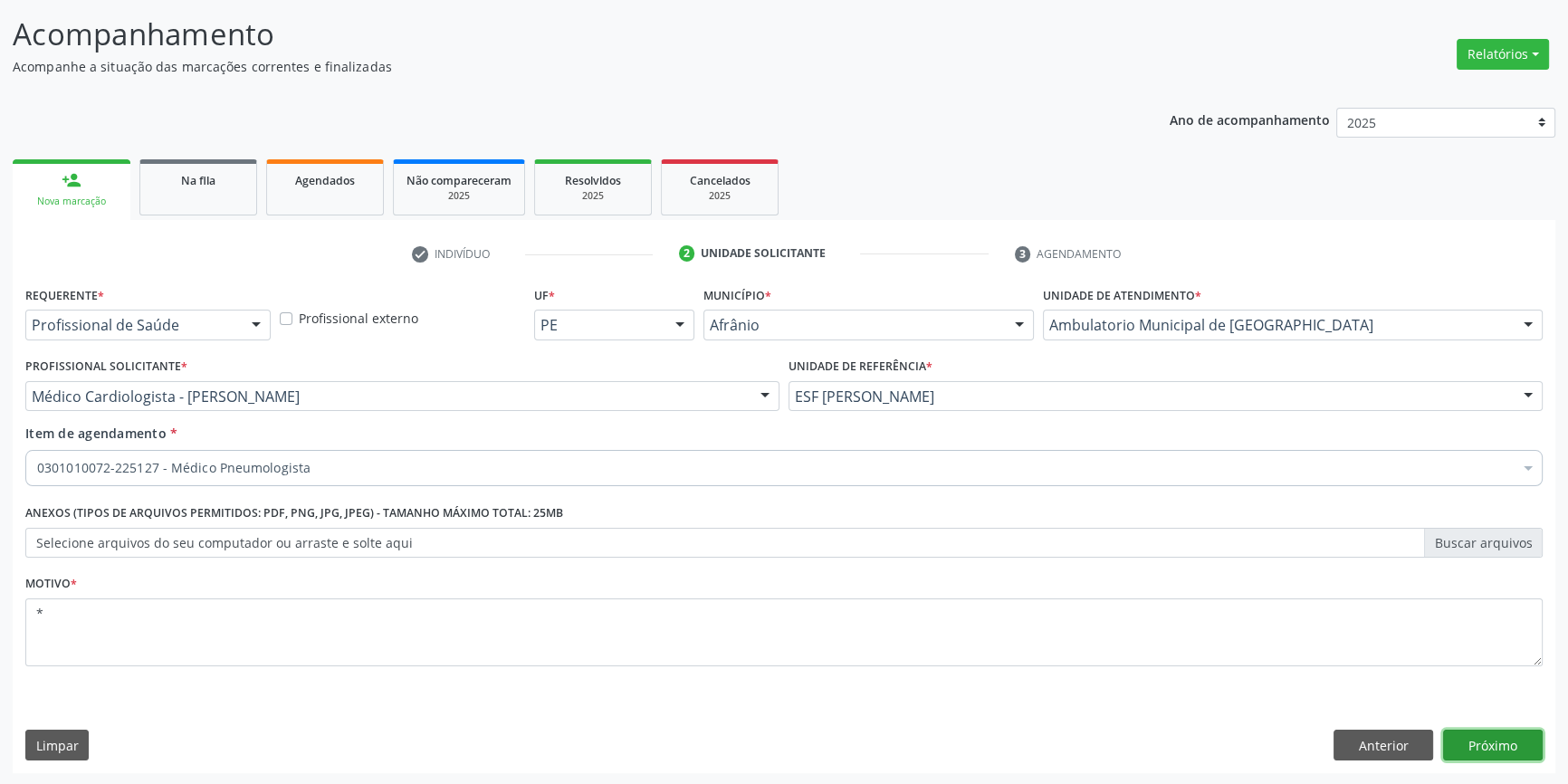
click at [1478, 743] on button "Próximo" at bounding box center [1493, 745] width 99 height 31
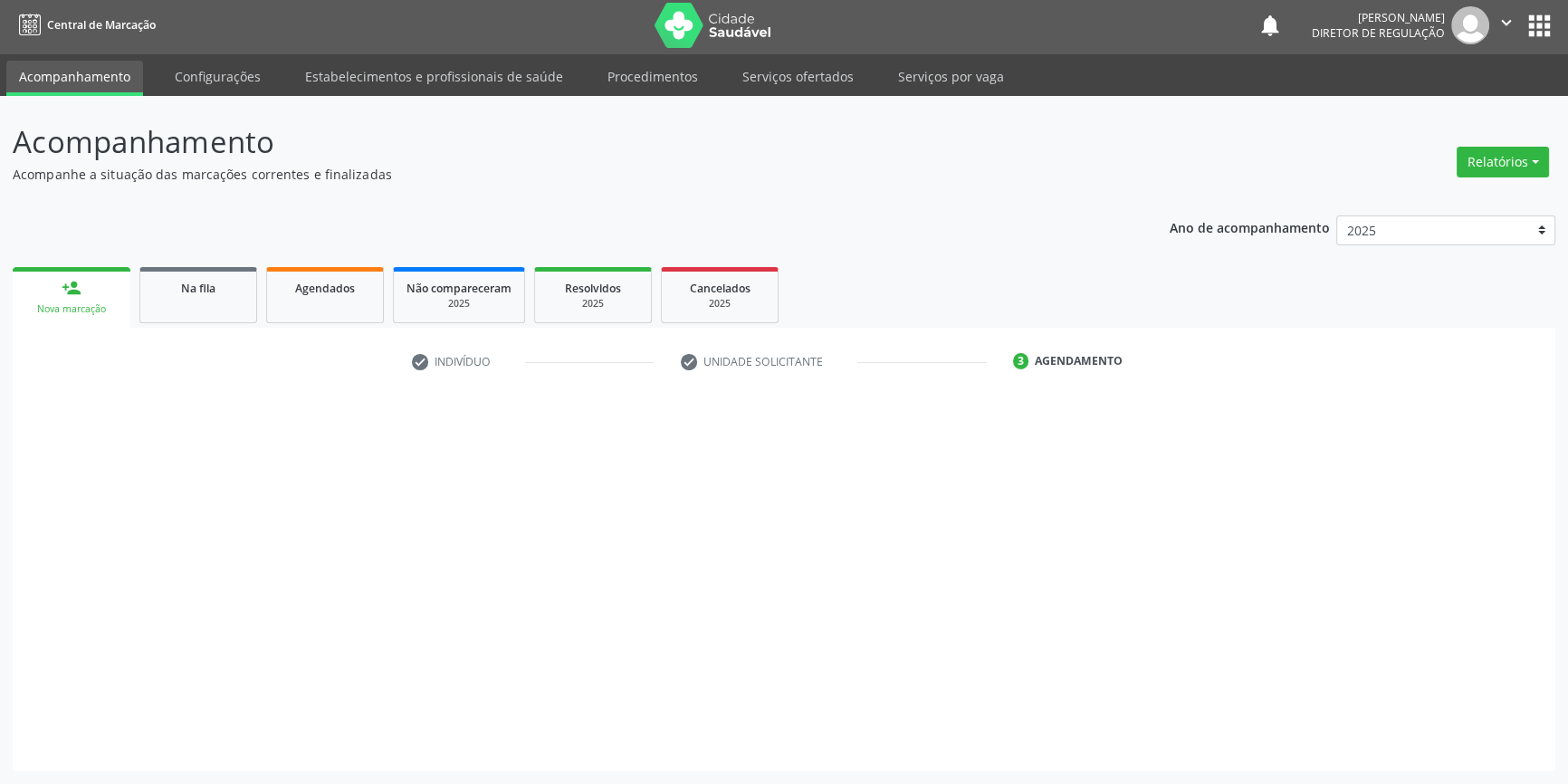
scroll to position [2, 0]
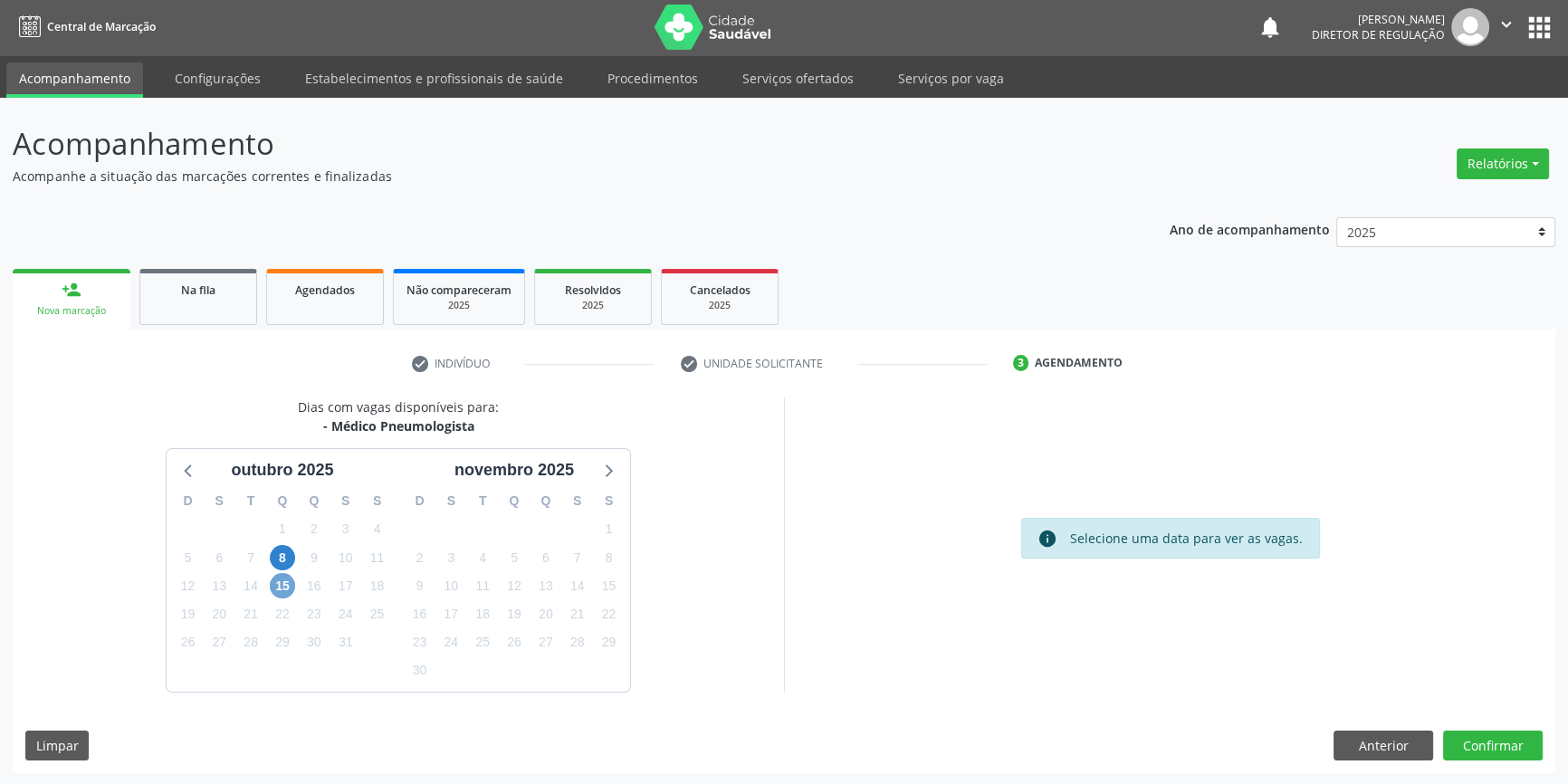
click at [275, 585] on span "15" at bounding box center [282, 585] width 25 height 25
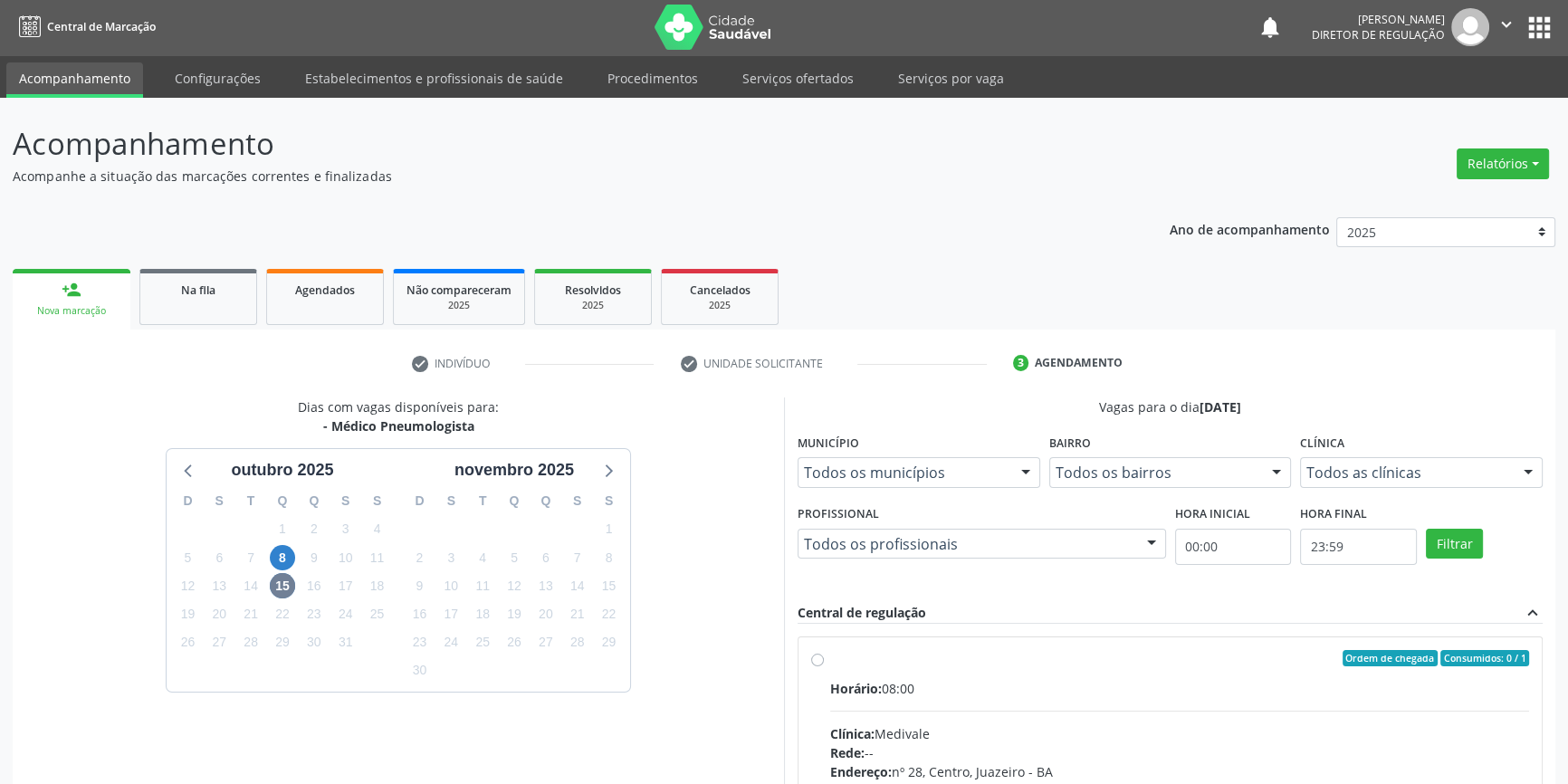
click at [853, 662] on div "Ordem de chegada Consumidos: 0 / 1" at bounding box center [1180, 658] width 699 height 16
click at [824, 662] on input "Ordem de chegada Consumidos: 0 / 1 Horário: 08:00 Clínica: Medivale Rede: -- En…" at bounding box center [818, 658] width 13 height 16
radio input "true"
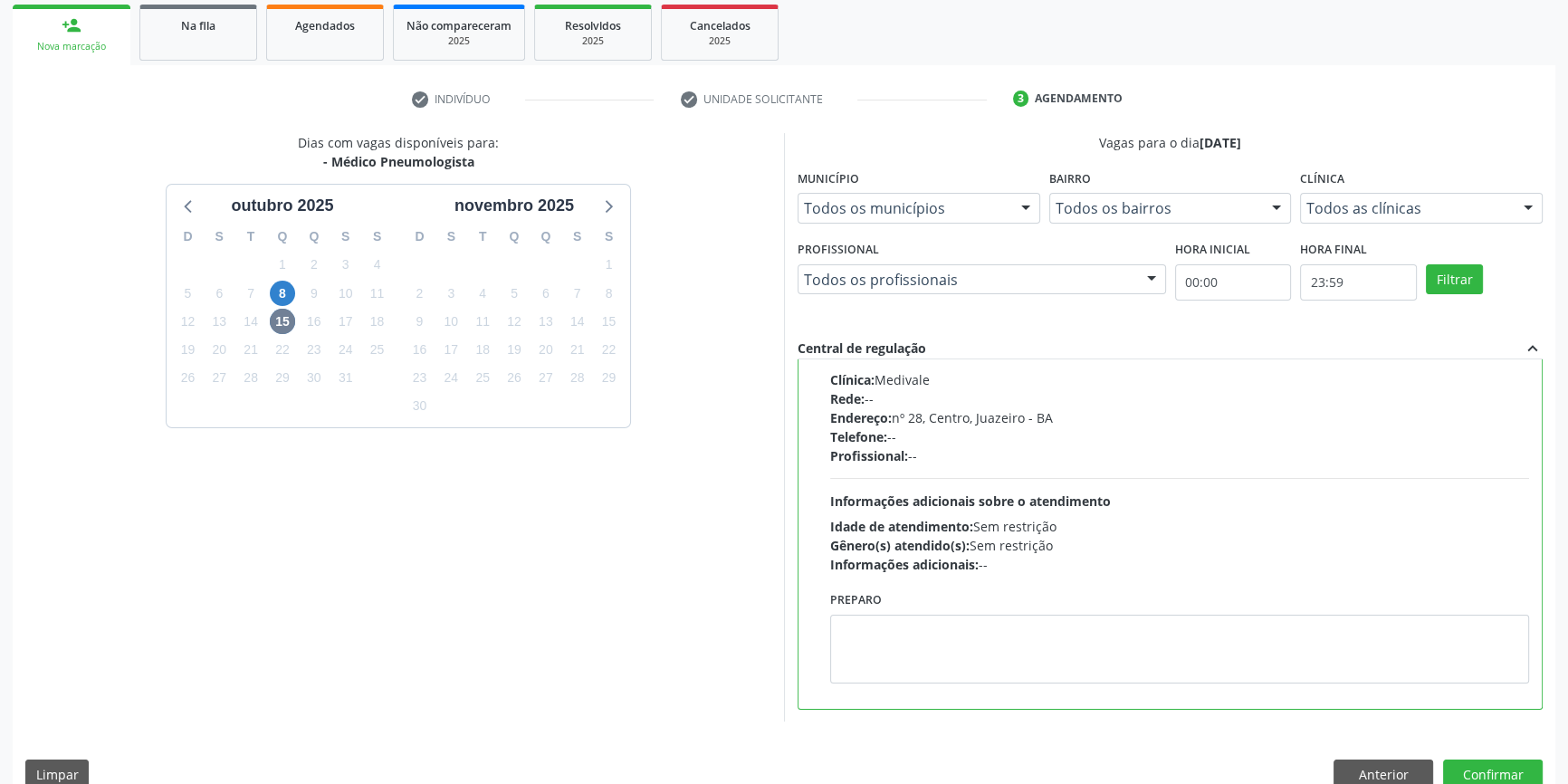
scroll to position [296, 0]
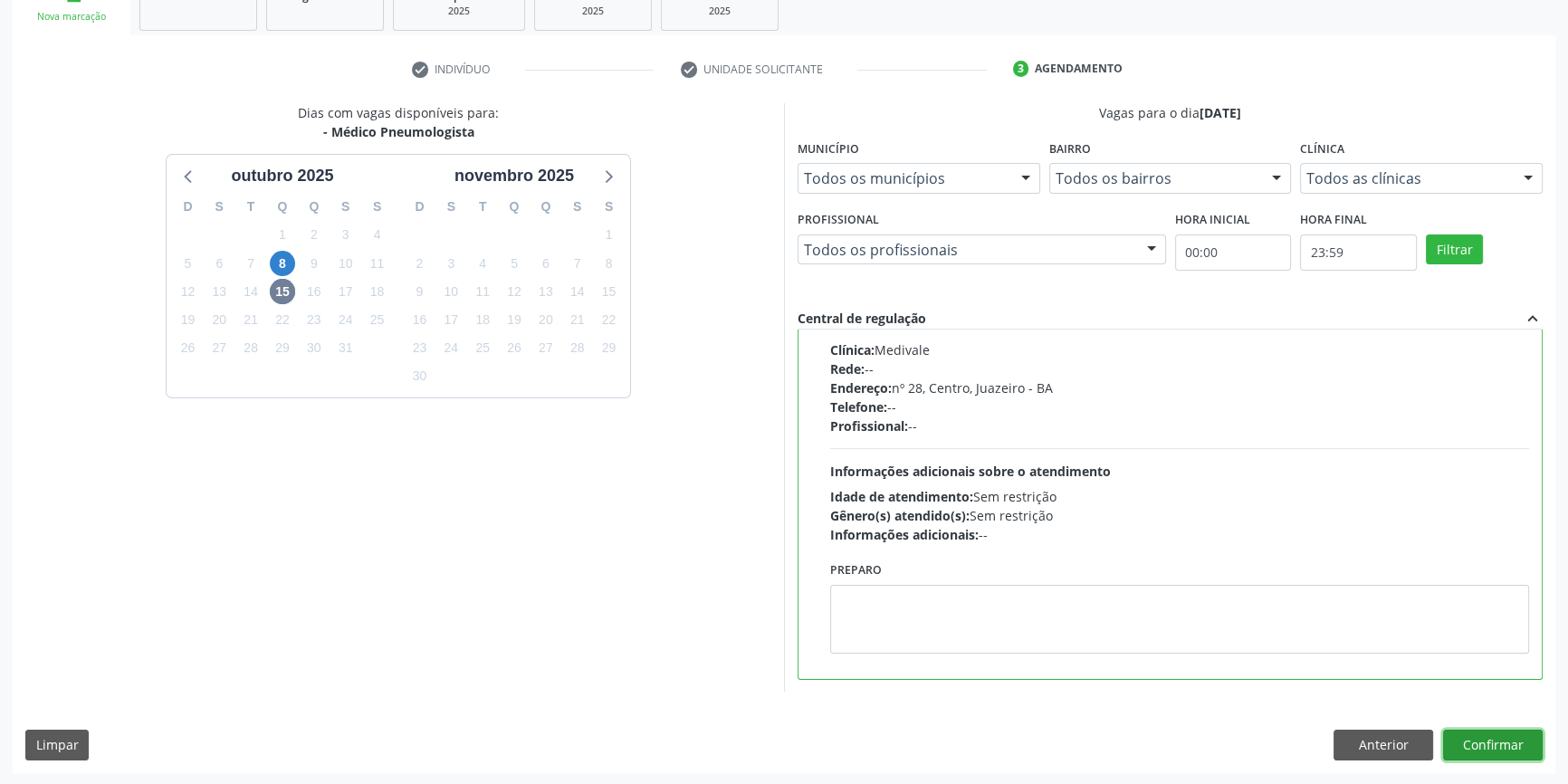
click at [1501, 748] on button "Confirmar" at bounding box center [1493, 745] width 99 height 31
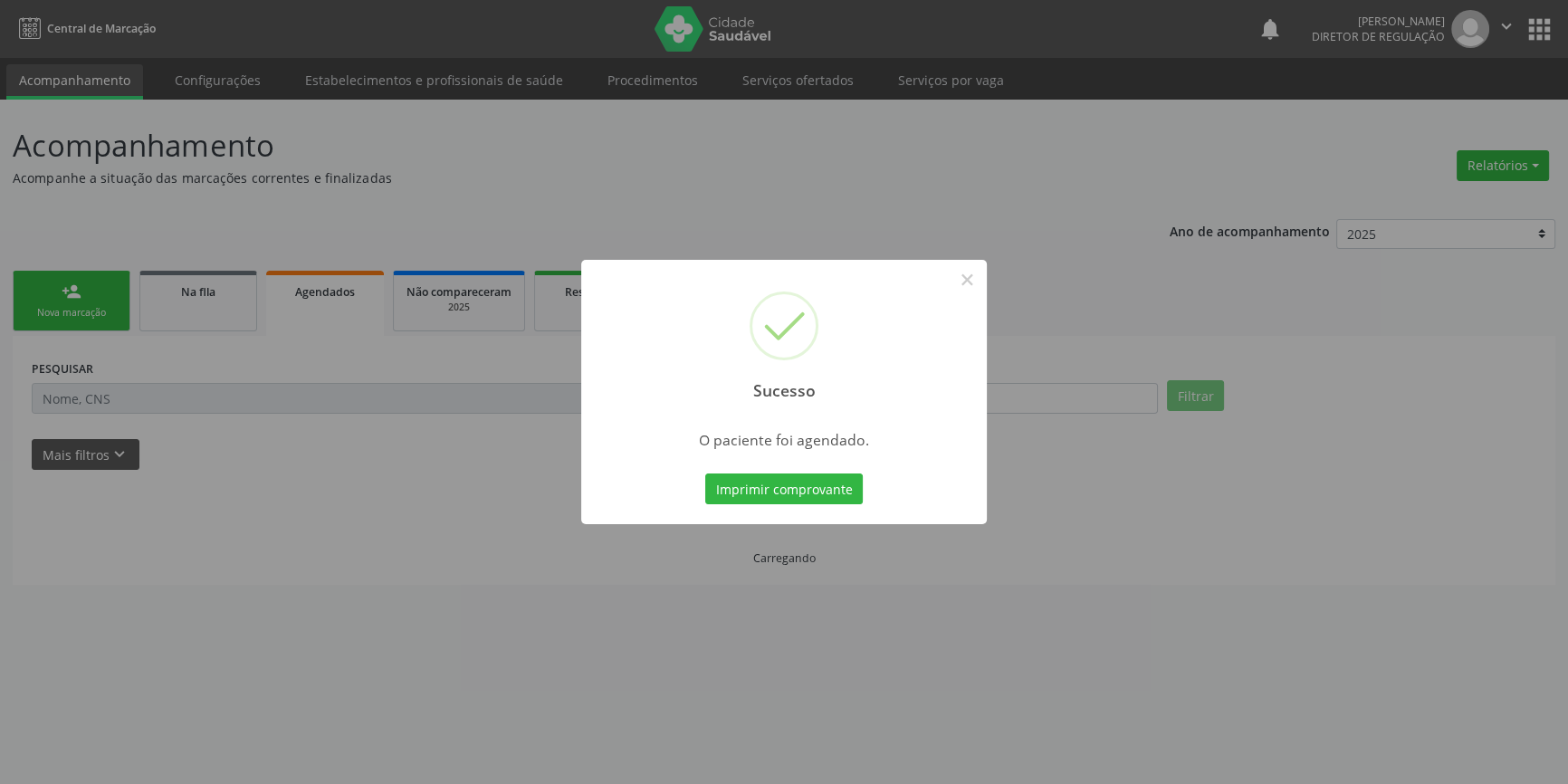
scroll to position [0, 0]
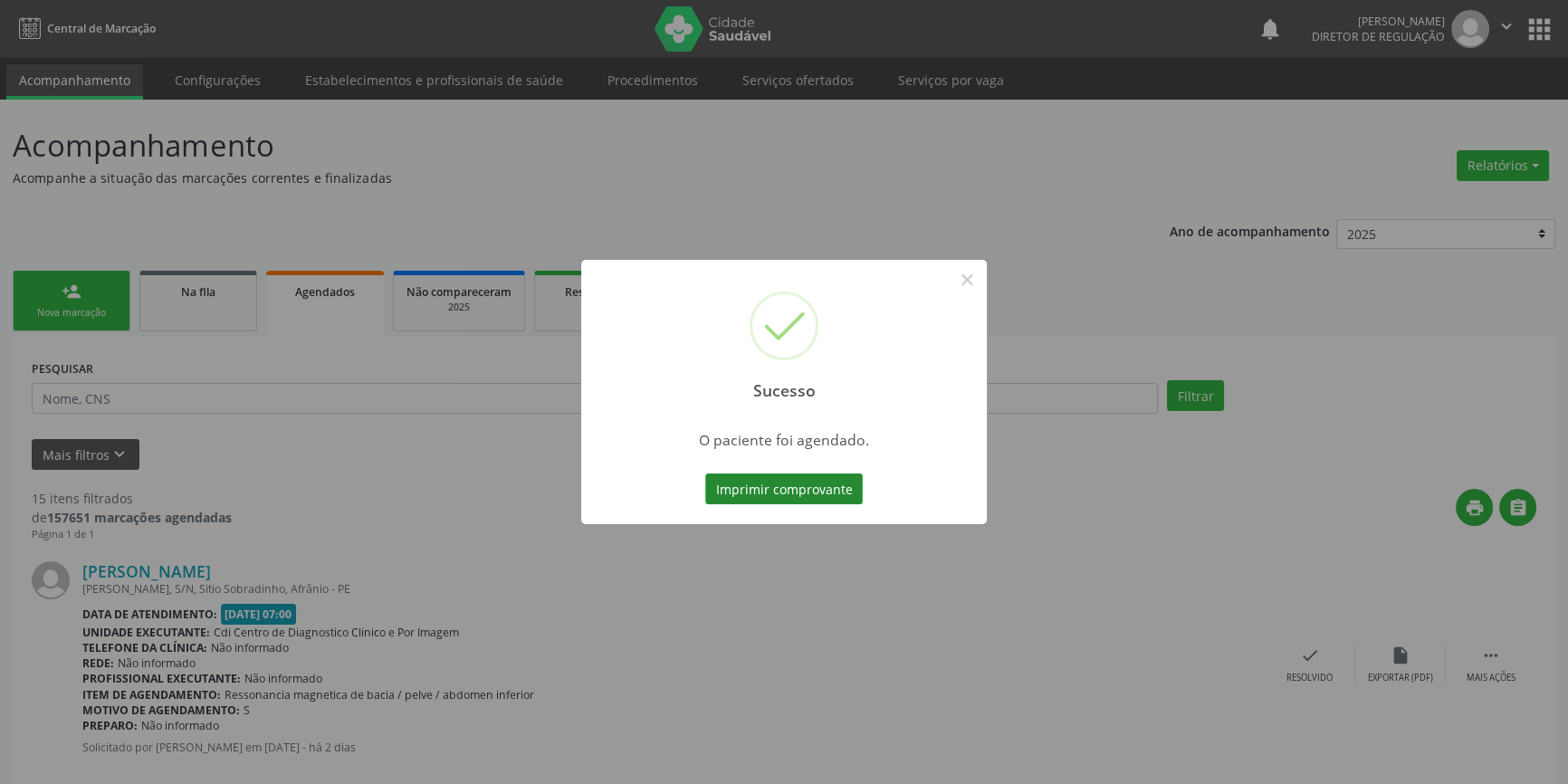
click at [767, 486] on button "Imprimir comprovante" at bounding box center [784, 488] width 157 height 31
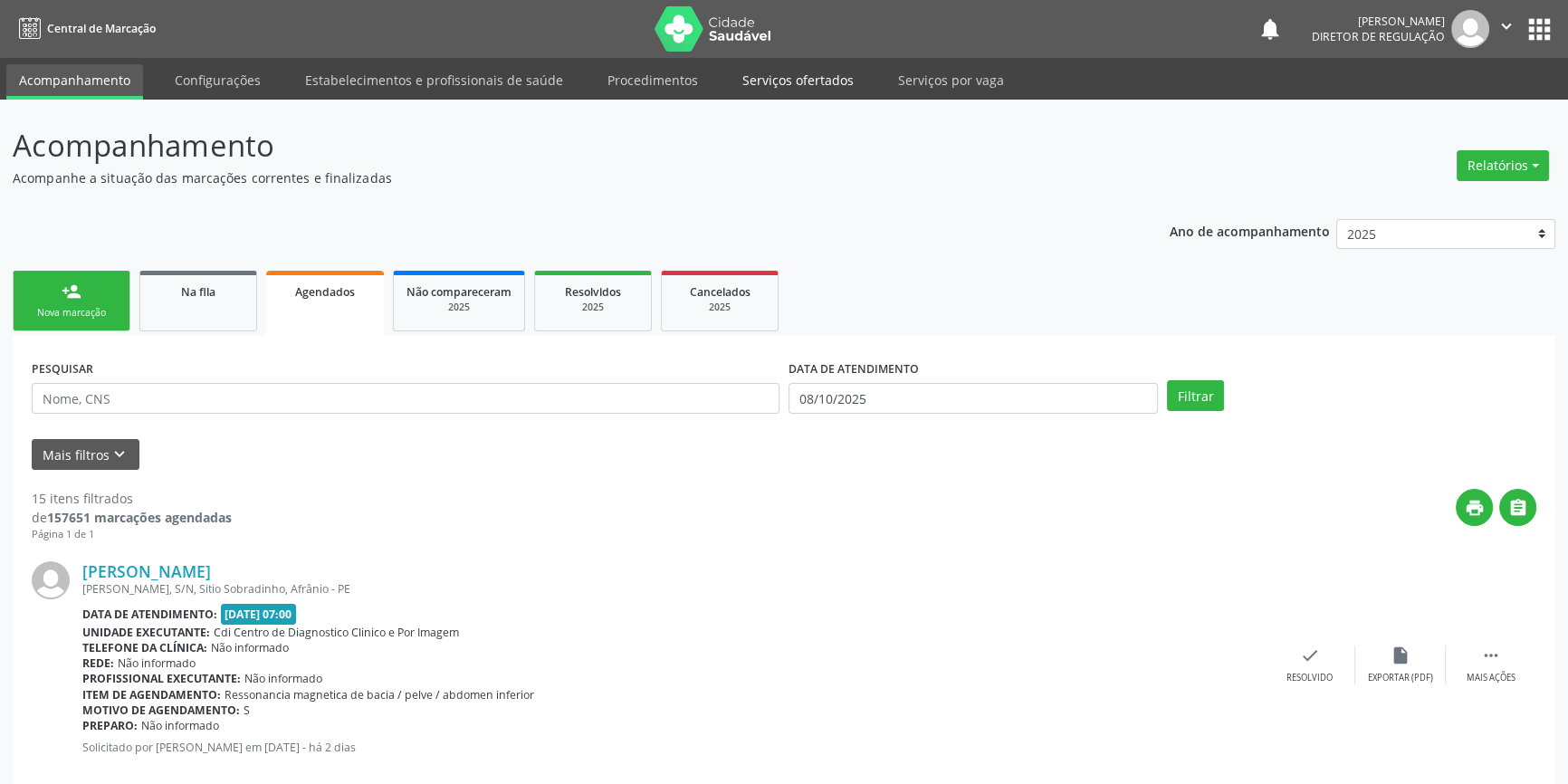
click at [827, 78] on link "Serviços ofertados" at bounding box center [799, 80] width 137 height 32
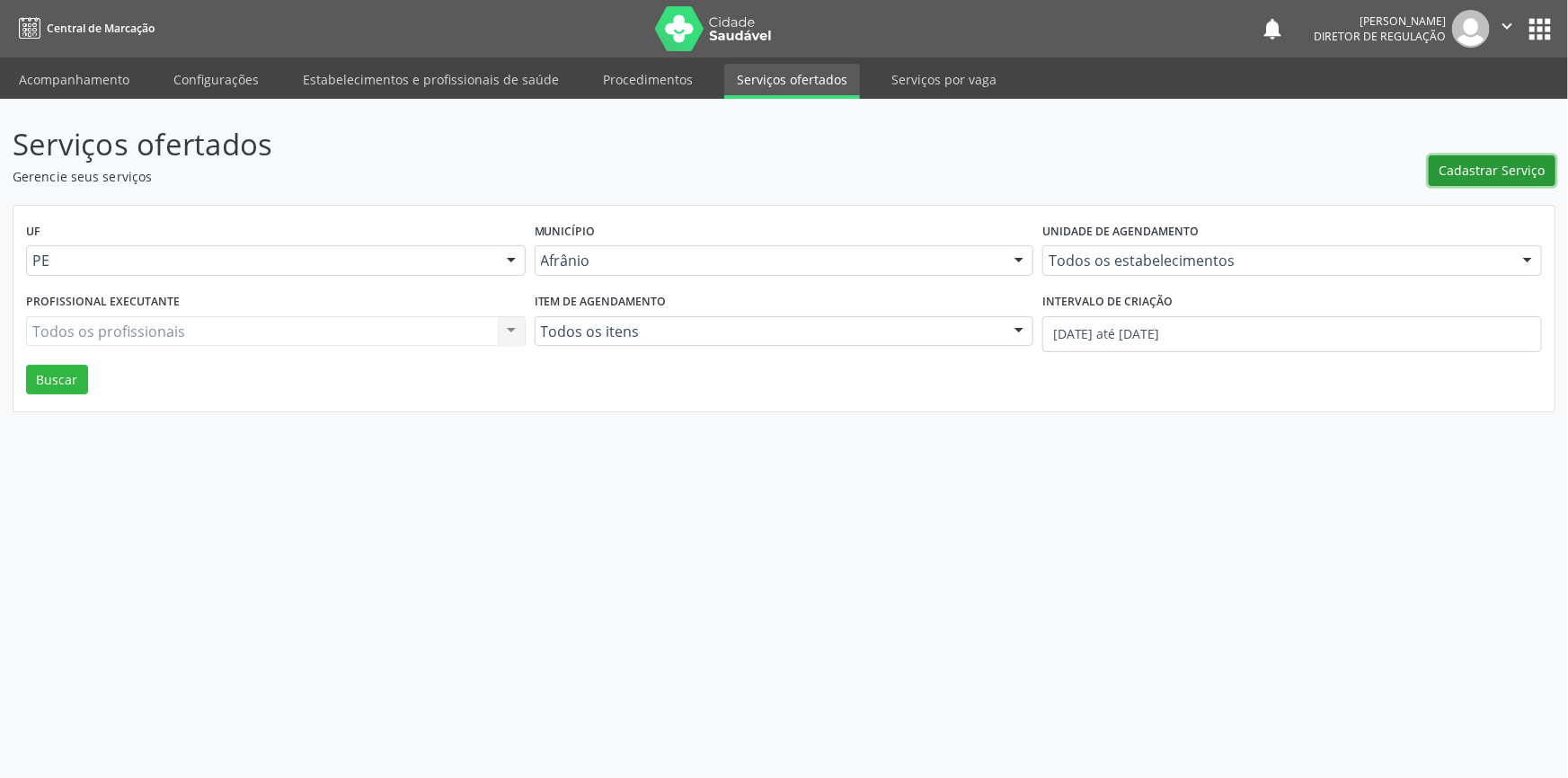
click at [1509, 164] on span "Cadastrar Serviço" at bounding box center [1493, 170] width 106 height 19
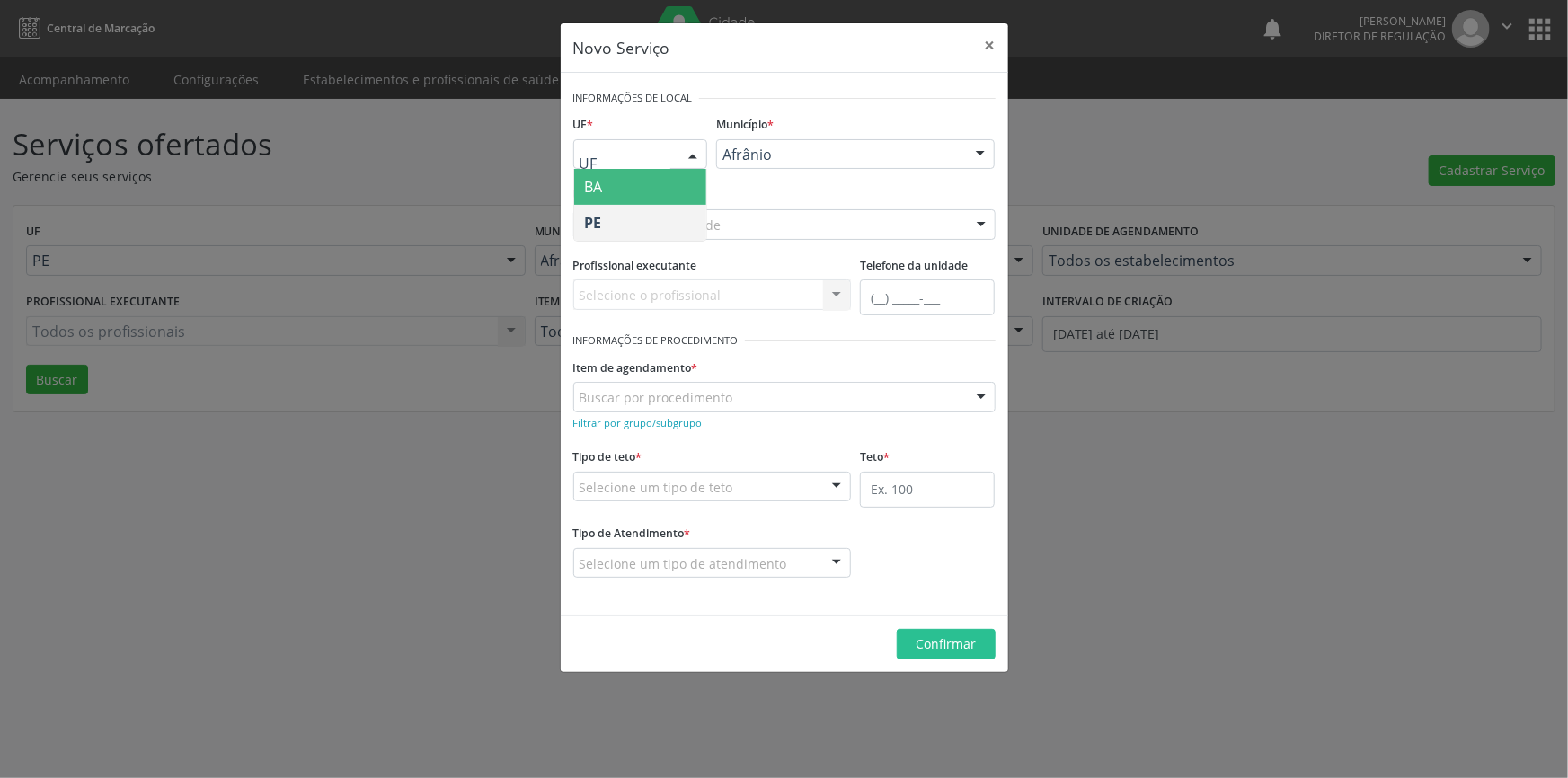
click at [686, 152] on div at bounding box center [692, 155] width 27 height 31
click at [670, 180] on span "BA" at bounding box center [640, 187] width 133 height 36
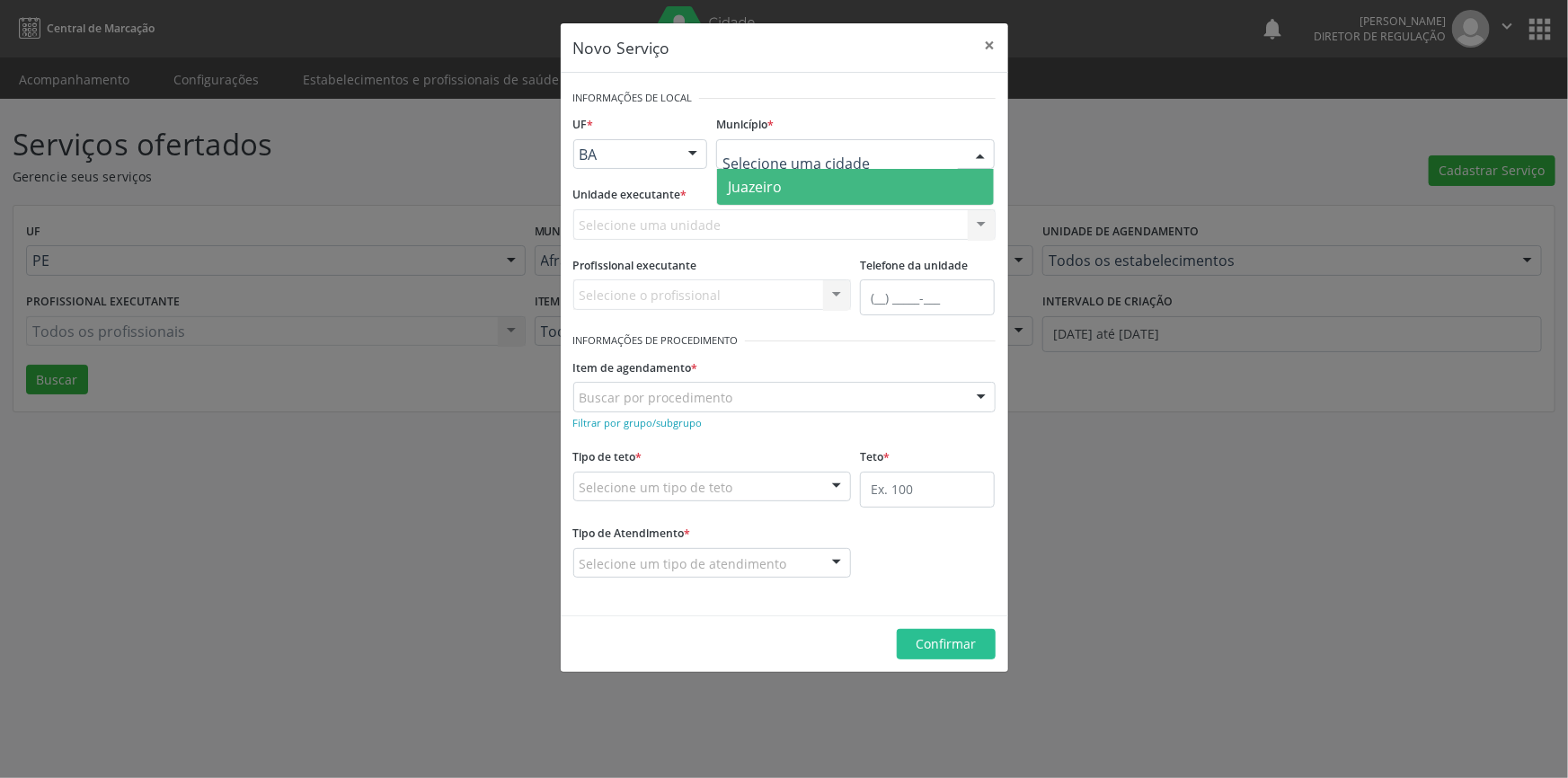
click at [787, 193] on span "Juazeiro" at bounding box center [856, 187] width 277 height 36
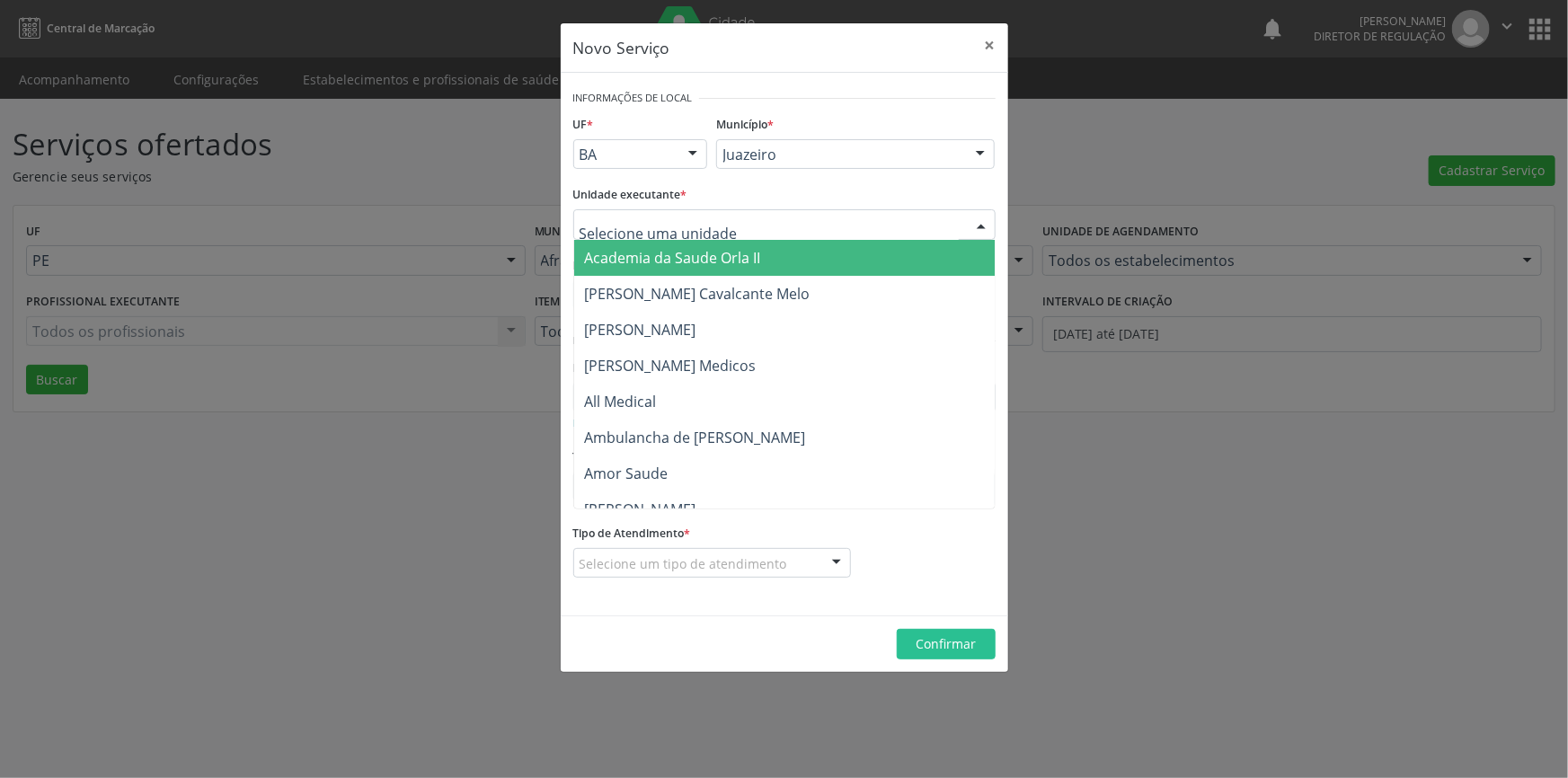
click at [757, 222] on div at bounding box center [784, 224] width 423 height 31
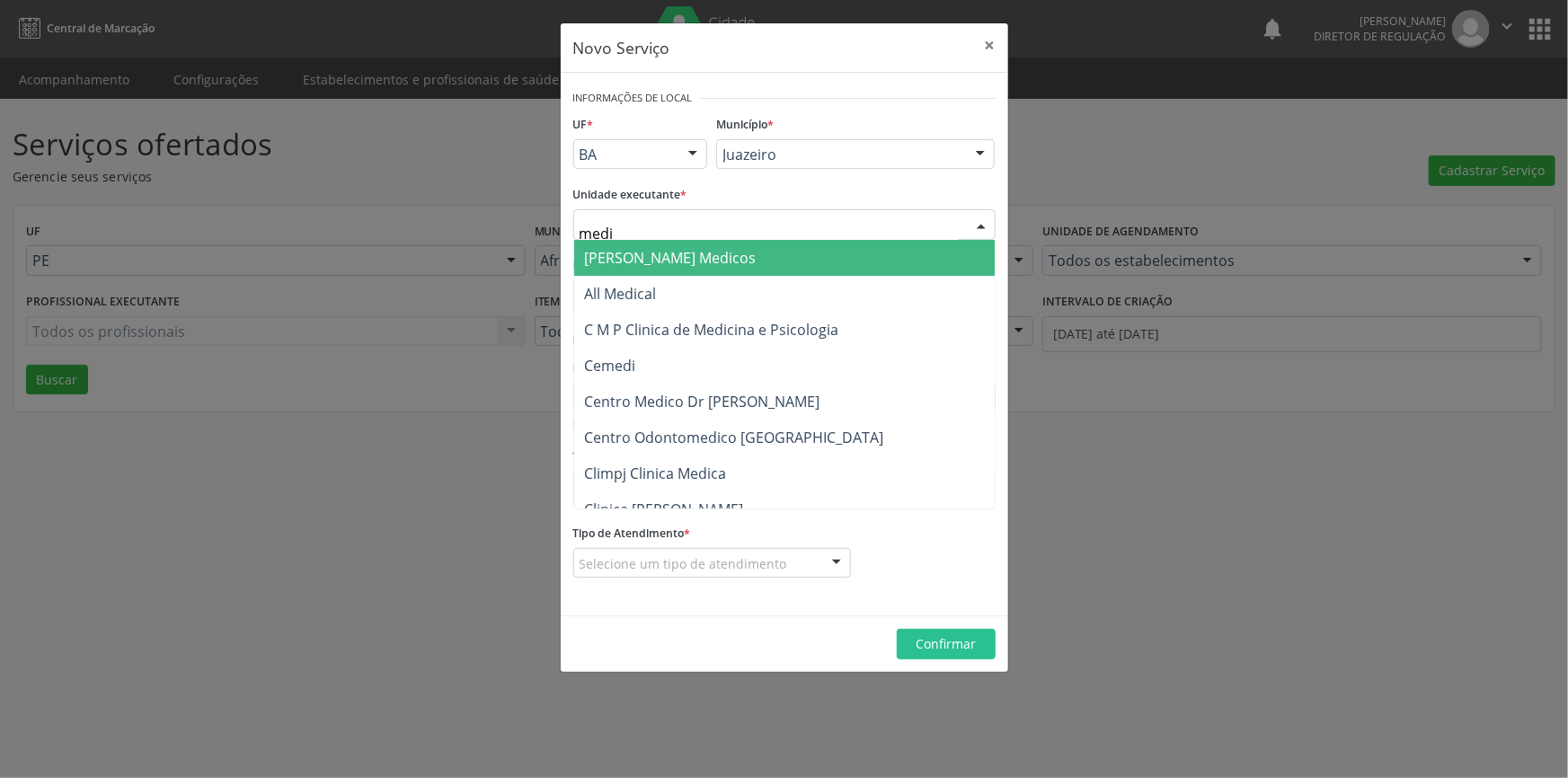
type input "mediv"
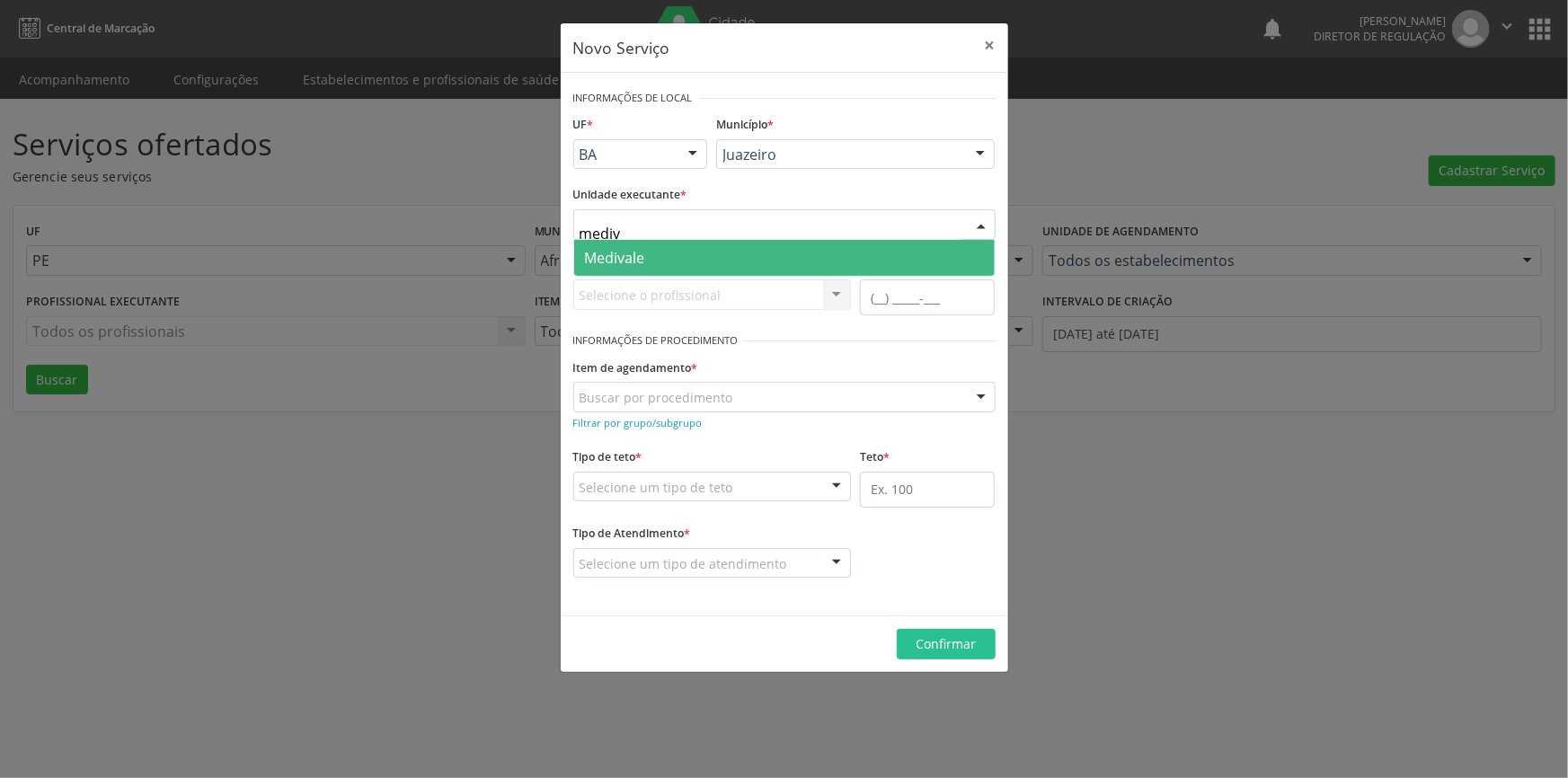
click at [718, 265] on span "Medivale" at bounding box center [784, 257] width 421 height 36
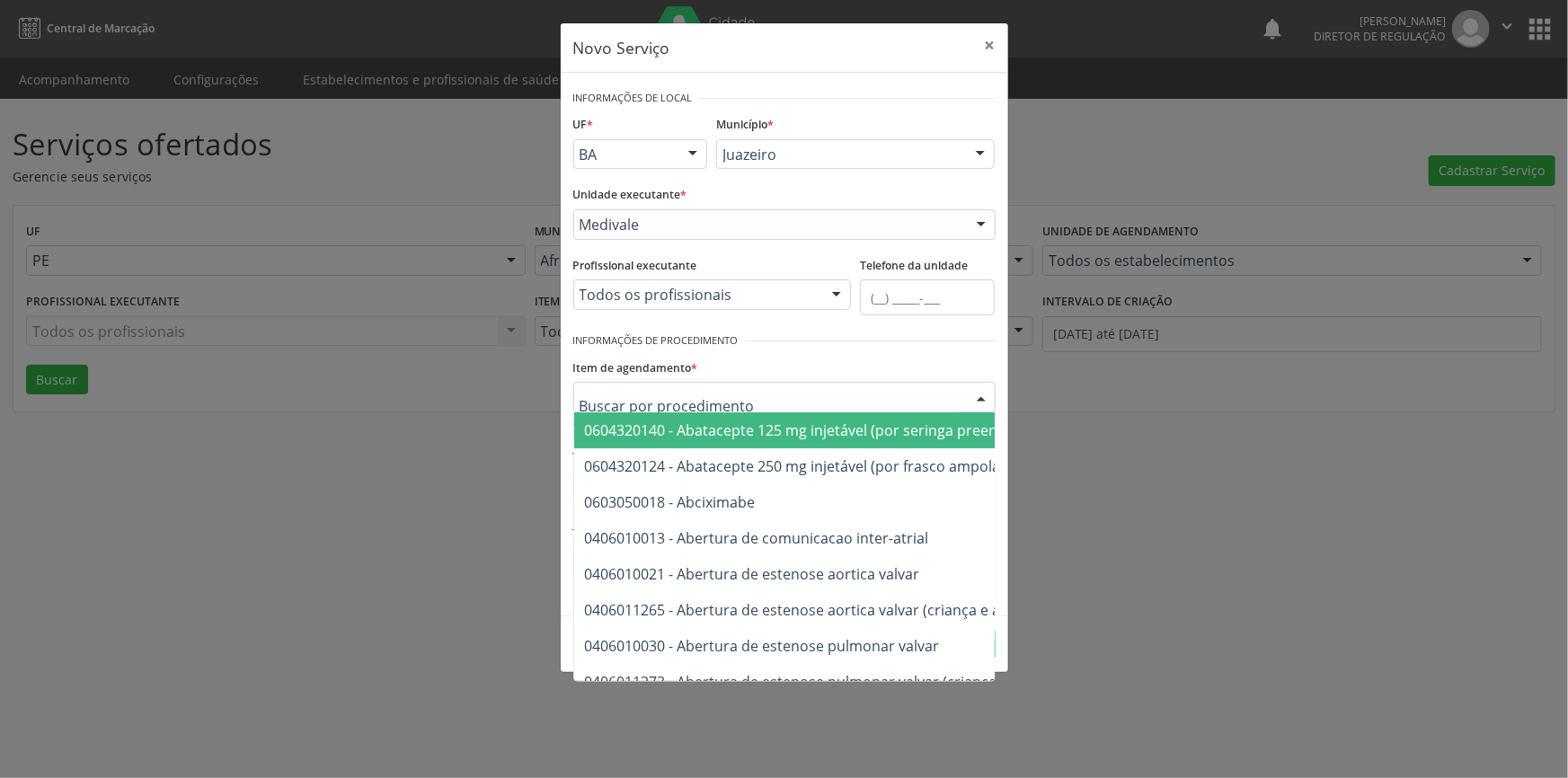
click at [734, 396] on div at bounding box center [784, 396] width 423 height 31
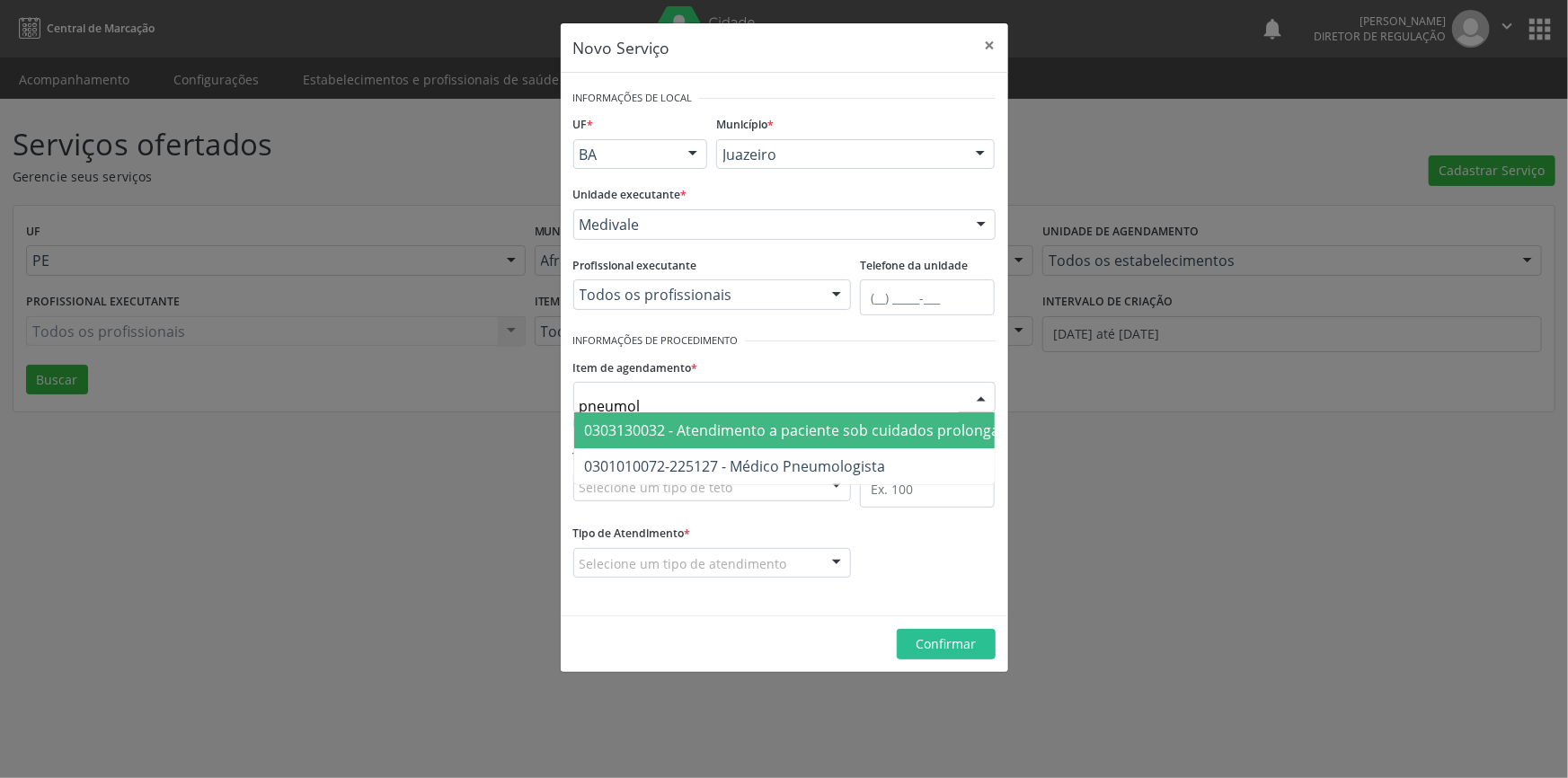
type input "pneumolo"
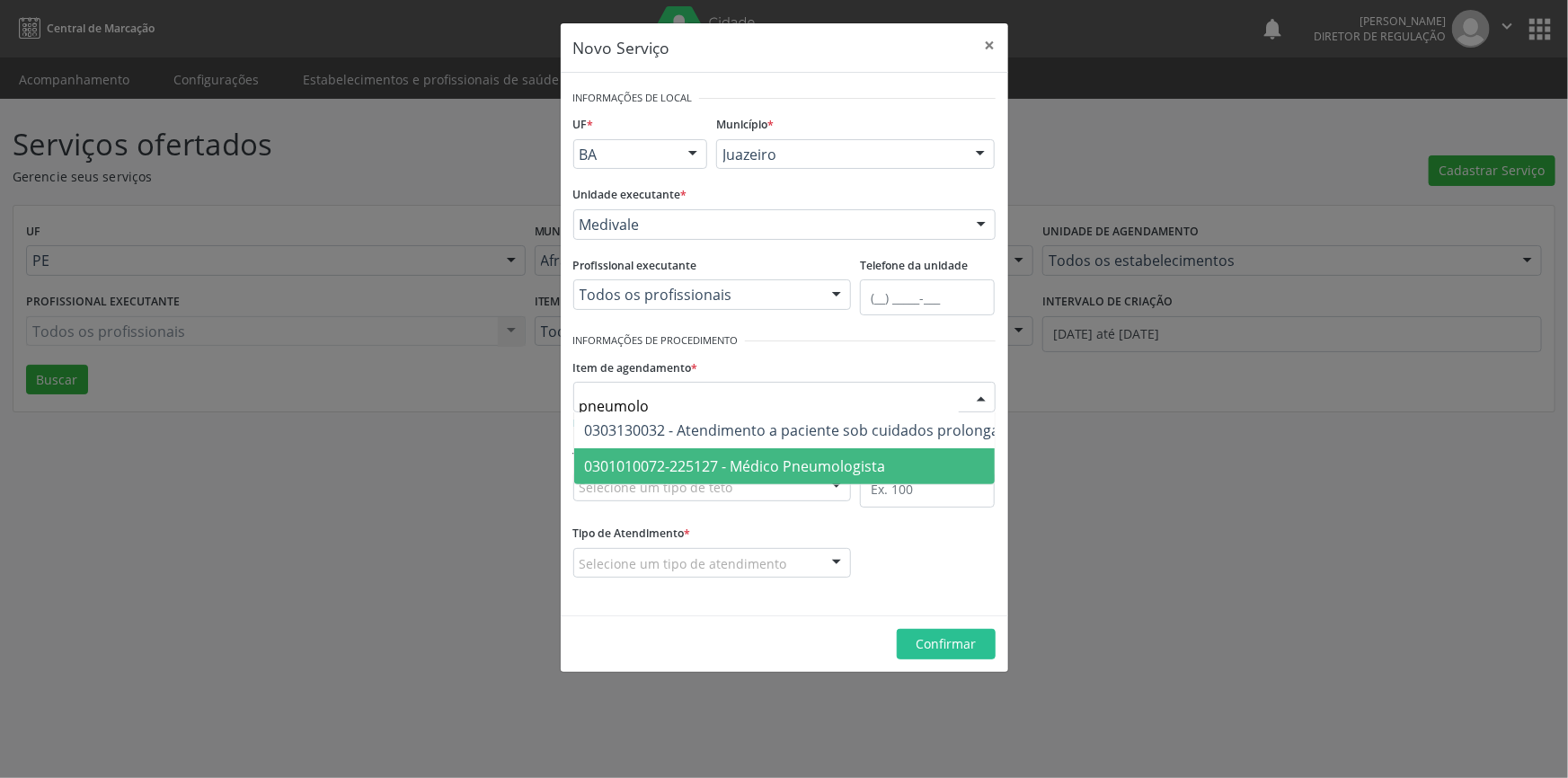
click at [726, 468] on span "0301010072-225127 - Médico Pneumologista" at bounding box center [736, 465] width 301 height 19
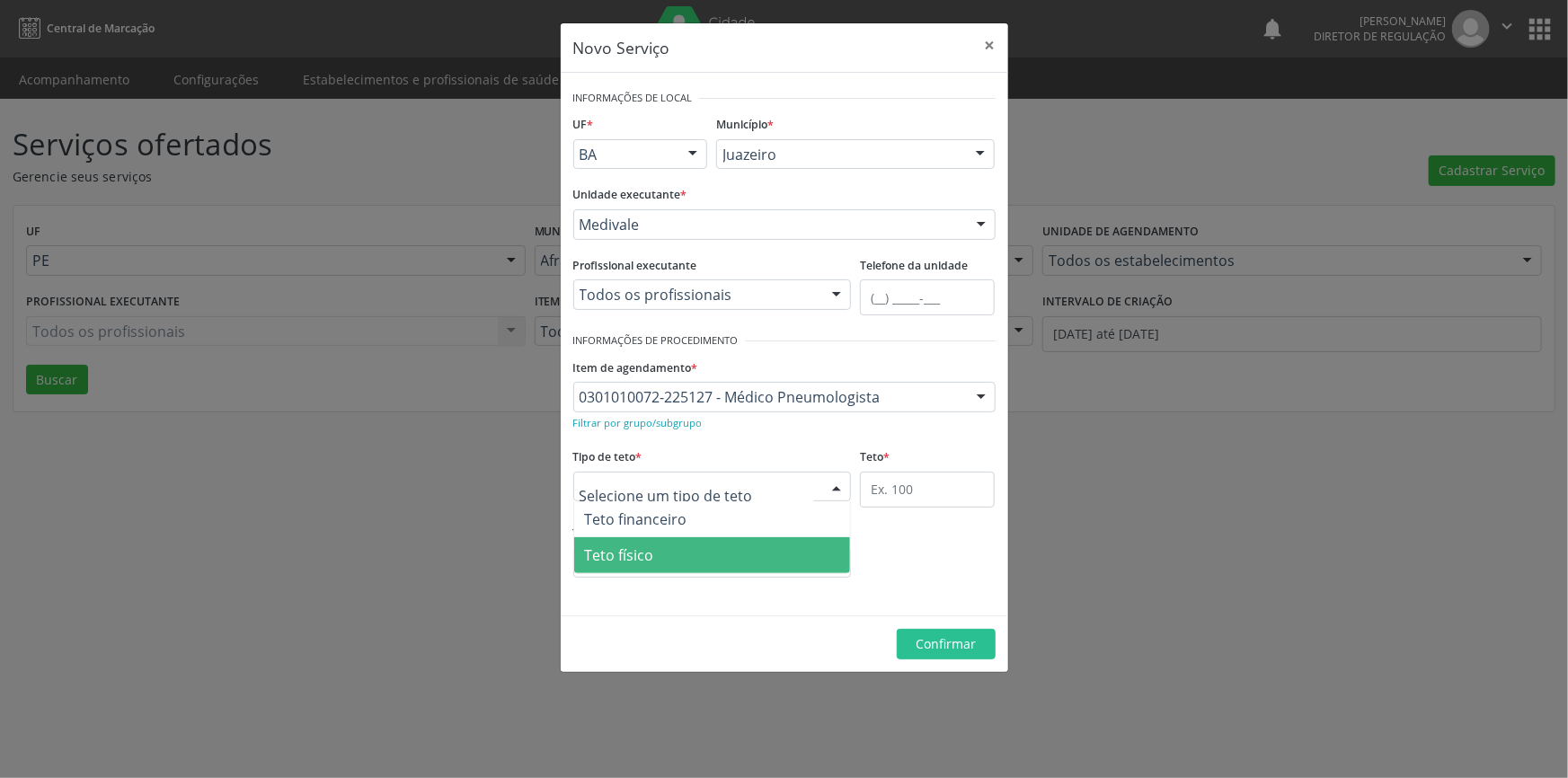
click at [688, 554] on span "Teto físico" at bounding box center [712, 554] width 277 height 36
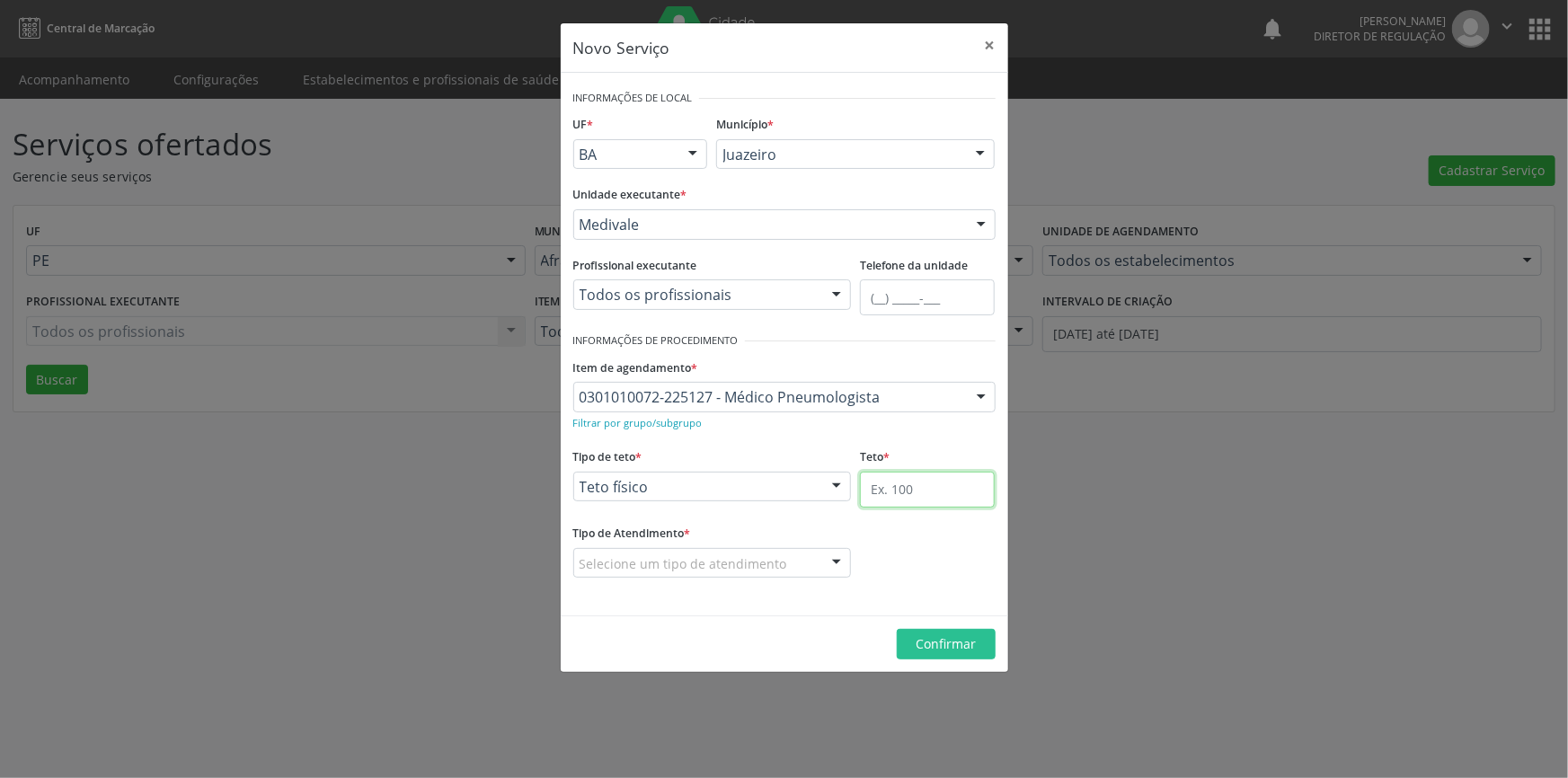
click at [892, 483] on input "text" at bounding box center [927, 489] width 135 height 36
type input "2"
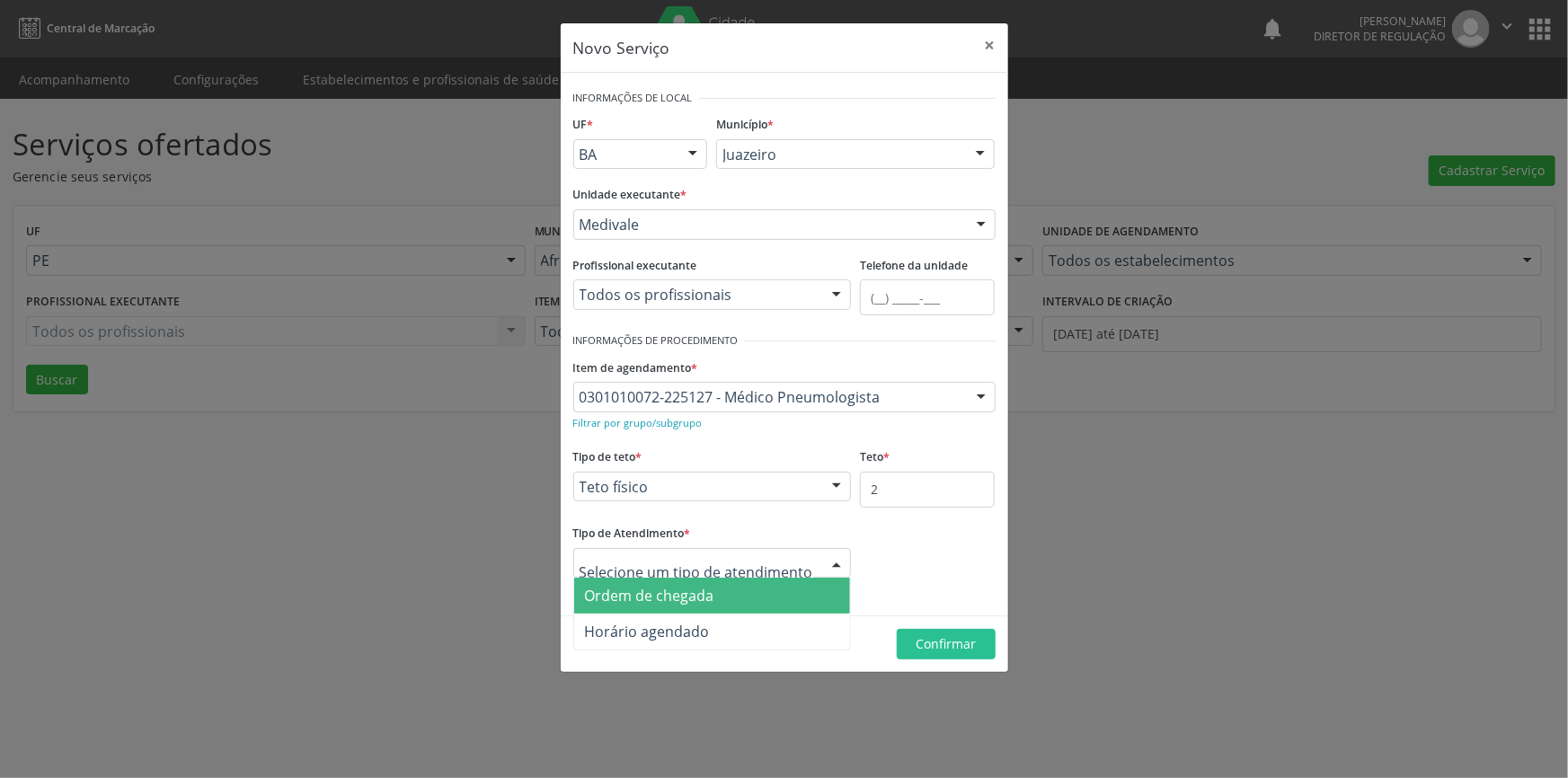
click at [716, 591] on span "Ordem de chegada" at bounding box center [712, 595] width 277 height 36
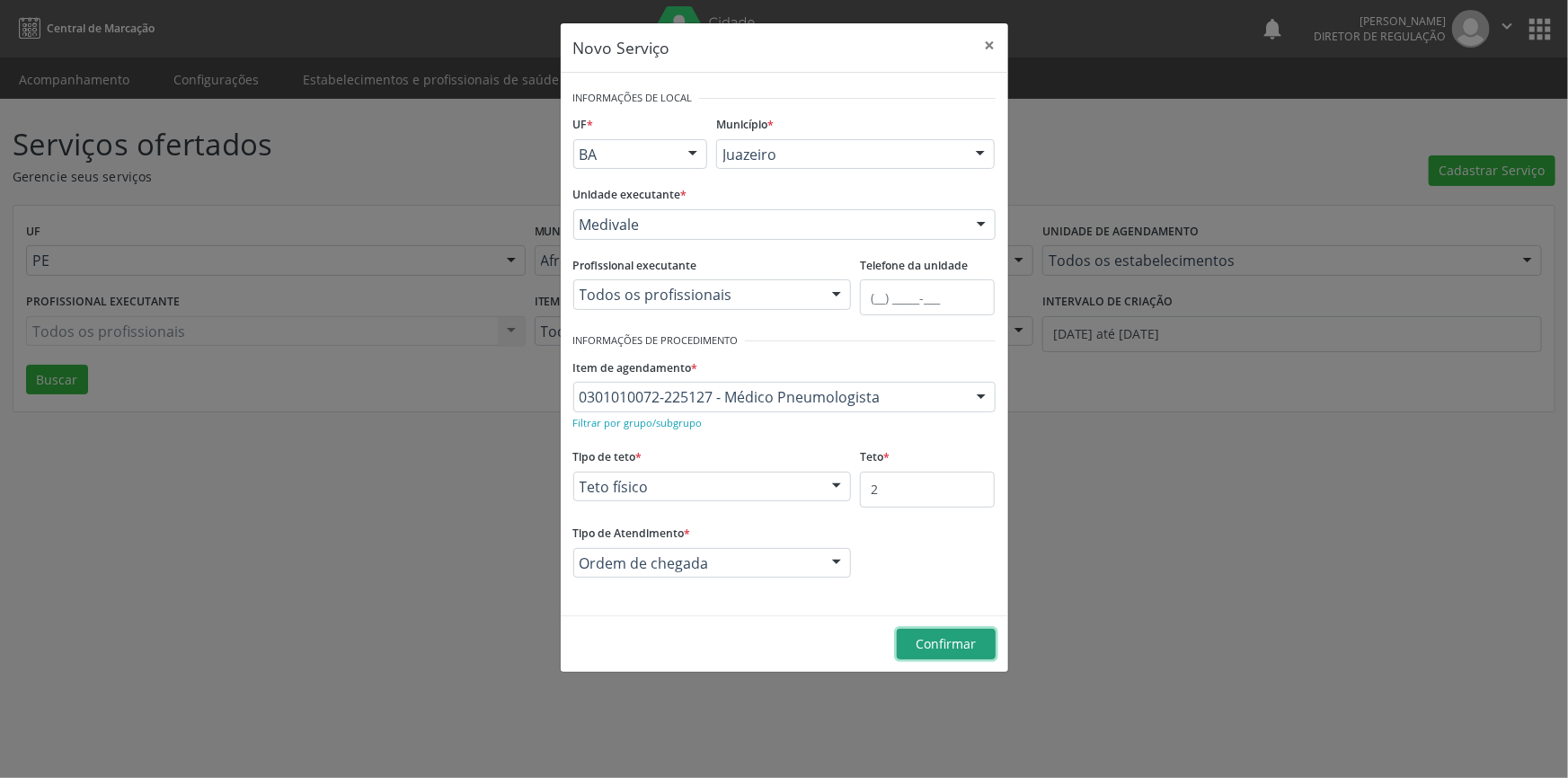
click at [947, 647] on span "Confirmar" at bounding box center [946, 643] width 60 height 17
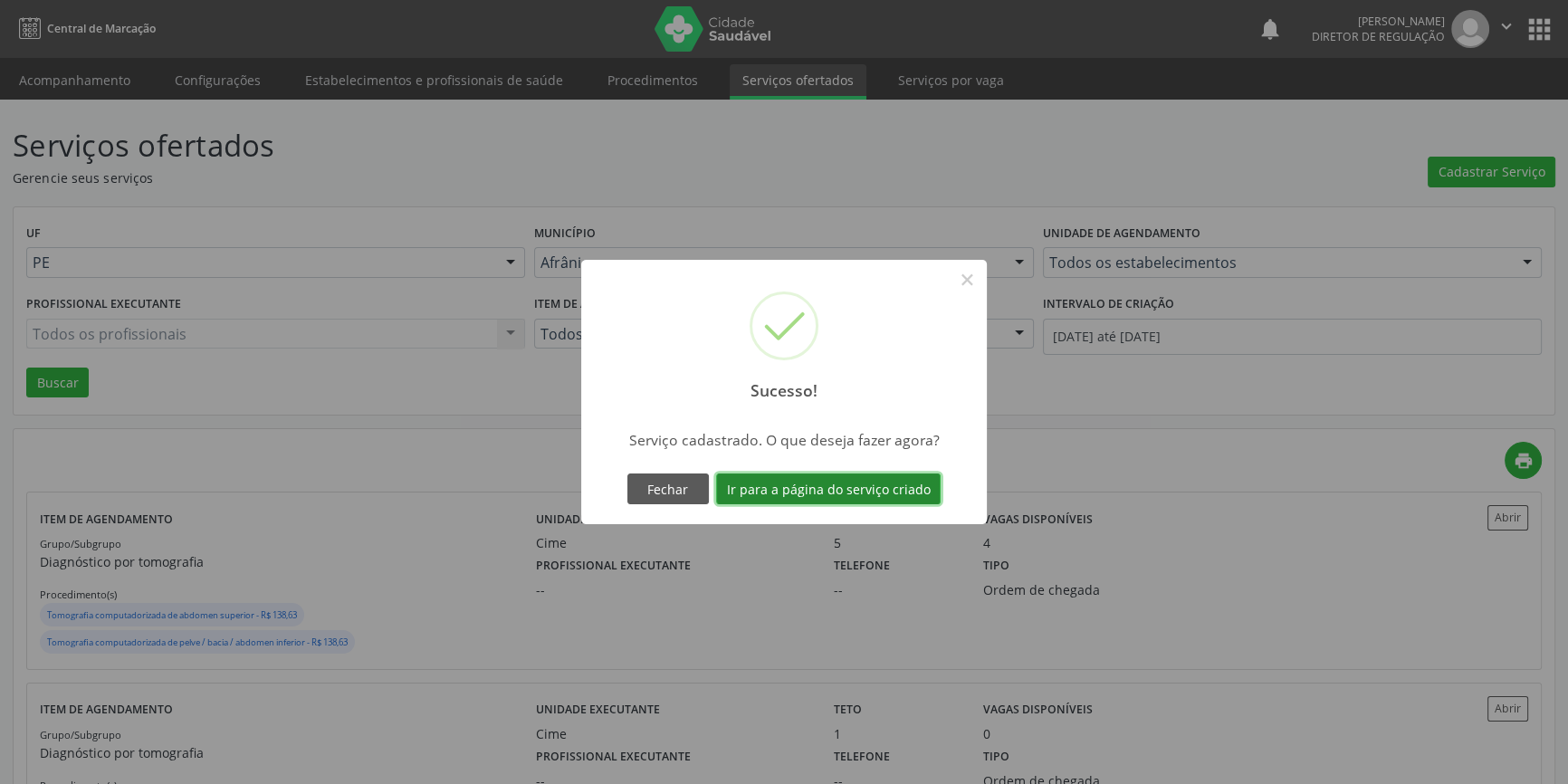
click at [855, 486] on button "Ir para a página do serviço criado" at bounding box center [828, 488] width 225 height 31
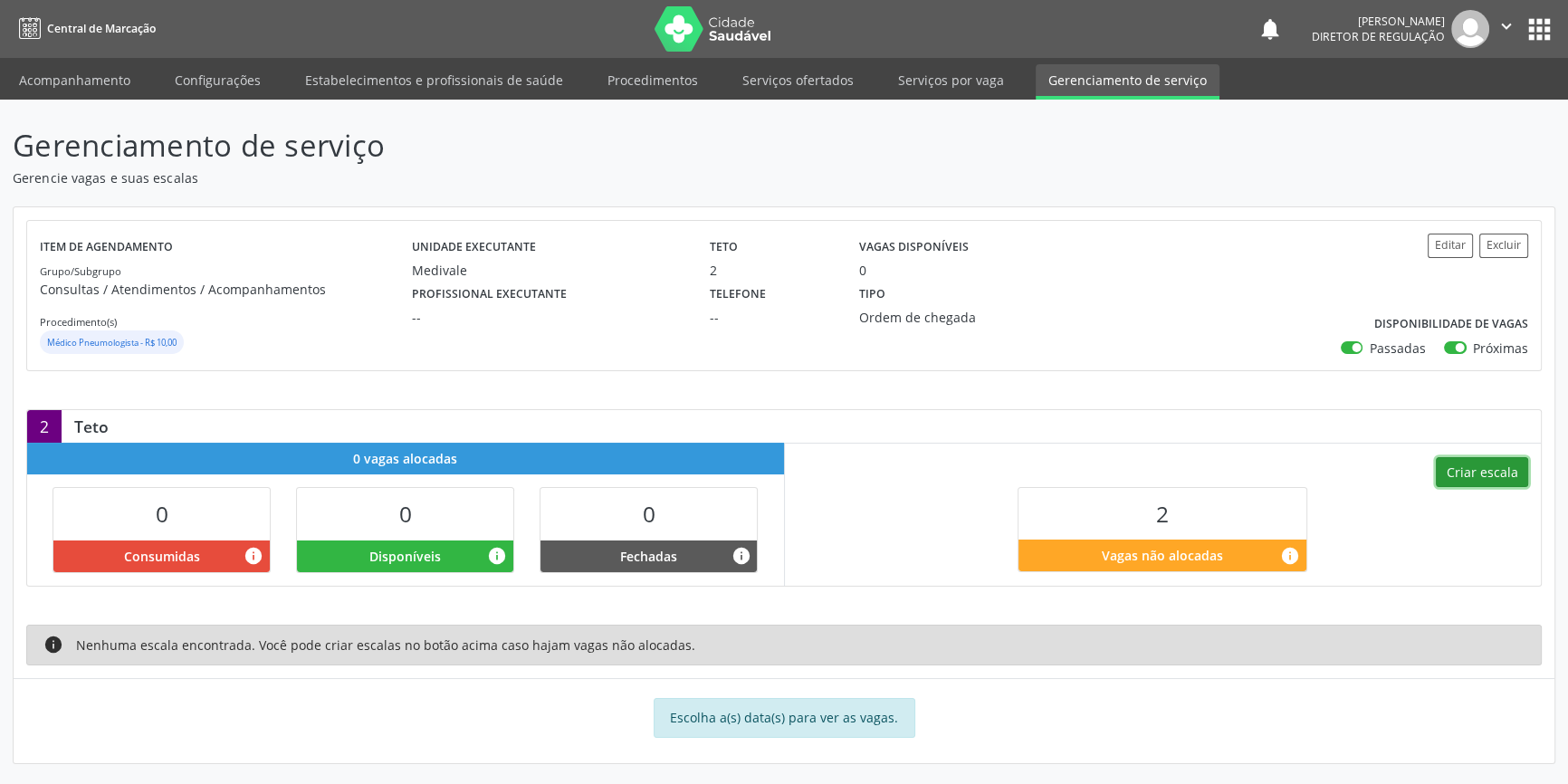
click at [1490, 472] on button "Criar escala" at bounding box center [1482, 472] width 93 height 31
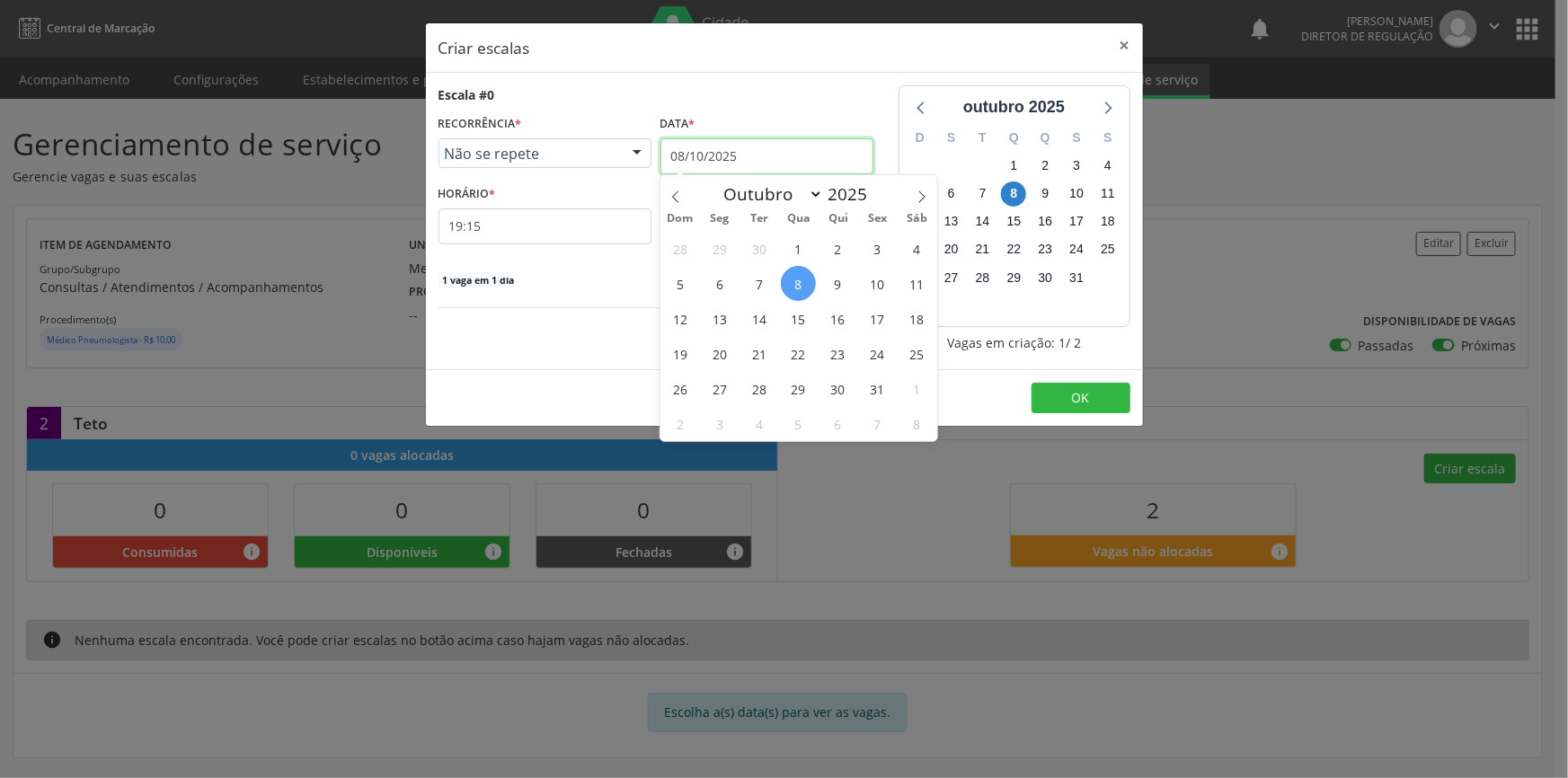
click at [780, 152] on input "08/10/2025" at bounding box center [766, 156] width 213 height 36
click at [879, 290] on span "10" at bounding box center [878, 283] width 35 height 35
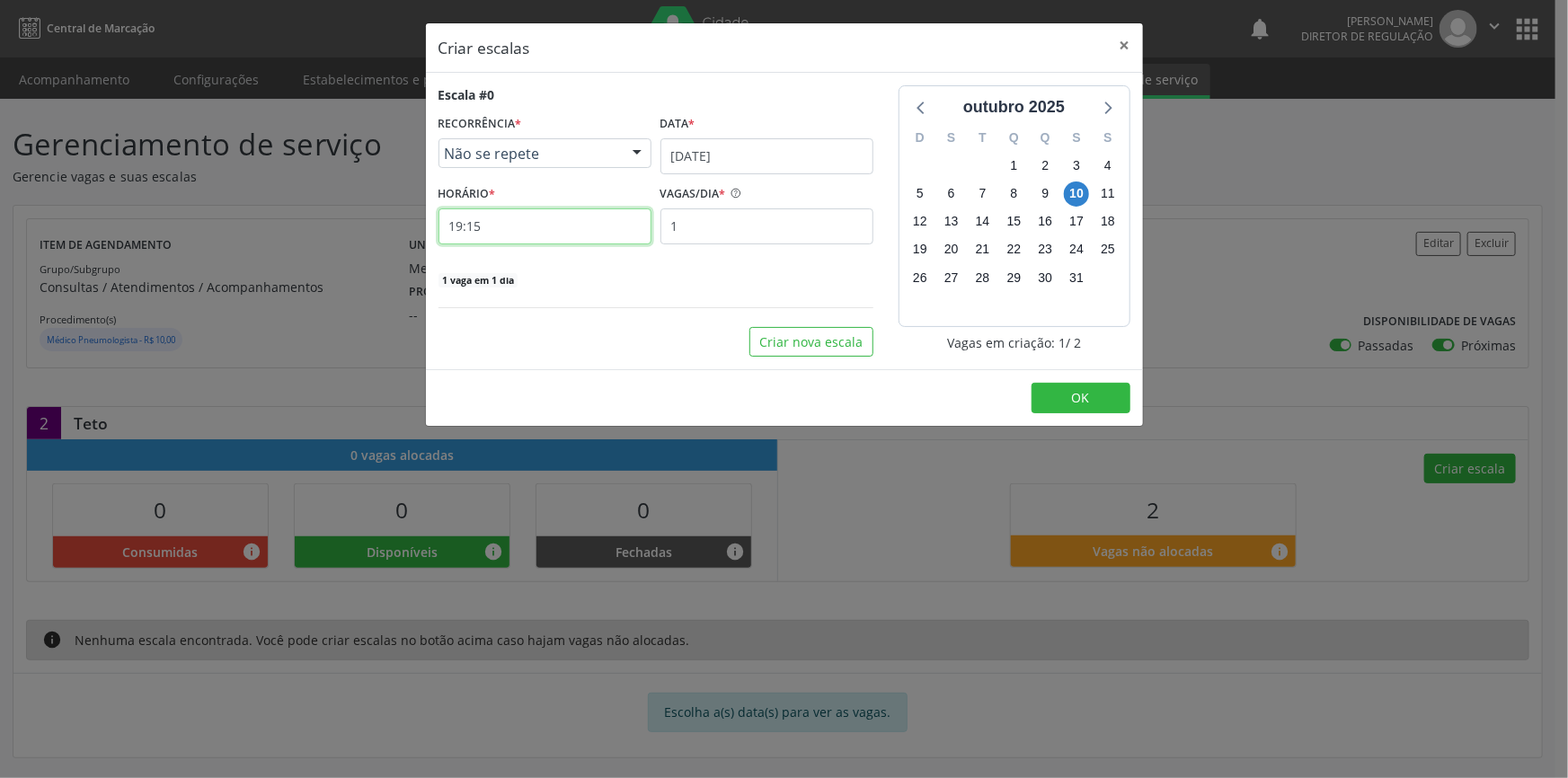
click at [557, 228] on input "19:15" at bounding box center [544, 226] width 213 height 36
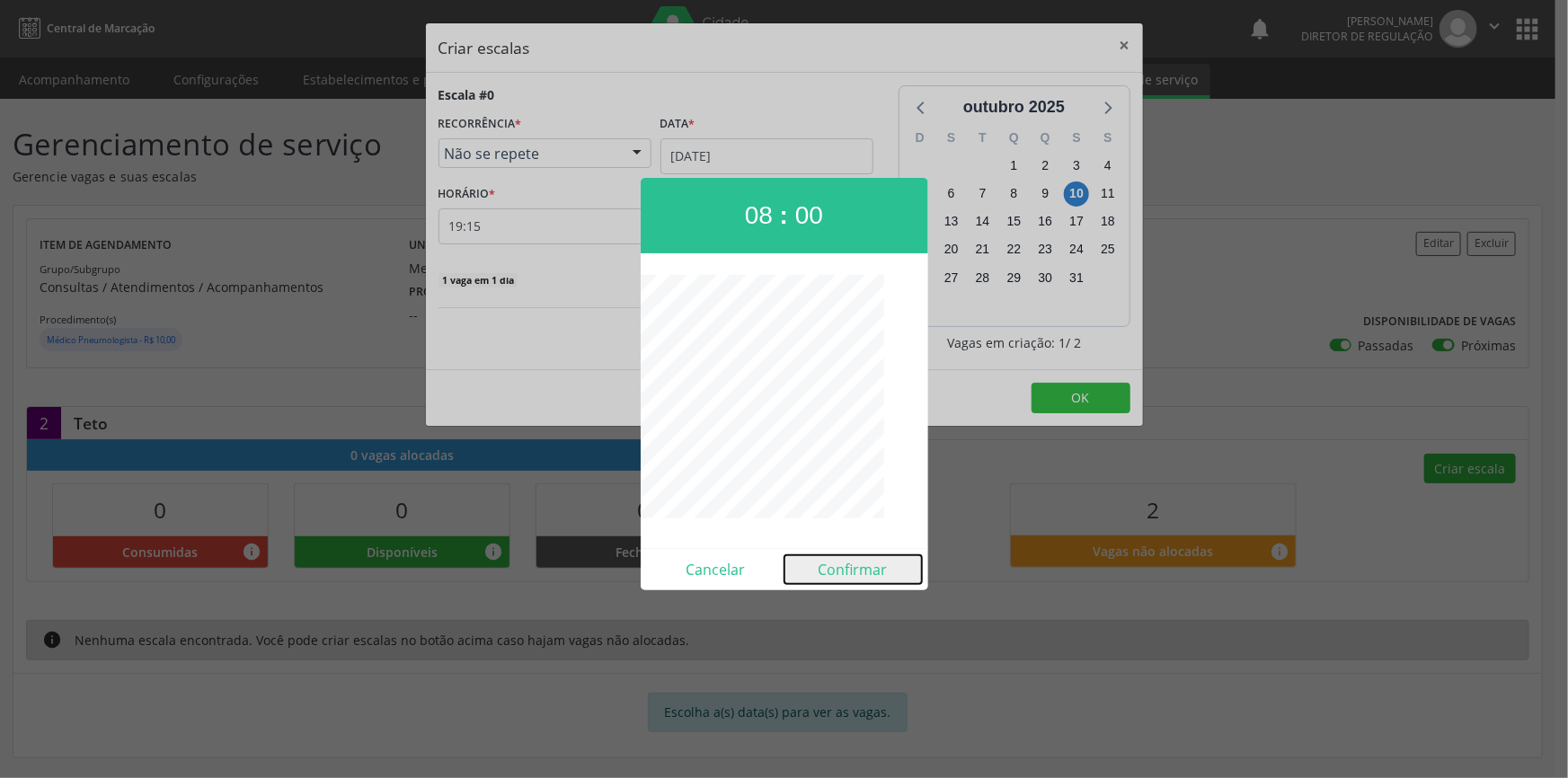
click at [866, 576] on button "Confirmar" at bounding box center [854, 569] width 137 height 29
type input "08:00"
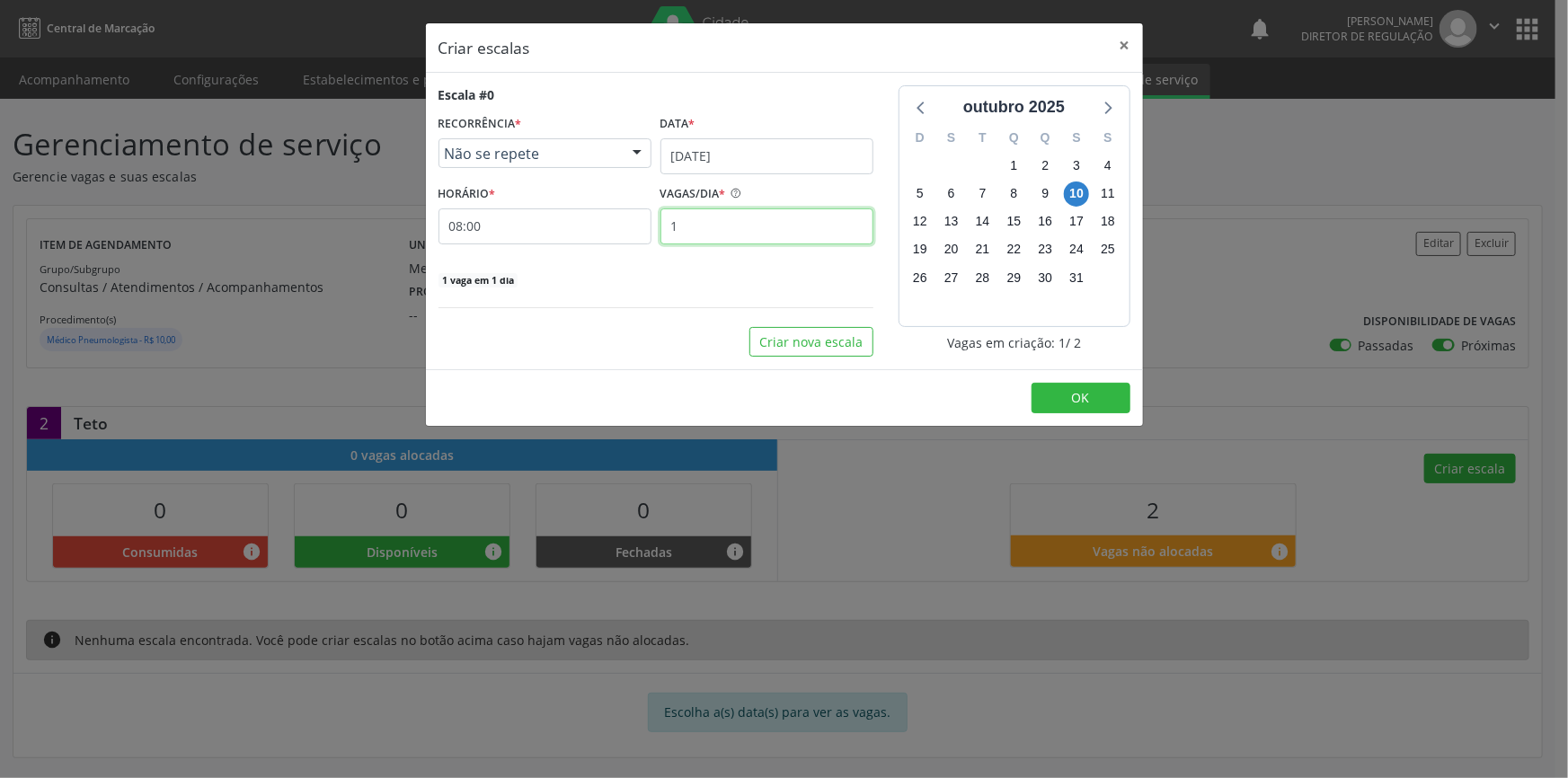
click at [699, 222] on input "1" at bounding box center [766, 226] width 213 height 36
type input "2"
click at [1064, 395] on button "OK" at bounding box center [1081, 397] width 98 height 31
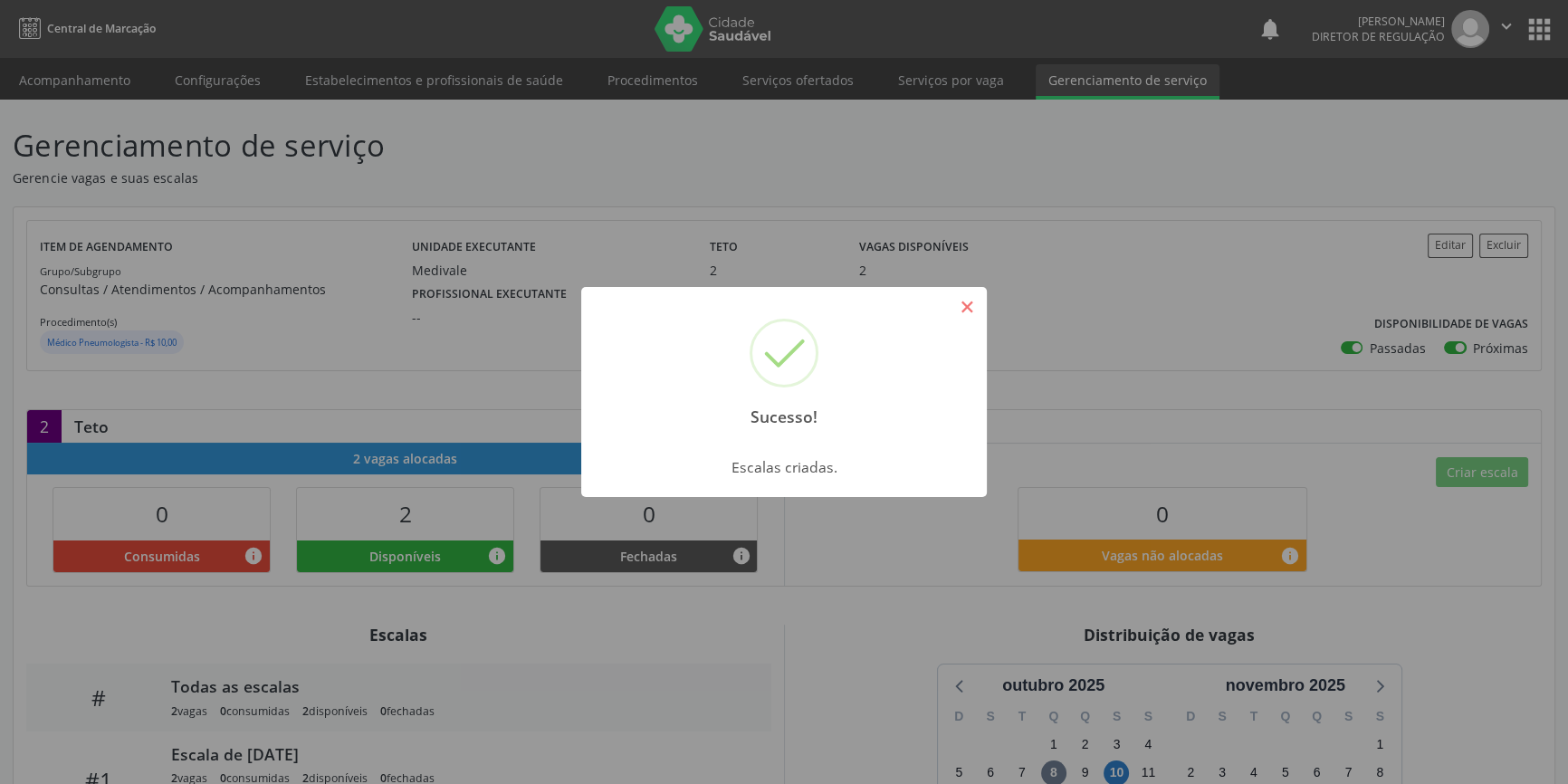
click at [974, 307] on button "×" at bounding box center [967, 306] width 31 height 31
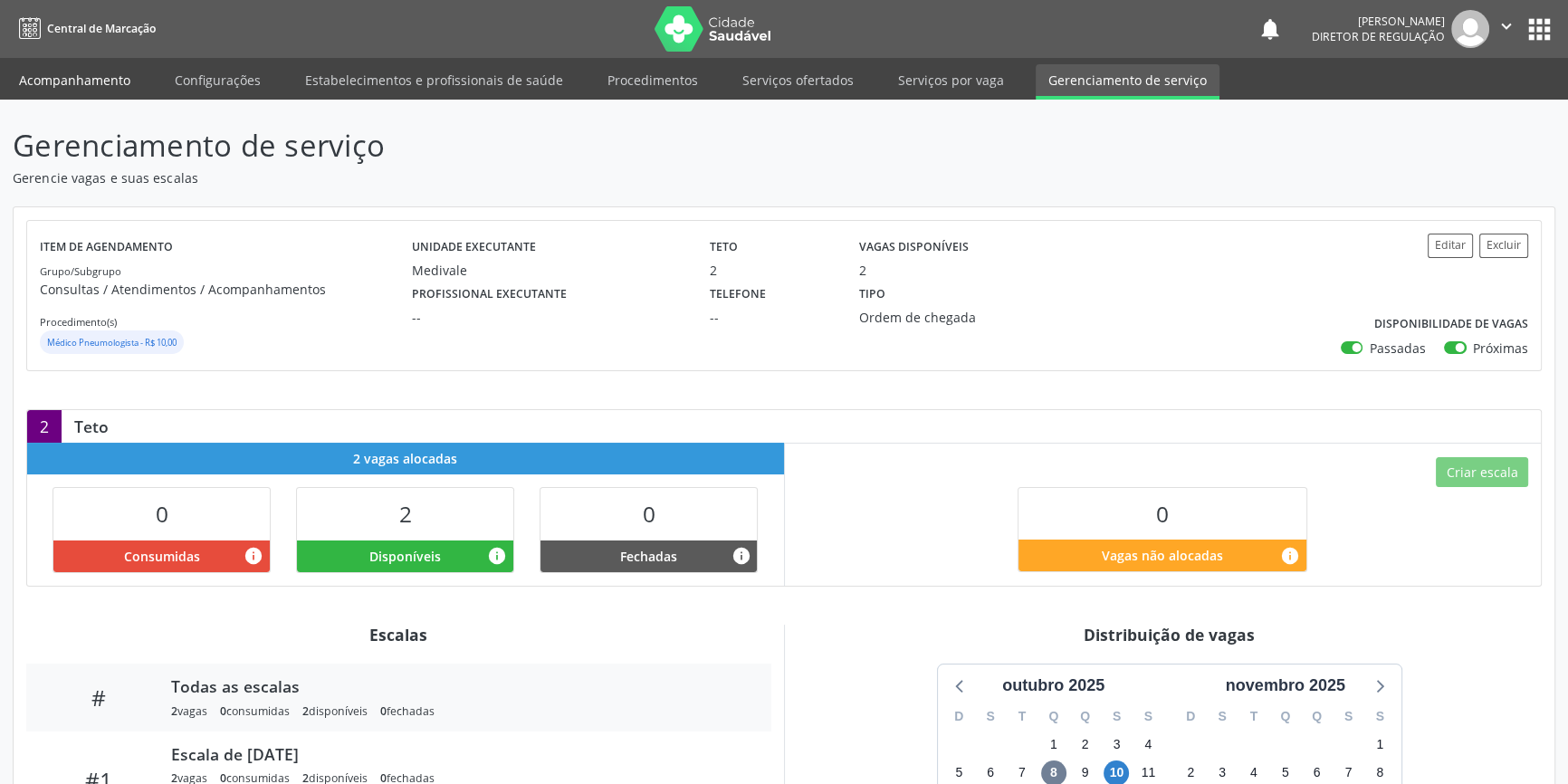
click at [92, 78] on link "Acompanhamento" at bounding box center [75, 80] width 137 height 32
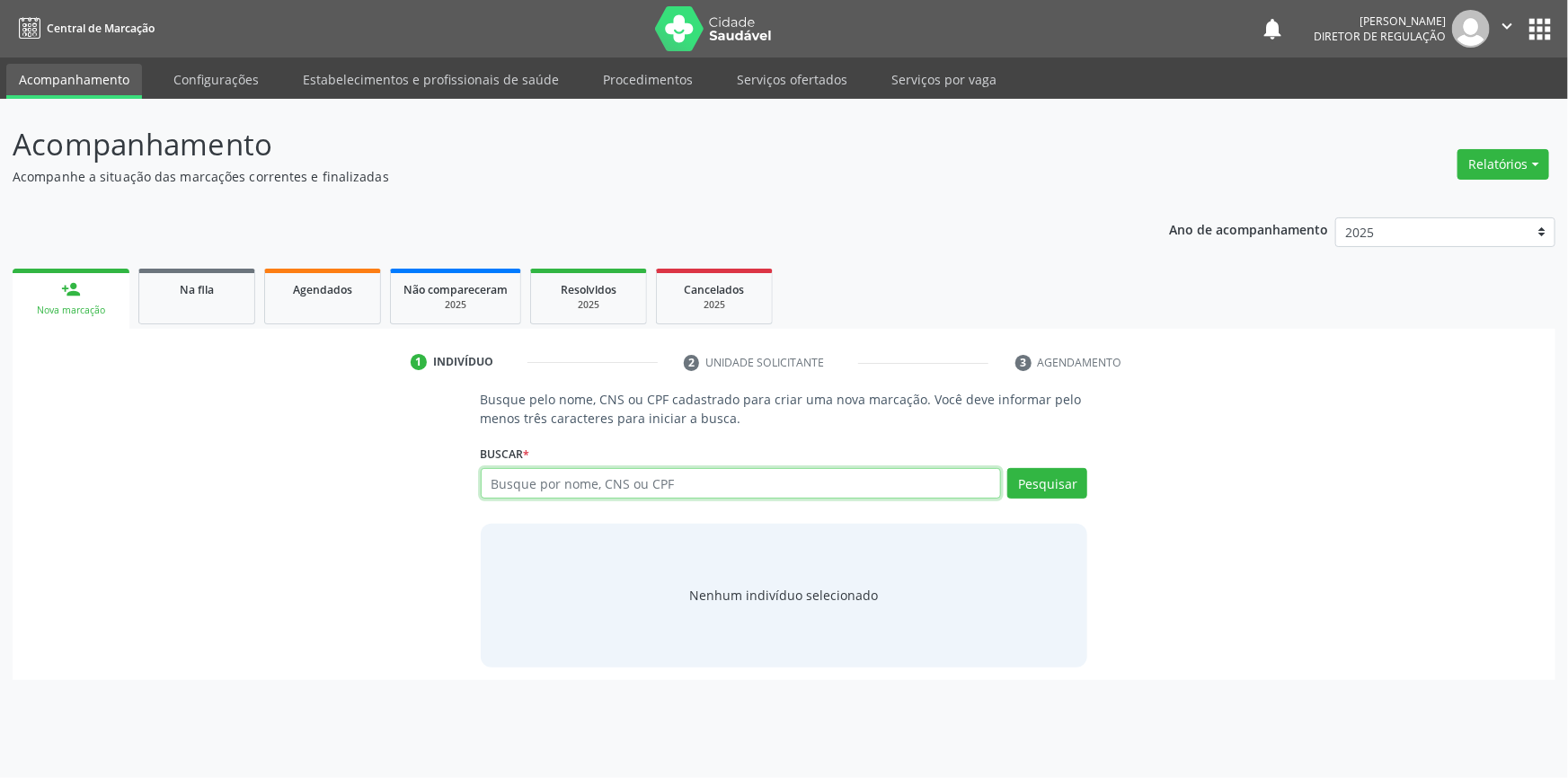
click at [509, 479] on input "text" at bounding box center [741, 483] width 521 height 31
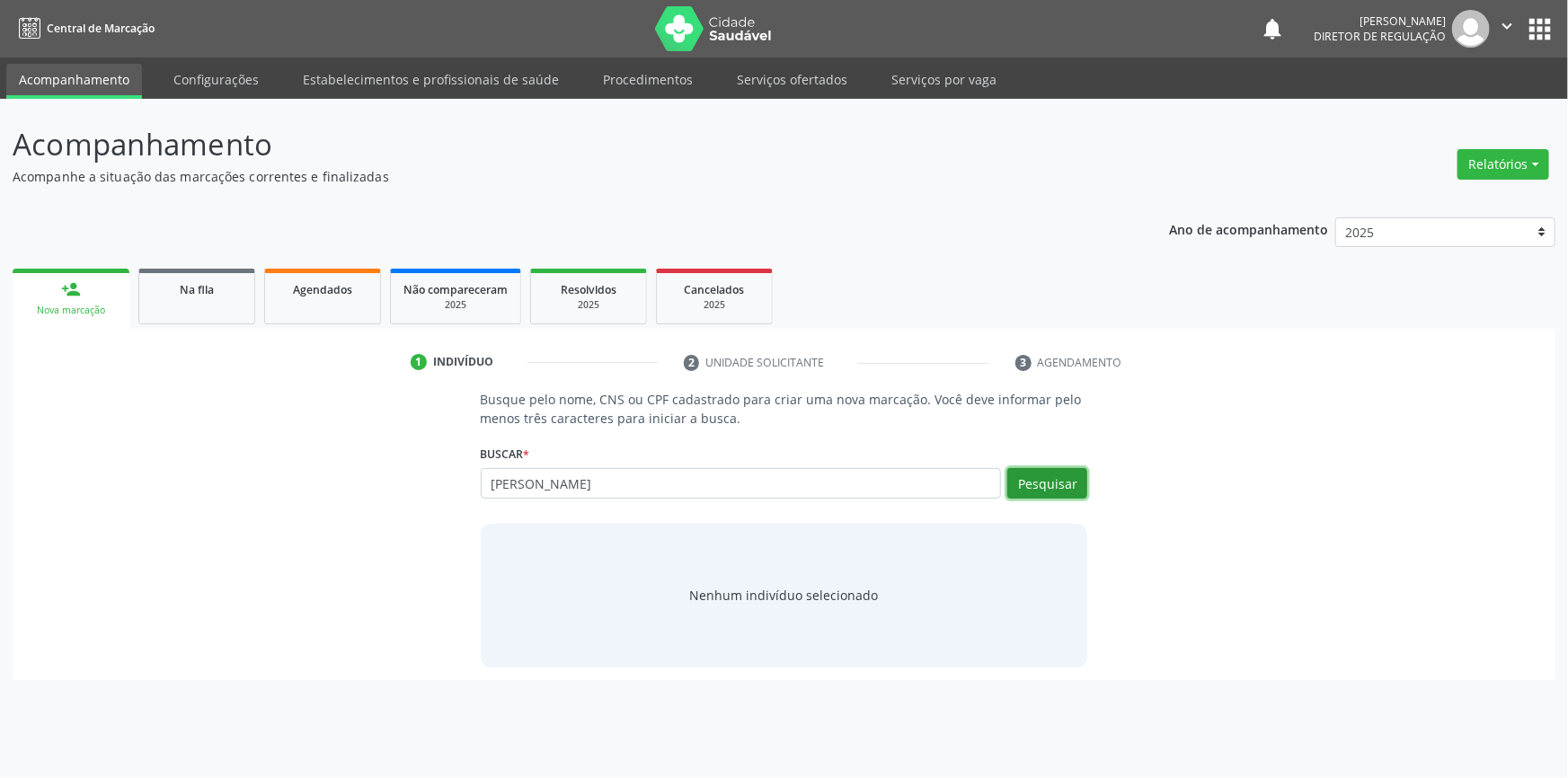
click at [1052, 485] on button "Pesquisar" at bounding box center [1047, 483] width 80 height 31
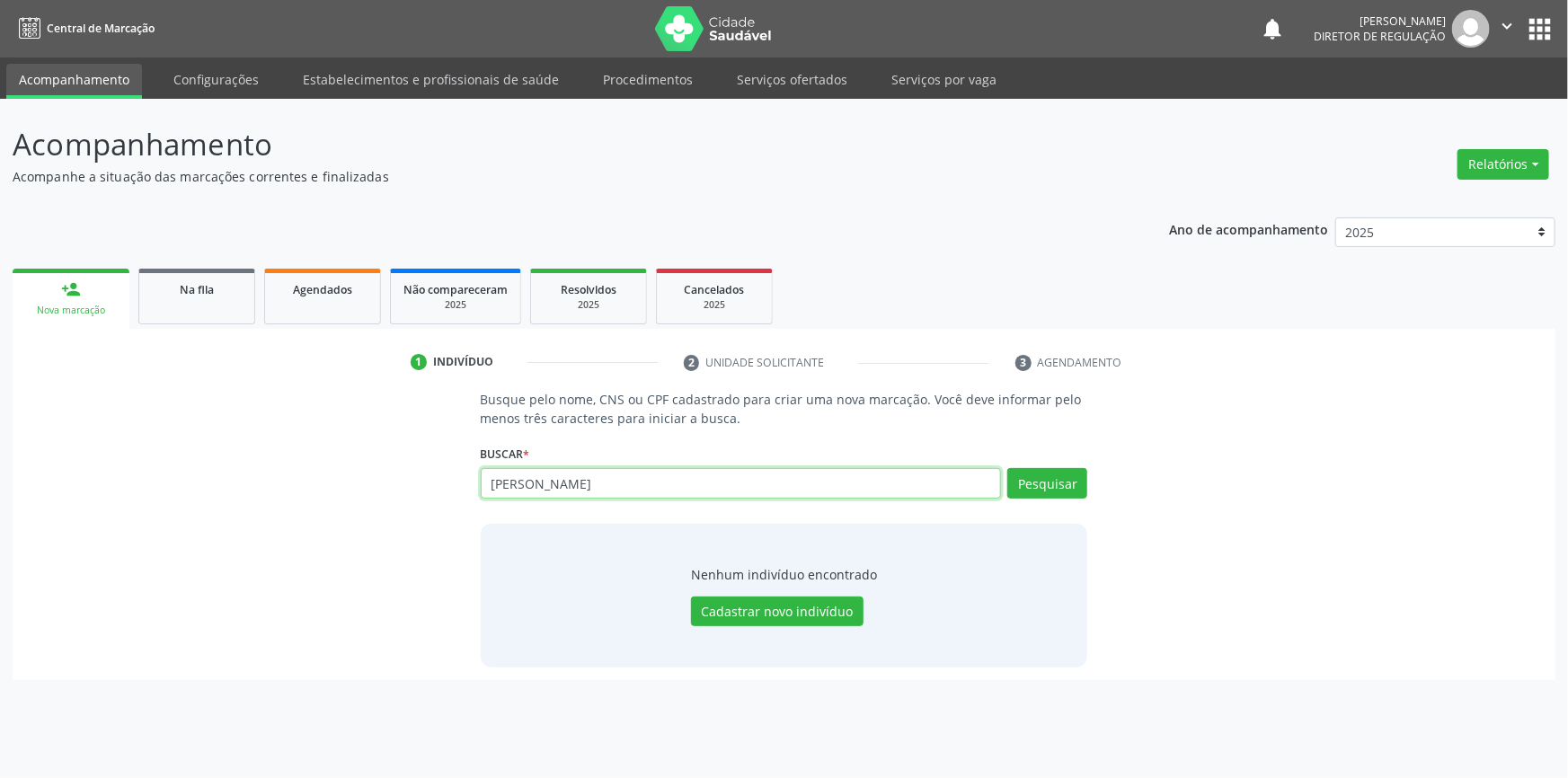
click at [555, 479] on input "[PERSON_NAME]" at bounding box center [741, 483] width 521 height 31
type input "[PERSON_NAME] g"
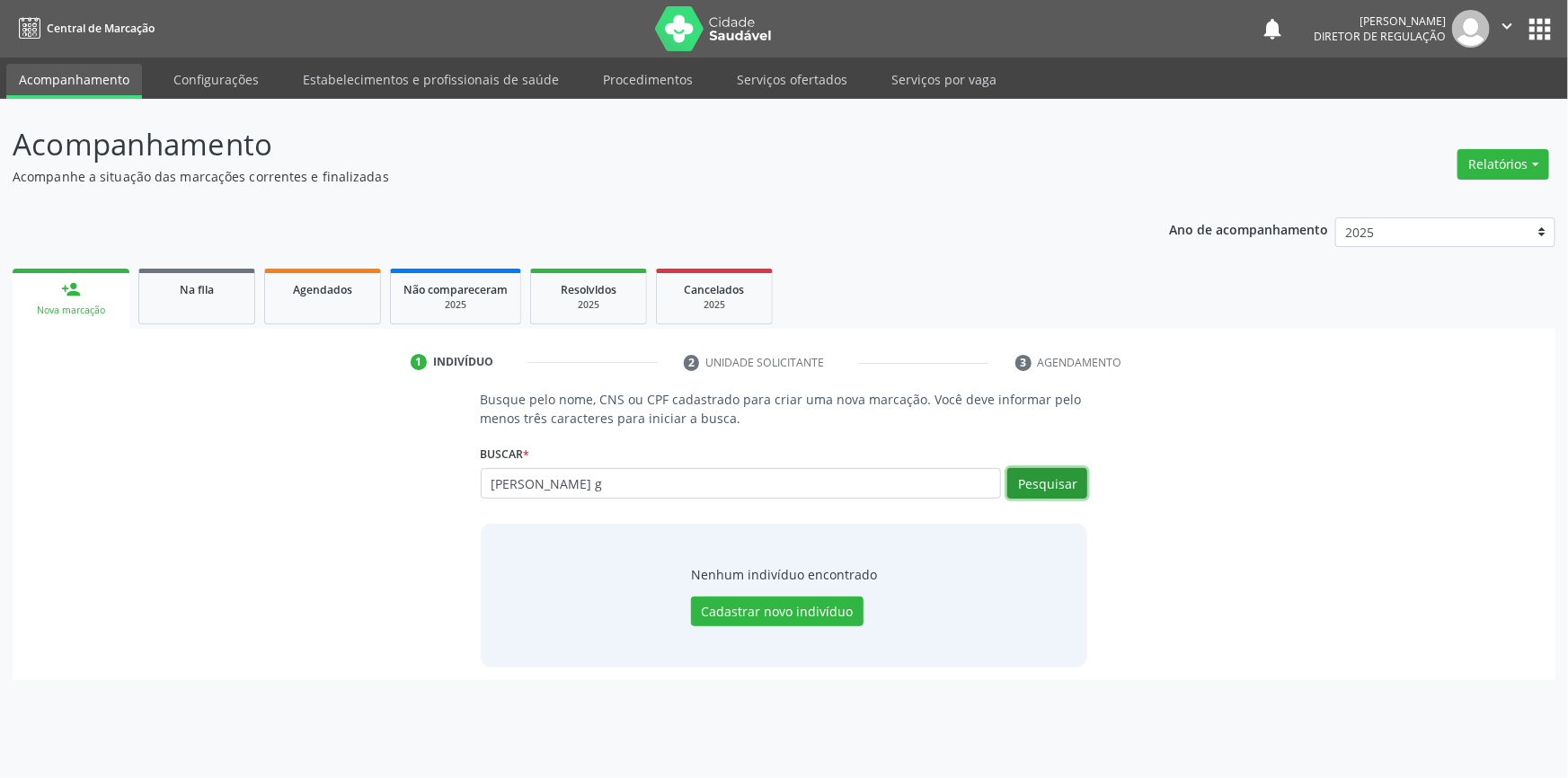
click at [1042, 486] on button "Pesquisar" at bounding box center [1047, 483] width 80 height 31
click at [384, 521] on div "Busque pelo nome, CNS ou CPF cadastrado para criar uma nova marcação. Você deve…" at bounding box center [784, 528] width 1518 height 277
click at [799, 81] on link "Serviços ofertados" at bounding box center [792, 80] width 136 height 32
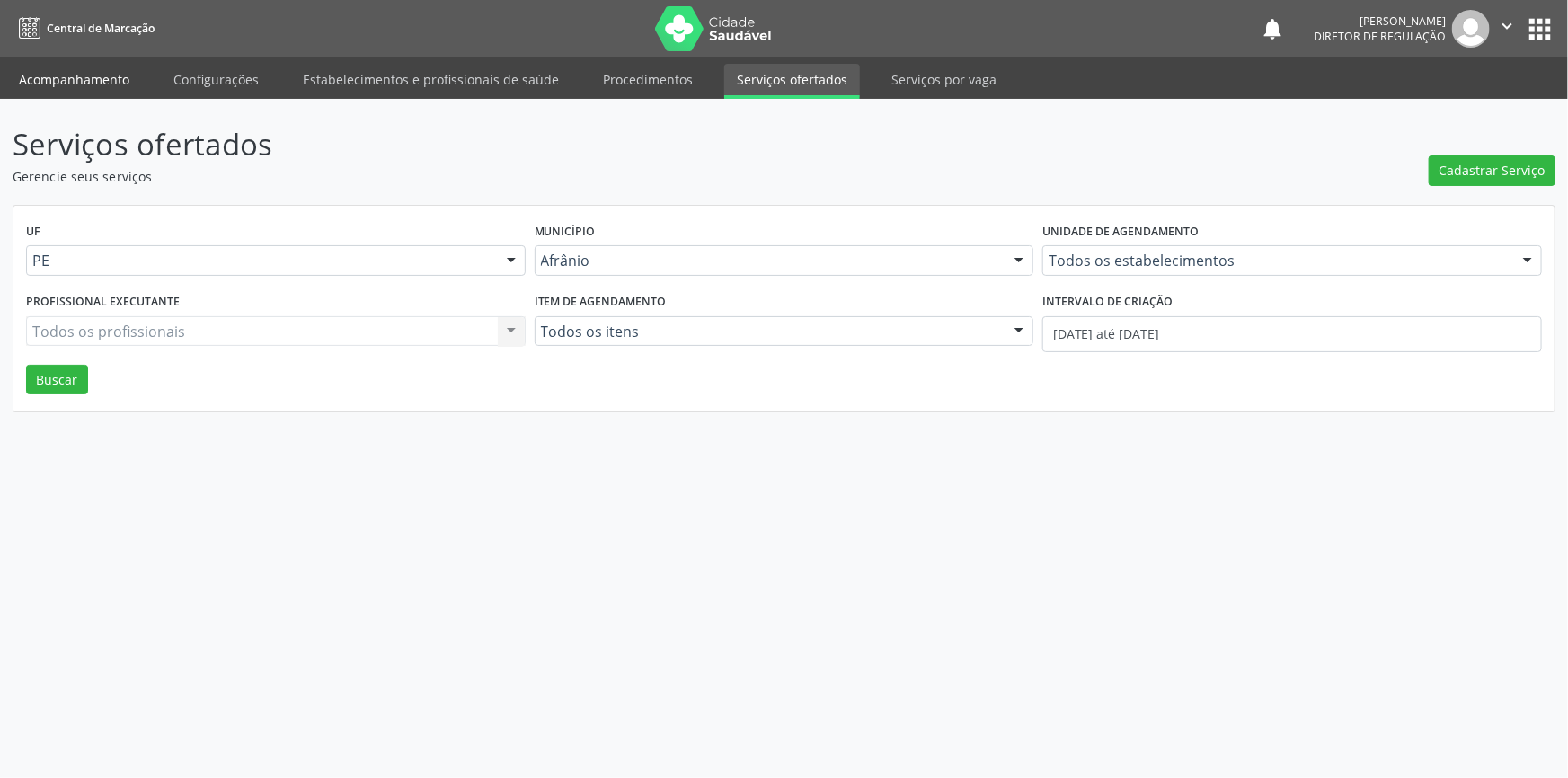
click at [77, 84] on link "Acompanhamento" at bounding box center [74, 80] width 136 height 32
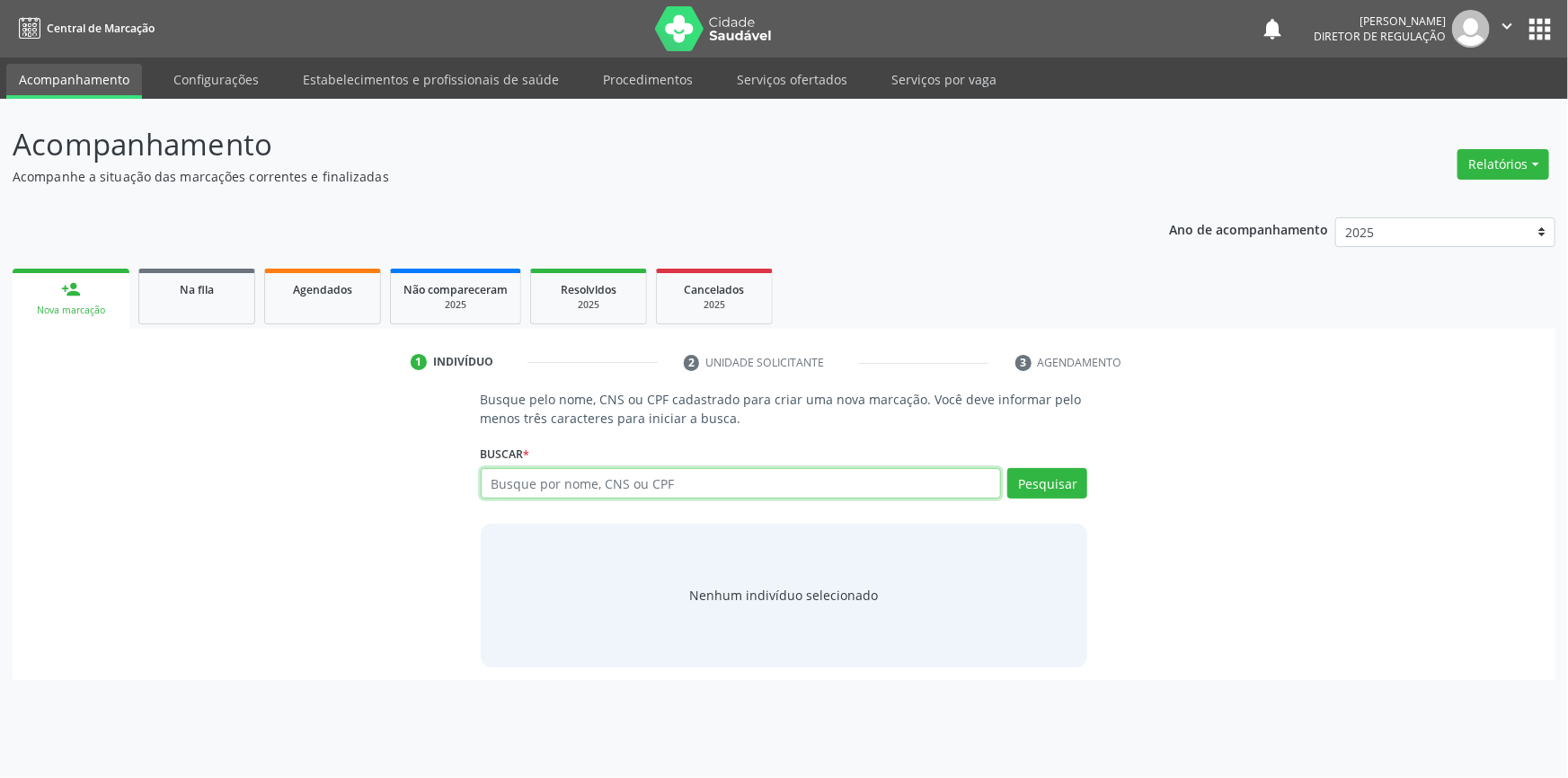
click at [571, 485] on input "text" at bounding box center [741, 483] width 521 height 31
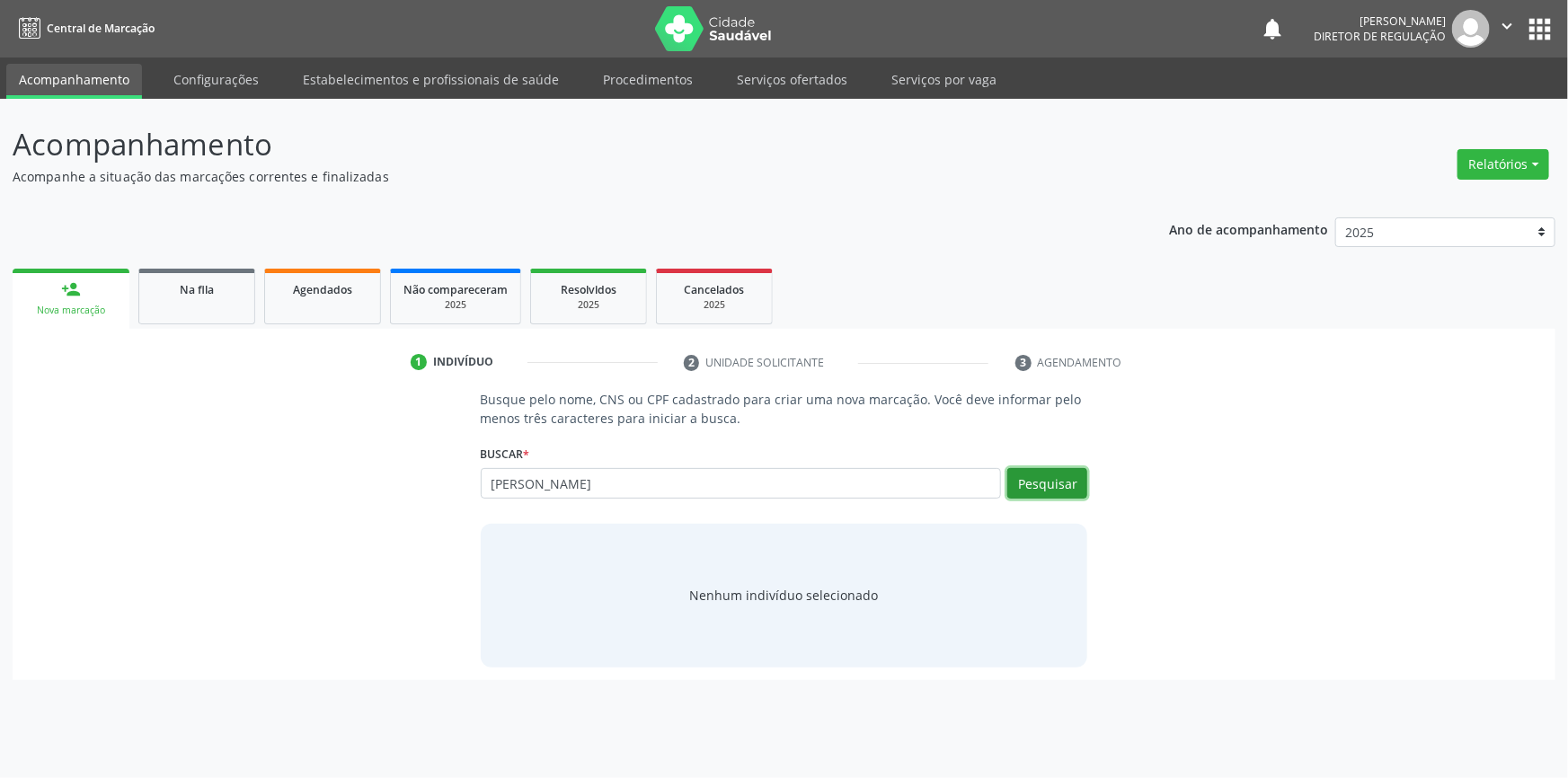
click at [1072, 483] on button "Pesquisar" at bounding box center [1047, 483] width 80 height 31
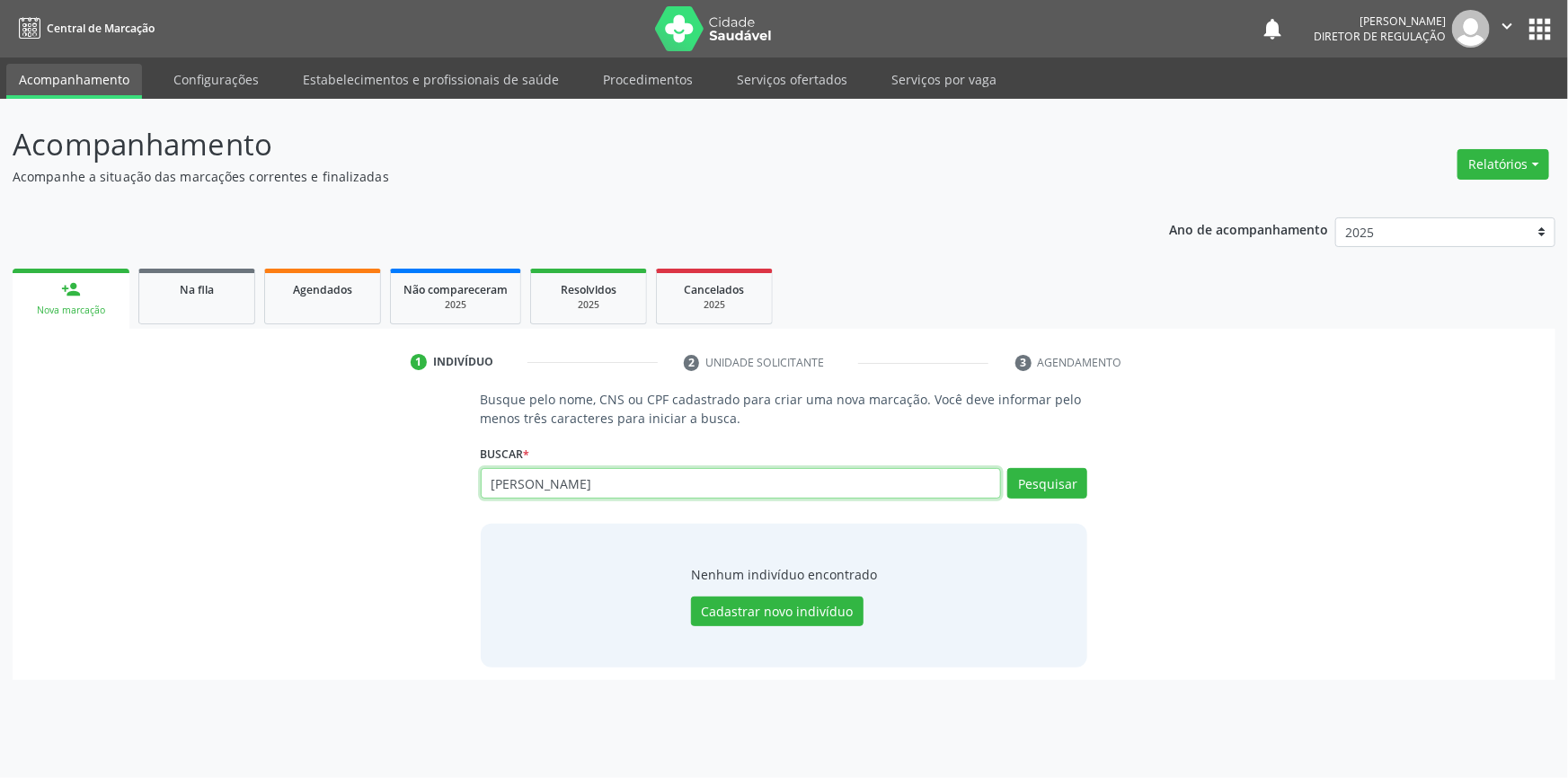
click at [584, 480] on input "[PERSON_NAME]" at bounding box center [741, 483] width 521 height 31
type input "[PERSON_NAME]"
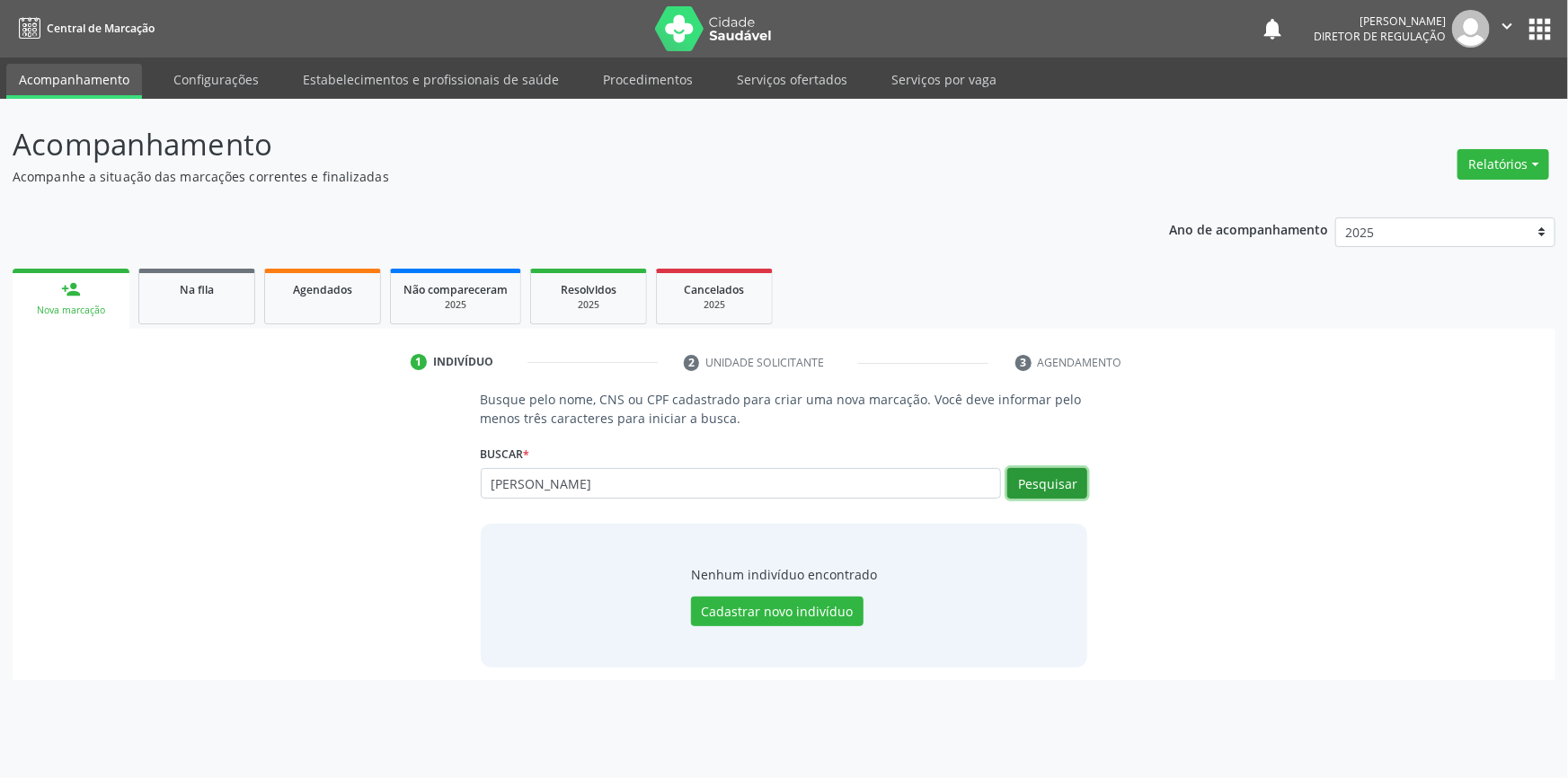
click at [1049, 483] on button "Pesquisar" at bounding box center [1047, 483] width 80 height 31
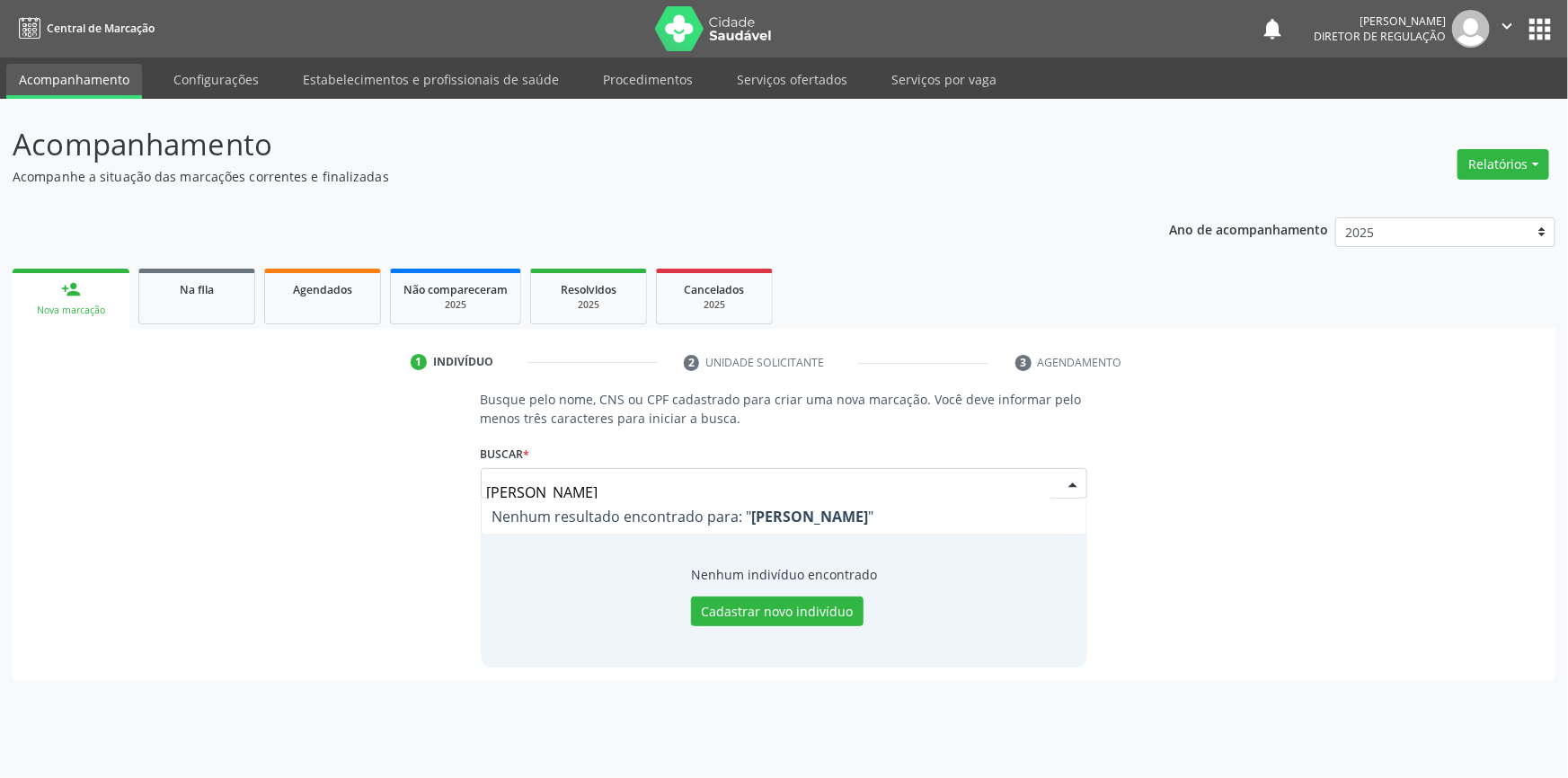
click at [641, 488] on input "[PERSON_NAME]" at bounding box center [769, 492] width 565 height 36
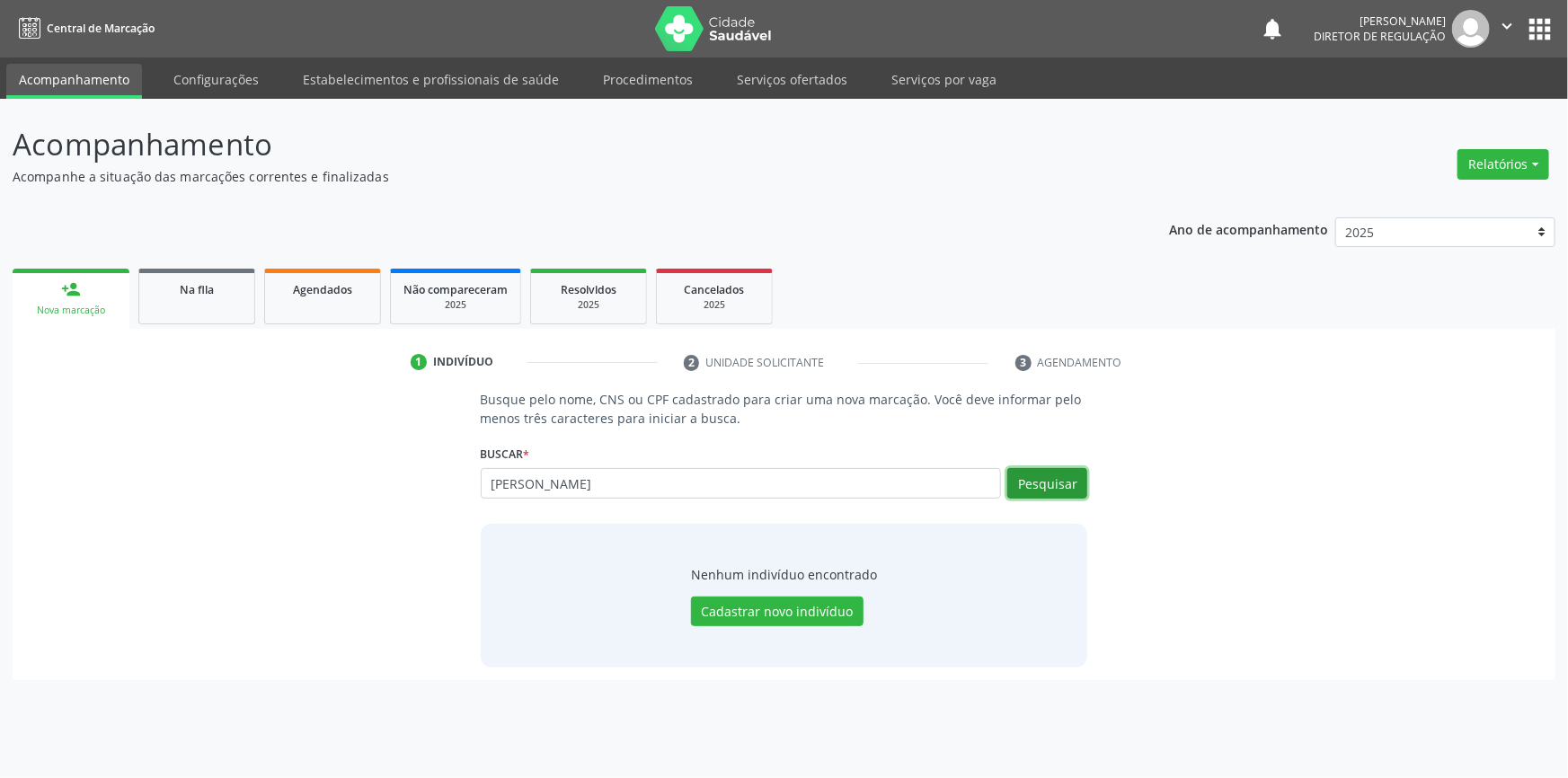
click at [1058, 484] on button "Pesquisar" at bounding box center [1047, 483] width 80 height 31
click at [1054, 485] on button "Pesquisar" at bounding box center [1047, 483] width 80 height 31
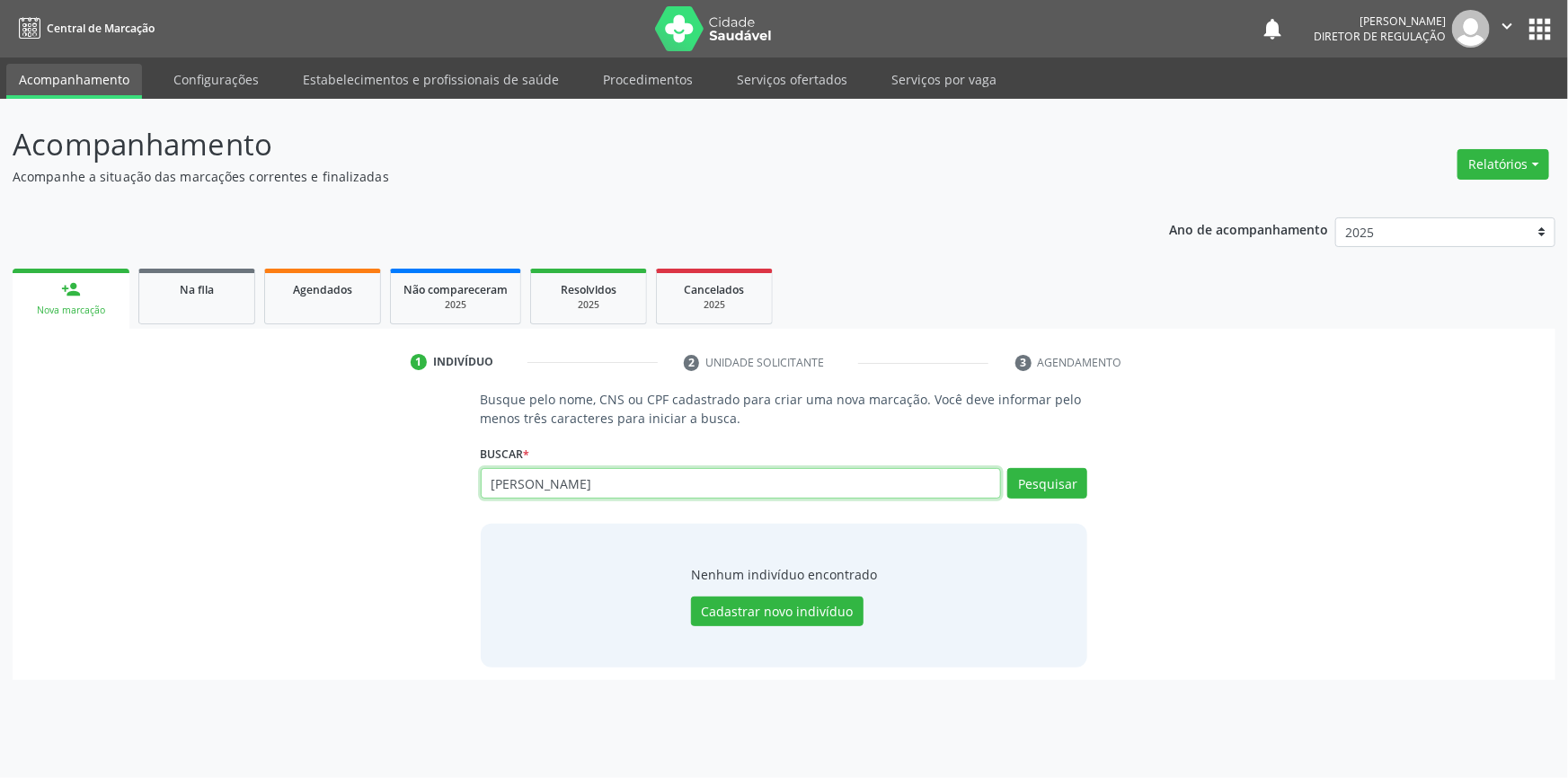
drag, startPoint x: 587, startPoint y: 482, endPoint x: 465, endPoint y: 480, distance: 122.0
click at [465, 480] on div "Busque pelo nome, CNS ou CPF cadastrado para criar uma nova marcação. Você deve…" at bounding box center [784, 528] width 1518 height 277
paste input "706003368345048"
type input "706003368345048"
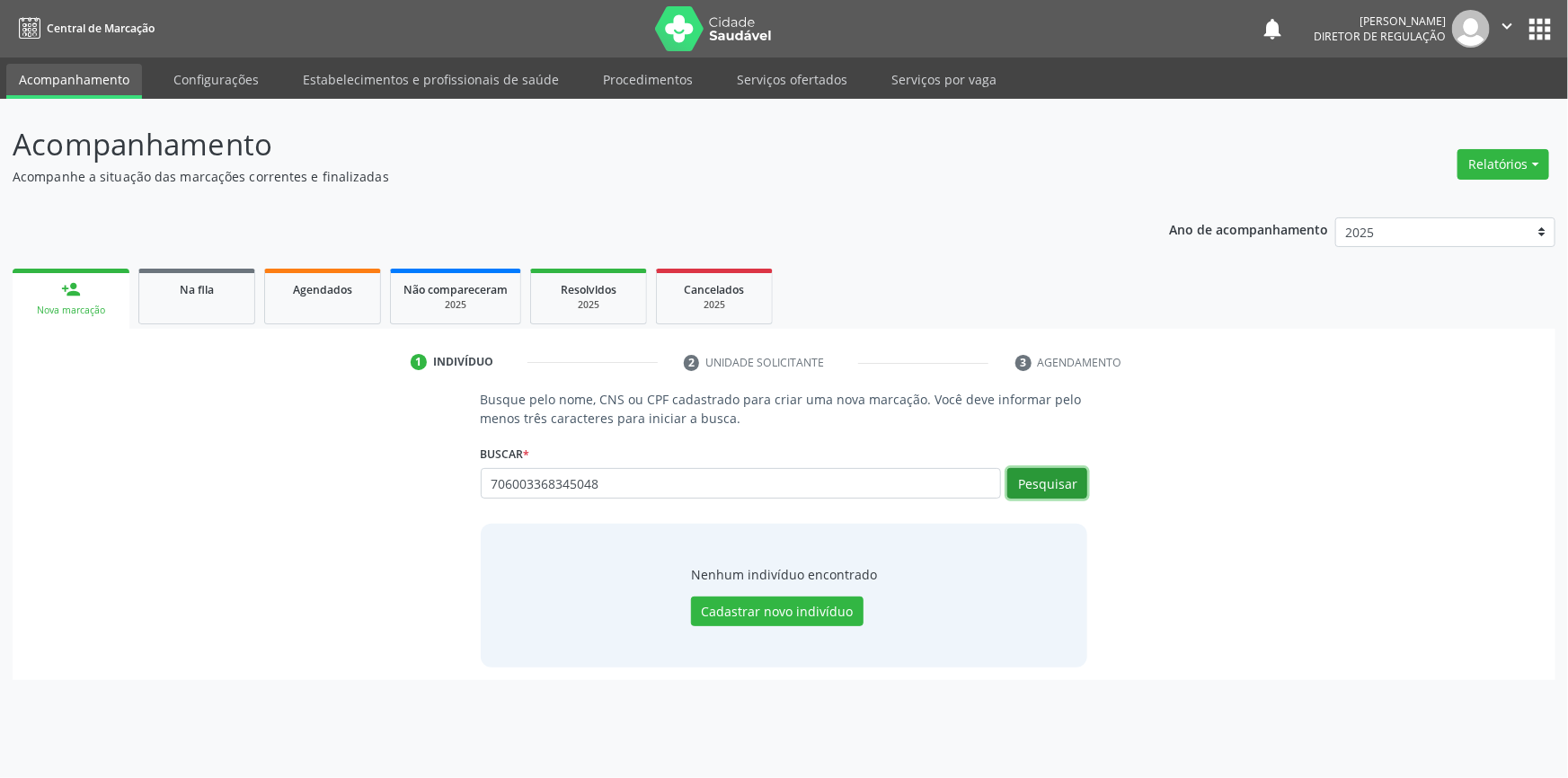
click at [1052, 479] on button "Pesquisar" at bounding box center [1047, 483] width 80 height 31
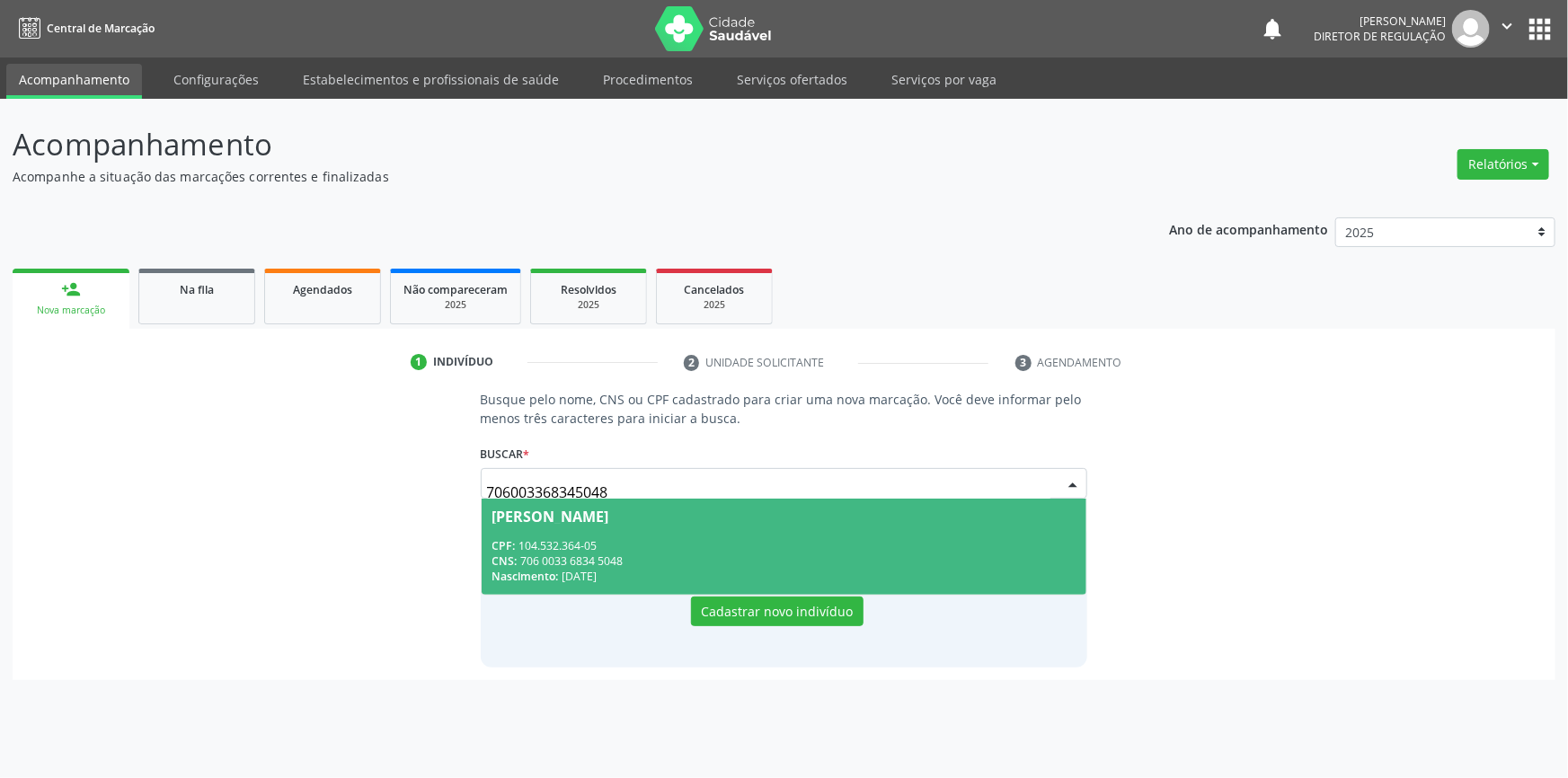
click at [677, 545] on div "CPF: 104.532.364-05" at bounding box center [784, 545] width 584 height 15
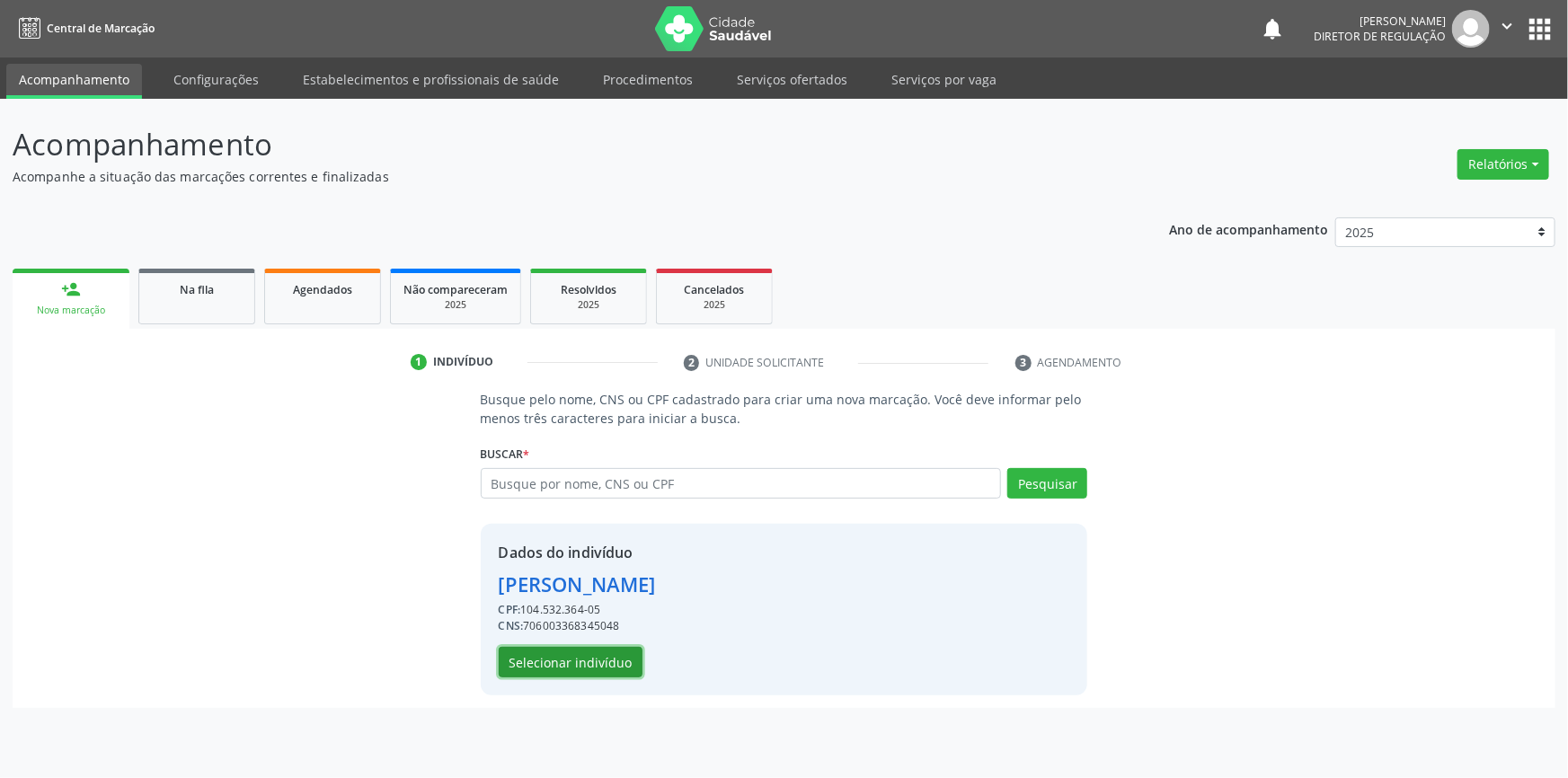
click at [607, 655] on button "Selecionar indivíduo" at bounding box center [570, 661] width 144 height 31
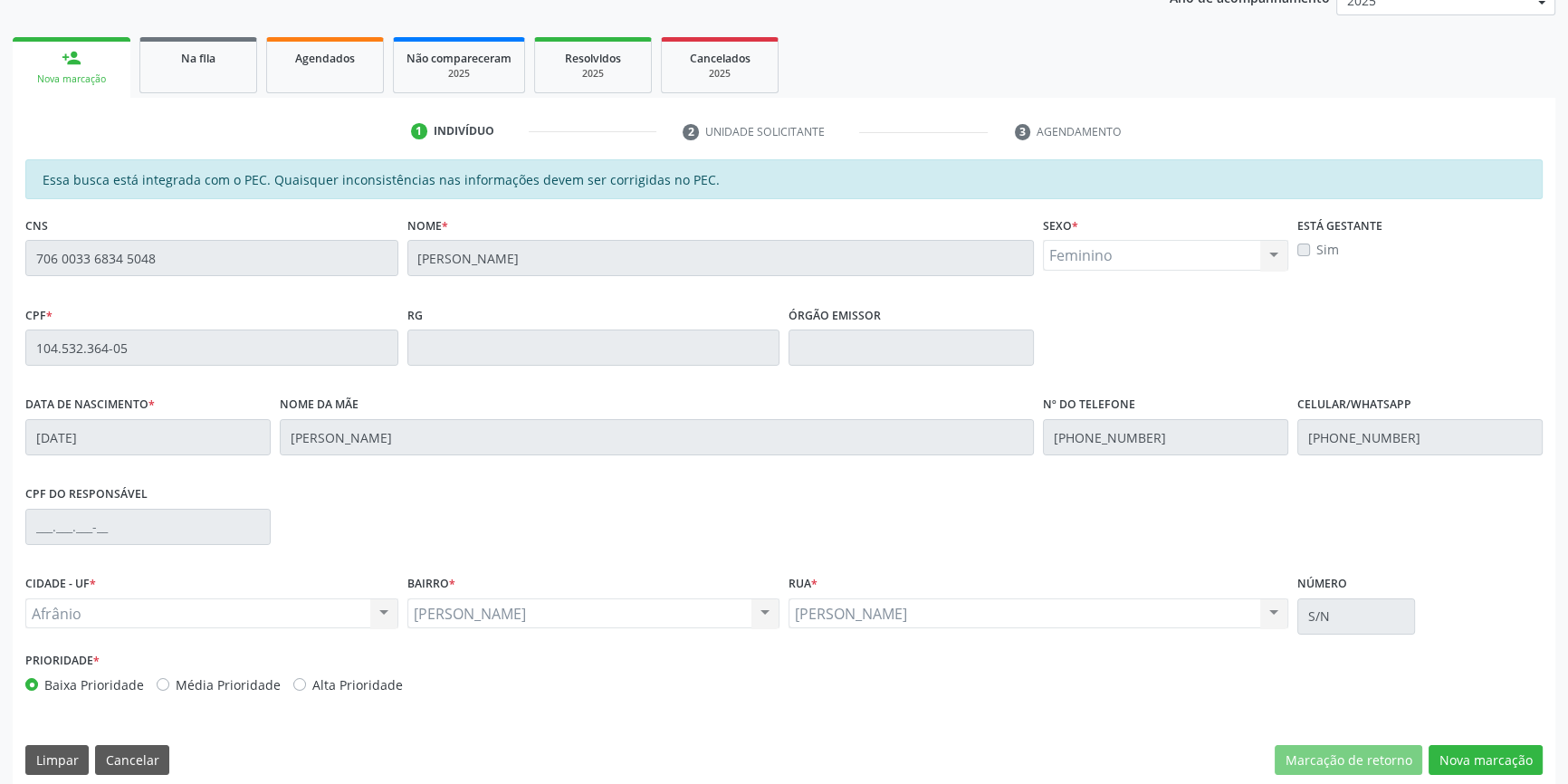
scroll to position [248, 0]
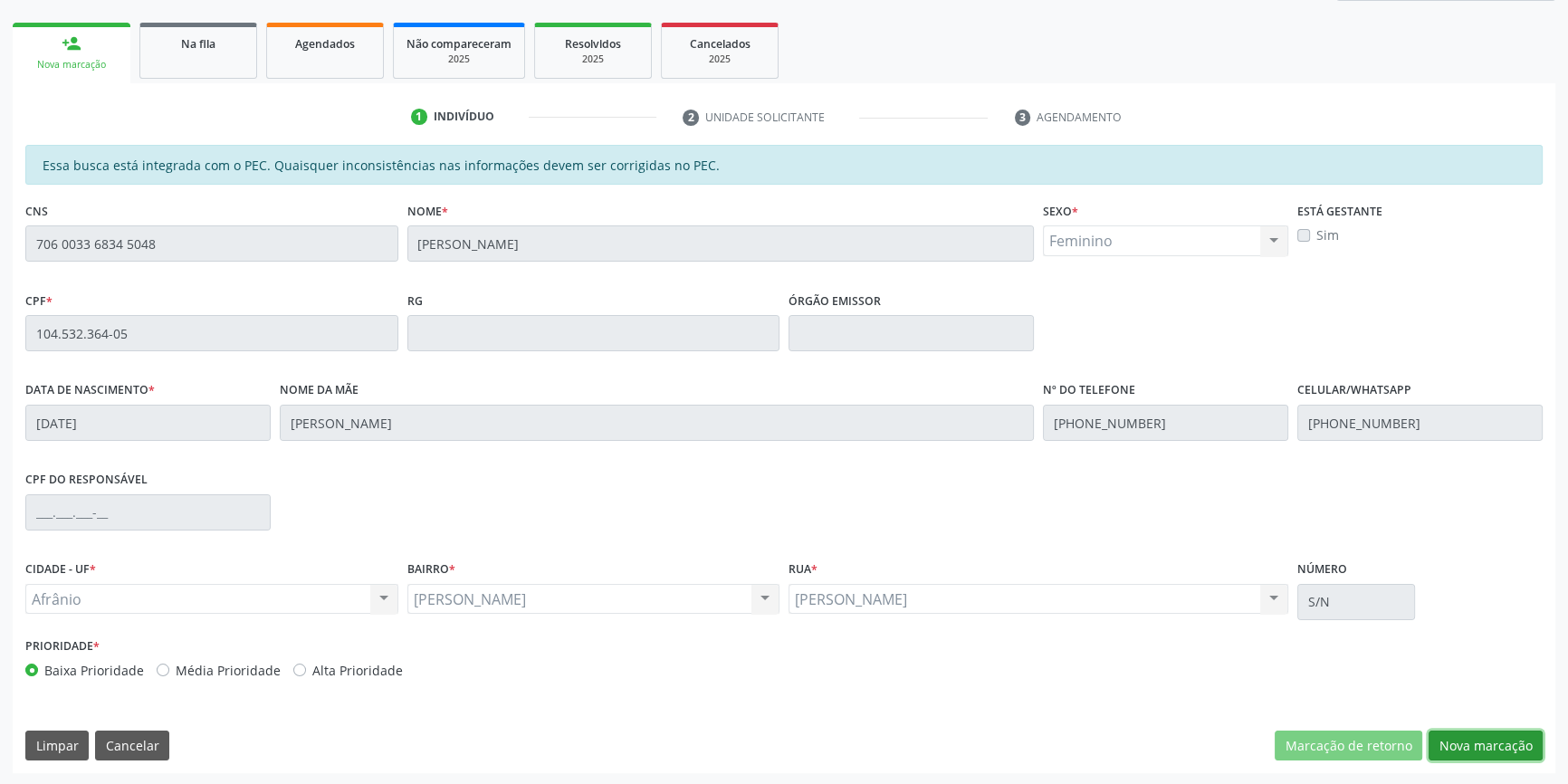
click at [1472, 742] on button "Nova marcação" at bounding box center [1486, 746] width 114 height 31
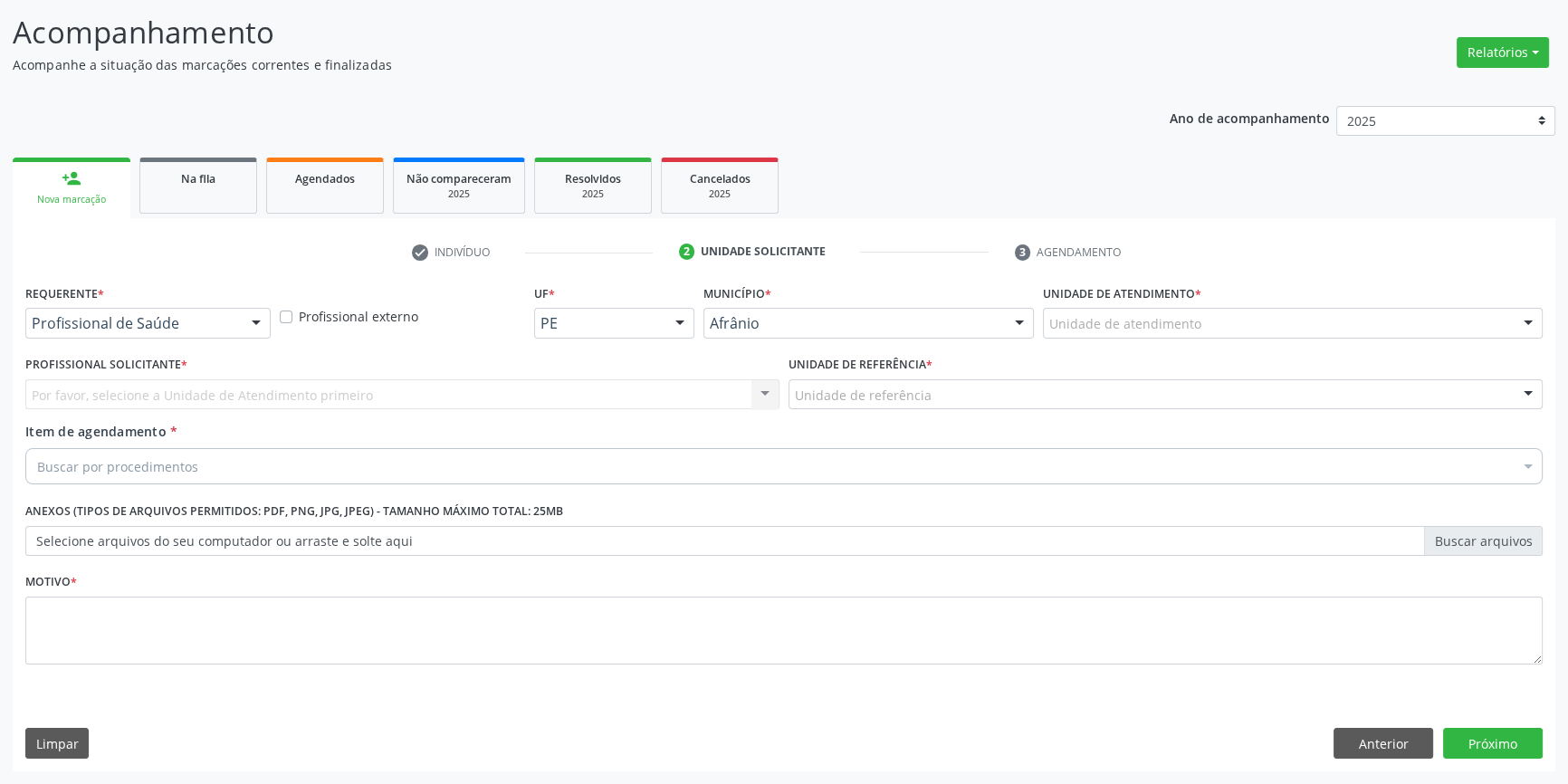
scroll to position [111, 0]
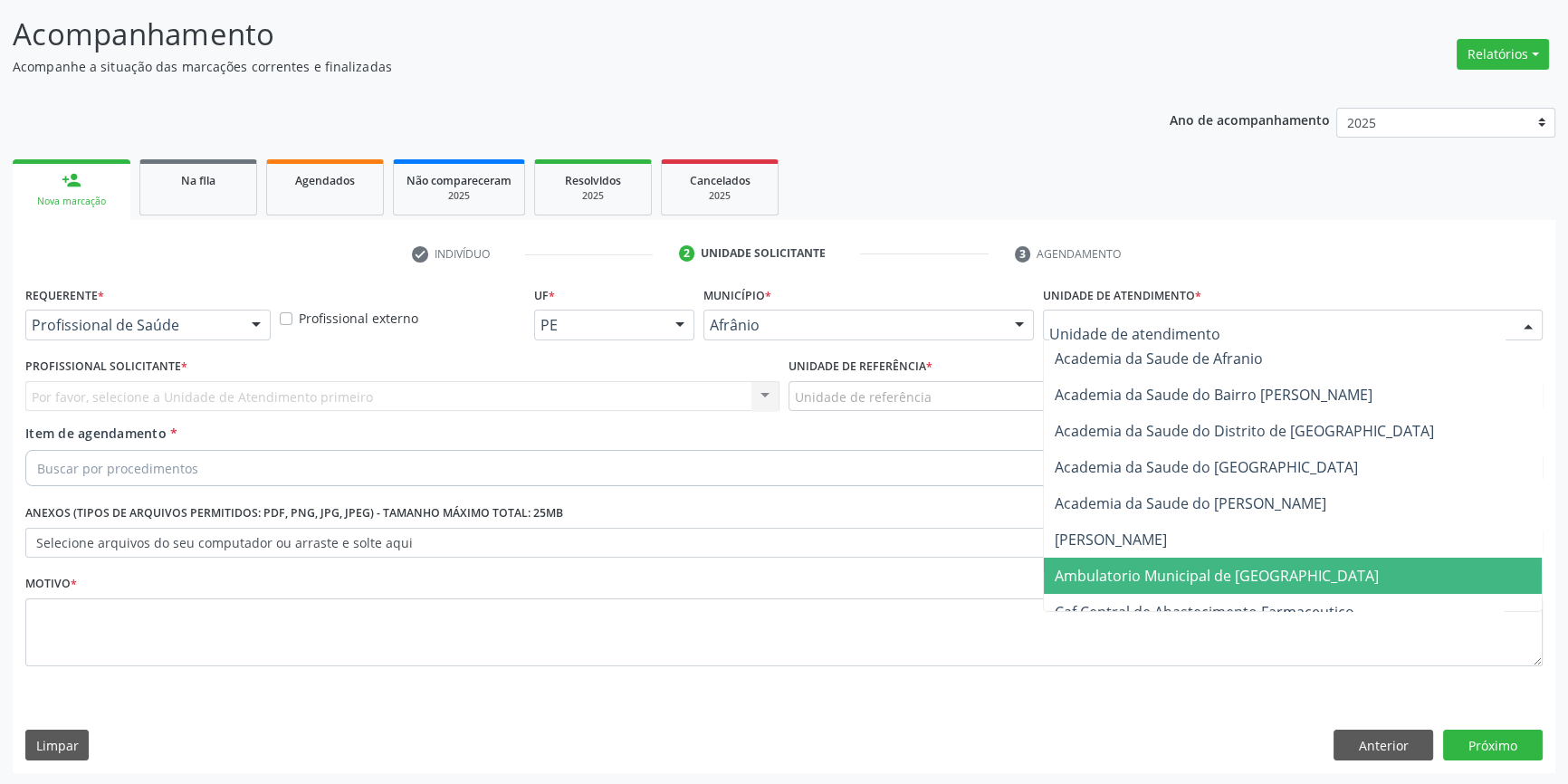
click at [1140, 570] on span "Ambulatorio Municipal de [GEOGRAPHIC_DATA]" at bounding box center [1217, 575] width 324 height 20
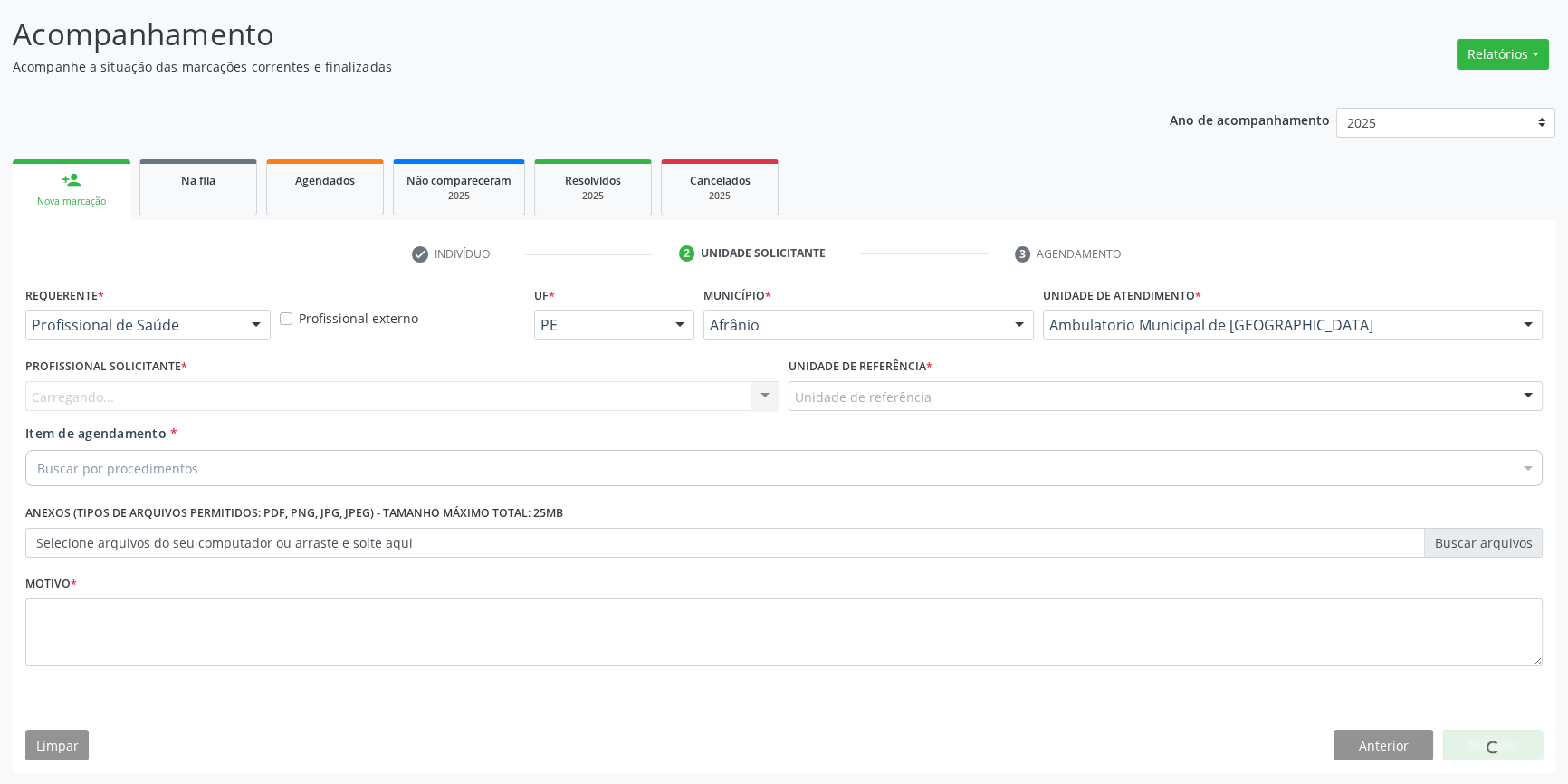
click at [962, 398] on div "Unidade de referência" at bounding box center [1166, 396] width 755 height 31
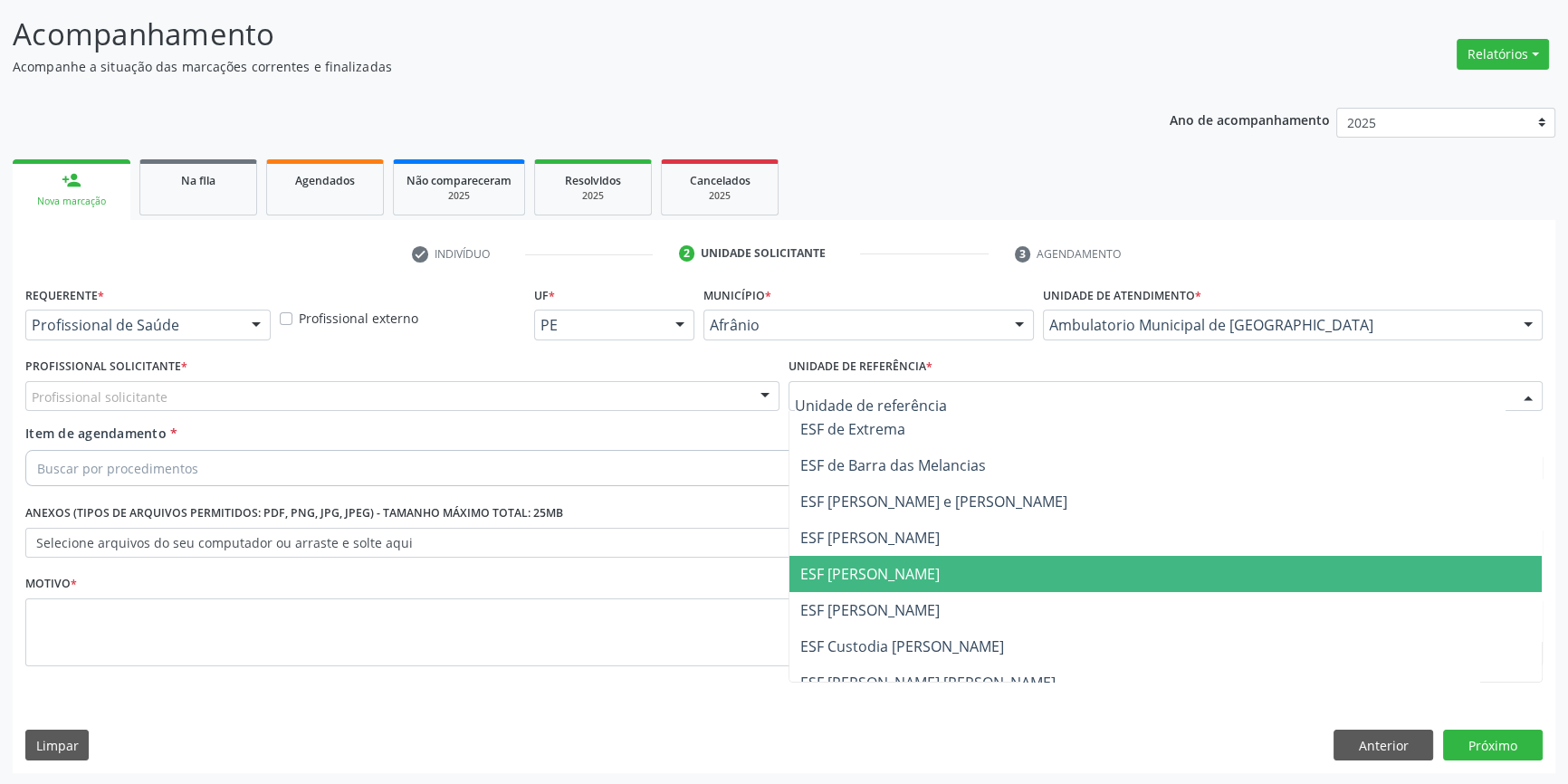
click at [908, 582] on span "ESF [PERSON_NAME]" at bounding box center [1166, 573] width 753 height 36
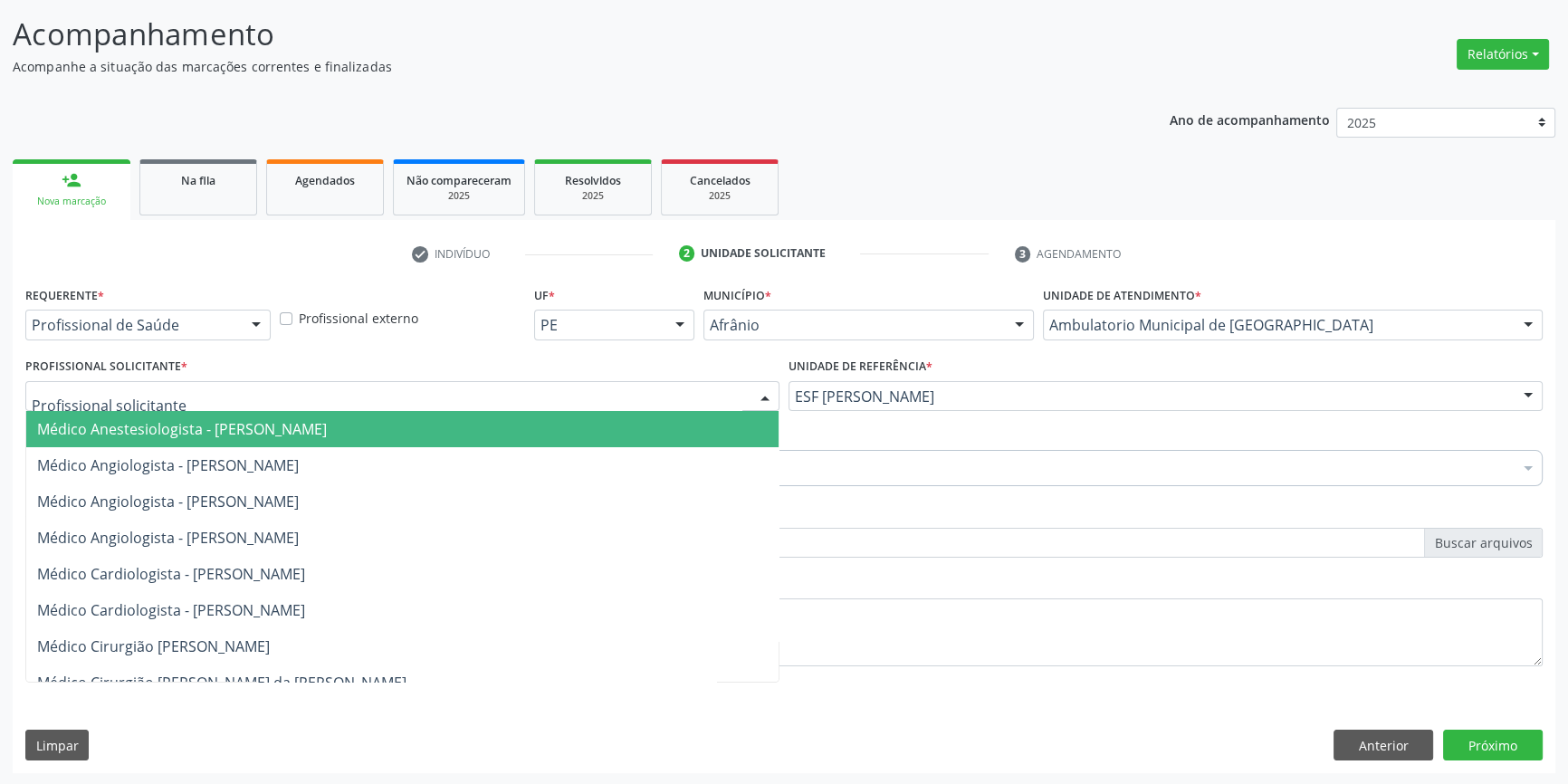
click at [417, 385] on div at bounding box center [403, 396] width 755 height 31
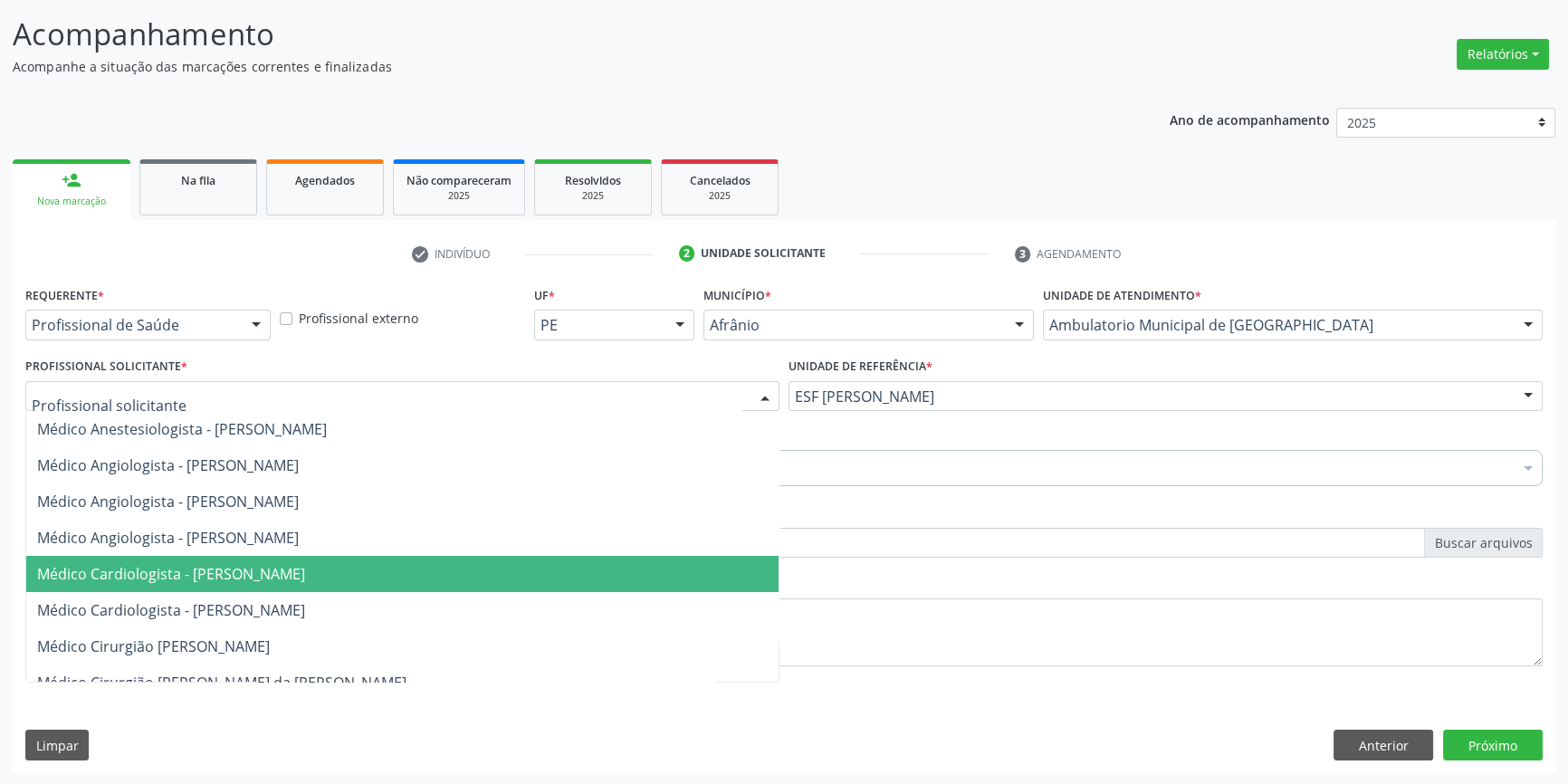
click at [305, 579] on span "Médico Cardiologista - [PERSON_NAME]" at bounding box center [171, 573] width 268 height 20
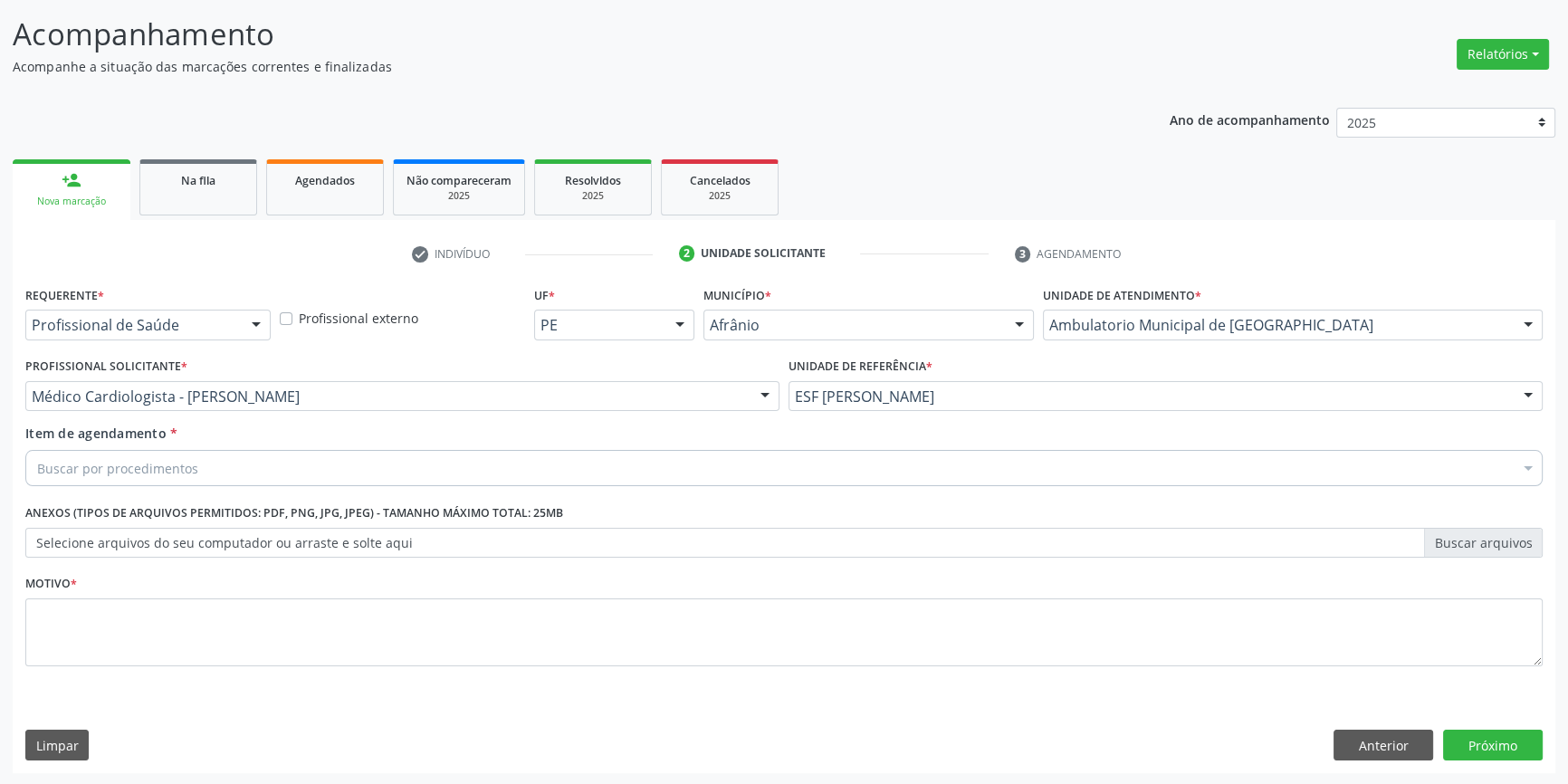
click div "Buscar por procedimentos"
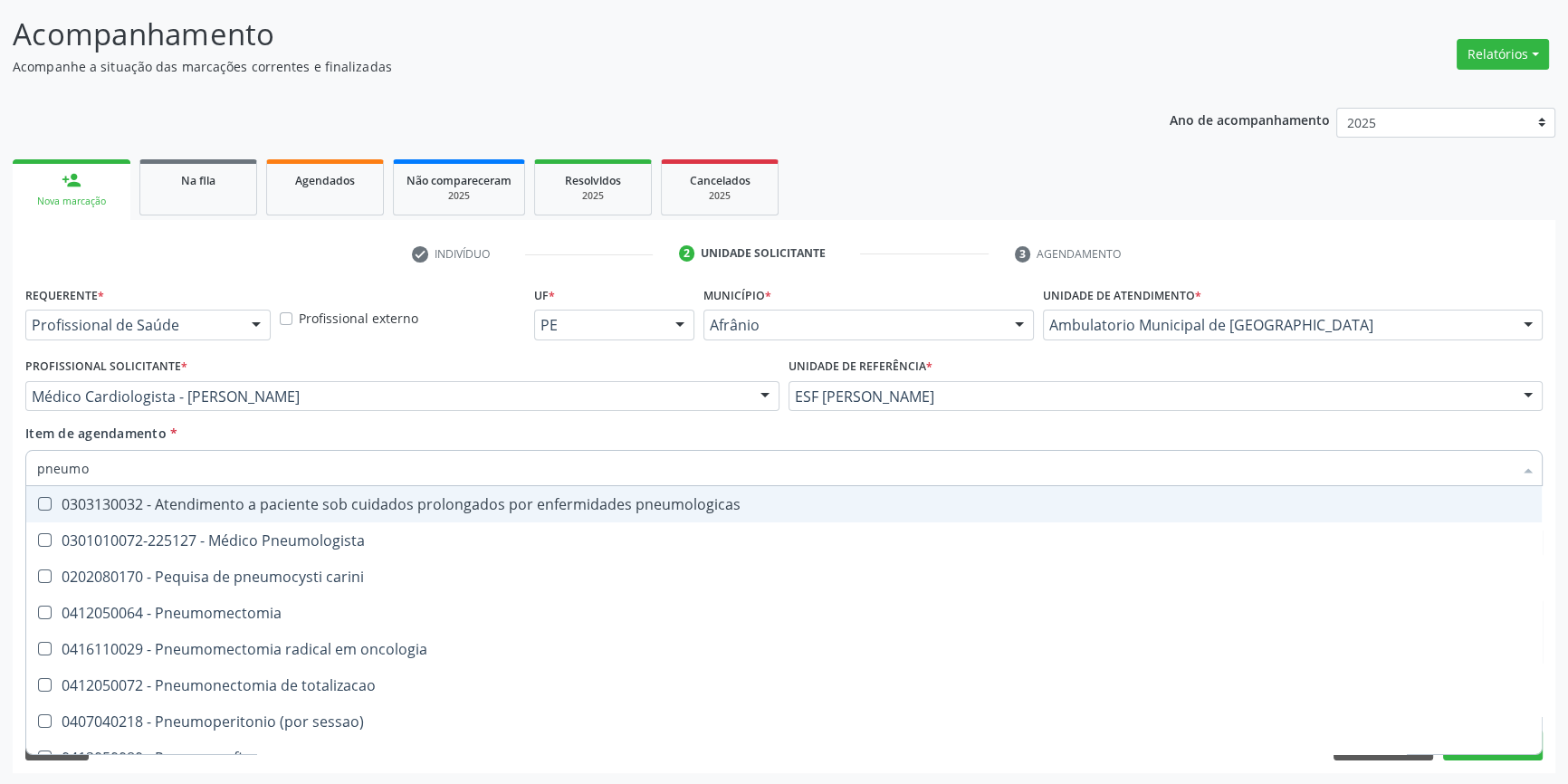
type input "pneumol"
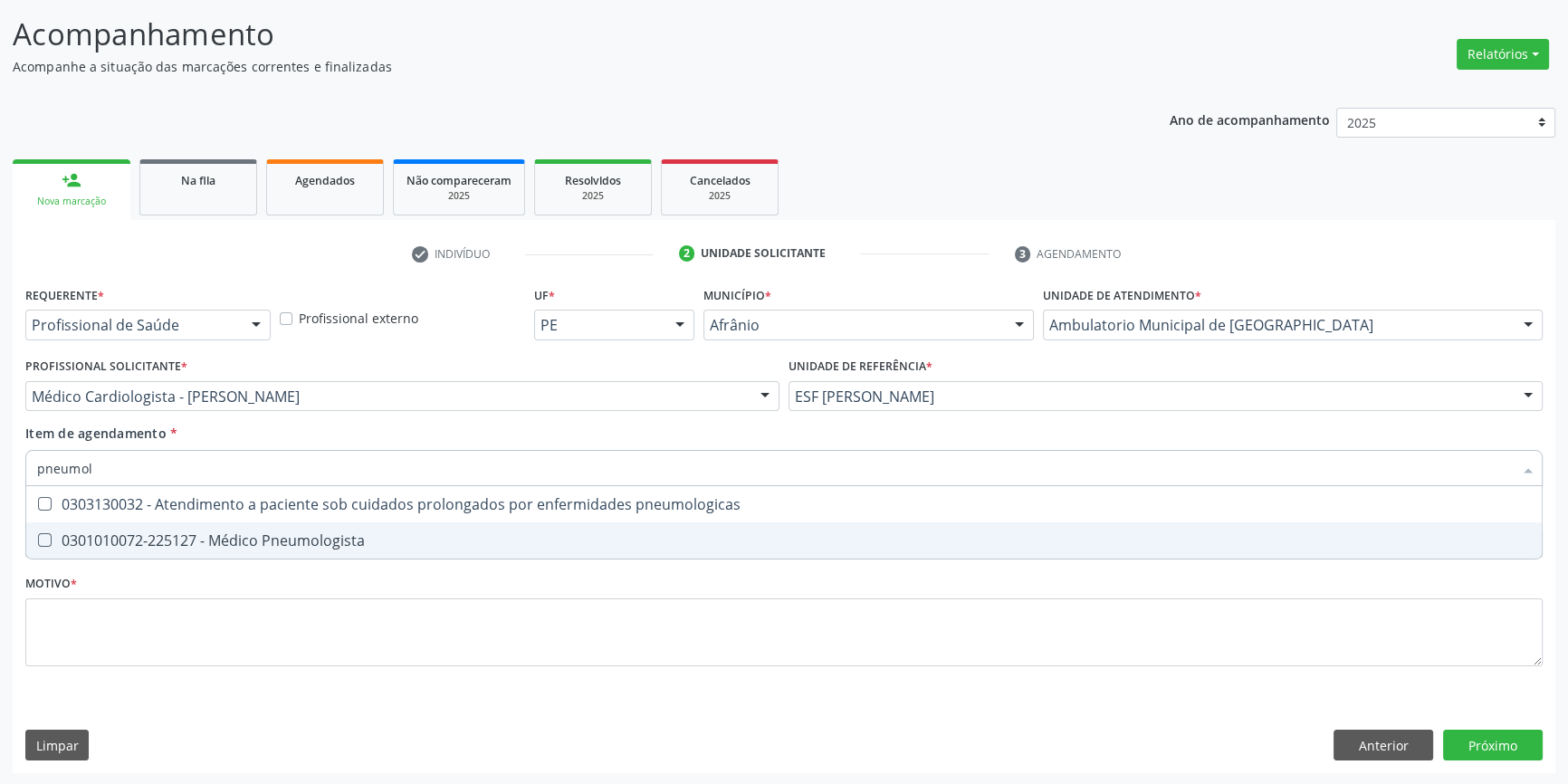
click div "0301010072-225127 - Médico Pneumologista"
checkbox Pneumologista "true"
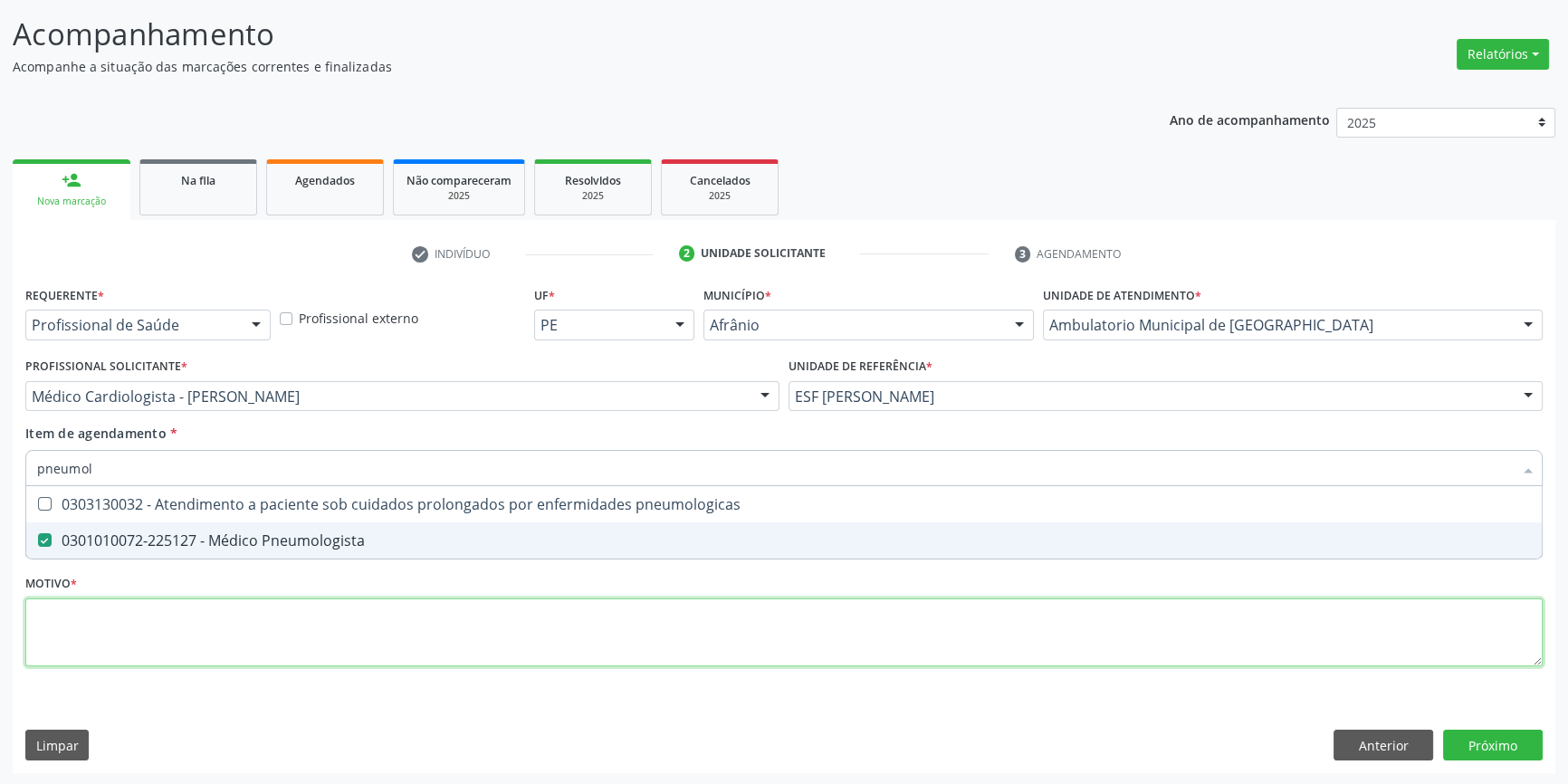
click div "Requerente * Profissional de Saúde Profissional de Saúde Paciente Nenhum result…"
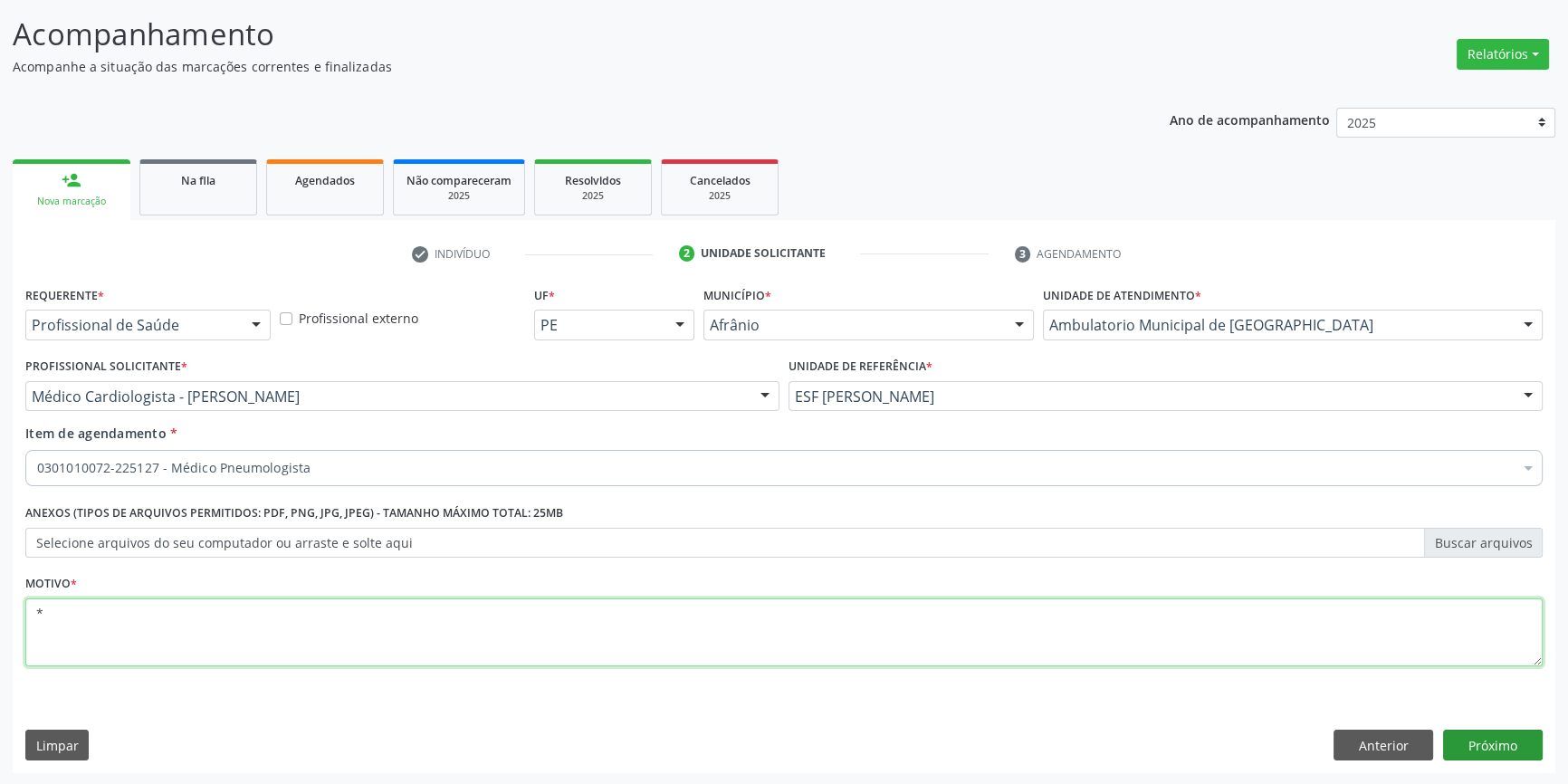
type textarea "*"
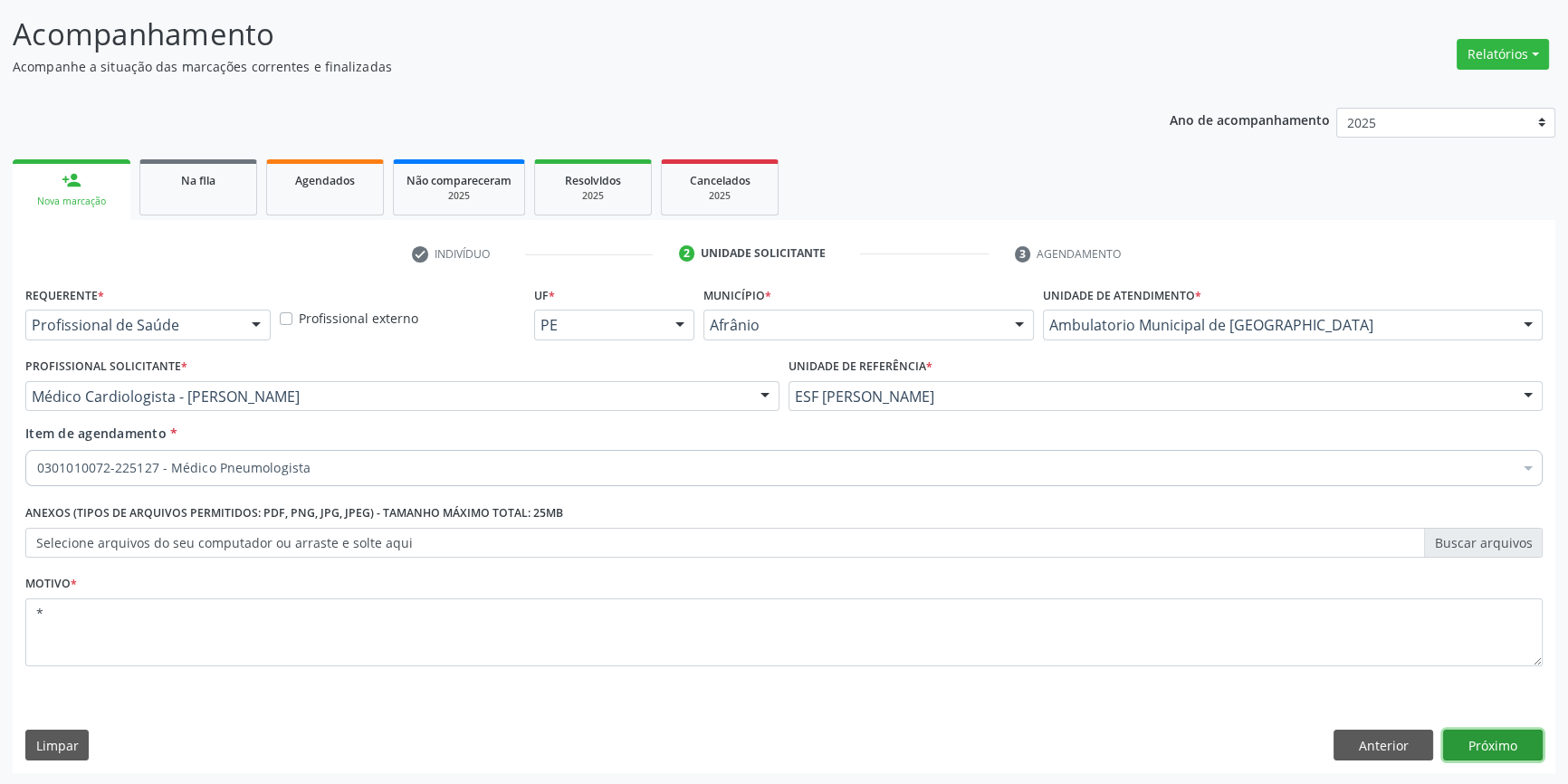
click button "Próximo"
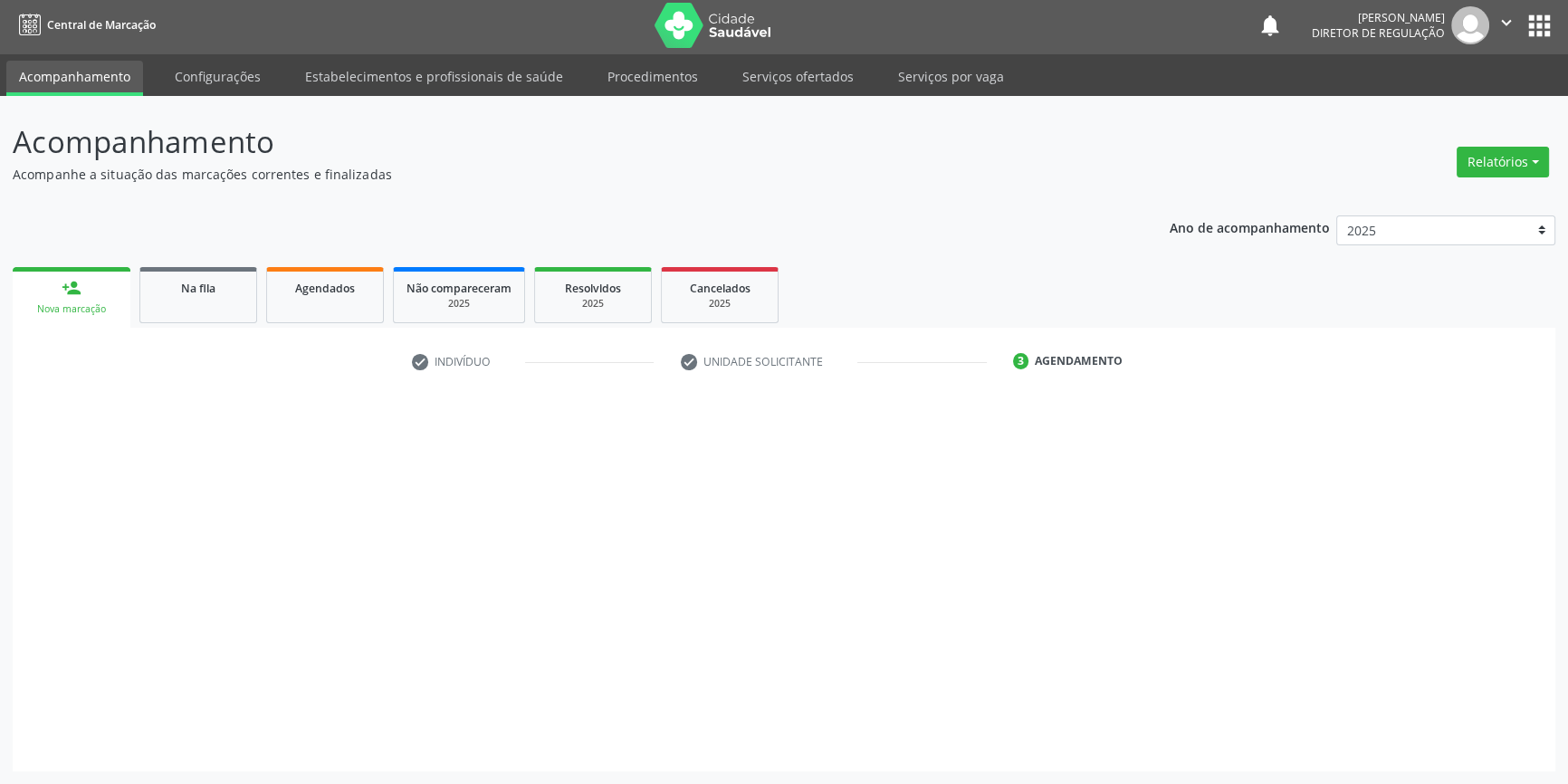
scroll to position [2, 0]
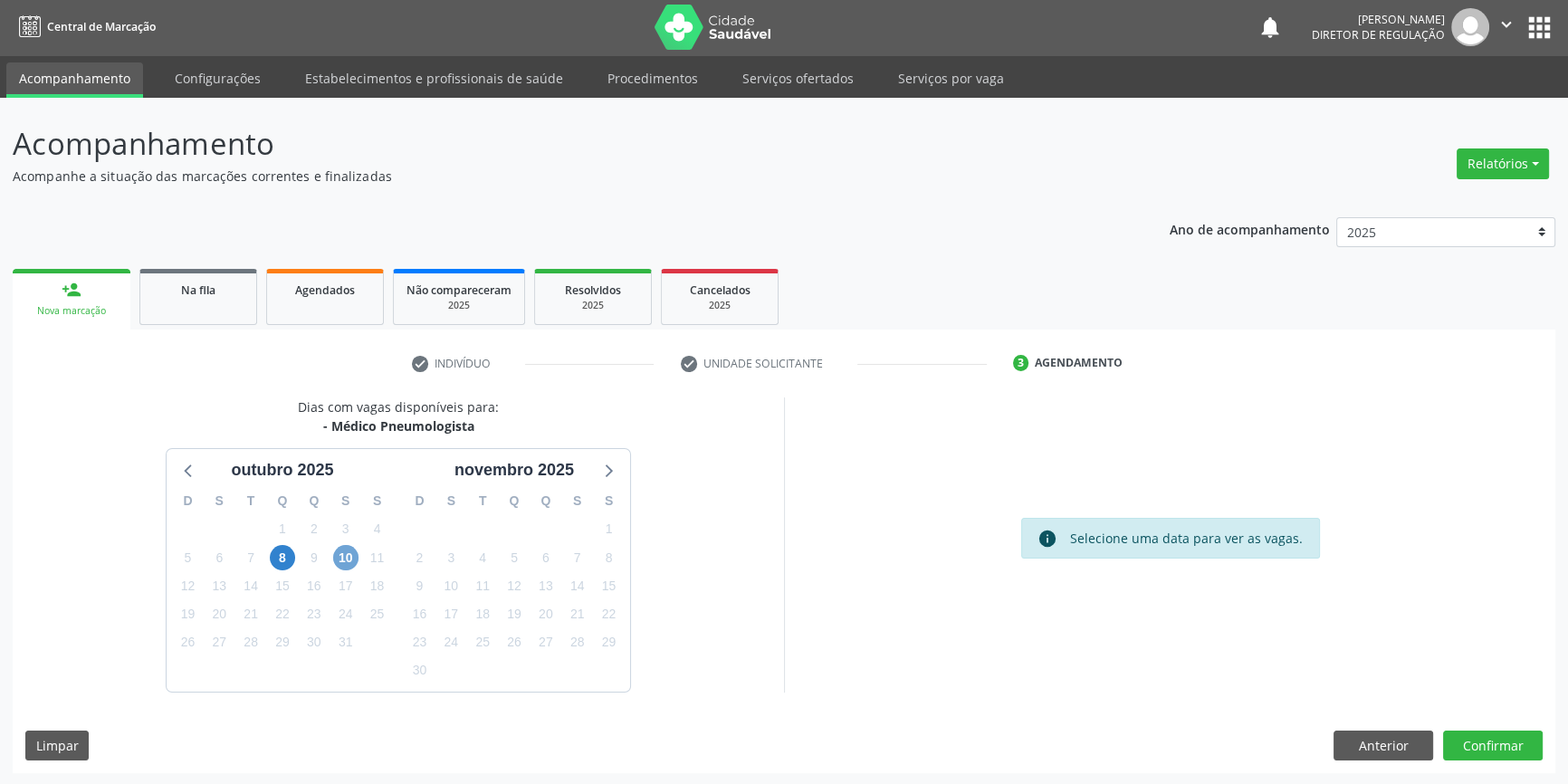
click span "10"
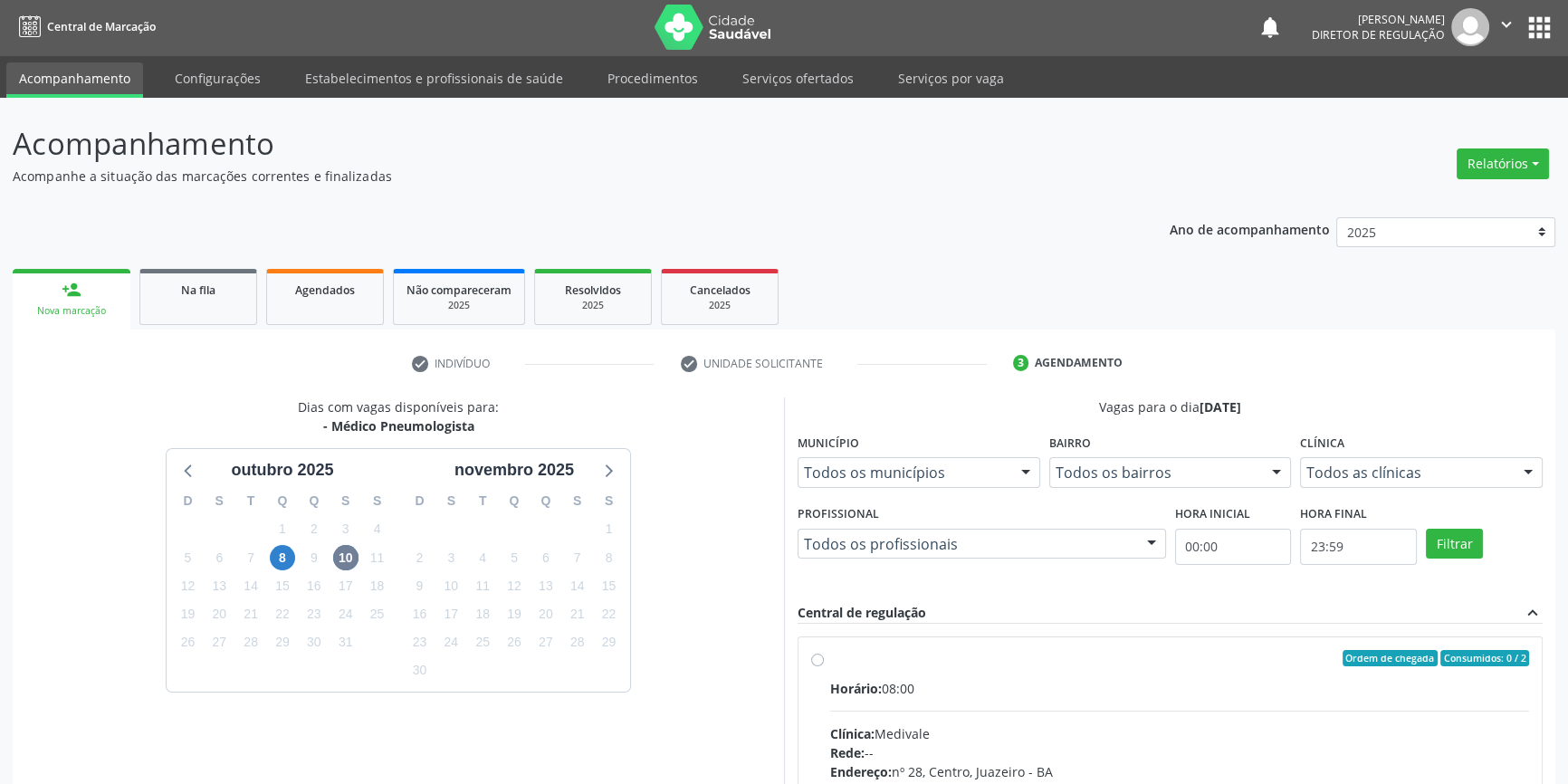
click div "Ordem de chegada Consumidos: 0 / 2"
click input "Ordem de chegada Consumidos: 0 / 2 Horário: 08:00 Clínica: Medivale Rede: -- En…"
radio input "true"
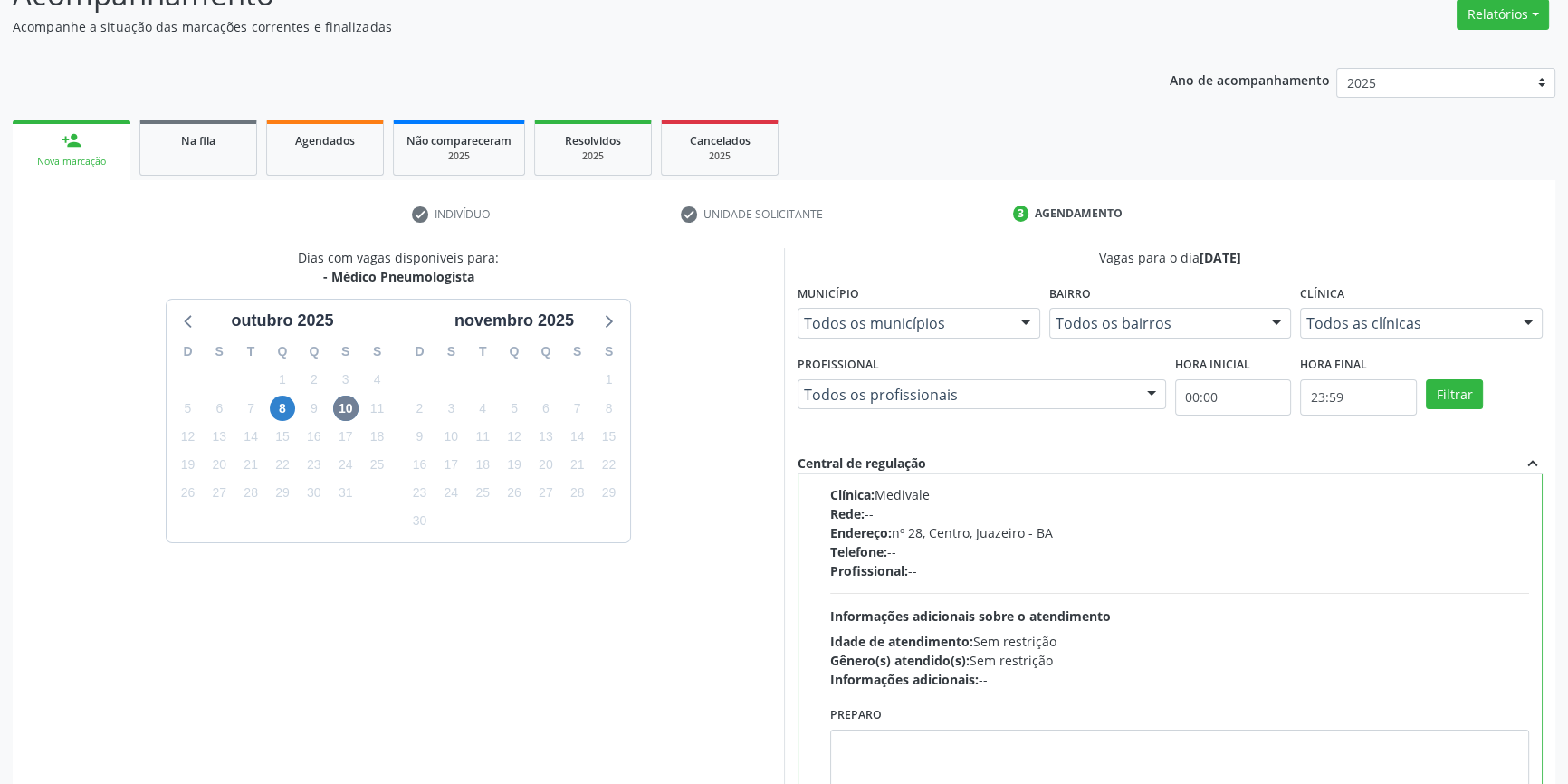
scroll to position [296, 0]
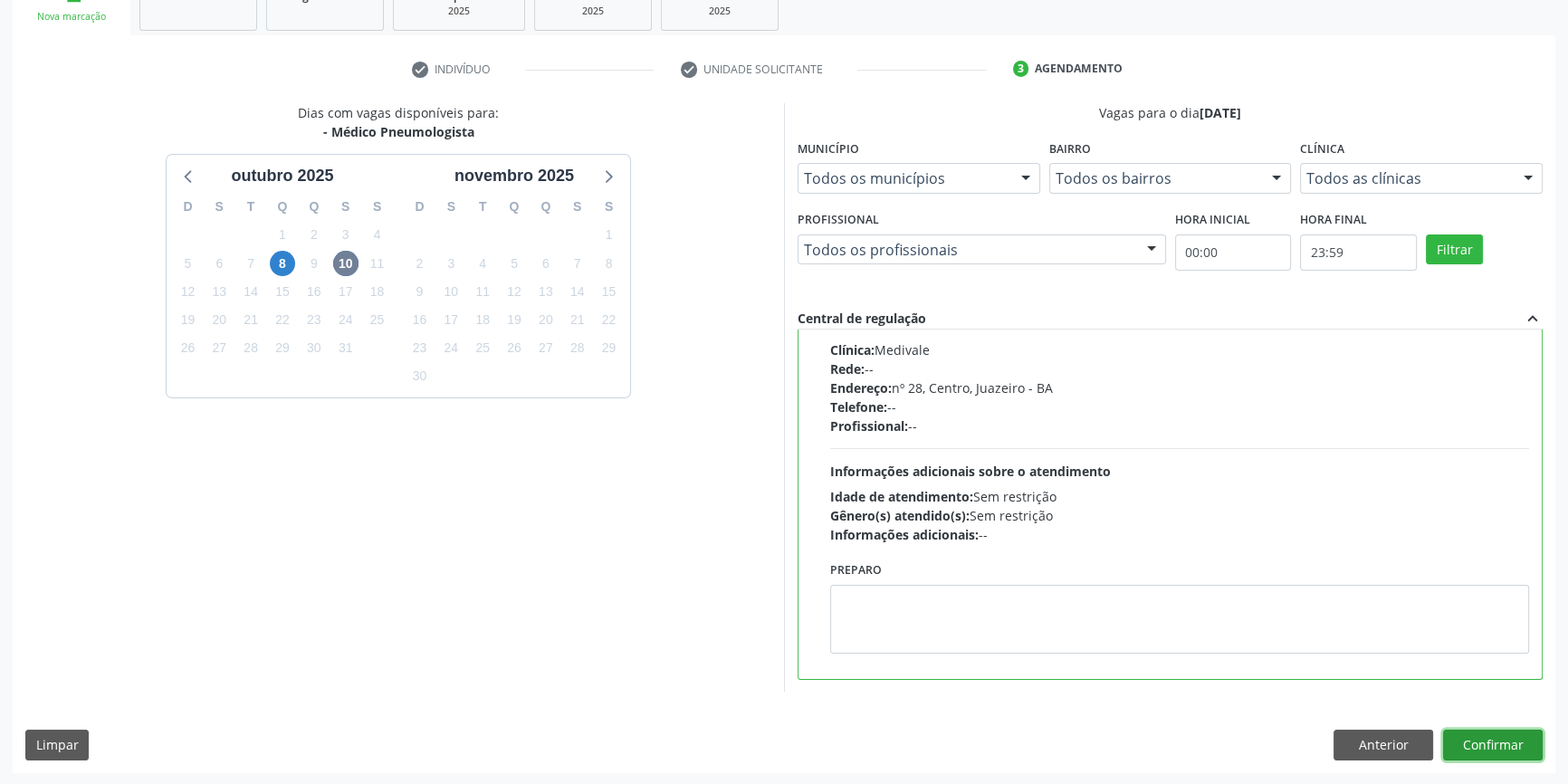
click button "Confirmar"
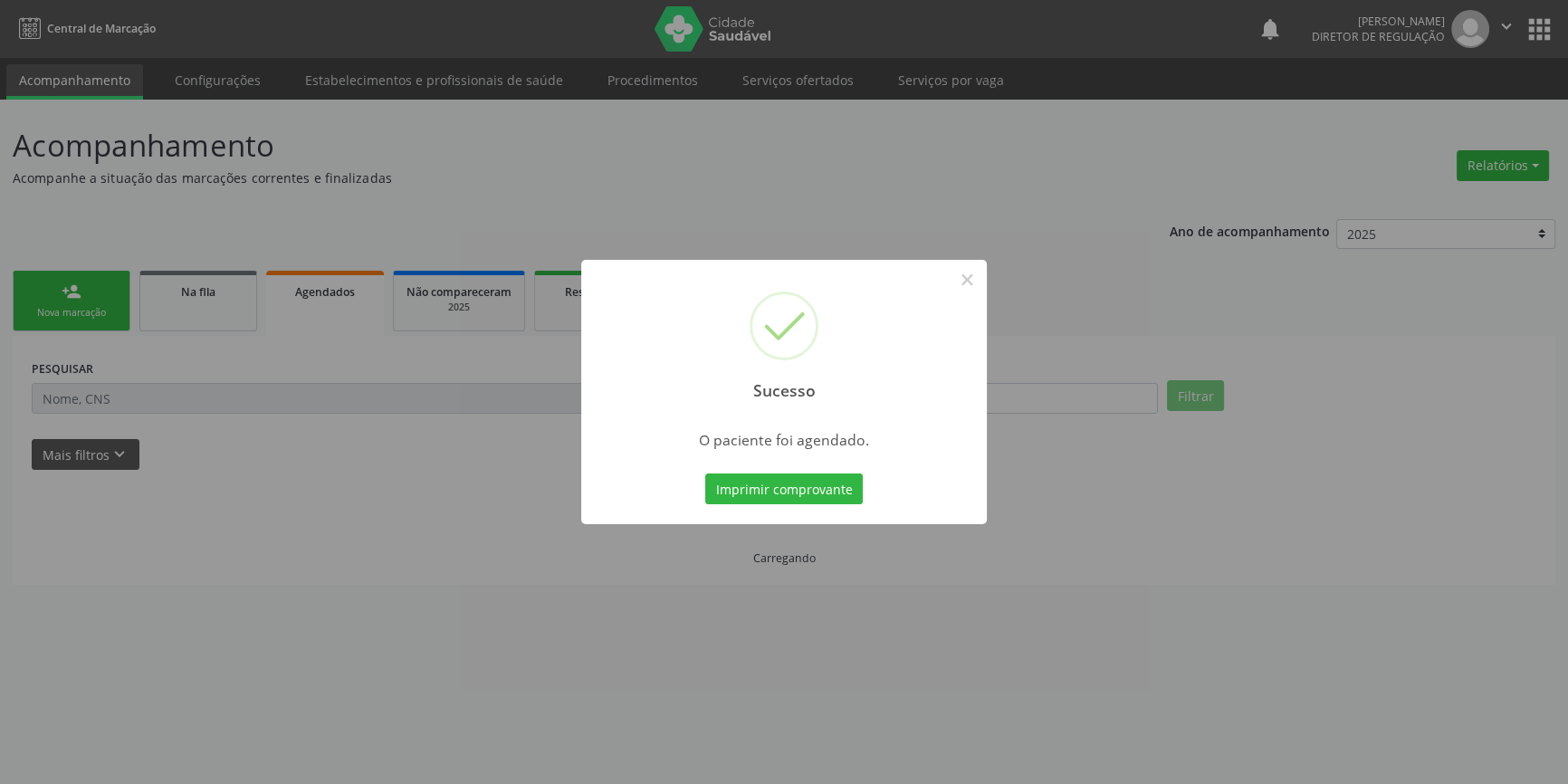
scroll to position [0, 0]
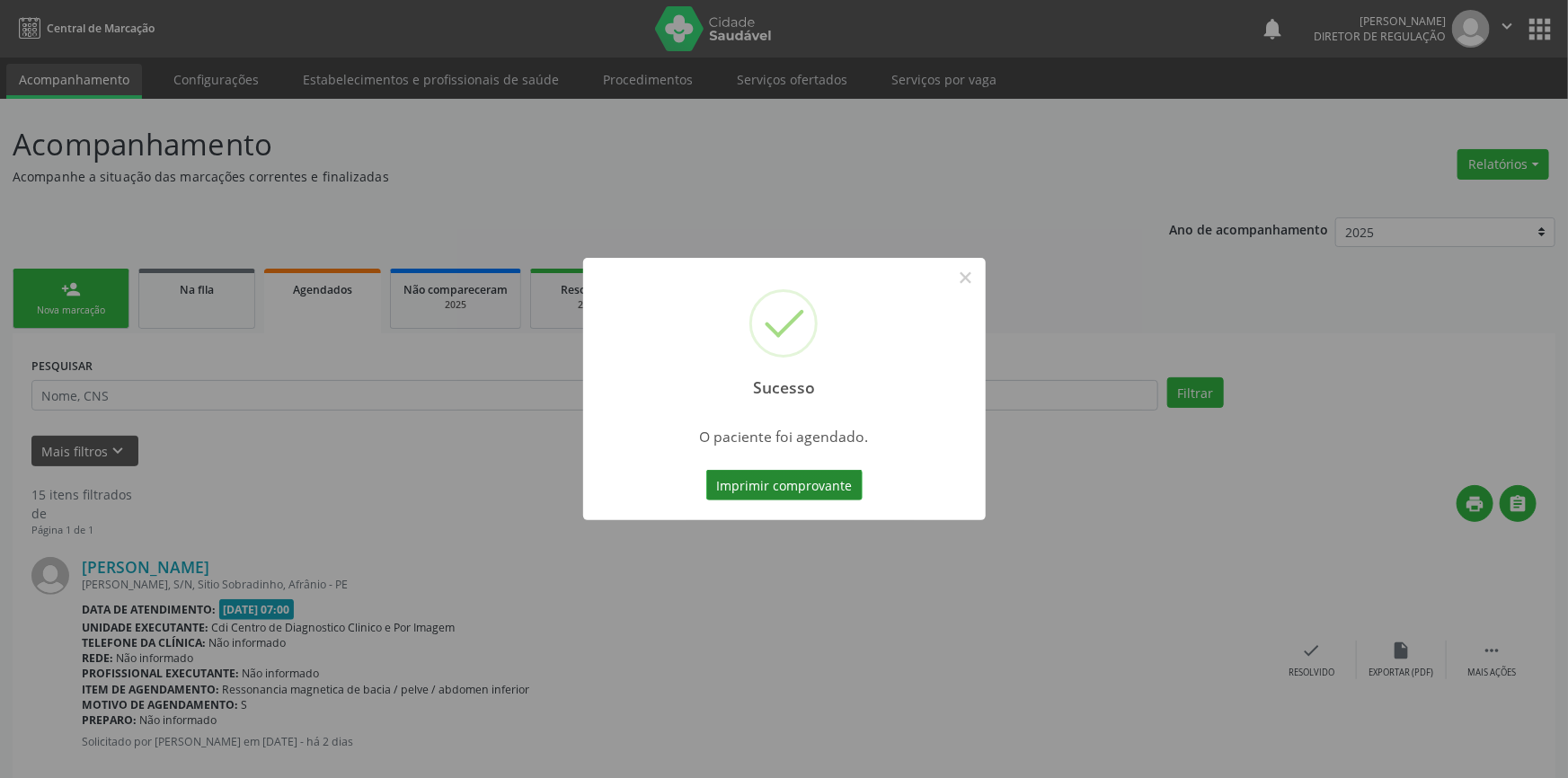
click button "Imprimir comprovante"
